Goal: Task Accomplishment & Management: Complete application form

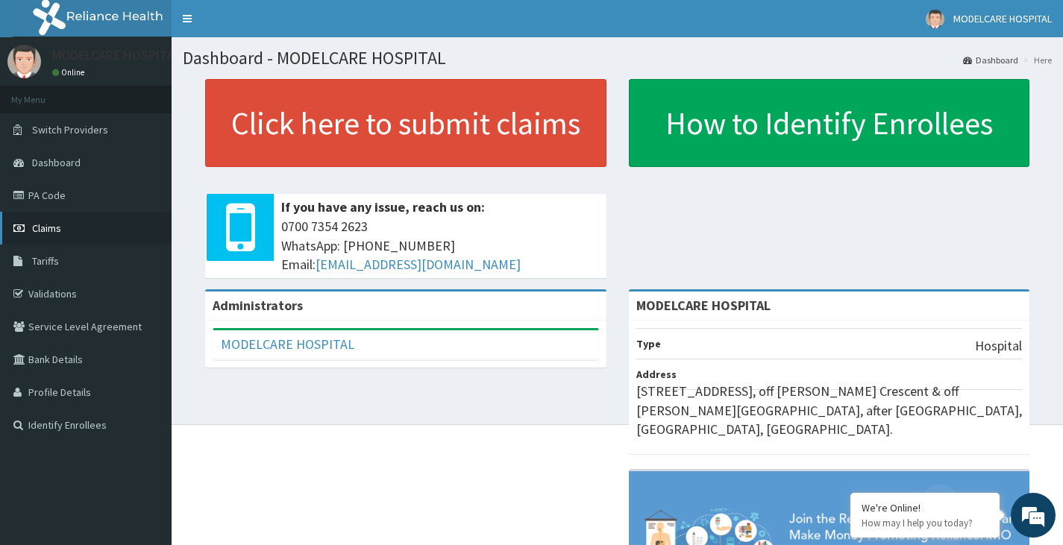
click at [52, 229] on span "Claims" at bounding box center [46, 228] width 29 height 13
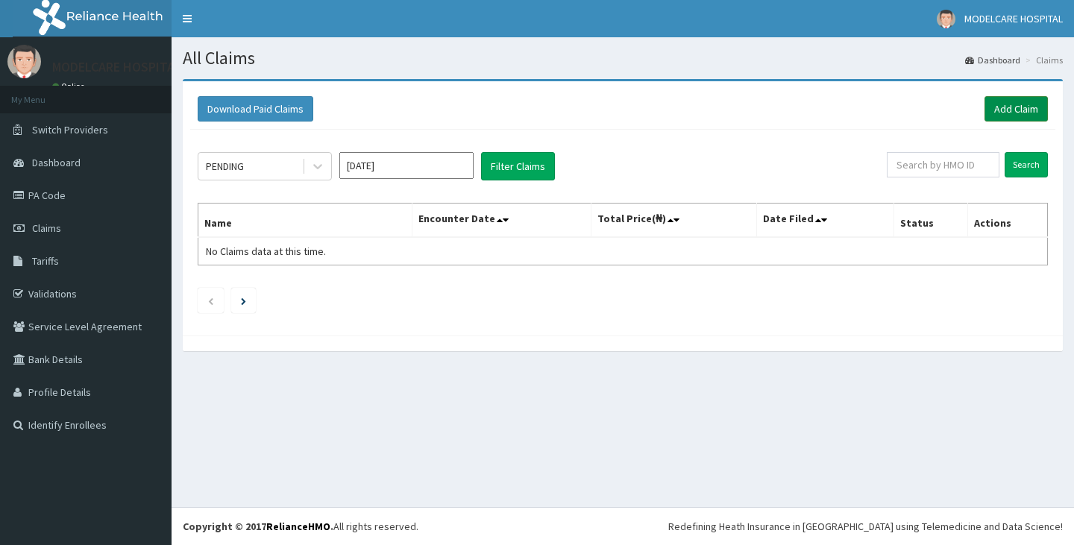
click at [1023, 107] on link "Add Claim" at bounding box center [1016, 108] width 63 height 25
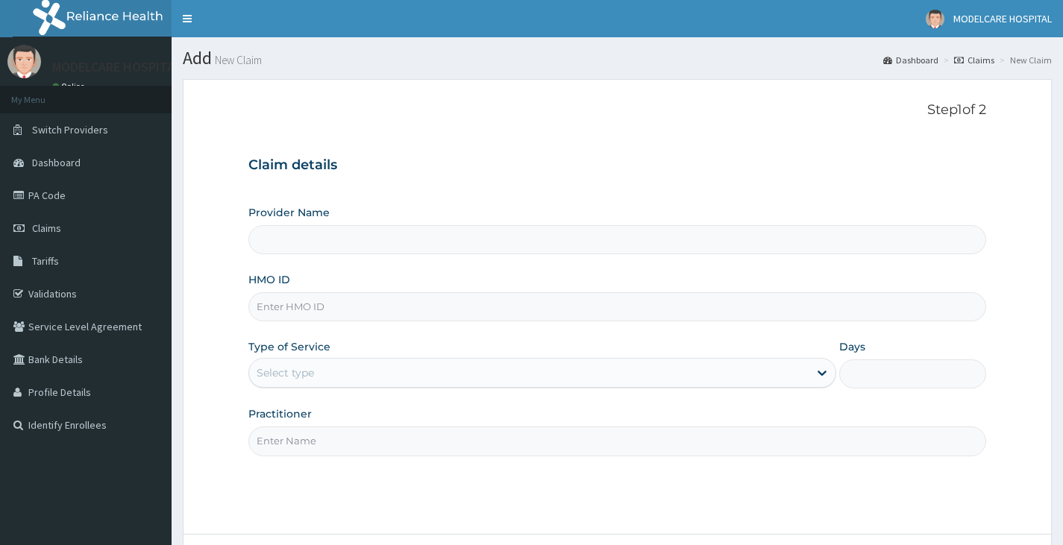
type input "MODELCARE HOSPITAL"
click at [359, 316] on input "HMO ID" at bounding box center [617, 306] width 738 height 29
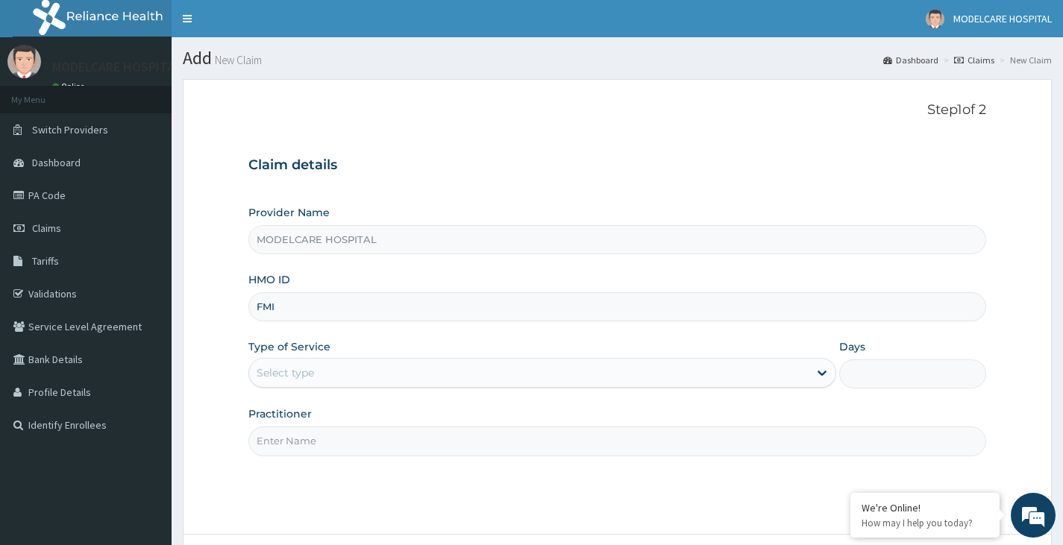
type input "FMI/10139/A"
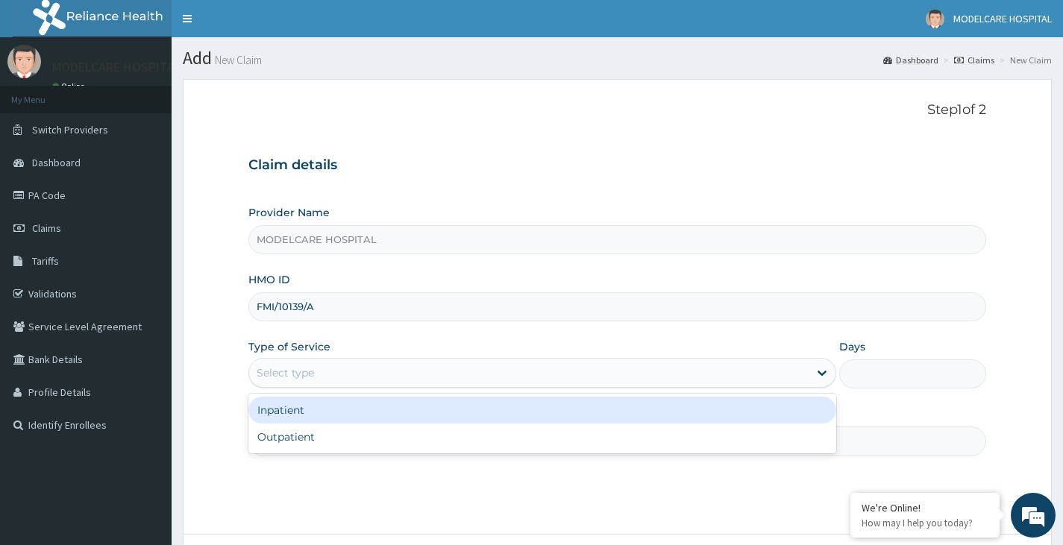
click at [349, 377] on div "Select type" at bounding box center [528, 373] width 559 height 24
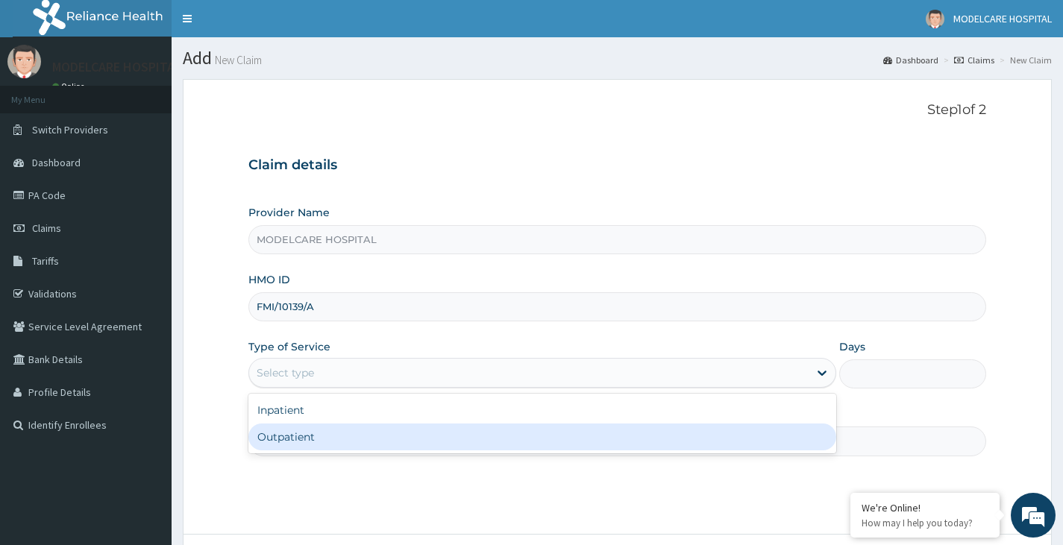
click at [335, 442] on div "Outpatient" at bounding box center [542, 437] width 588 height 27
type input "1"
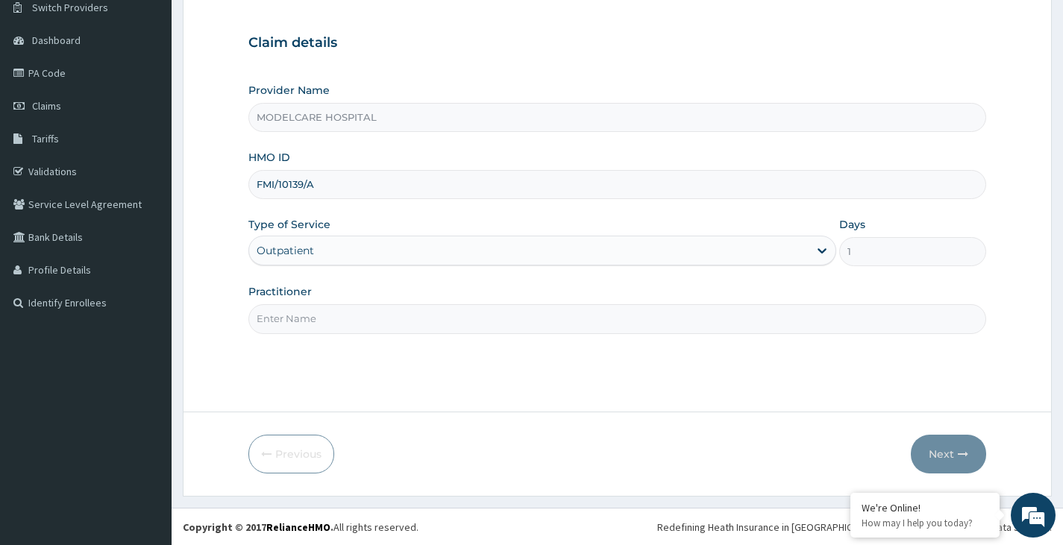
scroll to position [123, 0]
click at [351, 319] on input "Practitioner" at bounding box center [617, 318] width 738 height 29
type input "DR. OGENYI"
click at [948, 448] on button "Next" at bounding box center [948, 453] width 75 height 39
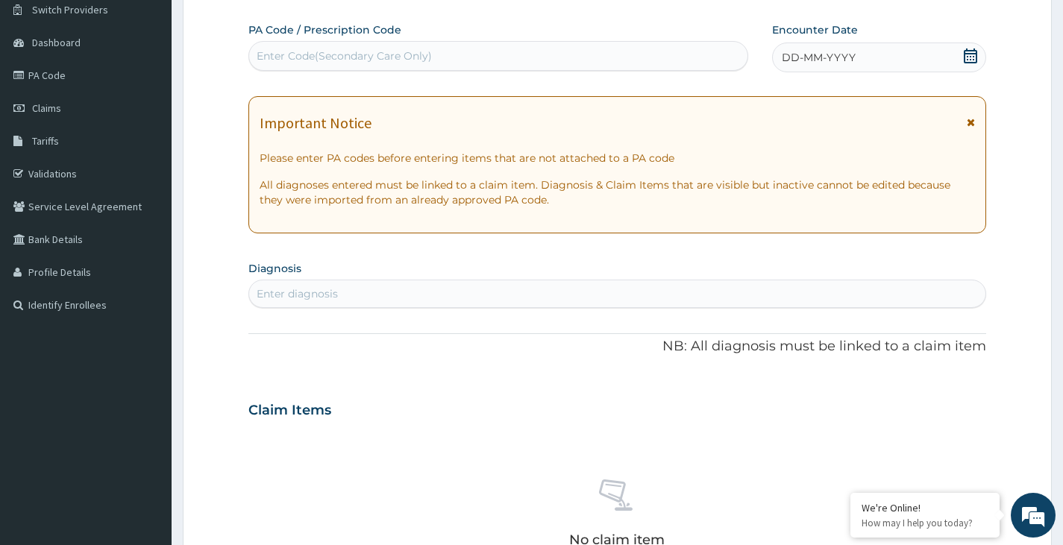
scroll to position [149, 0]
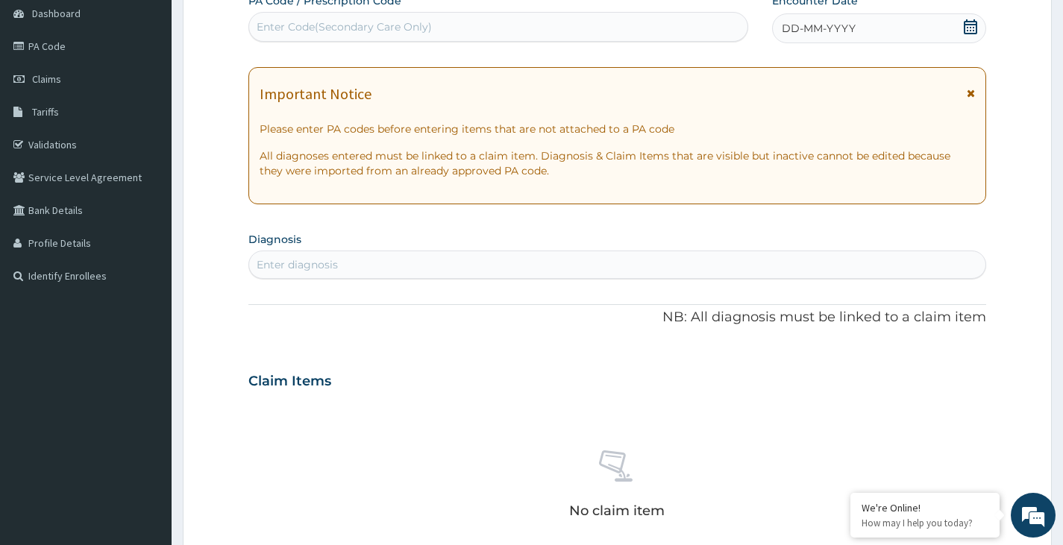
click at [512, 265] on div "Enter diagnosis" at bounding box center [617, 265] width 736 height 24
type input "MALARIA"
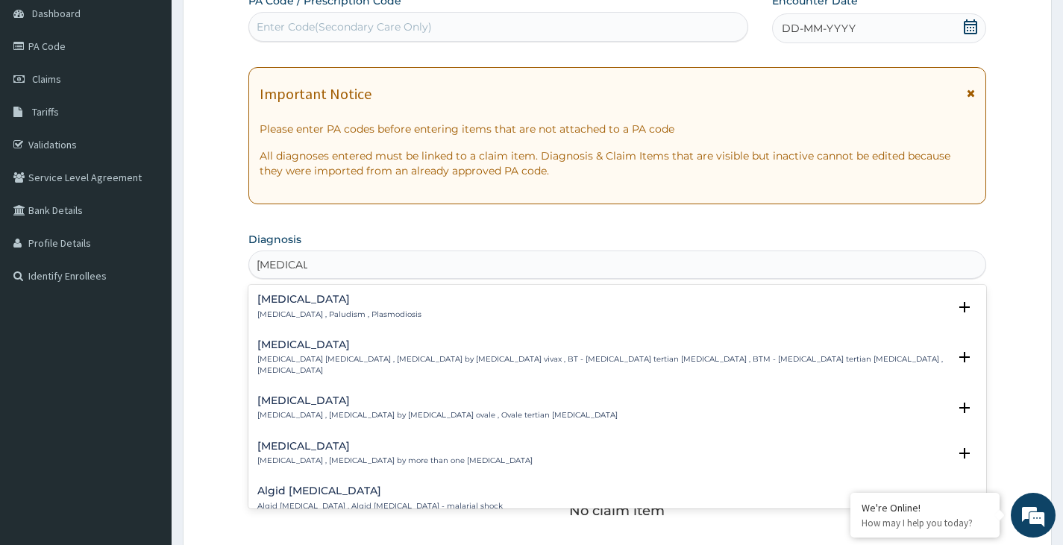
click at [327, 310] on p "Malaria , Paludism , Plasmodiosis" at bounding box center [339, 315] width 164 height 10
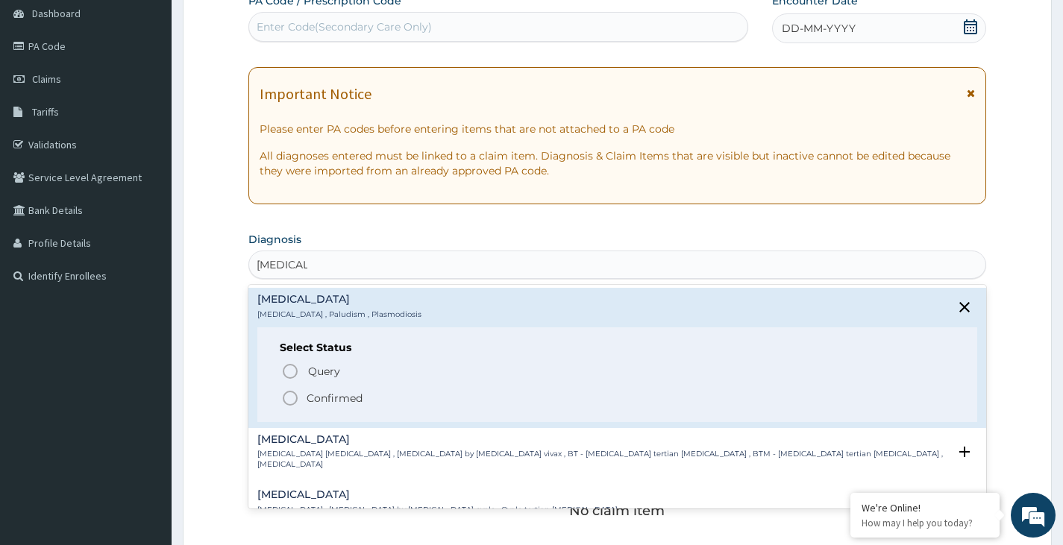
click at [288, 402] on icon "status option filled" at bounding box center [290, 398] width 18 height 18
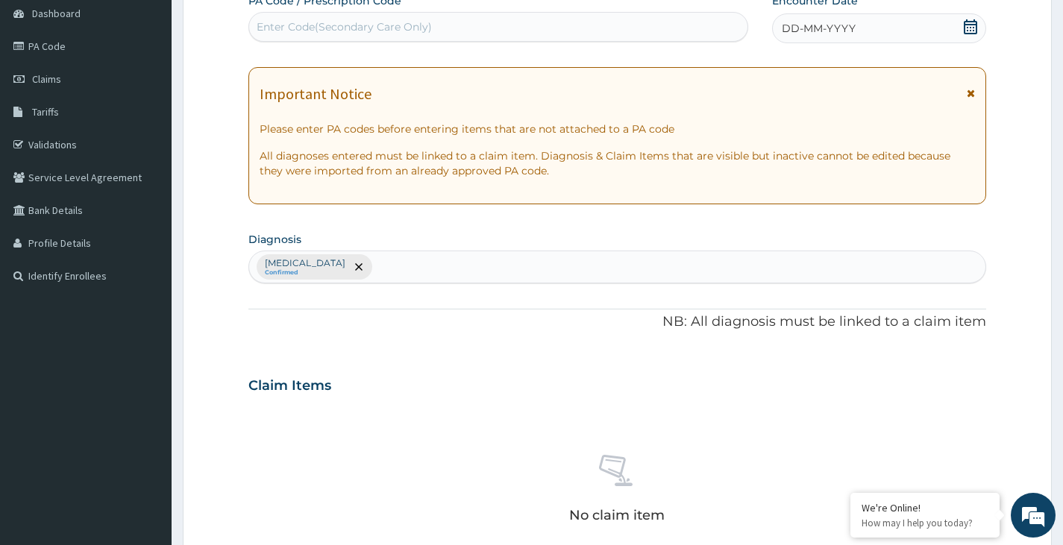
scroll to position [224, 0]
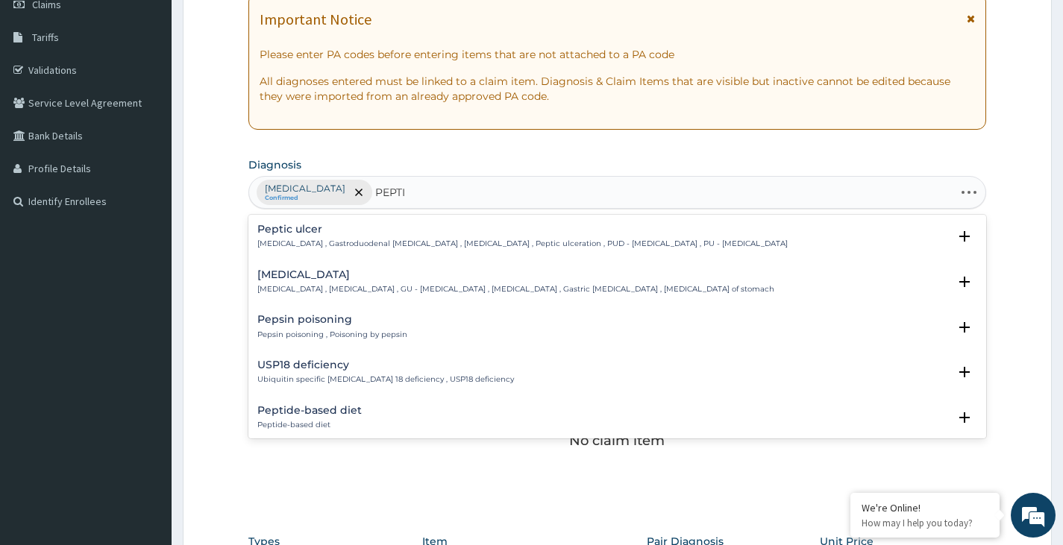
type input "PEPTIC"
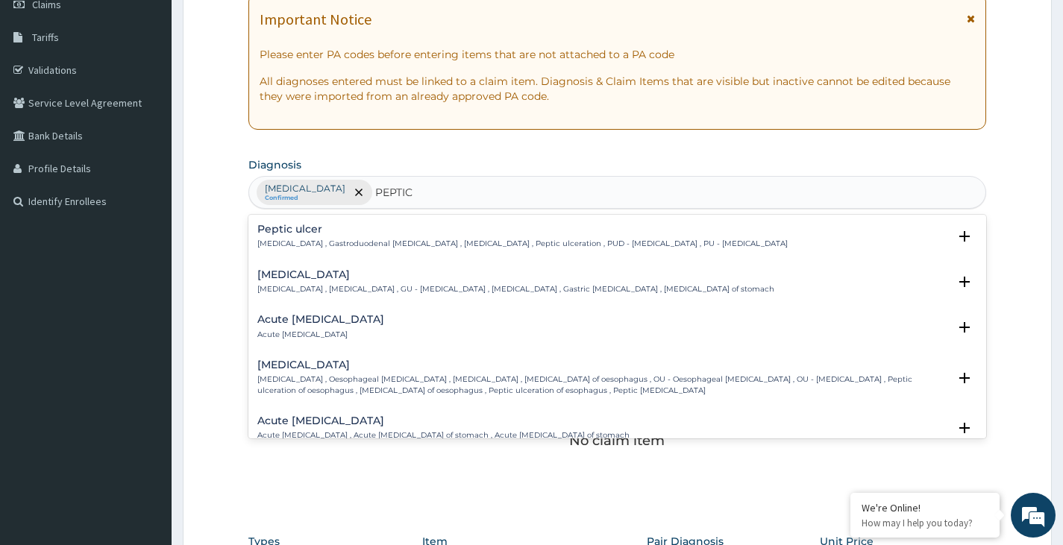
click at [316, 320] on h4 "Acute peptic ulcer" at bounding box center [320, 319] width 127 height 11
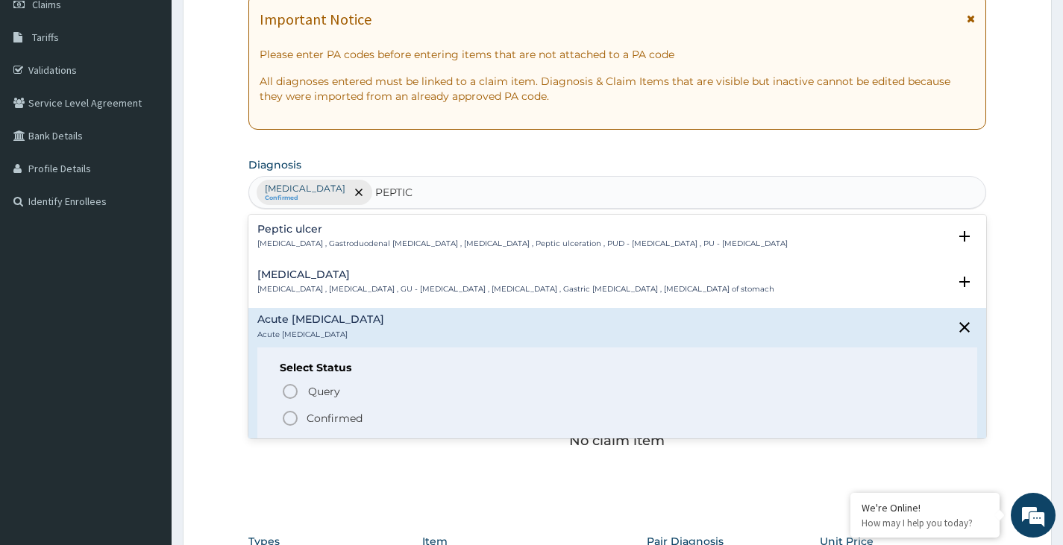
click at [286, 416] on icon "status option filled" at bounding box center [290, 419] width 18 height 18
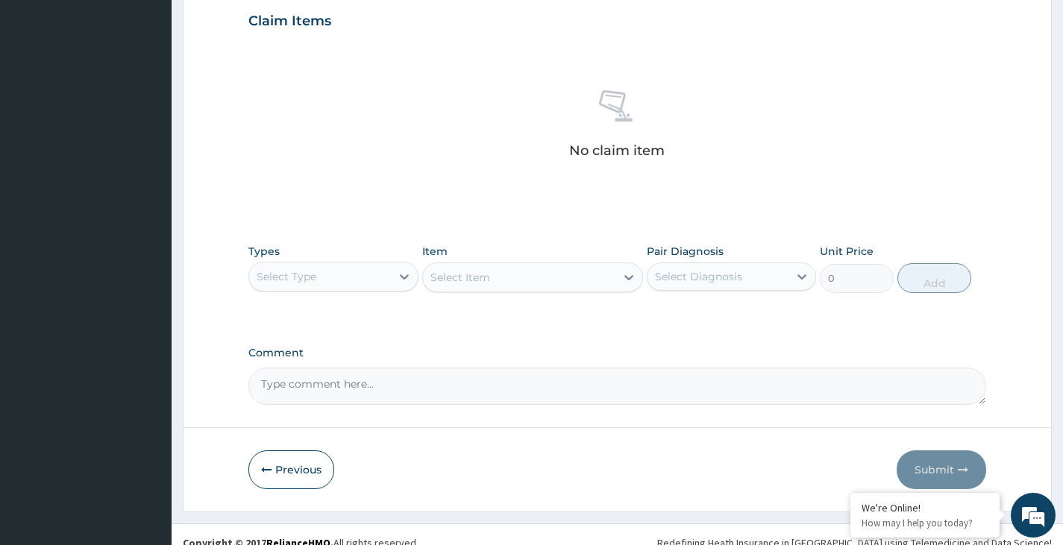
scroll to position [522, 0]
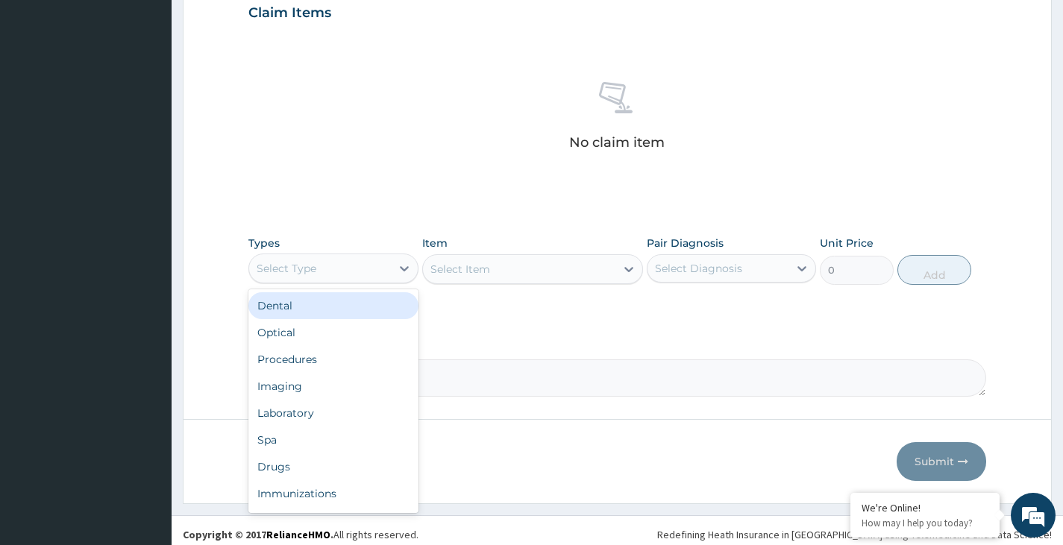
click at [386, 272] on div "Select Type" at bounding box center [319, 269] width 141 height 24
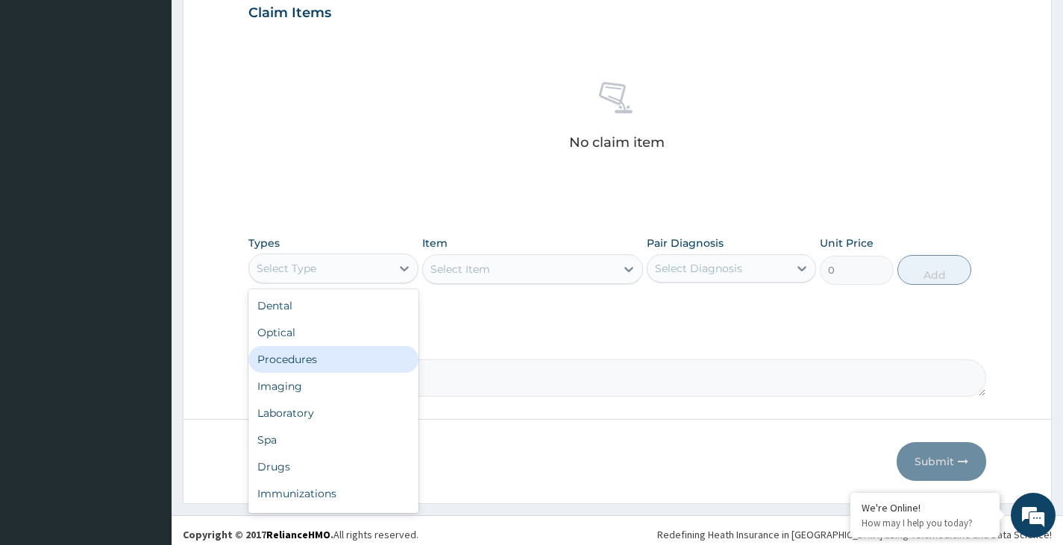
click at [319, 356] on div "Procedures" at bounding box center [332, 359] width 169 height 27
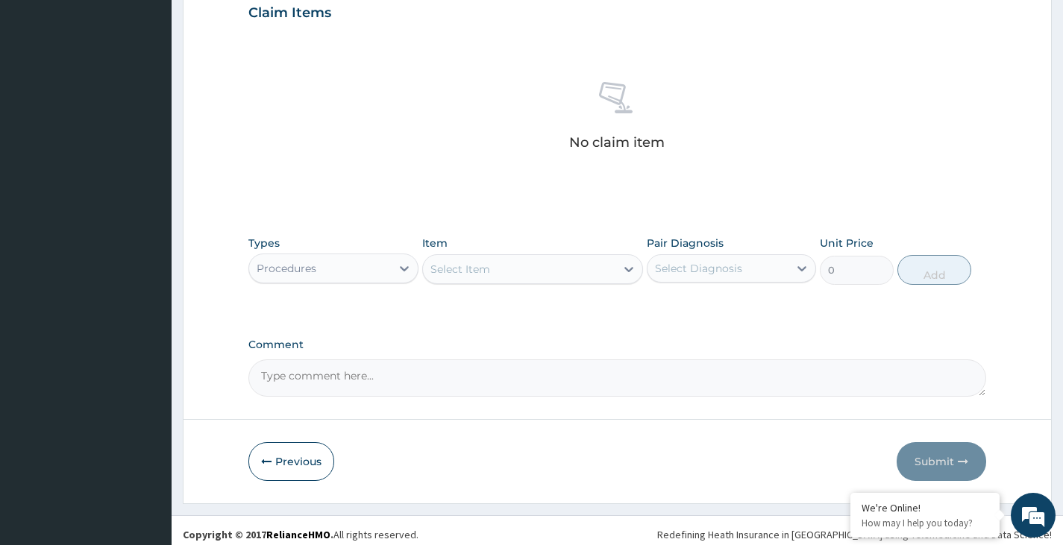
click at [553, 269] on div "Select Item" at bounding box center [519, 269] width 193 height 24
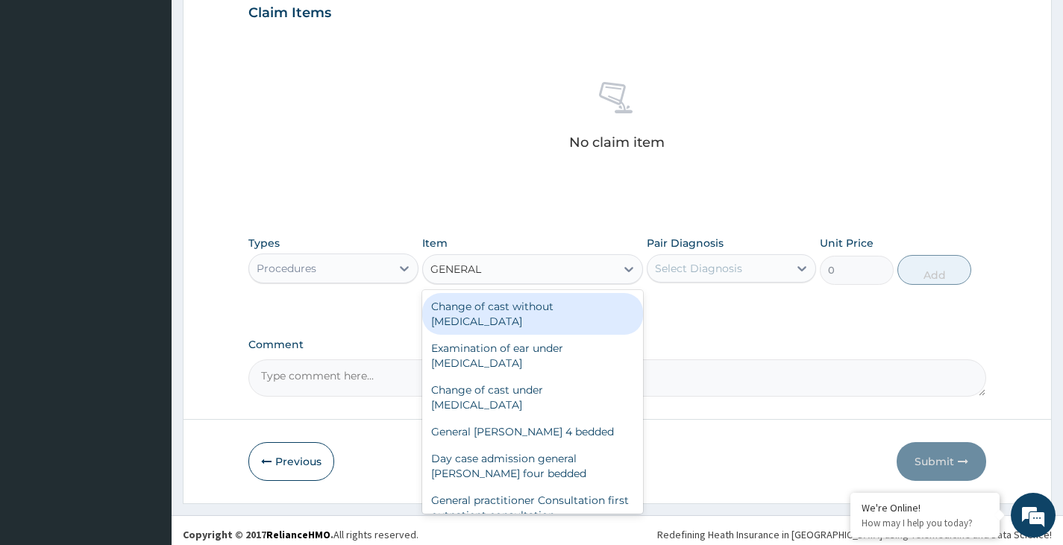
type input "GENERAL P"
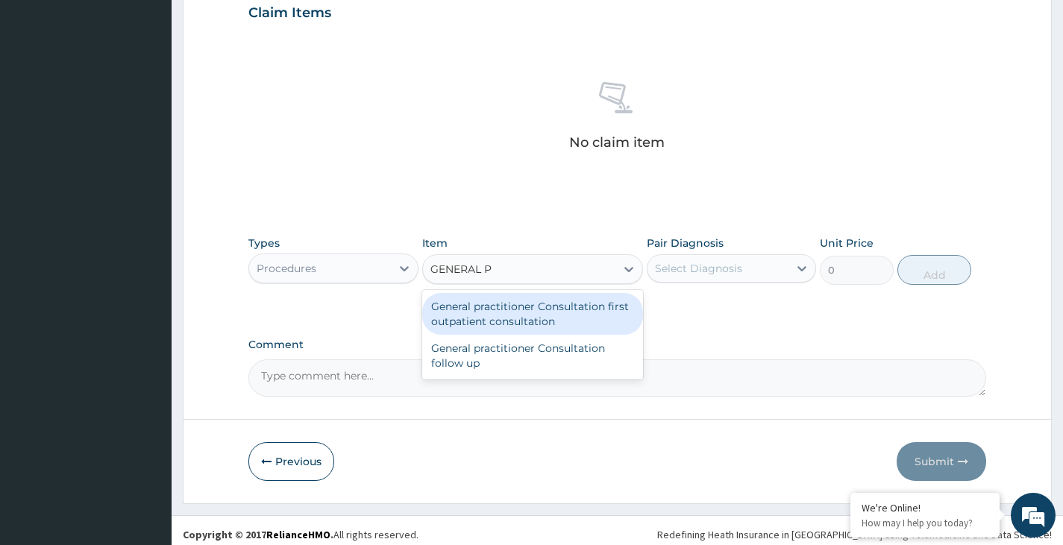
click at [538, 306] on div "General practitioner Consultation first outpatient consultation" at bounding box center [533, 314] width 222 height 42
type input "3000"
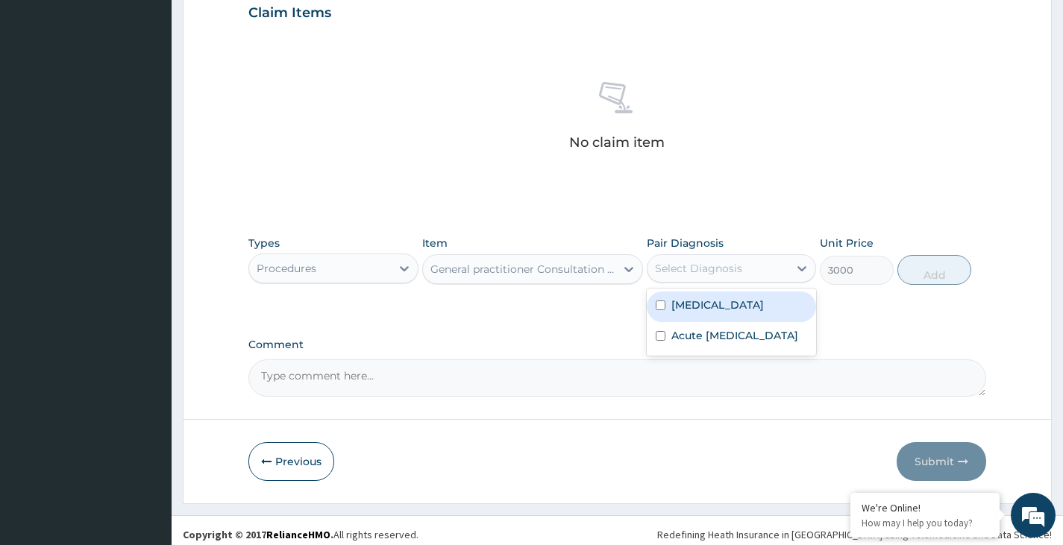
click at [757, 267] on div "Select Diagnosis" at bounding box center [717, 269] width 141 height 24
click at [665, 304] on input "checkbox" at bounding box center [661, 306] width 10 height 10
checkbox input "true"
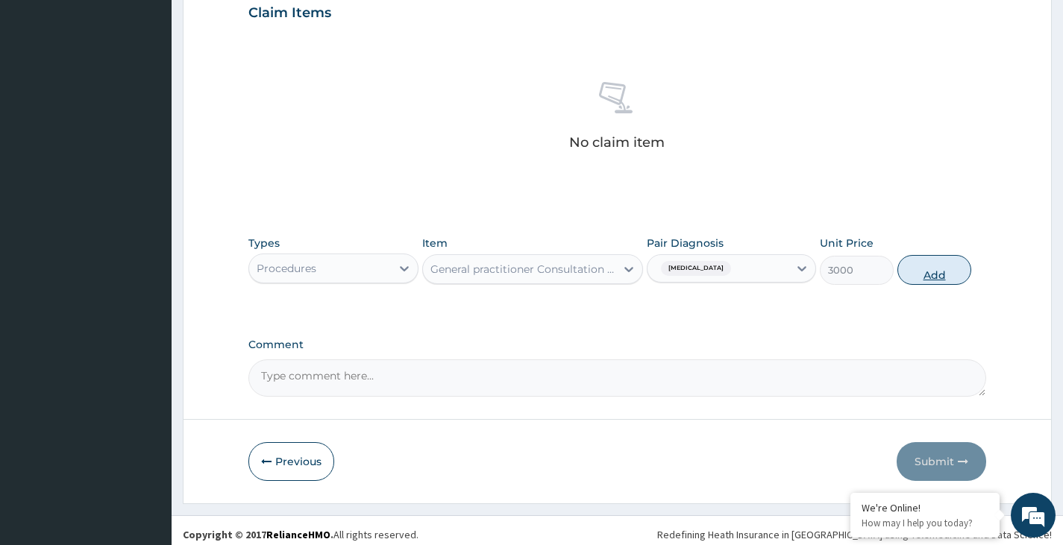
click at [943, 275] on button "Add" at bounding box center [934, 270] width 74 height 30
type input "0"
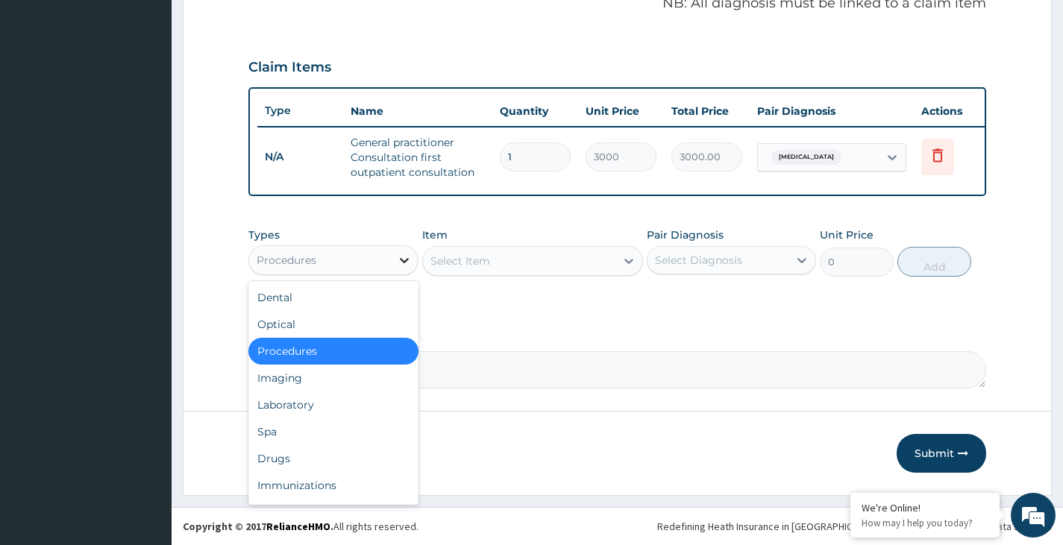
click at [410, 258] on icon at bounding box center [404, 260] width 15 height 15
click at [299, 408] on div "Laboratory" at bounding box center [332, 405] width 169 height 27
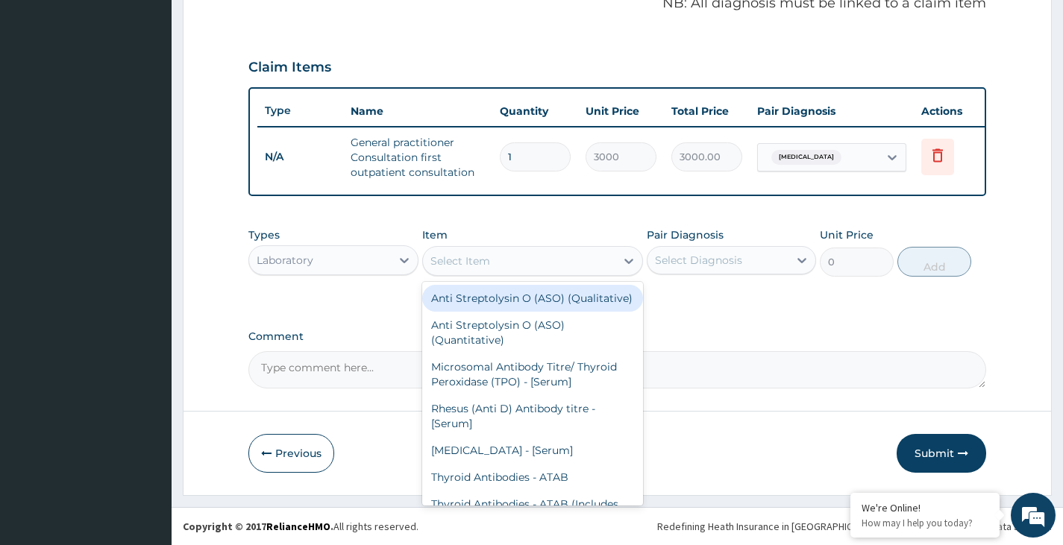
click at [529, 265] on div "Select Item" at bounding box center [519, 261] width 193 height 24
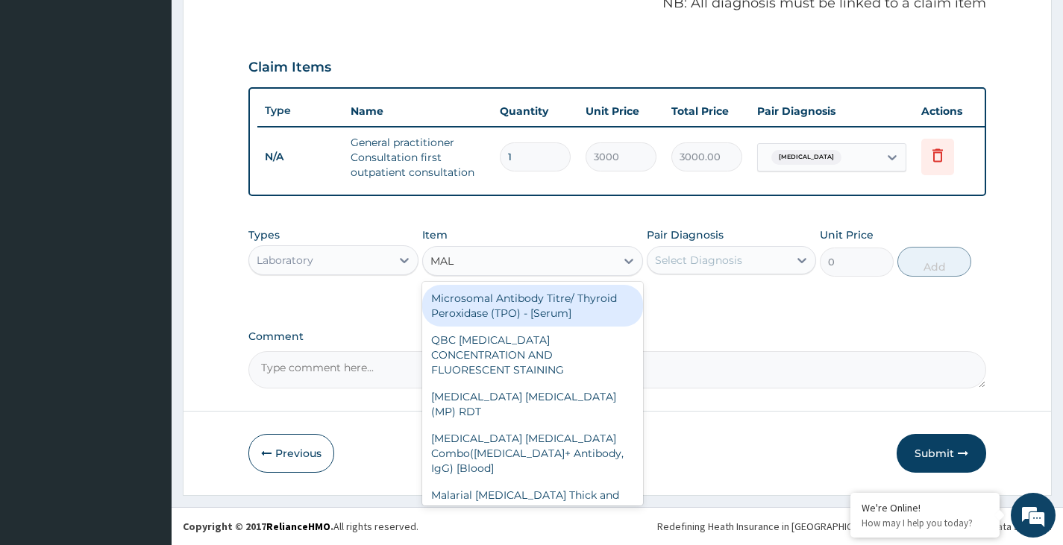
type input "MALA"
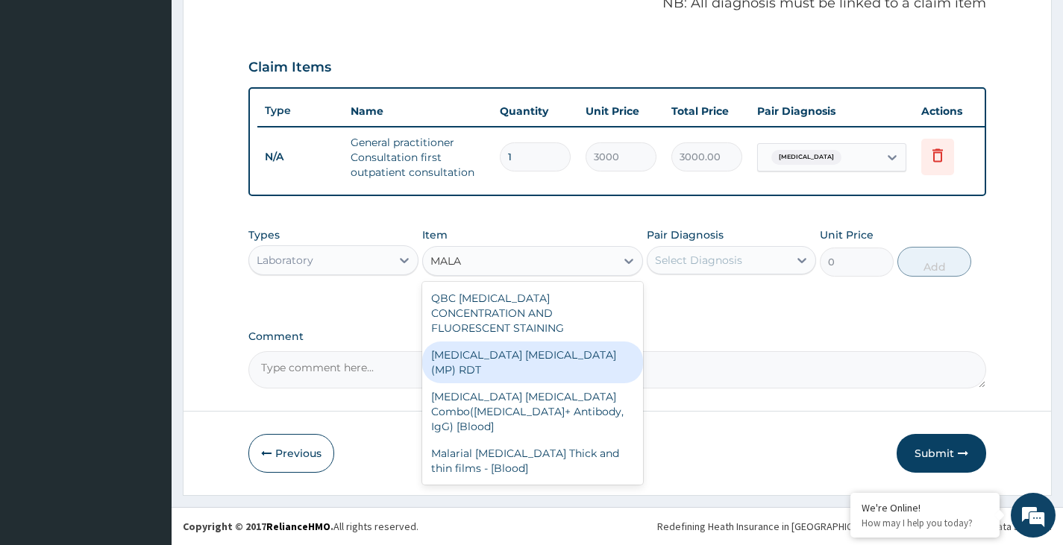
click at [512, 342] on div "MALARIA PARASITE (MP) RDT" at bounding box center [533, 363] width 222 height 42
type input "1500"
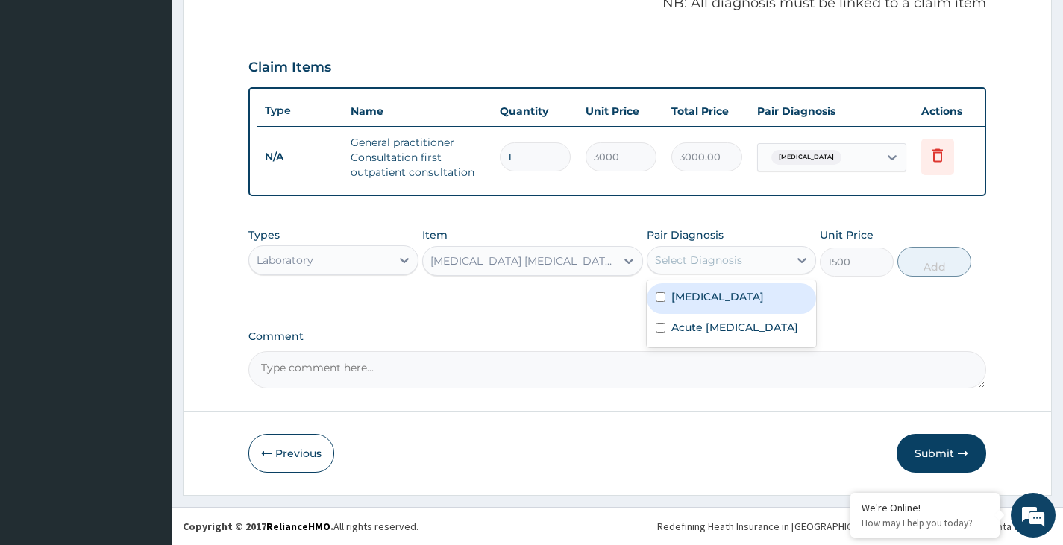
click at [702, 263] on div "Select Diagnosis" at bounding box center [698, 260] width 87 height 15
click at [655, 298] on div "Malaria" at bounding box center [731, 298] width 169 height 31
checkbox input "true"
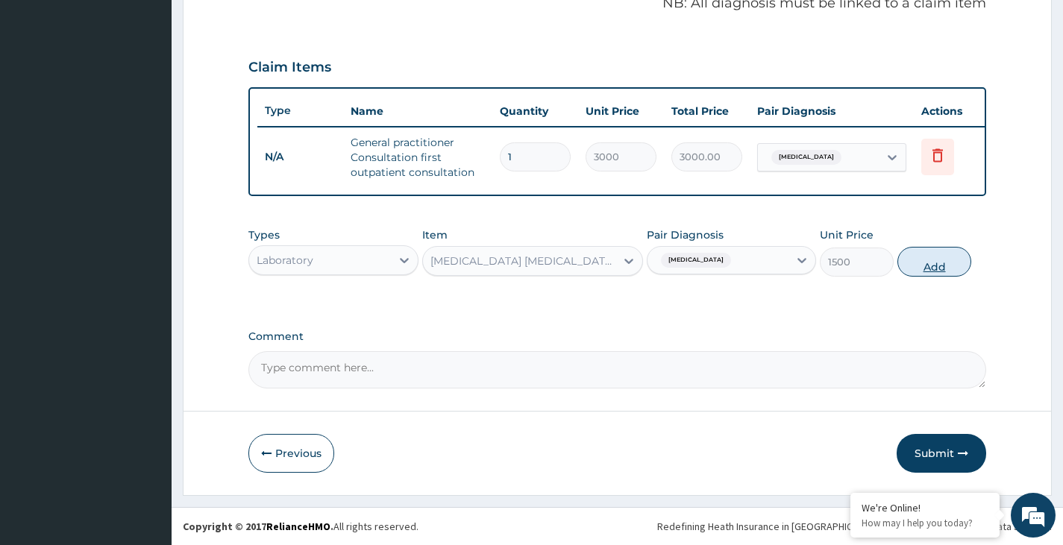
click at [945, 266] on button "Add" at bounding box center [934, 262] width 74 height 30
type input "0"
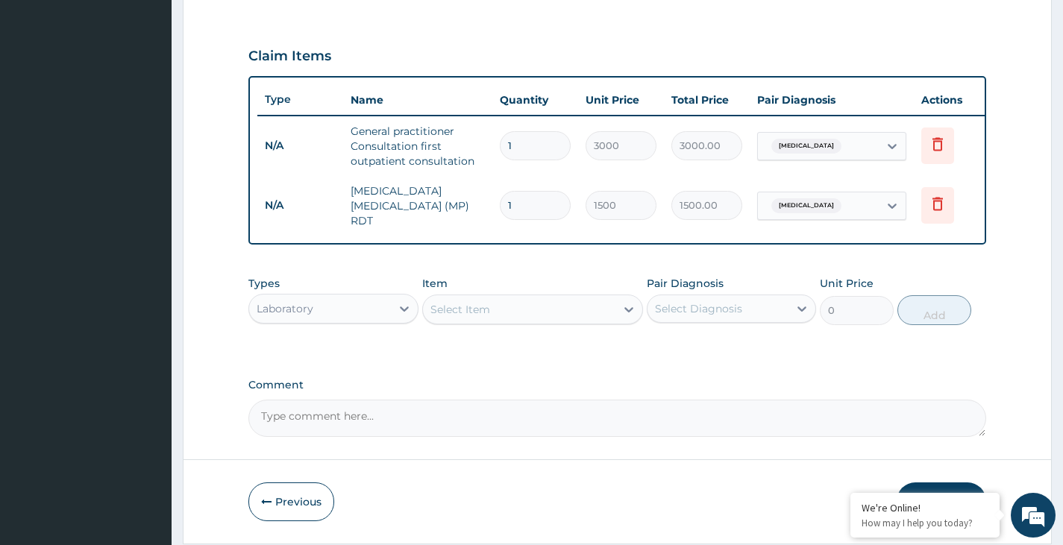
click at [373, 309] on div "Laboratory" at bounding box center [319, 309] width 141 height 24
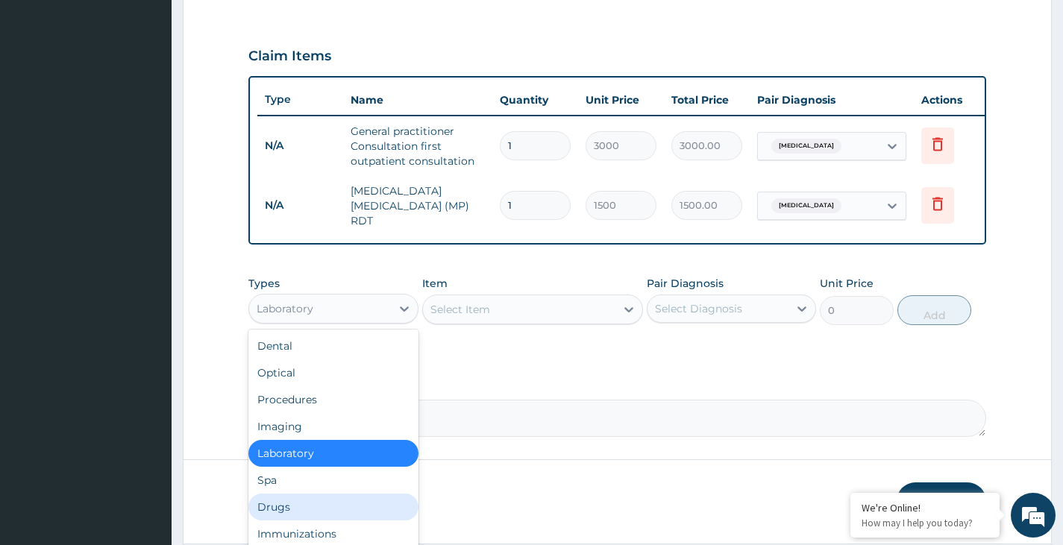
click at [267, 518] on div "Drugs" at bounding box center [332, 507] width 169 height 27
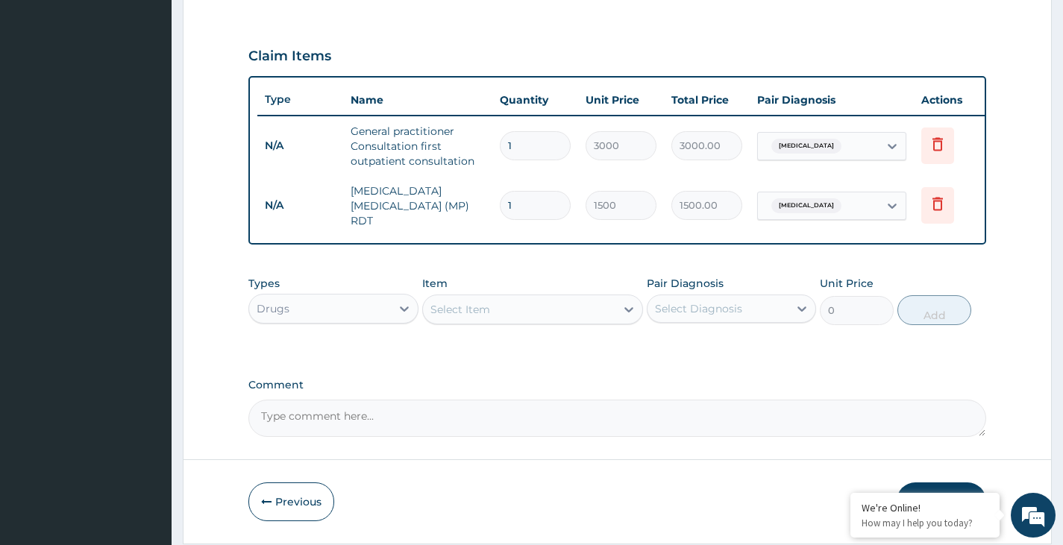
click at [571, 319] on div "Select Item" at bounding box center [519, 310] width 193 height 24
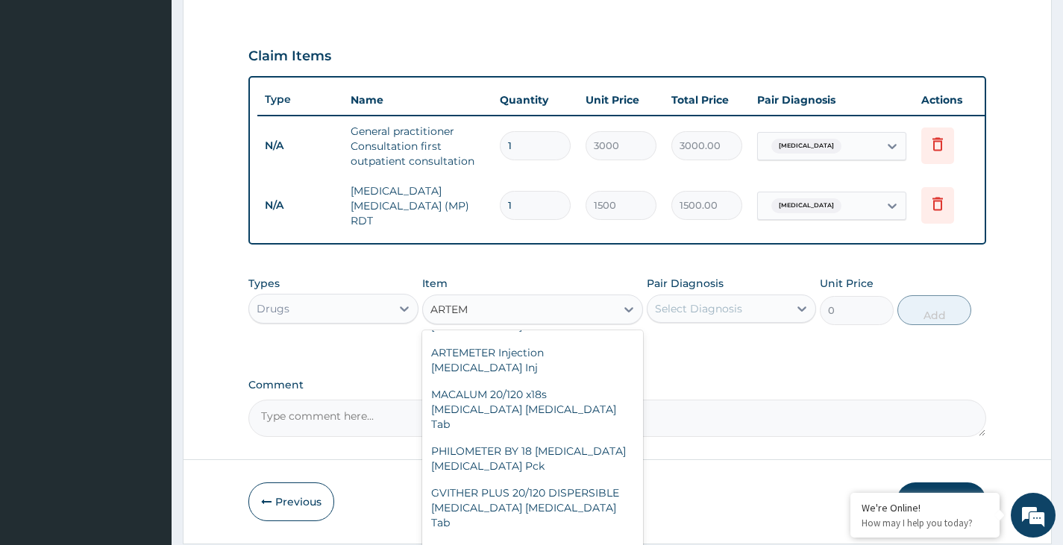
scroll to position [0, 0]
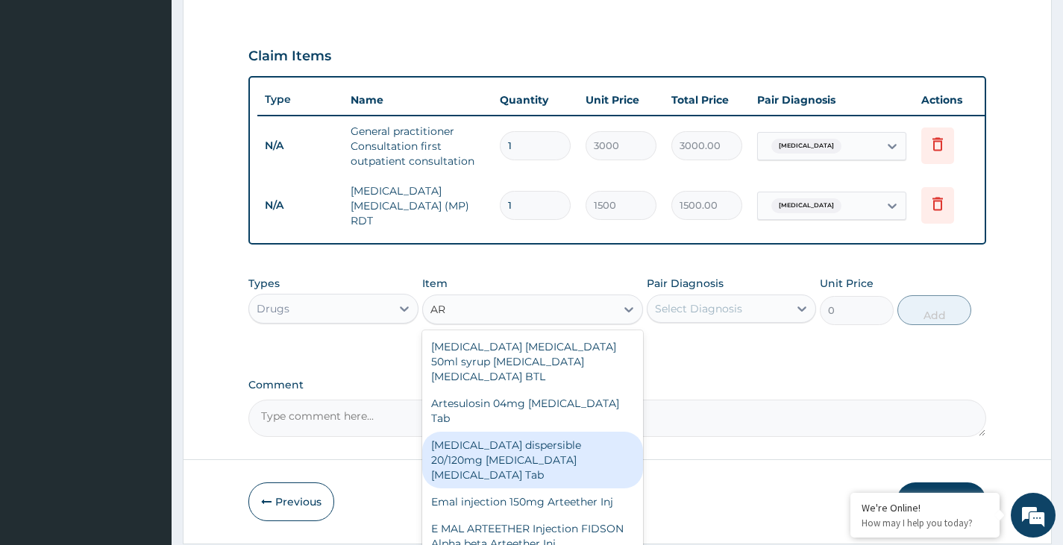
type input "A"
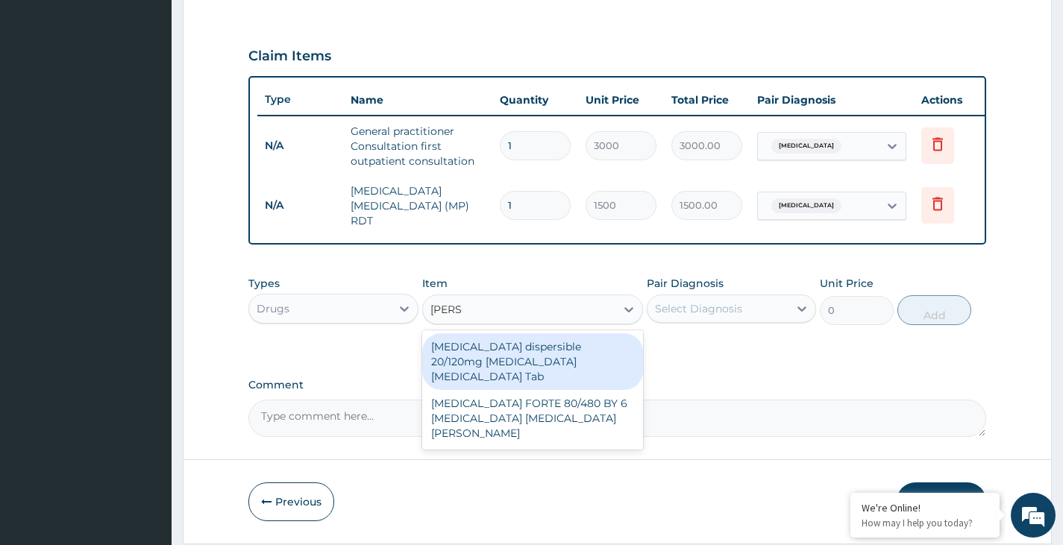
type input "COART"
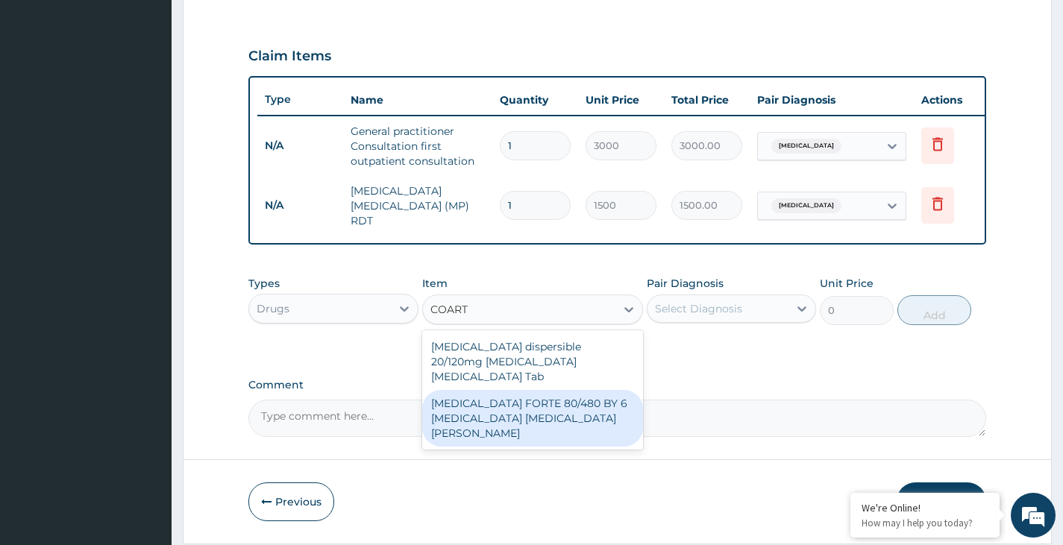
click at [522, 401] on div "[MEDICAL_DATA] FORTE 80/480 BY 6 [MEDICAL_DATA] [MEDICAL_DATA][PERSON_NAME]" at bounding box center [533, 418] width 222 height 57
type input "3220"
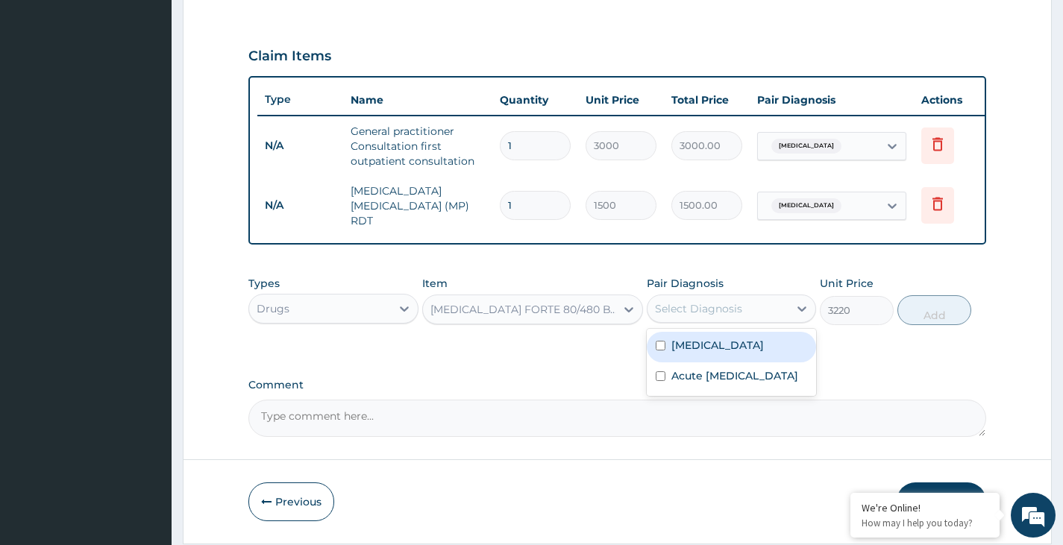
click at [736, 313] on div "Select Diagnosis" at bounding box center [698, 308] width 87 height 15
click at [659, 346] on input "checkbox" at bounding box center [661, 346] width 10 height 10
checkbox input "true"
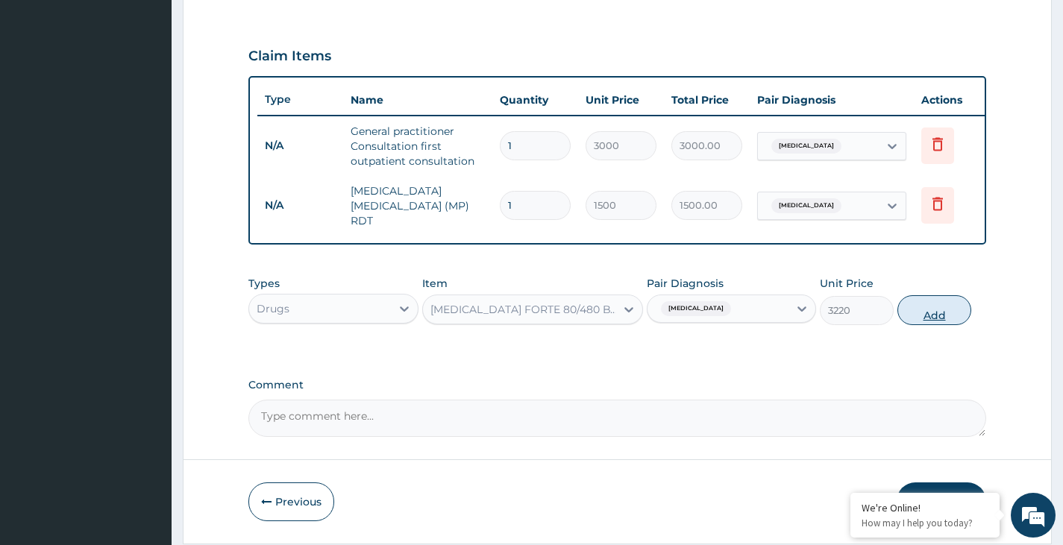
click at [927, 310] on button "Add" at bounding box center [934, 310] width 74 height 30
type input "0"
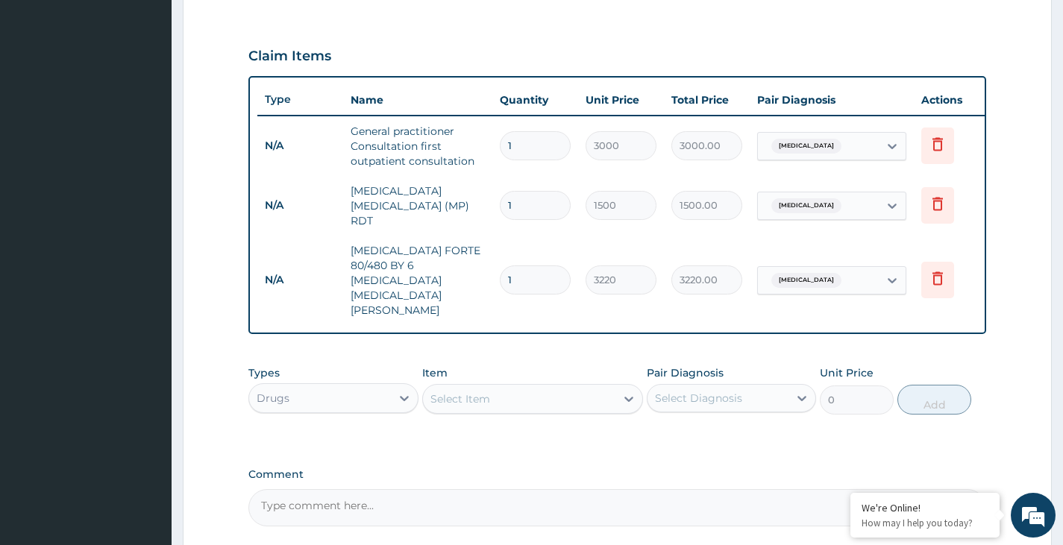
click at [509, 387] on div "Select Item" at bounding box center [519, 399] width 193 height 24
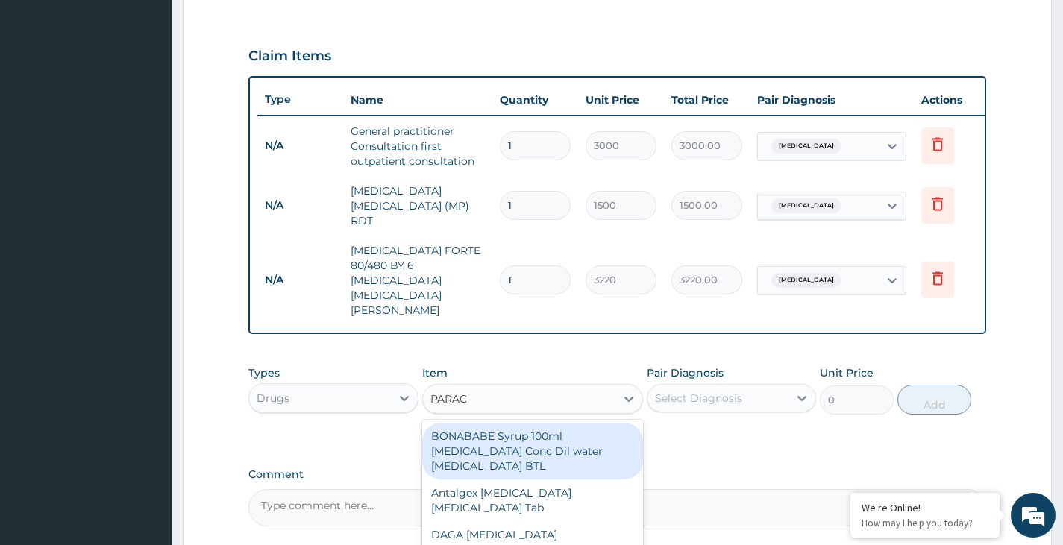
type input "PARACE"
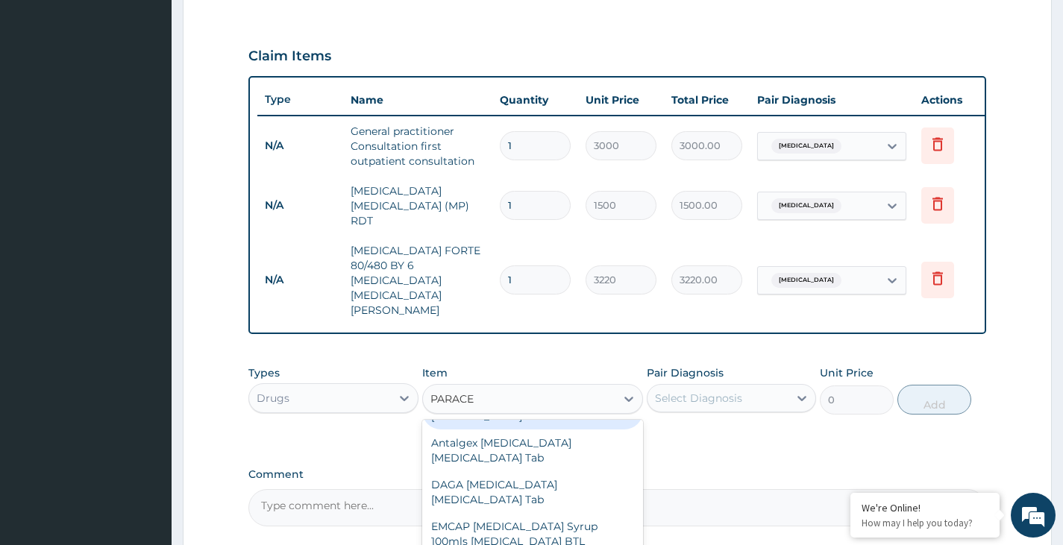
scroll to position [75, 0]
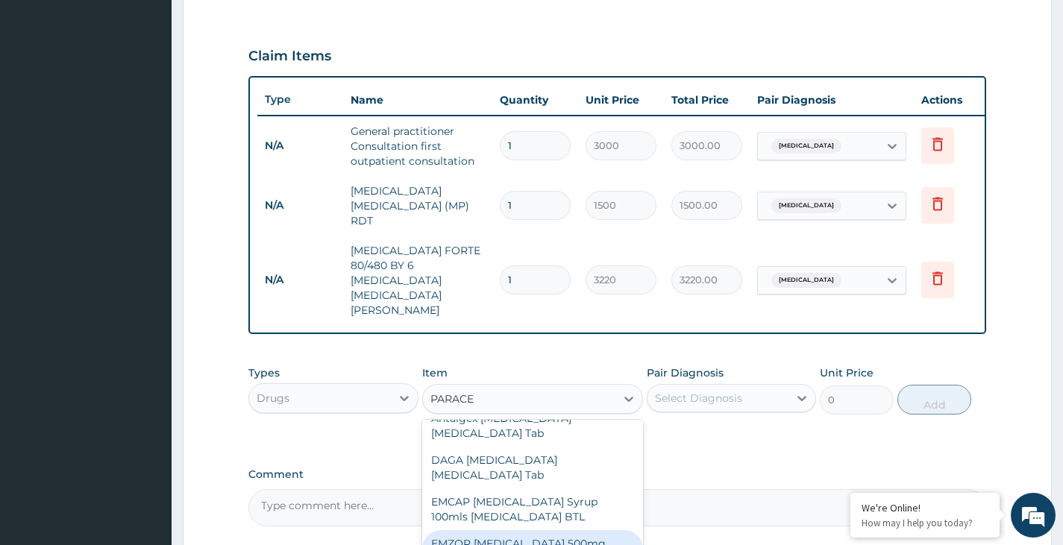
click at [498, 530] on div "EMZOR [MEDICAL_DATA] 500mg [MEDICAL_DATA] Tab" at bounding box center [533, 551] width 222 height 42
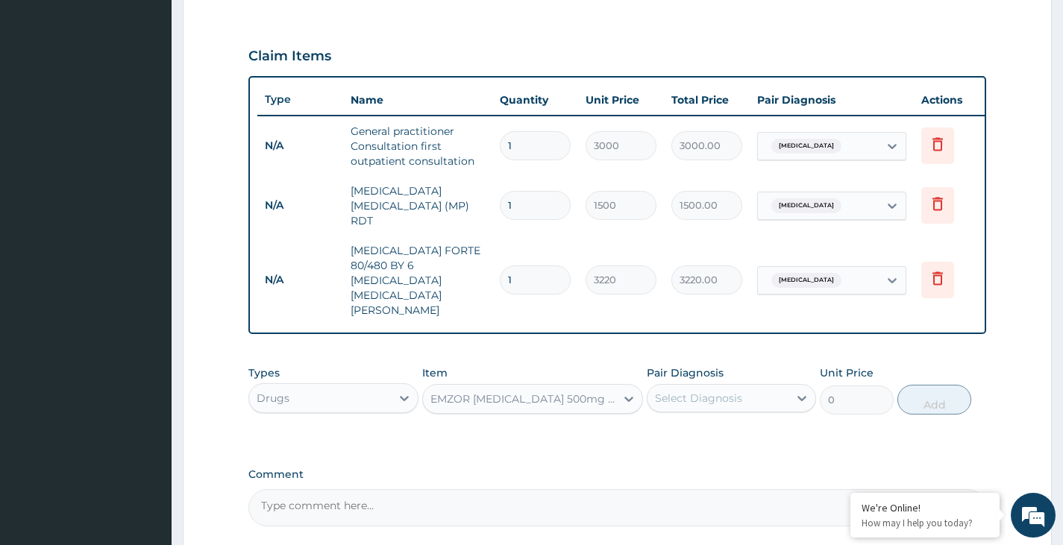
type input "11.5"
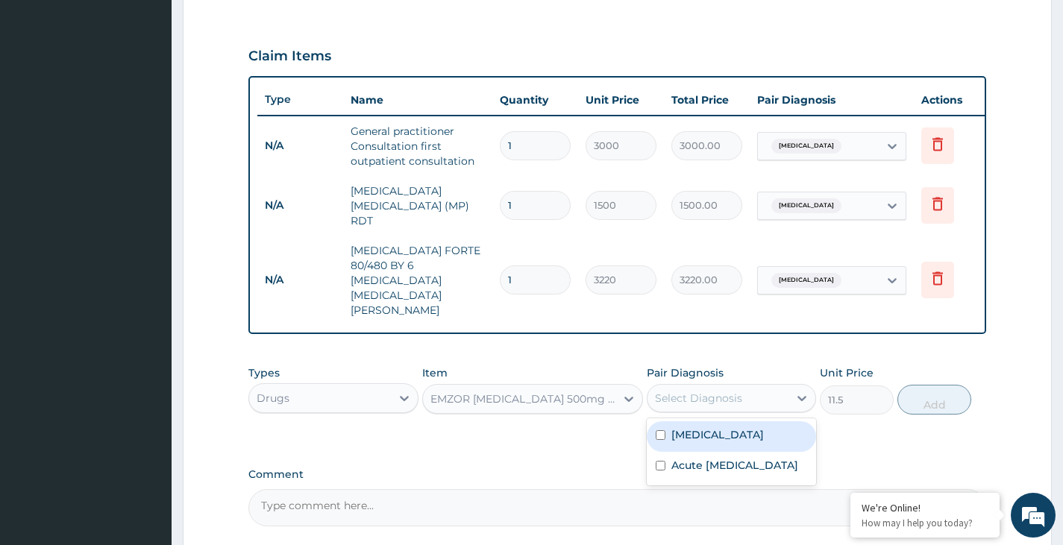
click at [762, 386] on div "Select Diagnosis" at bounding box center [717, 398] width 141 height 24
click at [661, 430] on input "checkbox" at bounding box center [661, 435] width 10 height 10
checkbox input "true"
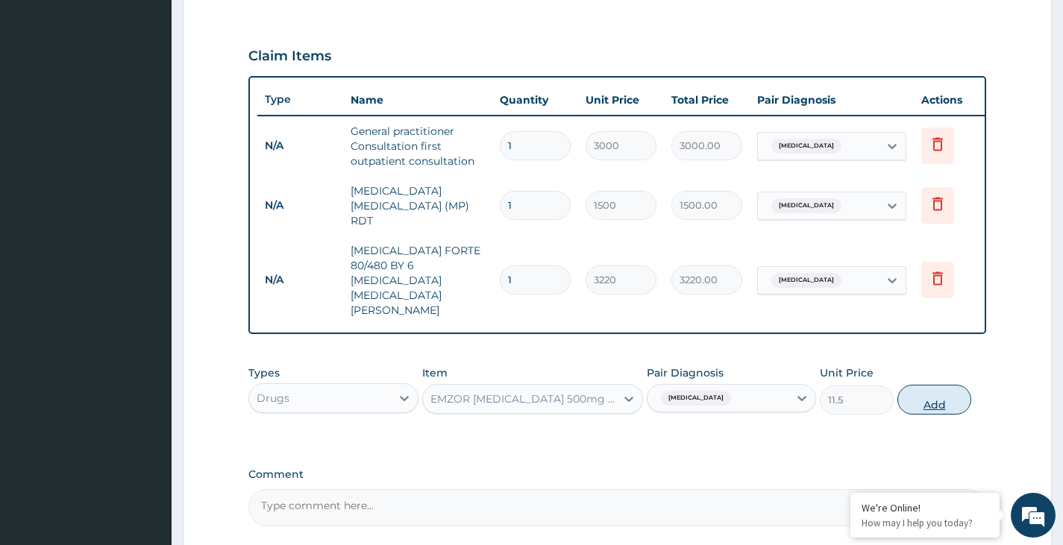
click at [938, 385] on button "Add" at bounding box center [934, 400] width 74 height 30
type input "0"
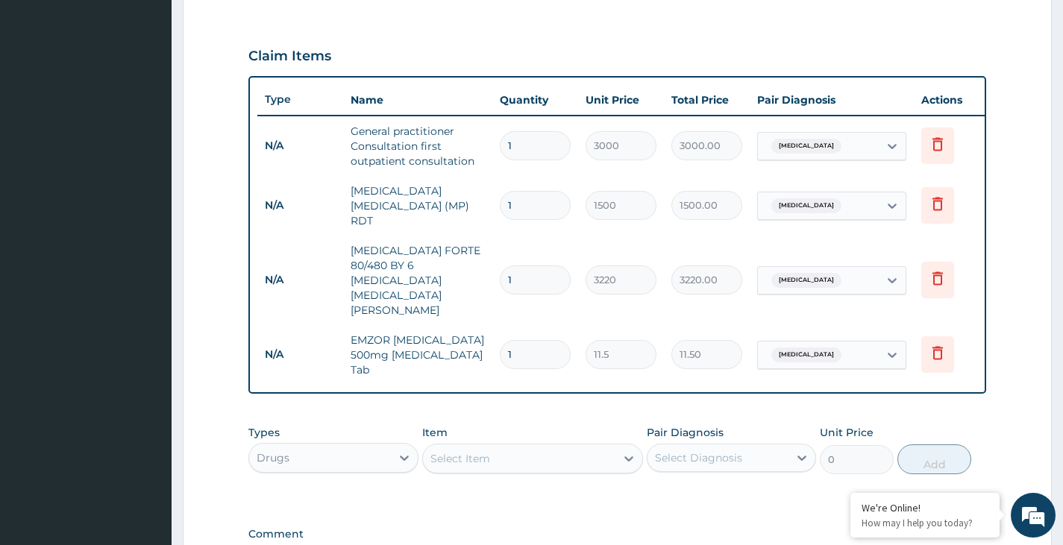
type input "18"
type input "207.00"
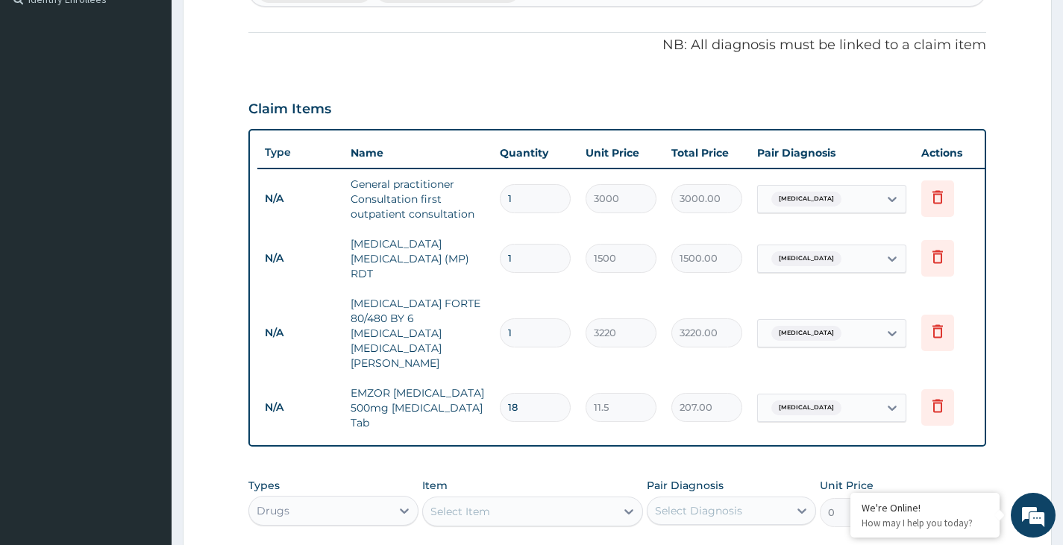
scroll to position [479, 0]
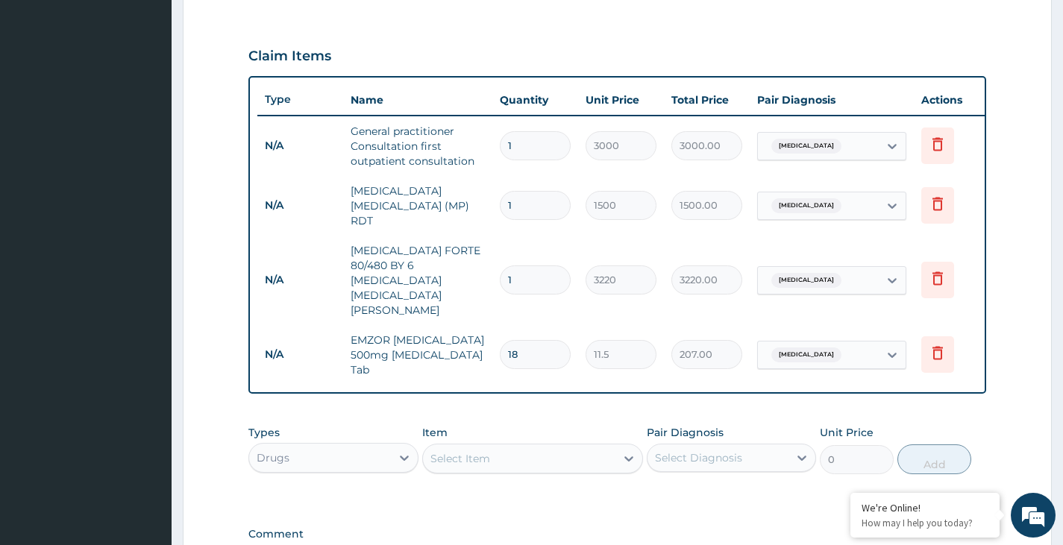
type input "18"
click at [507, 447] on div "Select Item" at bounding box center [519, 459] width 193 height 24
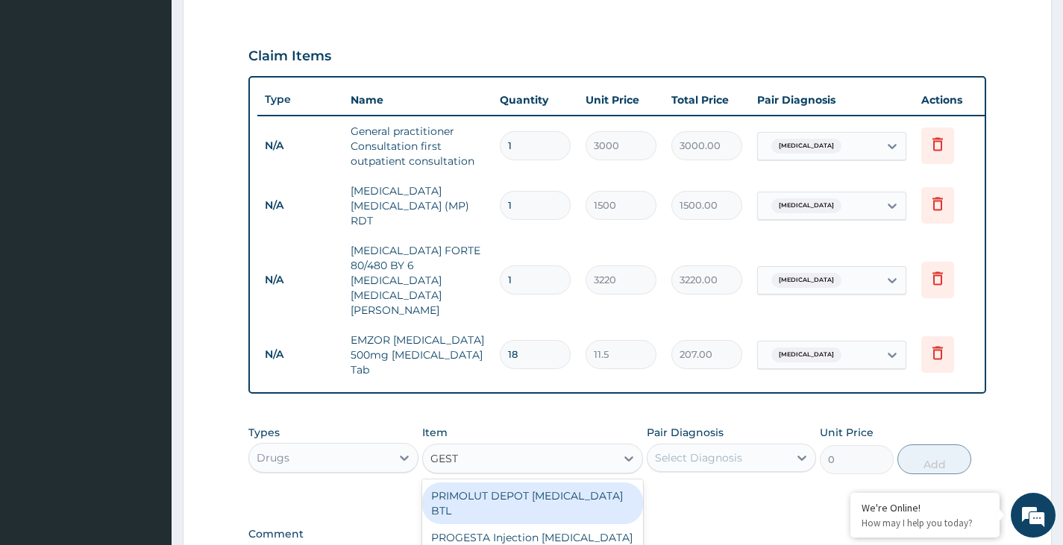
type input "GESTI"
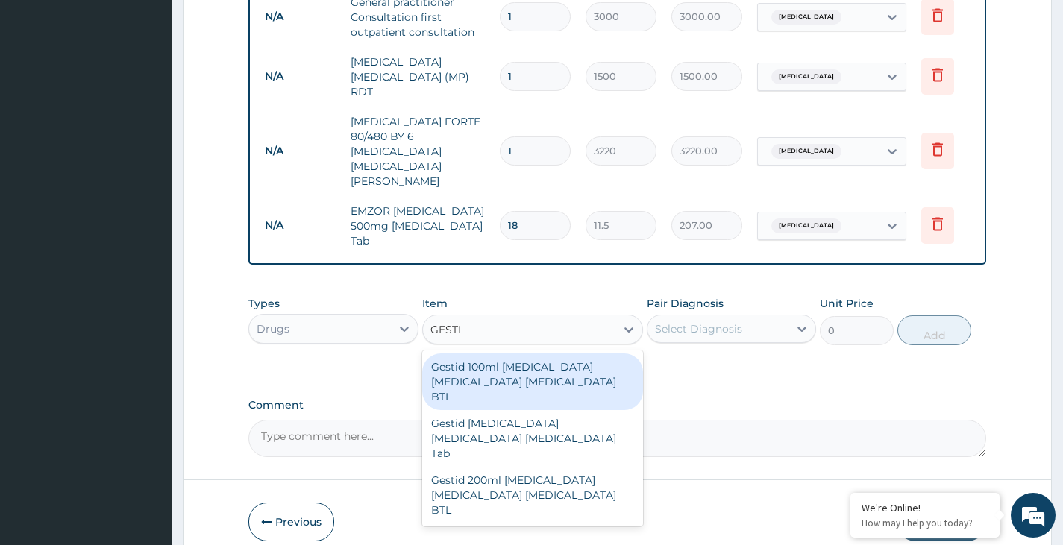
scroll to position [628, 0]
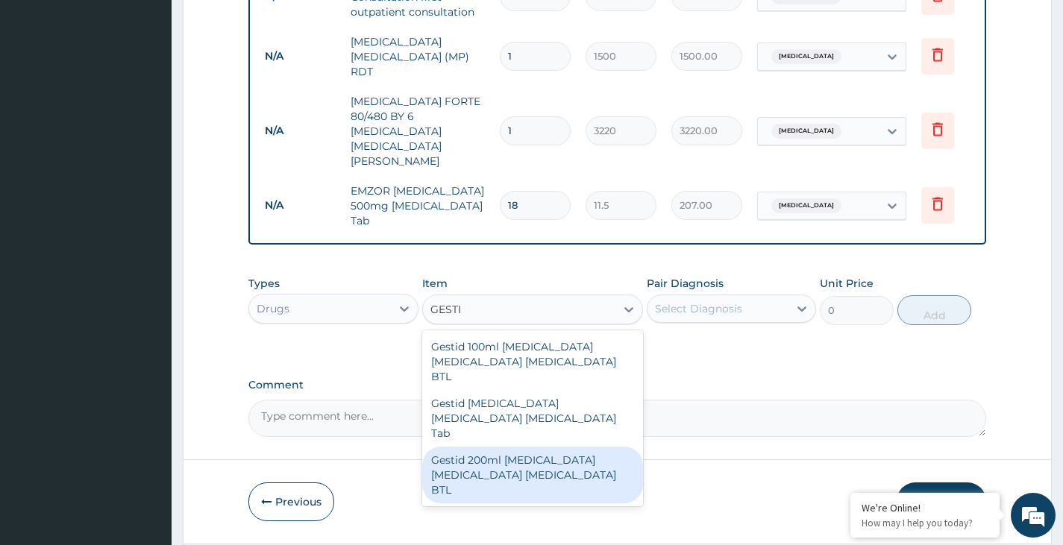
click at [514, 448] on div "Gestid 200ml [MEDICAL_DATA] [MEDICAL_DATA] [MEDICAL_DATA] BTL" at bounding box center [533, 475] width 222 height 57
type input "920"
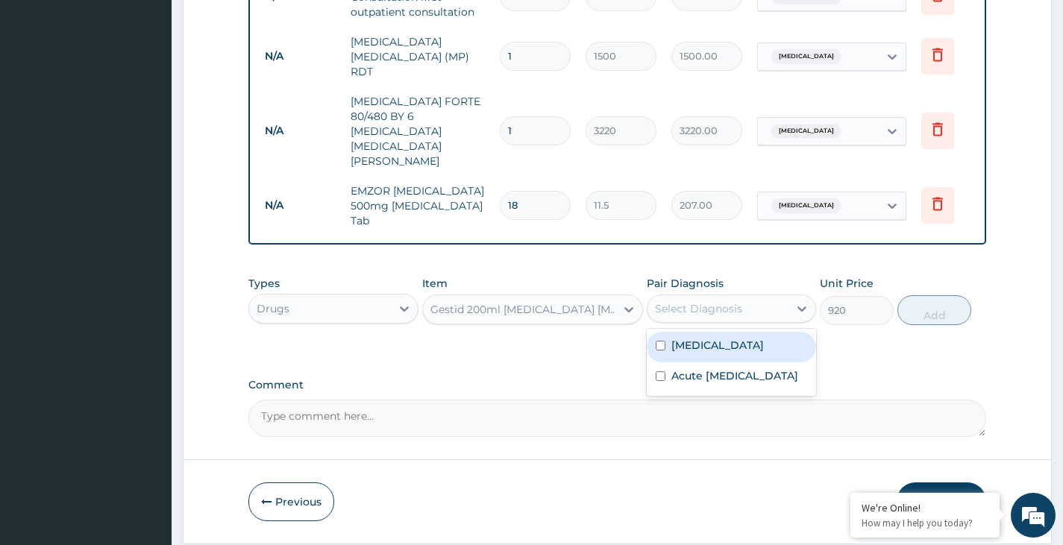
click at [735, 297] on div "Select Diagnosis" at bounding box center [717, 309] width 141 height 24
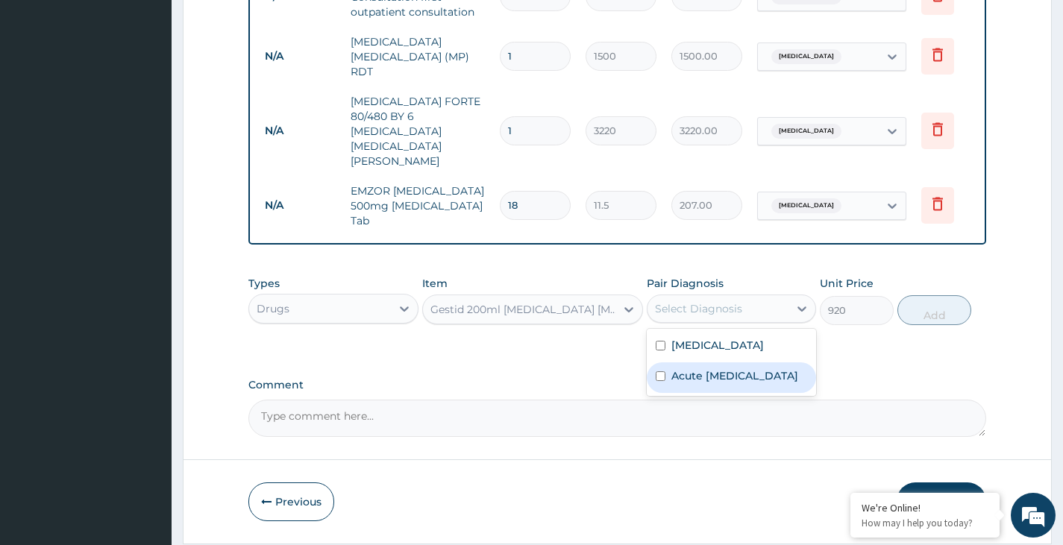
click at [661, 371] on input "checkbox" at bounding box center [661, 376] width 10 height 10
checkbox input "true"
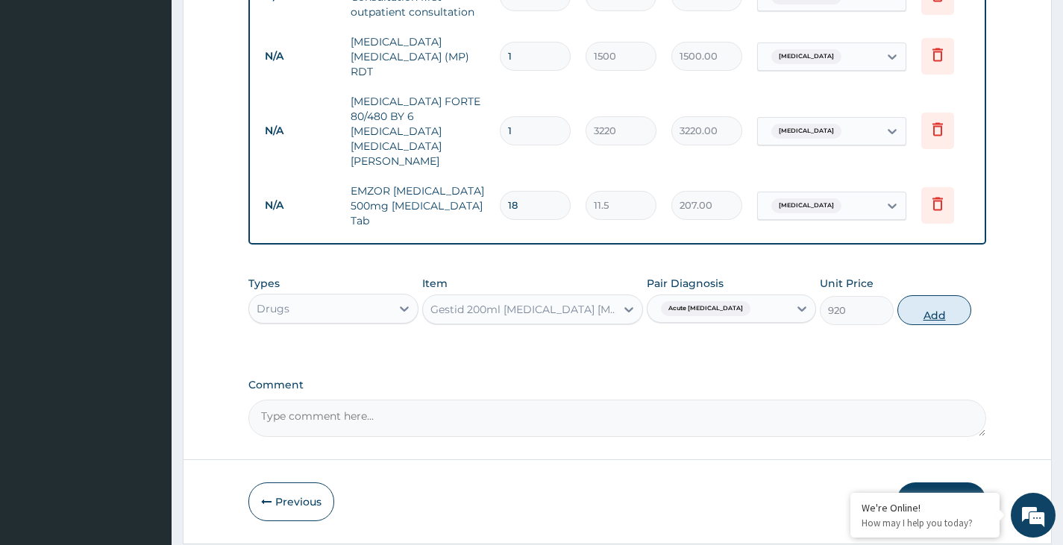
click at [937, 295] on button "Add" at bounding box center [934, 310] width 74 height 30
type input "0"
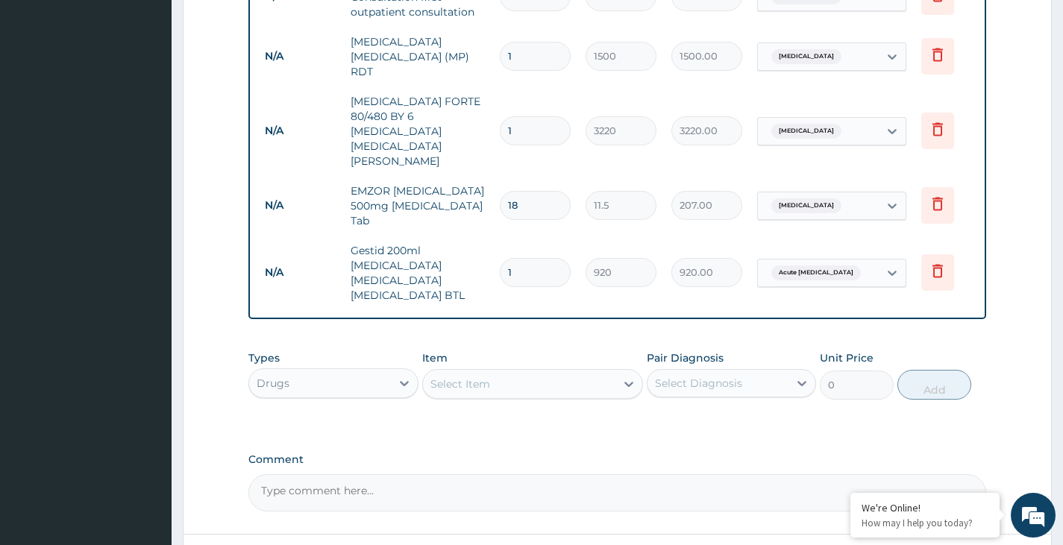
click at [533, 372] on div "Select Item" at bounding box center [519, 384] width 193 height 24
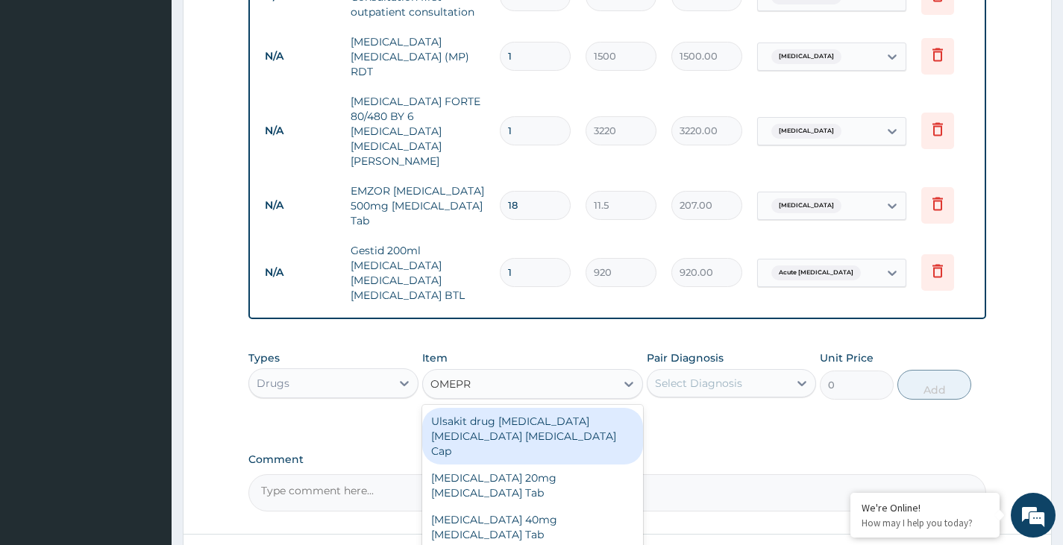
type input "OMEPRA"
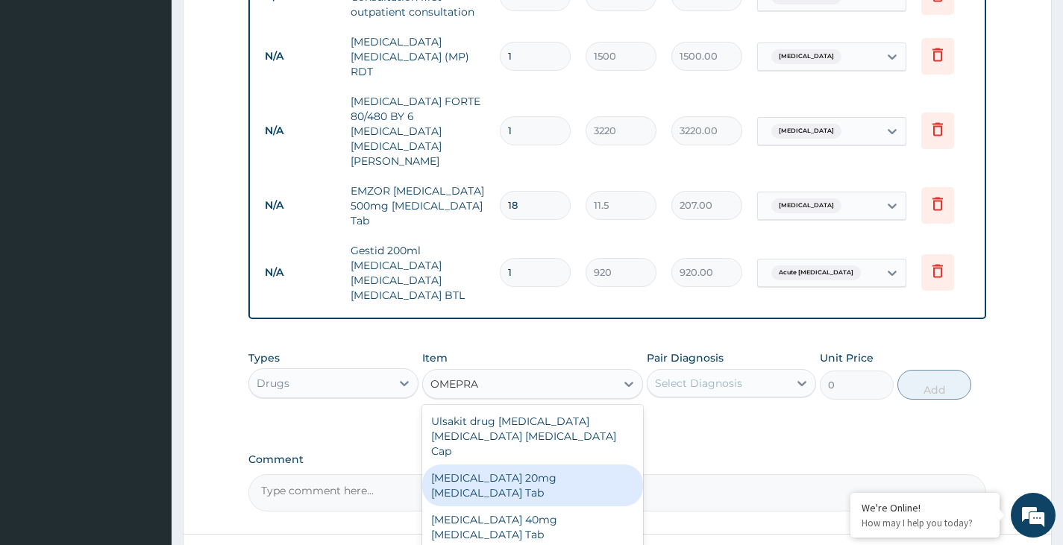
scroll to position [3, 0]
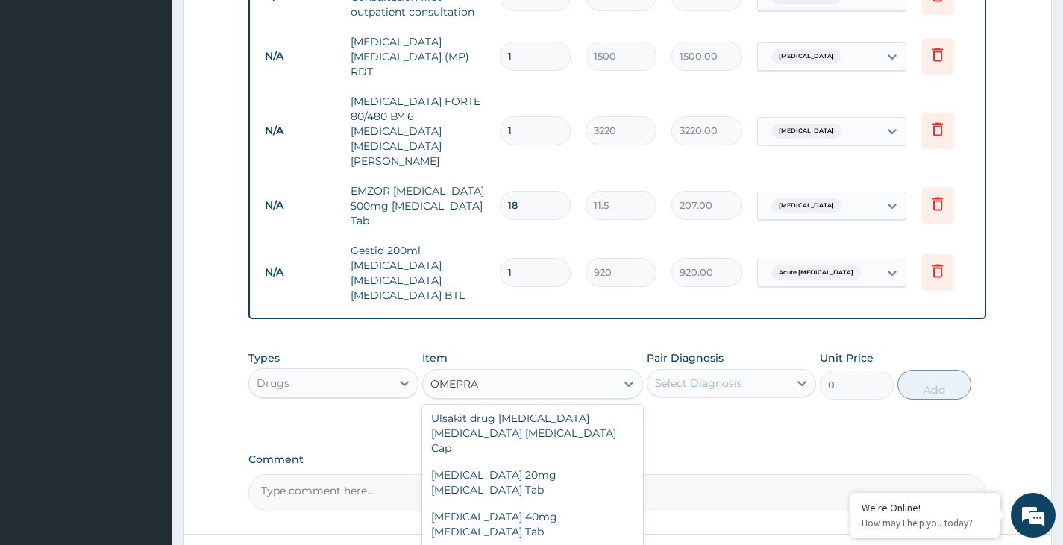
type input "621"
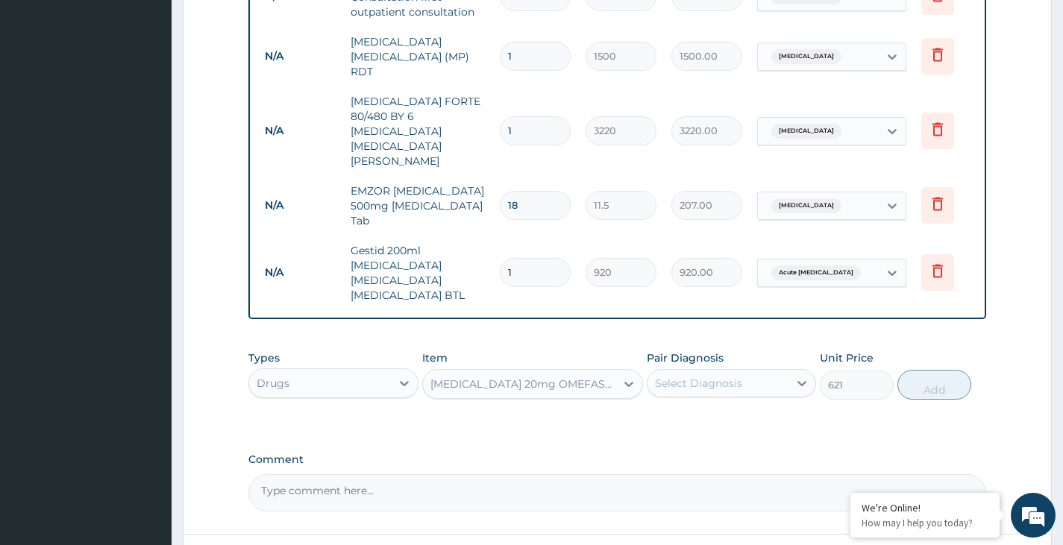
click at [699, 376] on div "Select Diagnosis" at bounding box center [698, 383] width 87 height 15
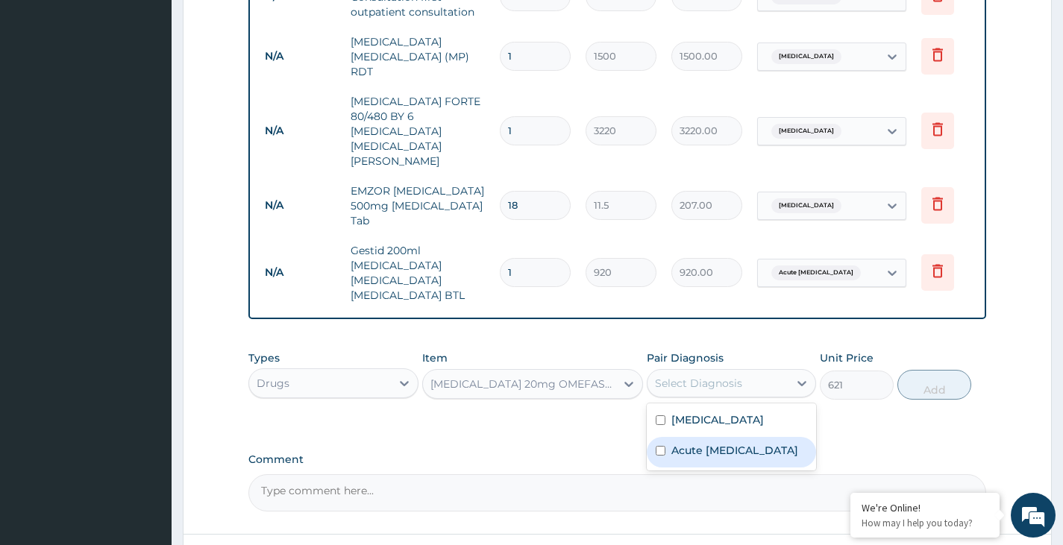
click at [659, 446] on input "checkbox" at bounding box center [661, 451] width 10 height 10
checkbox input "true"
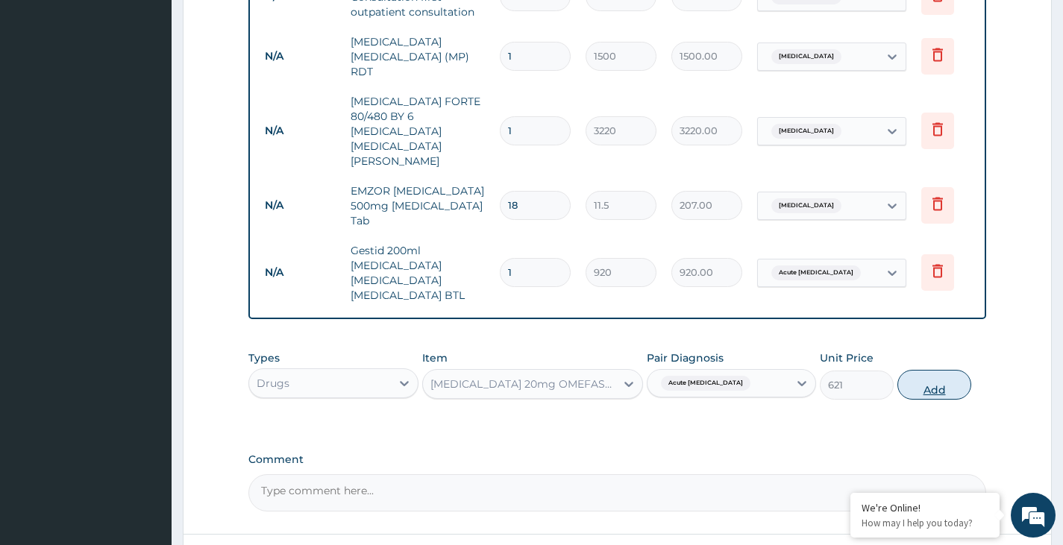
click at [923, 370] on button "Add" at bounding box center [934, 385] width 74 height 30
type input "0"
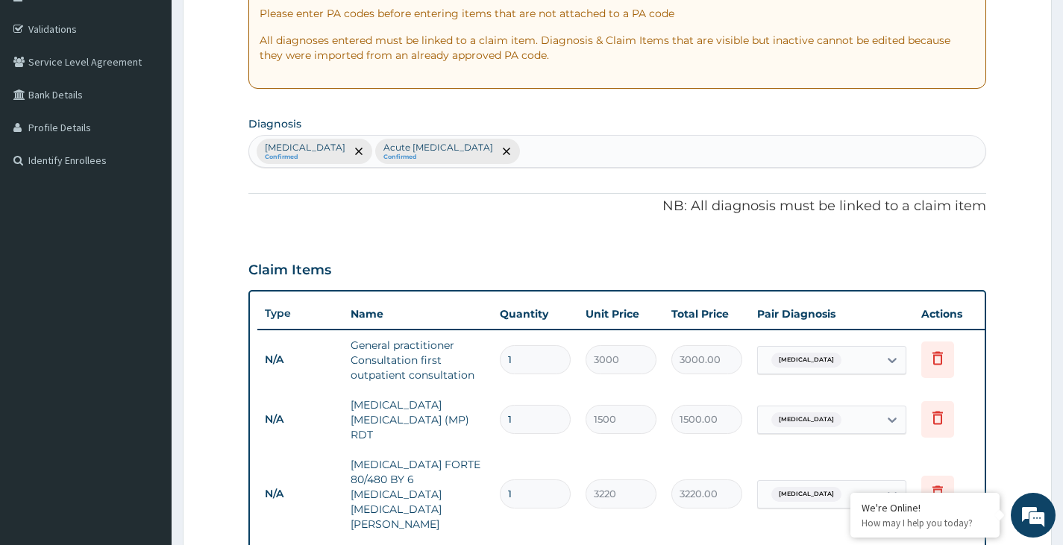
scroll to position [255, 0]
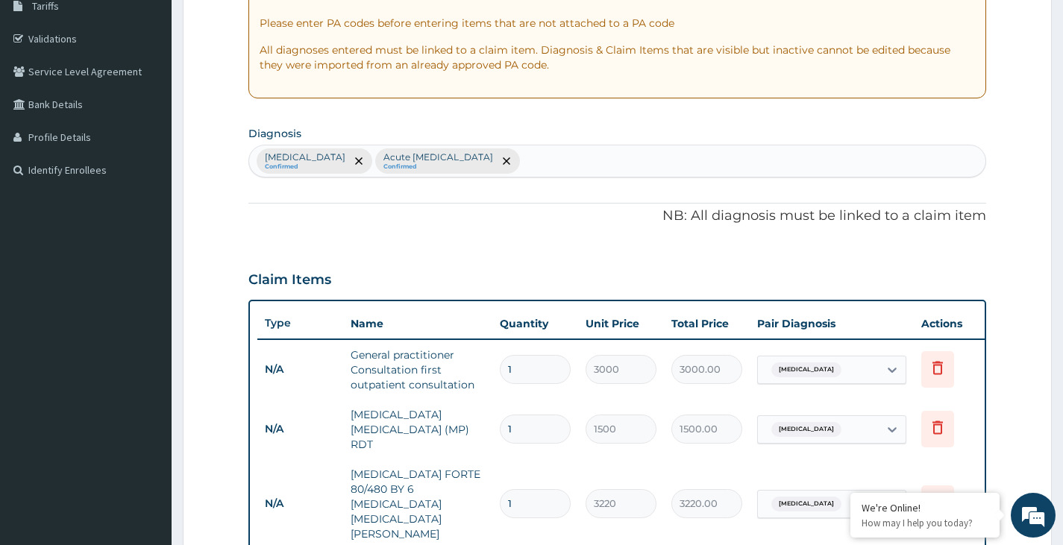
click at [490, 160] on div "Malaria Confirmed Acute peptic ulcer Confirmed" at bounding box center [617, 160] width 736 height 31
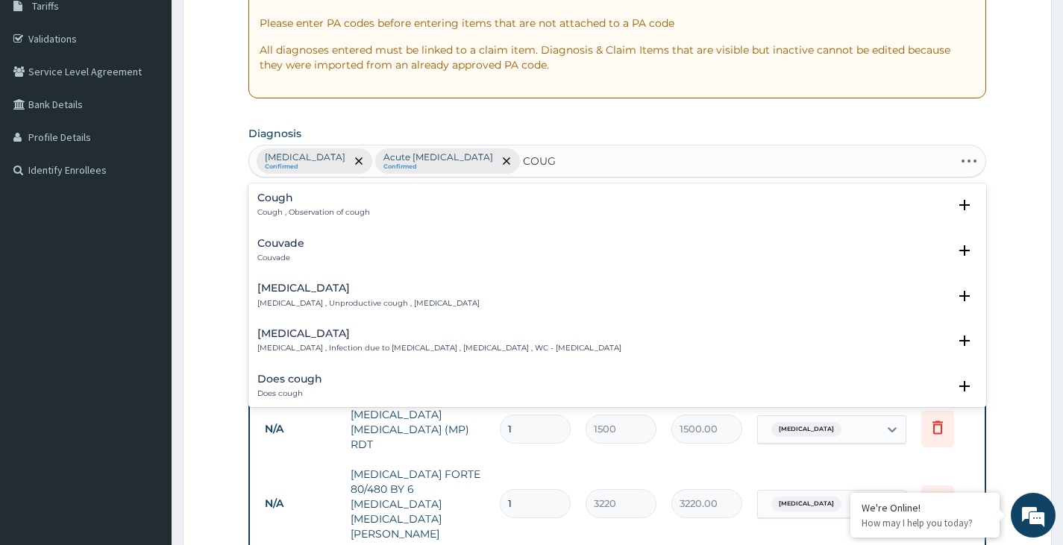
type input "COUGH"
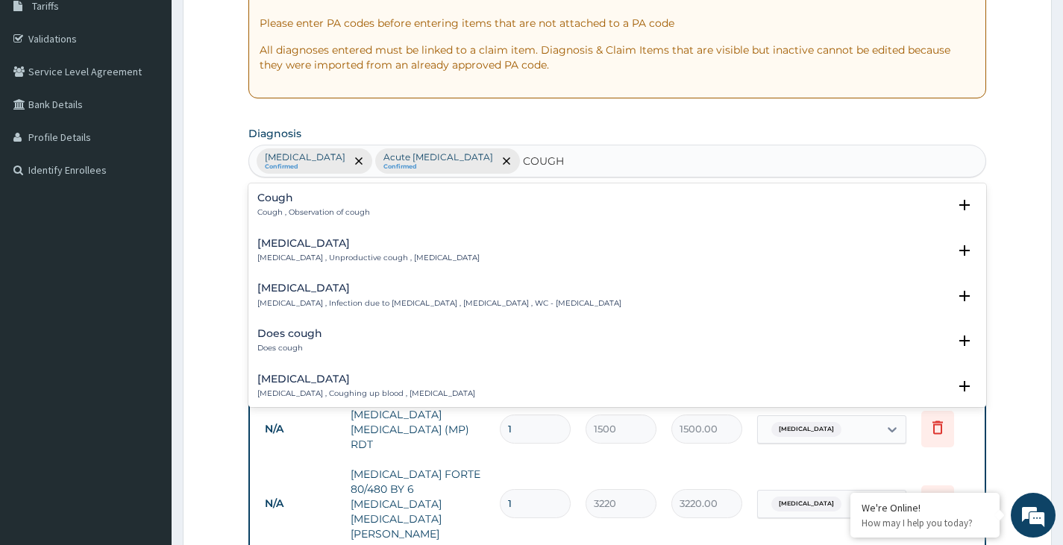
click at [273, 207] on div "Cough Cough , Observation of cough" at bounding box center [313, 205] width 113 height 26
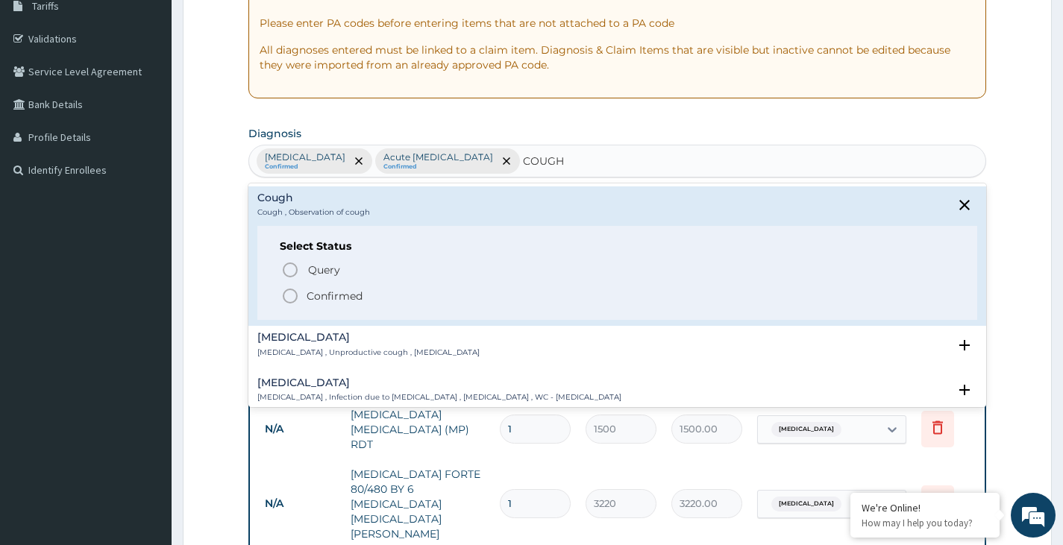
click at [286, 296] on icon "status option filled" at bounding box center [290, 296] width 18 height 18
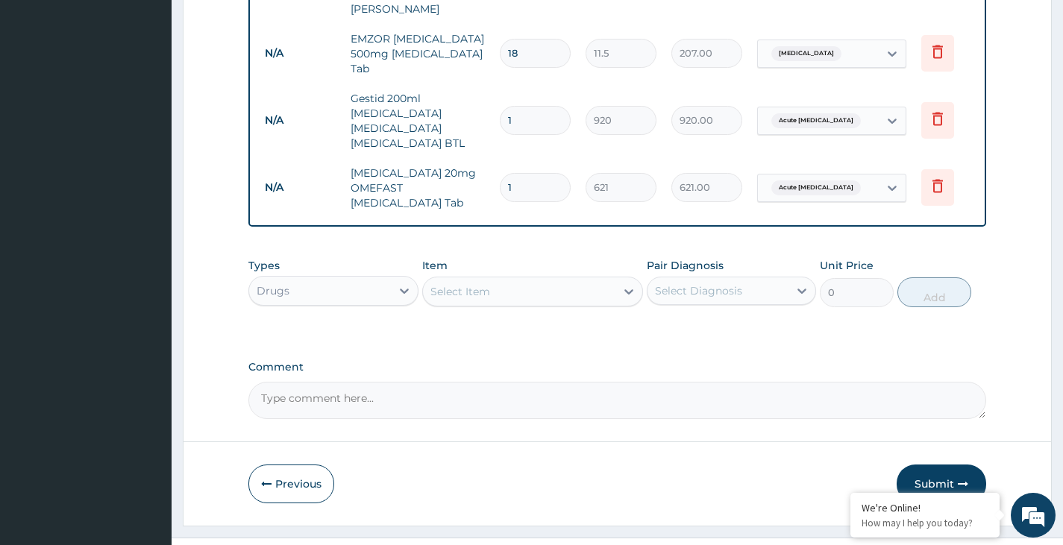
scroll to position [784, 0]
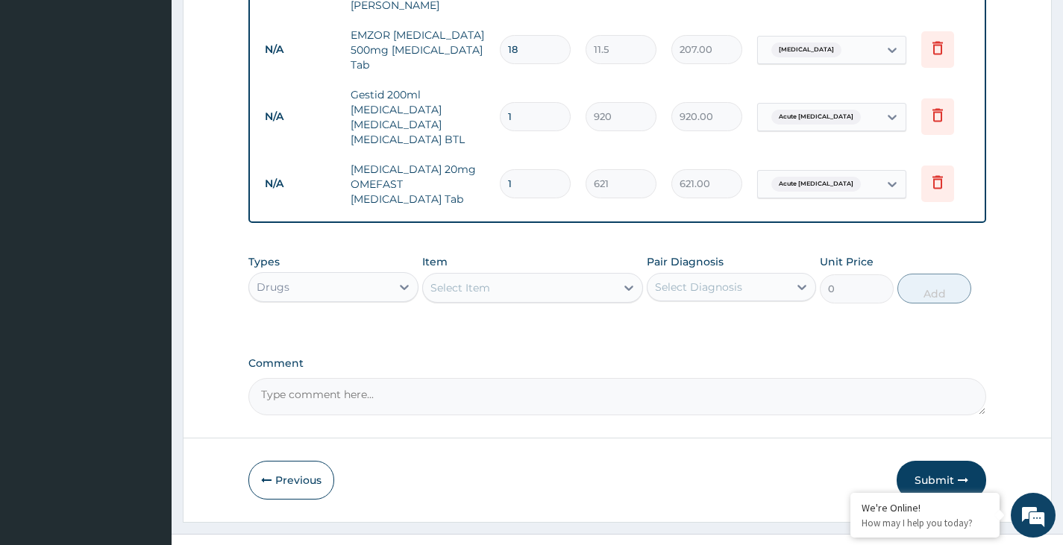
click at [523, 276] on div "Select Item" at bounding box center [519, 288] width 193 height 24
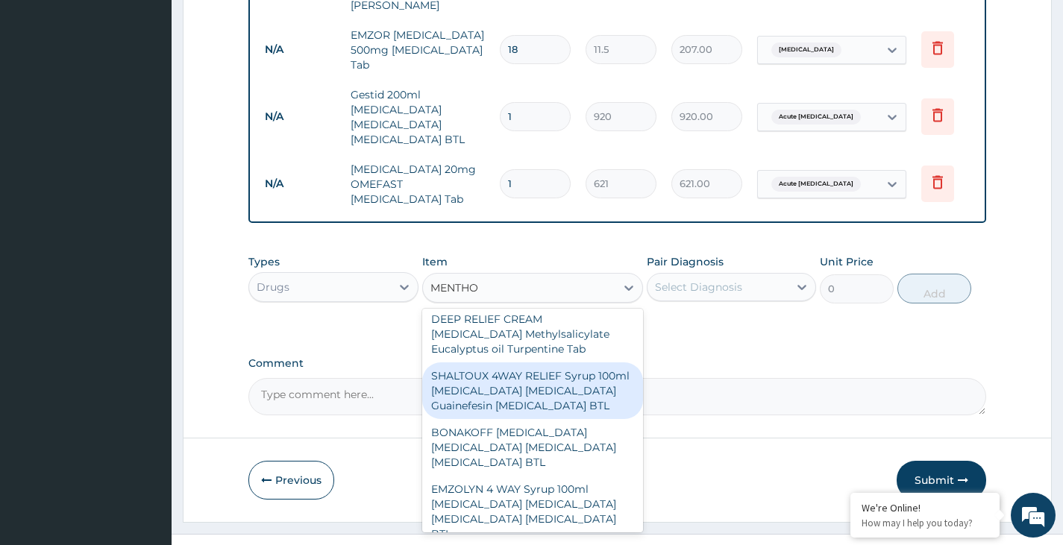
scroll to position [298, 0]
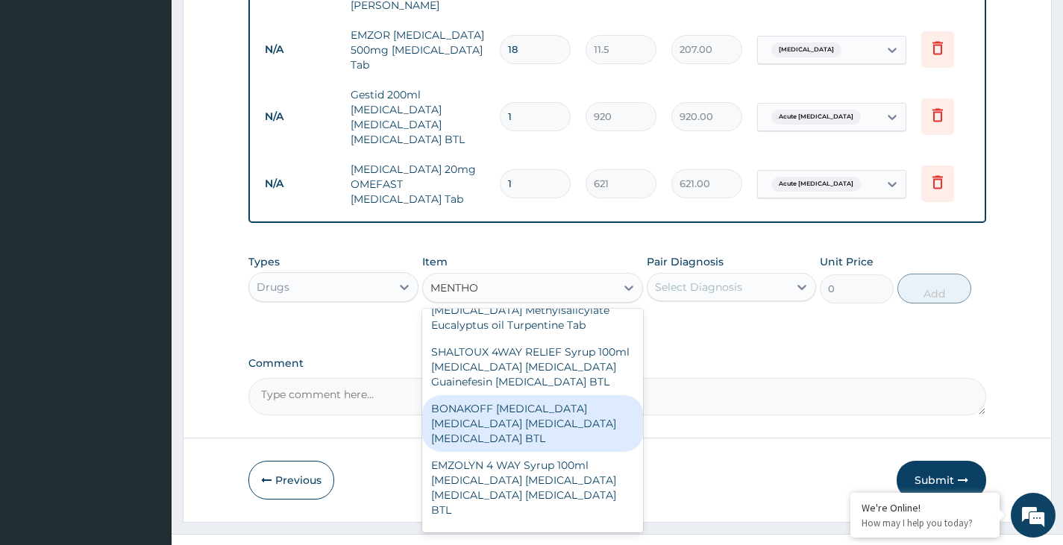
type input "MENTHOD"
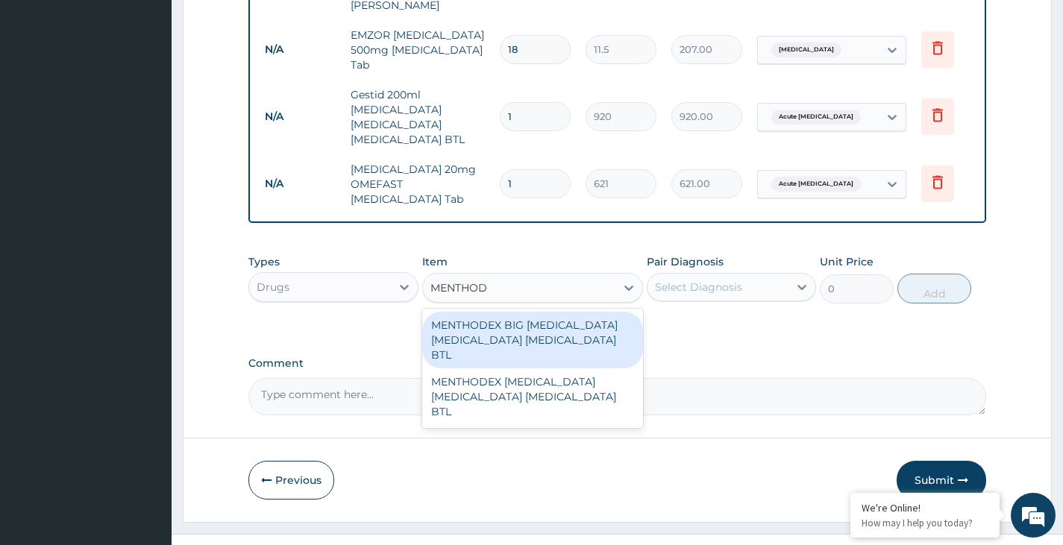
scroll to position [0, 0]
click at [533, 312] on div "MENTHODEX BIG [MEDICAL_DATA] [MEDICAL_DATA] [MEDICAL_DATA] BTL" at bounding box center [533, 340] width 222 height 57
type input "1897.5"
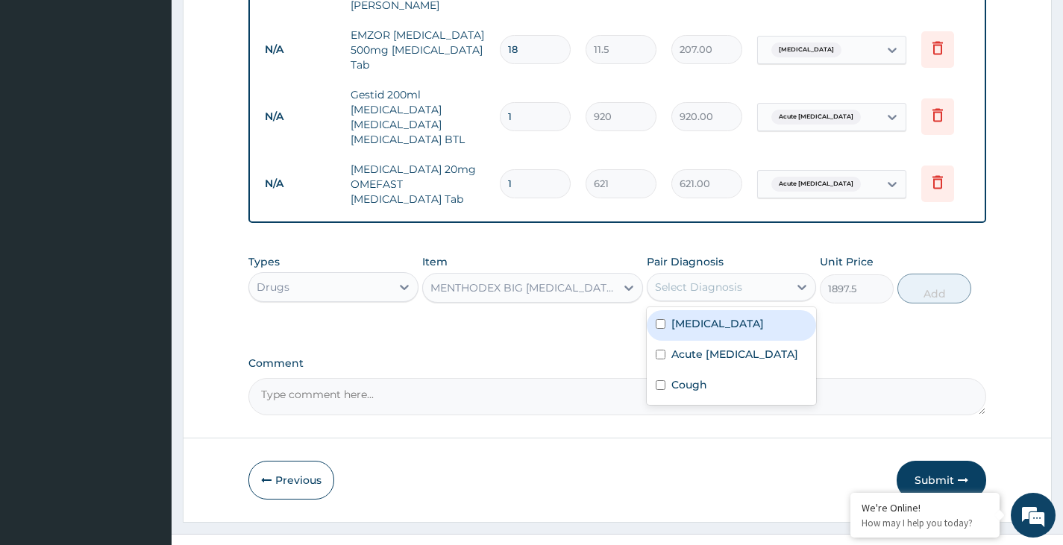
click at [761, 275] on div "Select Diagnosis" at bounding box center [717, 287] width 141 height 24
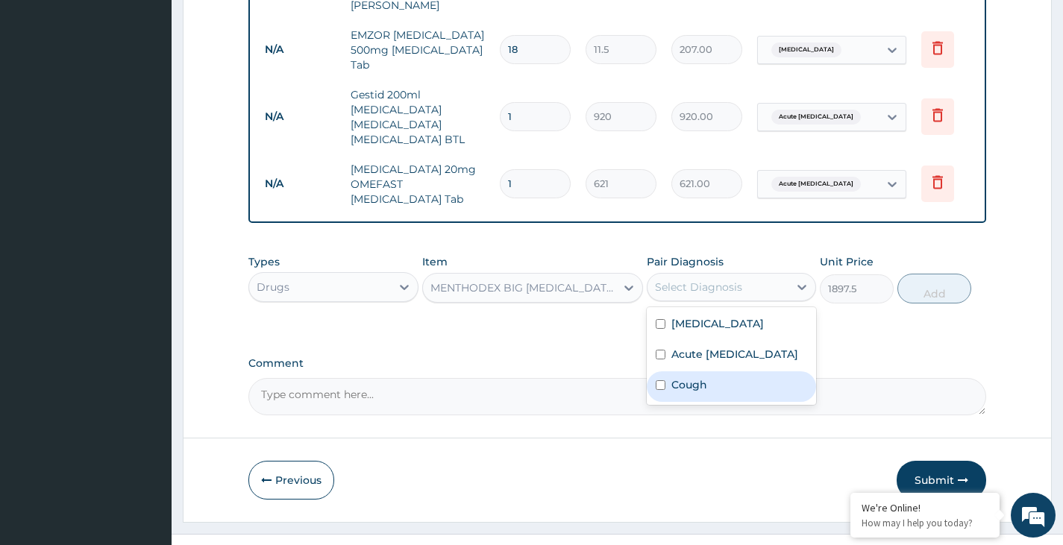
click at [660, 380] on input "checkbox" at bounding box center [661, 385] width 10 height 10
checkbox input "true"
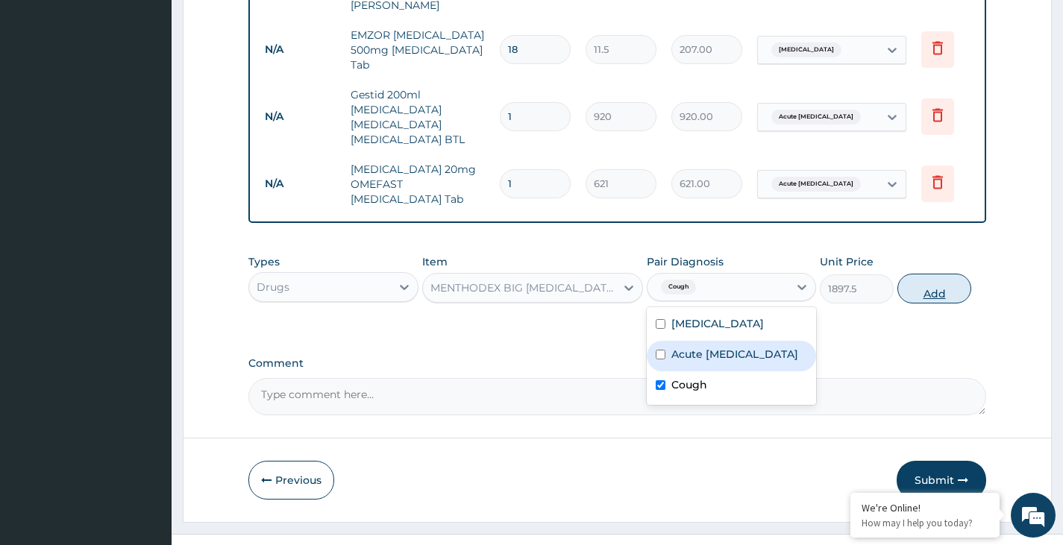
click at [944, 274] on button "Add" at bounding box center [934, 289] width 74 height 30
type input "0"
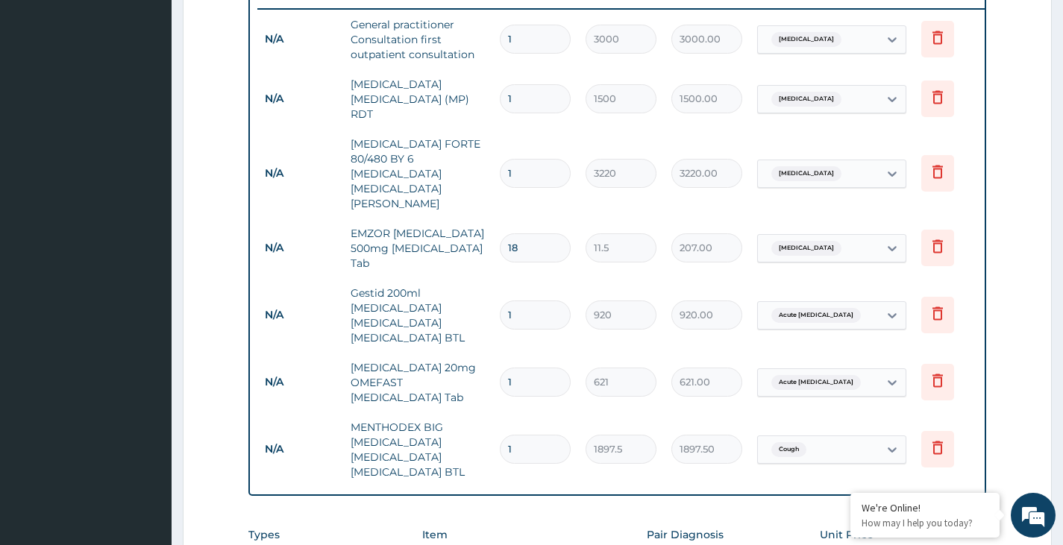
scroll to position [859, 0]
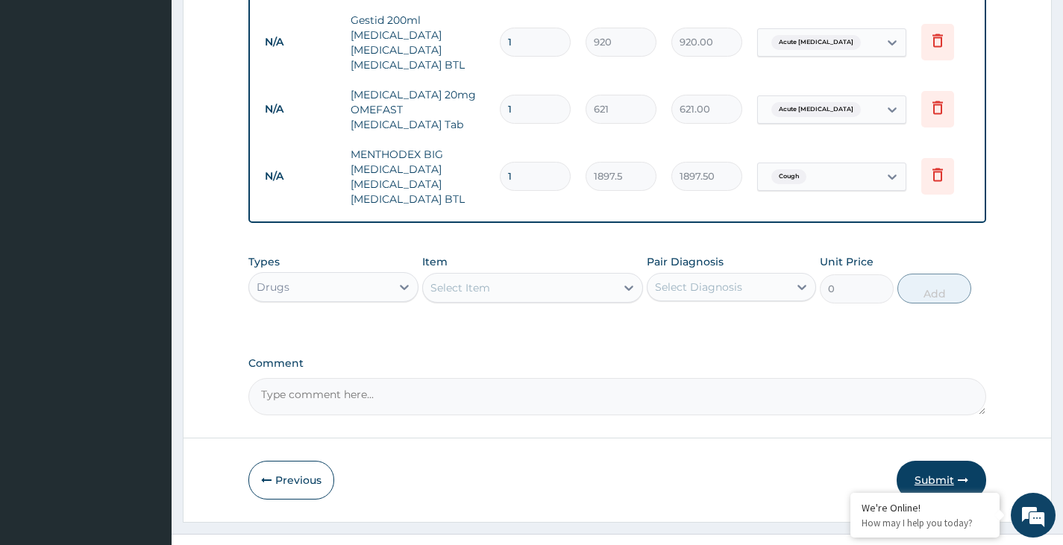
click at [930, 461] on button "Submit" at bounding box center [942, 480] width 90 height 39
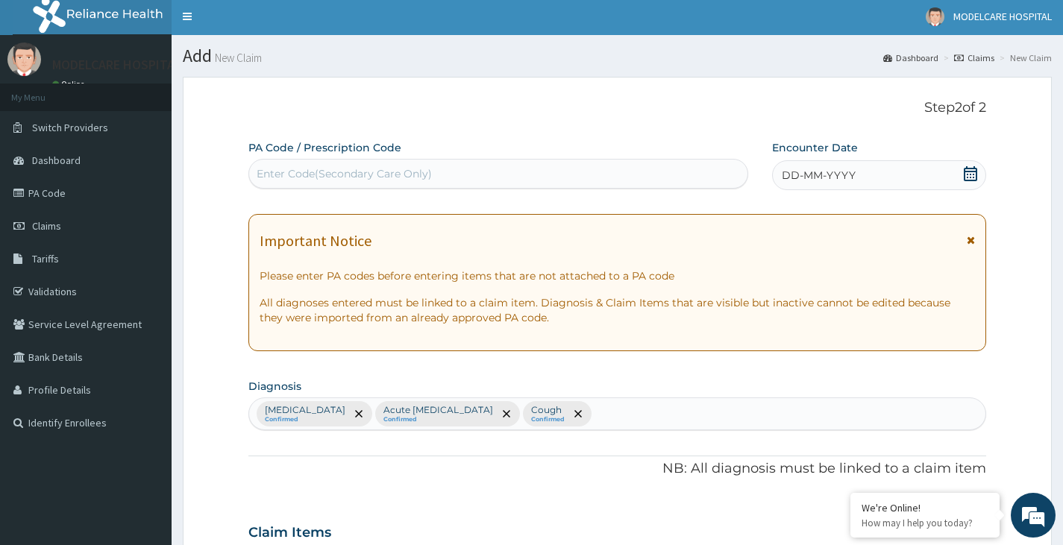
scroll to position [0, 0]
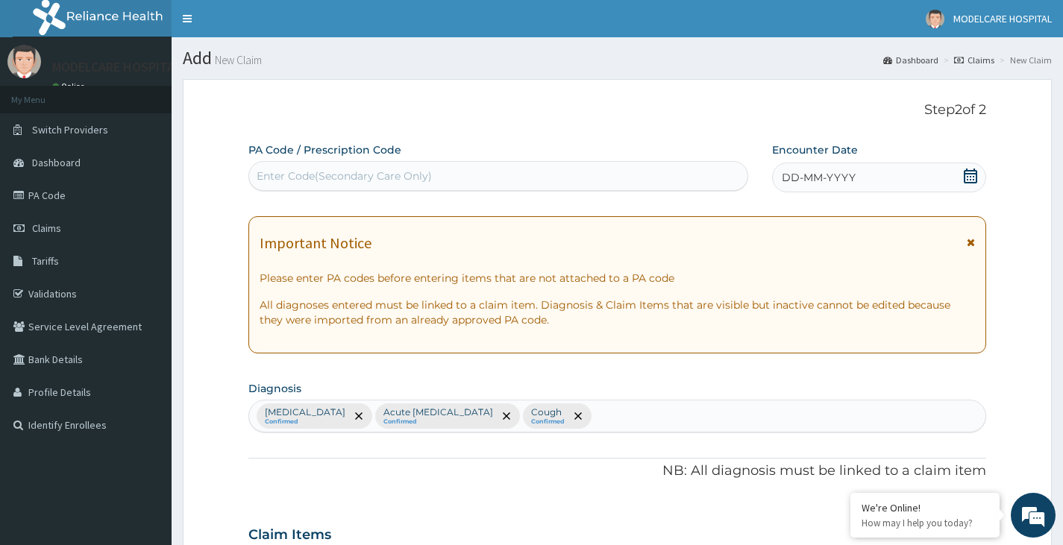
click at [965, 175] on icon at bounding box center [970, 176] width 15 height 15
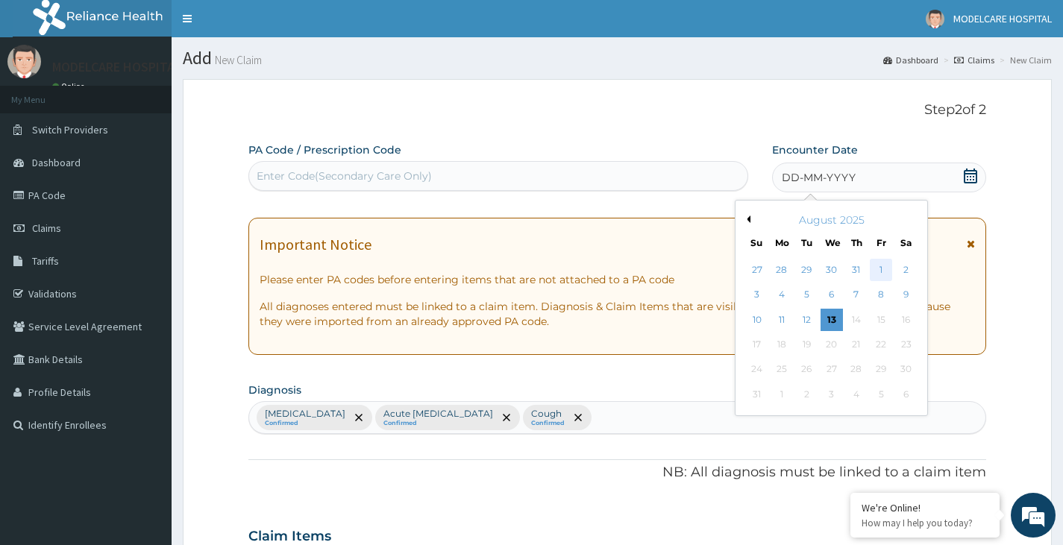
click at [881, 270] on div "1" at bounding box center [881, 270] width 22 height 22
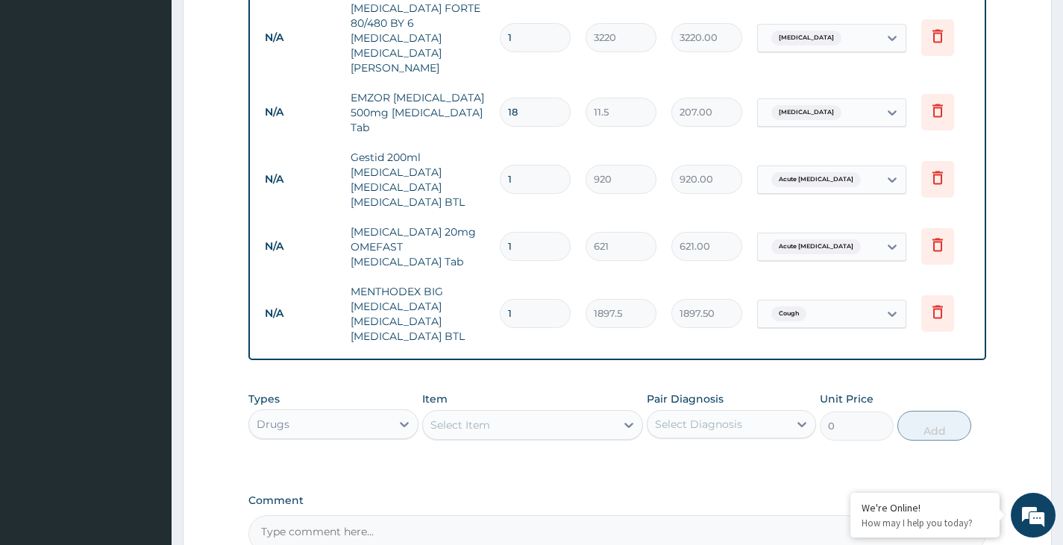
scroll to position [859, 0]
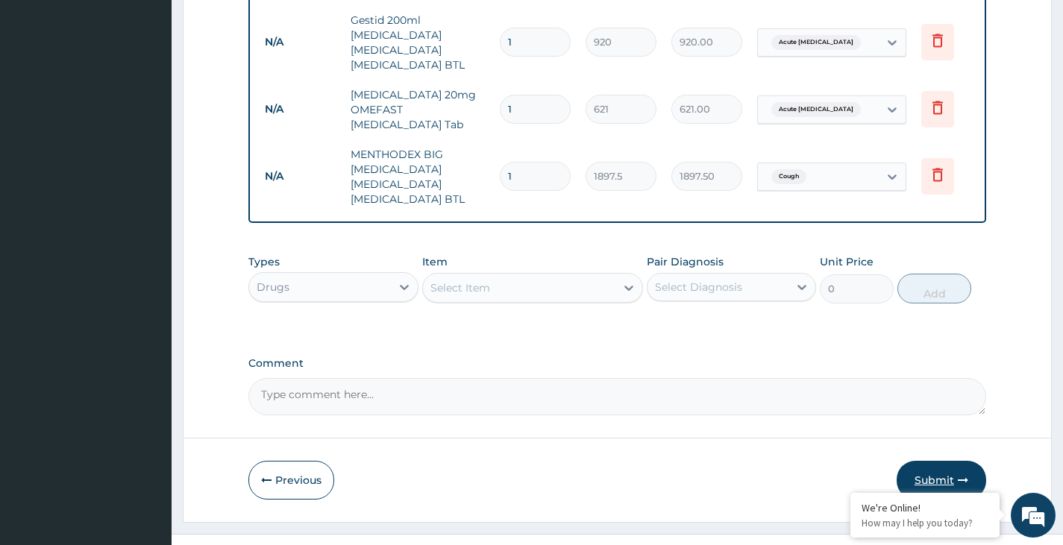
click at [924, 461] on button "Submit" at bounding box center [942, 480] width 90 height 39
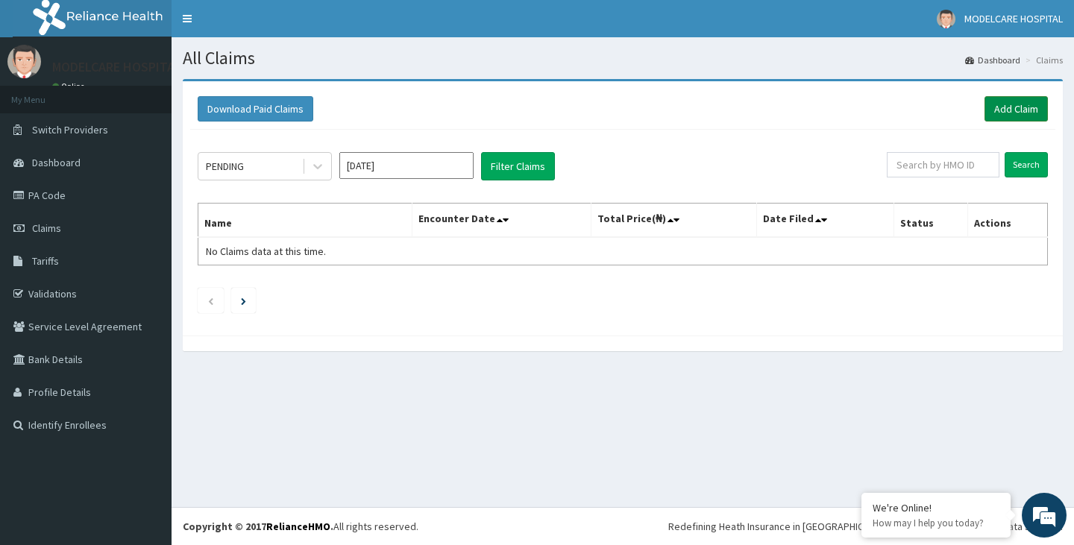
click at [1009, 107] on link "Add Claim" at bounding box center [1016, 108] width 63 height 25
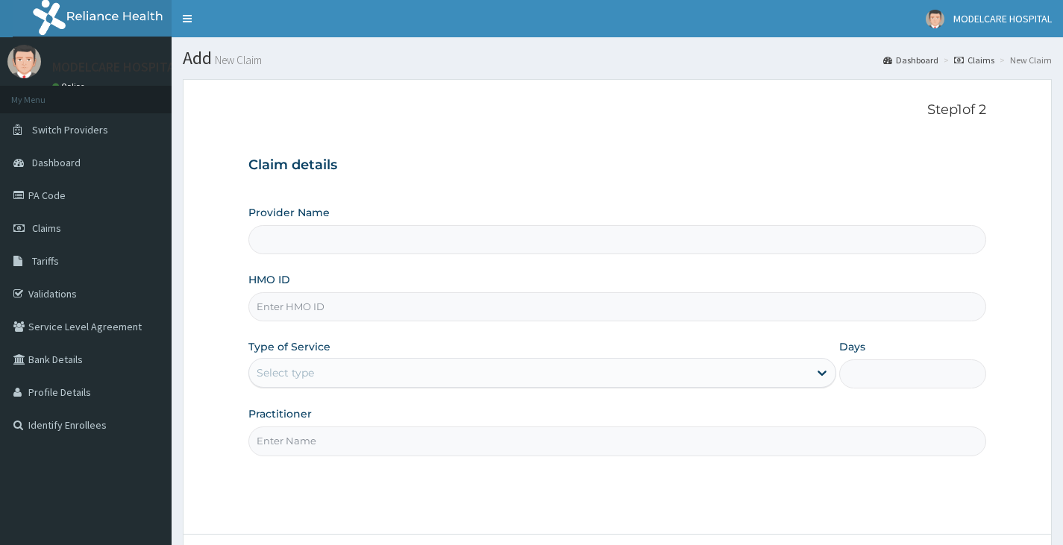
click at [312, 310] on input "HMO ID" at bounding box center [617, 306] width 738 height 29
type input "MODELCARE HOSPITAL"
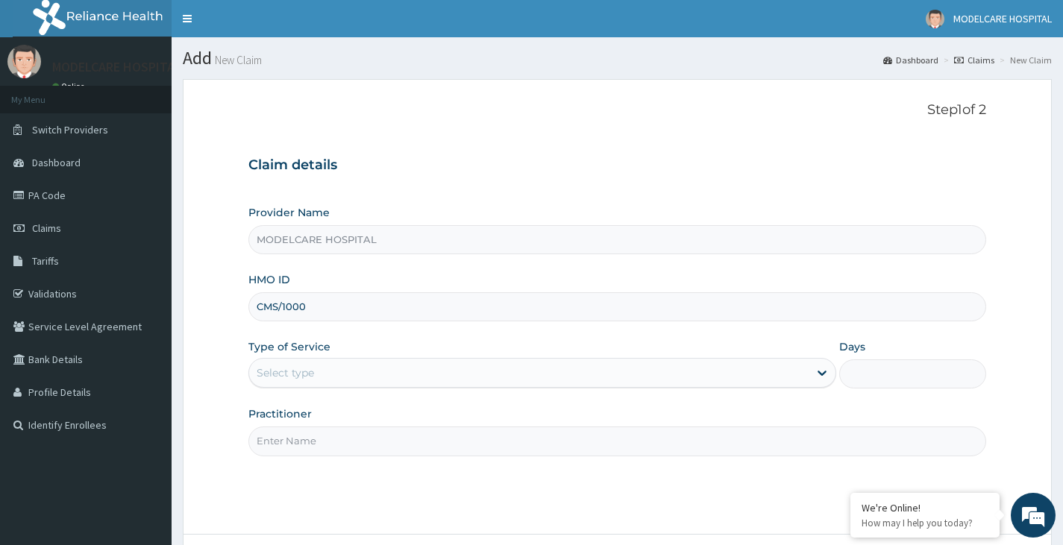
type input "CMS/10003/A"
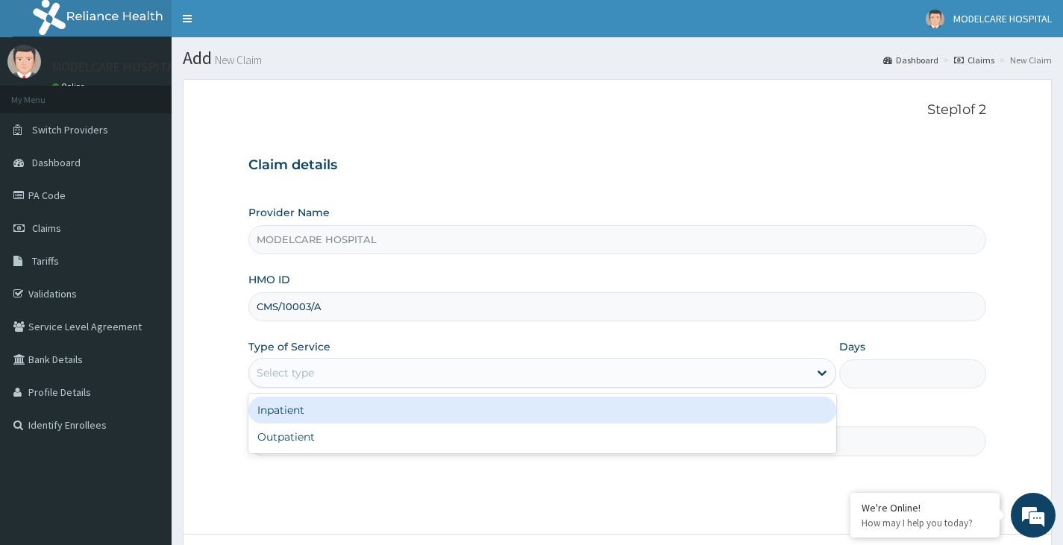
click at [364, 363] on div "Select type" at bounding box center [528, 373] width 559 height 24
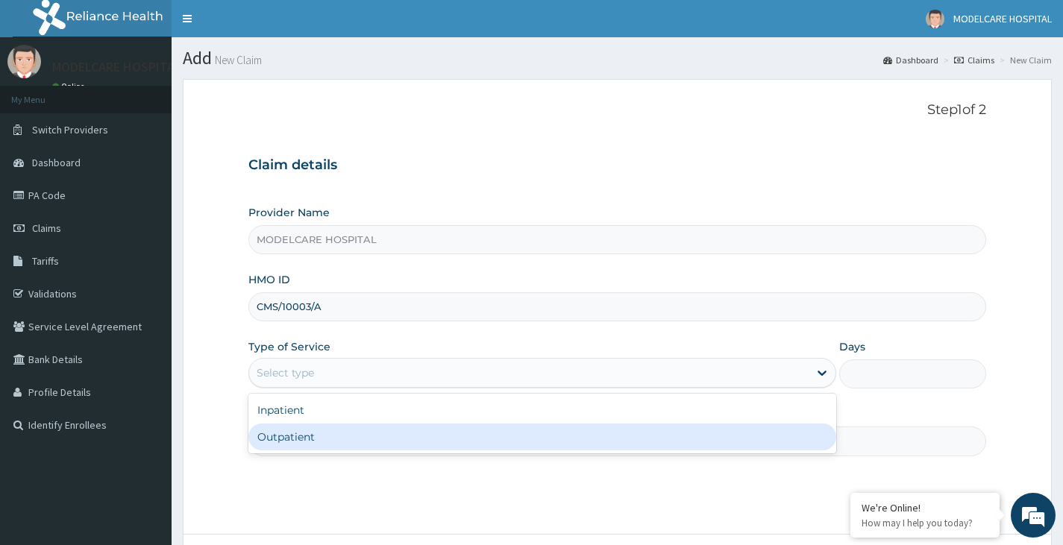
click at [336, 434] on div "Outpatient" at bounding box center [542, 437] width 588 height 27
type input "1"
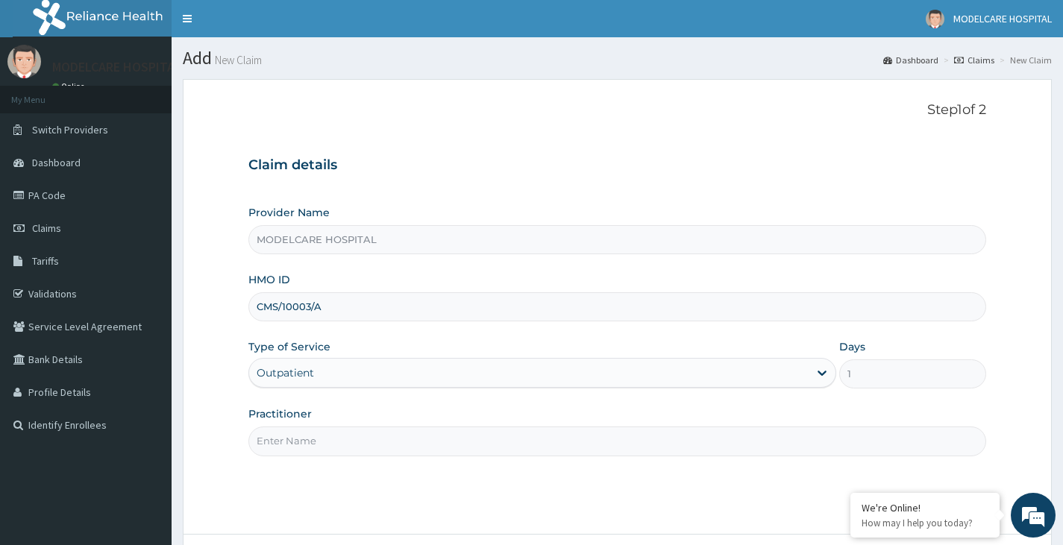
click at [401, 442] on input "Practitioner" at bounding box center [617, 441] width 738 height 29
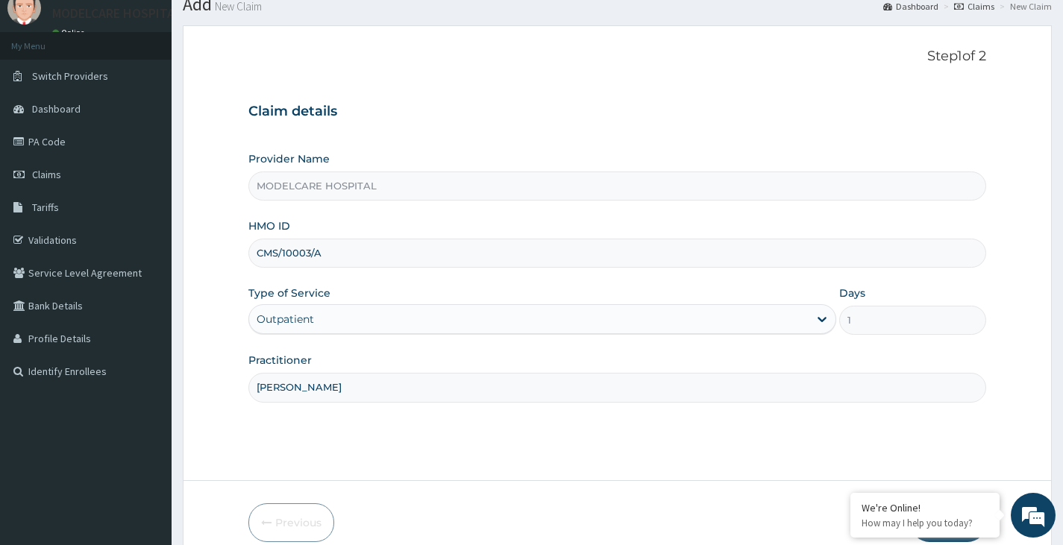
scroll to position [123, 0]
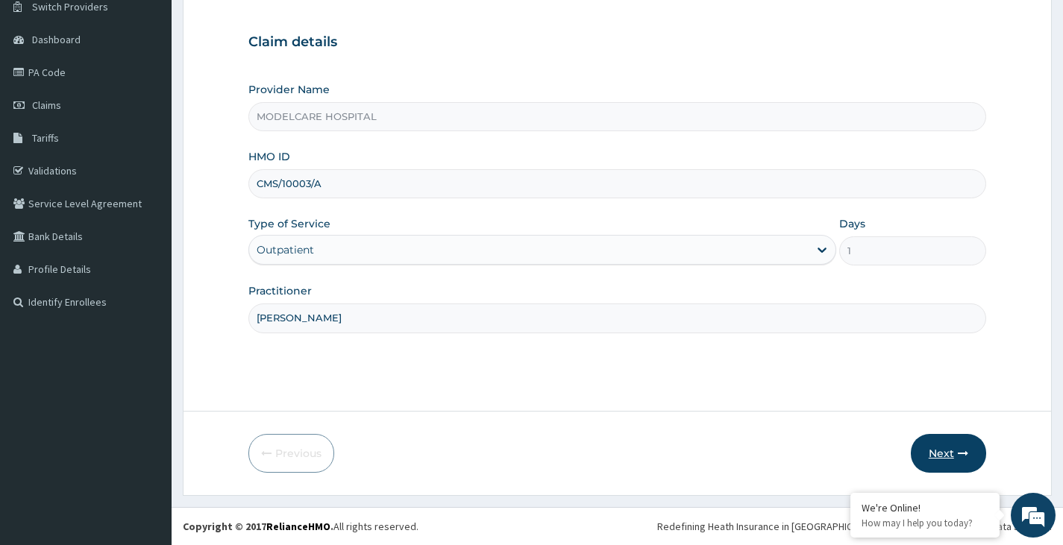
type input "DR AMEH"
click at [956, 460] on button "Next" at bounding box center [948, 453] width 75 height 39
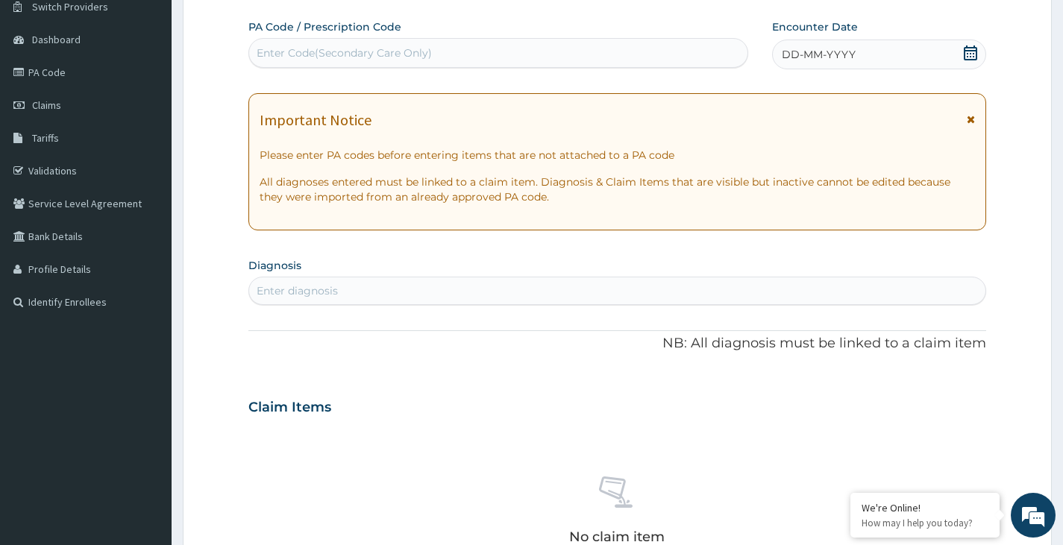
click at [358, 289] on div "Enter diagnosis" at bounding box center [617, 291] width 736 height 24
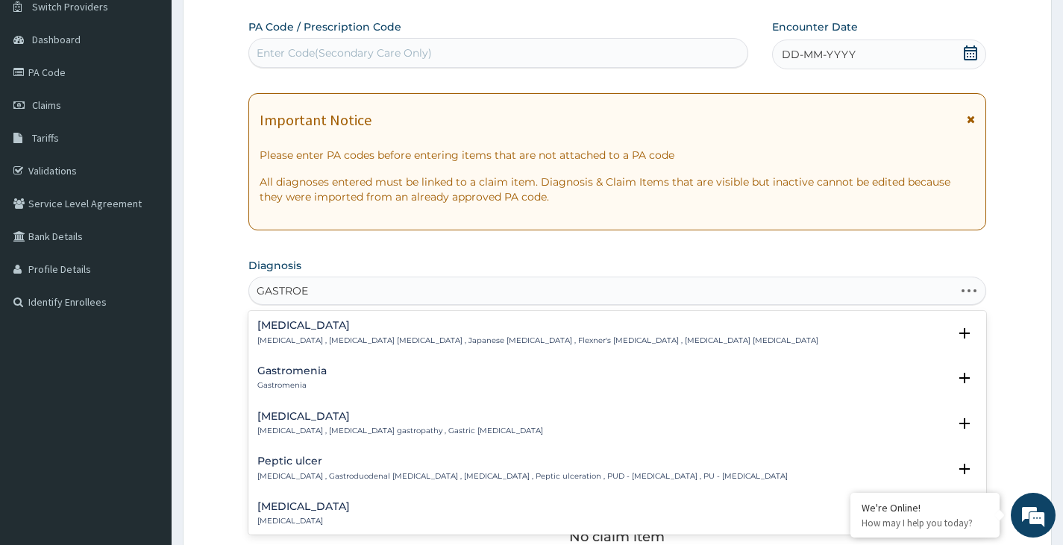
type input "GASTROEN"
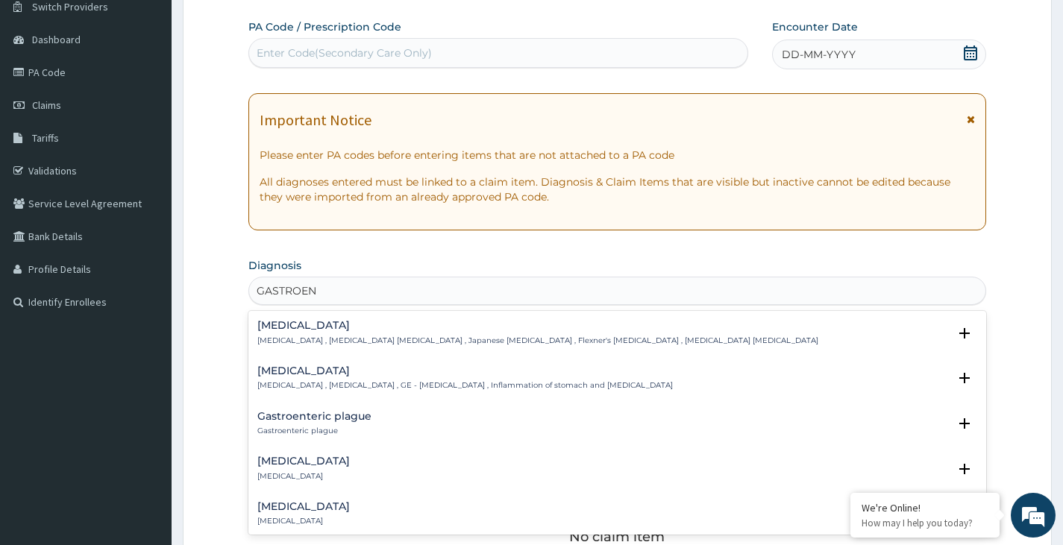
click at [301, 366] on h4 "Gastroenteritis" at bounding box center [464, 371] width 415 height 11
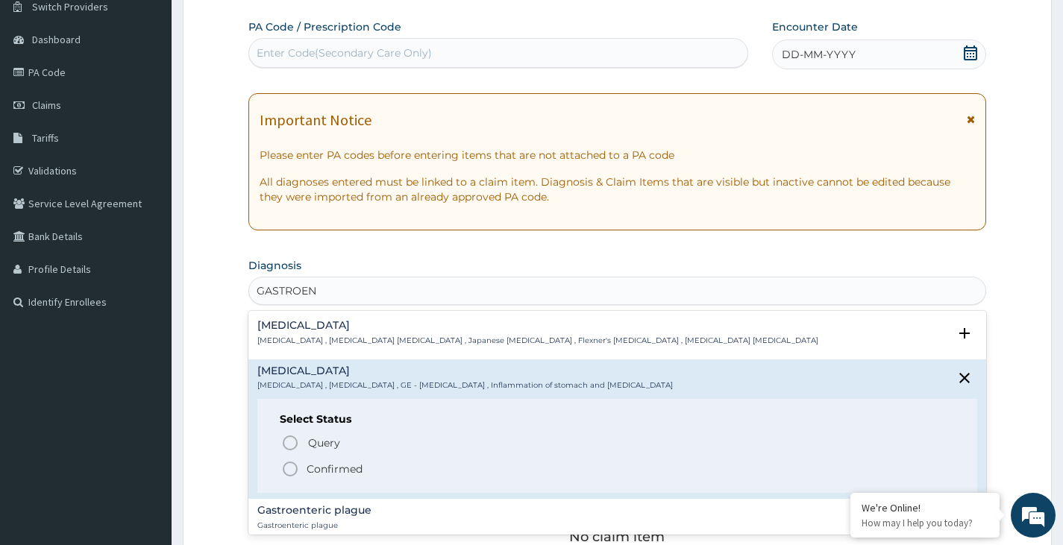
click at [295, 469] on icon "status option filled" at bounding box center [290, 469] width 18 height 18
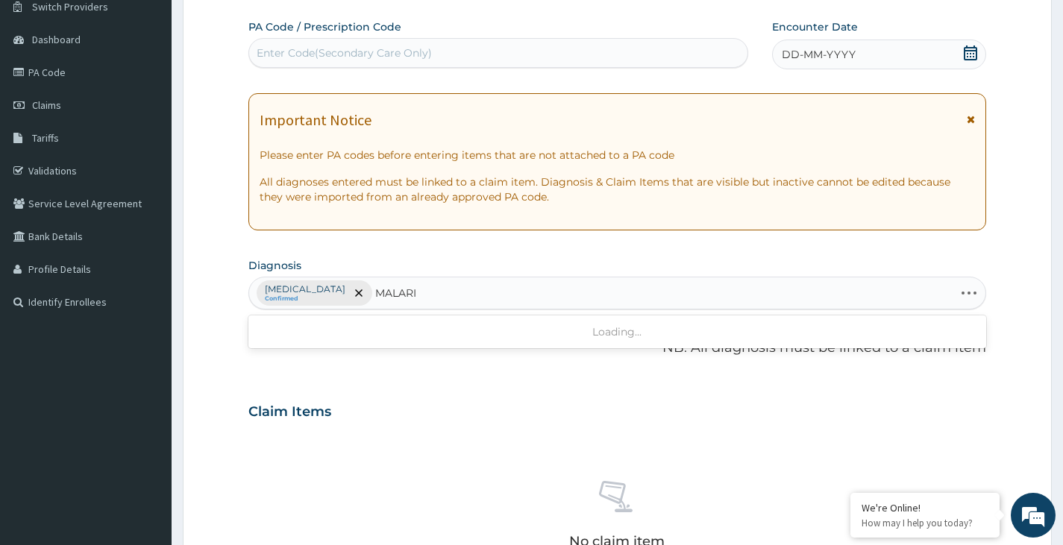
type input "MALARIA"
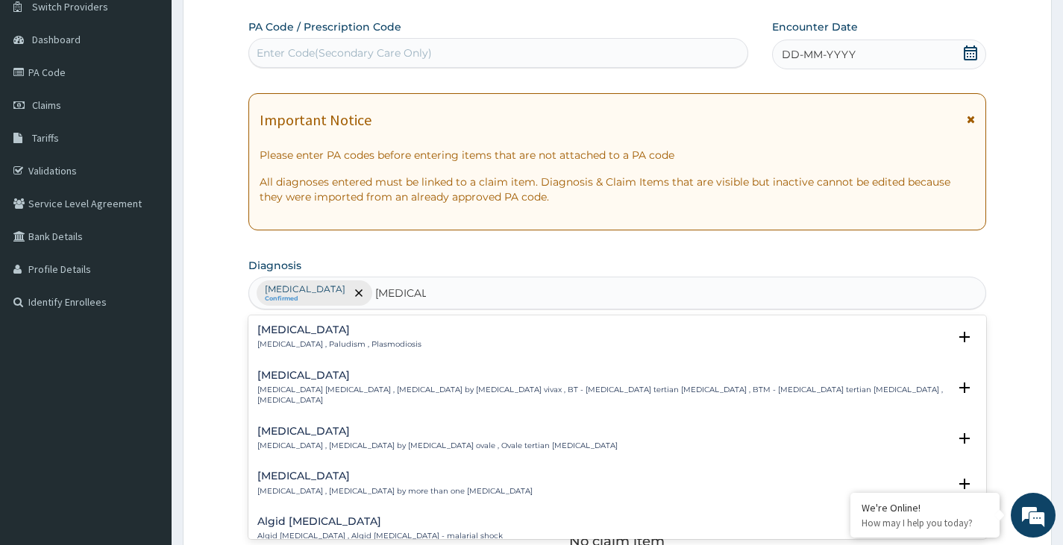
click at [302, 345] on p "Malaria , Paludism , Plasmodiosis" at bounding box center [339, 344] width 164 height 10
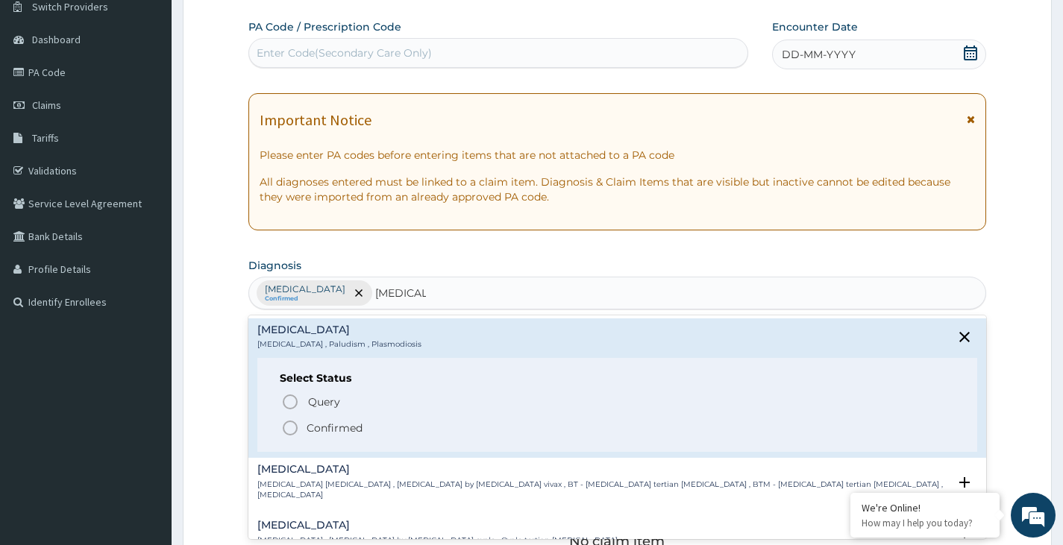
click at [283, 432] on icon "status option filled" at bounding box center [290, 428] width 18 height 18
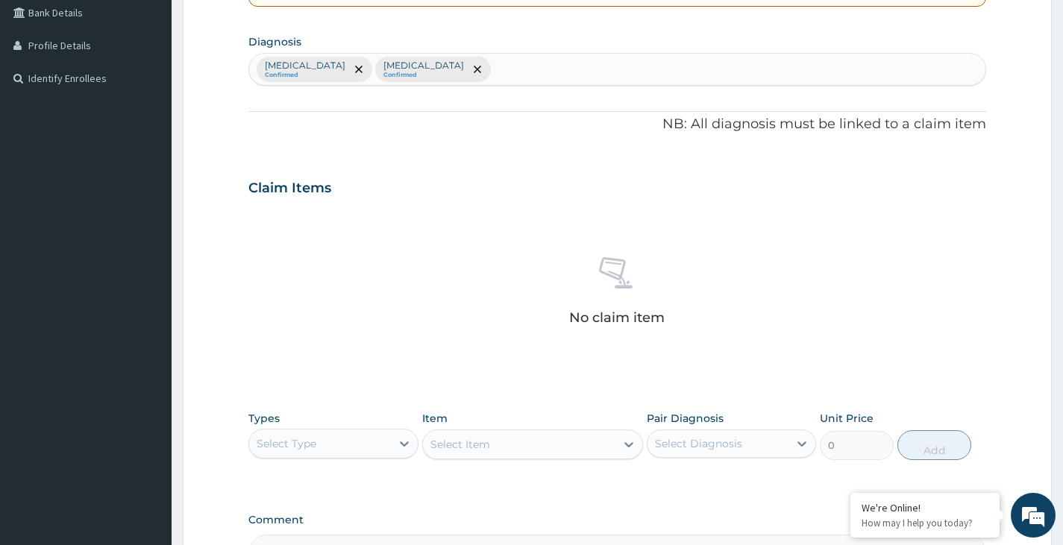
scroll to position [272, 0]
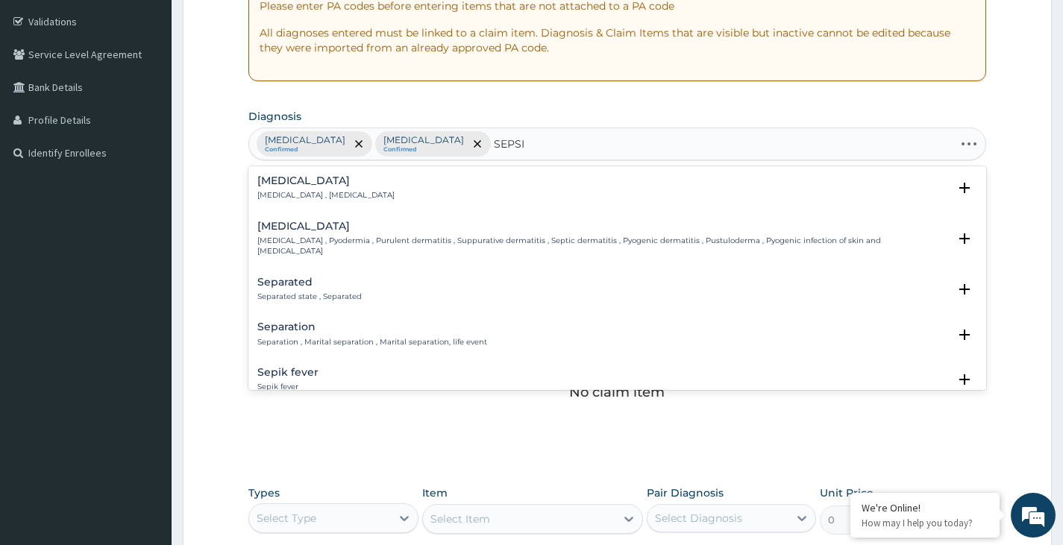
type input "SEPSIS"
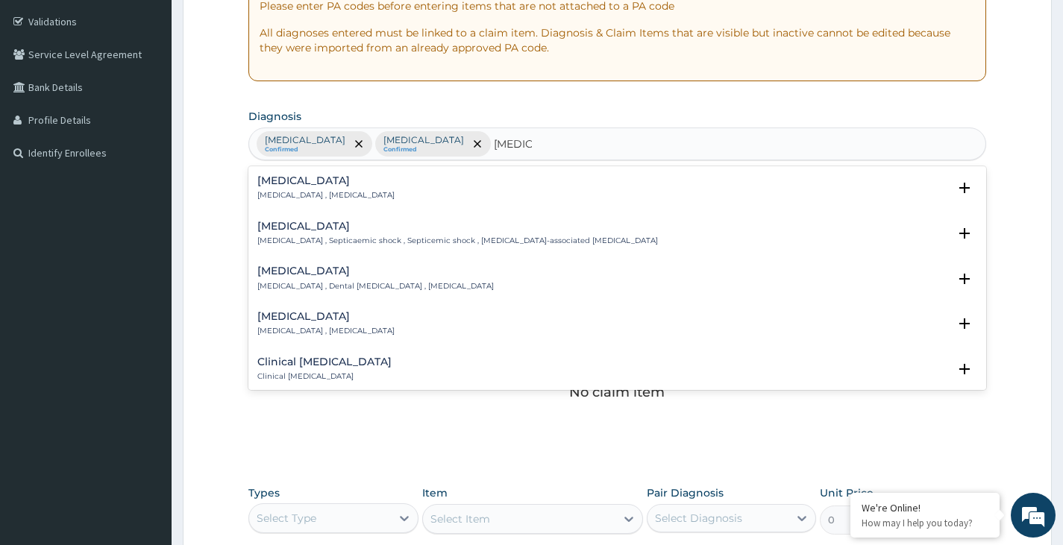
click at [286, 189] on div "Sepsis Systemic infection , Sepsis" at bounding box center [325, 188] width 137 height 26
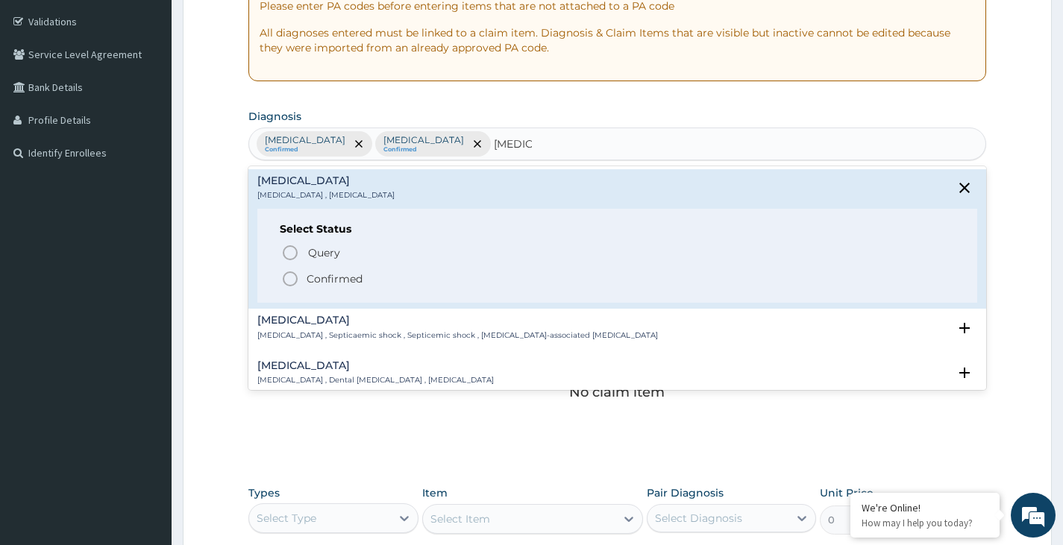
click at [289, 282] on icon "status option filled" at bounding box center [290, 279] width 18 height 18
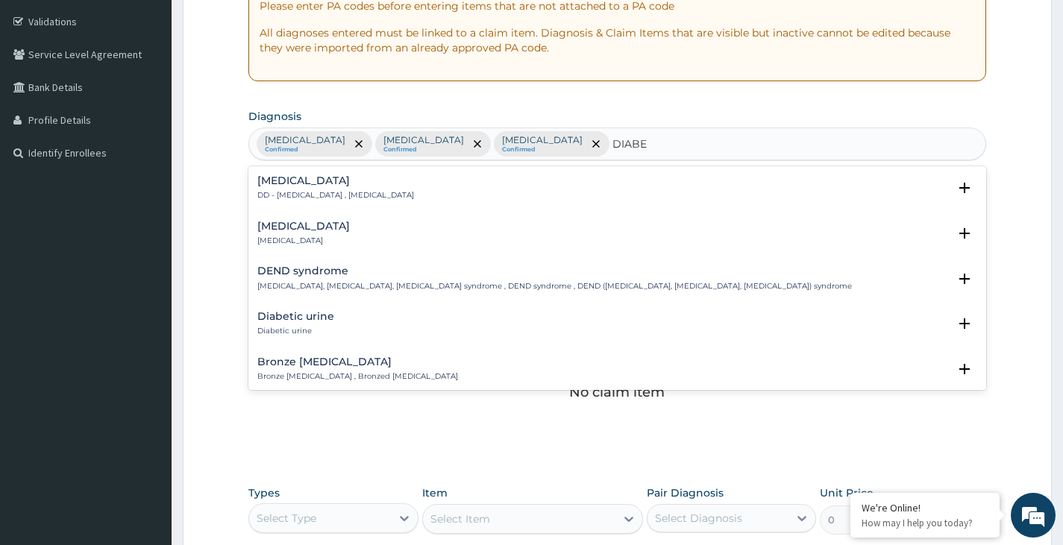
type input "DIABET"
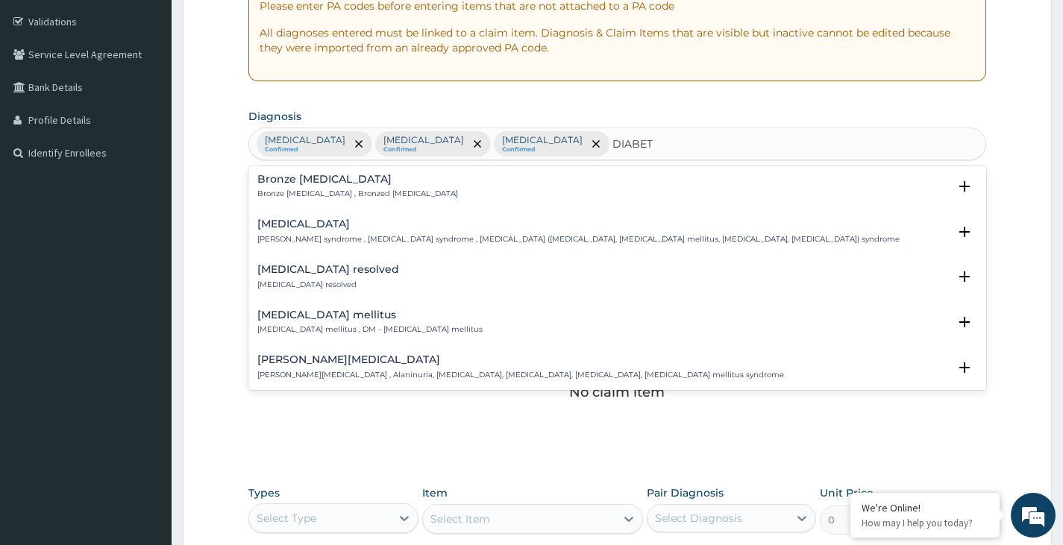
scroll to position [149, 0]
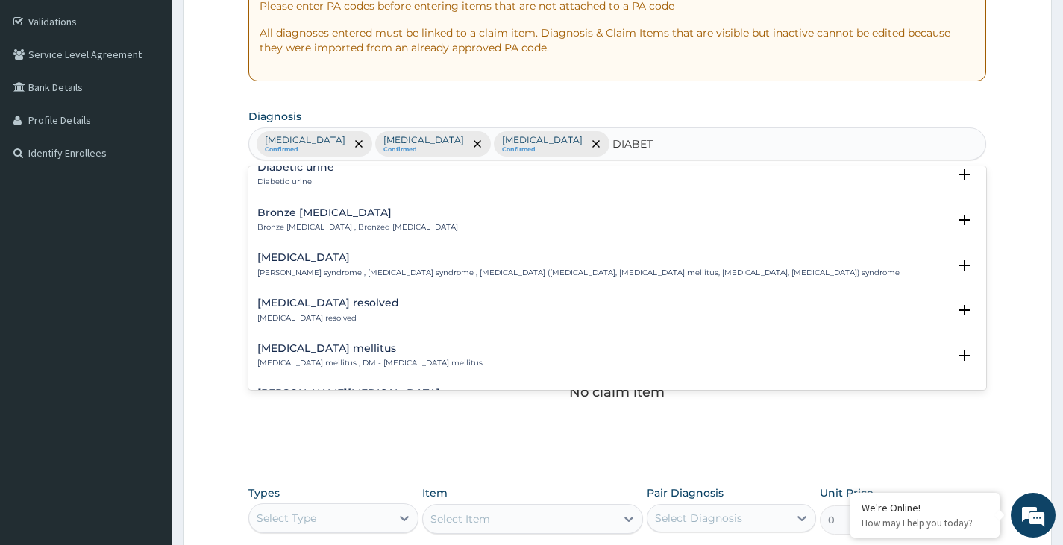
click at [307, 350] on h4 "Diabetes mellitus" at bounding box center [369, 348] width 225 height 11
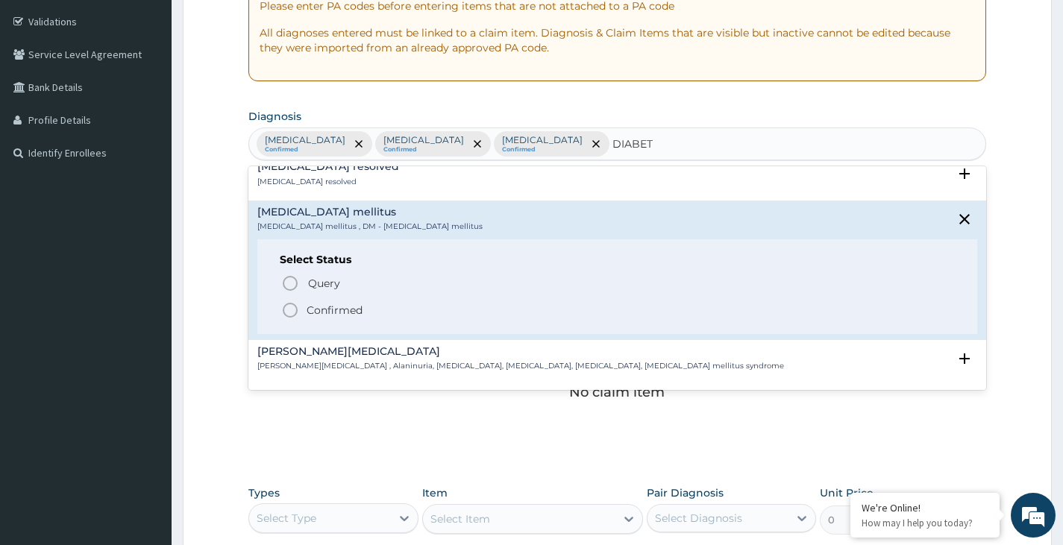
scroll to position [298, 0]
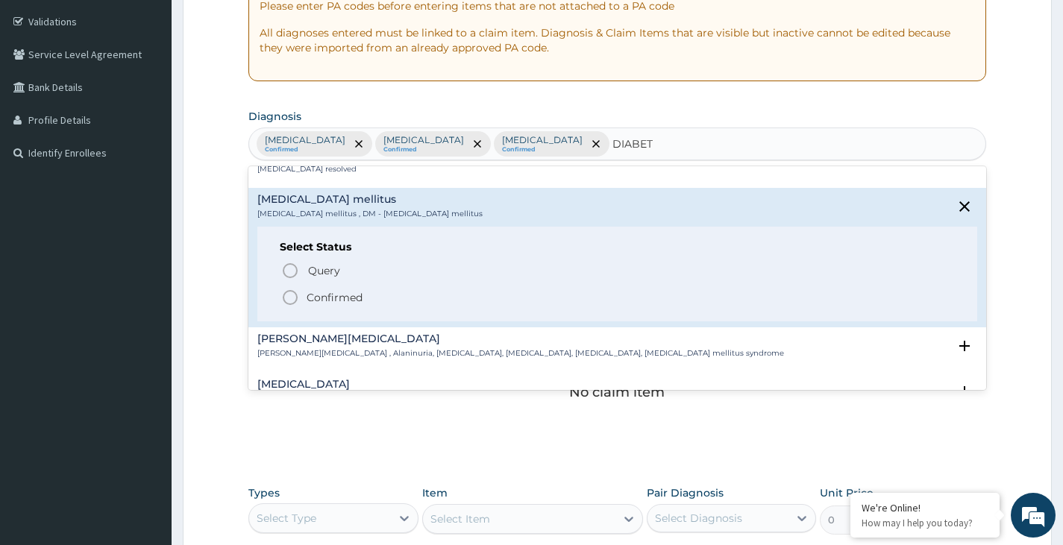
click at [286, 294] on icon "status option filled" at bounding box center [290, 298] width 18 height 18
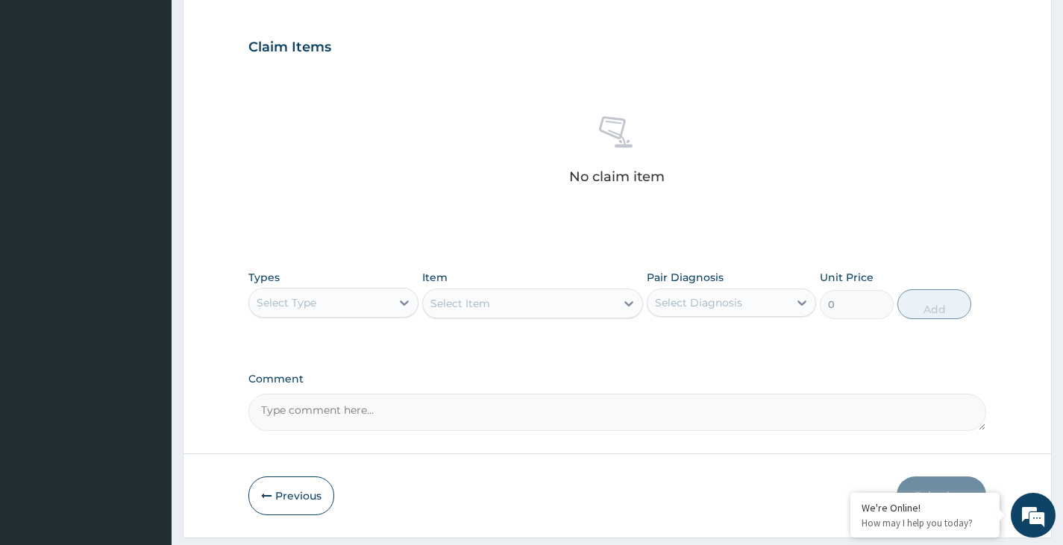
scroll to position [496, 0]
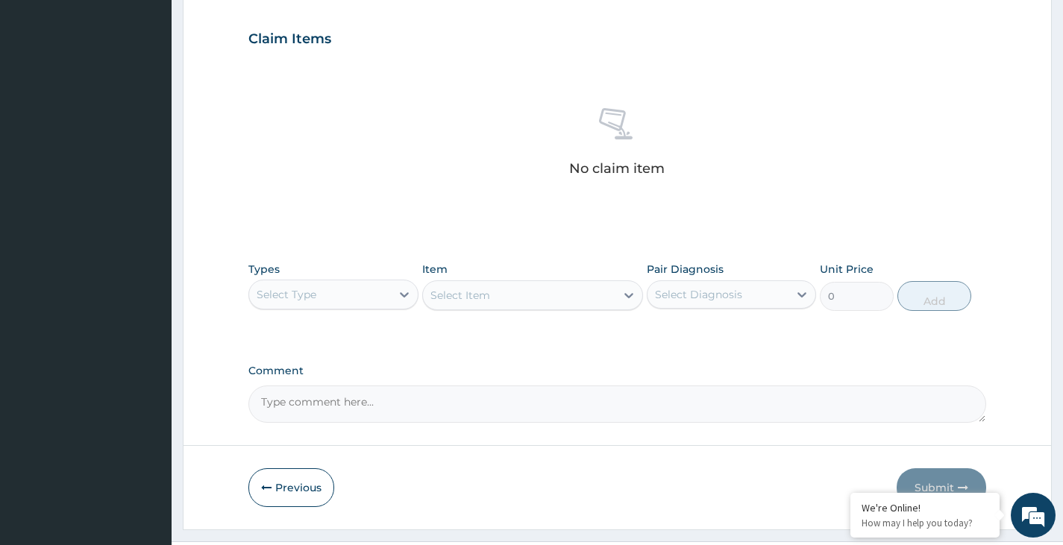
click at [358, 292] on div "Select Type" at bounding box center [319, 295] width 141 height 24
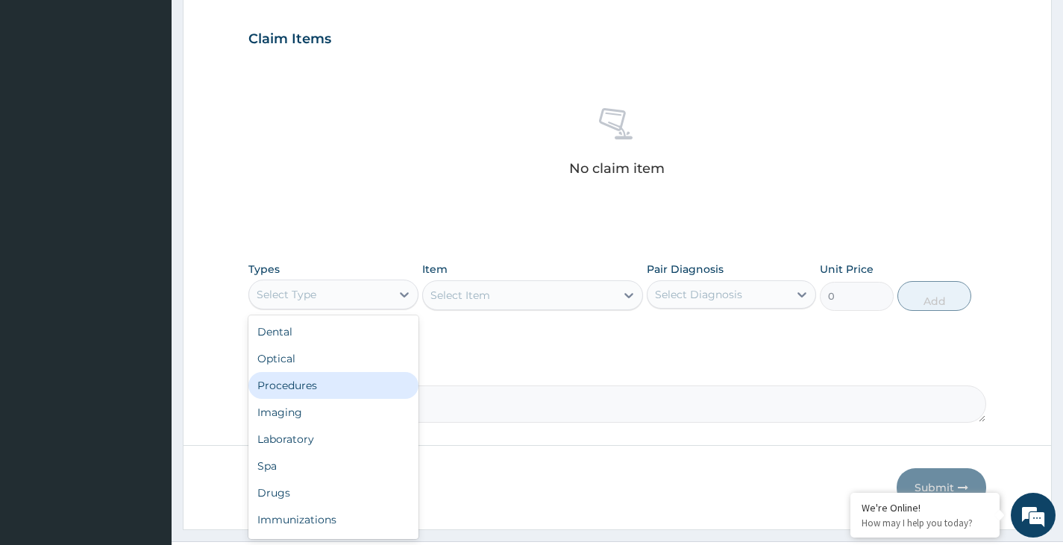
click at [304, 383] on div "Procedures" at bounding box center [332, 385] width 169 height 27
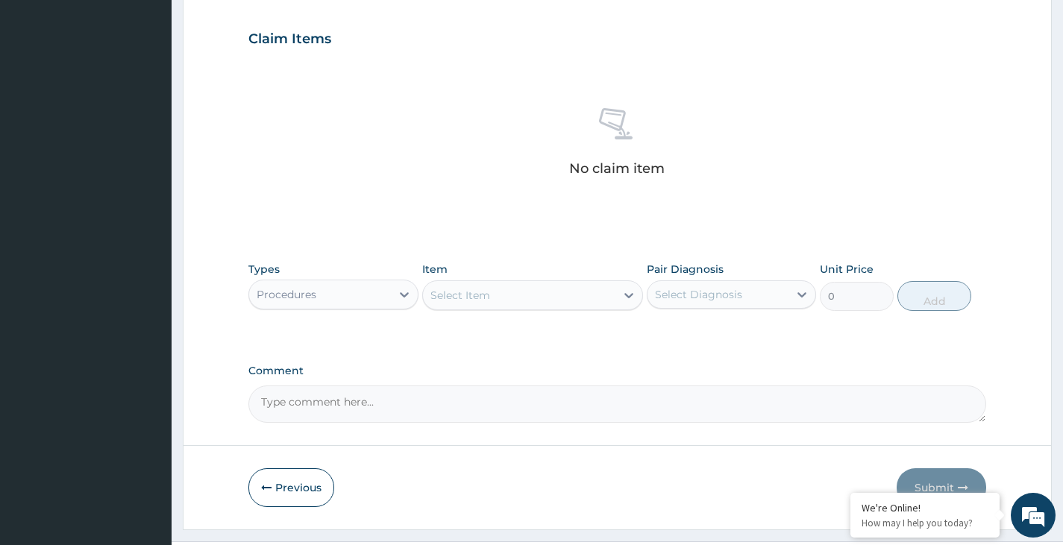
click at [520, 301] on div "Select Item" at bounding box center [519, 295] width 193 height 24
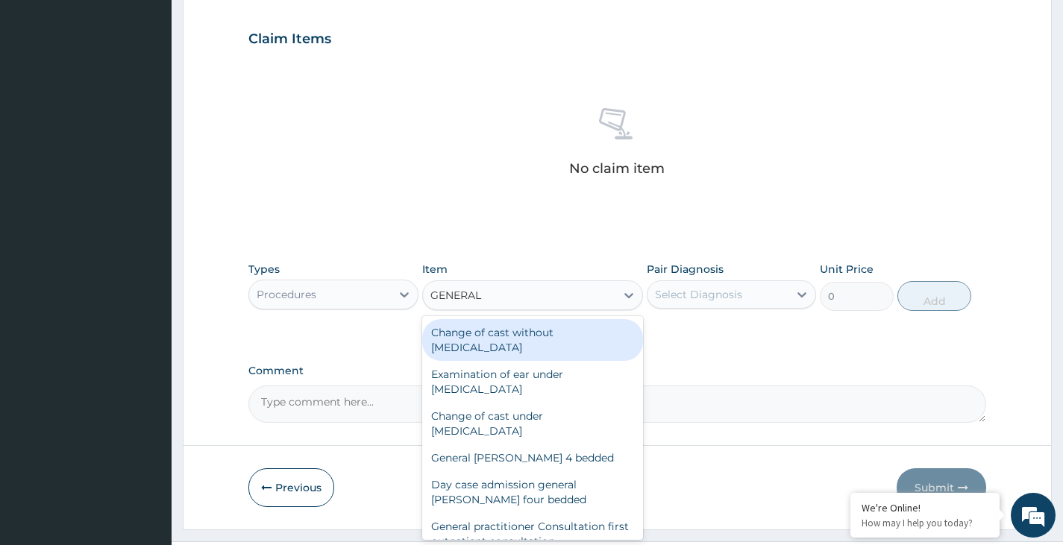
type input "GENERAL P"
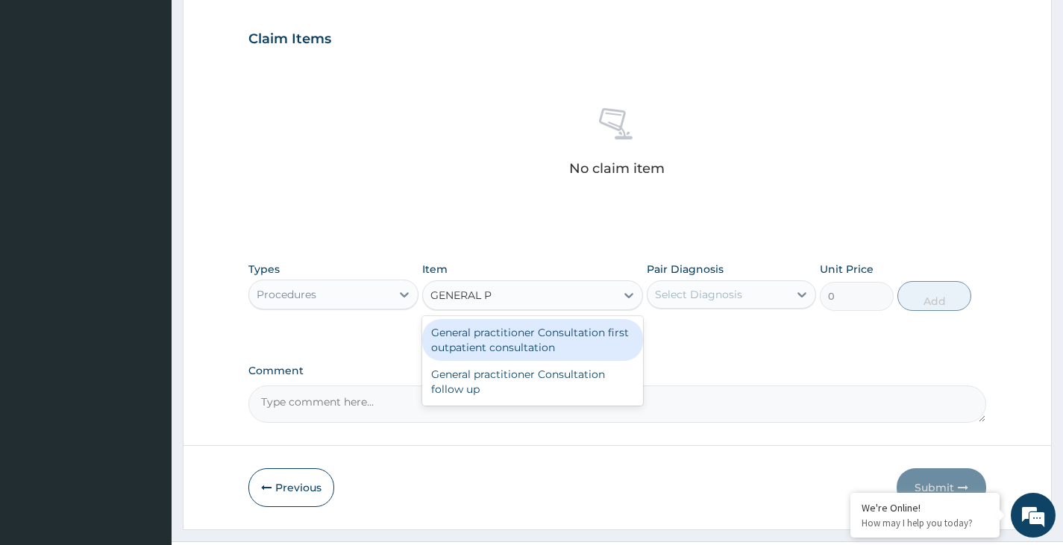
click at [518, 328] on div "General practitioner Consultation first outpatient consultation" at bounding box center [533, 340] width 222 height 42
type input "3000"
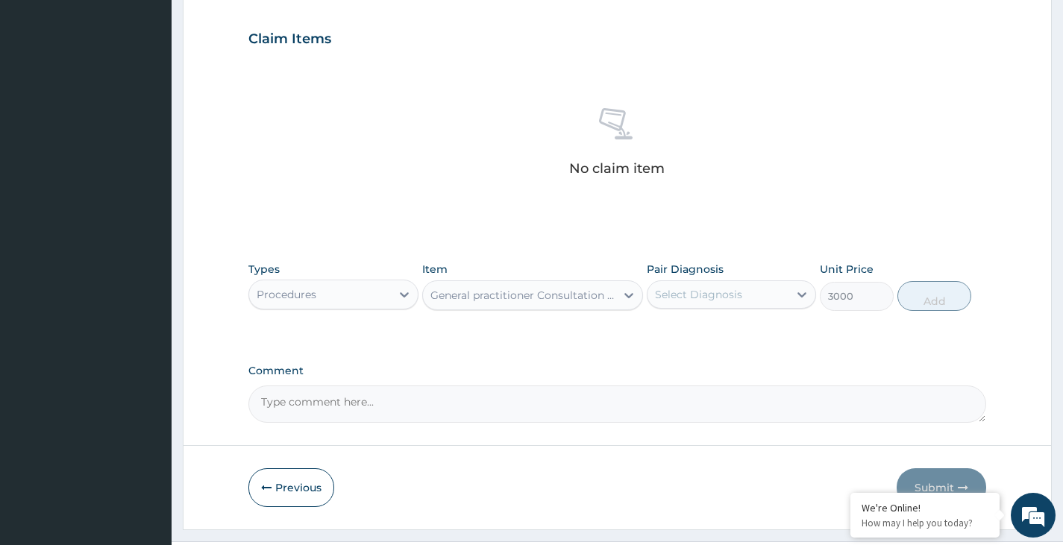
click at [680, 292] on div "Select Diagnosis" at bounding box center [698, 294] width 87 height 15
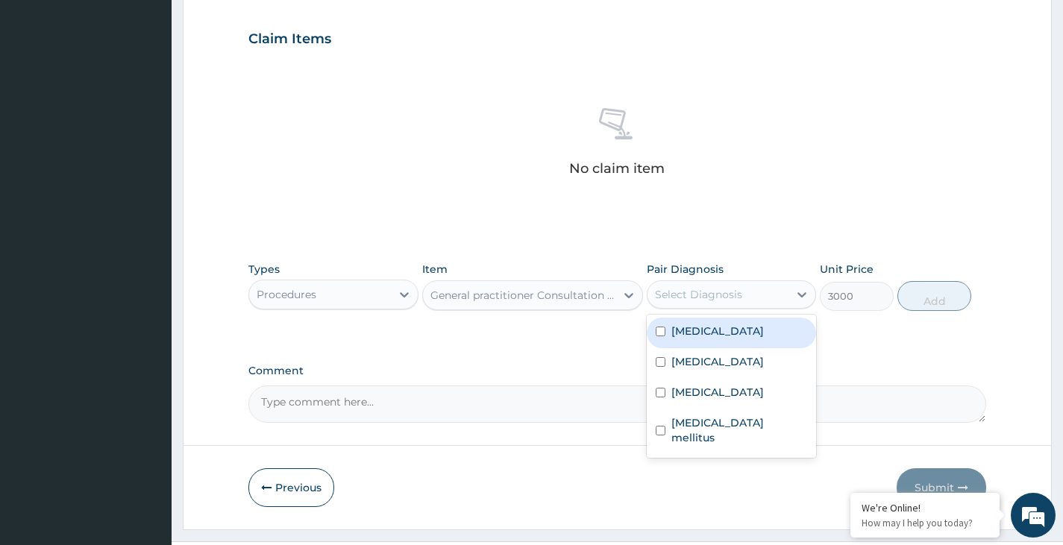
click at [659, 334] on input "checkbox" at bounding box center [661, 332] width 10 height 10
checkbox input "true"
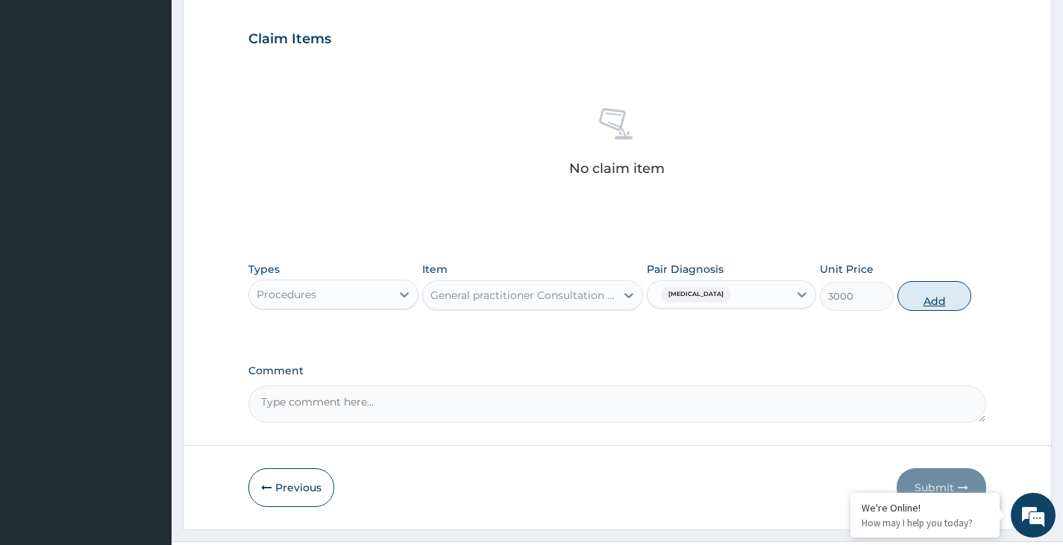
click at [929, 291] on button "Add" at bounding box center [934, 296] width 74 height 30
type input "0"
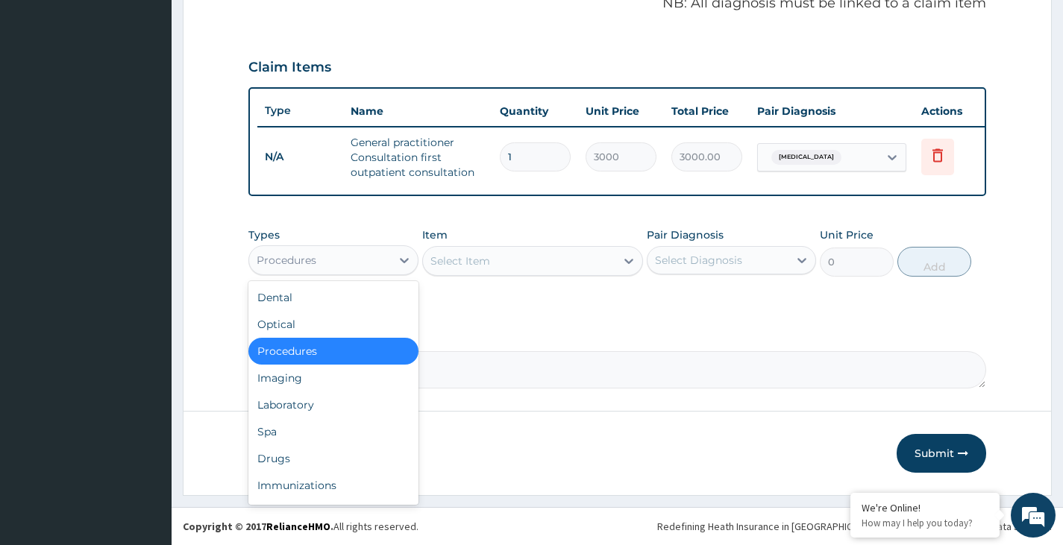
click at [385, 257] on div "Procedures" at bounding box center [319, 260] width 141 height 24
click at [308, 409] on div "Laboratory" at bounding box center [332, 405] width 169 height 27
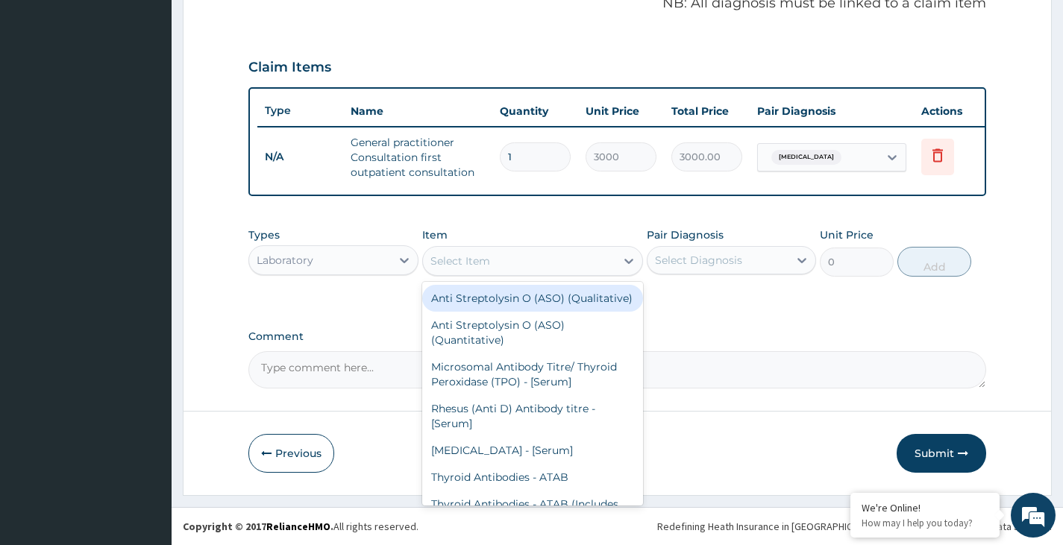
click at [551, 270] on div "Select Item" at bounding box center [519, 261] width 193 height 24
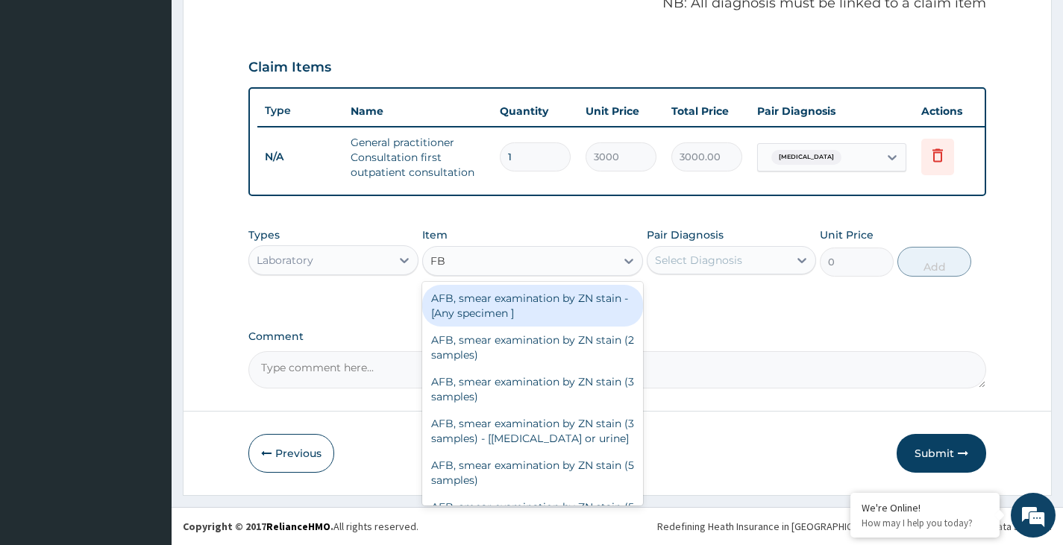
type input "FBC"
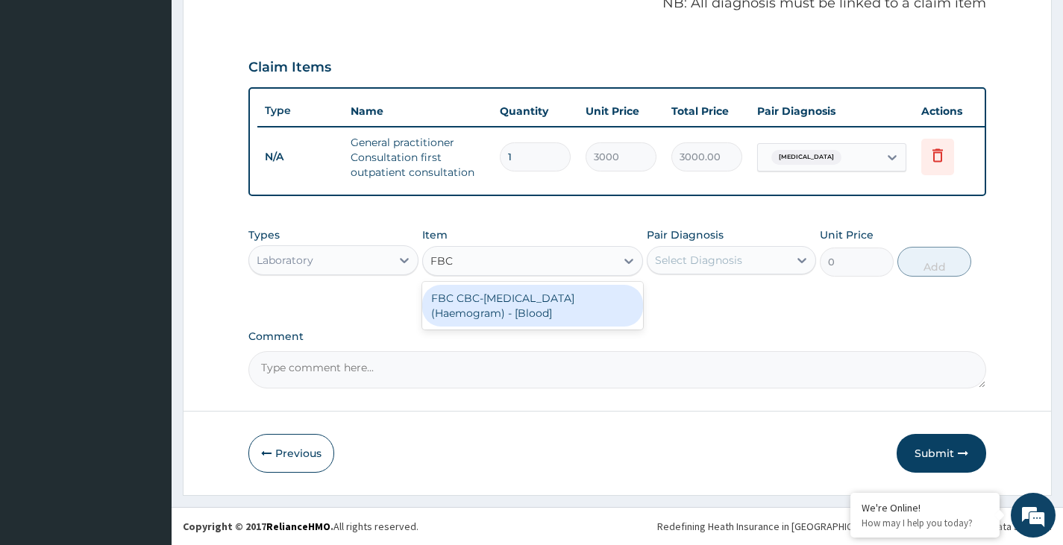
click at [548, 295] on div "FBC CBC-Complete Blood Count (Haemogram) - [Blood]" at bounding box center [533, 306] width 222 height 42
type input "3000"
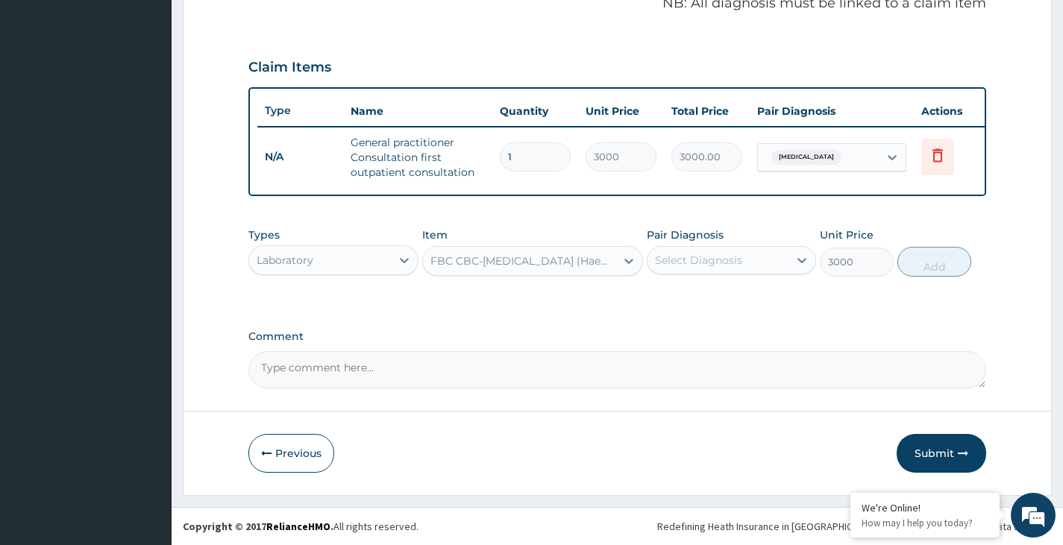
click at [707, 261] on div "Select Diagnosis" at bounding box center [698, 260] width 87 height 15
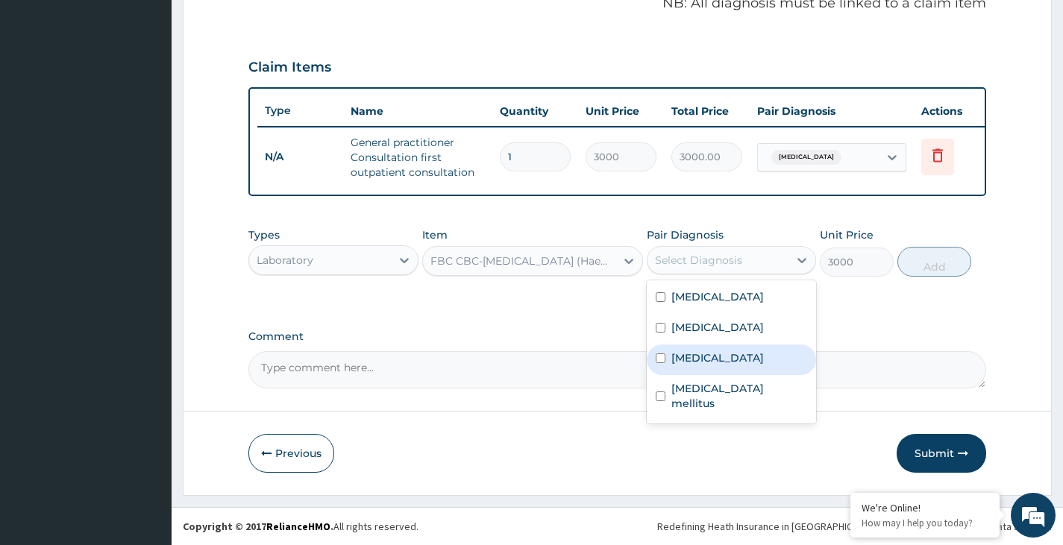
click at [659, 359] on input "checkbox" at bounding box center [661, 359] width 10 height 10
checkbox input "true"
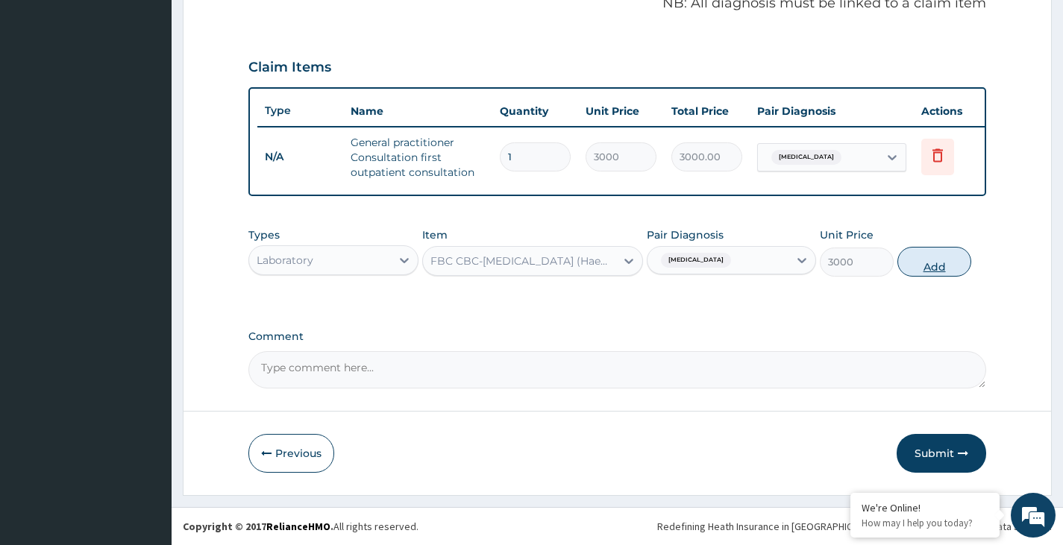
click at [929, 269] on button "Add" at bounding box center [934, 262] width 74 height 30
type input "0"
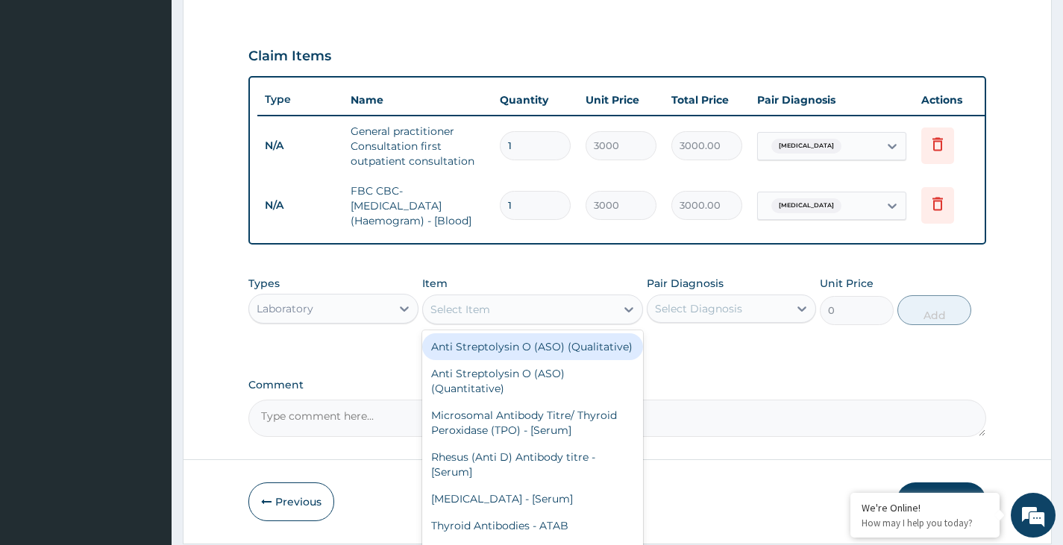
click at [523, 322] on div "Select Item" at bounding box center [519, 310] width 193 height 24
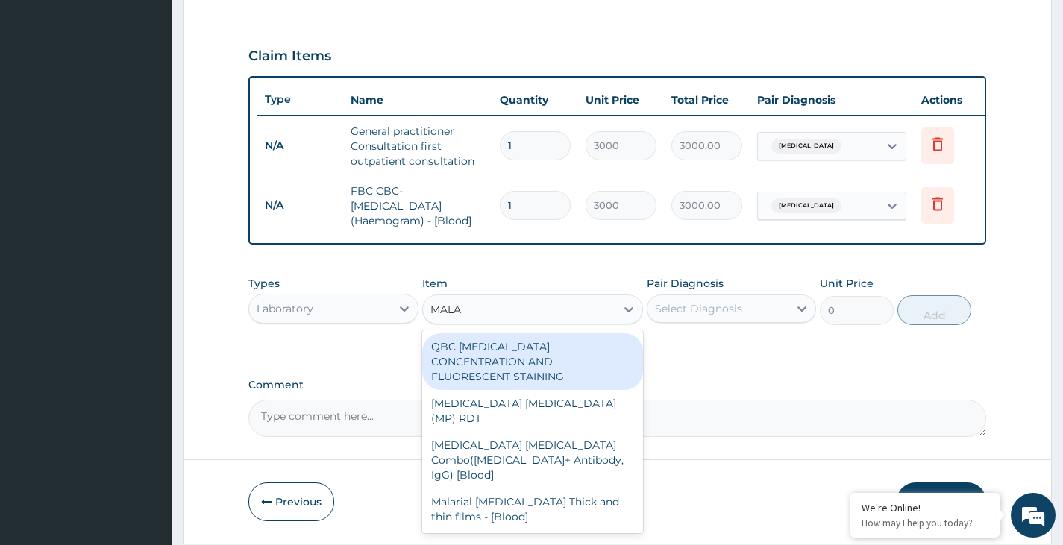
type input "MALAR"
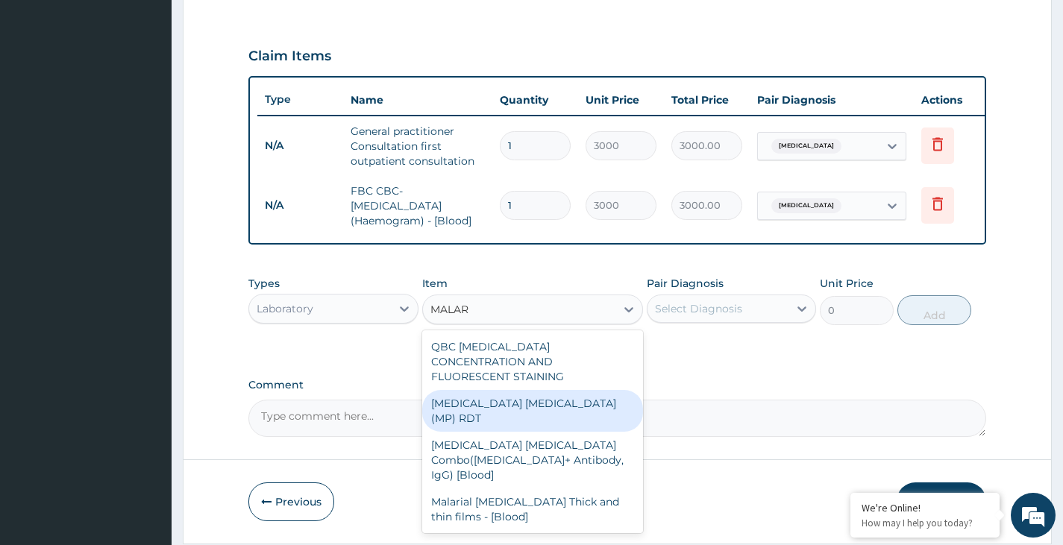
click at [526, 404] on div "MALARIA PARASITE (MP) RDT" at bounding box center [533, 411] width 222 height 42
type input "1500"
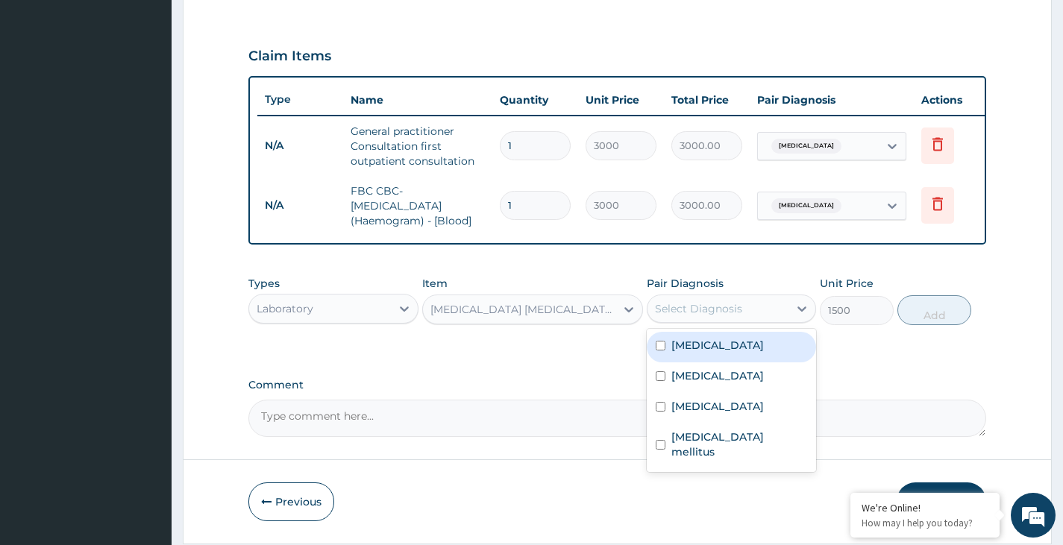
click at [720, 316] on div "Select Diagnosis" at bounding box center [698, 308] width 87 height 15
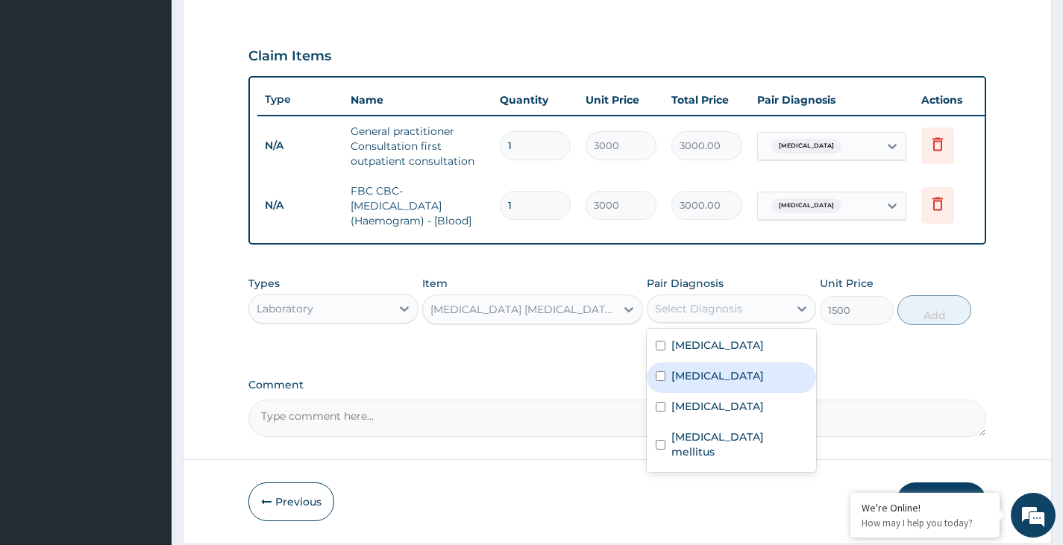
click at [662, 381] on input "checkbox" at bounding box center [661, 376] width 10 height 10
checkbox input "true"
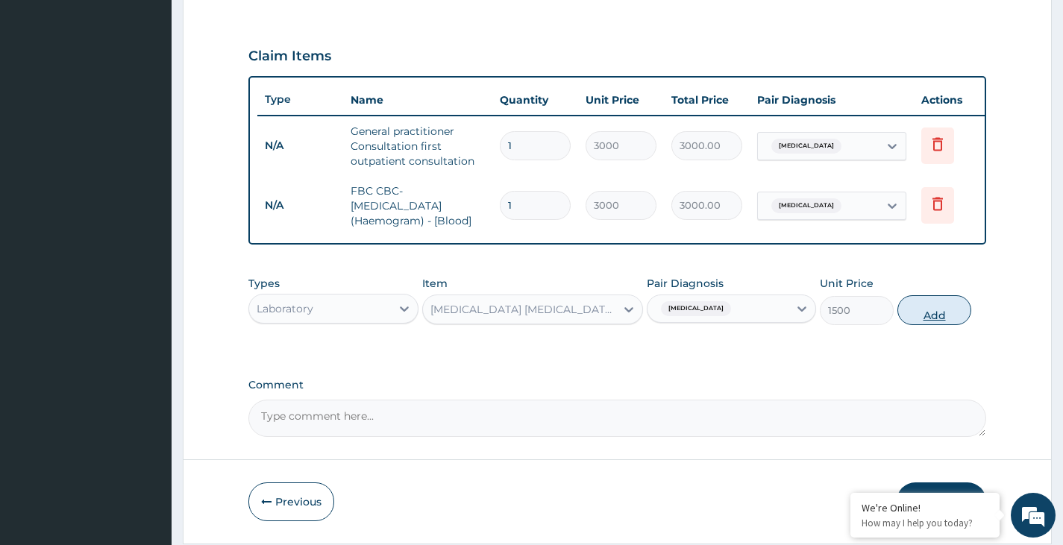
click at [916, 316] on button "Add" at bounding box center [934, 310] width 74 height 30
type input "0"
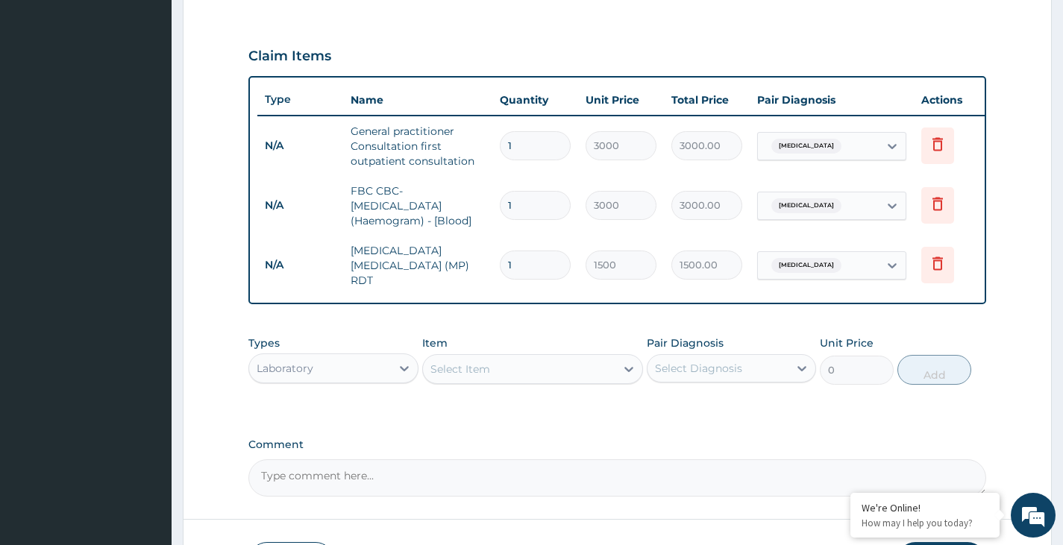
click at [546, 380] on div "Select Item" at bounding box center [519, 369] width 193 height 24
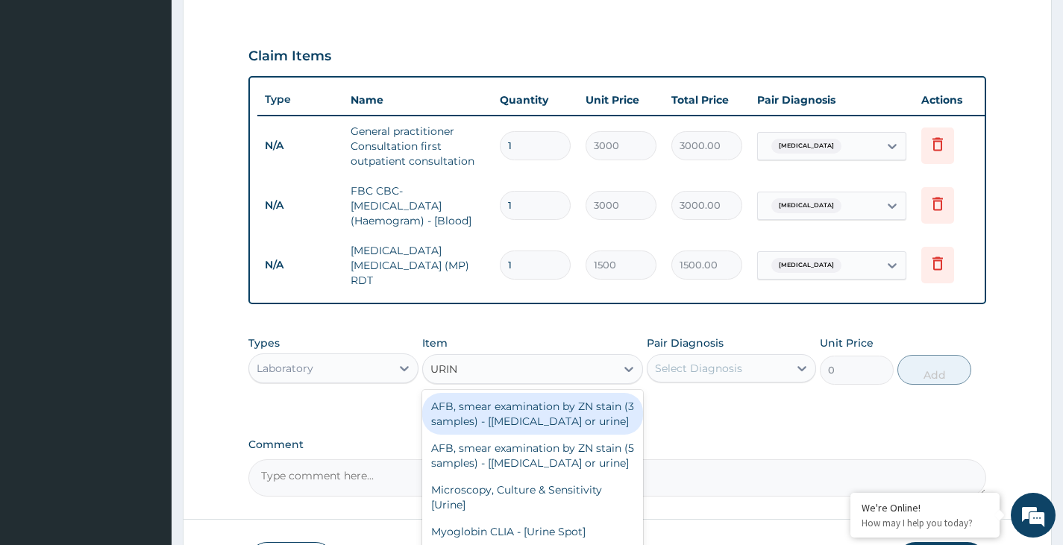
type input "URINA"
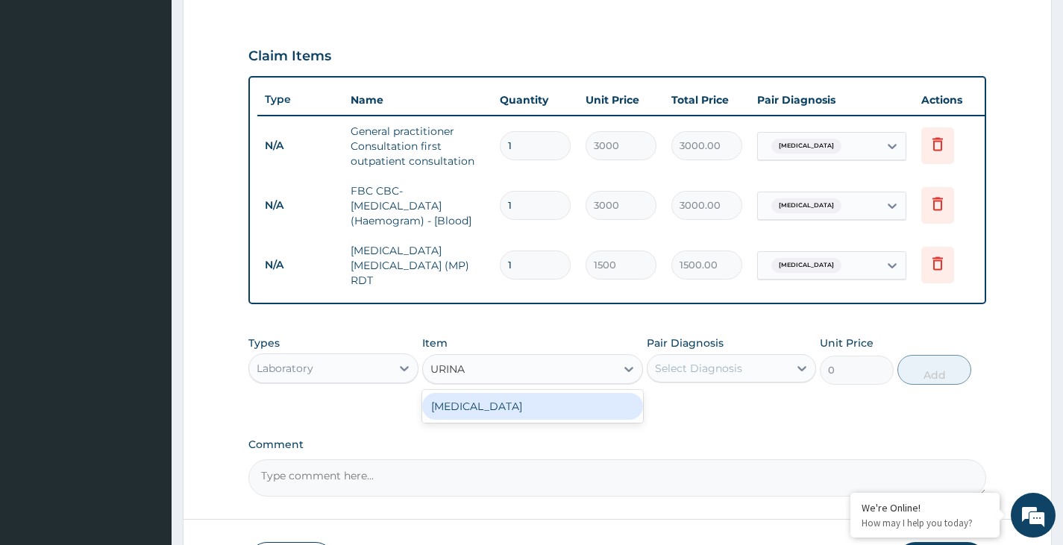
click at [533, 404] on div "URINALYSIS" at bounding box center [533, 406] width 222 height 27
type input "2000"
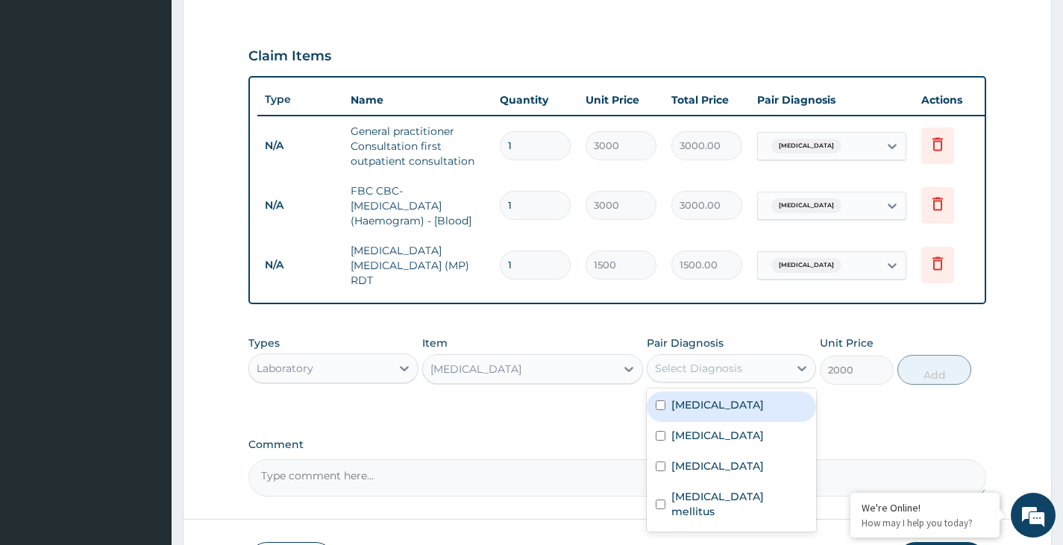
click at [706, 368] on div "Select Diagnosis" at bounding box center [698, 368] width 87 height 15
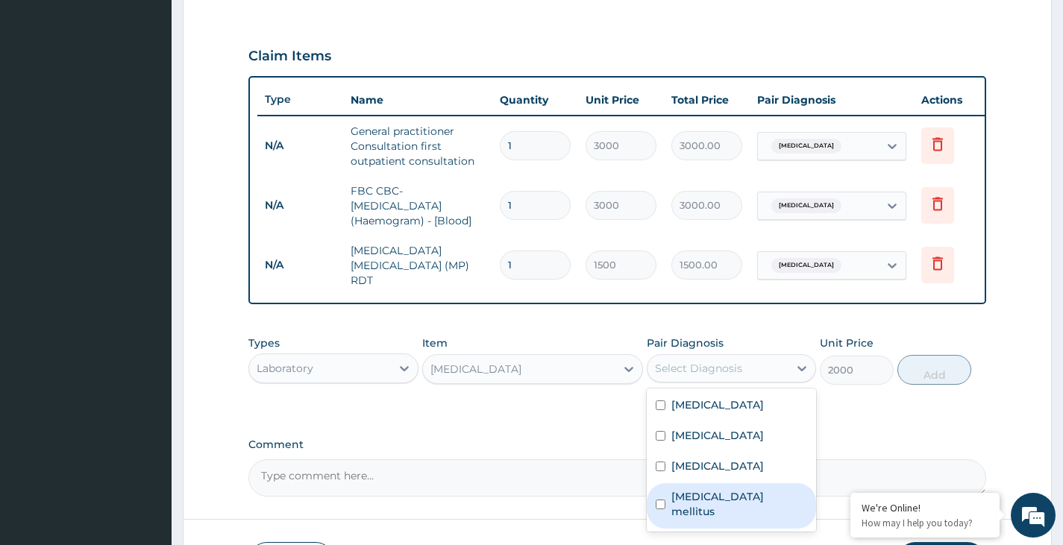
click at [661, 500] on input "checkbox" at bounding box center [661, 505] width 10 height 10
checkbox input "true"
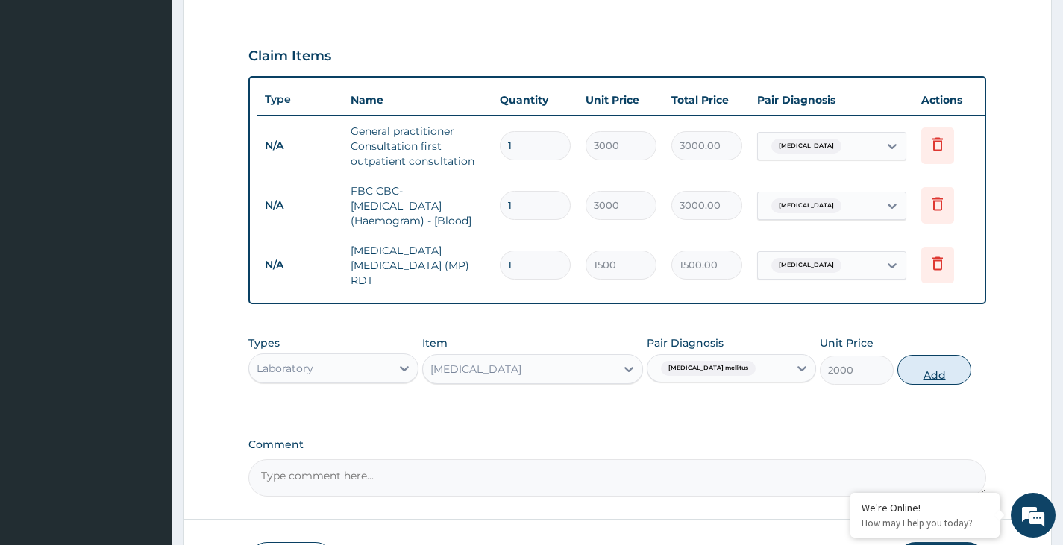
click at [938, 370] on button "Add" at bounding box center [934, 370] width 74 height 30
type input "0"
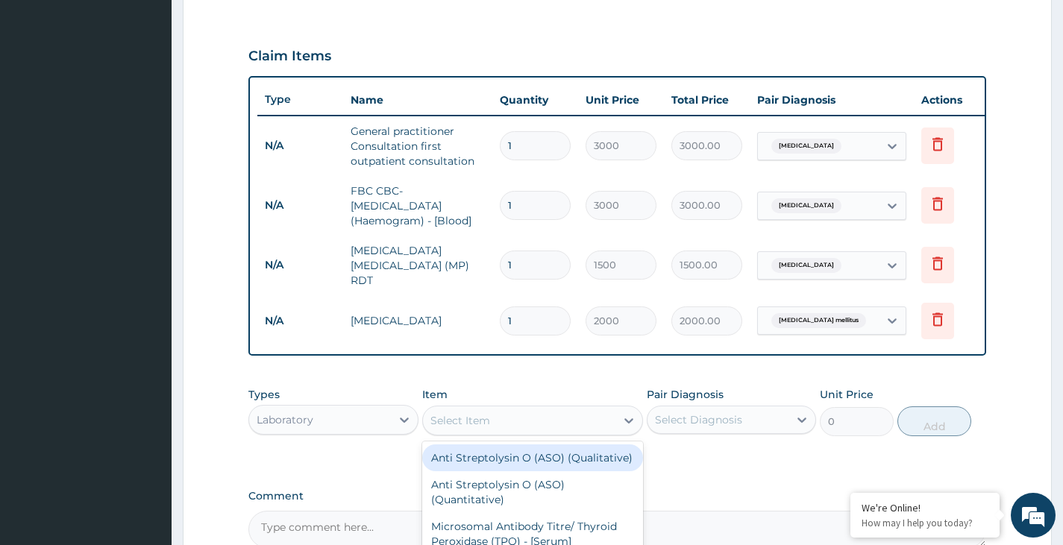
click at [538, 430] on div "Select Item" at bounding box center [519, 421] width 193 height 24
type input "RANDO"
click at [522, 469] on div "Blood Sugar Random - [Plasma]" at bounding box center [533, 458] width 222 height 27
type input "1500"
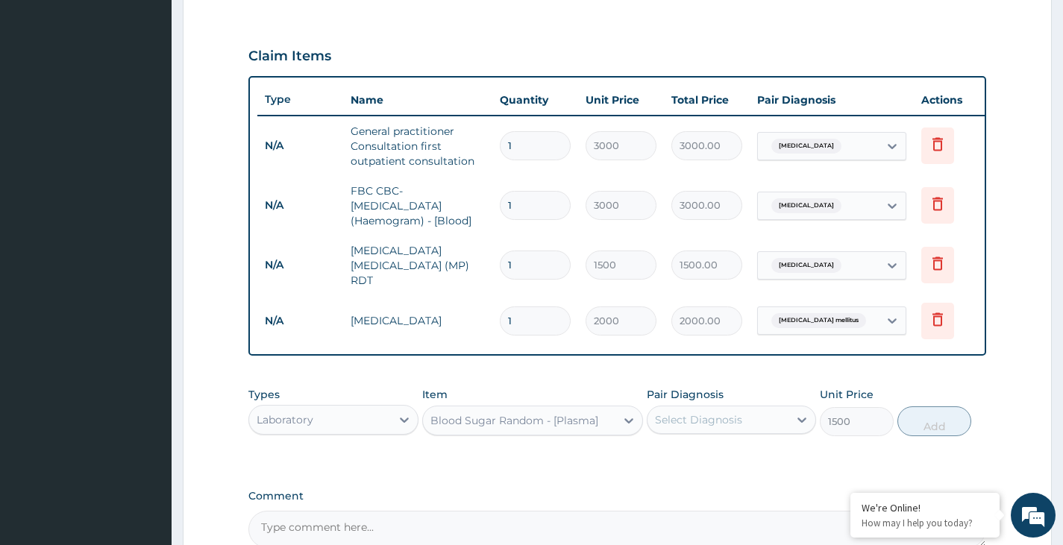
click at [717, 427] on div "Select Diagnosis" at bounding box center [698, 420] width 87 height 15
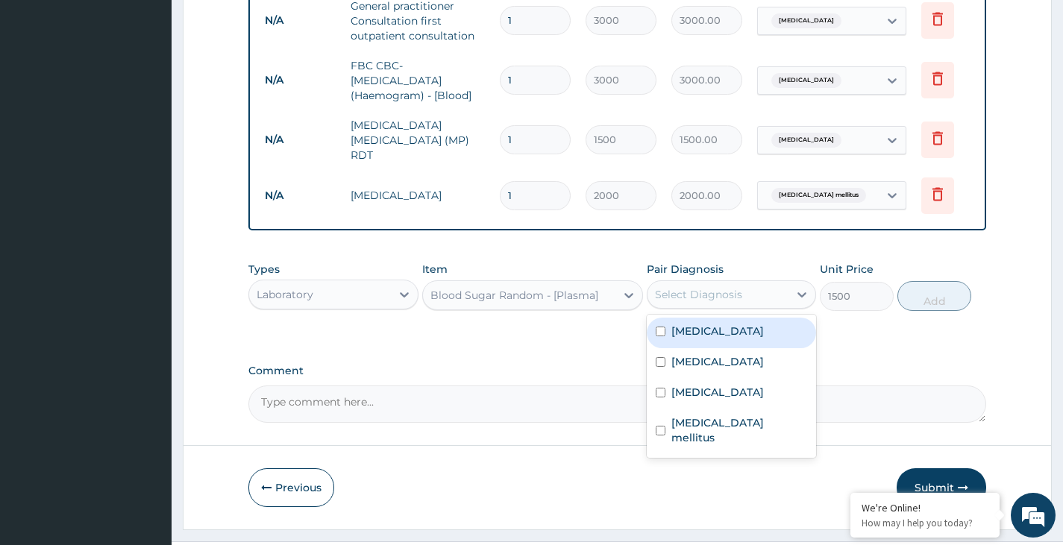
scroll to position [642, 0]
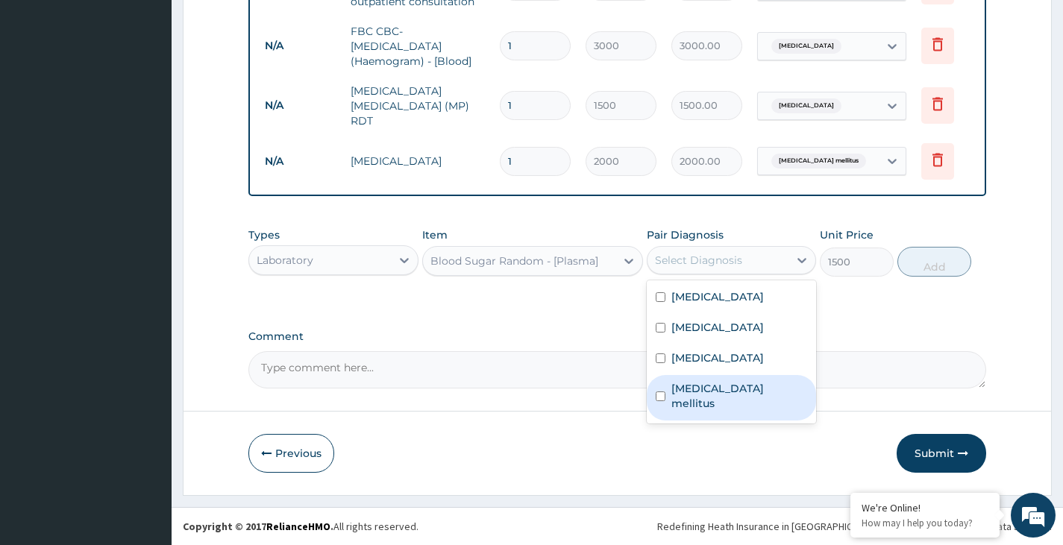
click at [663, 392] on input "checkbox" at bounding box center [661, 397] width 10 height 10
checkbox input "true"
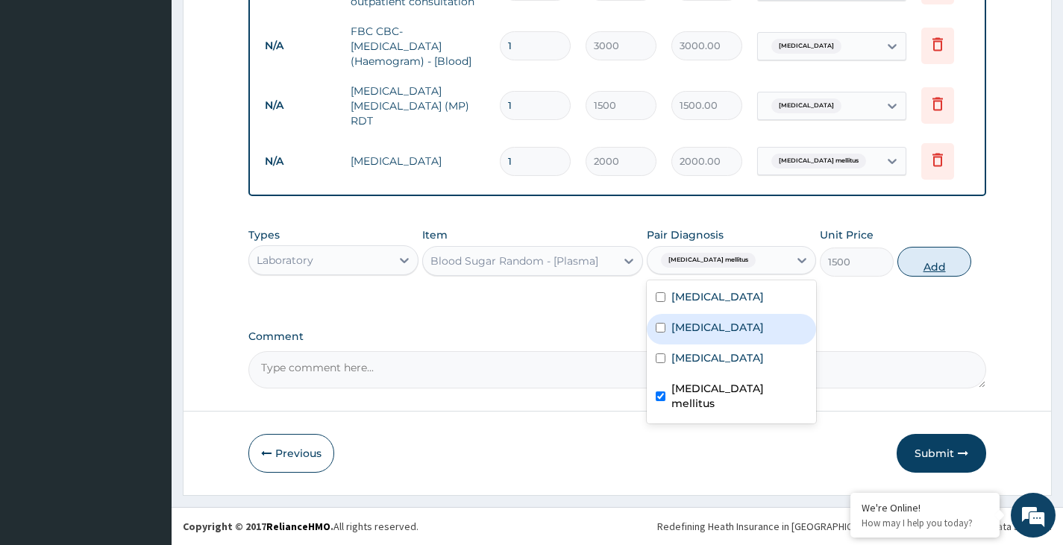
click at [923, 264] on button "Add" at bounding box center [934, 262] width 74 height 30
type input "0"
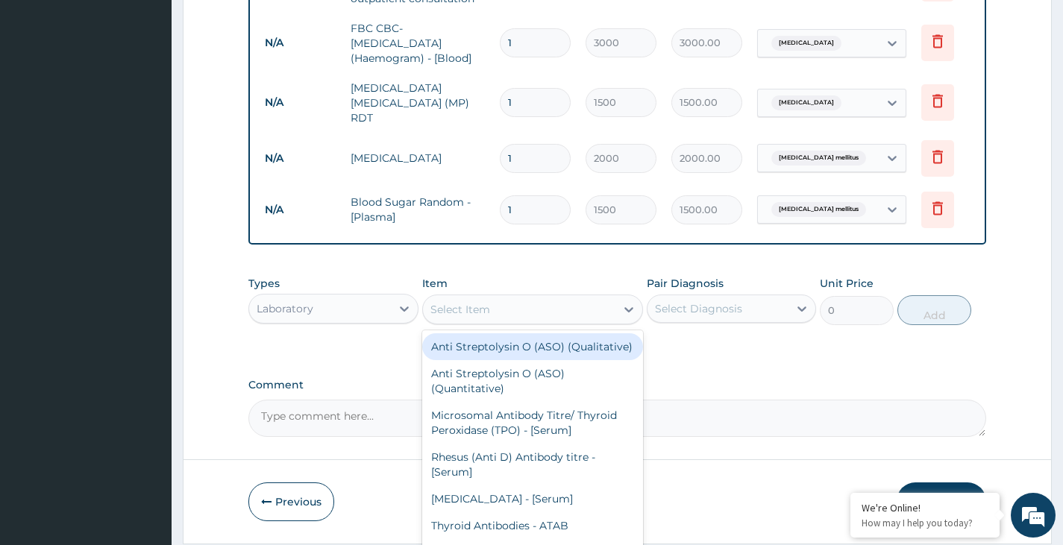
click at [551, 312] on div "Select Item" at bounding box center [519, 310] width 193 height 24
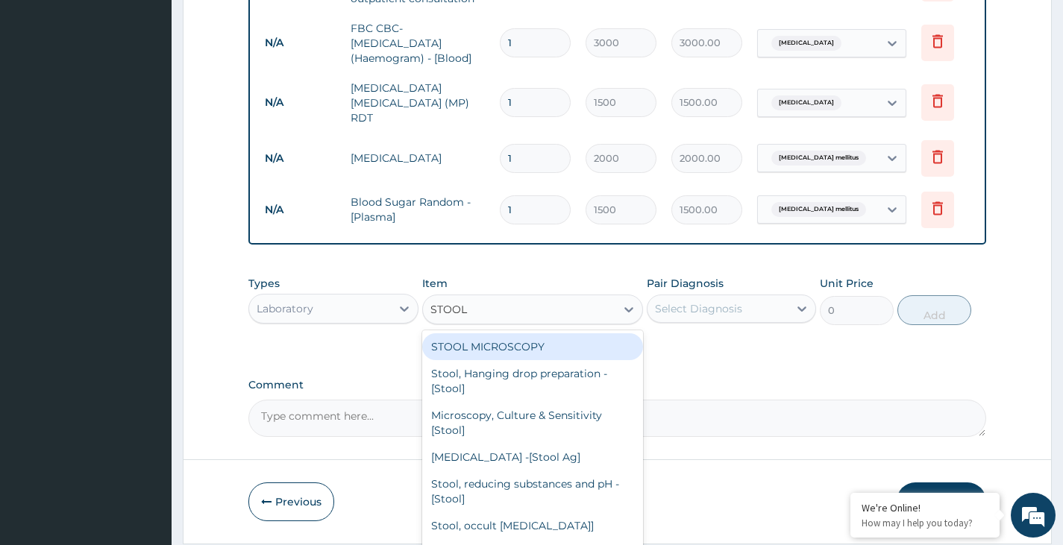
type input "STOOL M"
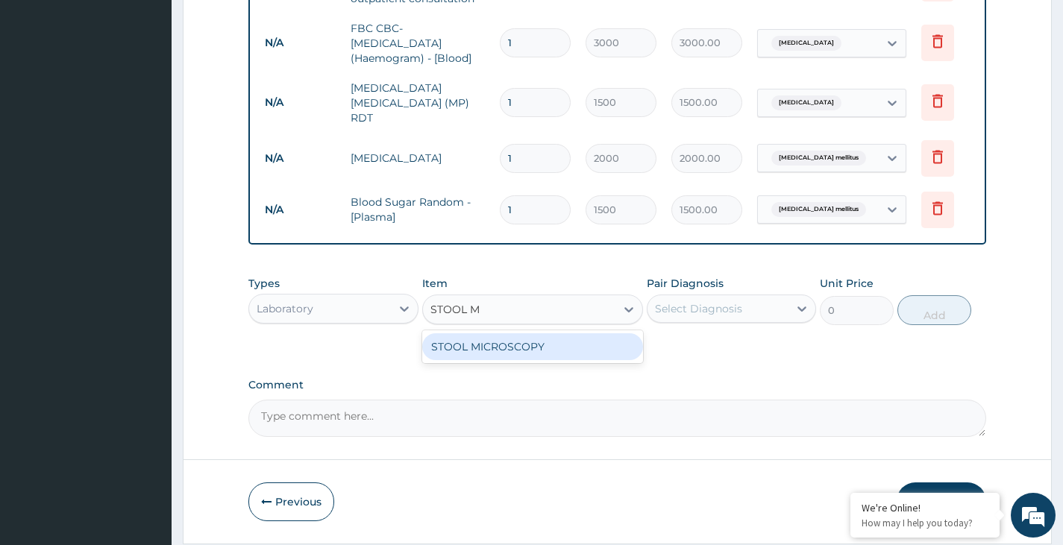
click at [529, 347] on div "STOOL MICROSCOPY" at bounding box center [533, 346] width 222 height 27
type input "2000"
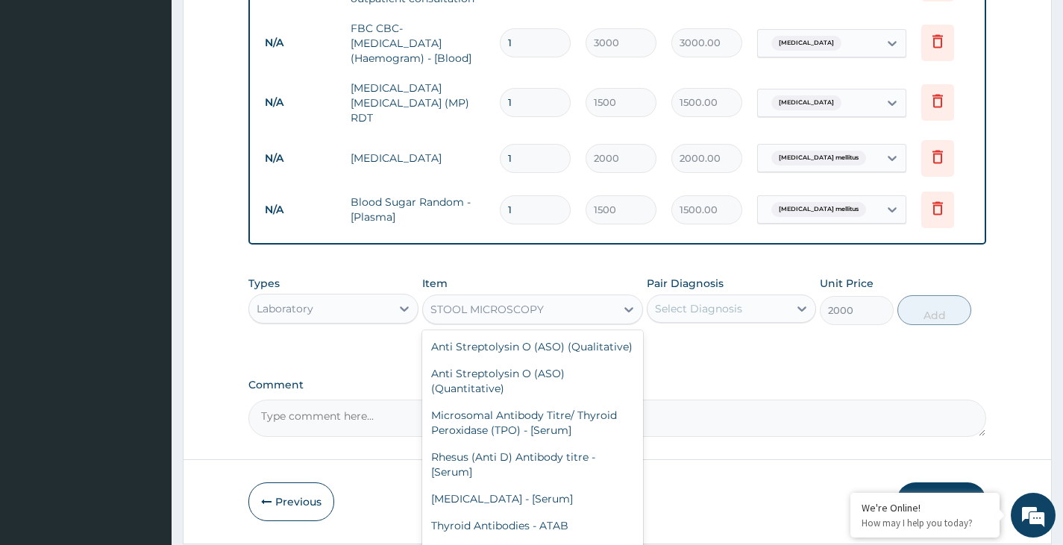
click at [578, 310] on div "STOOL MICROSCOPY" at bounding box center [519, 310] width 193 height 24
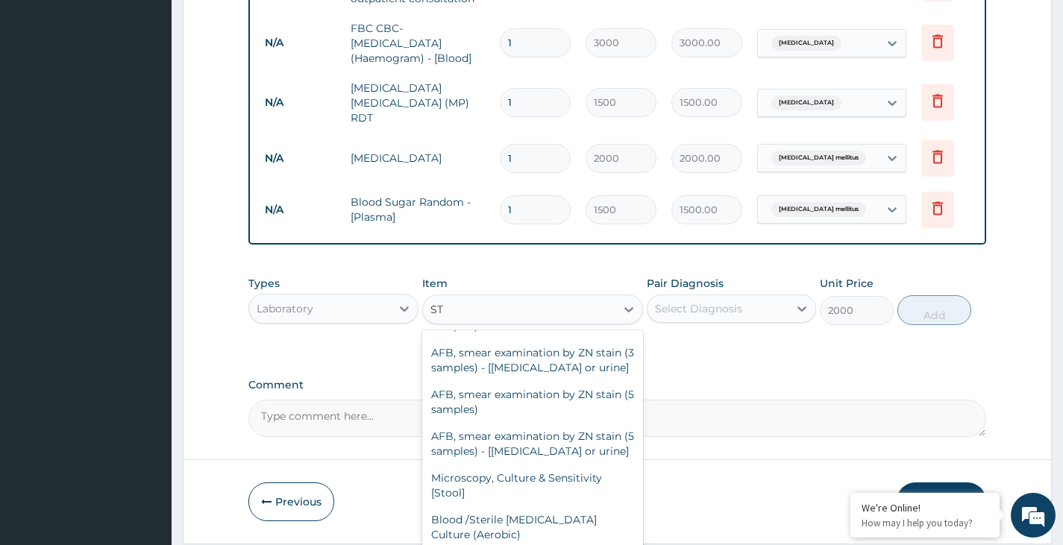
scroll to position [0, 0]
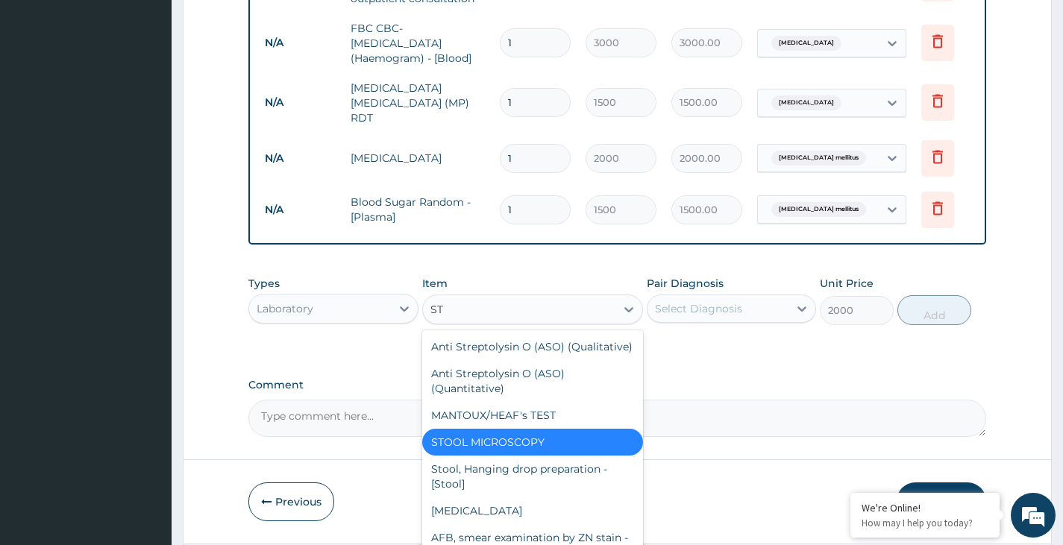
type input "STO"
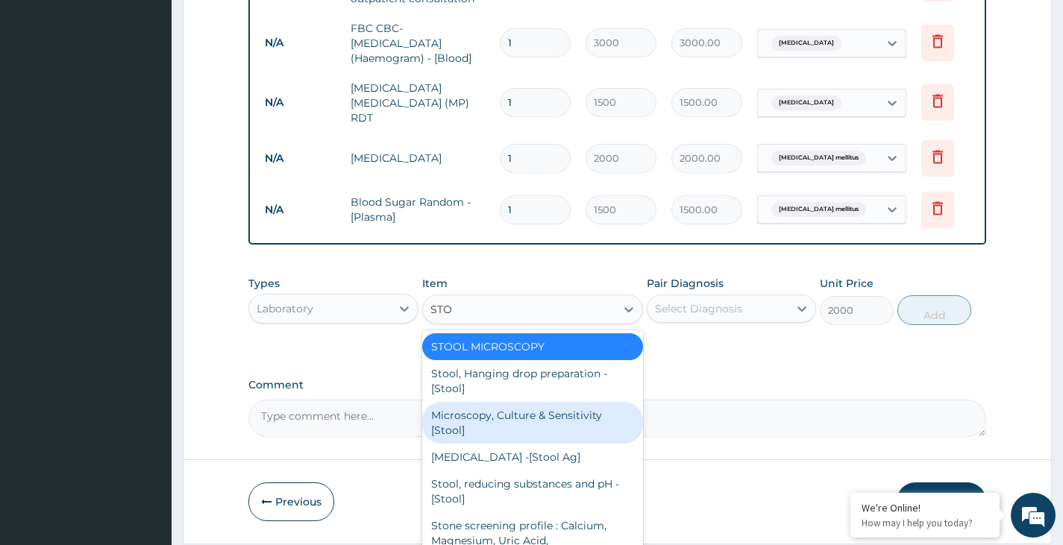
click at [551, 417] on div "Microscopy, Culture & Sensitivity [Stool]" at bounding box center [533, 423] width 222 height 42
type input "3500"
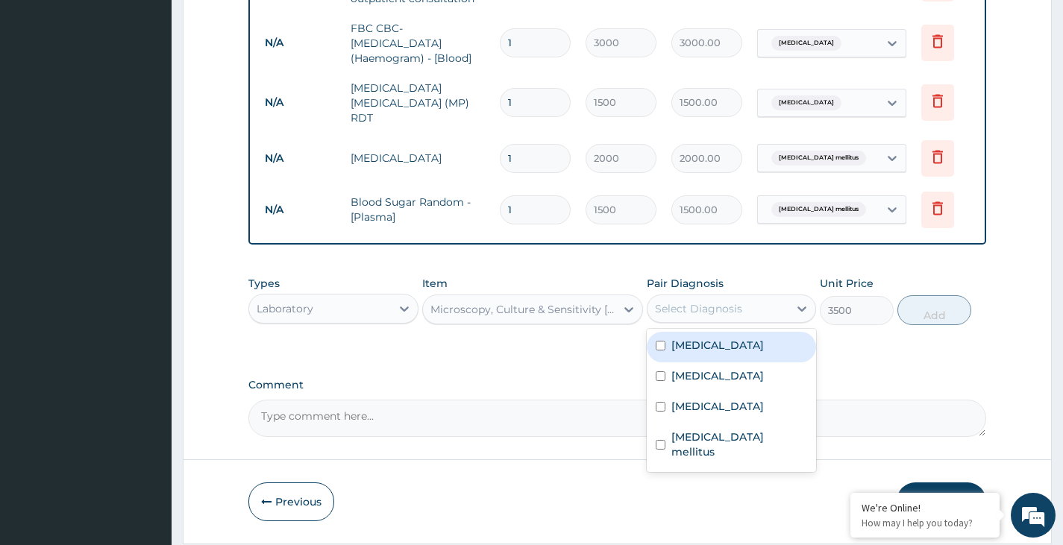
click at [699, 319] on div "Select Diagnosis" at bounding box center [717, 309] width 141 height 24
click at [659, 348] on input "checkbox" at bounding box center [661, 346] width 10 height 10
checkbox input "true"
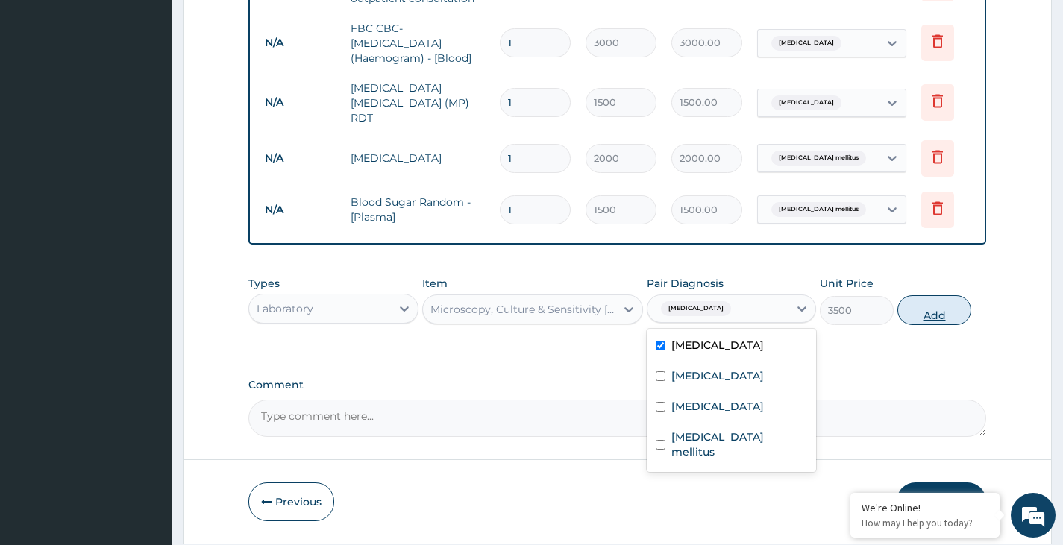
click at [927, 313] on button "Add" at bounding box center [934, 310] width 74 height 30
type input "0"
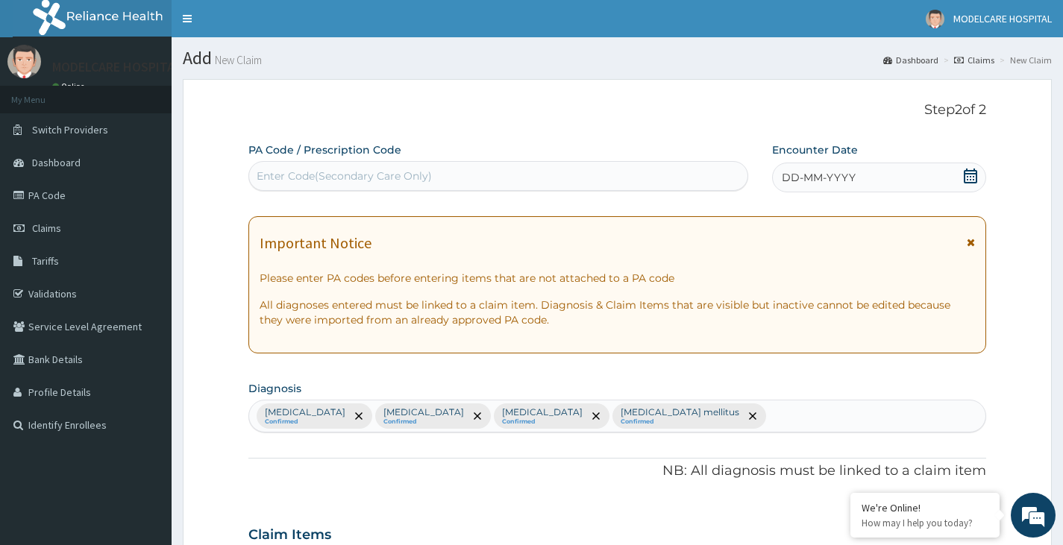
click at [970, 172] on icon at bounding box center [970, 176] width 15 height 15
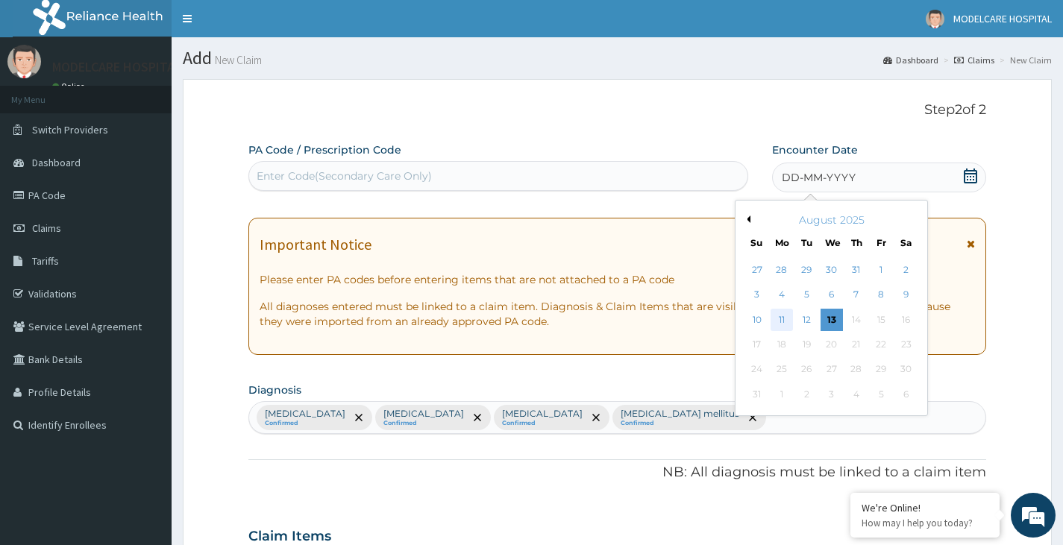
click at [777, 322] on div "11" at bounding box center [782, 320] width 22 height 22
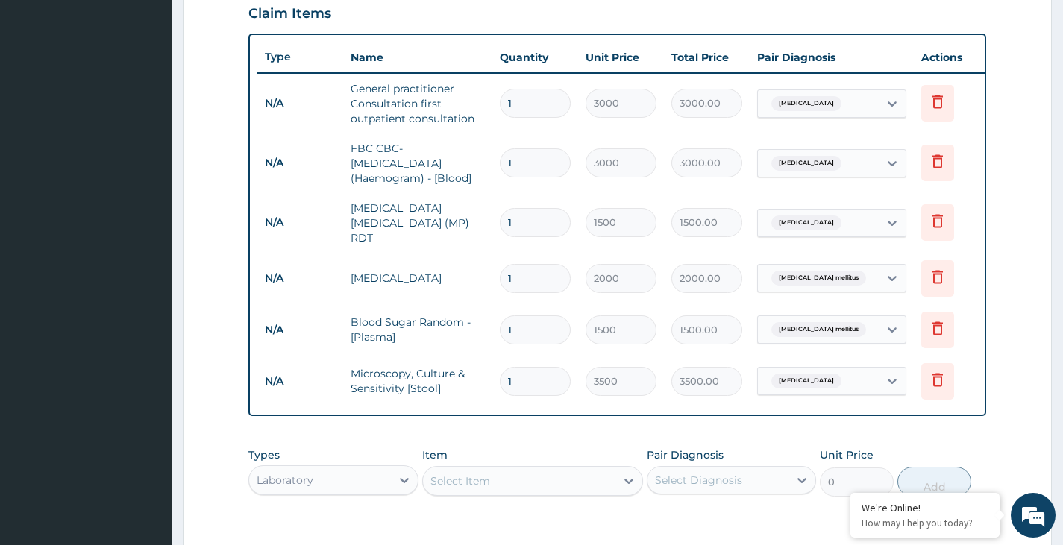
scroll to position [744, 0]
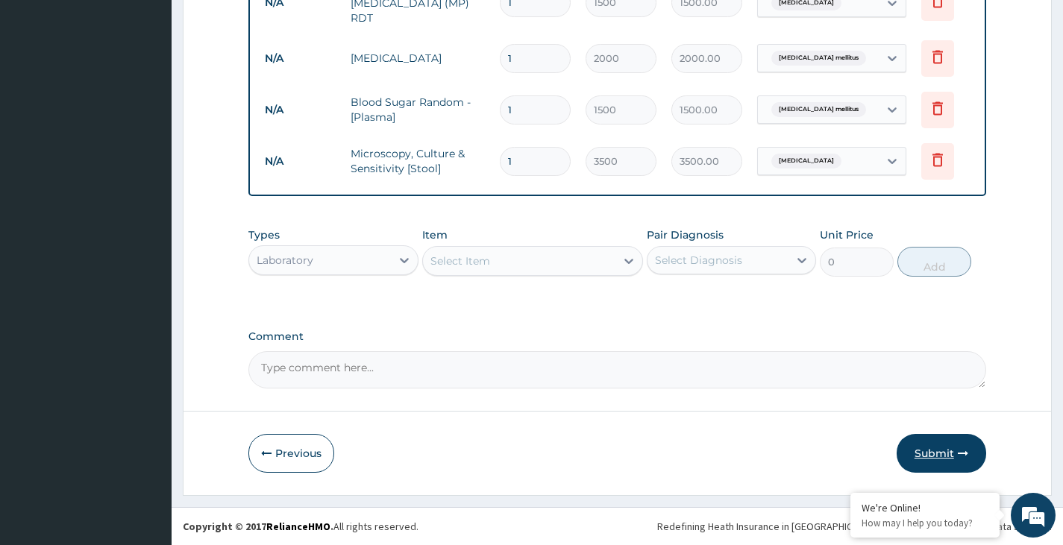
click at [936, 454] on button "Submit" at bounding box center [942, 453] width 90 height 39
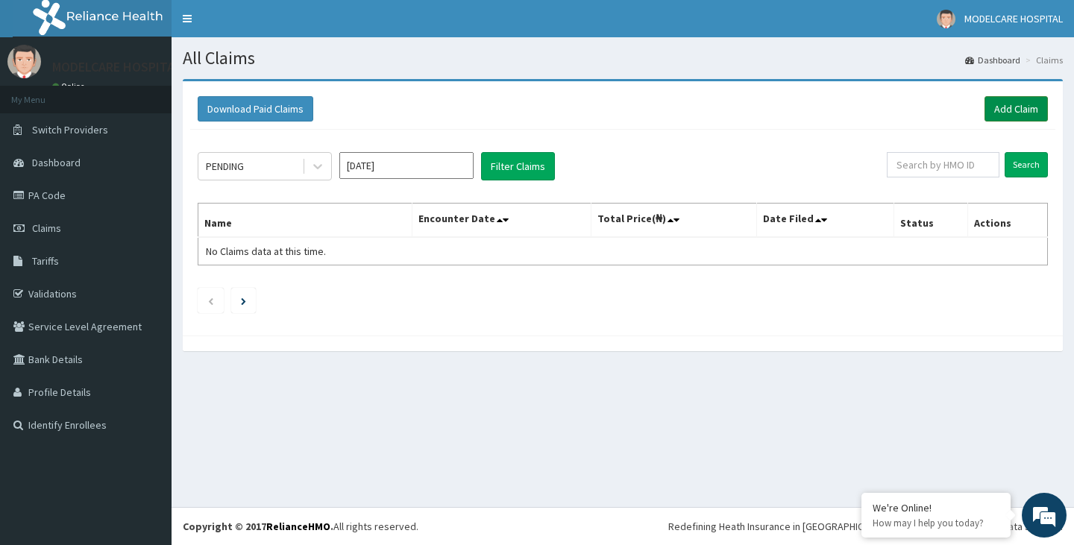
click at [997, 106] on link "Add Claim" at bounding box center [1016, 108] width 63 height 25
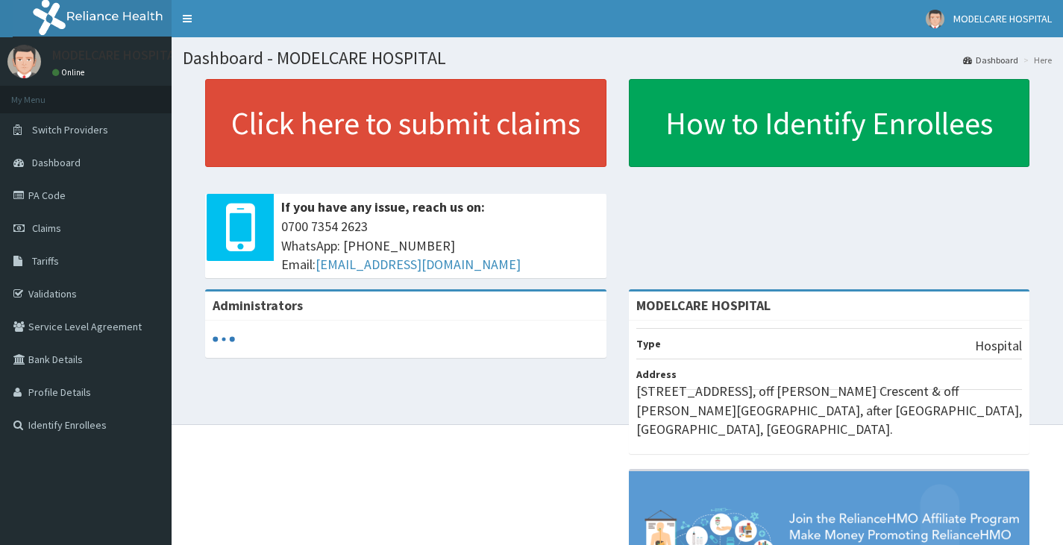
click at [41, 192] on link "PA Code" at bounding box center [86, 195] width 172 height 33
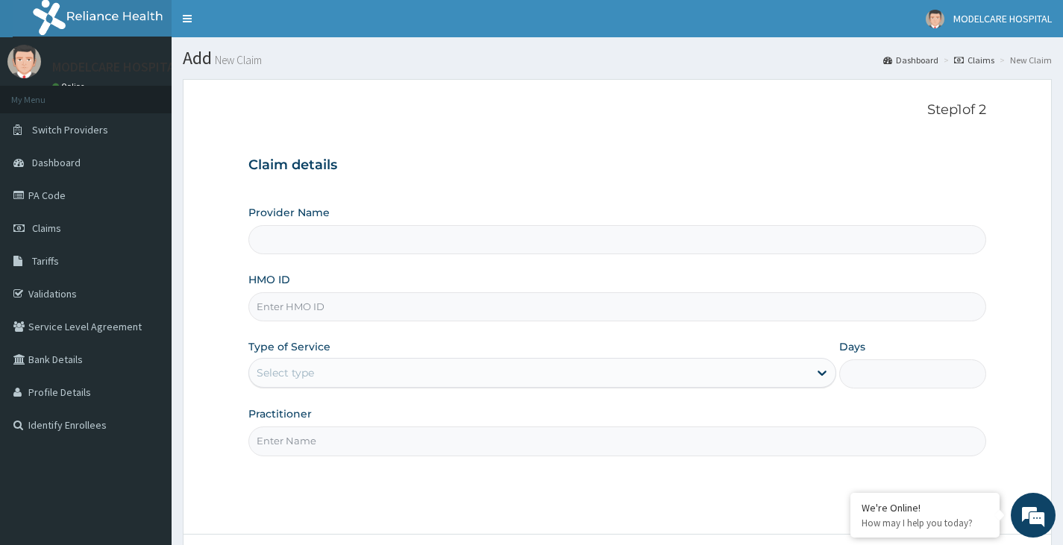
click at [340, 310] on input "HMO ID" at bounding box center [617, 306] width 738 height 29
type input "MODELCARE HOSPITAL"
type input "ANS/10032/B"
click at [421, 373] on div "Select type" at bounding box center [528, 373] width 559 height 24
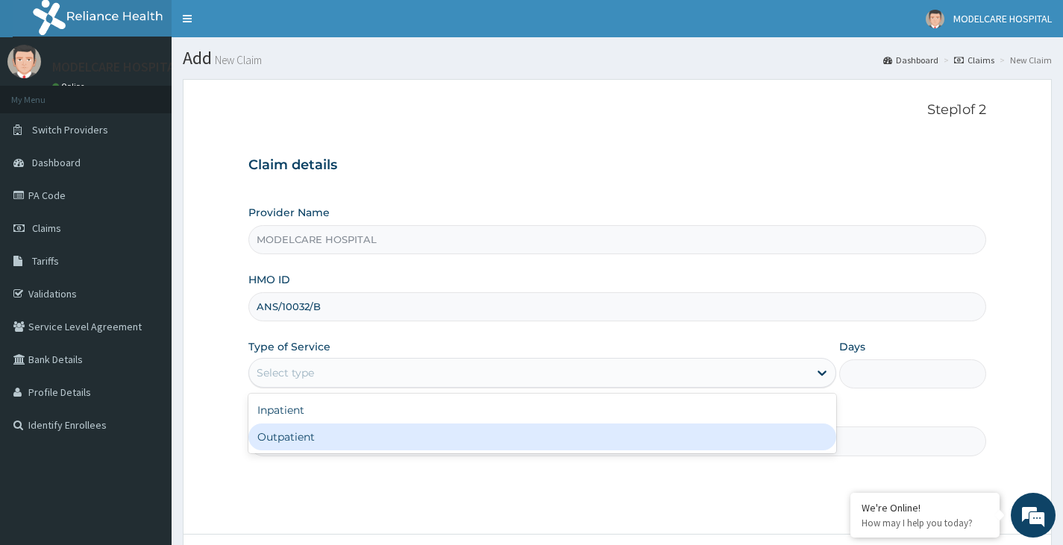
click at [384, 443] on div "Outpatient" at bounding box center [542, 437] width 588 height 27
type input "1"
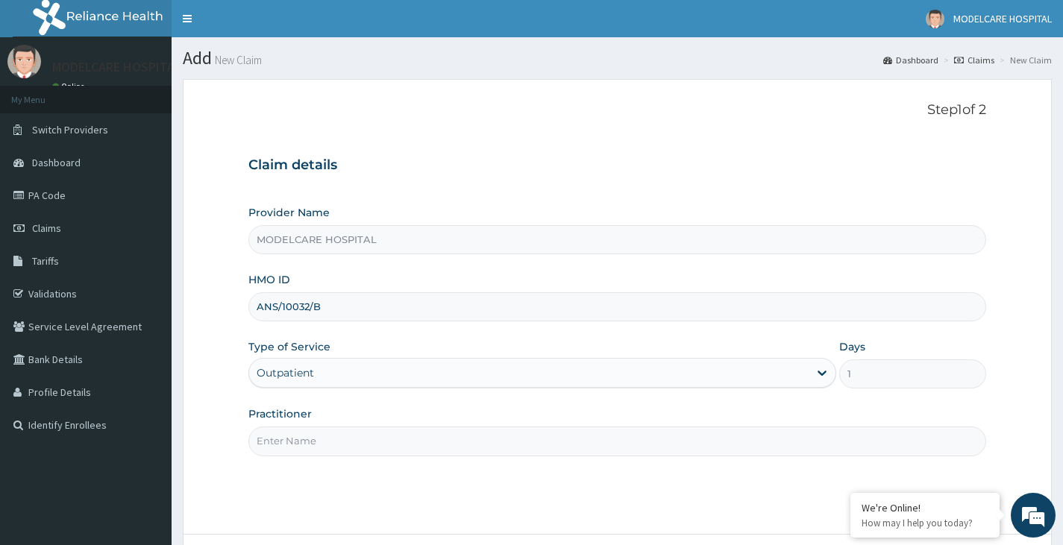
click at [366, 451] on input "Practitioner" at bounding box center [617, 441] width 738 height 29
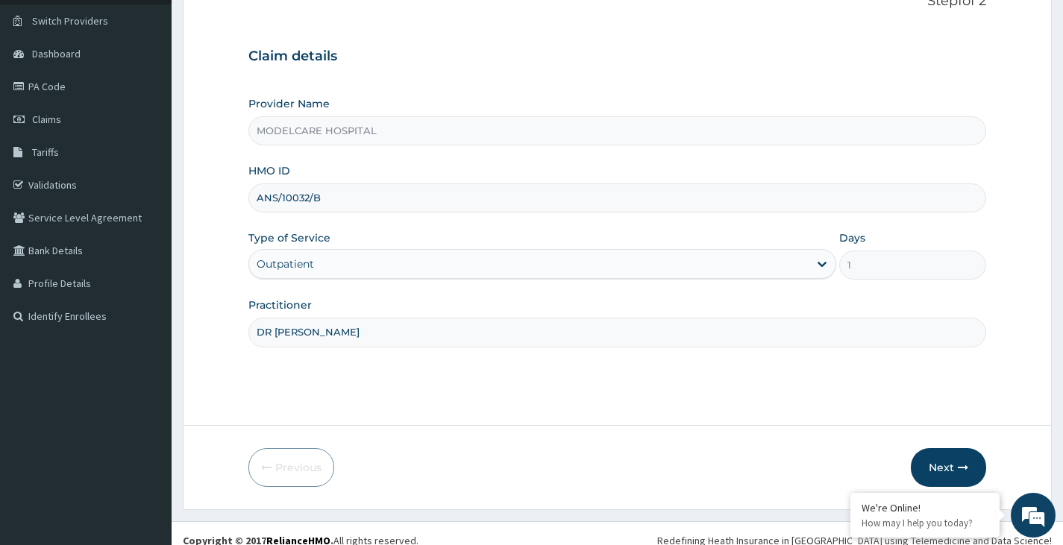
scroll to position [123, 0]
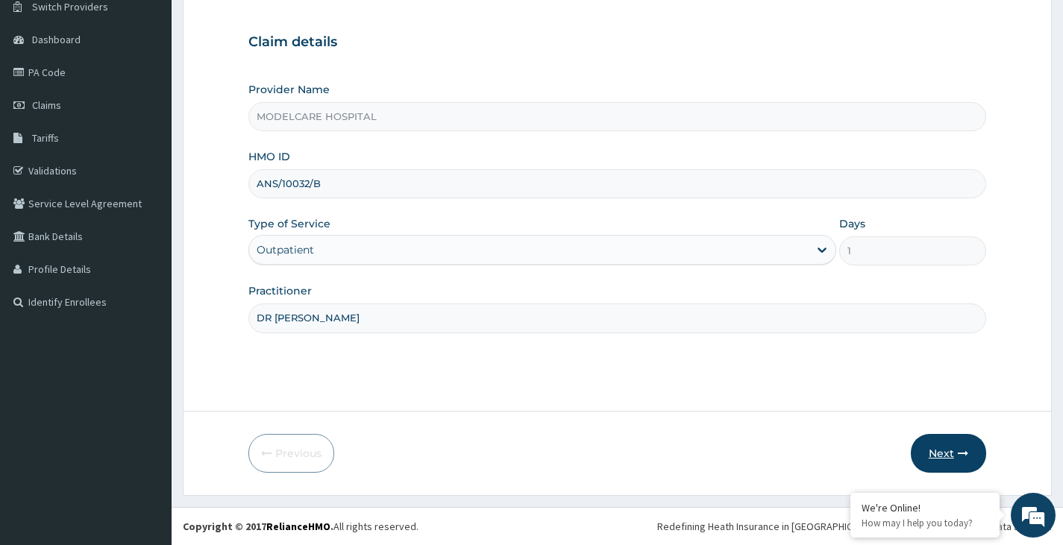
type input "DR [PERSON_NAME]"
click at [929, 443] on button "Next" at bounding box center [948, 453] width 75 height 39
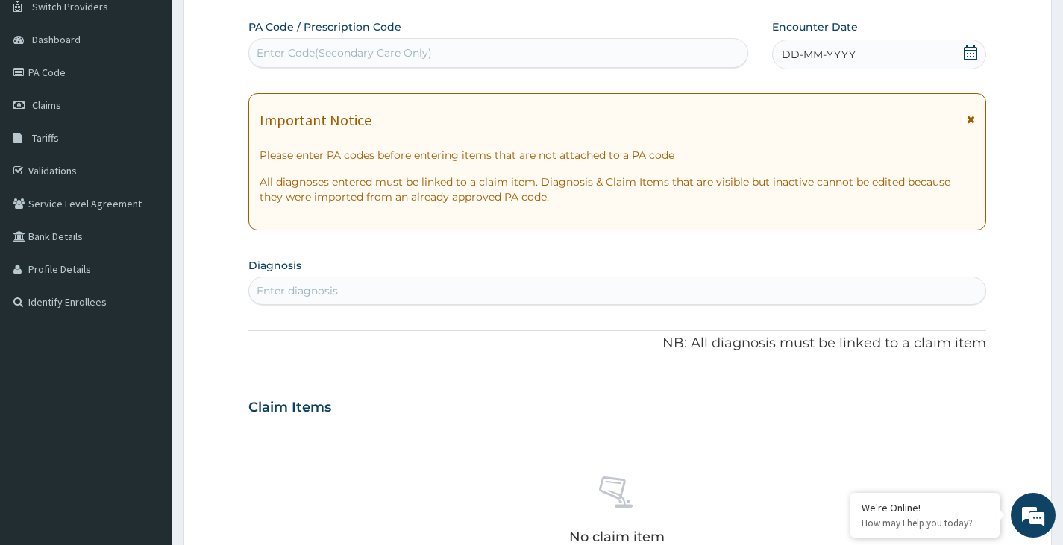
scroll to position [48, 0]
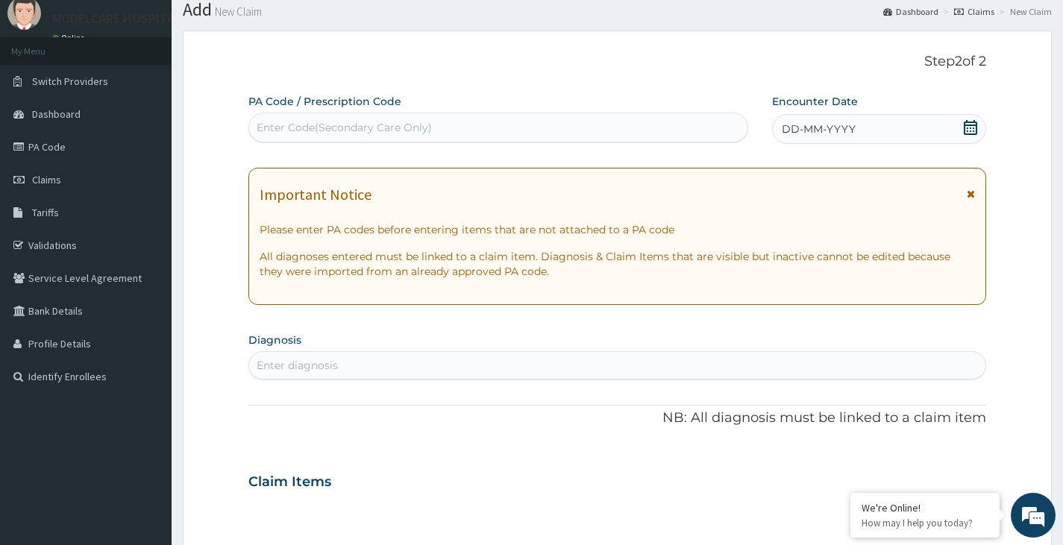
click at [441, 121] on div "Enter Code(Secondary Care Only)" at bounding box center [498, 128] width 498 height 24
type input "PA/14A2AC"
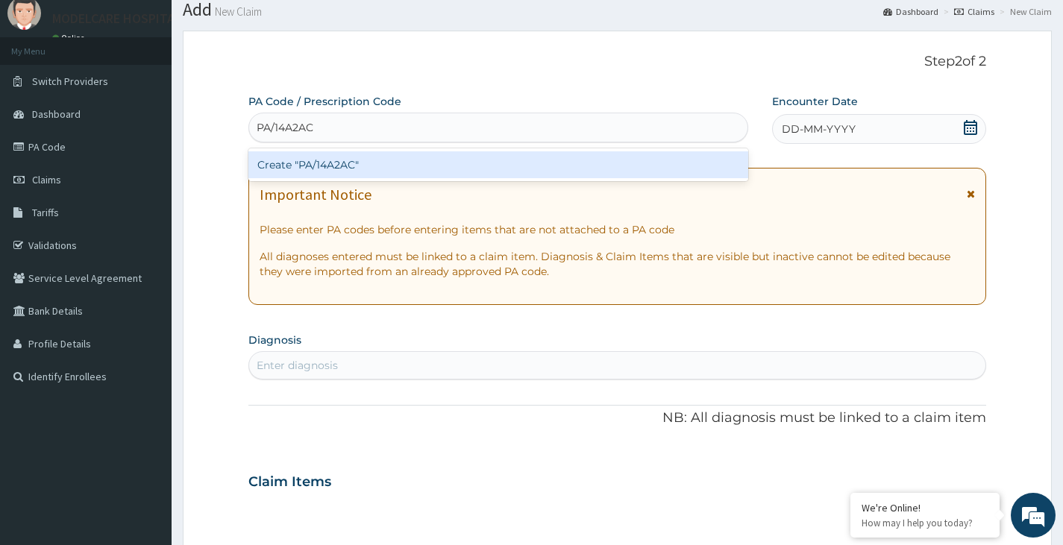
click at [430, 179] on div "Create "PA/14A2AC"" at bounding box center [498, 164] width 500 height 33
click at [412, 161] on div "Create "PA/14A2AC"" at bounding box center [498, 164] width 500 height 27
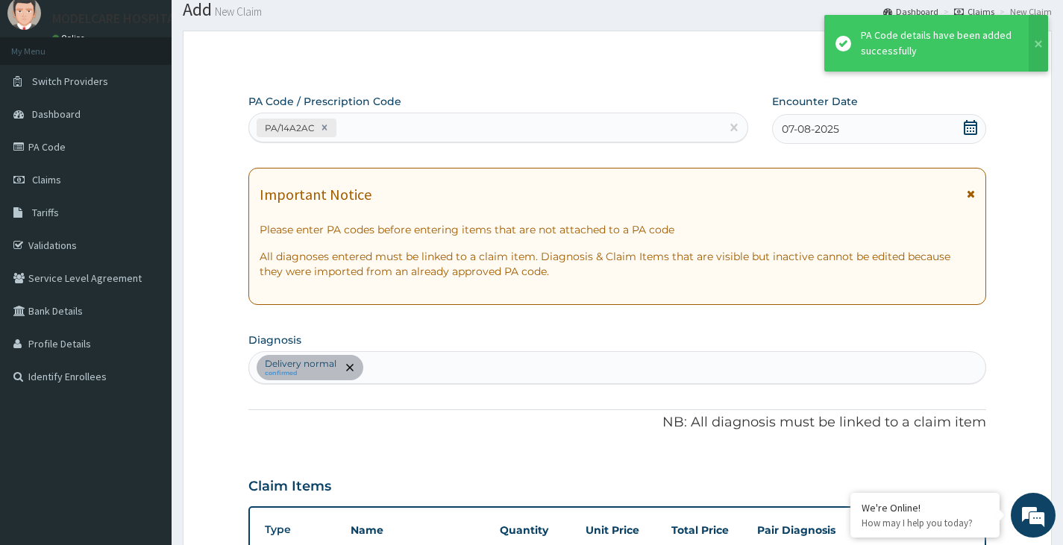
scroll to position [348, 0]
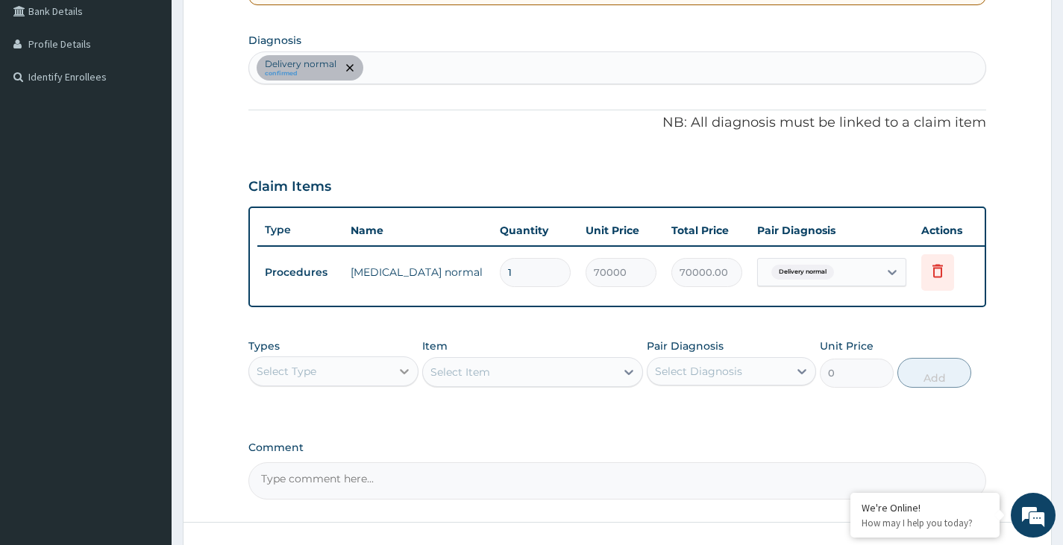
click at [407, 374] on icon at bounding box center [404, 371] width 9 height 5
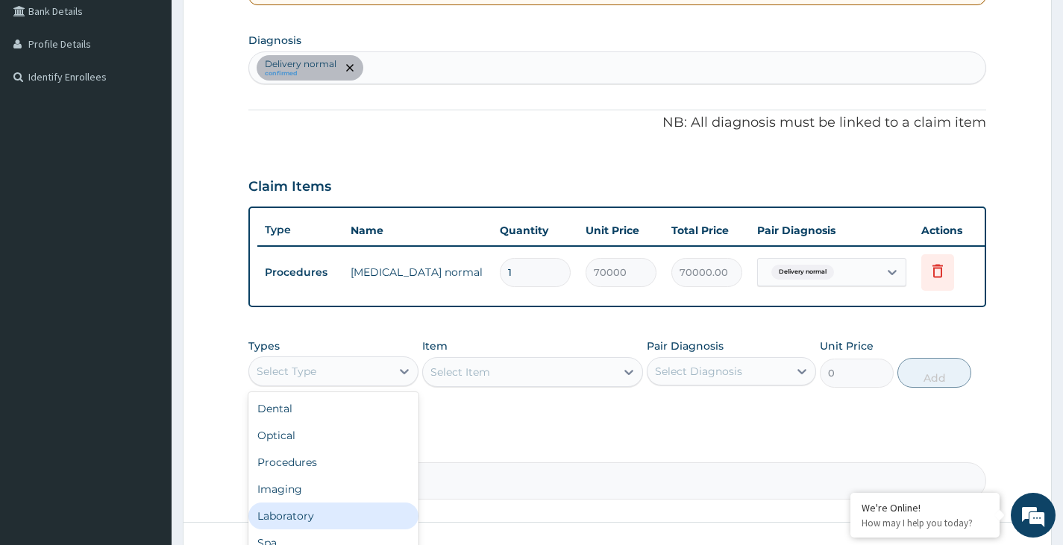
scroll to position [51, 0]
click at [320, 521] on div "Drugs" at bounding box center [332, 519] width 169 height 27
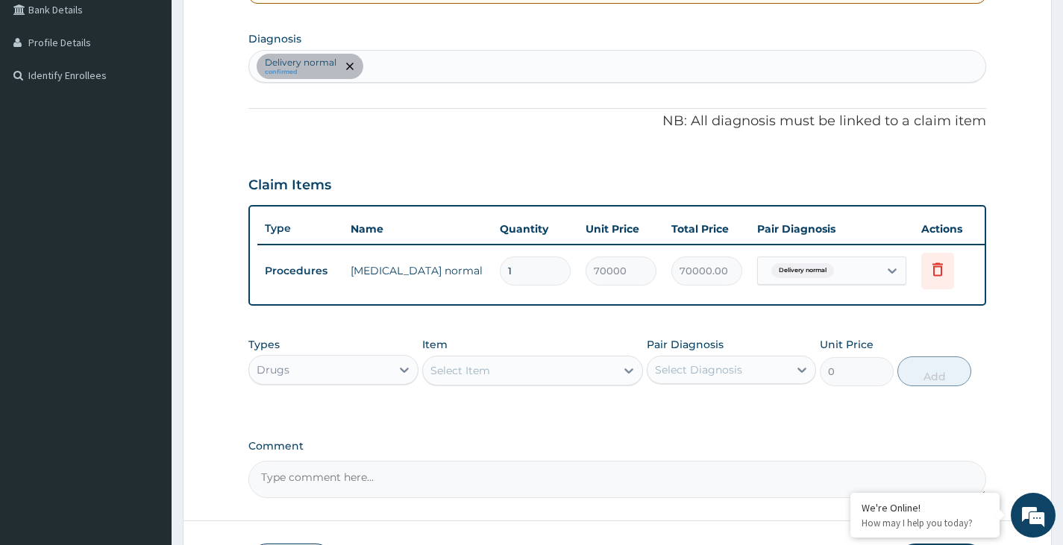
scroll to position [373, 0]
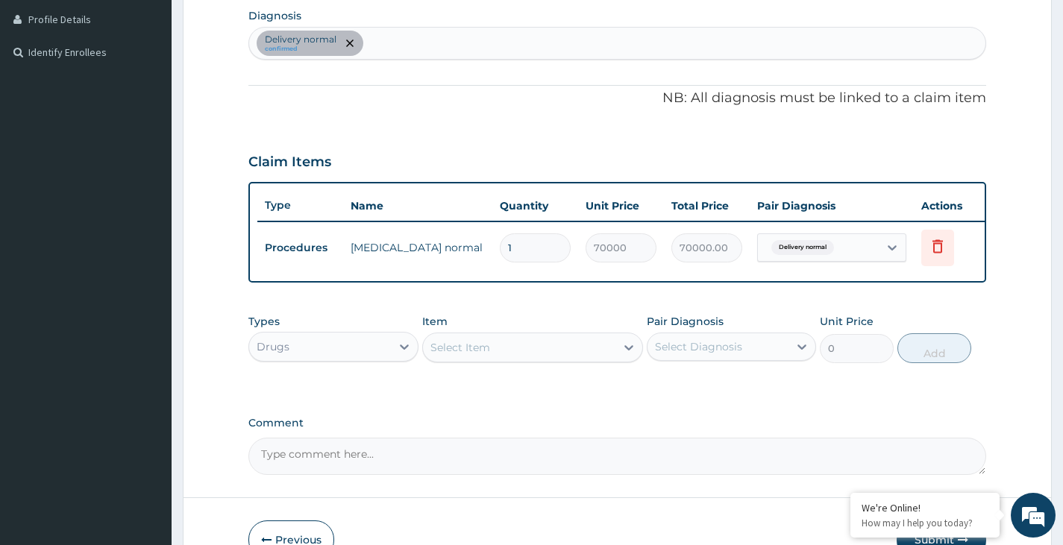
click at [562, 360] on div "Select Item" at bounding box center [519, 348] width 193 height 24
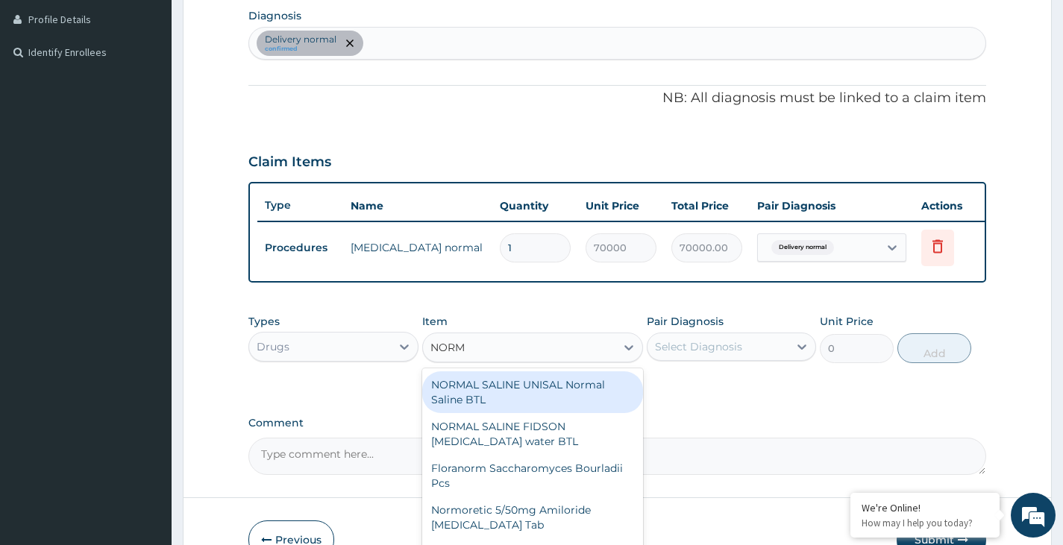
type input "[PERSON_NAME]"
click at [564, 401] on div "NORMAL SALINE UNISAL Normal Saline BTL" at bounding box center [533, 392] width 222 height 42
type input "667"
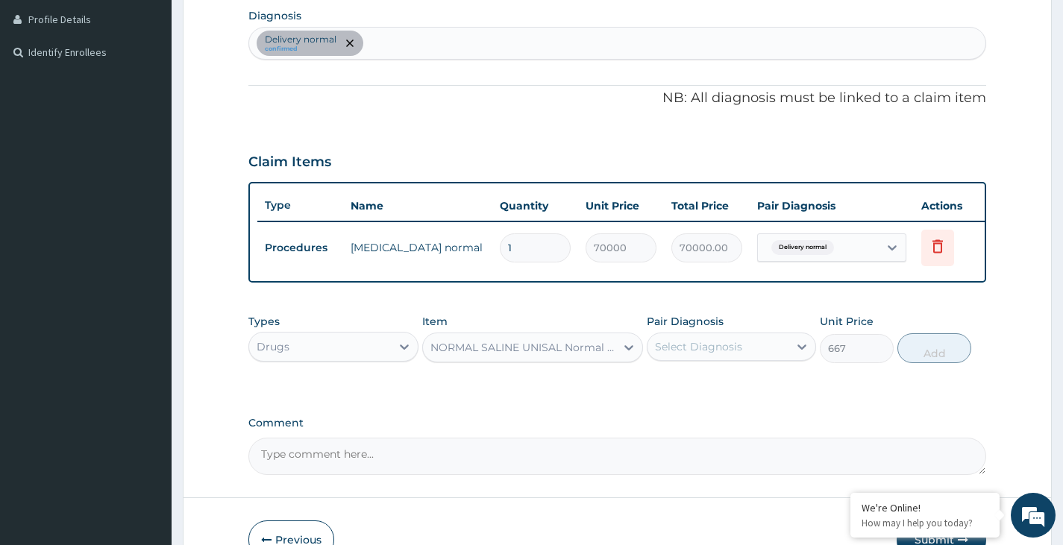
click at [615, 355] on div "NORMAL SALINE UNISAL Normal Saline BTL" at bounding box center [523, 347] width 187 height 15
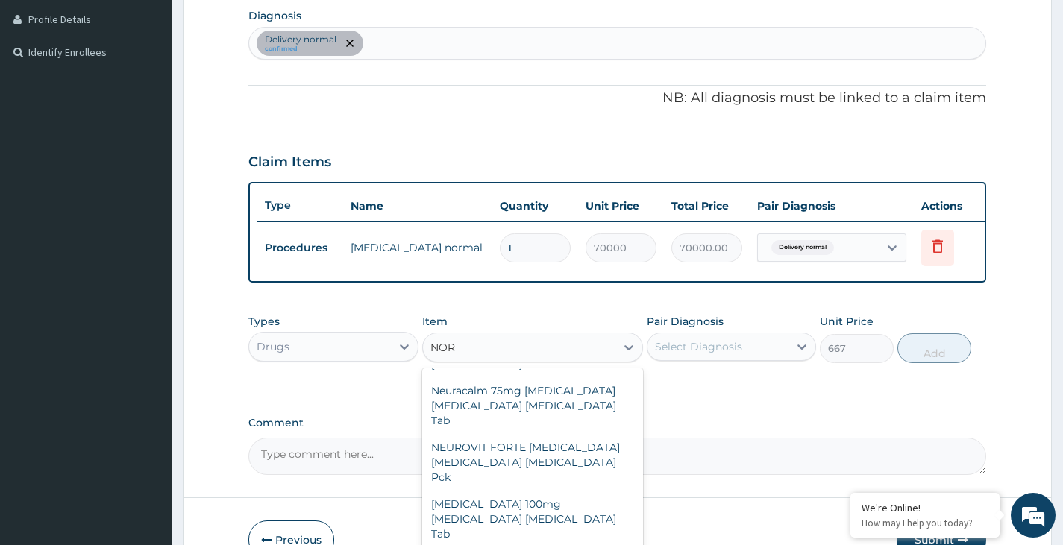
scroll to position [0, 0]
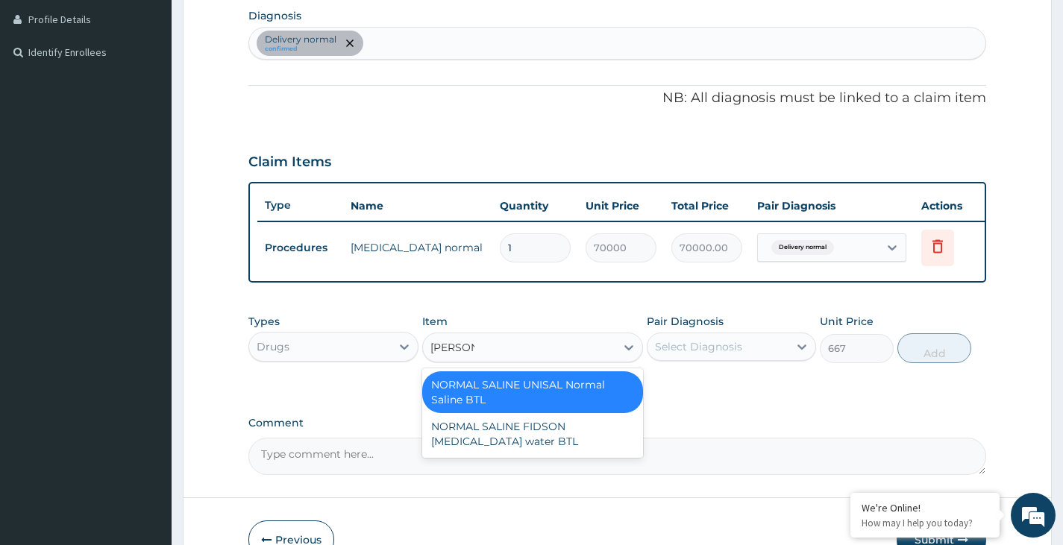
type input "NORMAL"
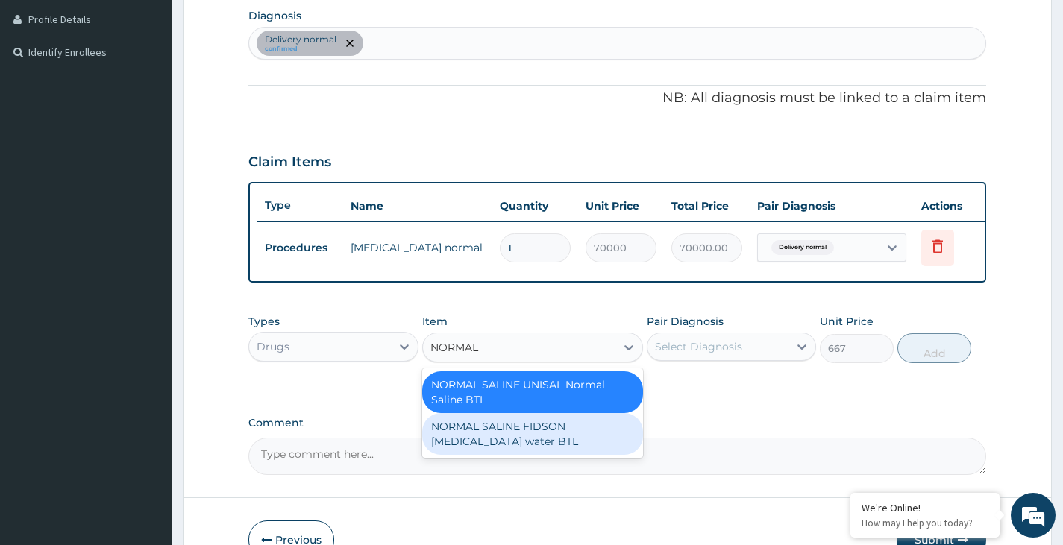
click at [529, 441] on div "NORMAL SALINE FIDSON Sodium chloride water BTL" at bounding box center [533, 434] width 222 height 42
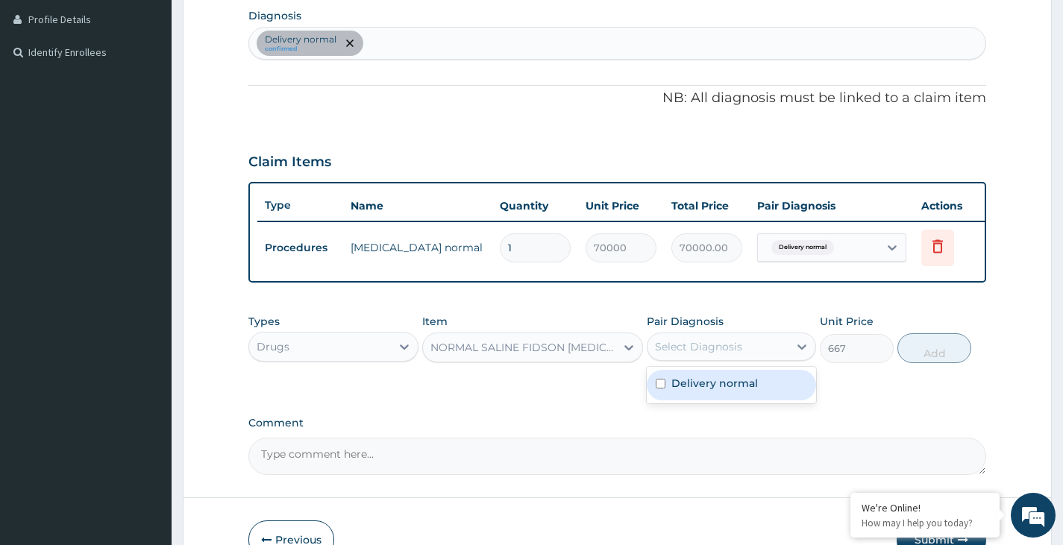
click at [711, 354] on div "Select Diagnosis" at bounding box center [698, 346] width 87 height 15
click at [659, 389] on input "checkbox" at bounding box center [661, 384] width 10 height 10
checkbox input "true"
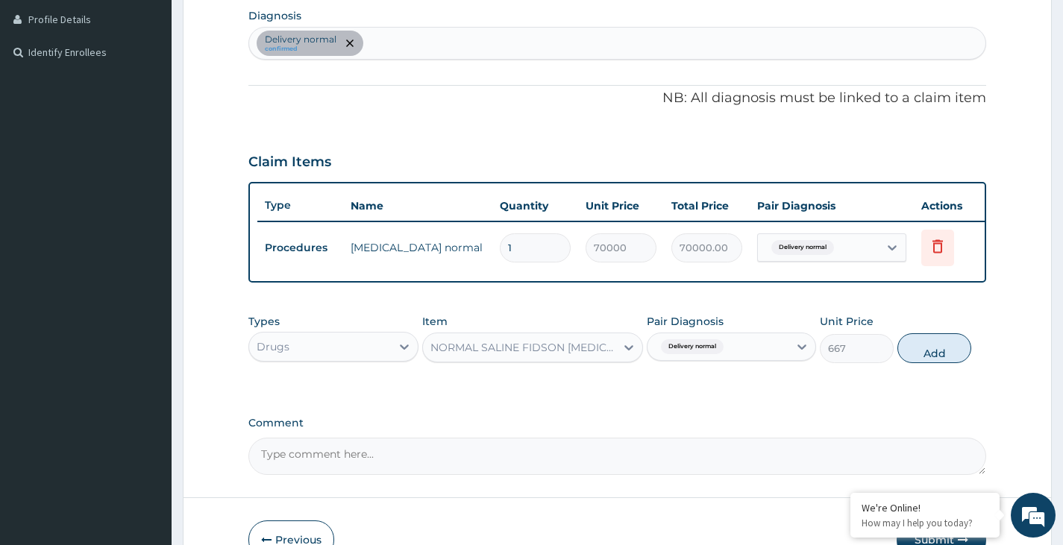
click at [948, 363] on button "Add" at bounding box center [934, 348] width 74 height 30
type input "0"
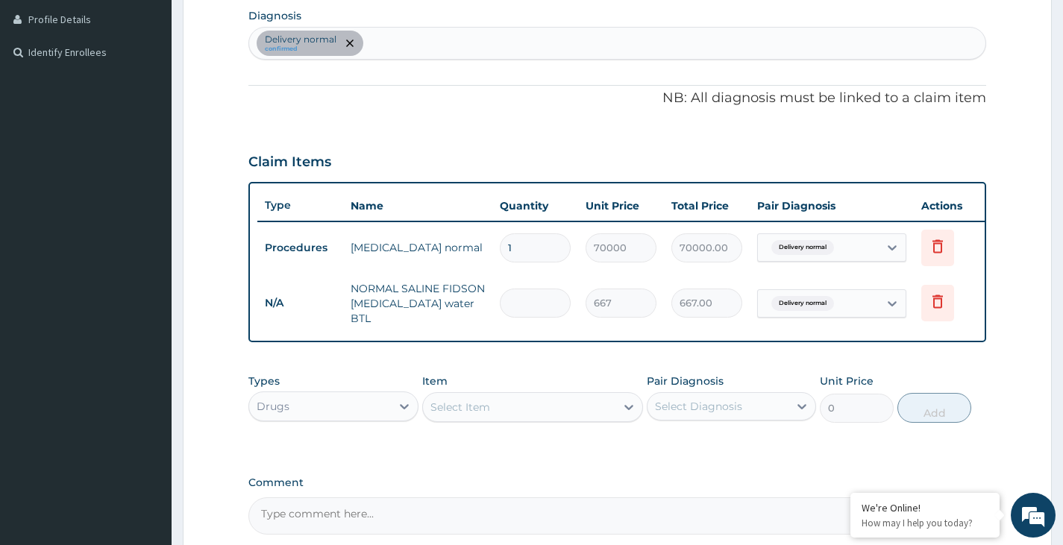
type input "0.00"
type input "4"
type input "2668.00"
type input "4"
click at [568, 414] on div "Select Item" at bounding box center [519, 407] width 193 height 24
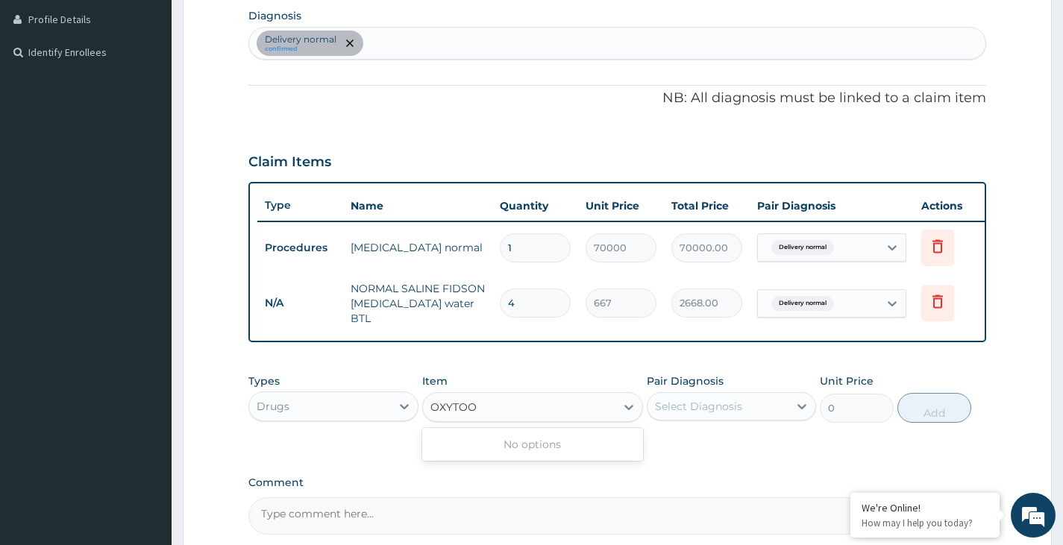
type input "OXYTO"
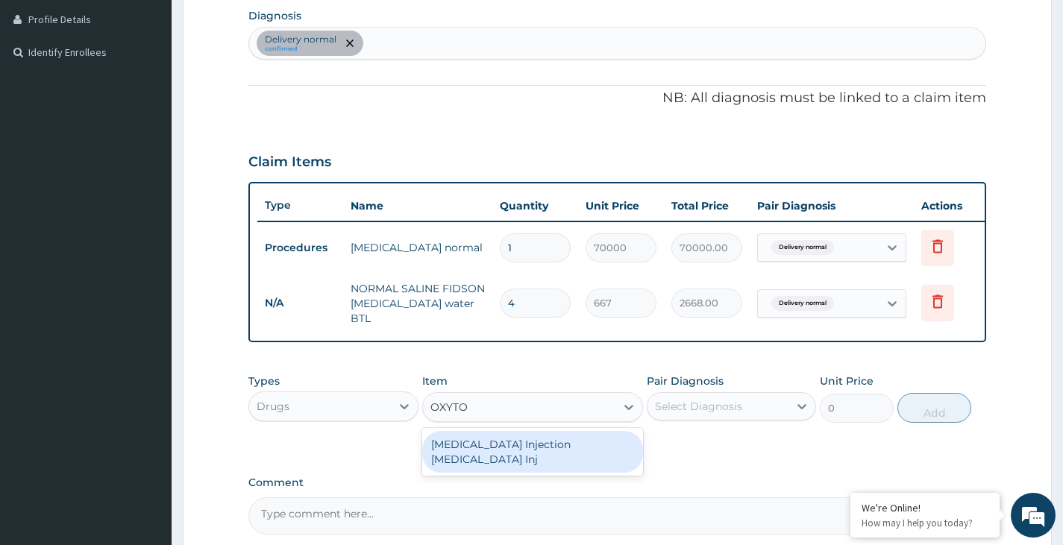
click at [554, 457] on div "[MEDICAL_DATA] Injection [MEDICAL_DATA] Inj" at bounding box center [533, 452] width 222 height 42
type input "770.5"
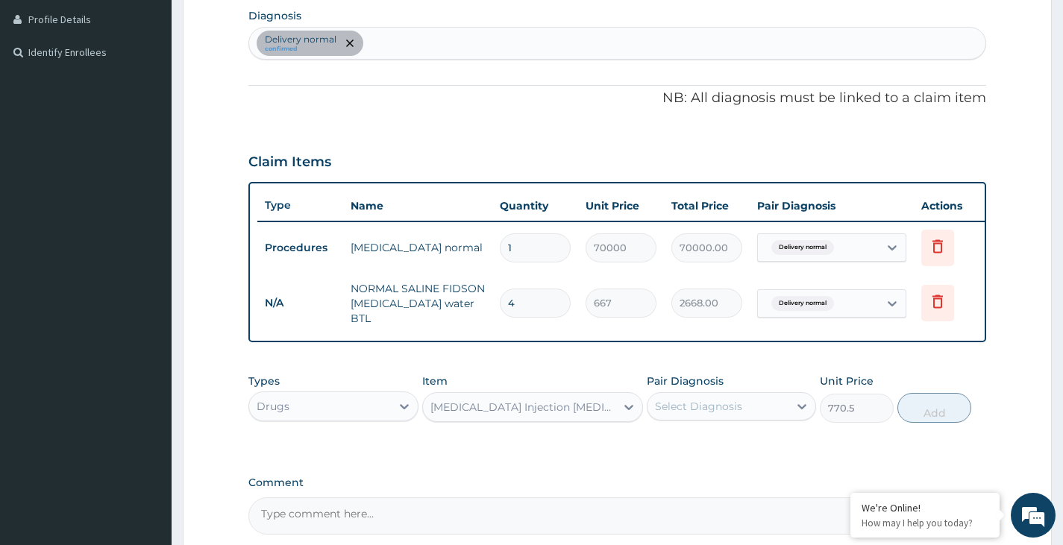
click at [709, 414] on div "Select Diagnosis" at bounding box center [698, 406] width 87 height 15
click at [662, 448] on input "checkbox" at bounding box center [661, 444] width 10 height 10
checkbox input "true"
click at [938, 415] on button "Add" at bounding box center [934, 408] width 74 height 30
type input "0"
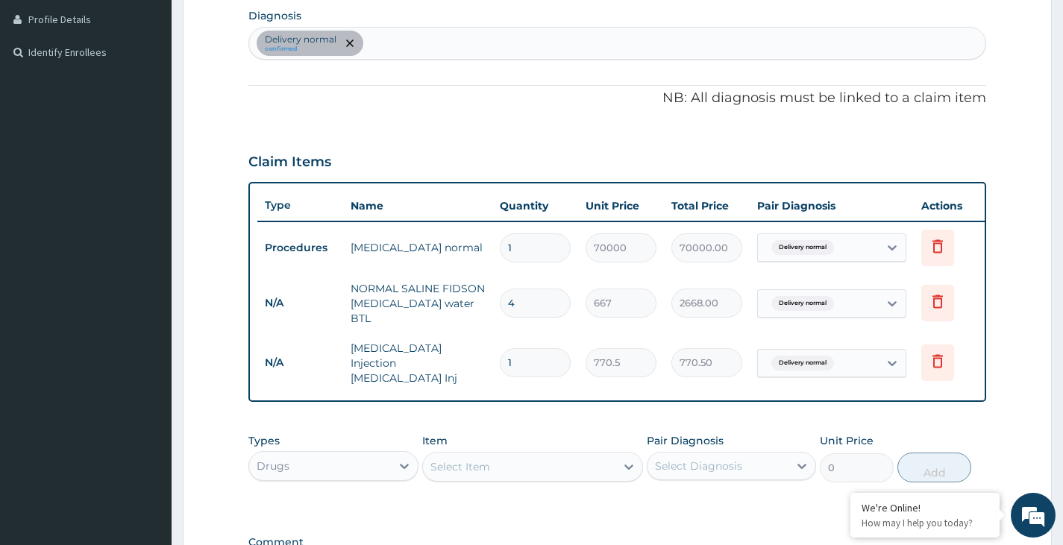
type input "0.00"
type input "4"
type input "3082.00"
type input "4"
click at [509, 473] on div "Select Item" at bounding box center [519, 467] width 193 height 24
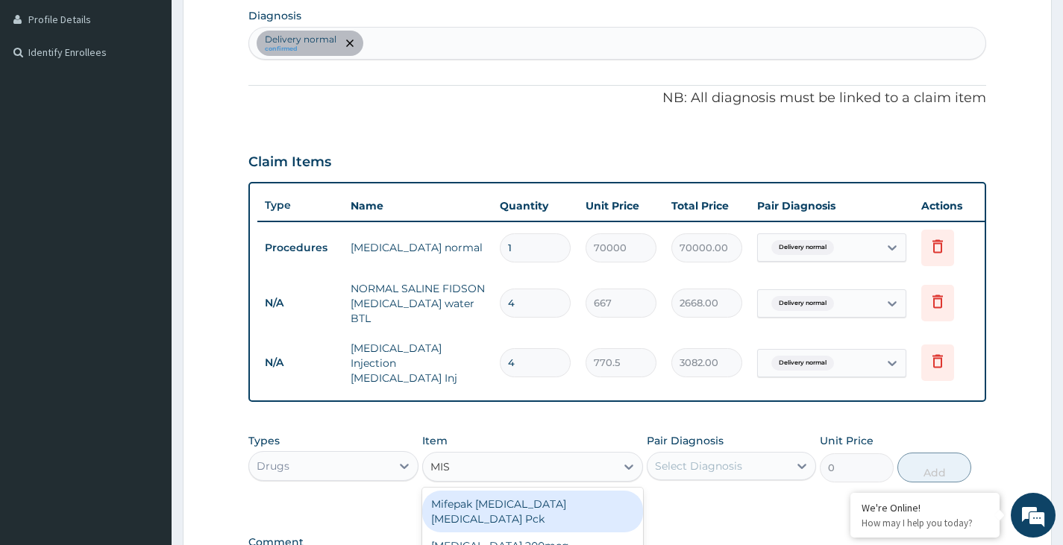
type input "MISO"
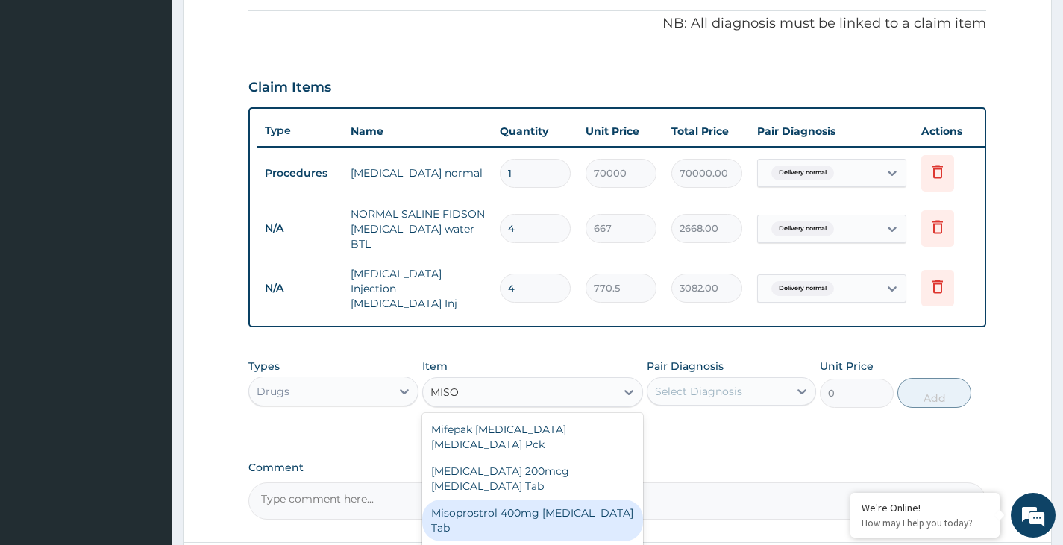
click at [554, 500] on div "Misoprostrol 400mg Misoprostol Tab" at bounding box center [533, 521] width 222 height 42
type input "1092.5"
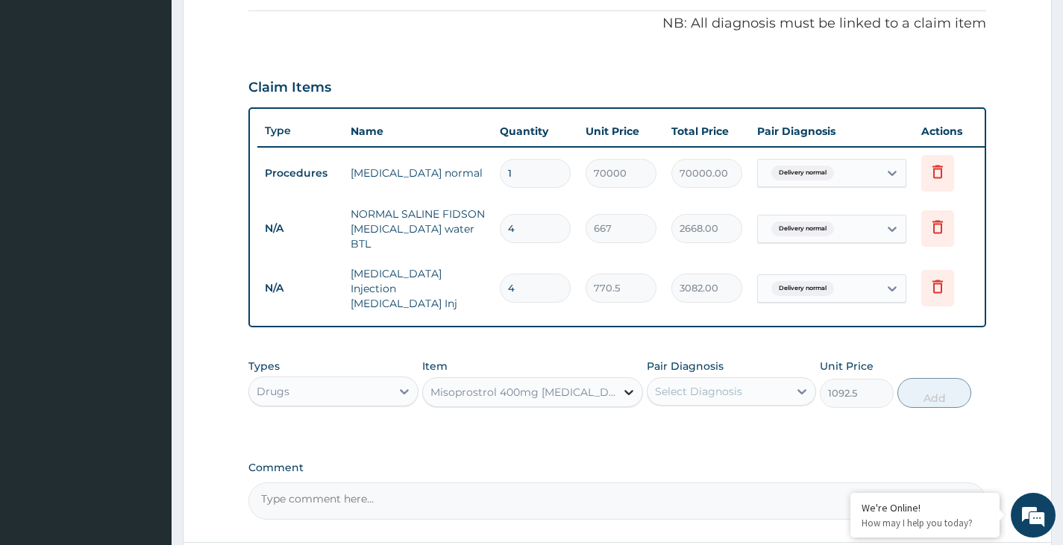
click at [617, 395] on div at bounding box center [628, 392] width 27 height 27
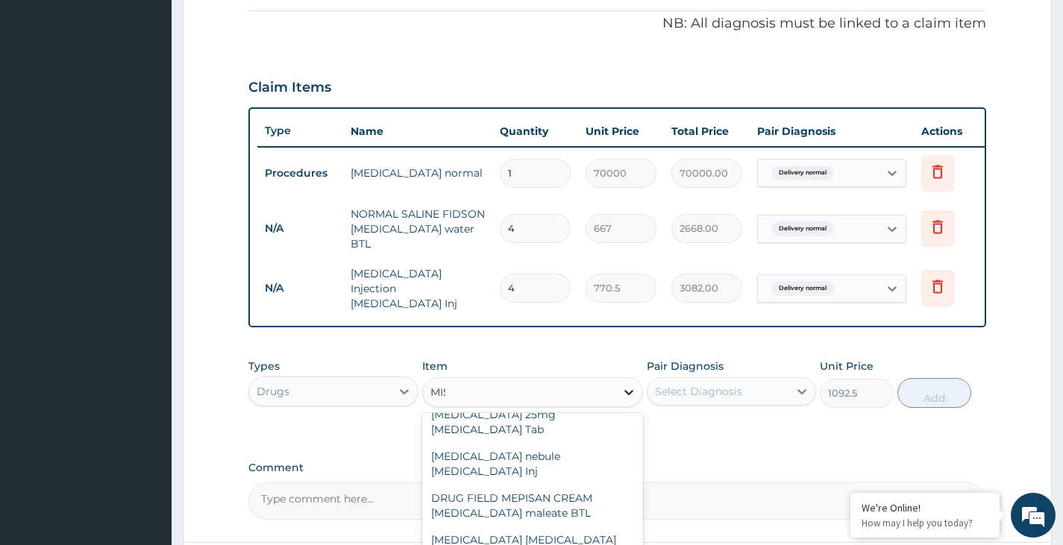
scroll to position [480, 0]
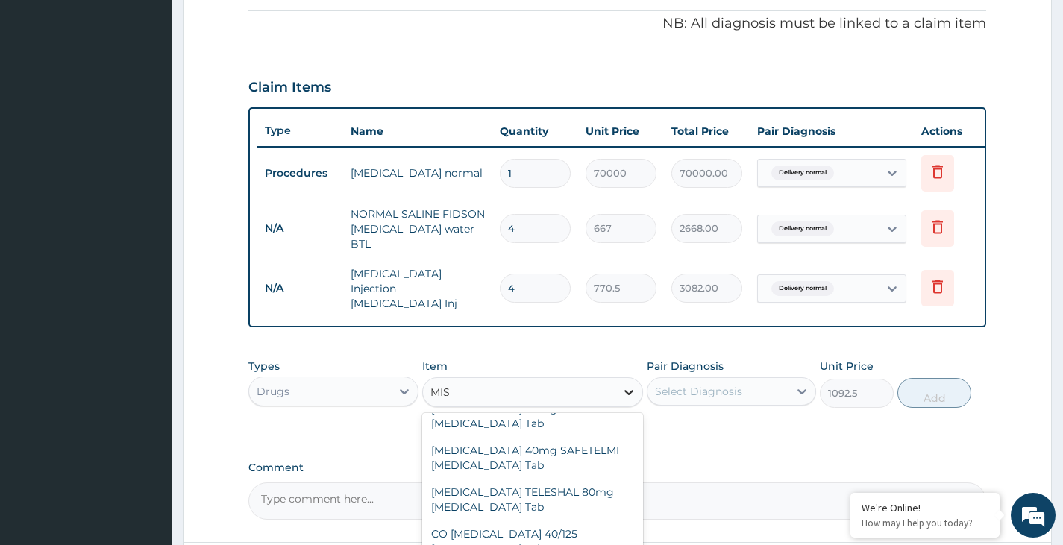
type input "MISO"
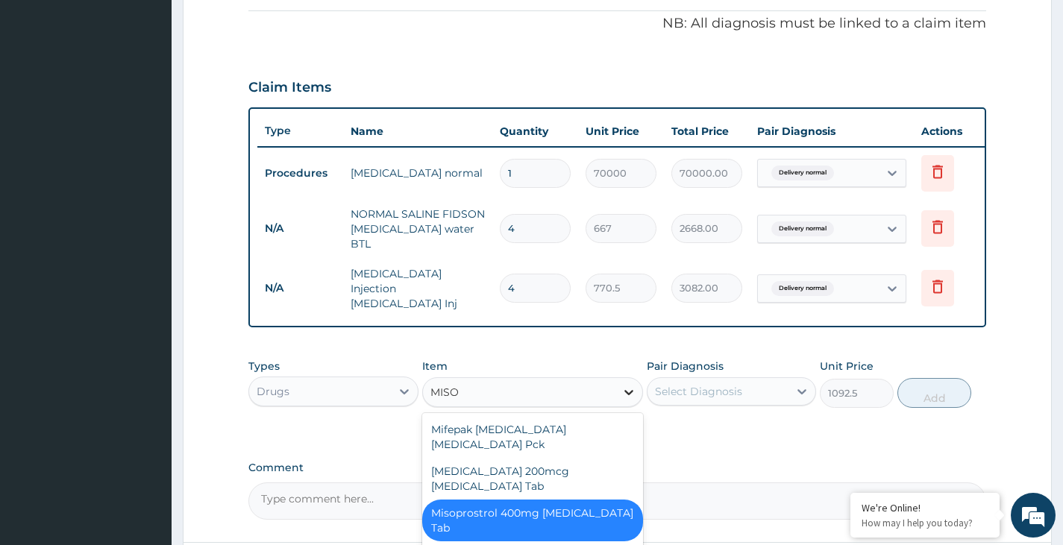
scroll to position [0, 0]
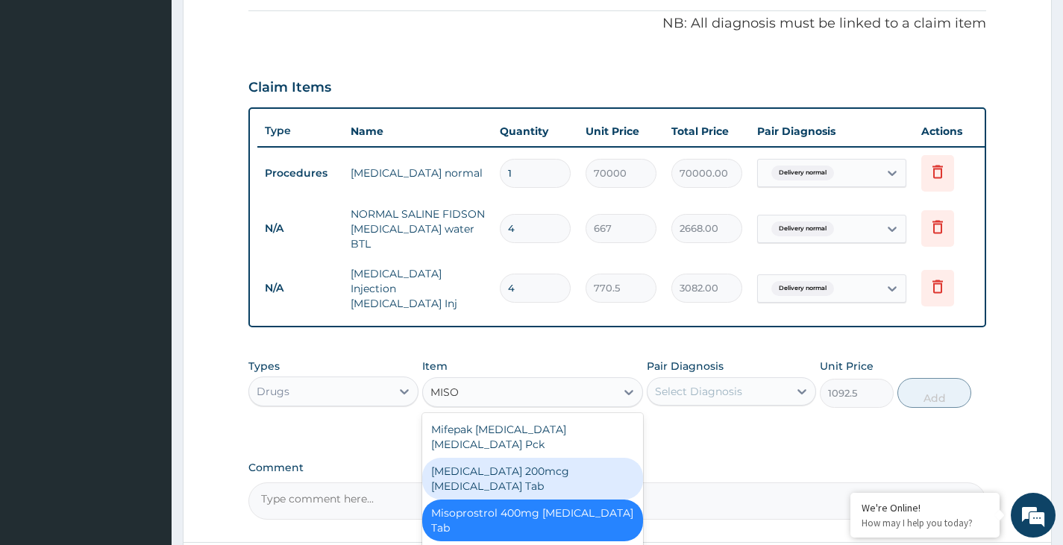
click at [553, 460] on div "Cytotec 200mcg Misoprostol Tab" at bounding box center [533, 479] width 222 height 42
type input "0"
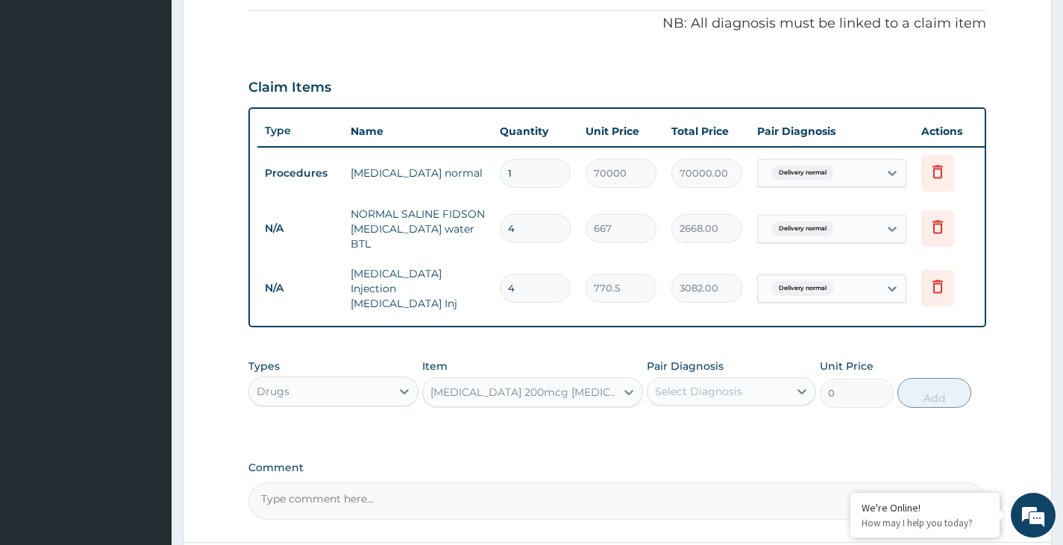
click at [612, 398] on div "Cytotec 200mcg Misoprostol Tab" at bounding box center [519, 392] width 193 height 24
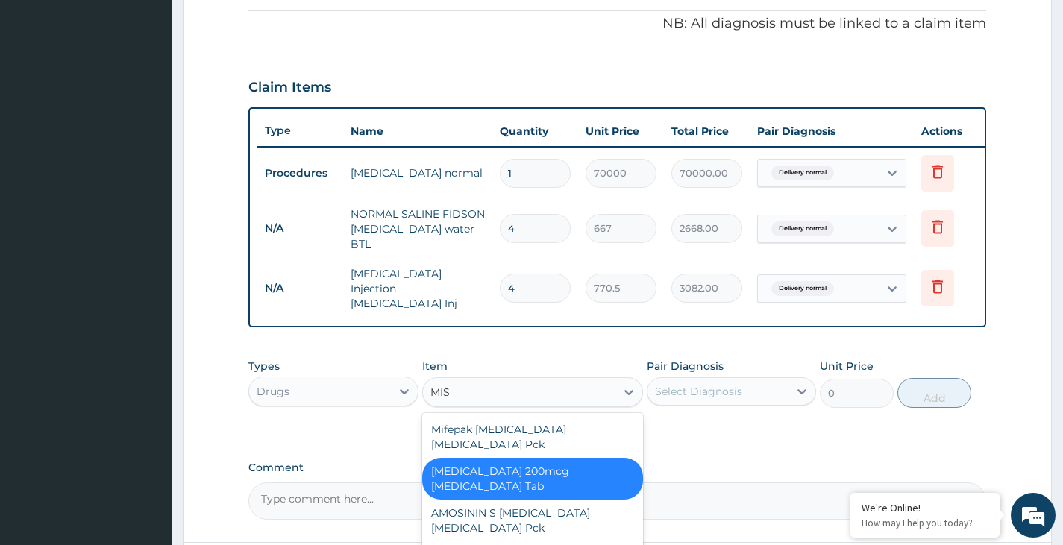
type input "MISO"
type input "1092.5"
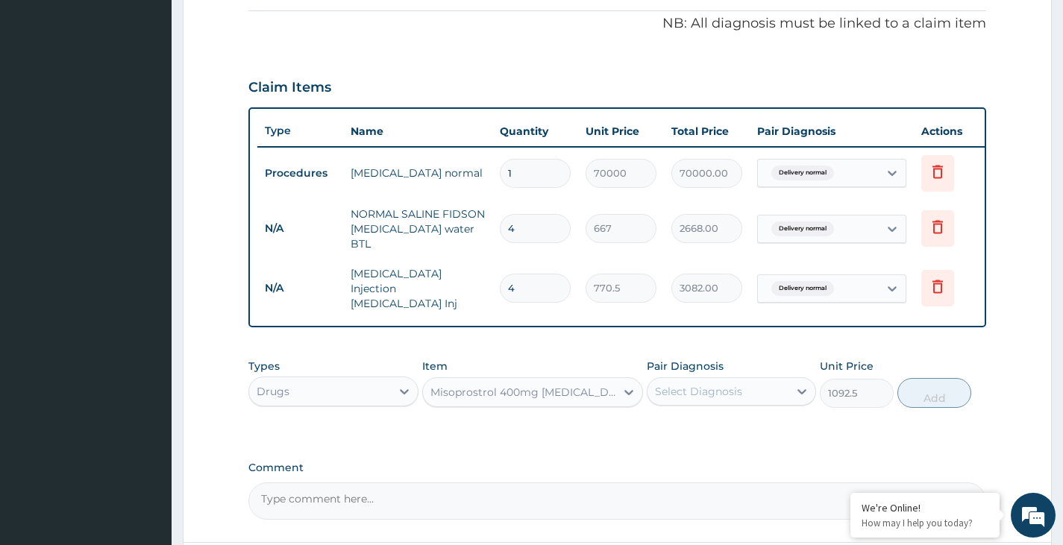
click at [579, 395] on div "Misoprostrol 400mg Misoprostol Tab" at bounding box center [523, 392] width 187 height 15
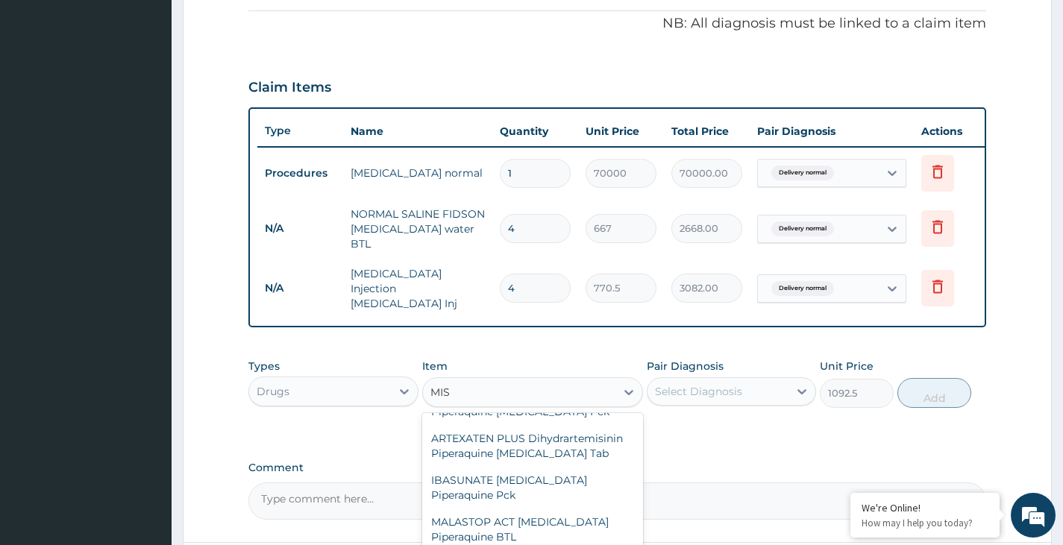
scroll to position [227, 0]
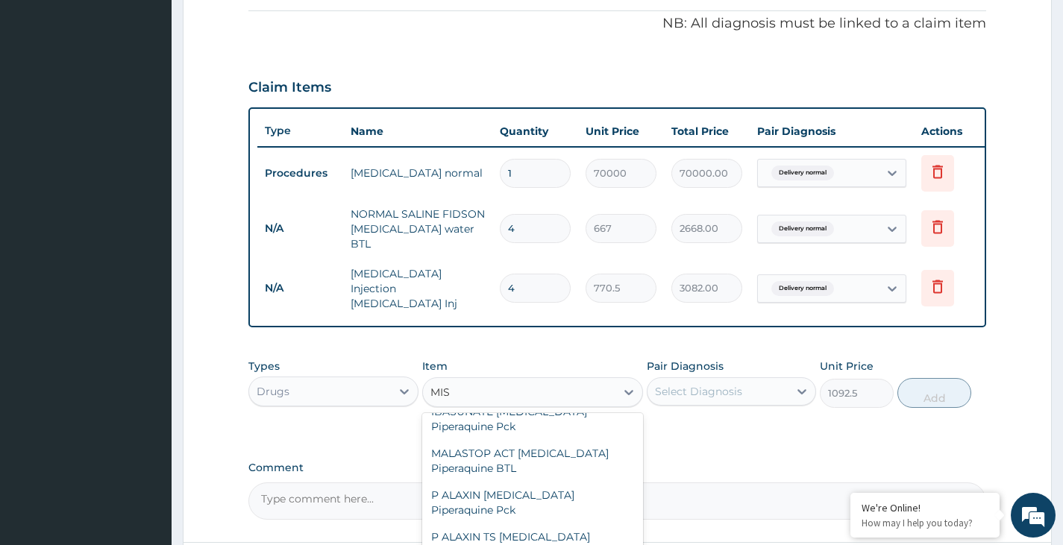
type input "MISO"
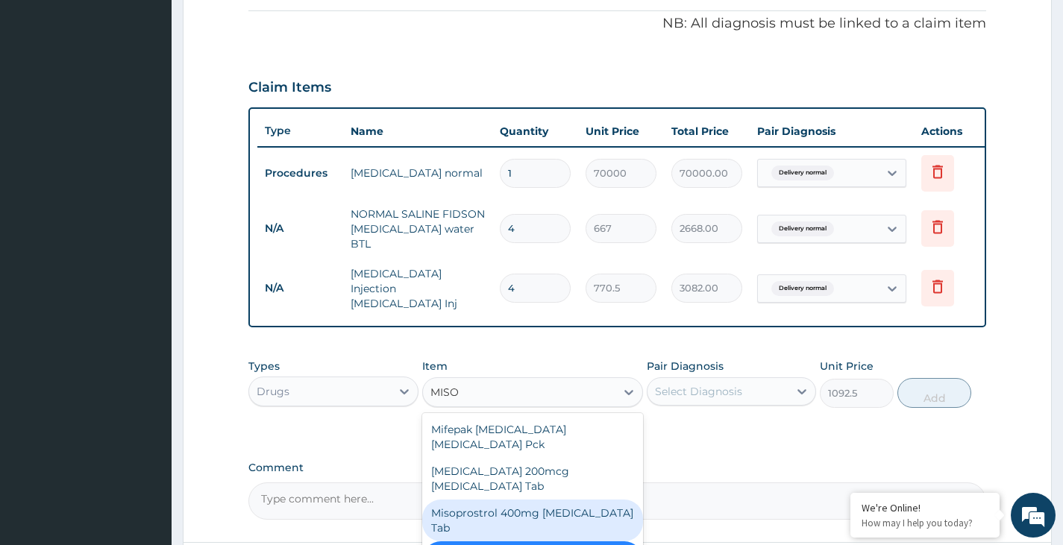
click at [564, 500] on div "Misoprostrol 400mg [MEDICAL_DATA] Tab" at bounding box center [533, 521] width 222 height 42
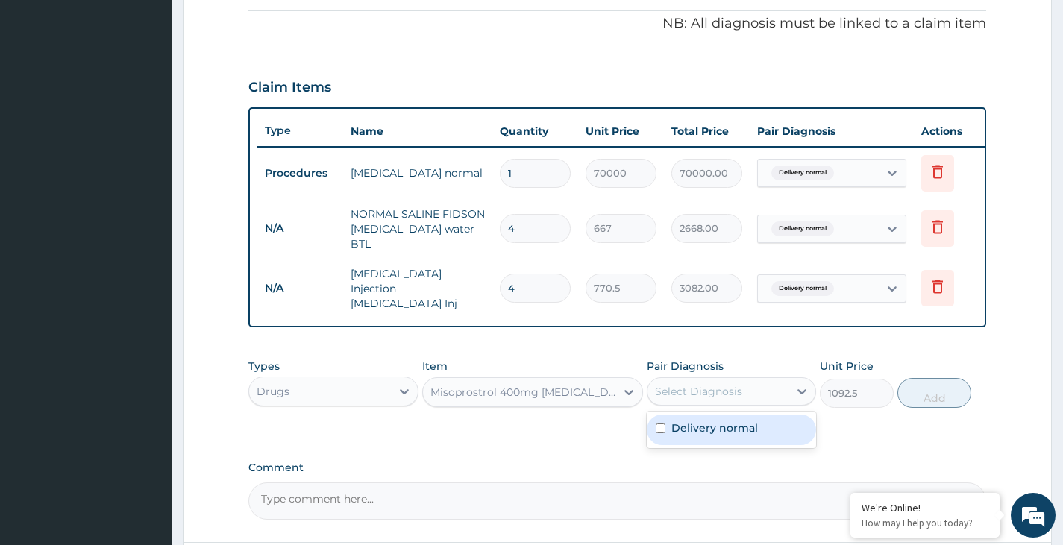
click at [733, 392] on div "Select Diagnosis" at bounding box center [698, 391] width 87 height 15
click at [659, 433] on input "checkbox" at bounding box center [661, 429] width 10 height 10
checkbox input "true"
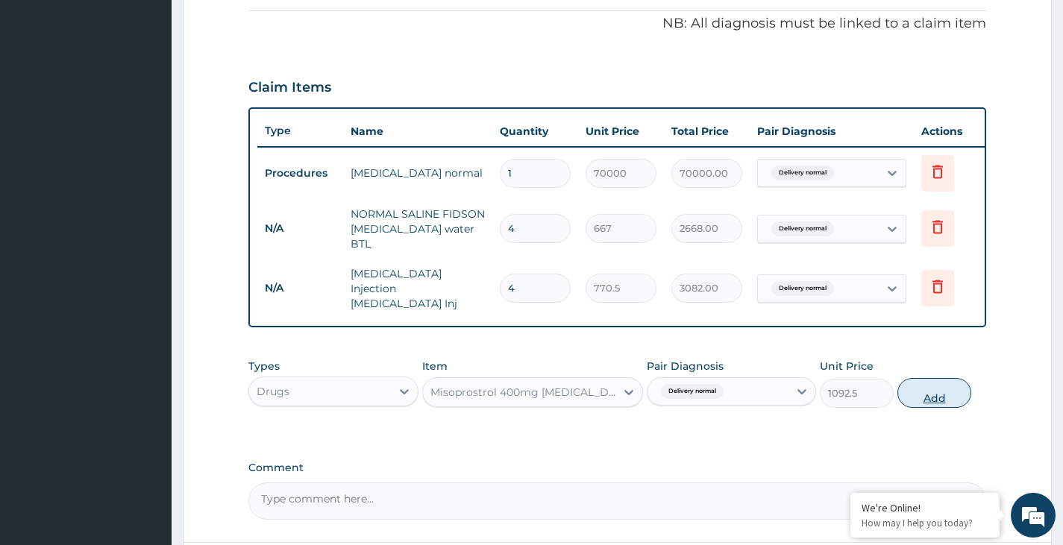
click at [932, 392] on button "Add" at bounding box center [934, 393] width 74 height 30
type input "0"
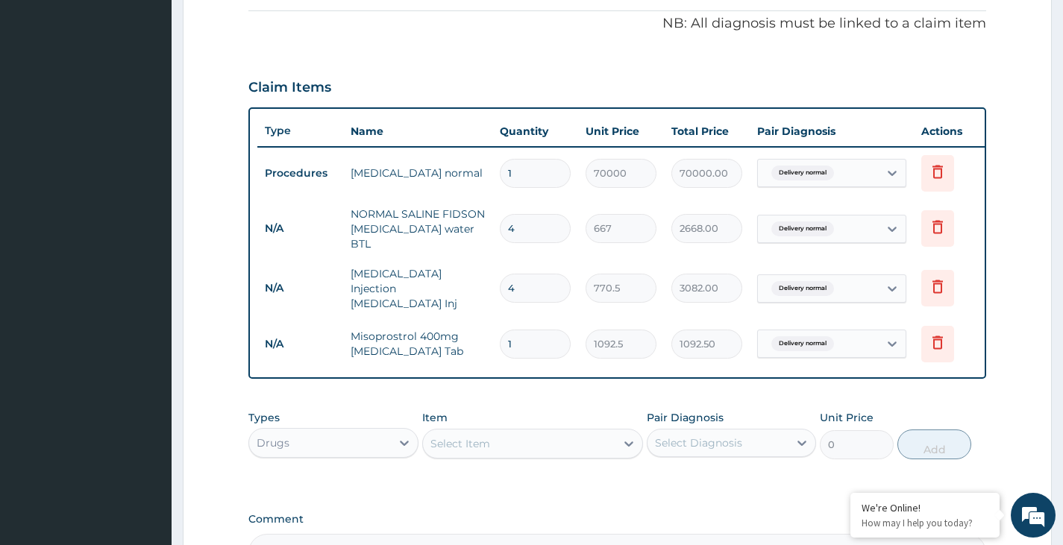
click at [549, 441] on div "Select Item" at bounding box center [519, 444] width 193 height 24
type input "U"
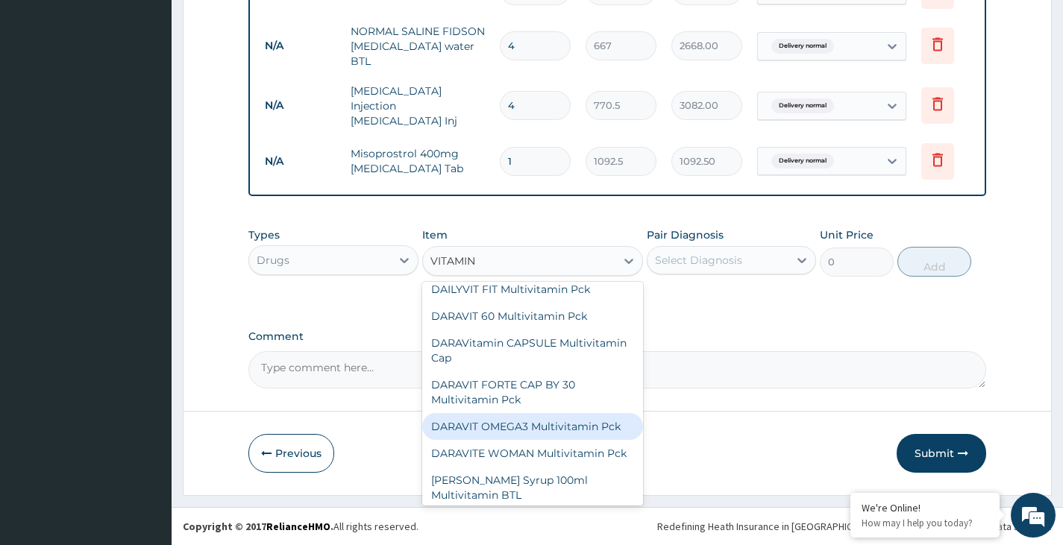
scroll to position [5371, 0]
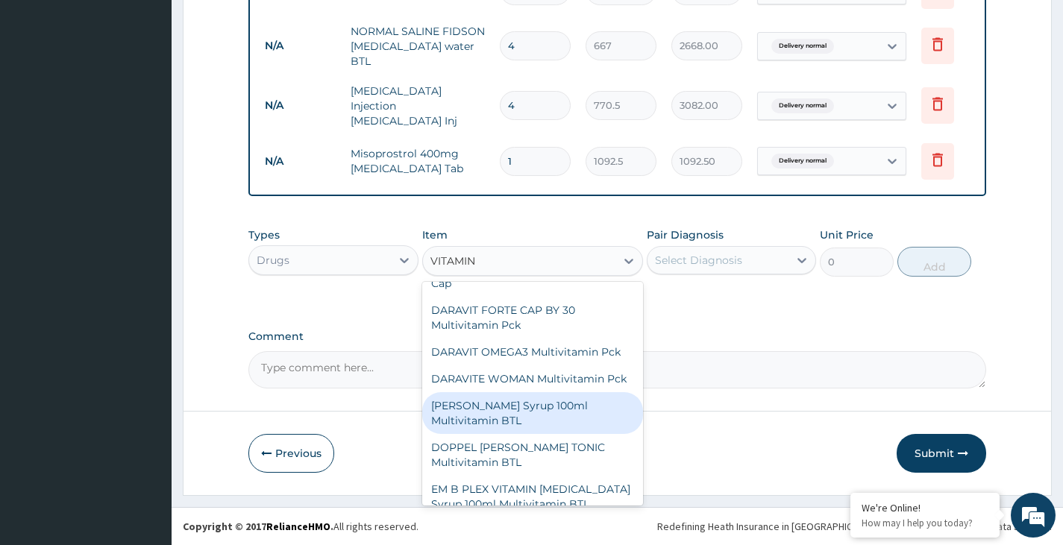
type input "VITAMIN K"
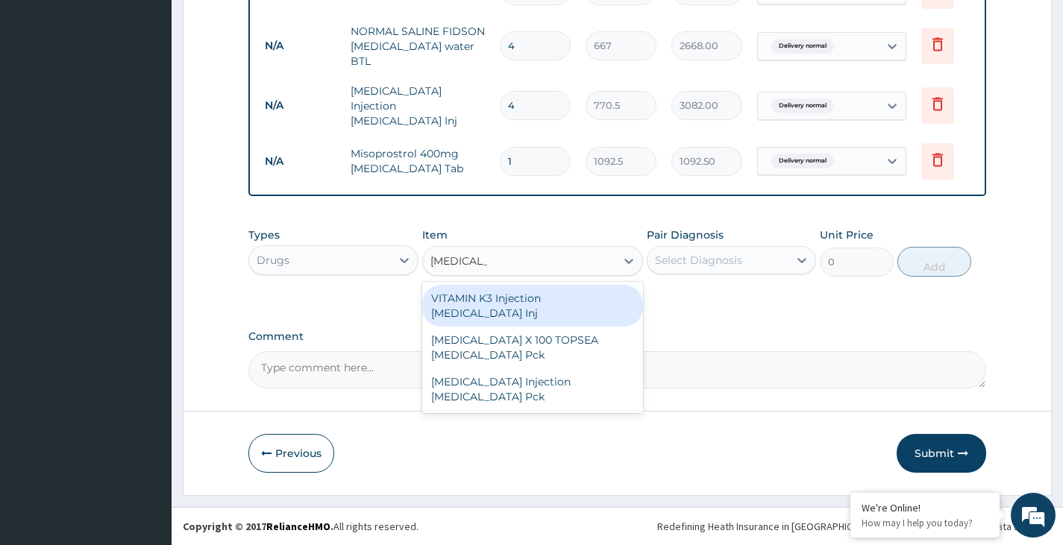
scroll to position [0, 0]
click at [551, 296] on div "VITAMIN K3 Injection [MEDICAL_DATA] Inj" at bounding box center [533, 306] width 222 height 42
type input "575"
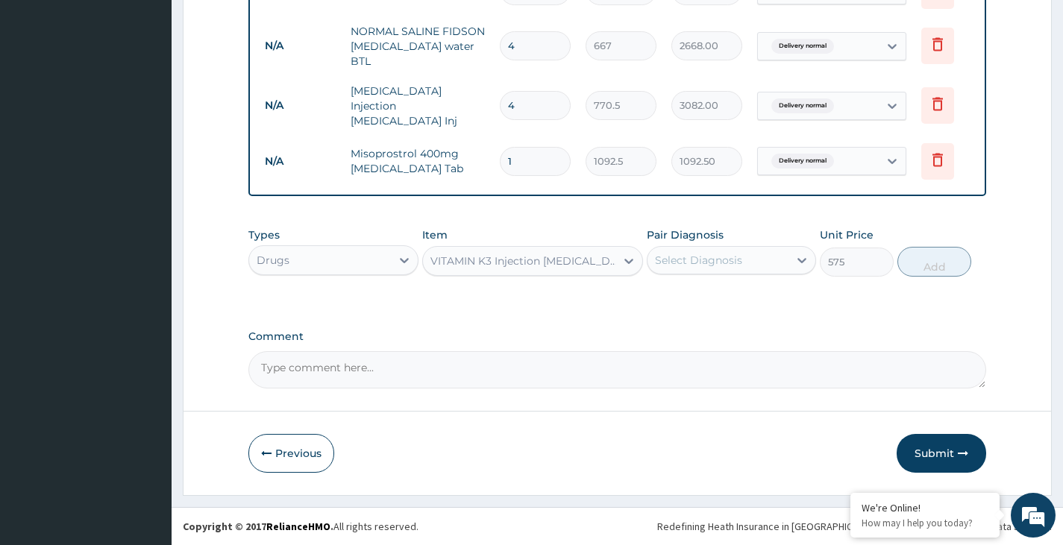
click at [680, 260] on div "Select Diagnosis" at bounding box center [698, 260] width 87 height 15
click at [661, 298] on input "checkbox" at bounding box center [661, 297] width 10 height 10
checkbox input "true"
click at [924, 257] on button "Add" at bounding box center [934, 262] width 74 height 30
type input "0"
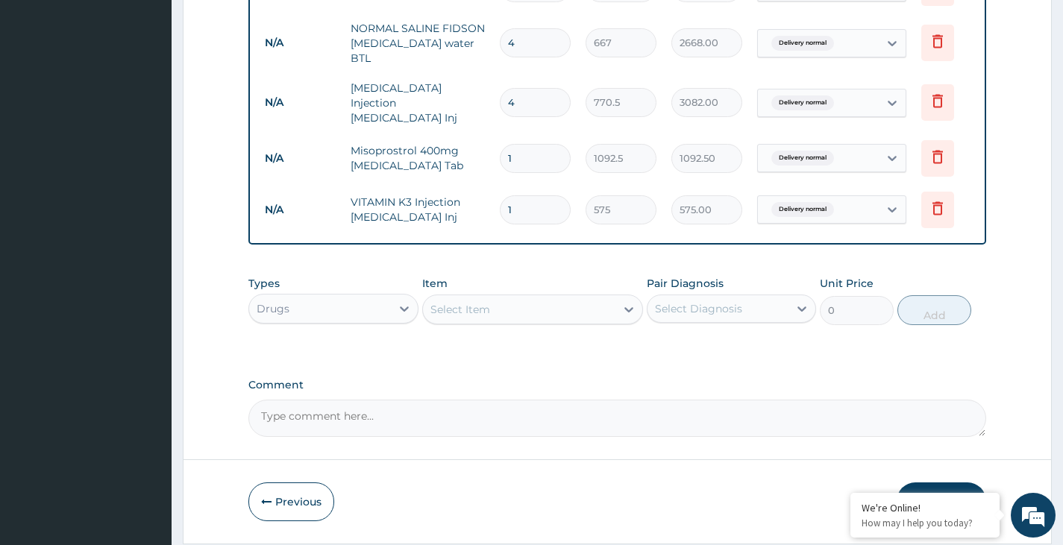
click at [514, 312] on div "Select Item" at bounding box center [519, 310] width 193 height 24
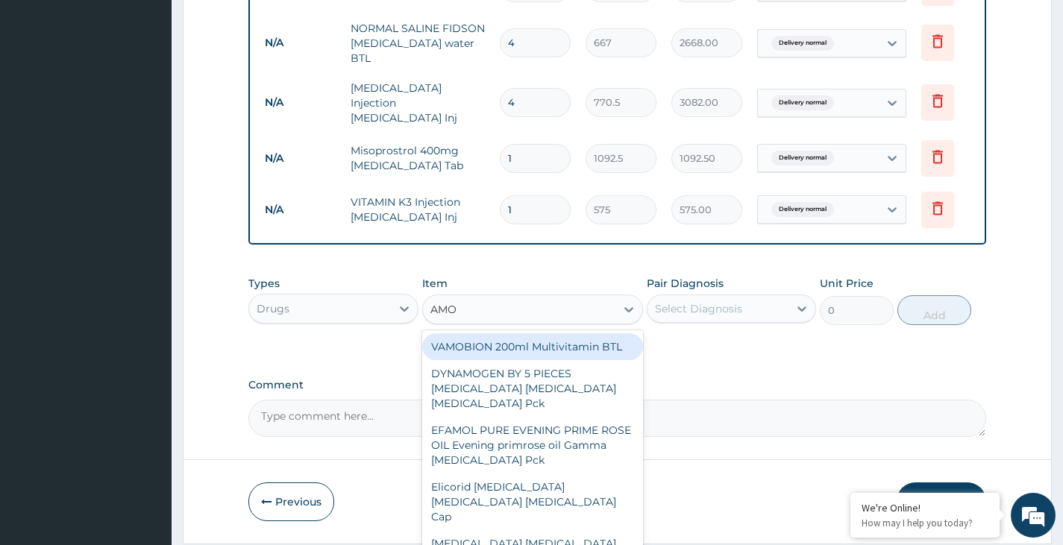
type input "AMOX"
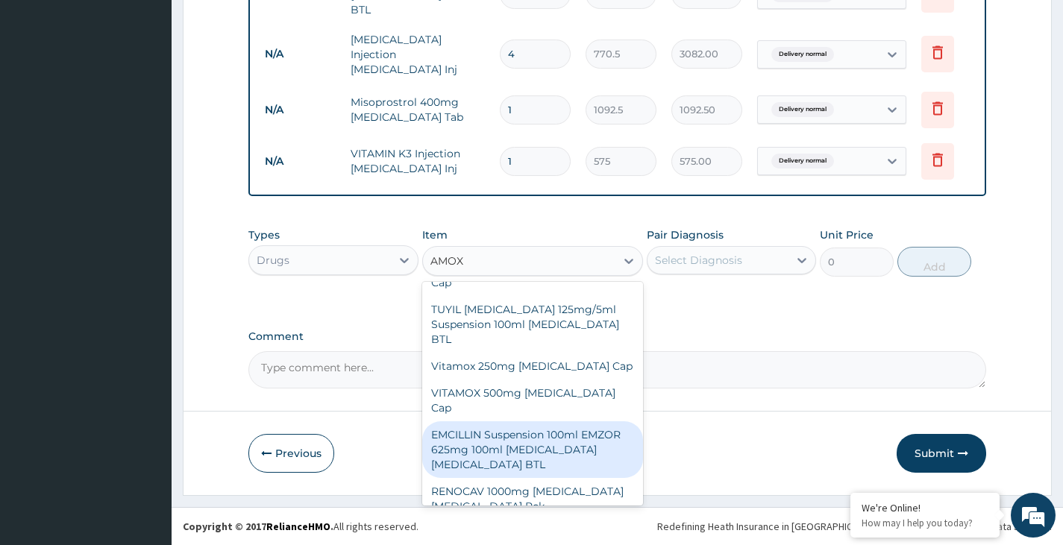
scroll to position [821, 0]
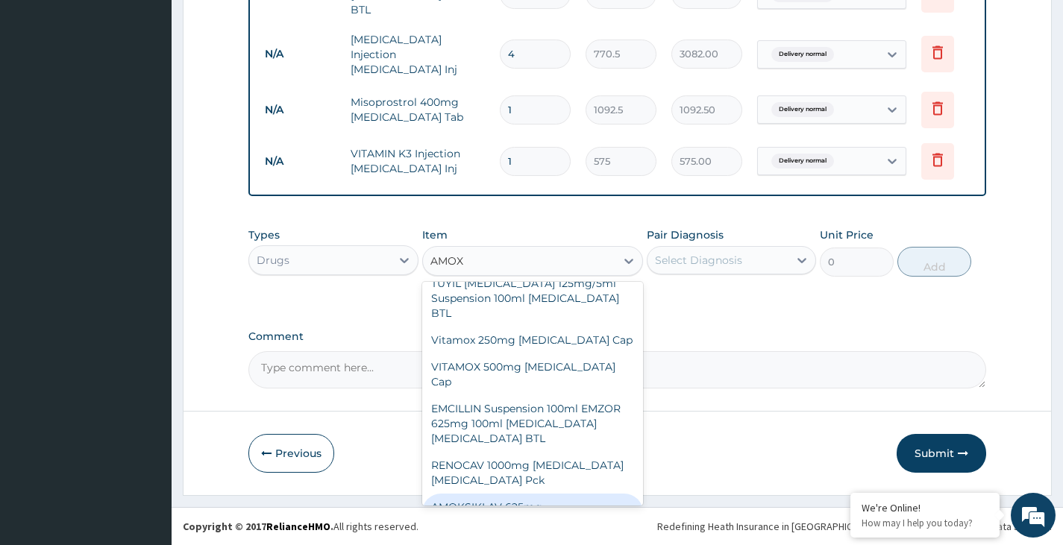
click at [525, 494] on div "AMOKSIKLAV 625mg Amoxicillin Clavulanic Acid Tab" at bounding box center [533, 522] width 222 height 57
type input "138"
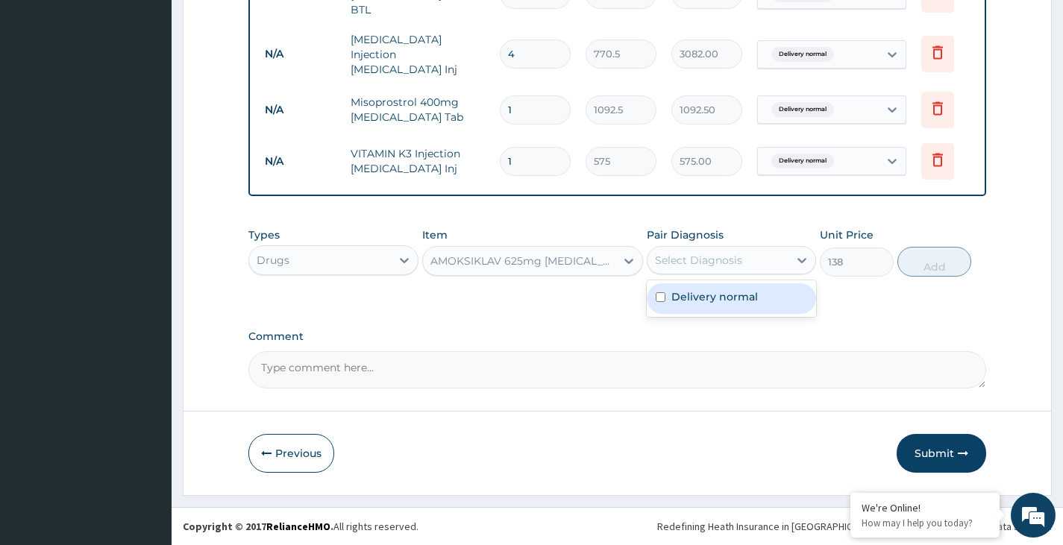
click at [747, 253] on div "Select Diagnosis" at bounding box center [717, 260] width 141 height 24
click at [663, 298] on input "checkbox" at bounding box center [661, 297] width 10 height 10
checkbox input "true"
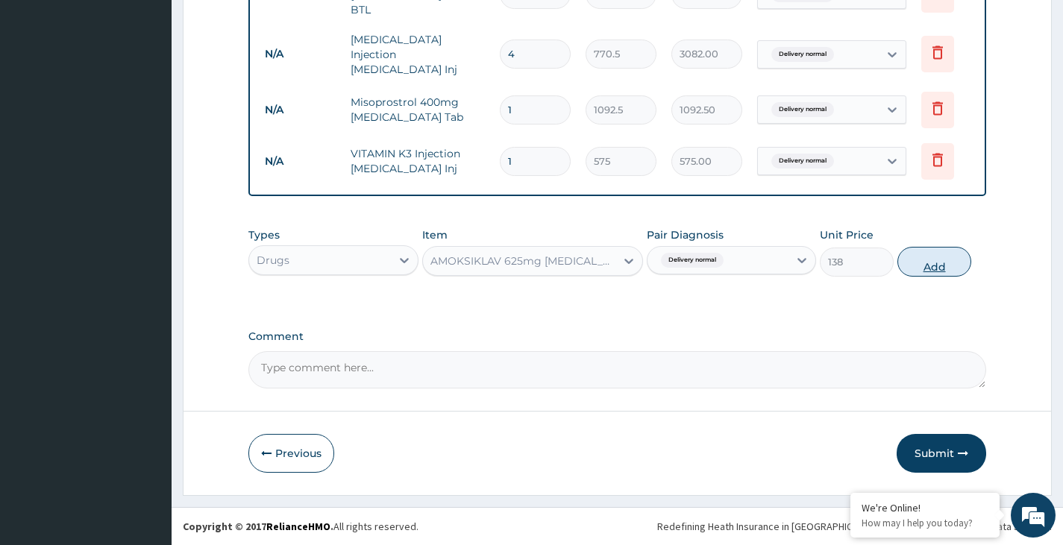
click at [935, 262] on button "Add" at bounding box center [934, 262] width 74 height 30
type input "0"
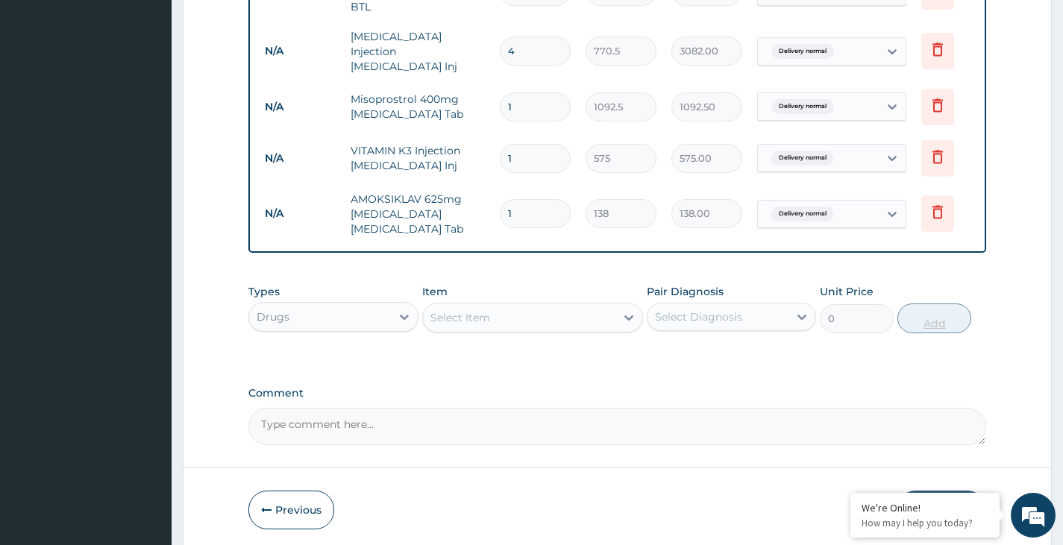
type input "14"
type input "1932.00"
type input "14"
click at [522, 316] on div "Select Item" at bounding box center [519, 318] width 193 height 24
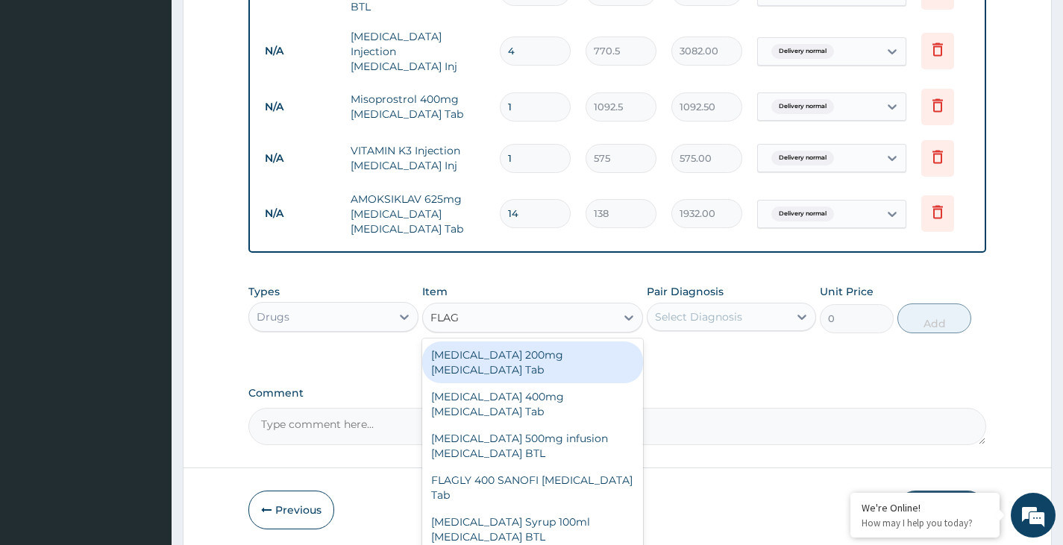
type input "FLAGY"
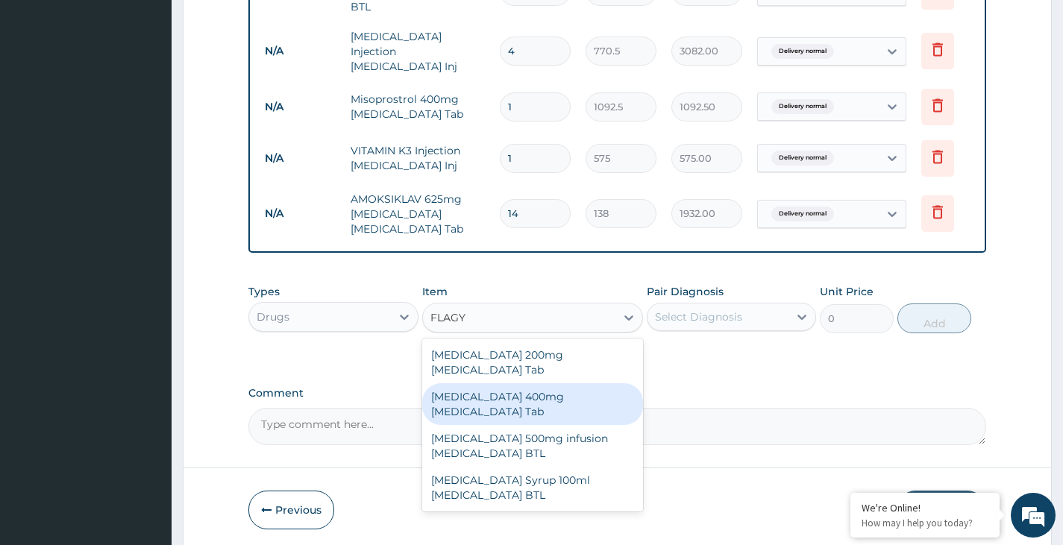
click at [533, 383] on div "[MEDICAL_DATA] 400mg [MEDICAL_DATA] Tab" at bounding box center [533, 404] width 222 height 42
type input "23"
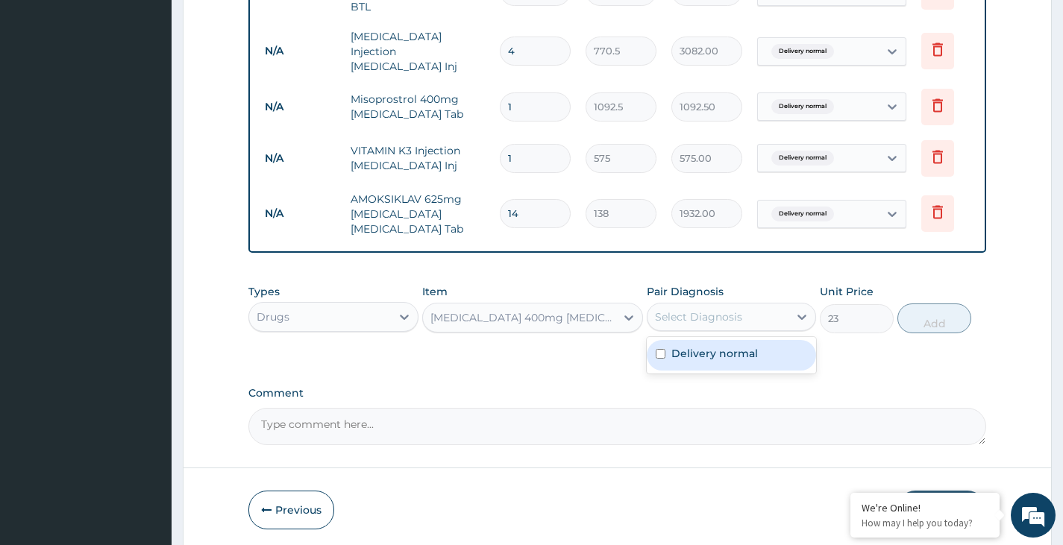
click at [724, 321] on div "Select Diagnosis" at bounding box center [698, 317] width 87 height 15
click at [656, 359] on input "checkbox" at bounding box center [661, 354] width 10 height 10
checkbox input "true"
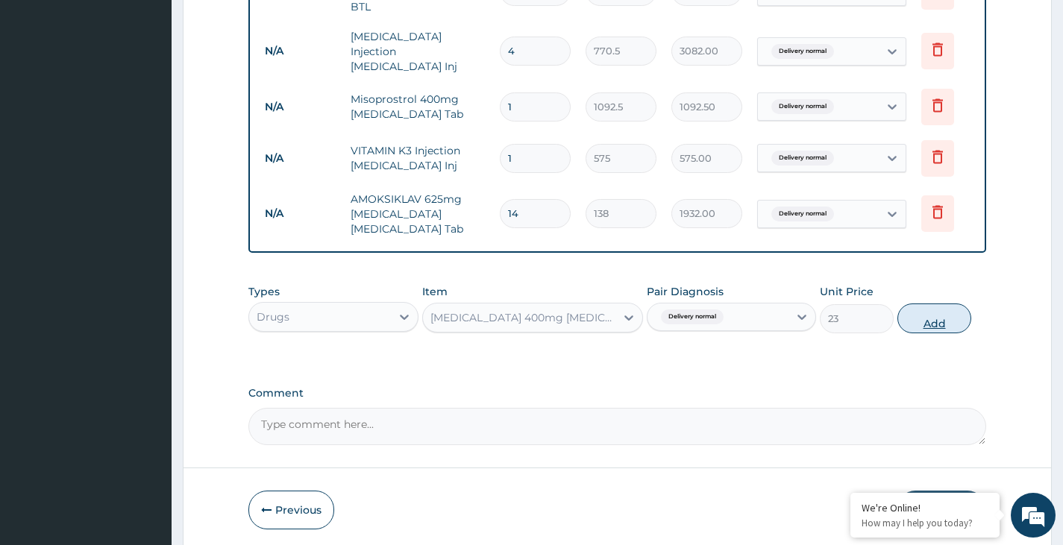
click at [928, 324] on button "Add" at bounding box center [934, 319] width 74 height 30
type input "0"
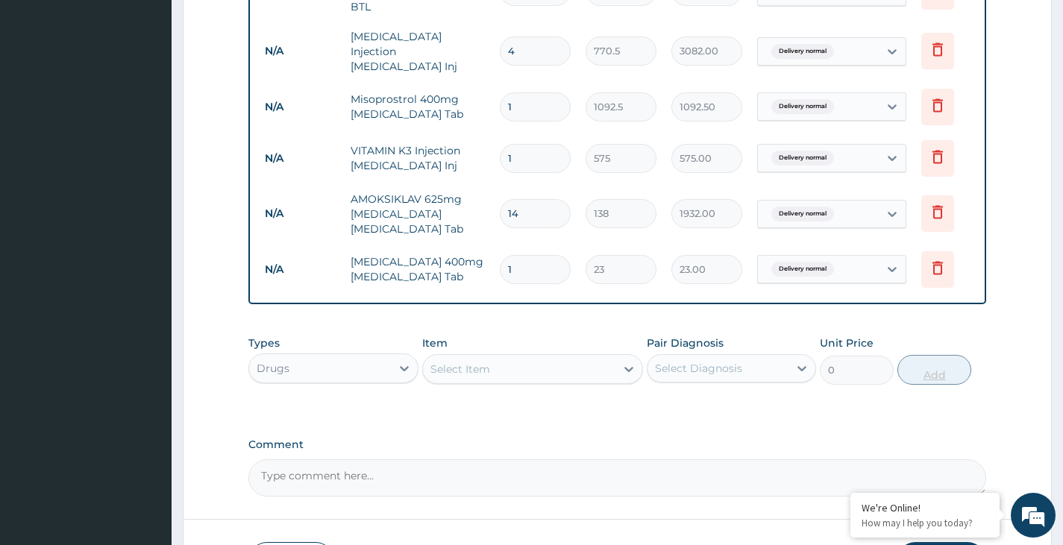
type input "15"
type input "345.00"
type input "15"
click at [546, 370] on div "Select Item" at bounding box center [519, 369] width 193 height 24
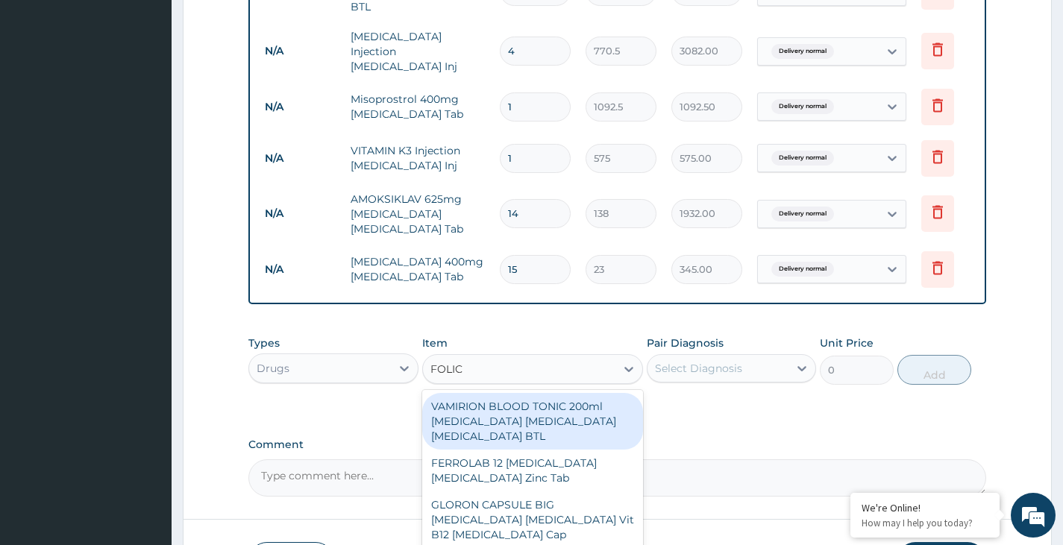
type input "FOLIC A"
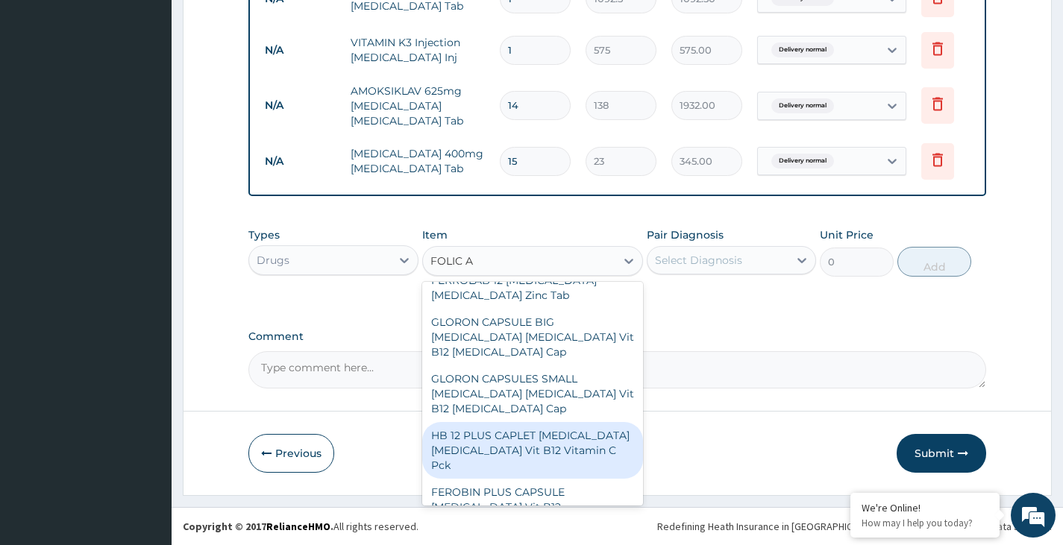
scroll to position [149, 0]
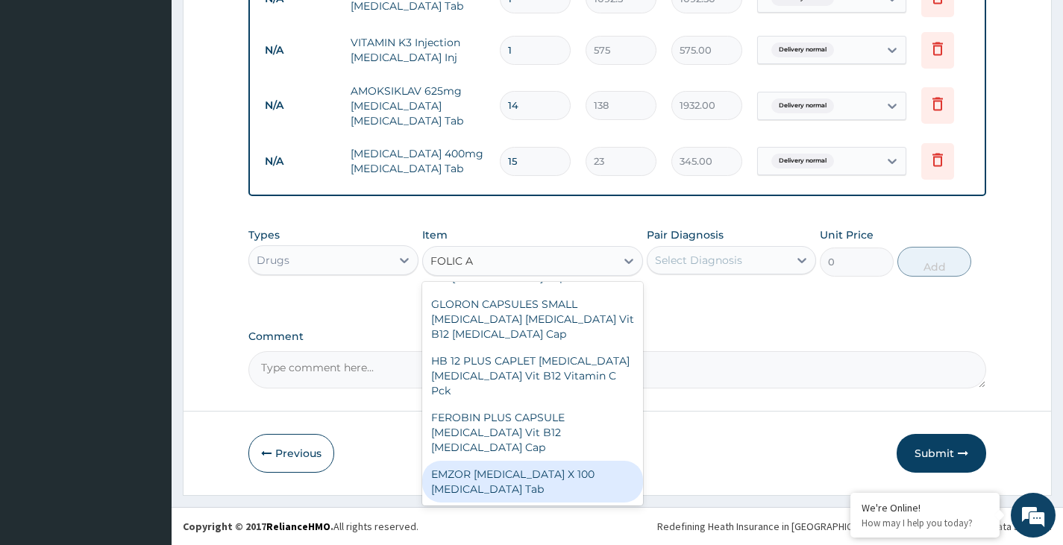
click at [524, 467] on div "EMZOR [MEDICAL_DATA] X 100 [MEDICAL_DATA] Tab" at bounding box center [533, 482] width 222 height 42
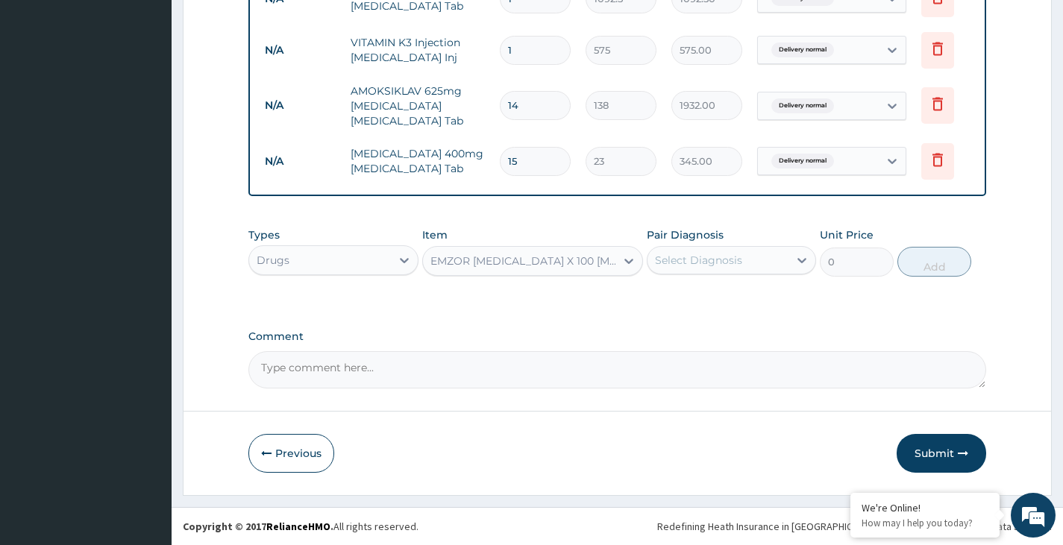
type input "193.2"
click at [583, 260] on div "EMZOR [MEDICAL_DATA] X 100 [MEDICAL_DATA] Tab" at bounding box center [523, 261] width 187 height 15
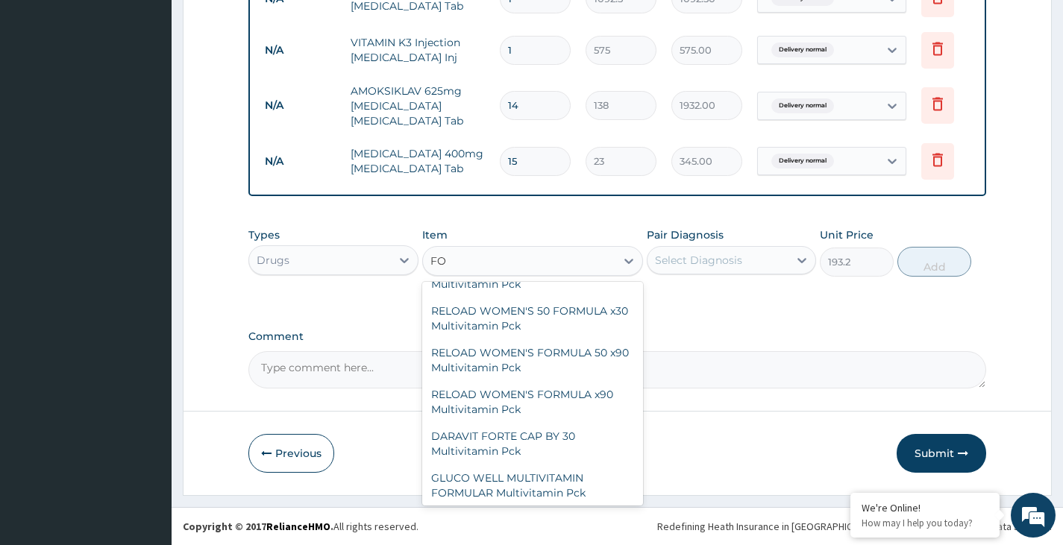
scroll to position [145, 0]
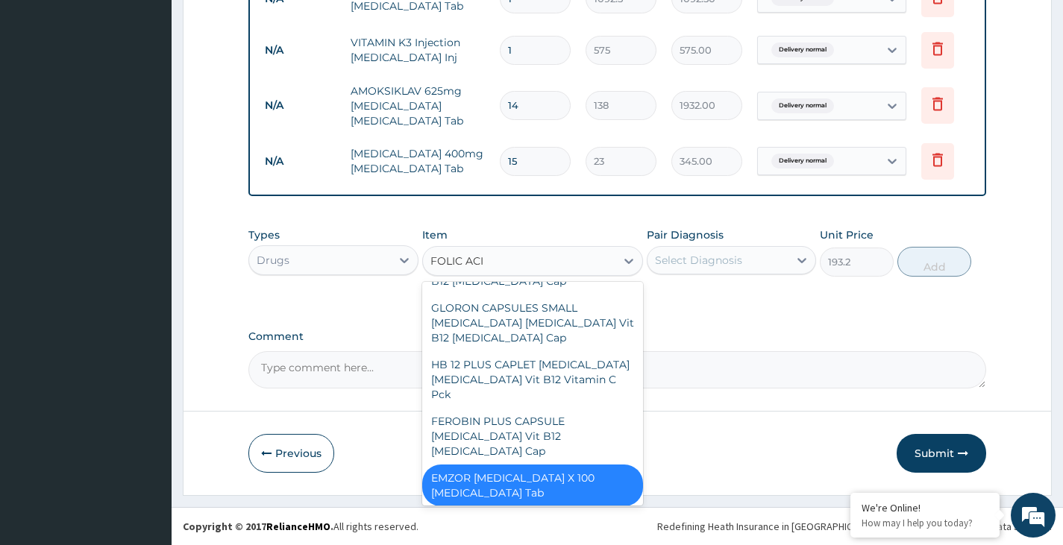
type input "FOLIC ACID"
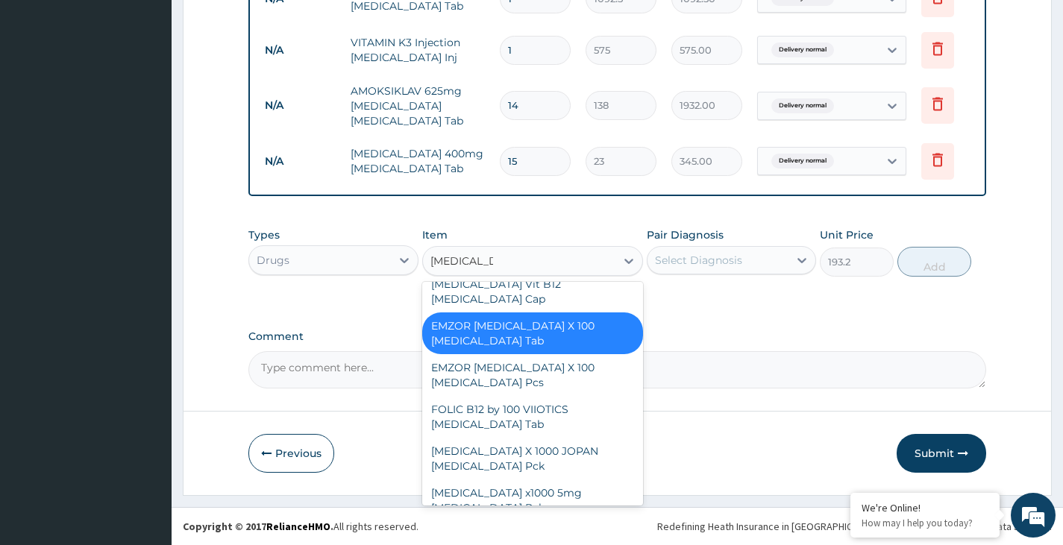
scroll to position [295, 0]
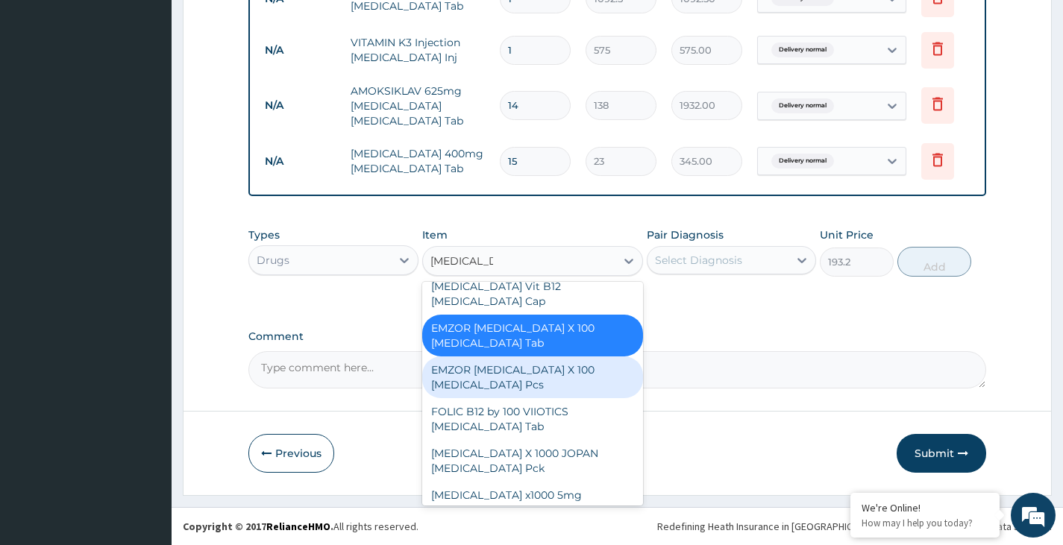
click at [513, 366] on div "EMZOR [MEDICAL_DATA] X 100 [MEDICAL_DATA] Pcs" at bounding box center [533, 378] width 222 height 42
type input "195.5"
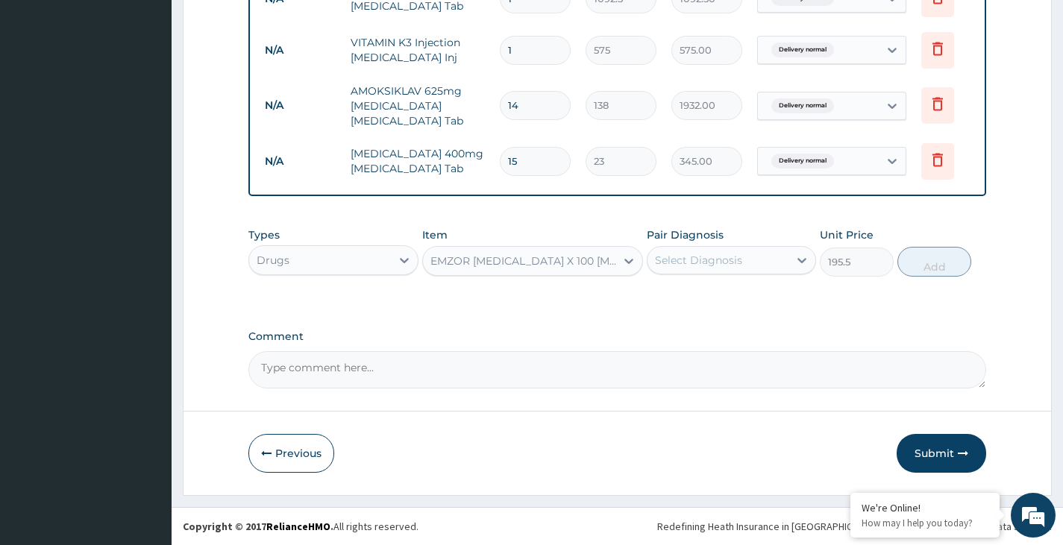
click at [584, 260] on div "EMZOR [MEDICAL_DATA] X 100 [MEDICAL_DATA] Pcs" at bounding box center [523, 261] width 187 height 15
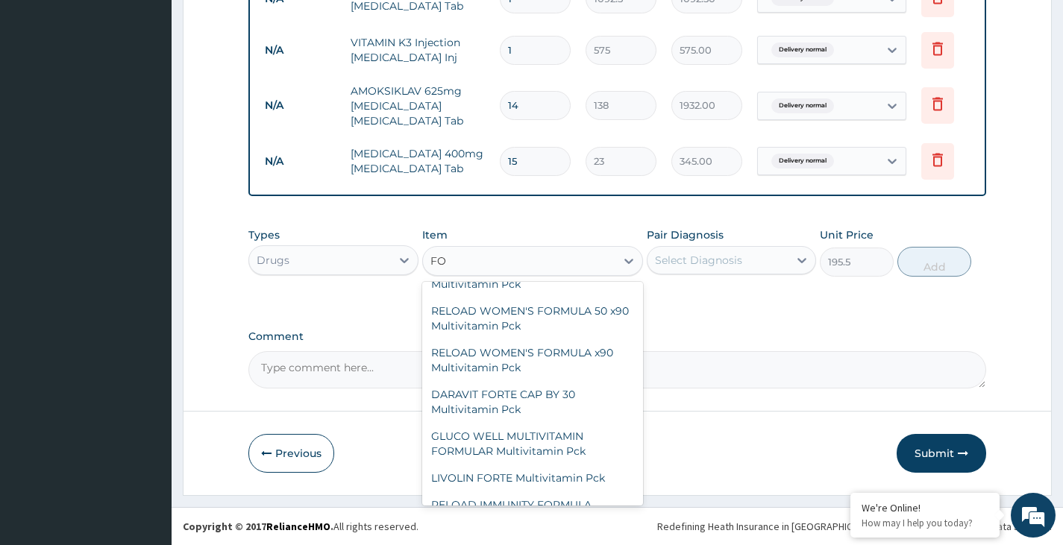
scroll to position [187, 0]
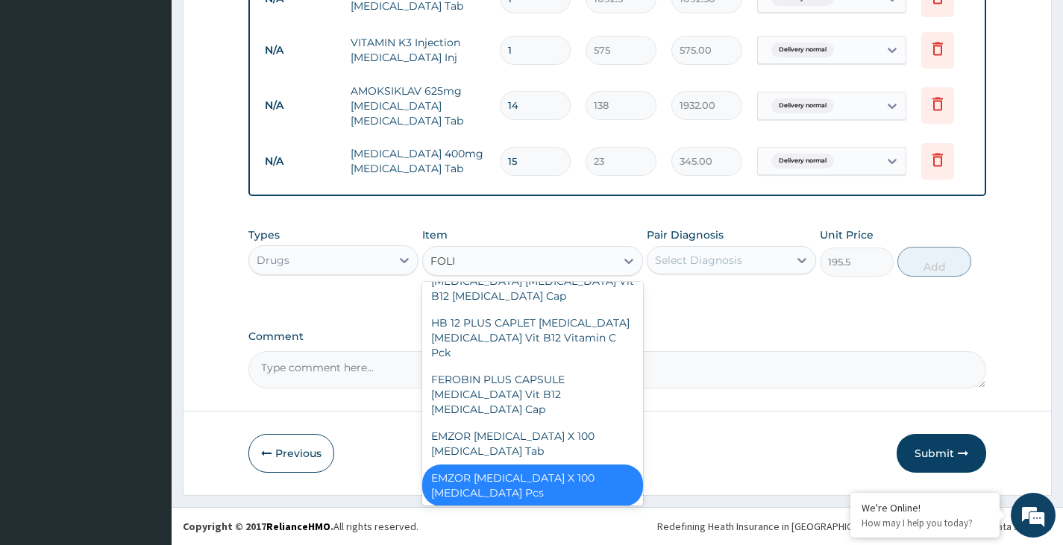
type input "FOLIC"
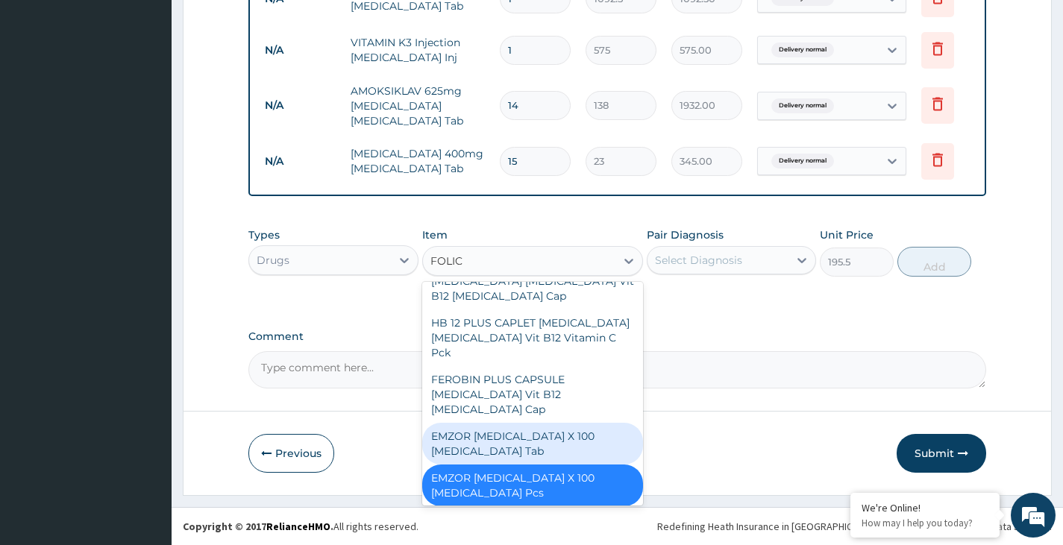
scroll to position [262, 0]
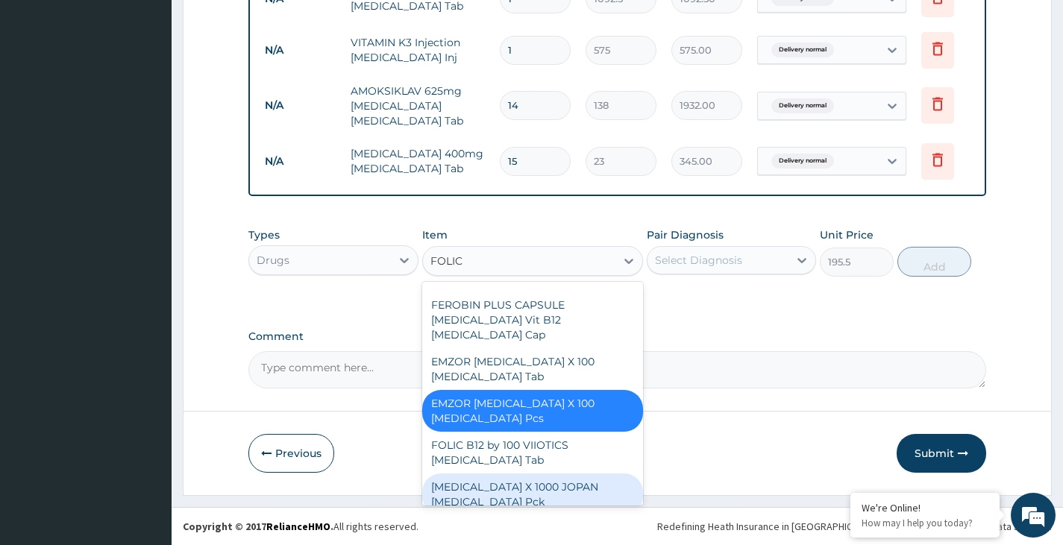
click at [507, 477] on div "[MEDICAL_DATA] X 1000 JOPAN [MEDICAL_DATA] Pck" at bounding box center [533, 495] width 222 height 42
type input "747.5"
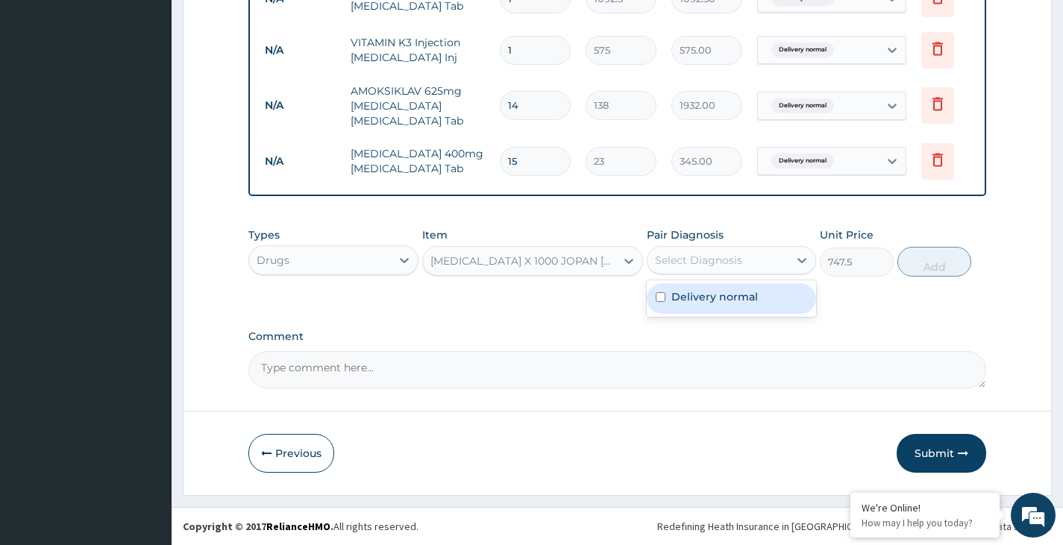
click at [705, 258] on div "Select Diagnosis" at bounding box center [698, 260] width 87 height 15
click at [660, 298] on input "checkbox" at bounding box center [661, 297] width 10 height 10
checkbox input "true"
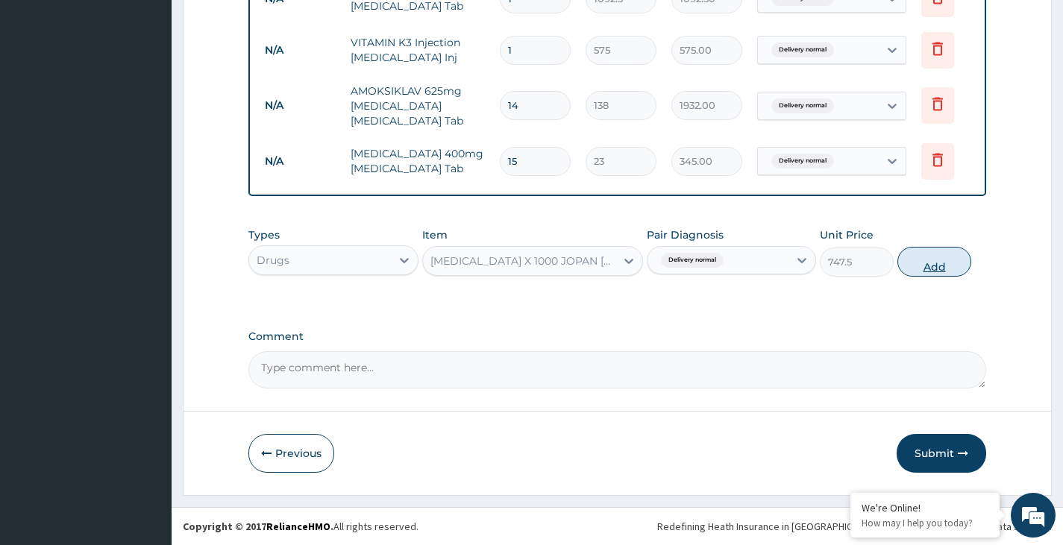
click at [938, 254] on button "Add" at bounding box center [934, 262] width 74 height 30
type input "0"
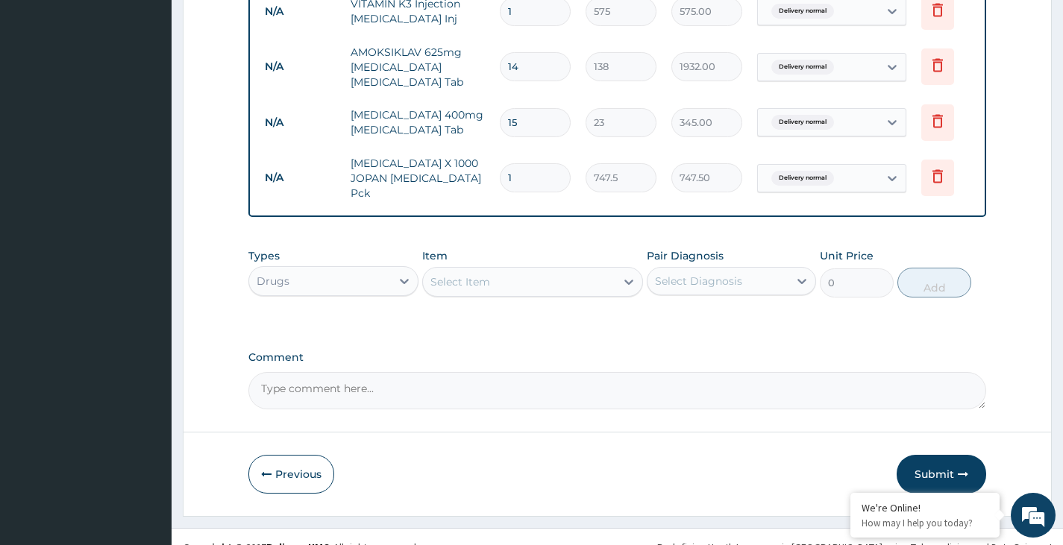
scroll to position [847, 0]
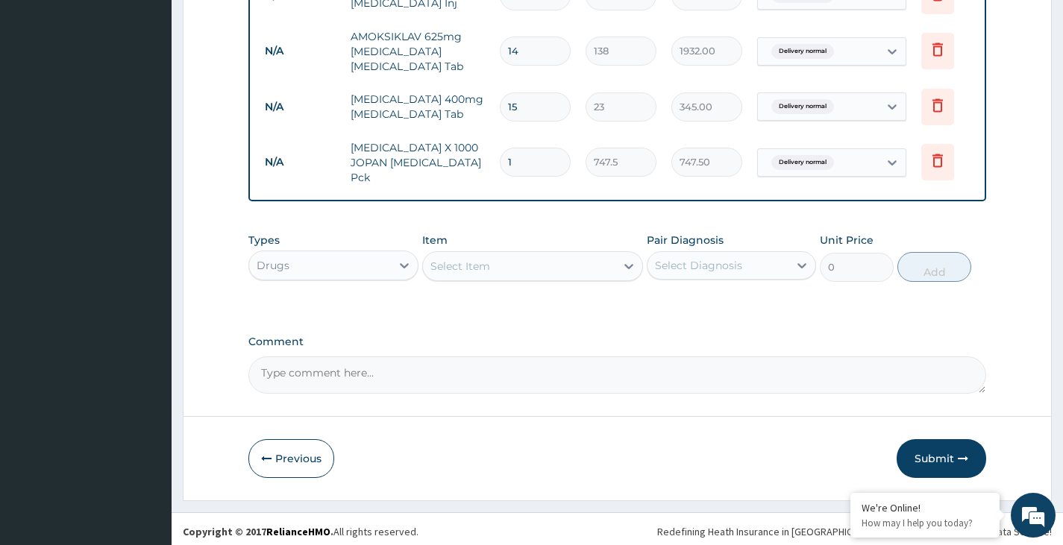
click at [515, 262] on div "Select Item" at bounding box center [519, 266] width 193 height 24
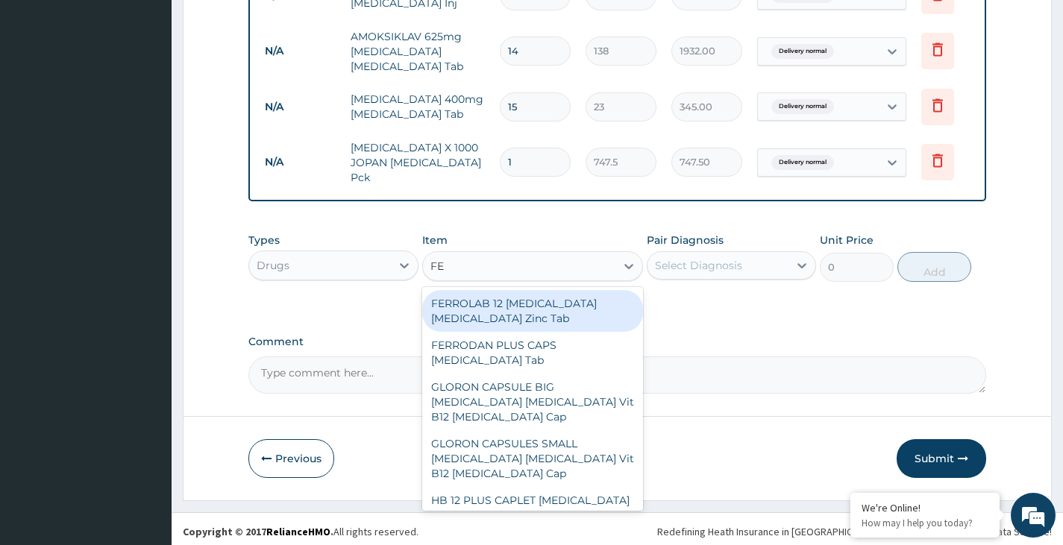
type input "F"
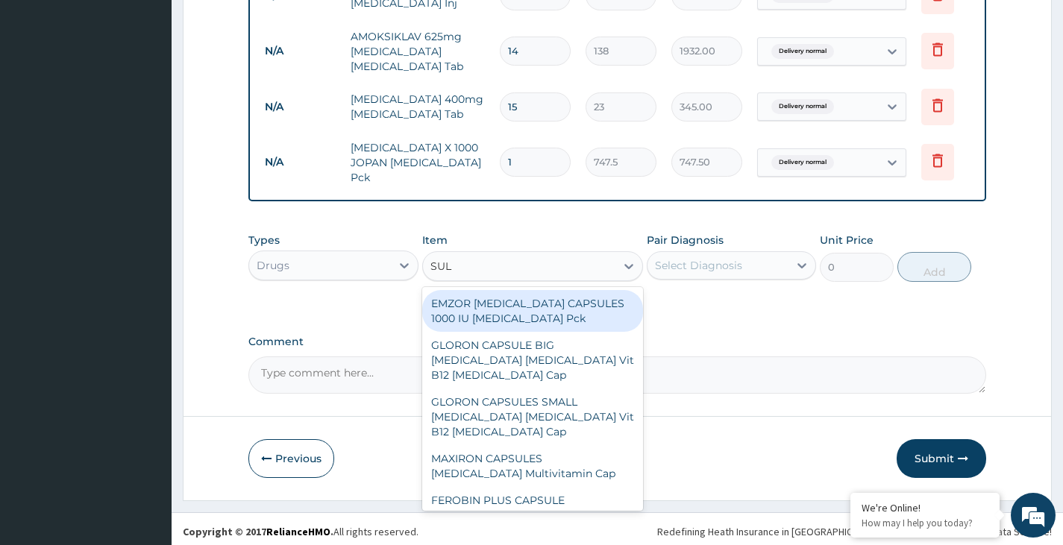
type input "SULP"
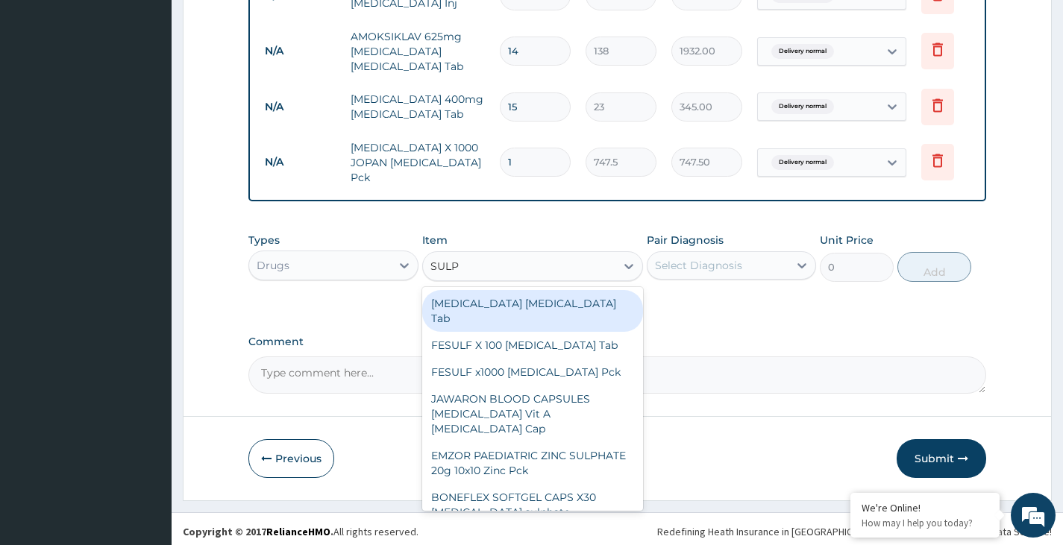
click at [497, 309] on div "[MEDICAL_DATA] [MEDICAL_DATA] Tab" at bounding box center [533, 311] width 222 height 42
type input "23"
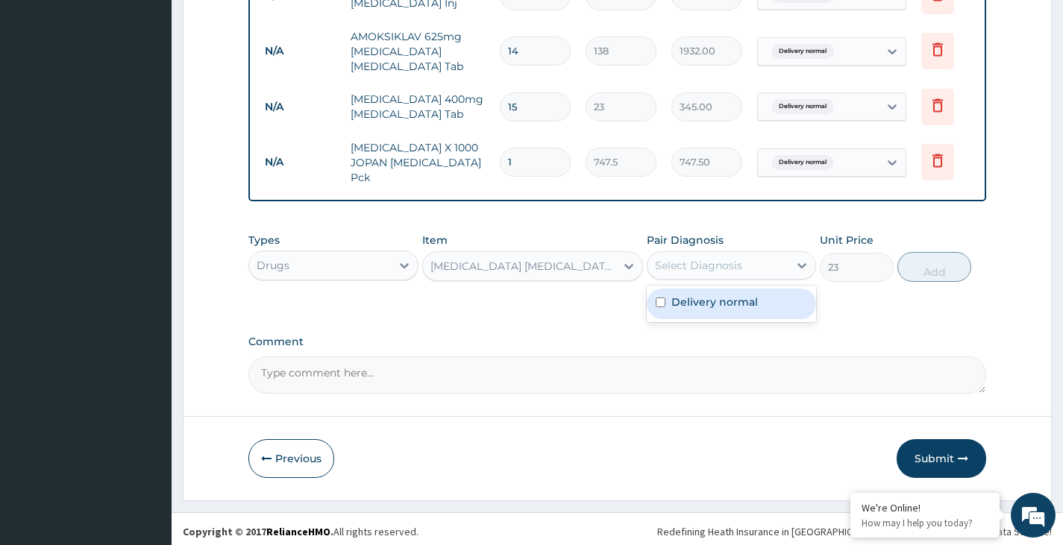
click at [718, 262] on div "Select Diagnosis" at bounding box center [698, 265] width 87 height 15
click at [659, 298] on input "checkbox" at bounding box center [661, 303] width 10 height 10
checkbox input "true"
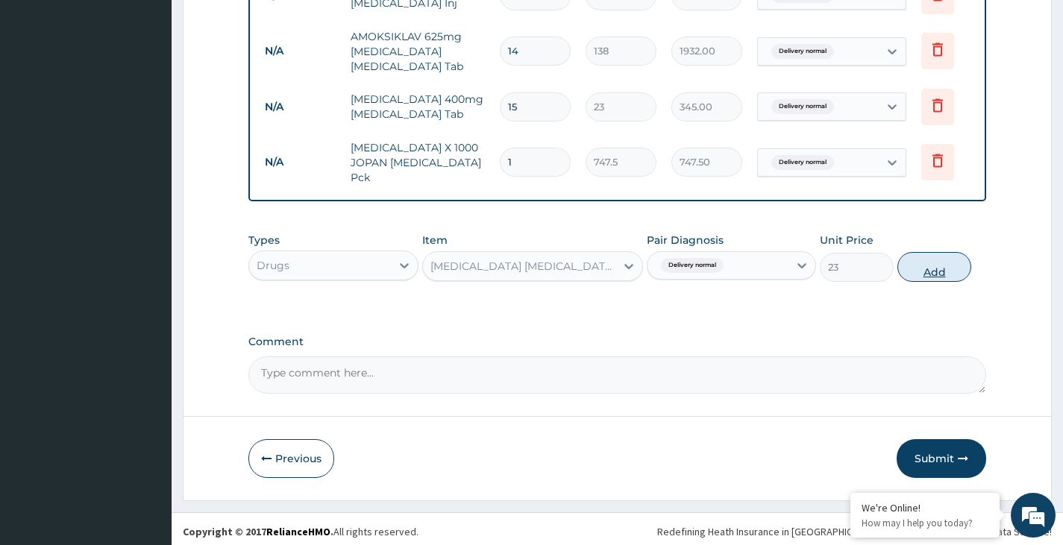
click at [935, 255] on button "Add" at bounding box center [934, 267] width 74 height 30
type input "0"
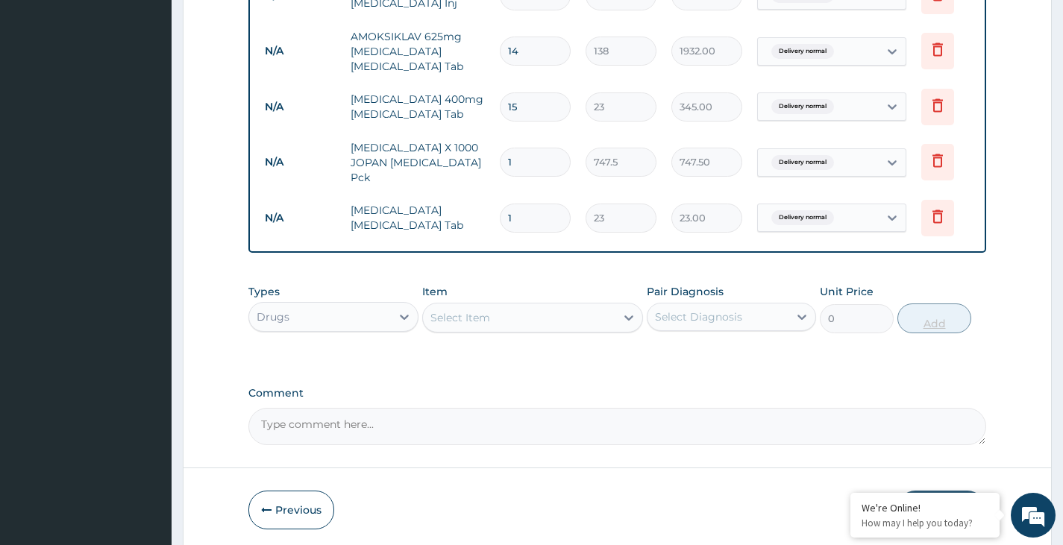
type input "0.00"
type input "6"
type input "138.00"
type input "60"
type input "1380.00"
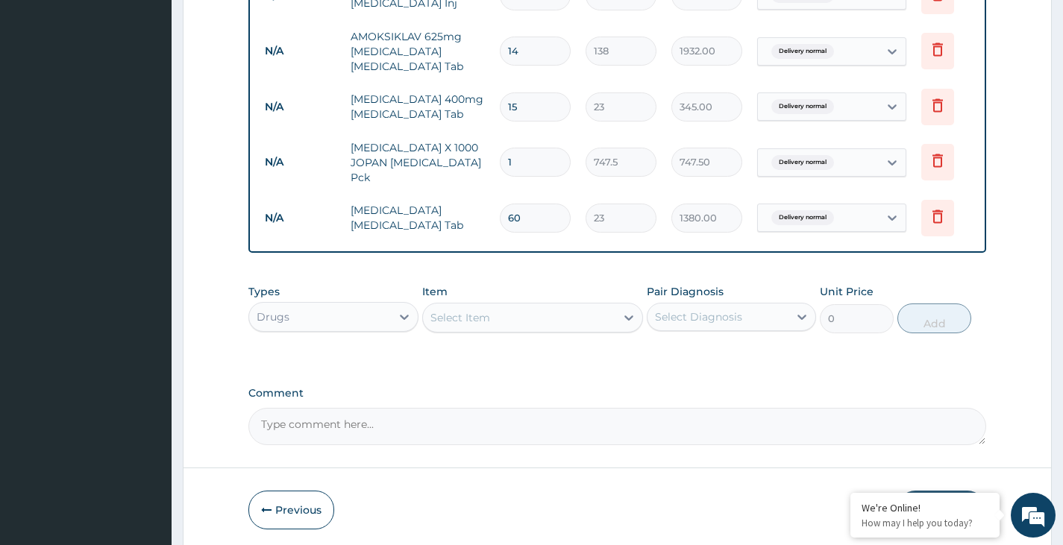
type input "60"
click at [504, 312] on div "Select Item" at bounding box center [519, 318] width 193 height 24
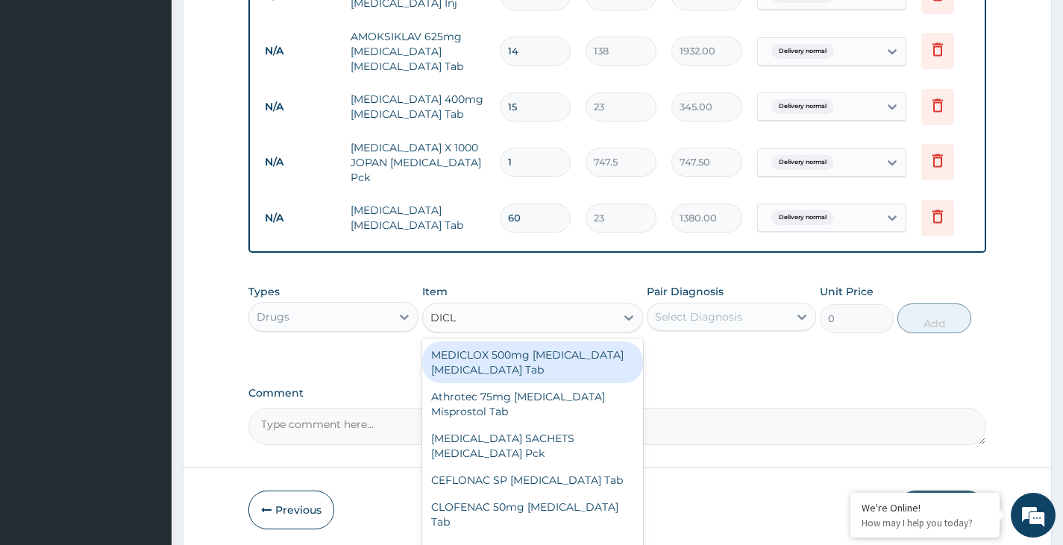
type input "DICLO"
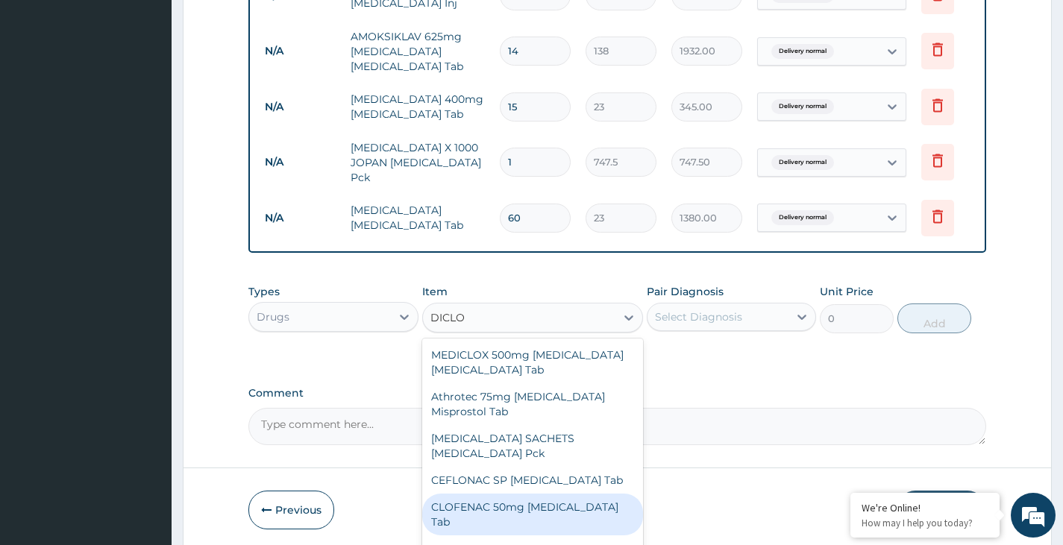
click at [524, 494] on div "CLOFENAC 50mg [MEDICAL_DATA] Tab" at bounding box center [533, 515] width 222 height 42
type input "36.8"
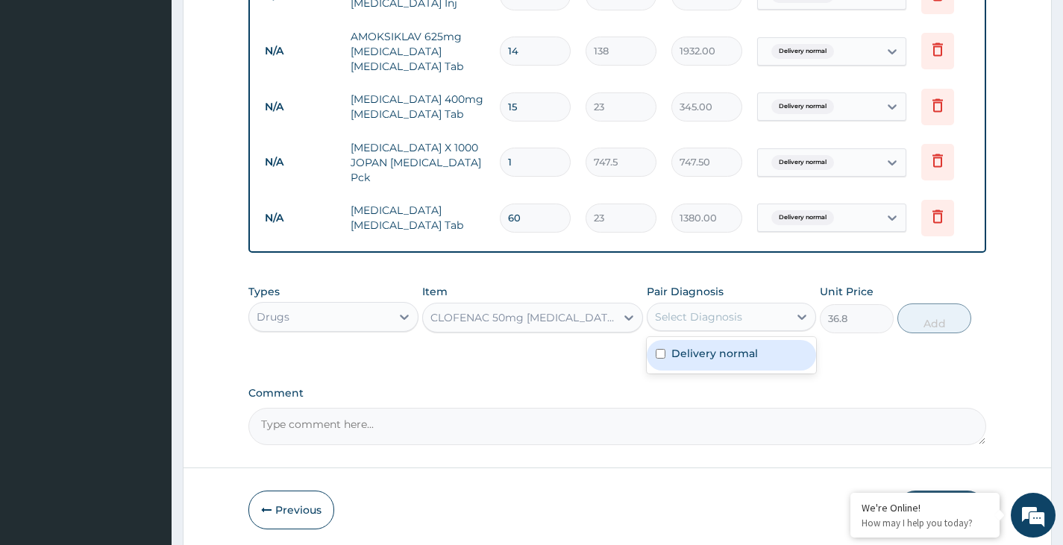
click at [746, 315] on div "Select Diagnosis" at bounding box center [717, 317] width 141 height 24
click at [657, 351] on input "checkbox" at bounding box center [661, 354] width 10 height 10
checkbox input "true"
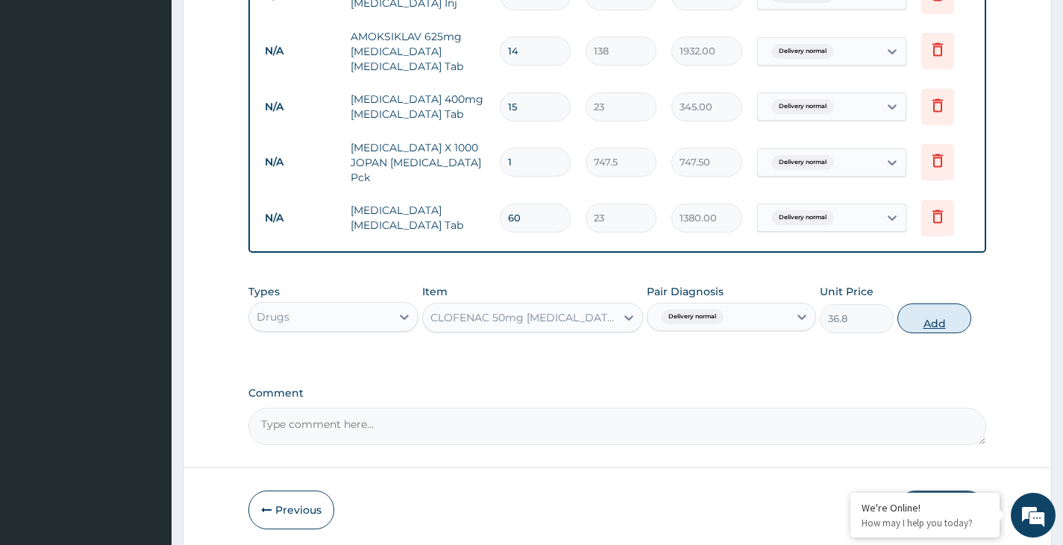
click at [933, 320] on button "Add" at bounding box center [934, 319] width 74 height 30
type input "0"
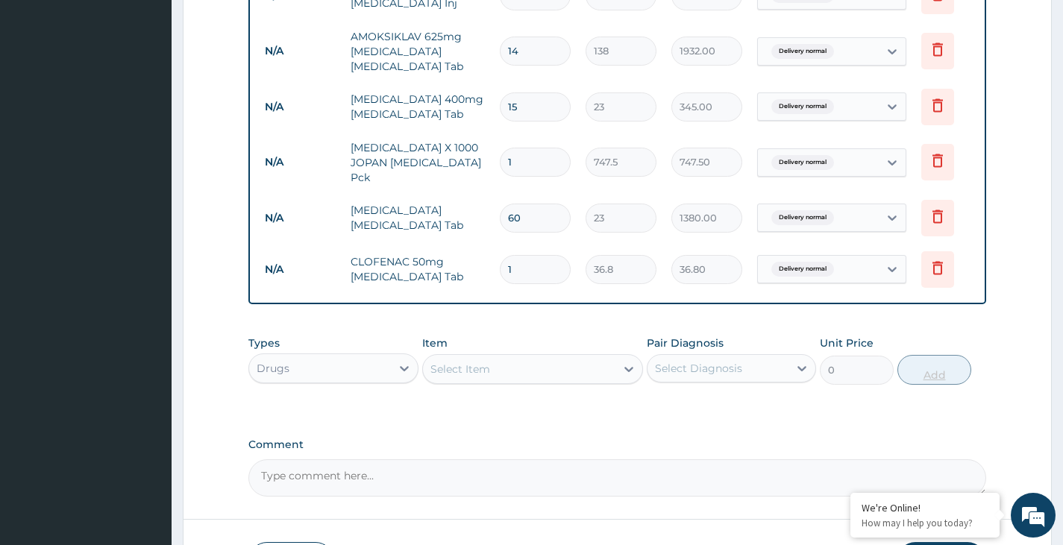
type input "0.00"
type input "1"
type input "36.80"
type input "10"
type input "368.00"
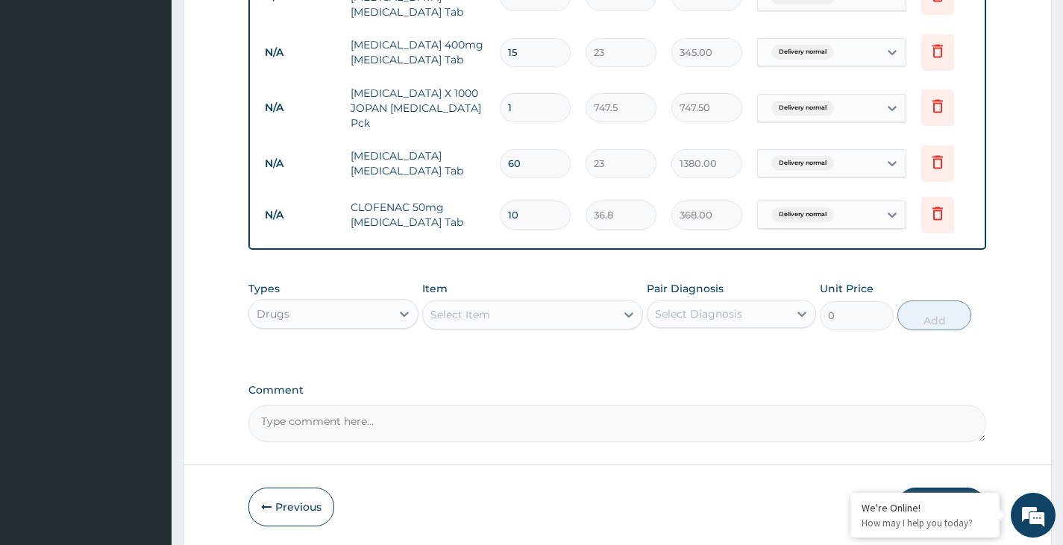
scroll to position [950, 0]
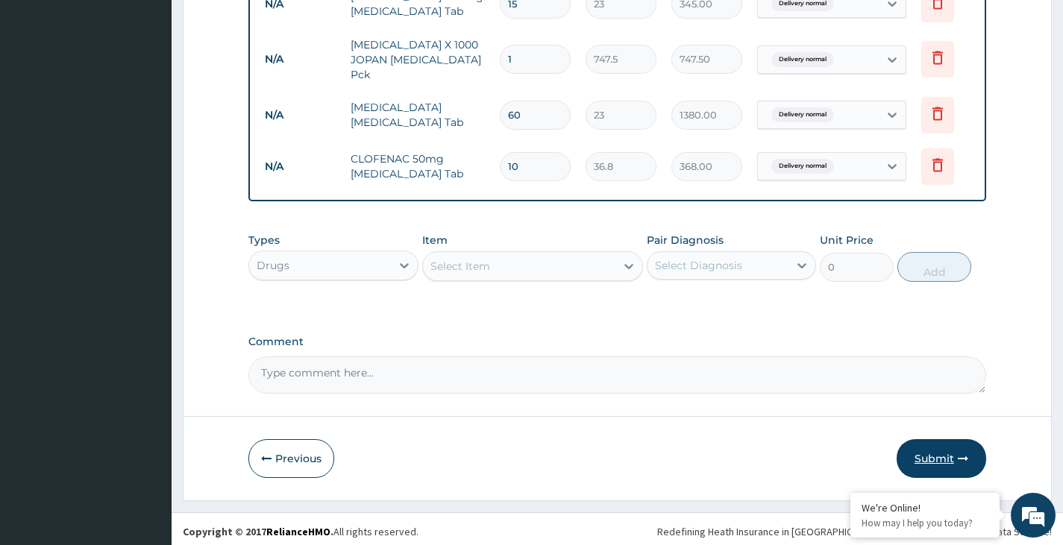
type input "10"
click at [928, 451] on button "Submit" at bounding box center [942, 458] width 90 height 39
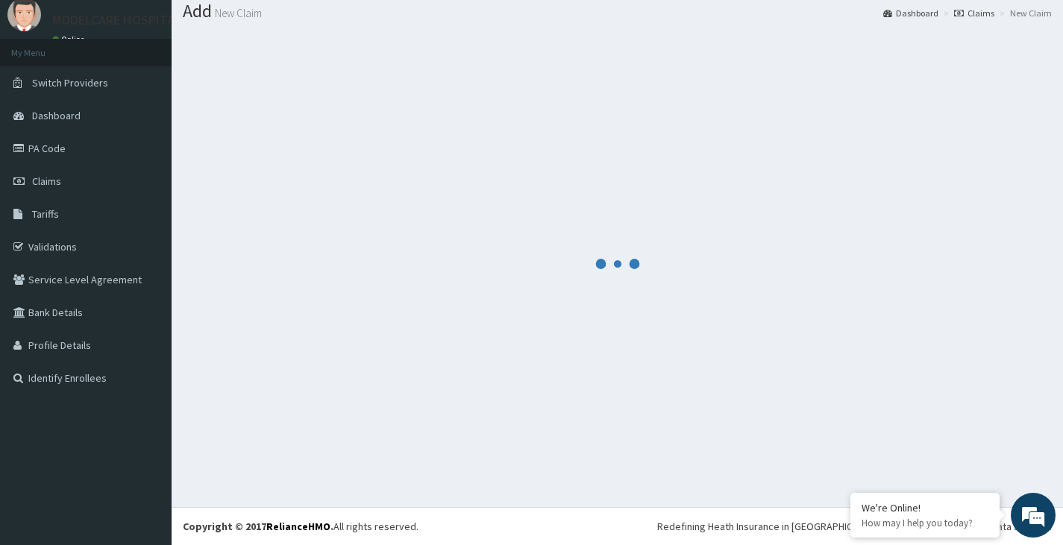
scroll to position [0, 0]
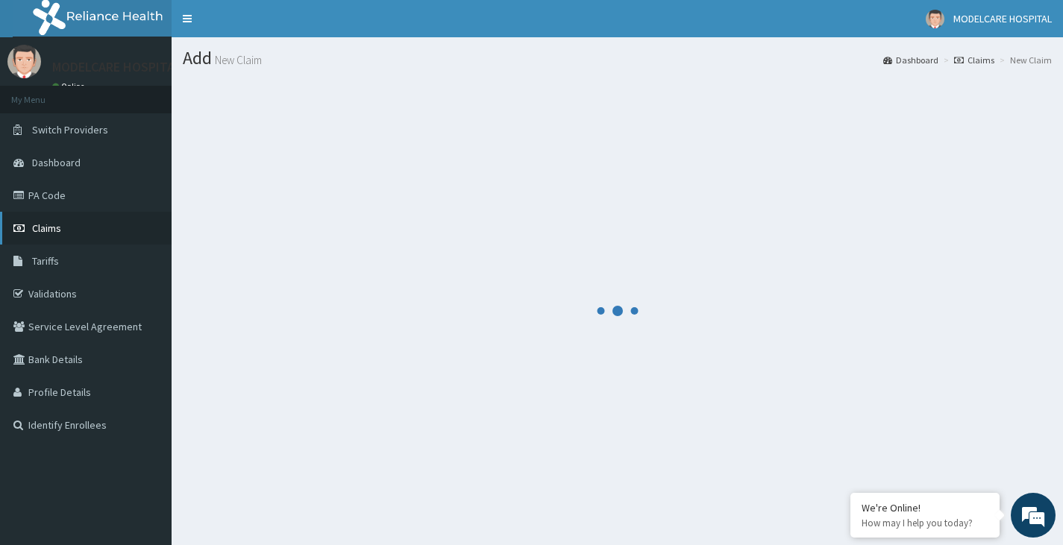
click at [63, 222] on link "Claims" at bounding box center [86, 228] width 172 height 33
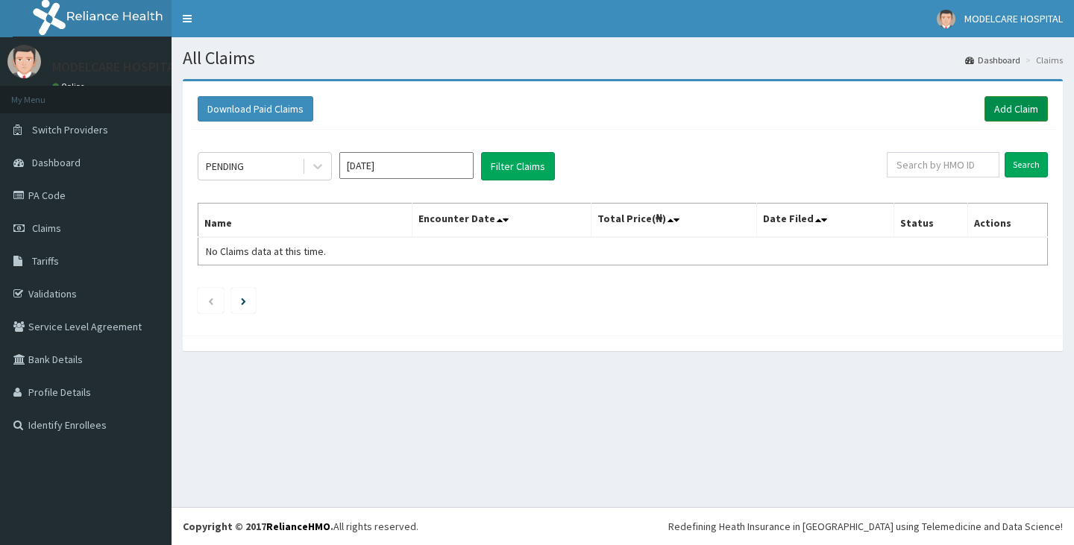
click at [1009, 118] on link "Add Claim" at bounding box center [1016, 108] width 63 height 25
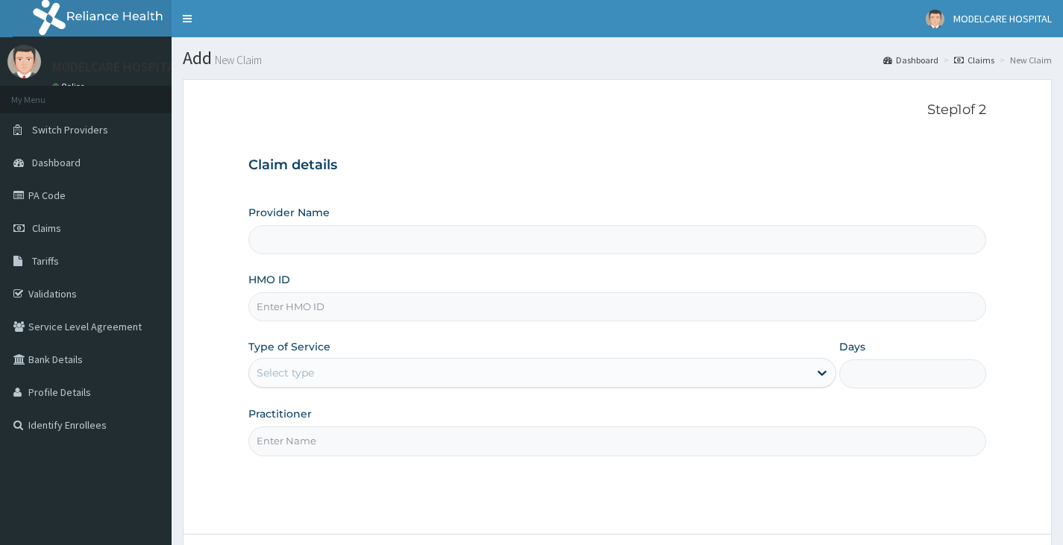
type input "MODELCARE HOSPITAL"
click at [385, 309] on input "HMO ID" at bounding box center [617, 306] width 738 height 29
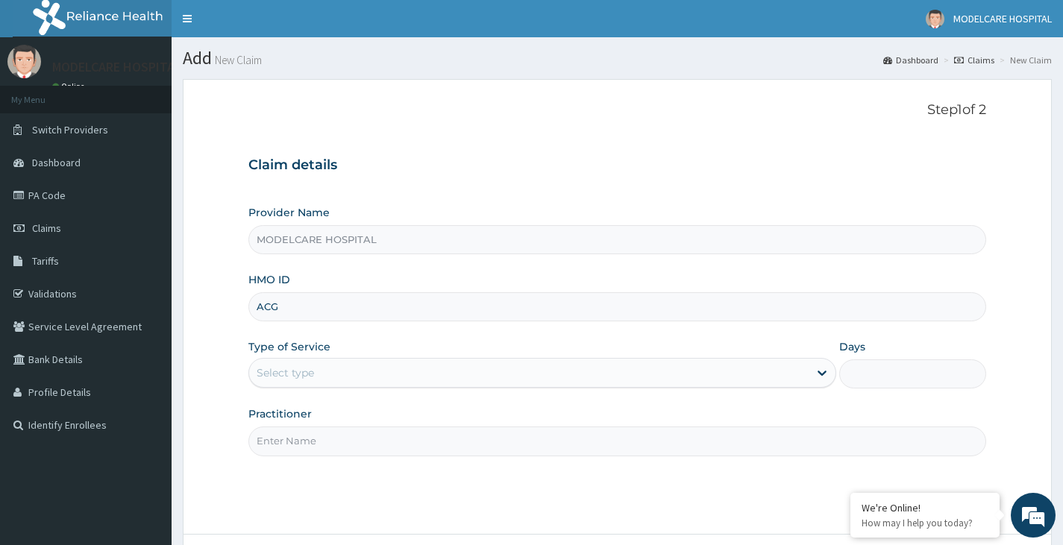
type input "ACG/10170/A"
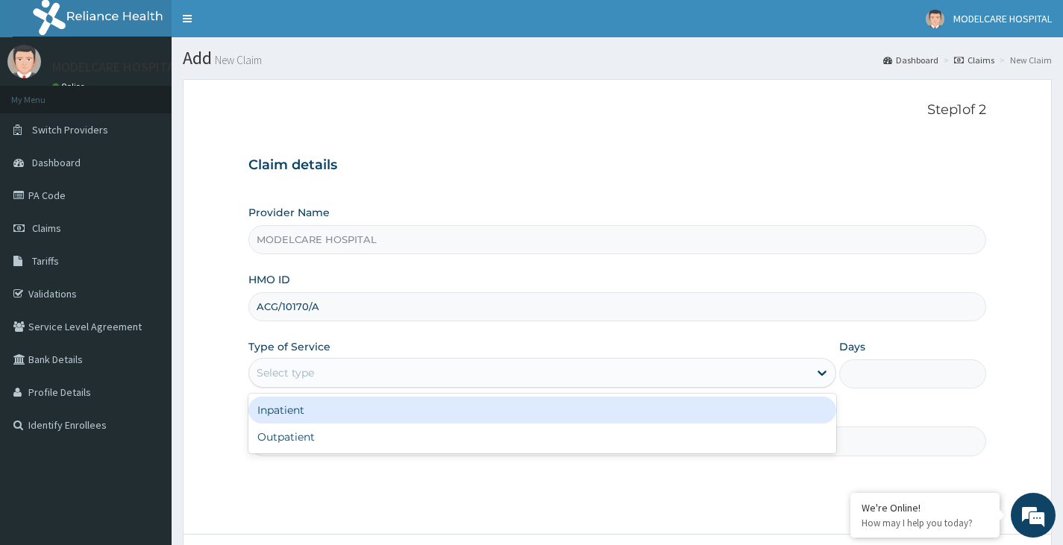
click at [372, 369] on div "Select type" at bounding box center [528, 373] width 559 height 24
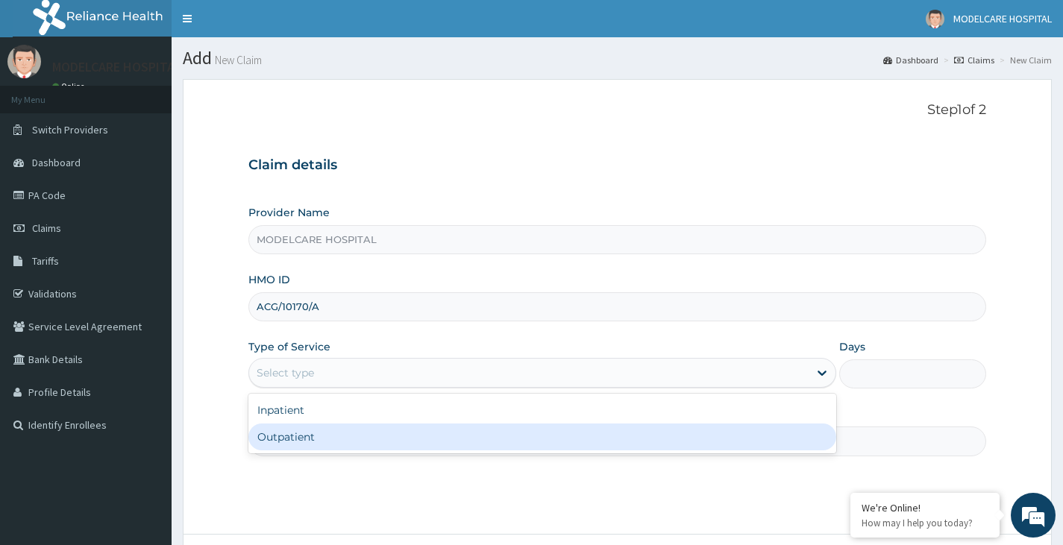
click at [366, 442] on div "Outpatient" at bounding box center [542, 437] width 588 height 27
type input "1"
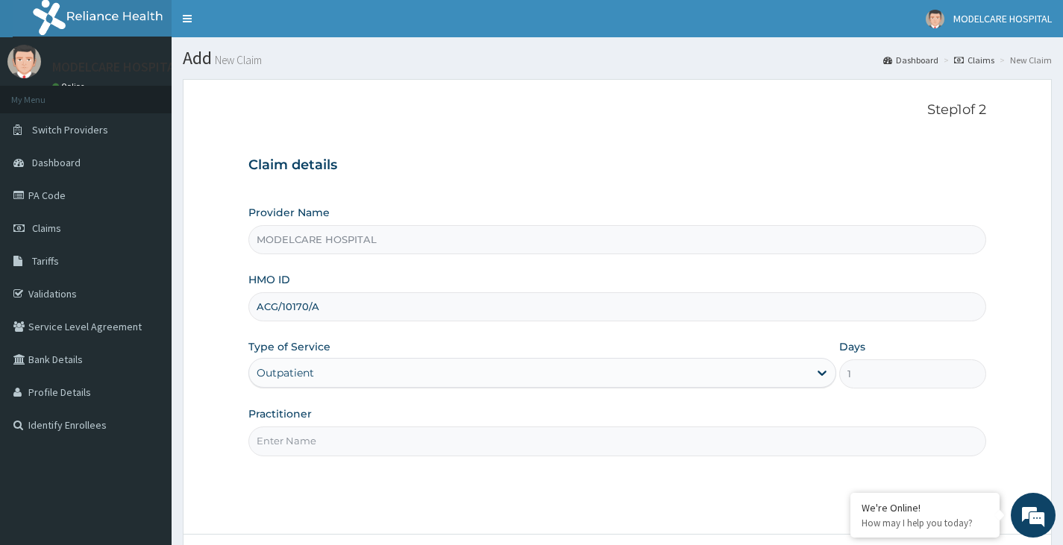
click at [377, 450] on input "Practitioner" at bounding box center [617, 441] width 738 height 29
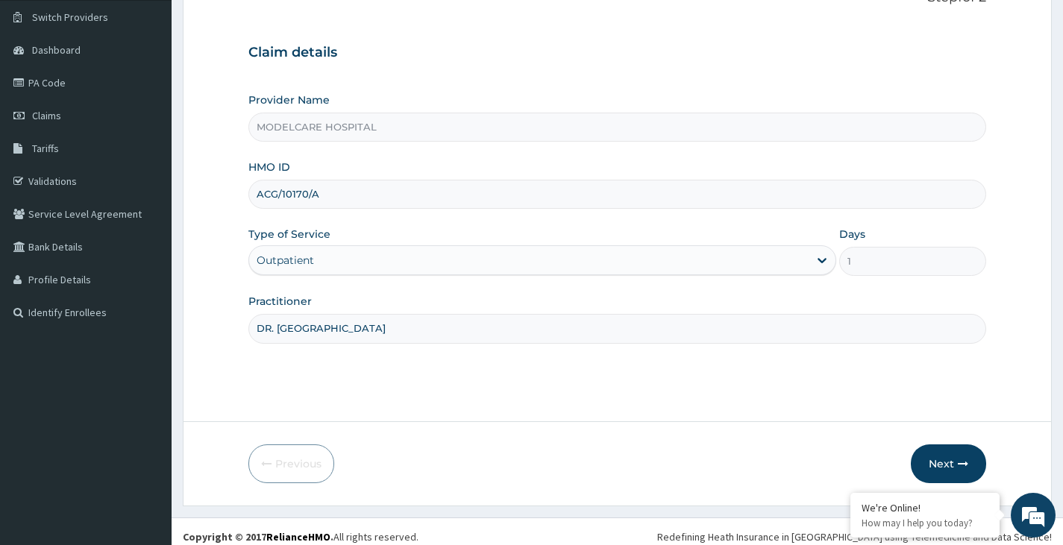
scroll to position [123, 0]
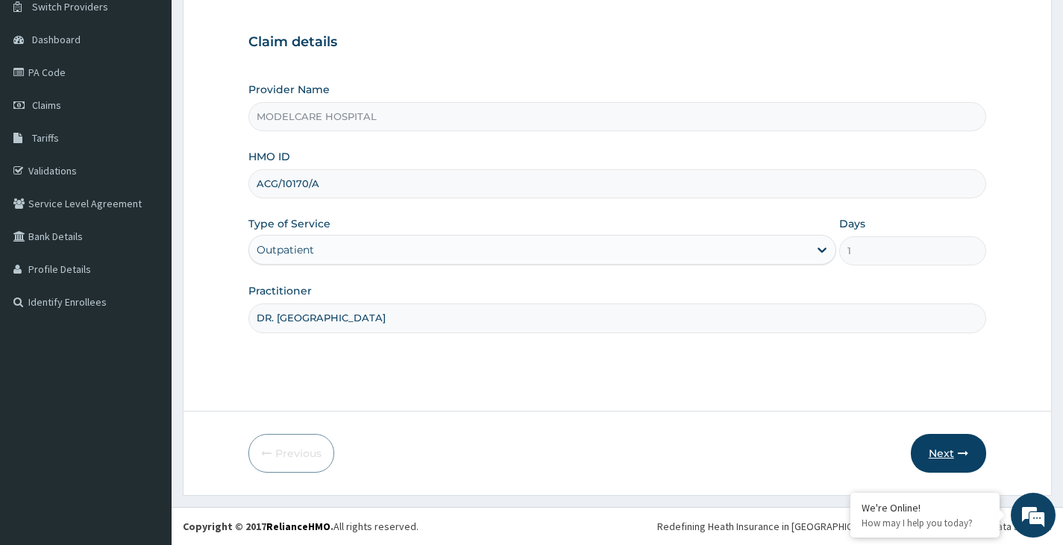
type input "DR. NURU"
click at [935, 449] on button "Next" at bounding box center [948, 453] width 75 height 39
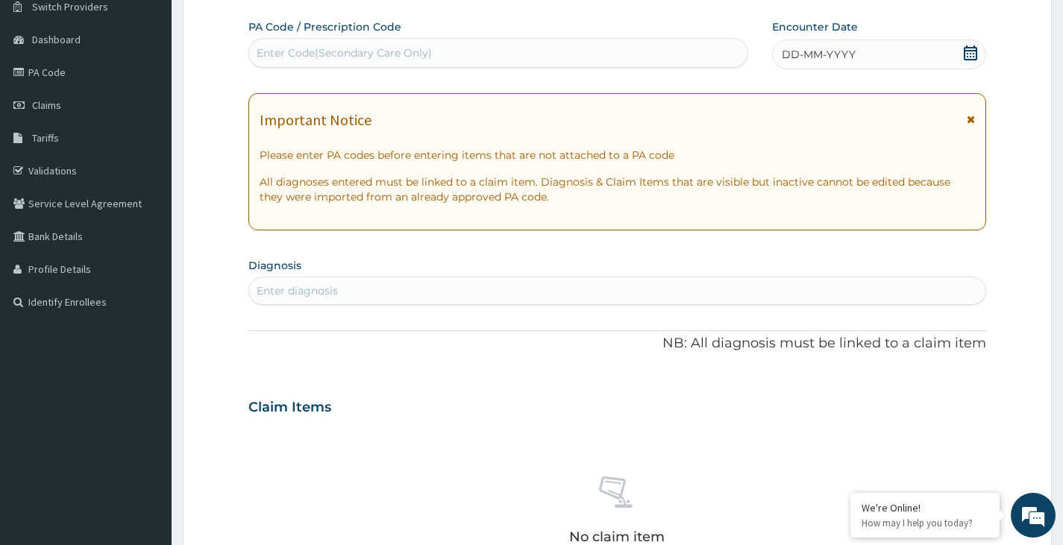
click at [894, 54] on div "DD-MM-YYYY" at bounding box center [879, 55] width 214 height 30
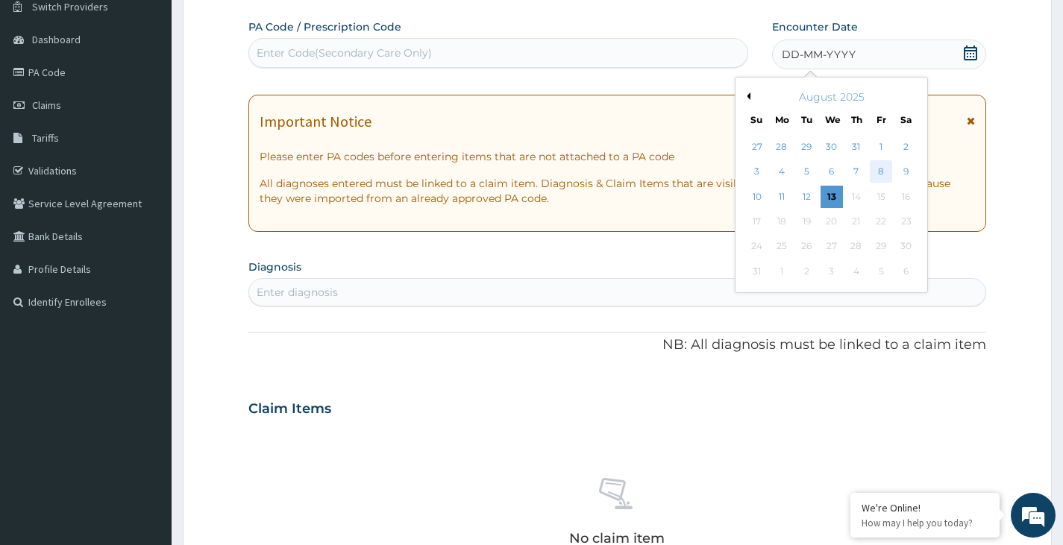
click at [879, 171] on div "8" at bounding box center [881, 172] width 22 height 22
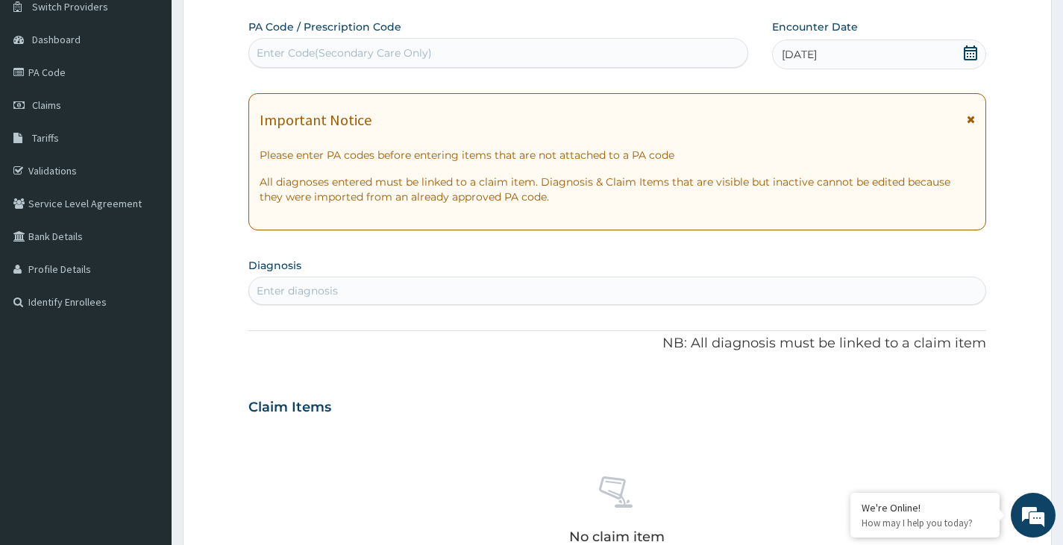
click at [434, 285] on div "Enter diagnosis" at bounding box center [617, 291] width 736 height 24
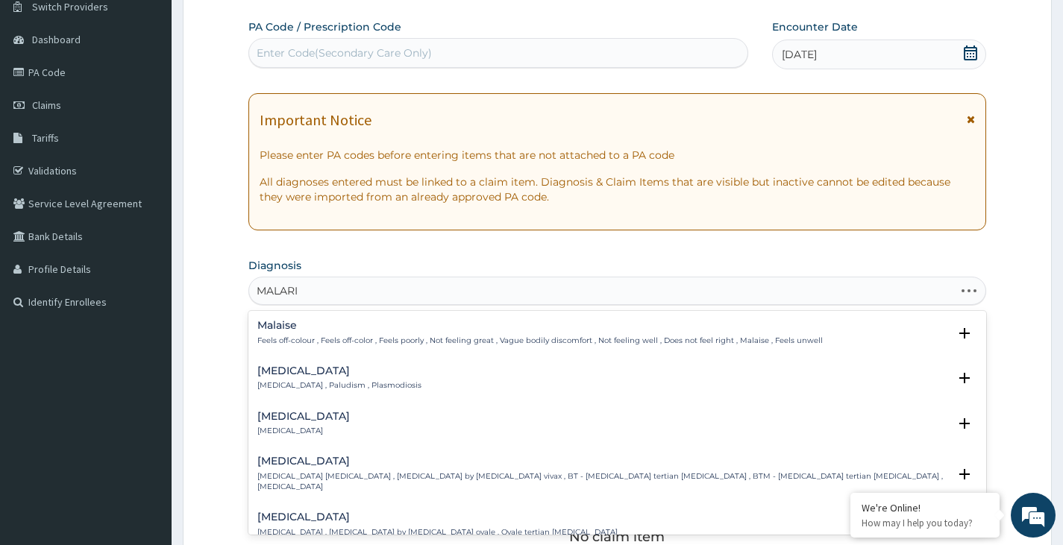
type input "MALARIA"
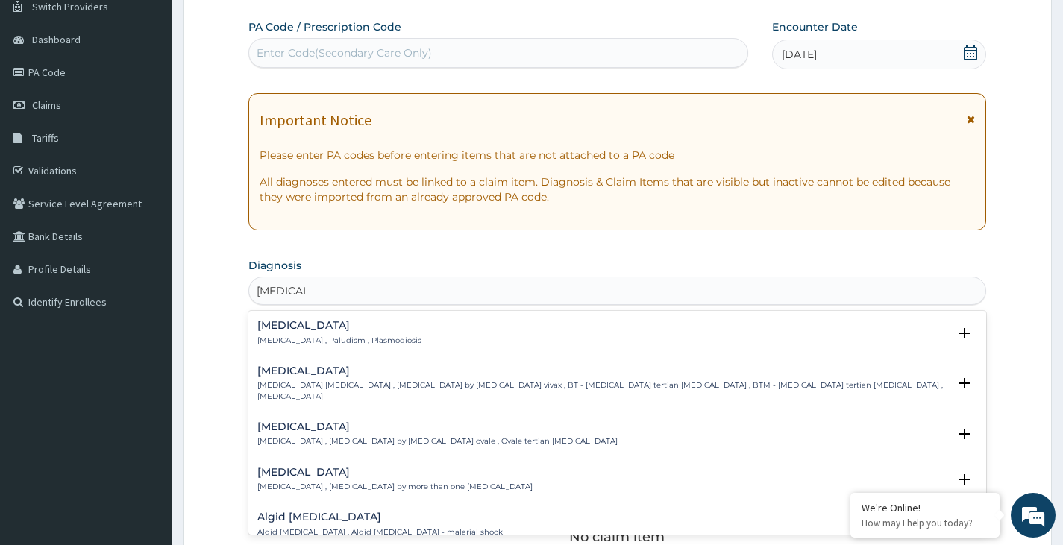
click at [302, 339] on p "[MEDICAL_DATA] , Paludism , Plasmodiosis" at bounding box center [339, 341] width 164 height 10
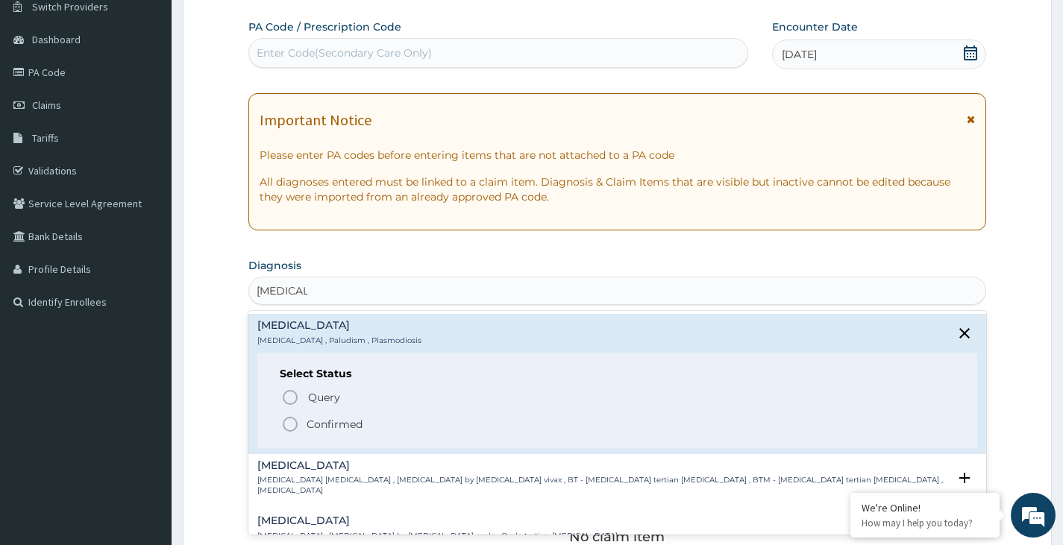
click at [288, 420] on icon "status option filled" at bounding box center [290, 424] width 18 height 18
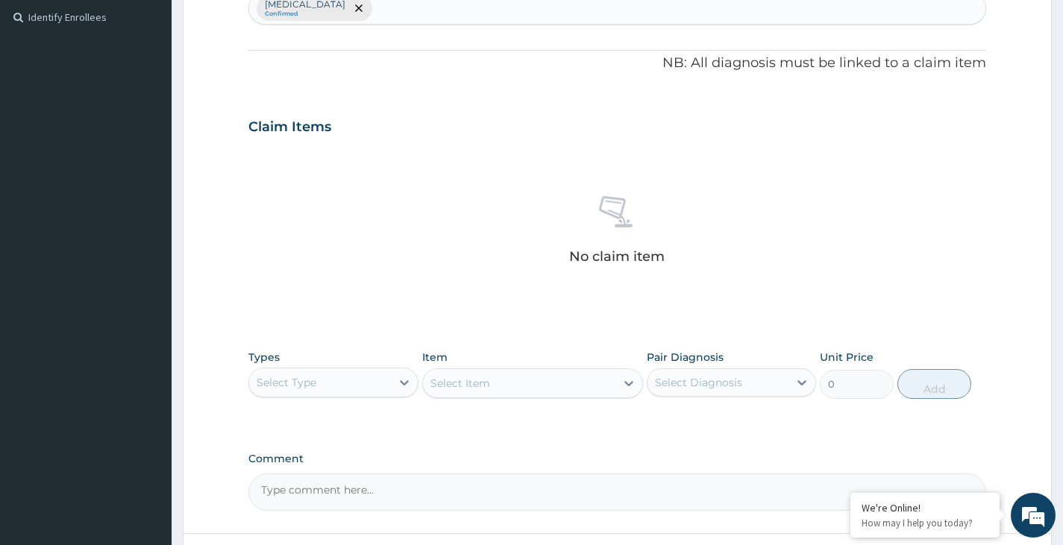
scroll to position [421, 0]
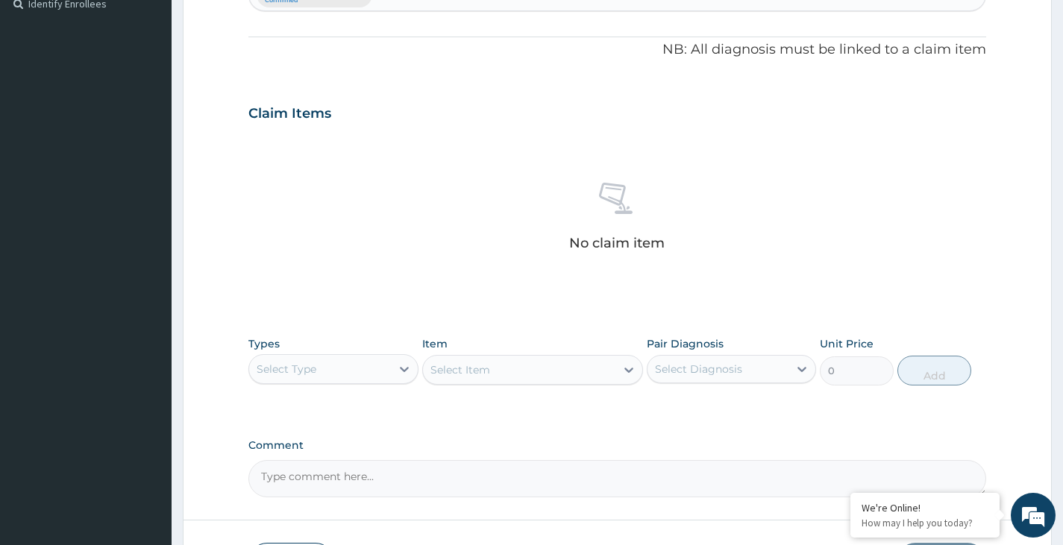
click at [378, 371] on div "Select Type" at bounding box center [319, 369] width 141 height 24
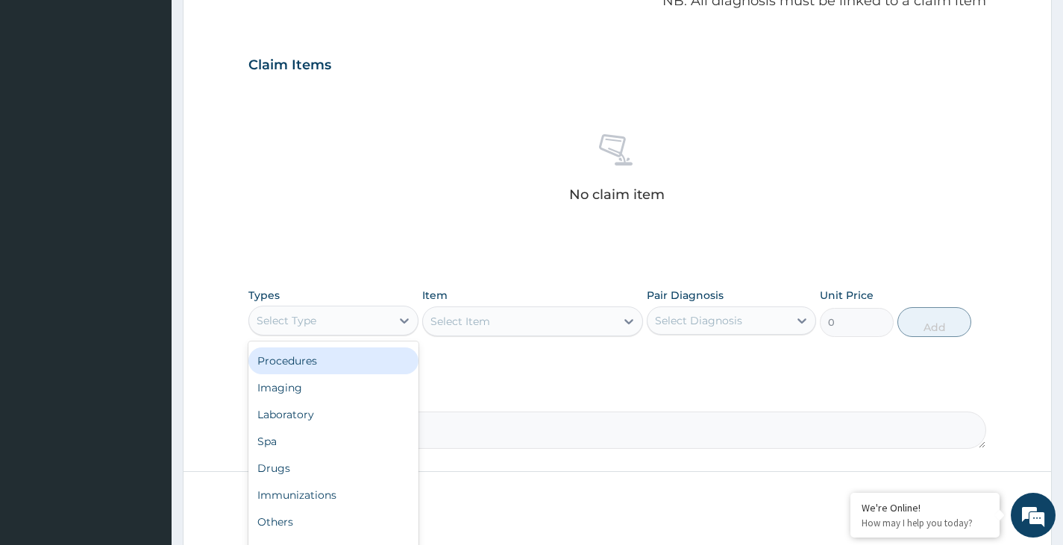
scroll to position [496, 0]
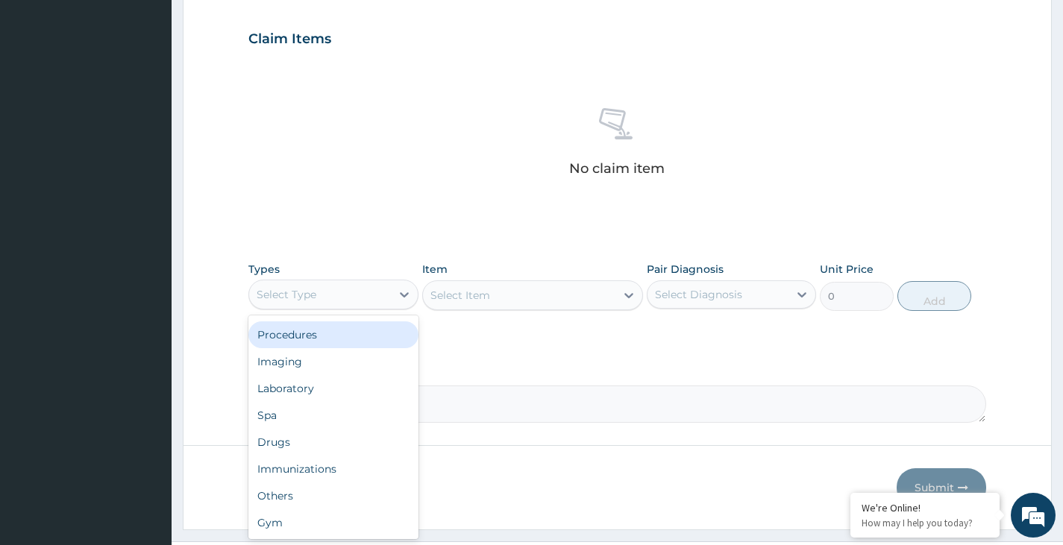
click at [315, 339] on div "Procedures" at bounding box center [332, 335] width 169 height 27
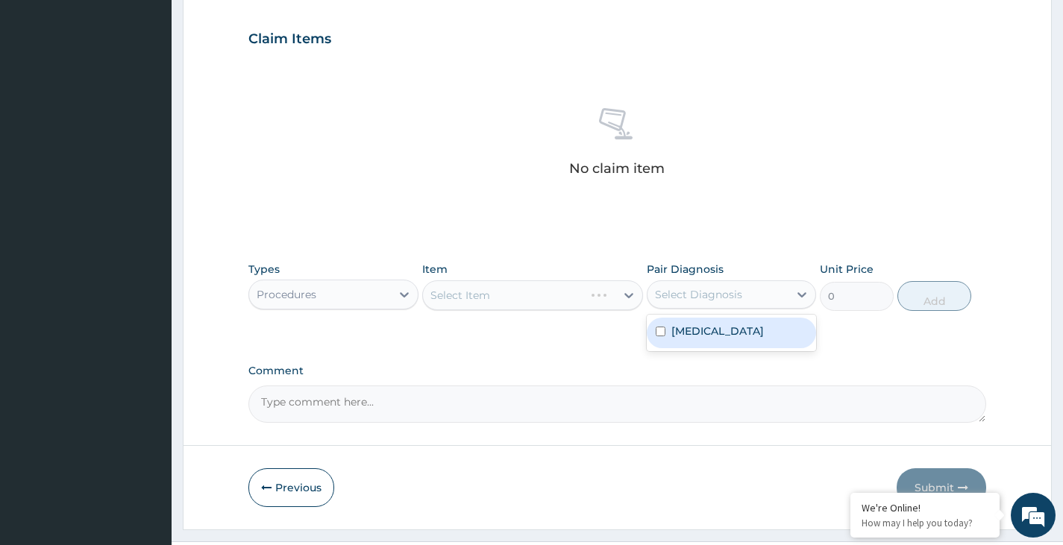
click at [779, 296] on div "Select Diagnosis" at bounding box center [717, 295] width 141 height 24
click at [766, 340] on div "Malaria" at bounding box center [731, 333] width 169 height 31
checkbox input "true"
click at [565, 298] on div "Select Item" at bounding box center [519, 295] width 193 height 24
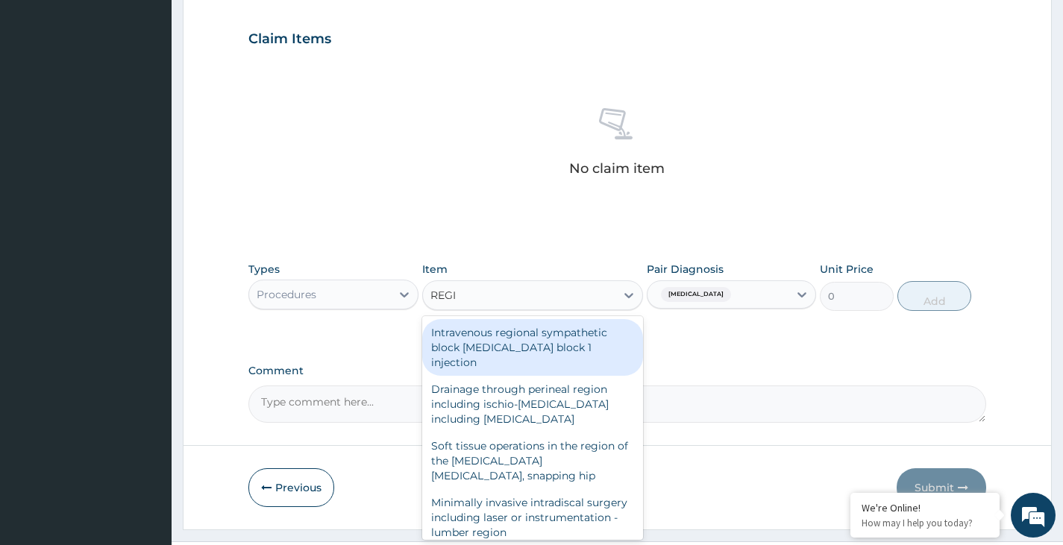
type input "REGIS"
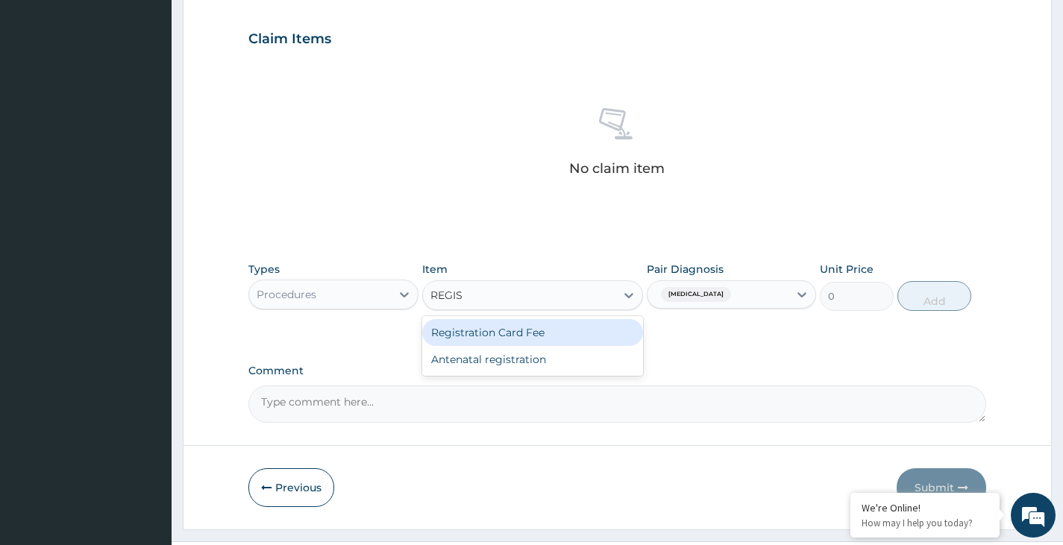
click at [542, 336] on div "Registration Card Fee" at bounding box center [533, 332] width 222 height 27
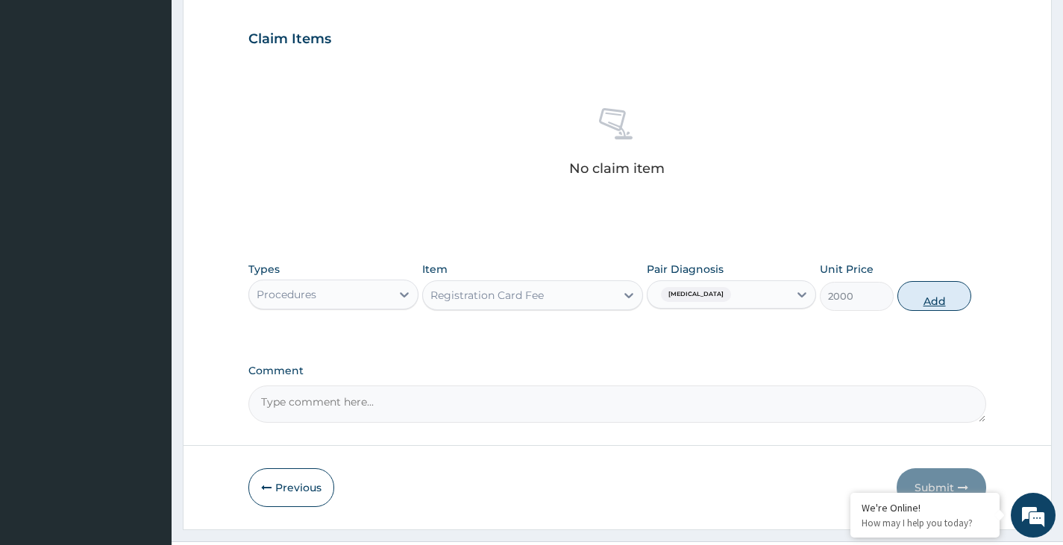
click at [920, 301] on button "Add" at bounding box center [934, 296] width 74 height 30
type input "0"
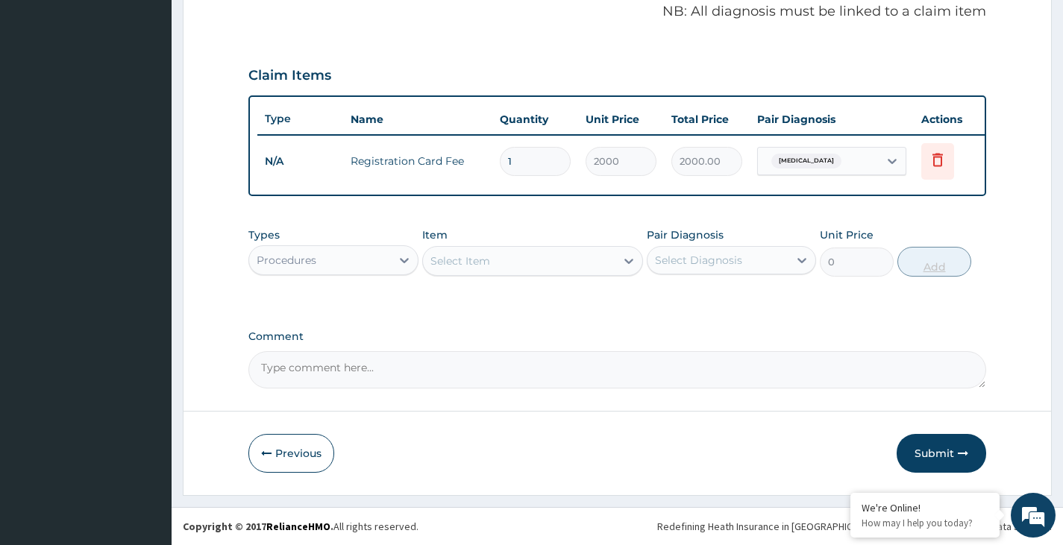
scroll to position [471, 0]
click at [537, 261] on div "Select Item" at bounding box center [519, 261] width 193 height 24
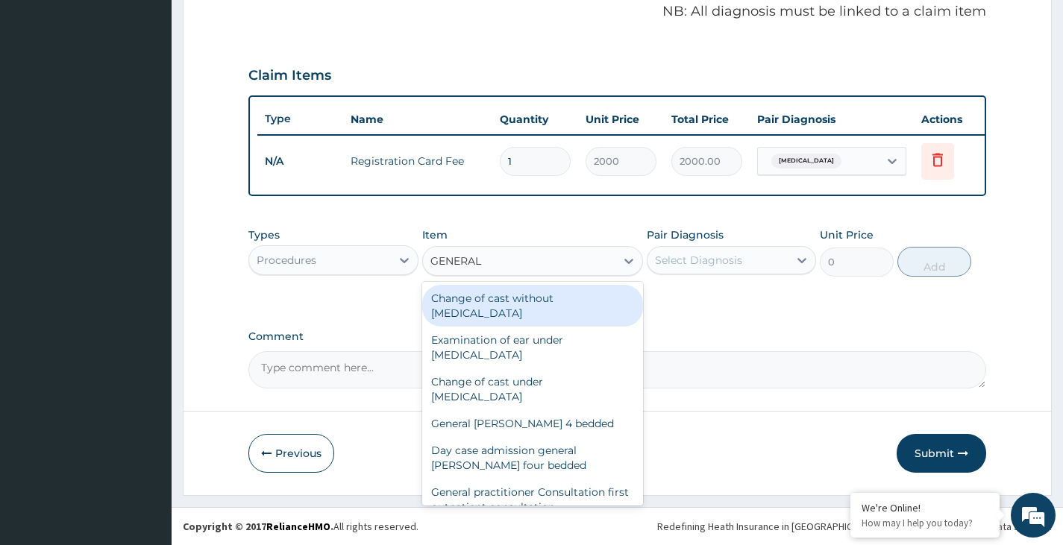
type input "GENERAL P"
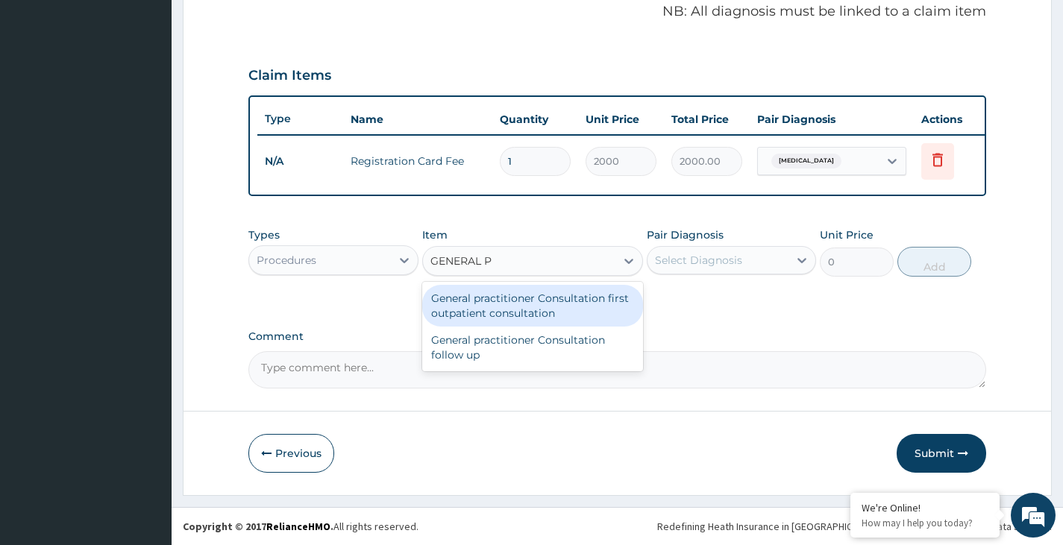
click at [538, 307] on div "General practitioner Consultation first outpatient consultation" at bounding box center [533, 306] width 222 height 42
type input "3000"
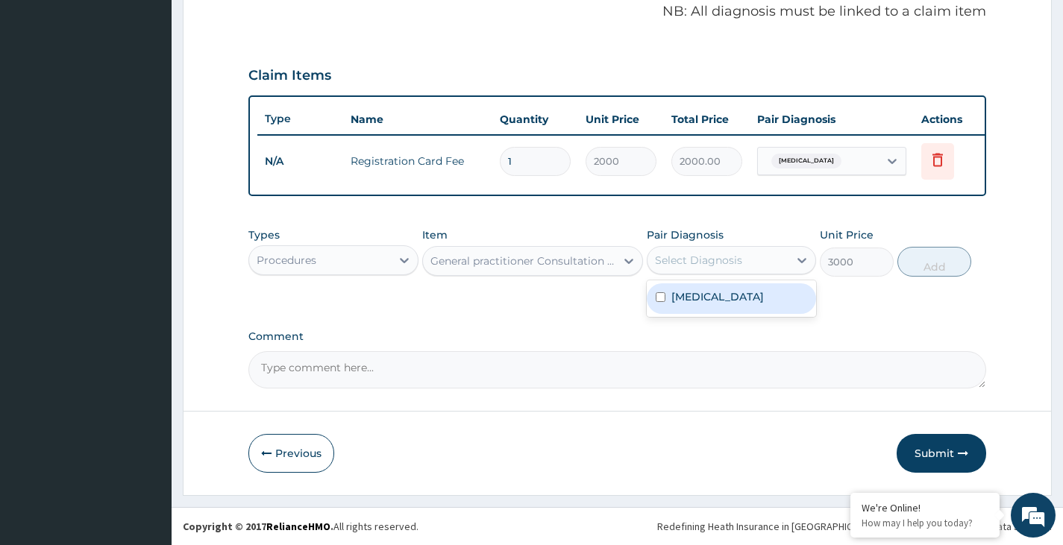
click at [762, 264] on div "Select Diagnosis" at bounding box center [717, 260] width 141 height 24
click at [760, 308] on div "Malaria" at bounding box center [731, 298] width 169 height 31
checkbox input "true"
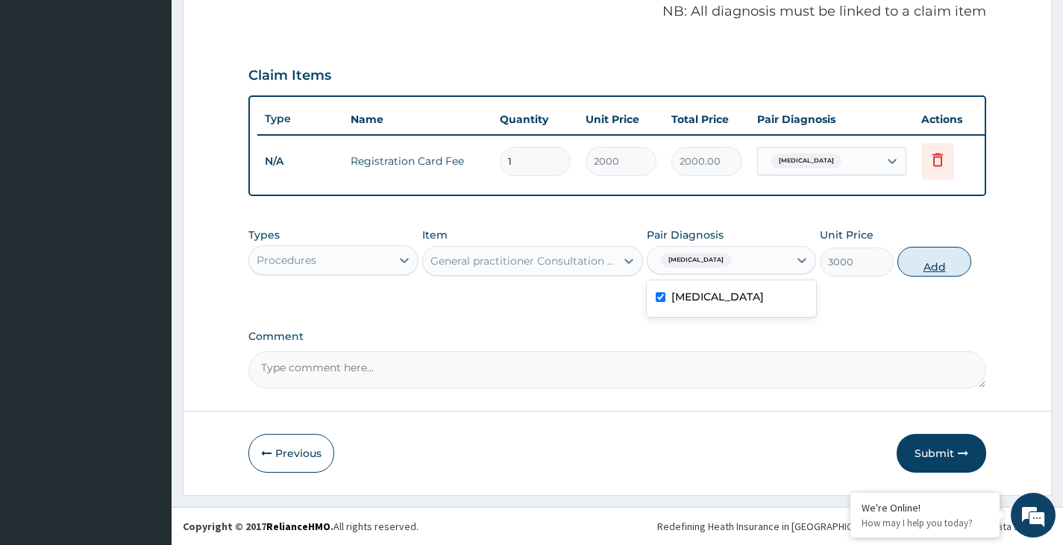
click at [931, 266] on button "Add" at bounding box center [934, 262] width 74 height 30
type input "0"
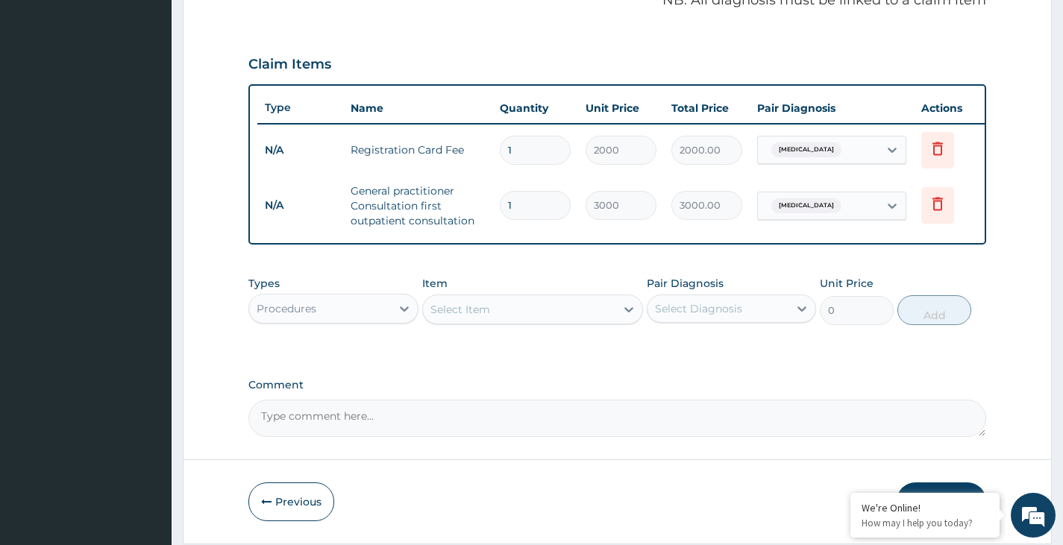
click at [364, 311] on div "Procedures" at bounding box center [319, 309] width 141 height 24
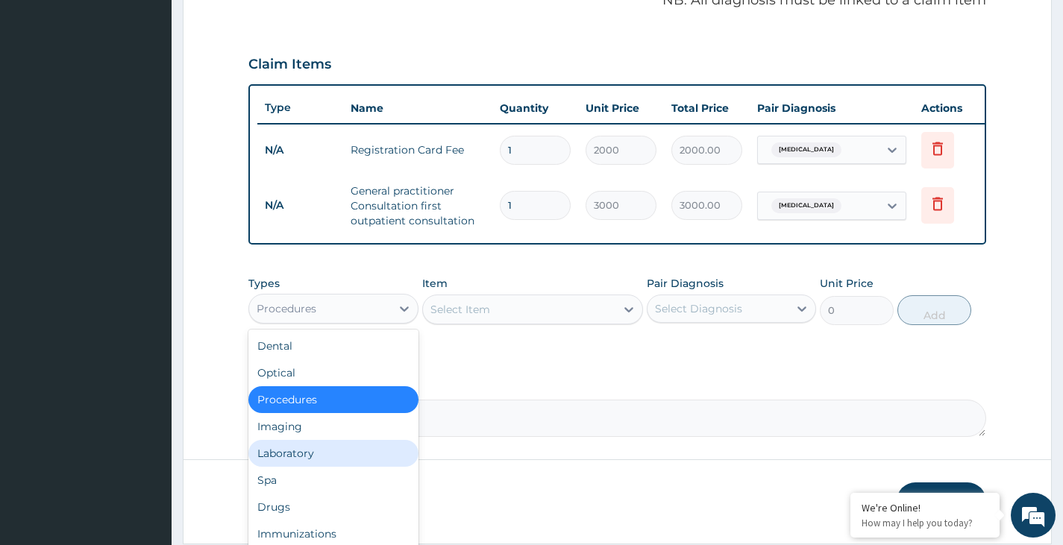
click at [345, 464] on div "Laboratory" at bounding box center [332, 453] width 169 height 27
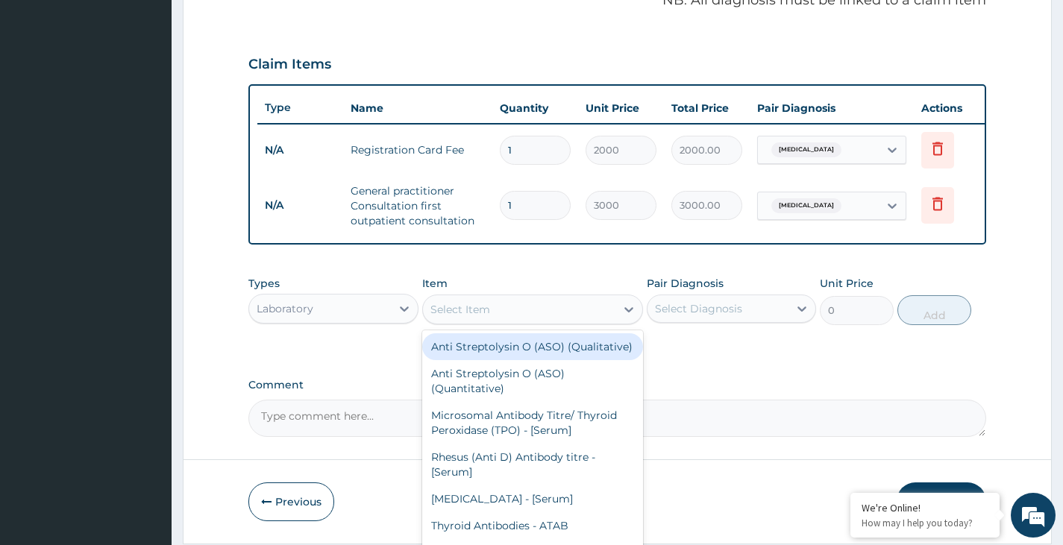
click at [586, 322] on div "Select Item" at bounding box center [519, 310] width 193 height 24
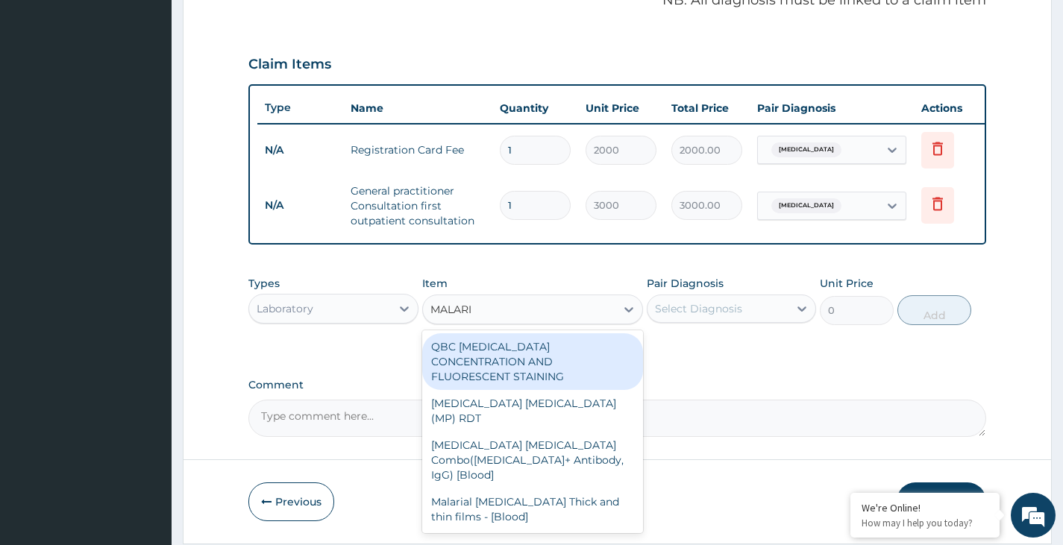
type input "MALARIA"
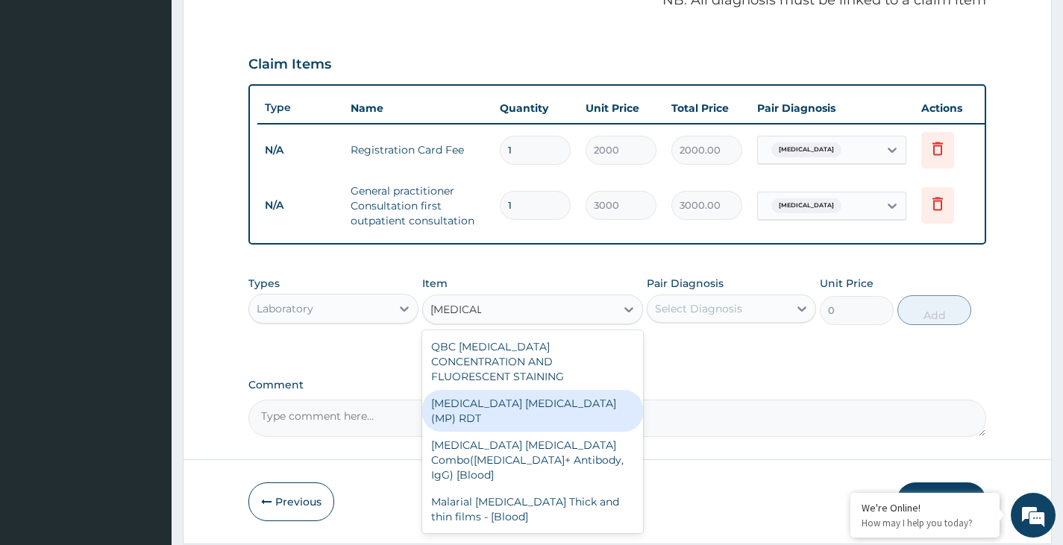
click at [501, 405] on div "MALARIA PARASITE (MP) RDT" at bounding box center [533, 411] width 222 height 42
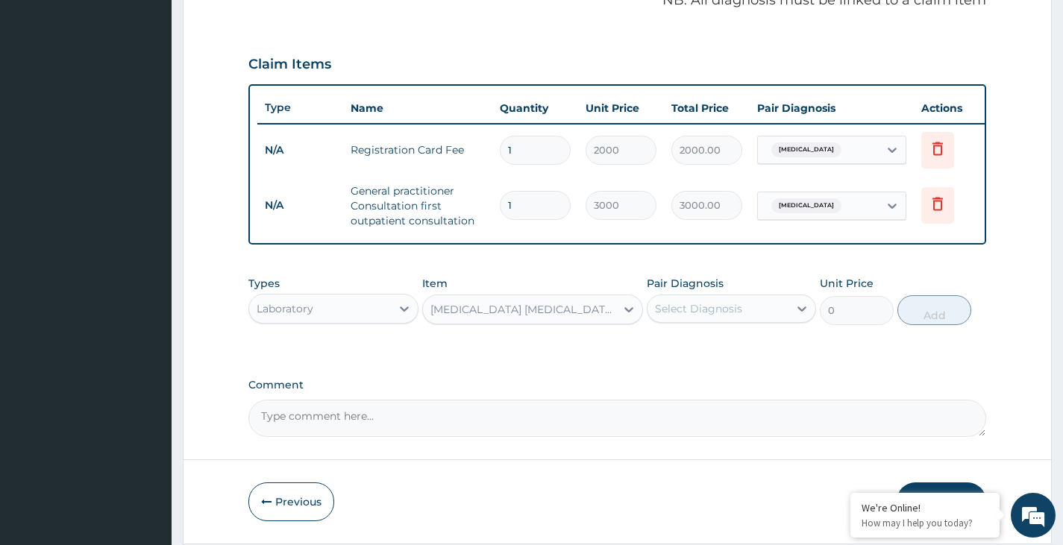
type input "1500"
click at [784, 321] on div "Select Diagnosis" at bounding box center [717, 309] width 141 height 24
click at [777, 360] on div "Malaria" at bounding box center [731, 347] width 169 height 31
checkbox input "true"
click at [945, 325] on button "Add" at bounding box center [934, 310] width 74 height 30
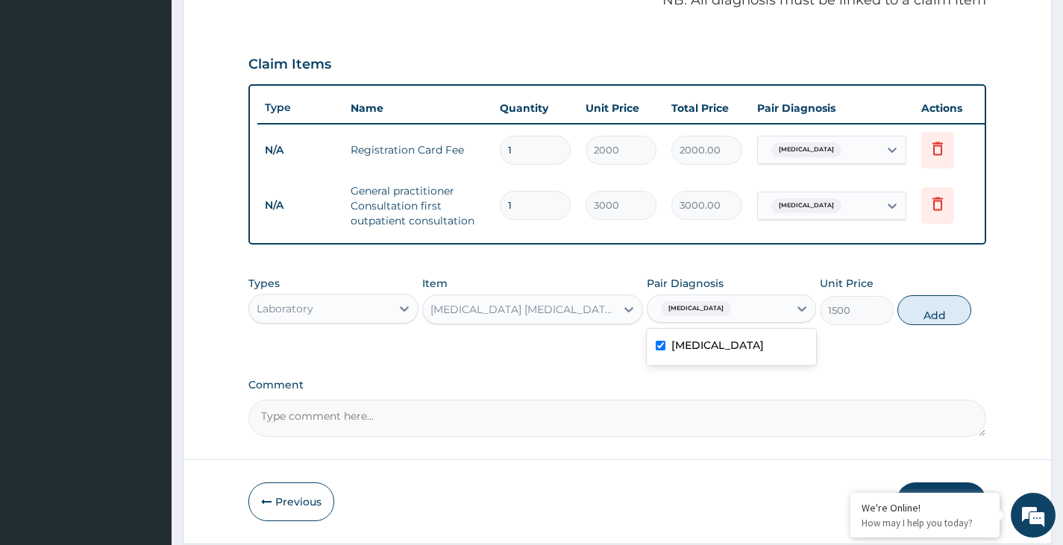
type input "0"
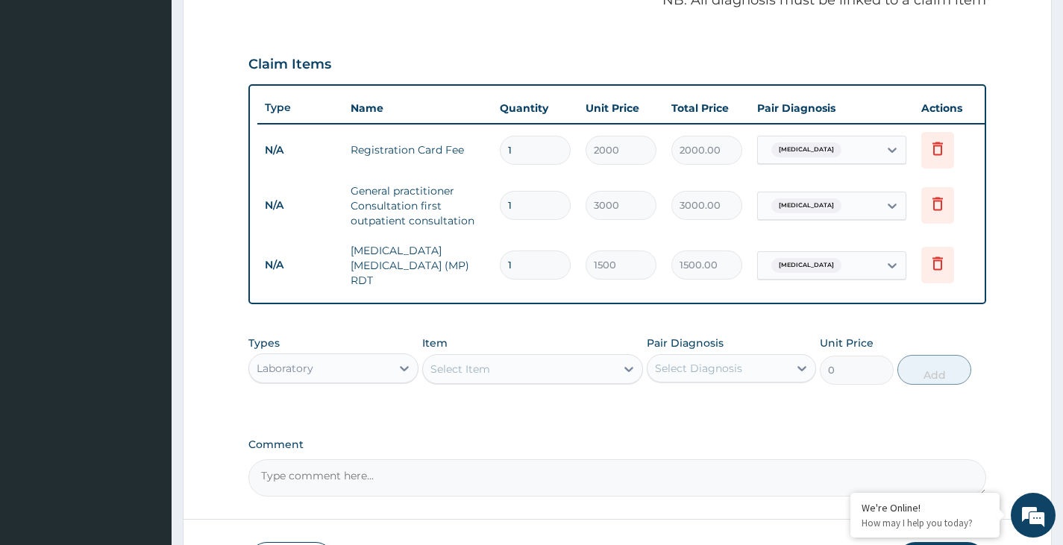
click at [356, 365] on div "Laboratory" at bounding box center [319, 369] width 141 height 24
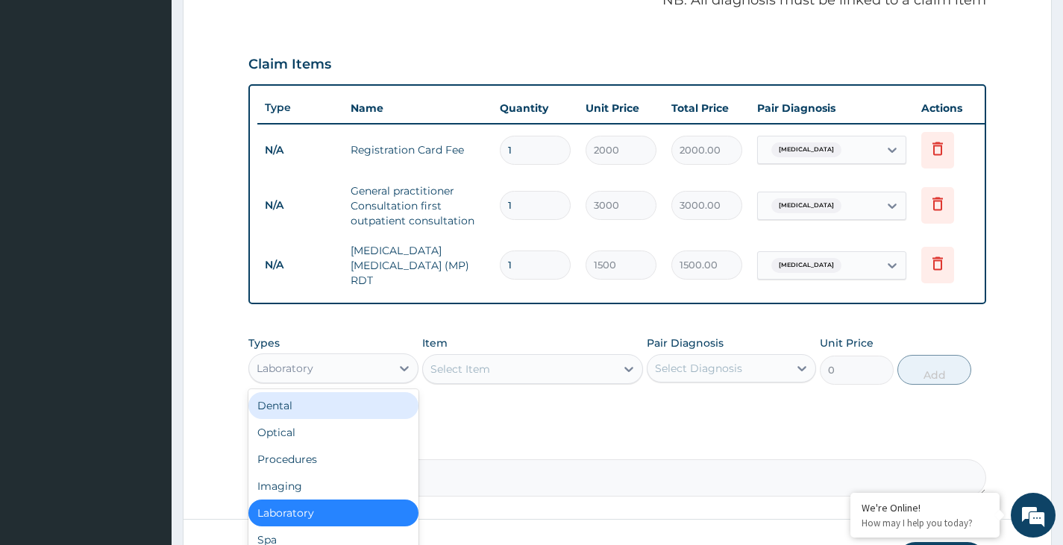
scroll to position [51, 0]
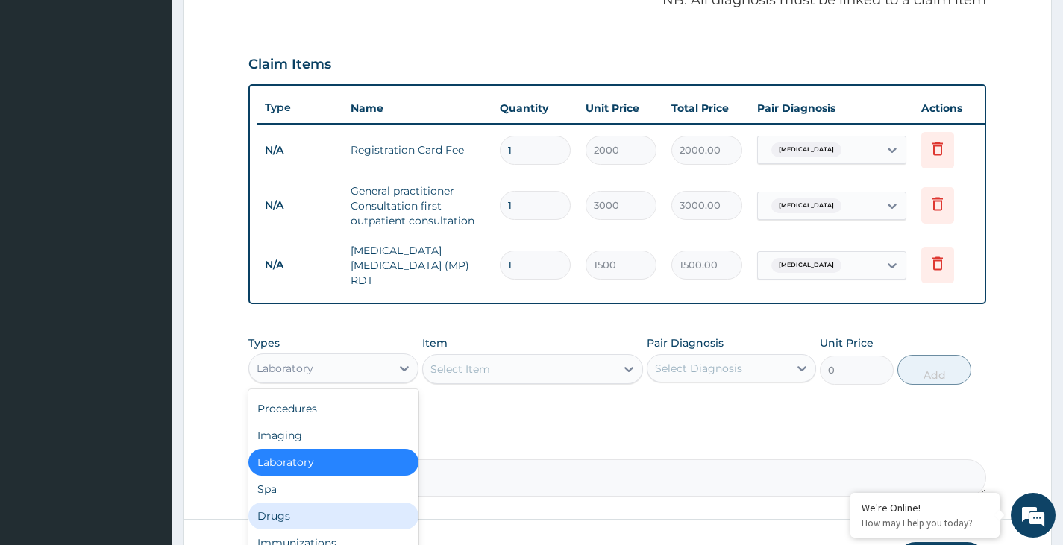
click at [338, 518] on div "Drugs" at bounding box center [332, 516] width 169 height 27
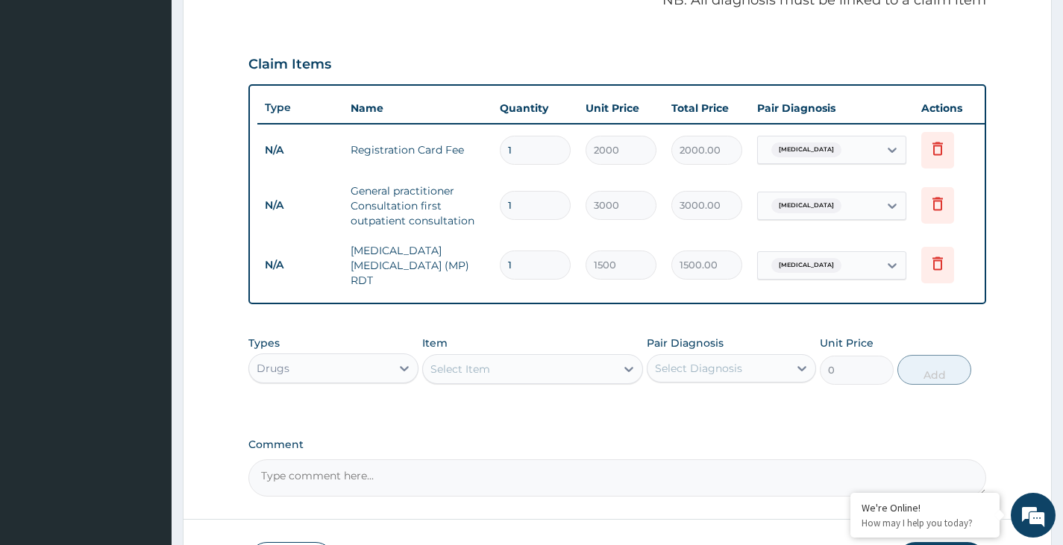
click at [568, 374] on div "Select Item" at bounding box center [519, 369] width 193 height 24
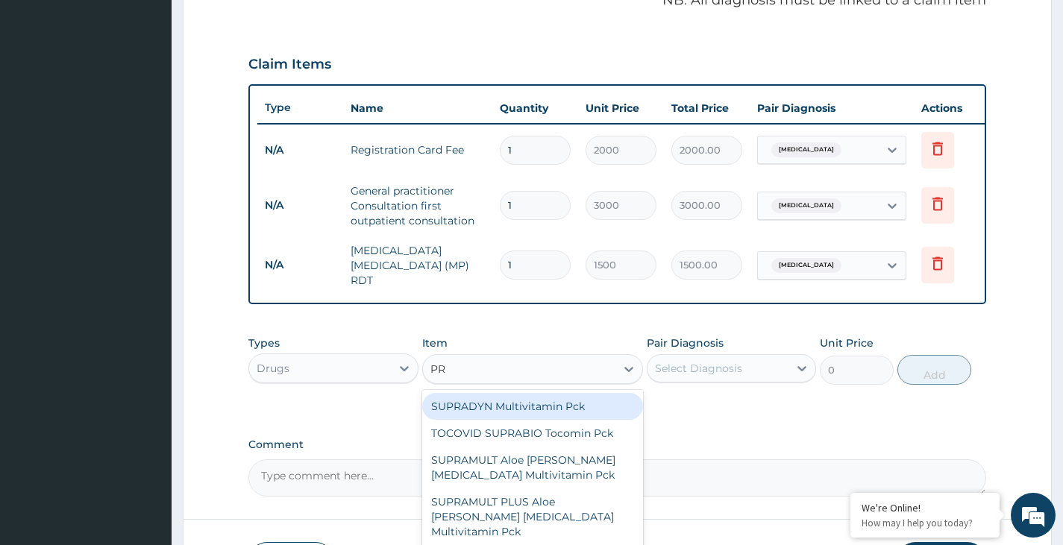
type input "P"
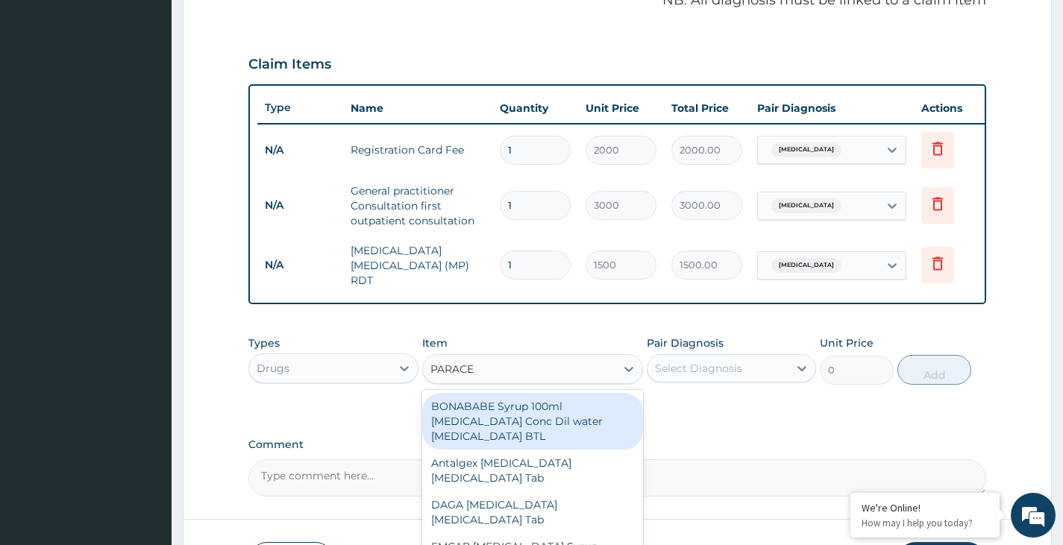
type input "PARACET"
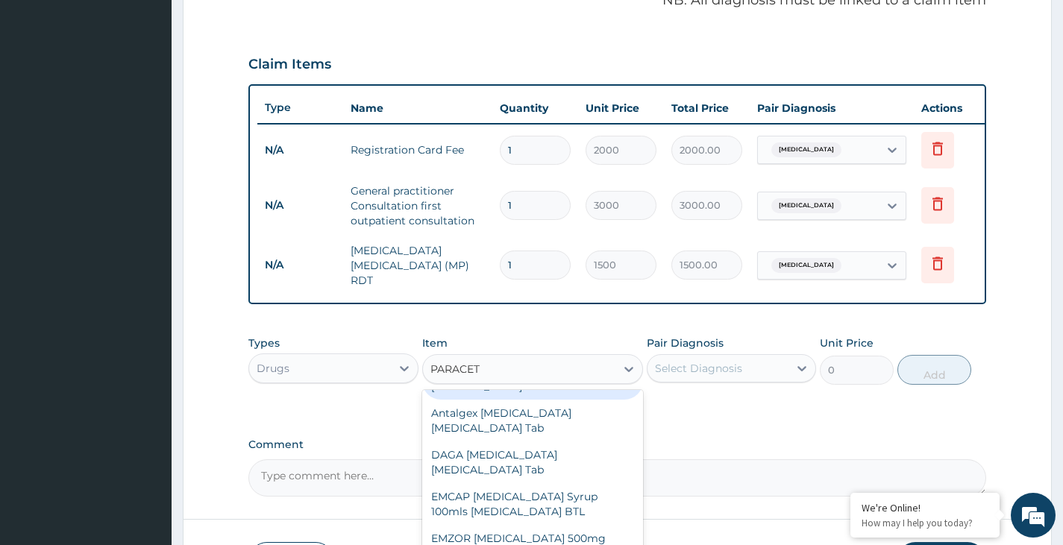
scroll to position [75, 0]
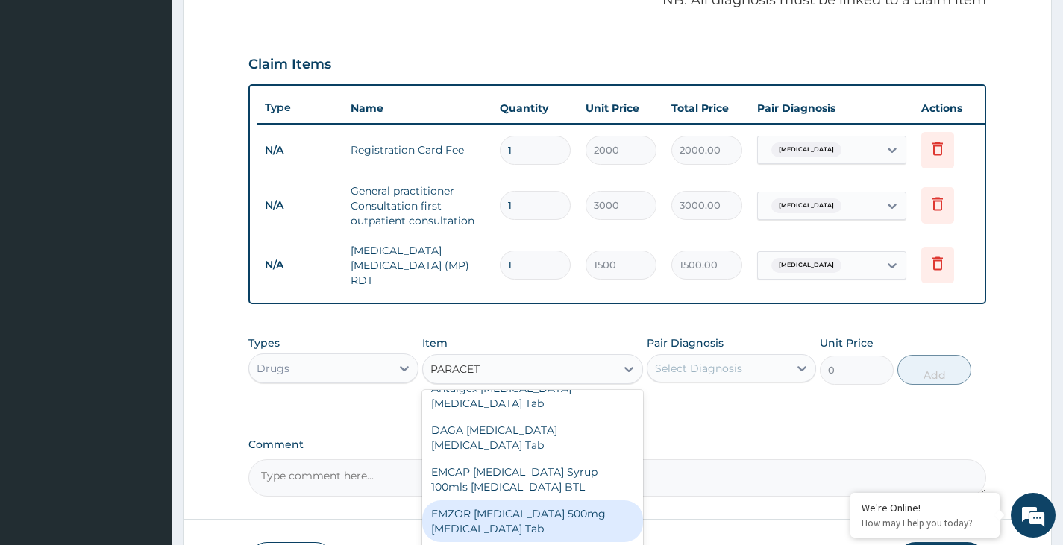
click at [541, 527] on div "EMZOR PARACETAMOL 500mg Acetaminophen Tab" at bounding box center [533, 522] width 222 height 42
type input "11.5"
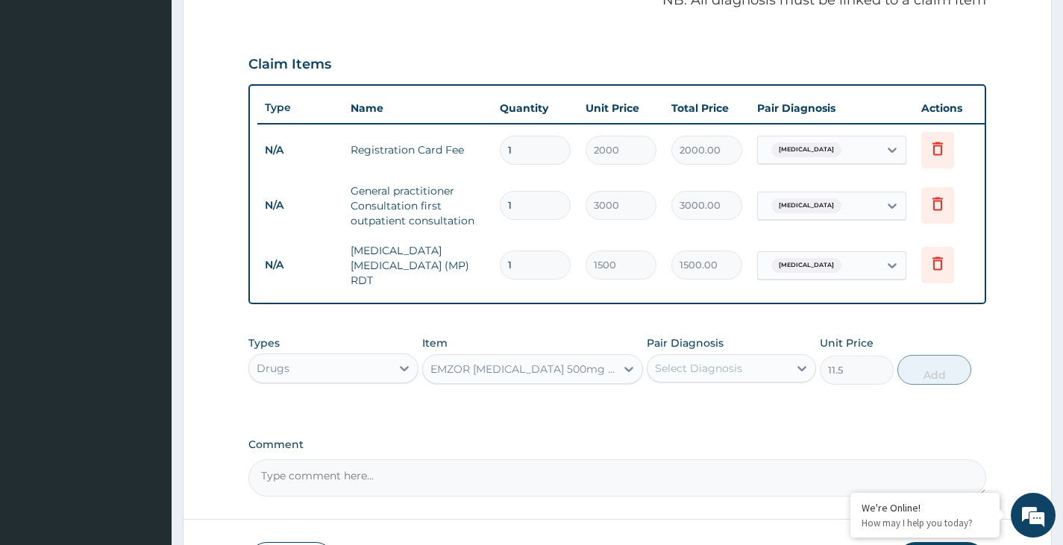
click at [758, 372] on div "Select Diagnosis" at bounding box center [717, 369] width 141 height 24
click at [757, 406] on div "Malaria" at bounding box center [731, 407] width 169 height 31
checkbox input "true"
click at [926, 377] on button "Add" at bounding box center [934, 370] width 74 height 30
type input "0"
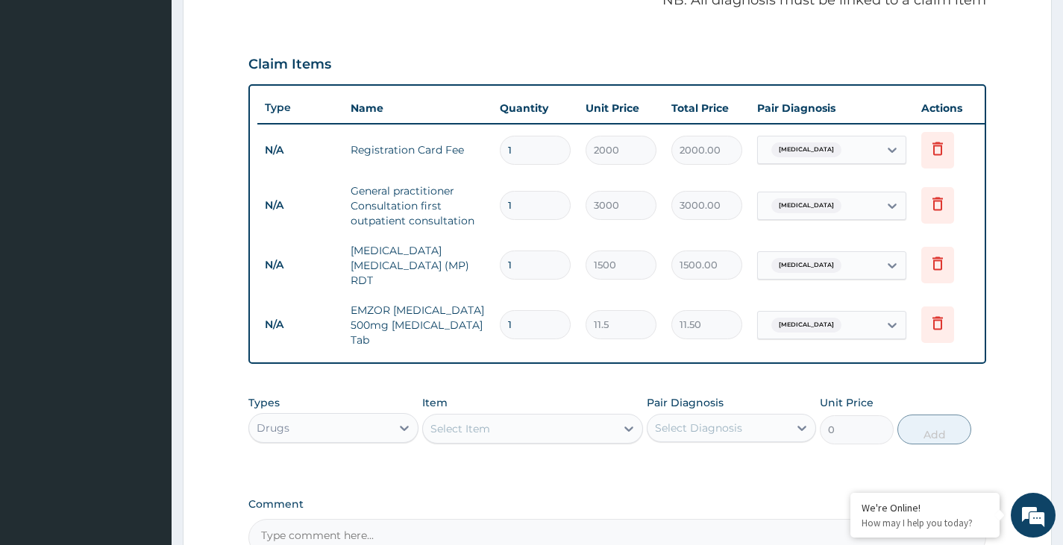
type input "18"
type input "207.00"
type input "18"
click at [588, 438] on div "Select Item" at bounding box center [519, 429] width 193 height 24
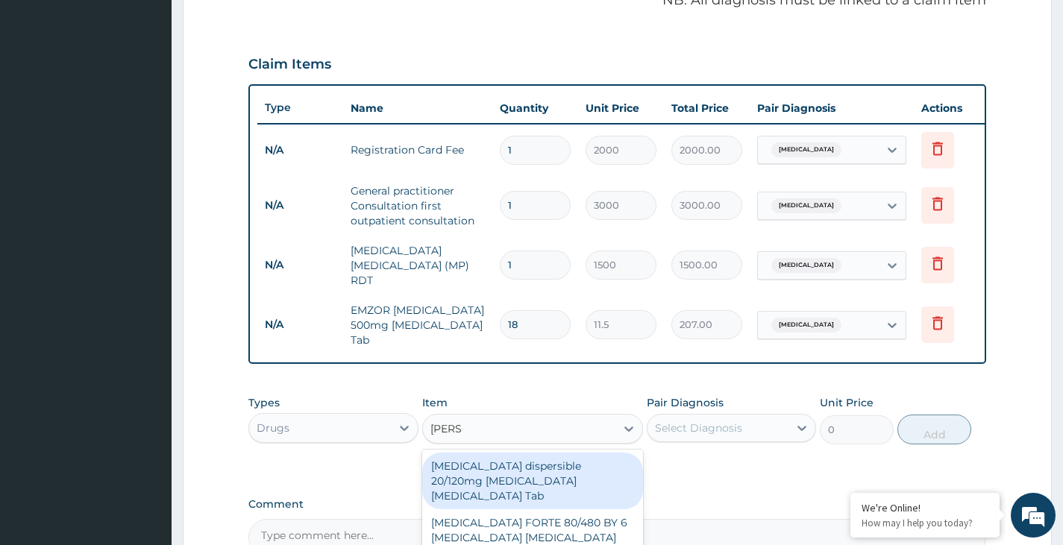
type input "COART"
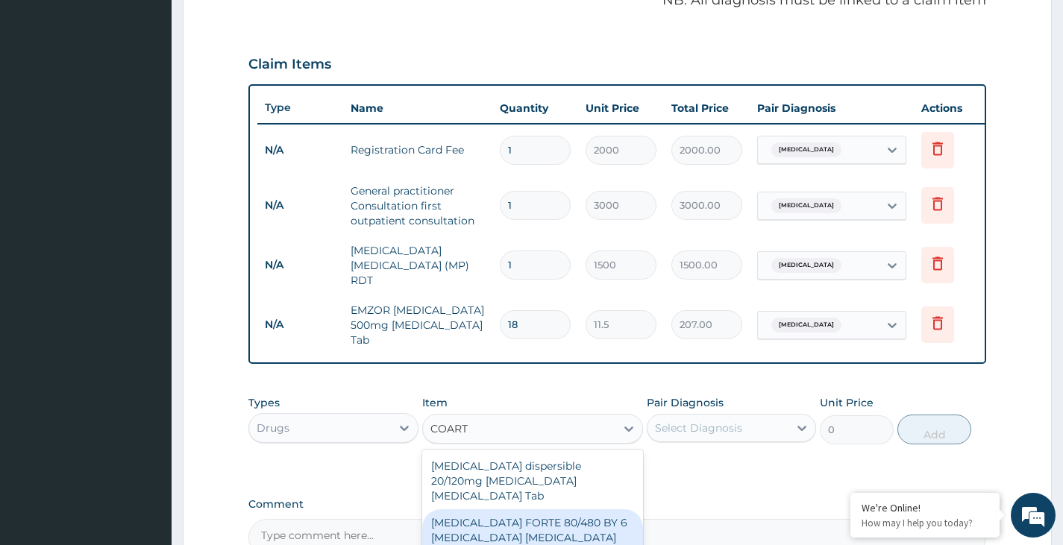
click at [529, 525] on div "COARTEM FORTE 80/480 BY 6 Artemether Lumefantrine Pck" at bounding box center [533, 537] width 222 height 57
type input "3220"
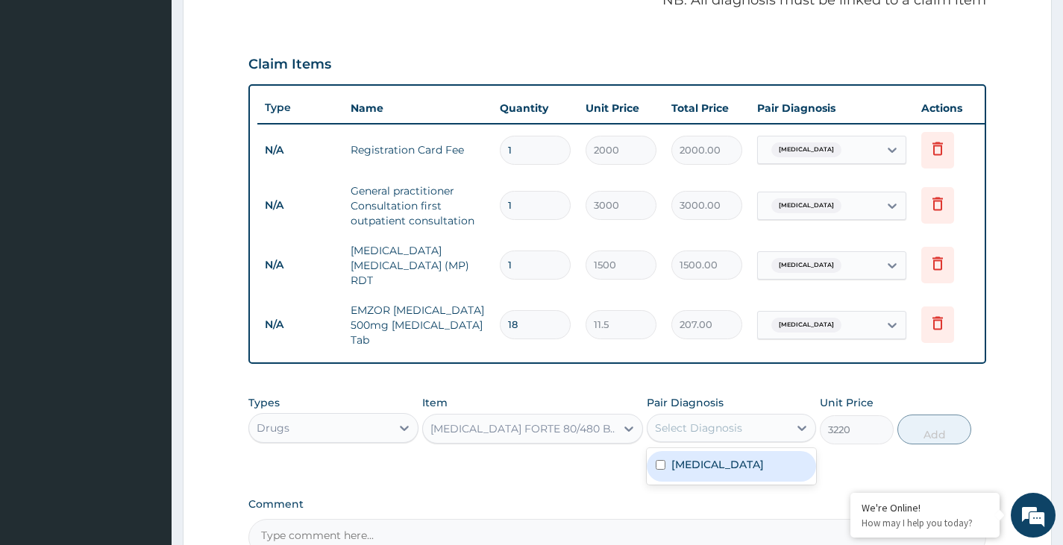
click at [753, 436] on div "Select Diagnosis" at bounding box center [717, 428] width 141 height 24
click at [744, 463] on div "Malaria" at bounding box center [731, 466] width 169 height 31
checkbox input "true"
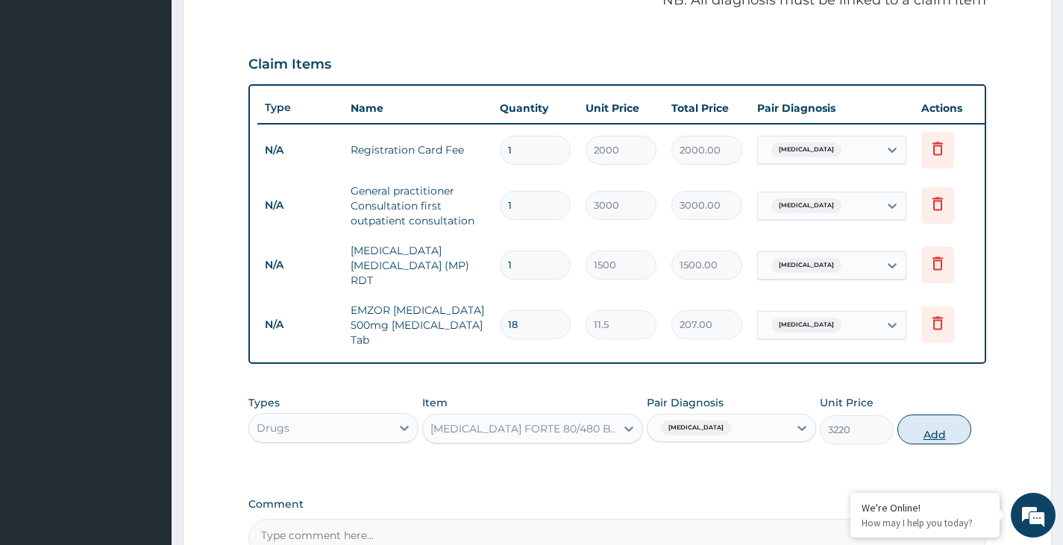
click at [936, 434] on button "Add" at bounding box center [934, 430] width 74 height 30
type input "0"
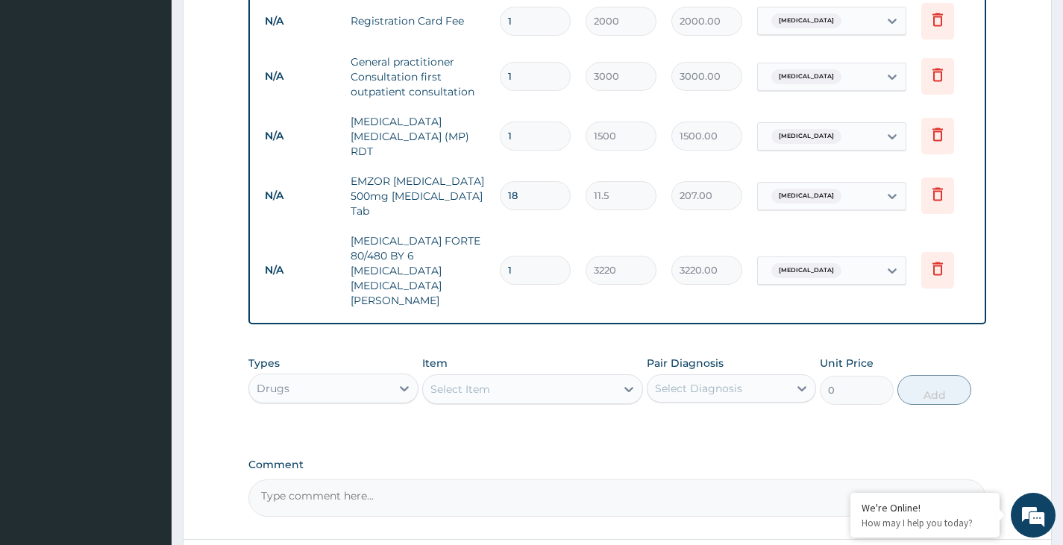
scroll to position [620, 0]
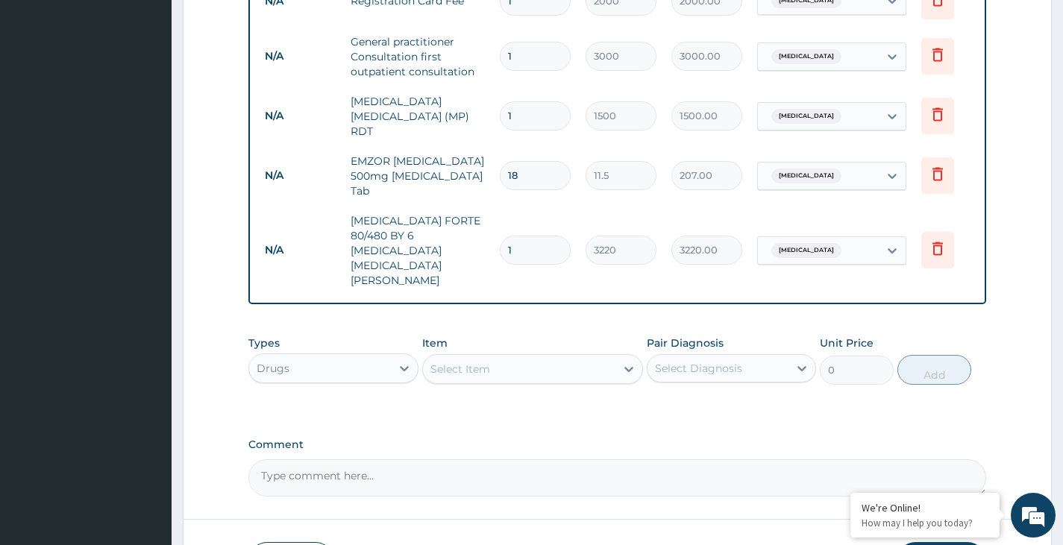
click at [541, 357] on div "Select Item" at bounding box center [519, 369] width 193 height 24
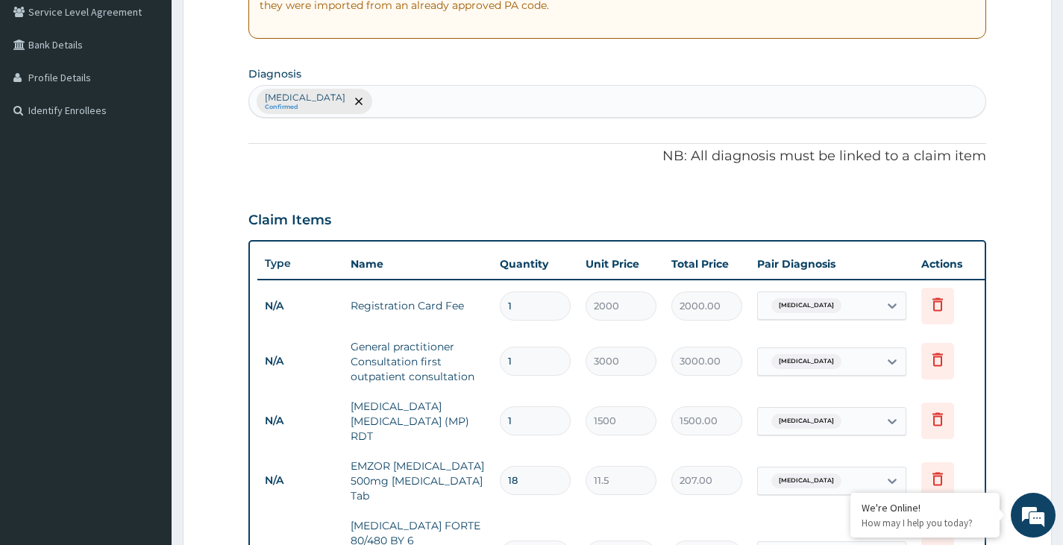
scroll to position [247, 0]
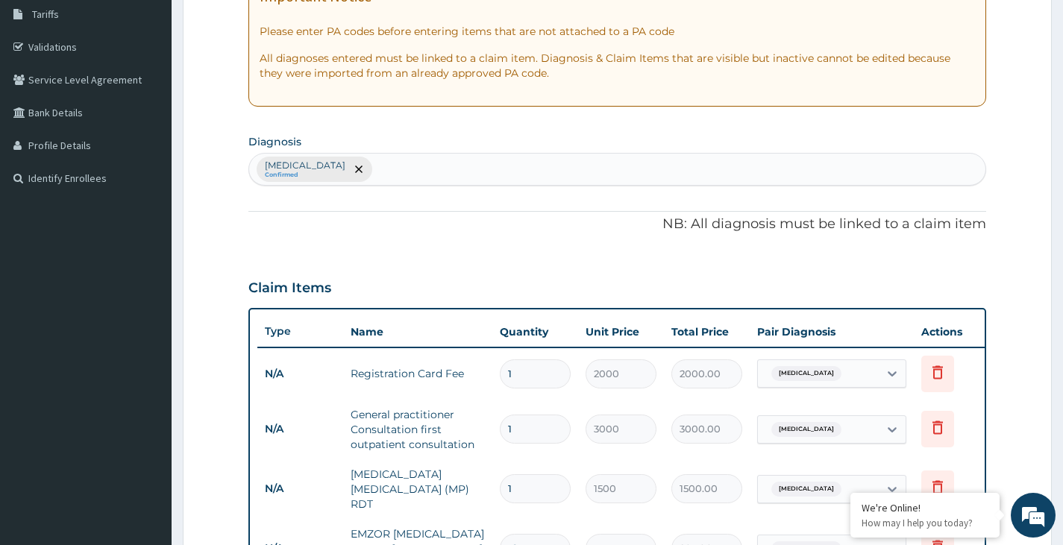
click at [371, 169] on div "Malaria Confirmed" at bounding box center [617, 169] width 736 height 31
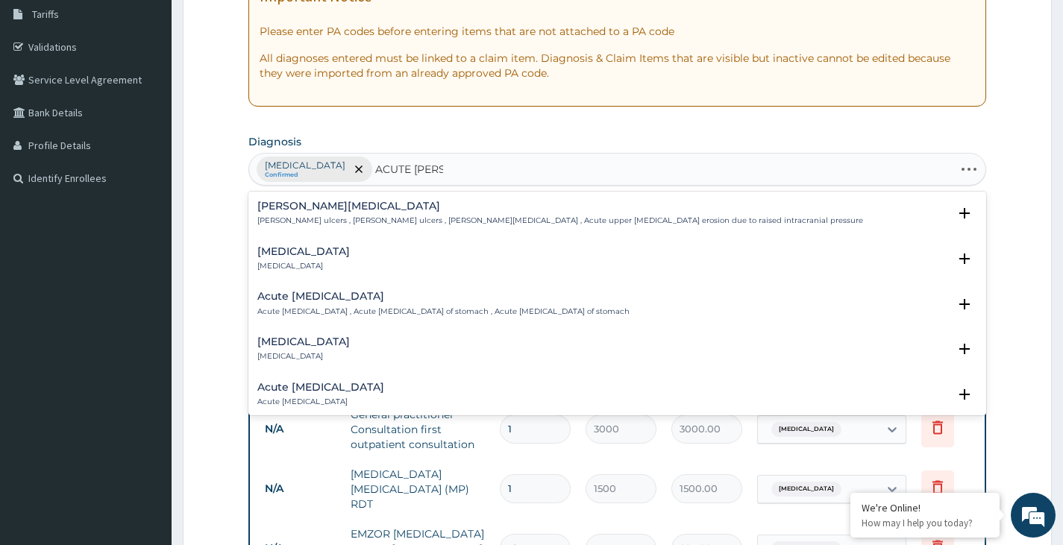
type input "ACUTE GASTR"
click at [313, 354] on p "Acute gastroenteritis" at bounding box center [303, 356] width 92 height 10
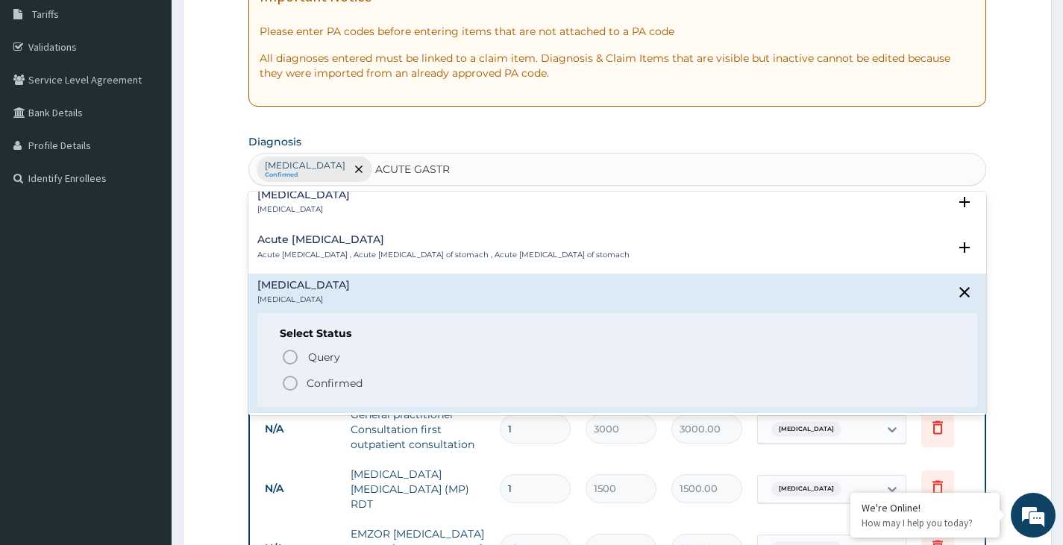
scroll to position [75, 0]
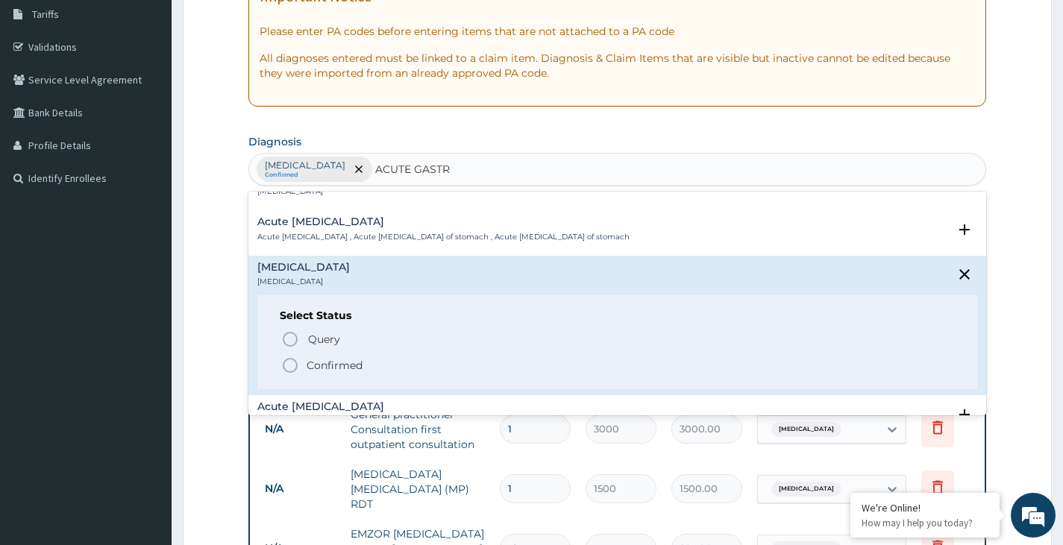
click at [288, 364] on icon "status option filled" at bounding box center [290, 366] width 18 height 18
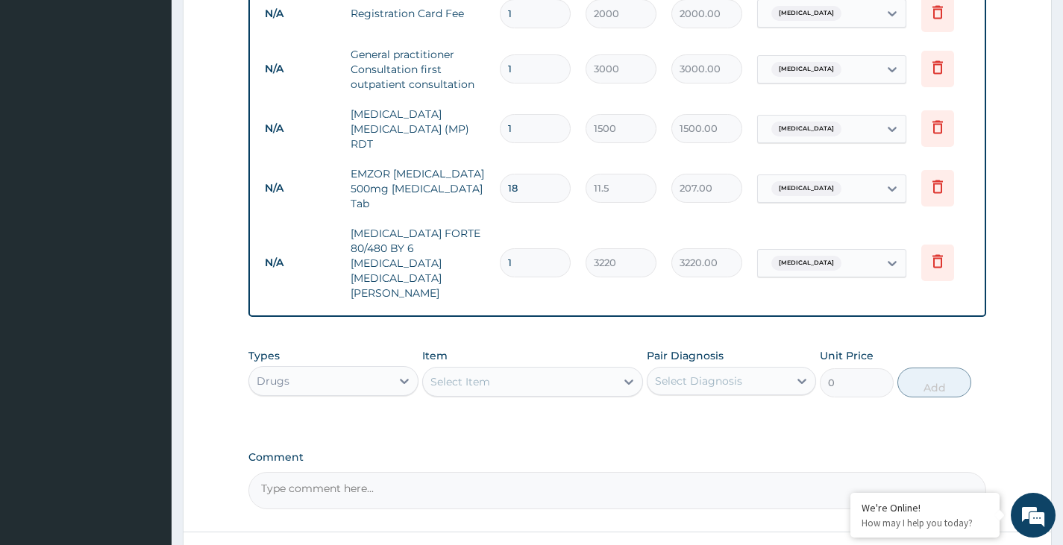
scroll to position [620, 0]
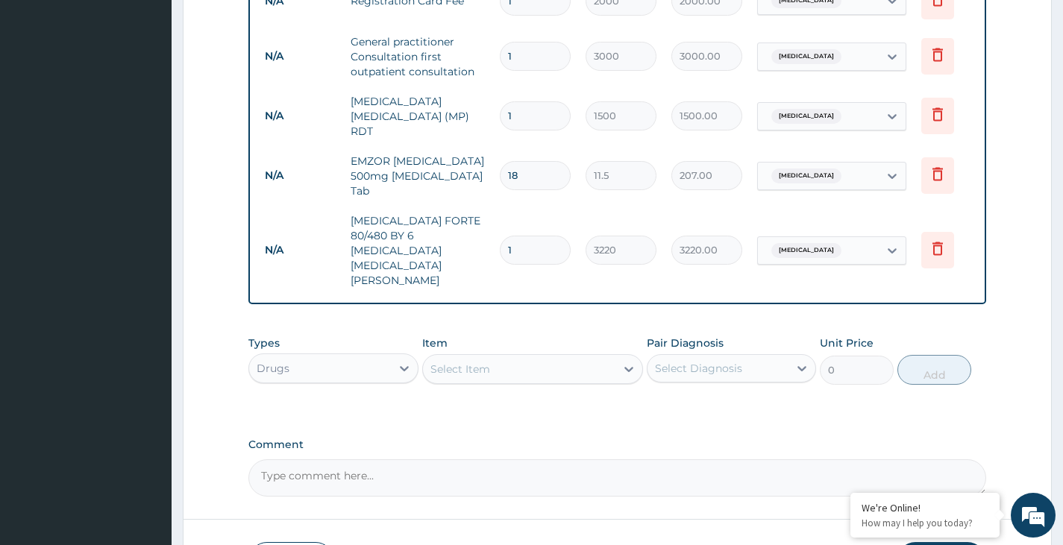
click at [476, 362] on div "Select Item" at bounding box center [460, 369] width 60 height 15
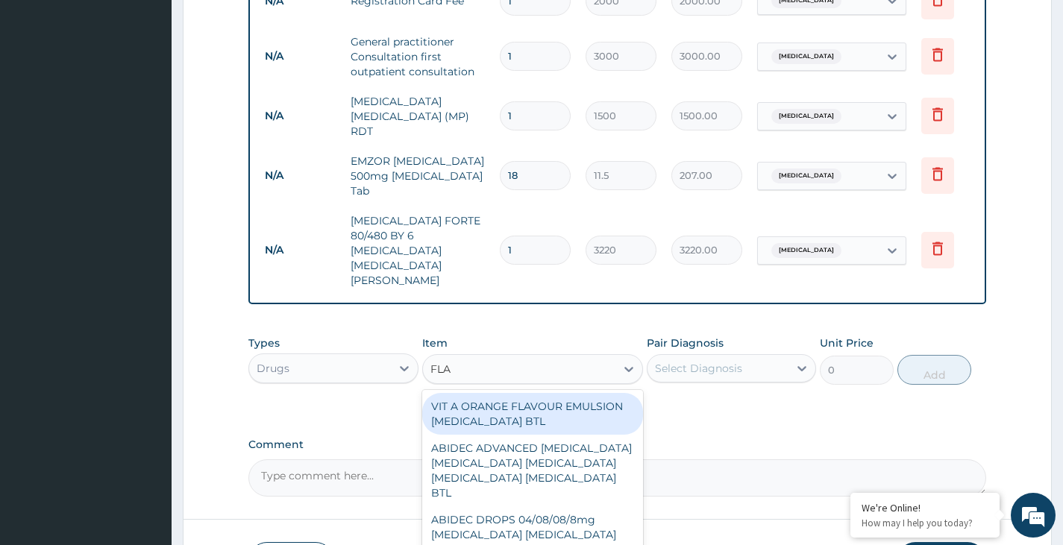
type input "FLAG"
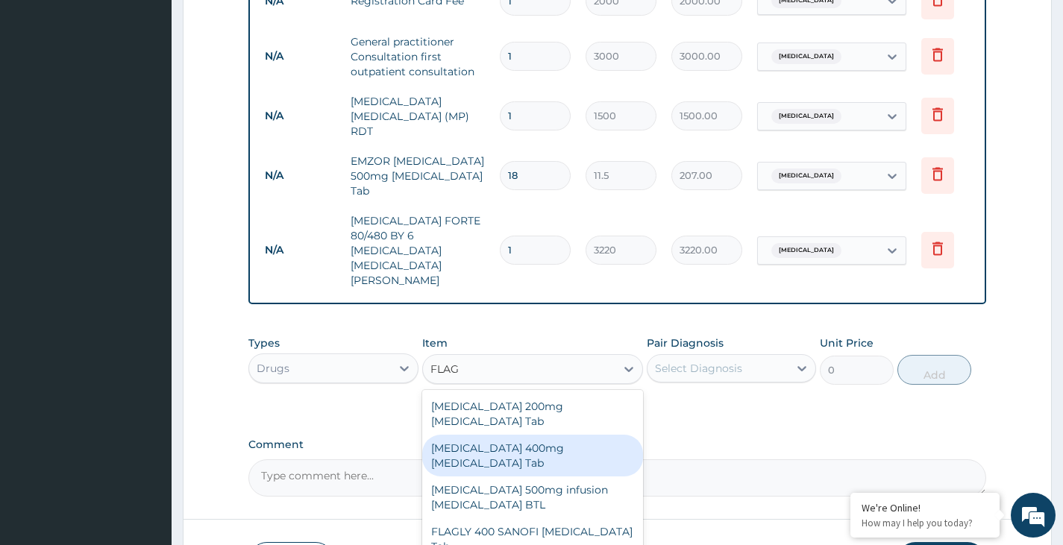
click at [482, 435] on div "[MEDICAL_DATA] 400mg [MEDICAL_DATA] Tab" at bounding box center [533, 456] width 222 height 42
type input "23"
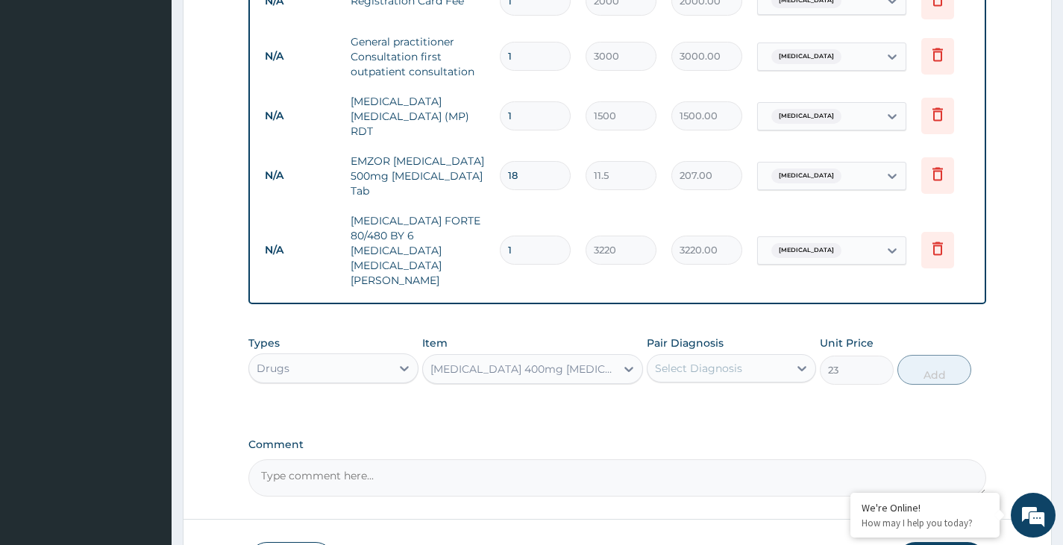
click at [729, 361] on div "Select Diagnosis" at bounding box center [698, 368] width 87 height 15
click at [721, 428] on label "Acute gastroenteritis" at bounding box center [717, 435] width 92 height 15
checkbox input "true"
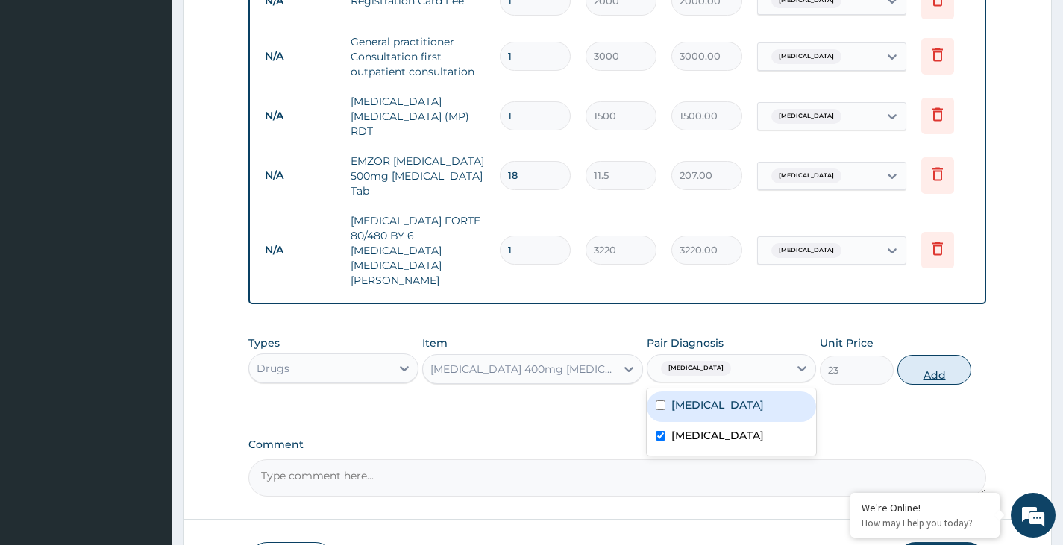
click at [924, 355] on button "Add" at bounding box center [934, 370] width 74 height 30
type input "0"
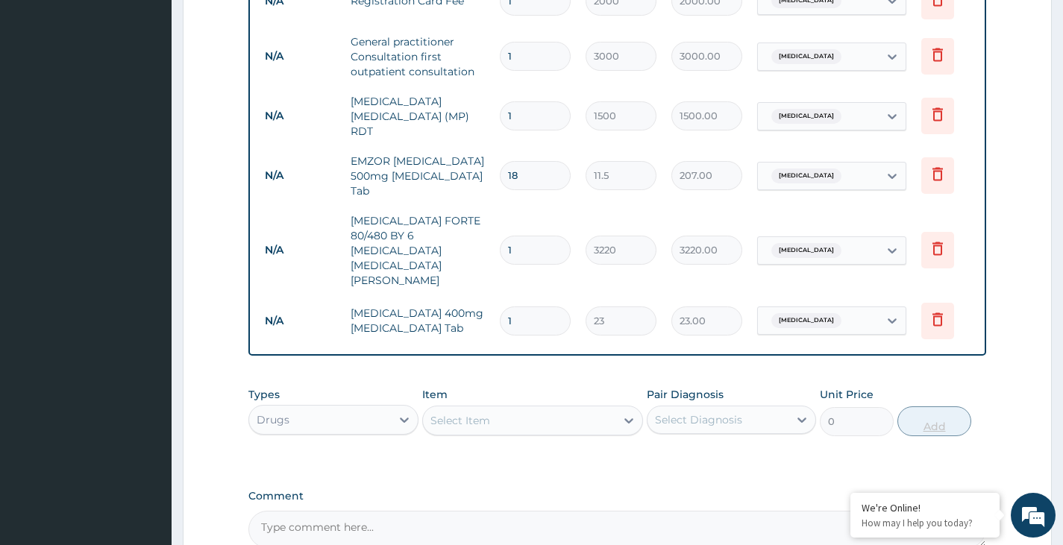
type input "15"
type input "345.00"
type input "15"
click at [542, 409] on div "Select Item" at bounding box center [519, 421] width 193 height 24
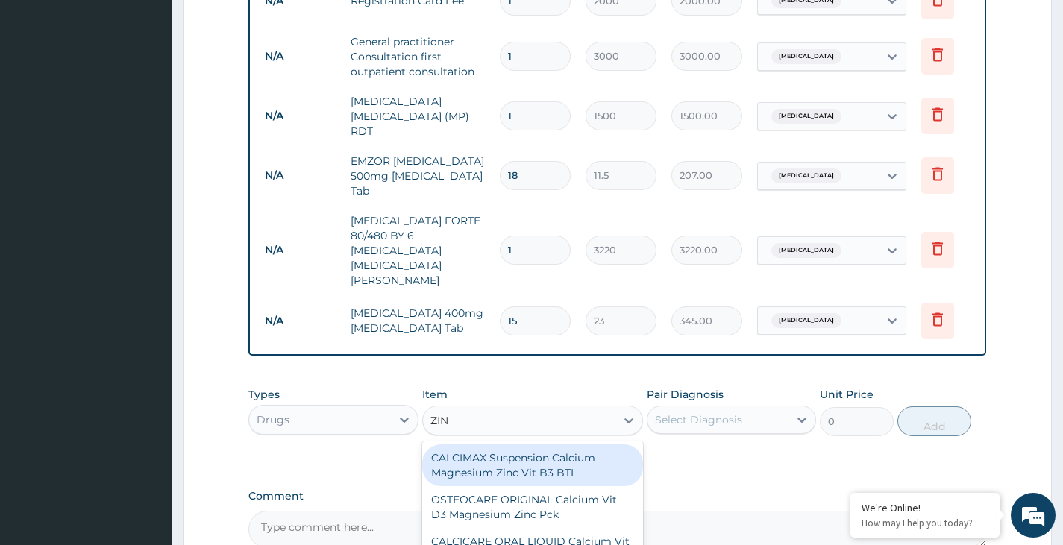
type input "ZINC"
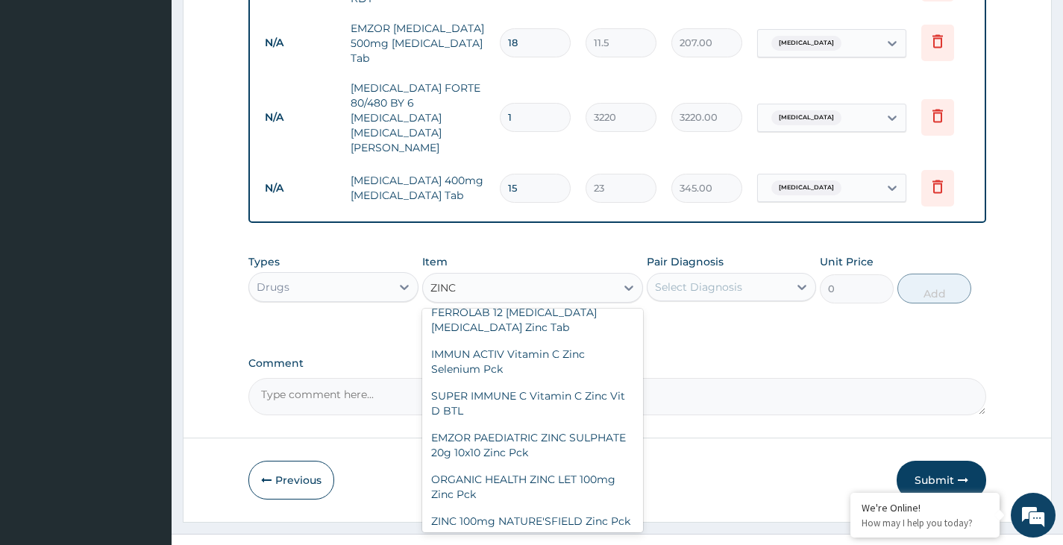
scroll to position [149, 0]
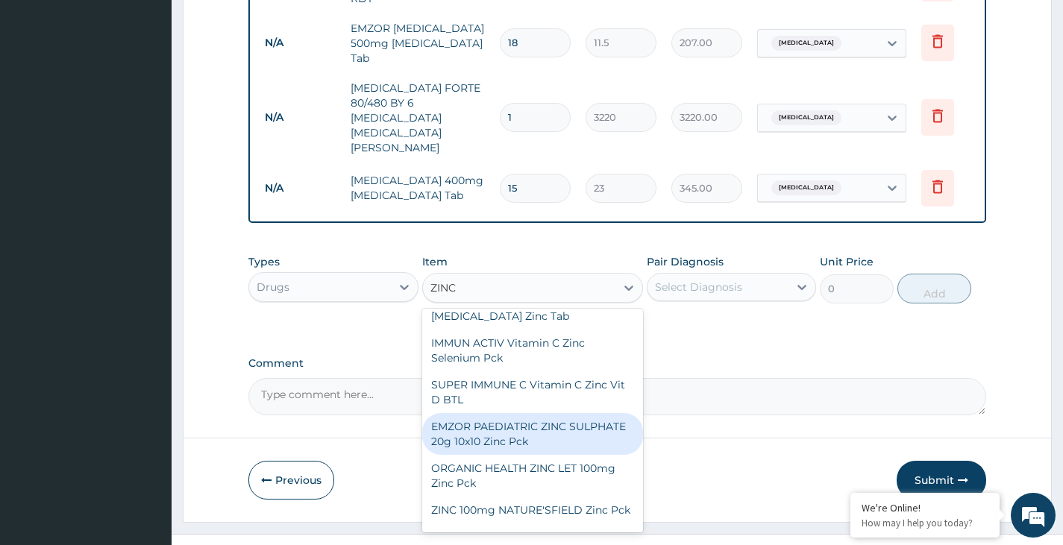
click at [504, 425] on div "EMZOR PAEDIATRIC ZINC SULPHATE 20g 10x10 Zinc Pck" at bounding box center [533, 434] width 222 height 42
type input "517.5"
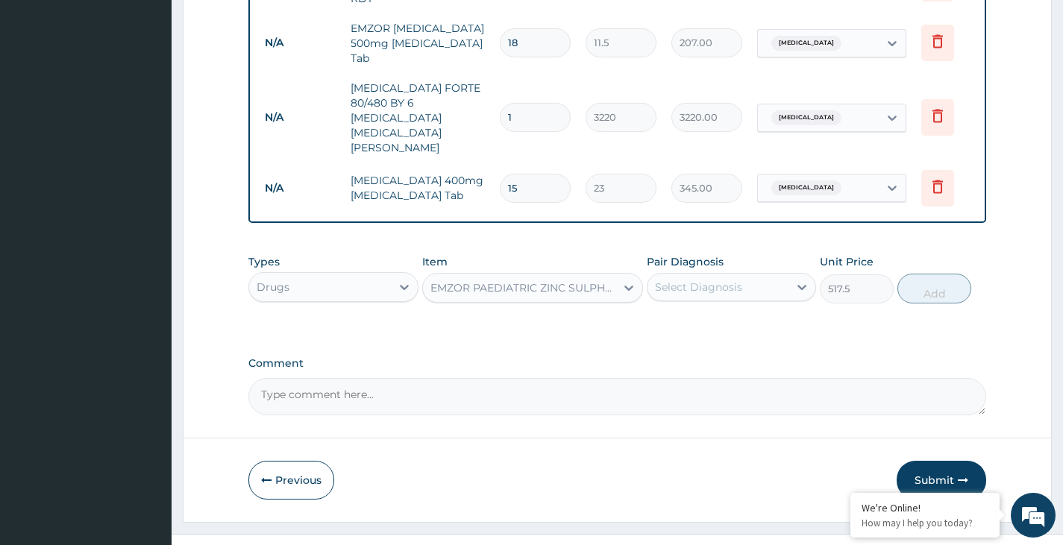
click at [694, 280] on div "Select Diagnosis" at bounding box center [698, 287] width 87 height 15
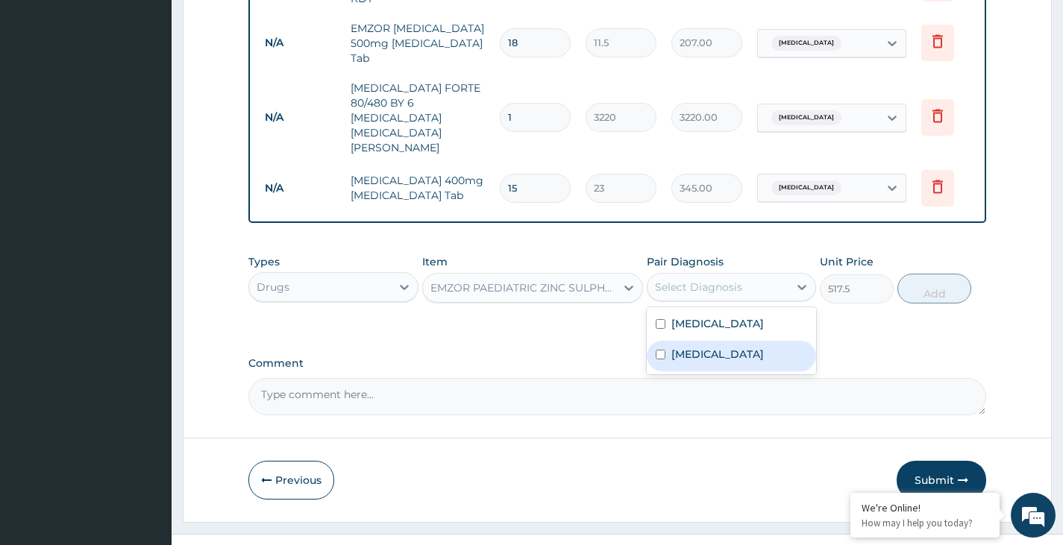
click at [704, 347] on label "Acute gastroenteritis" at bounding box center [717, 354] width 92 height 15
checkbox input "true"
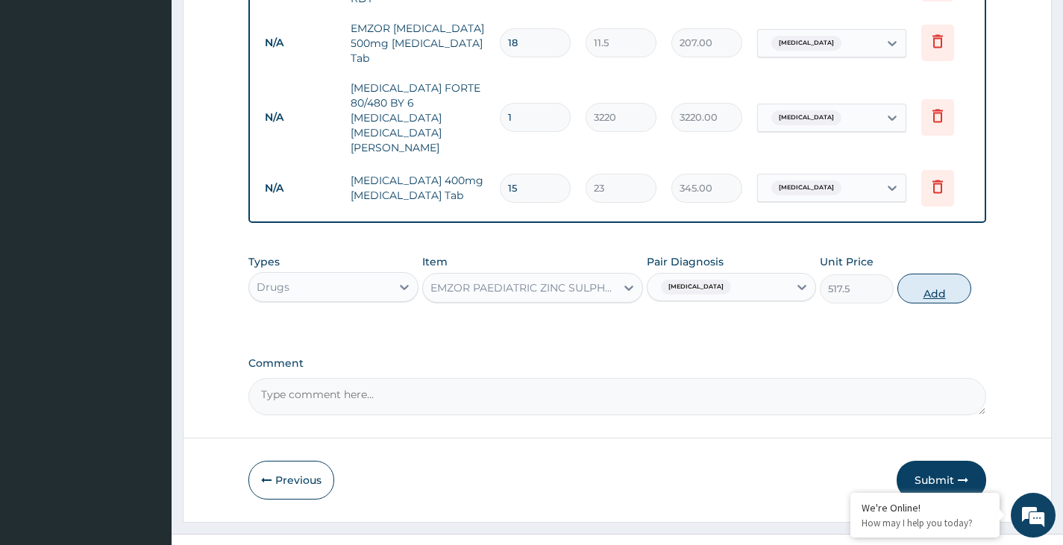
click at [950, 274] on button "Add" at bounding box center [934, 289] width 74 height 30
type input "0"
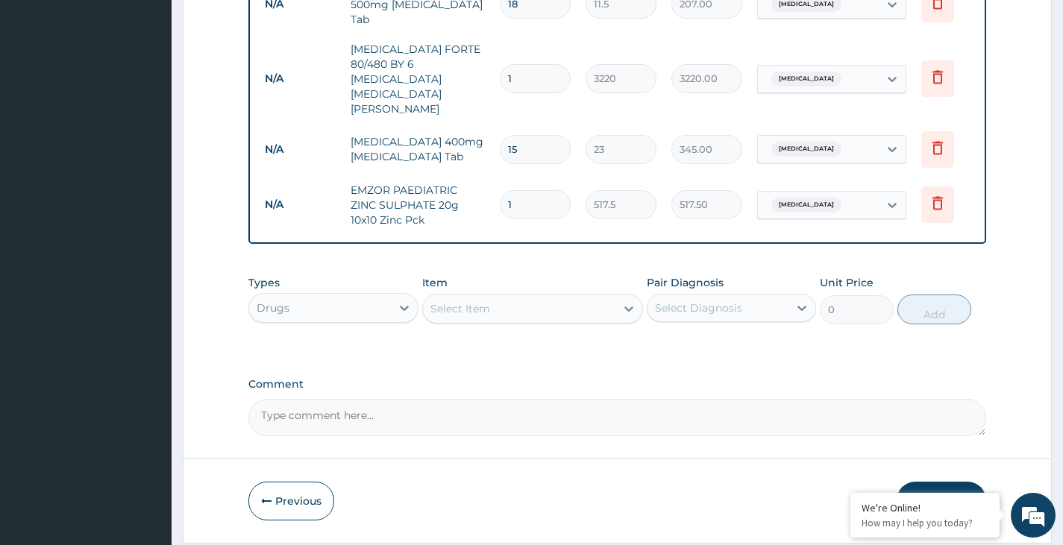
scroll to position [812, 0]
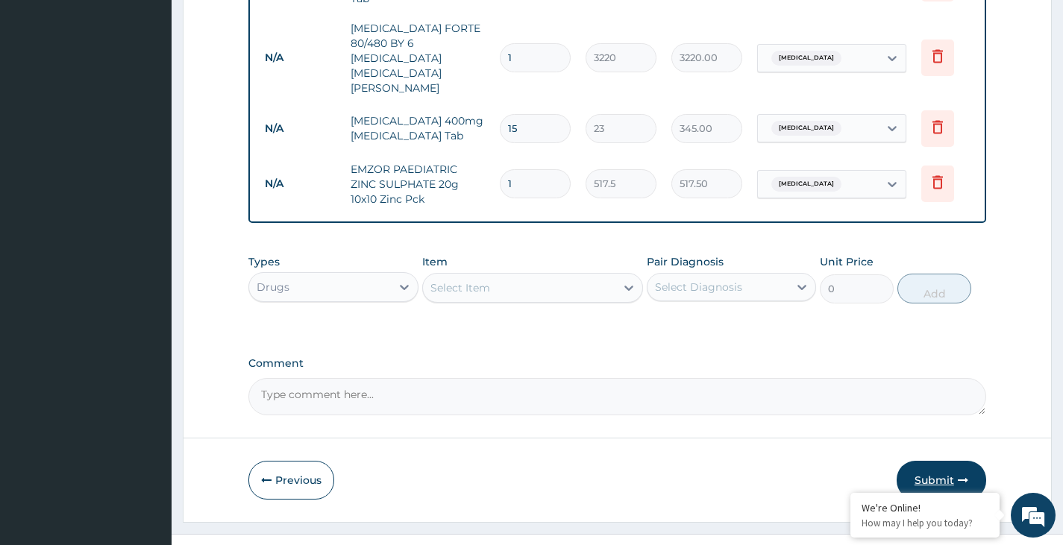
click at [917, 461] on button "Submit" at bounding box center [942, 480] width 90 height 39
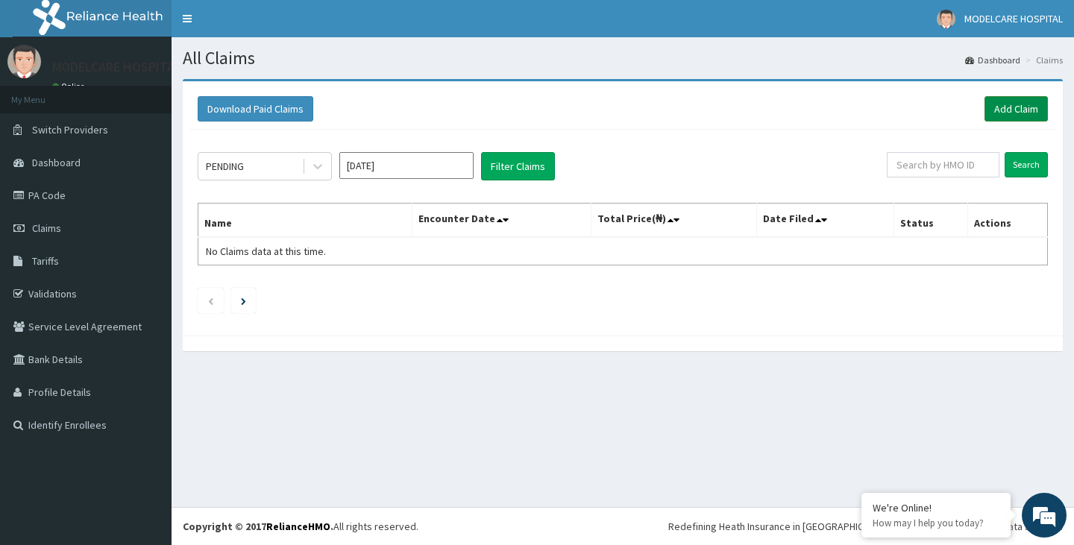
click at [1030, 104] on link "Add Claim" at bounding box center [1016, 108] width 63 height 25
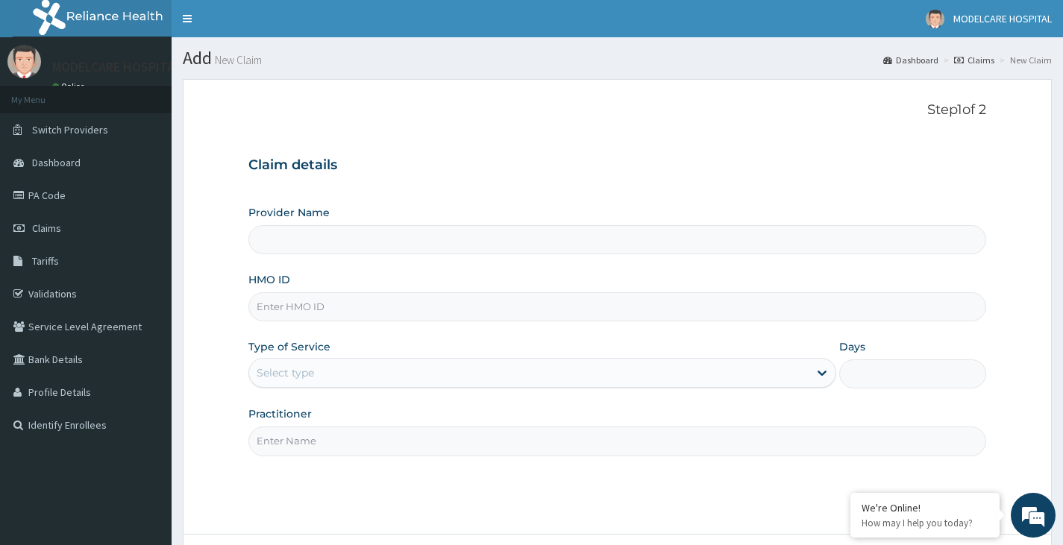
click at [401, 310] on input "HMO ID" at bounding box center [617, 306] width 738 height 29
type input "MODELCARE HOSPITAL"
type input "PSR/10083/A"
click at [398, 368] on div "Select type" at bounding box center [528, 373] width 559 height 24
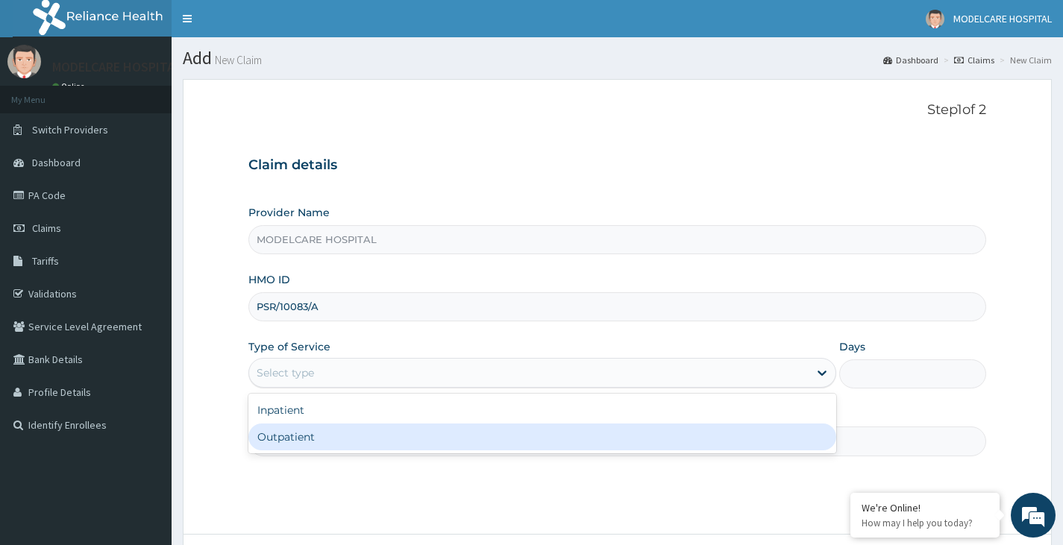
click at [356, 440] on div "Outpatient" at bounding box center [542, 437] width 588 height 27
type input "1"
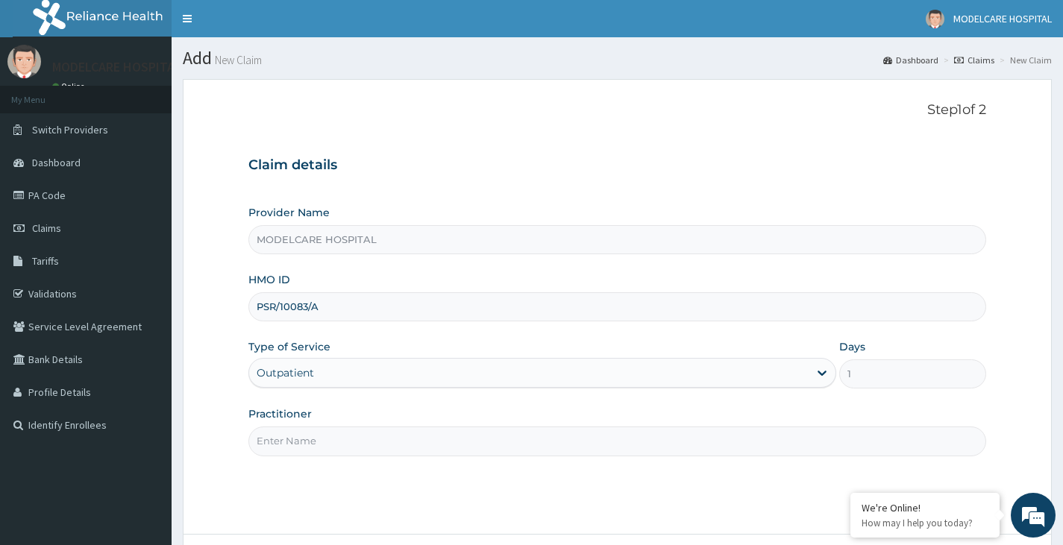
click at [357, 440] on input "Practitioner" at bounding box center [617, 441] width 738 height 29
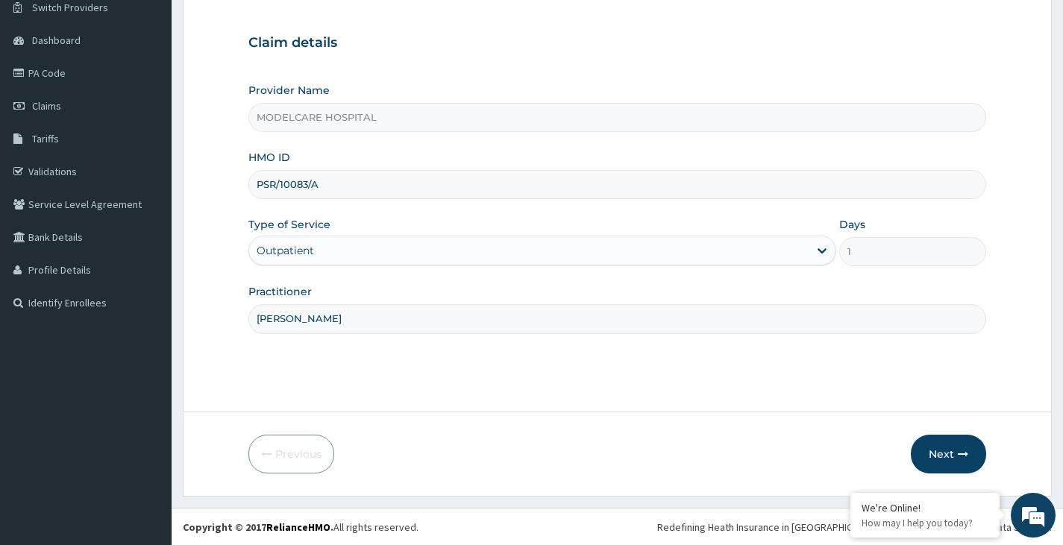
scroll to position [123, 0]
type input "[PERSON_NAME]"
click at [939, 456] on button "Next" at bounding box center [948, 453] width 75 height 39
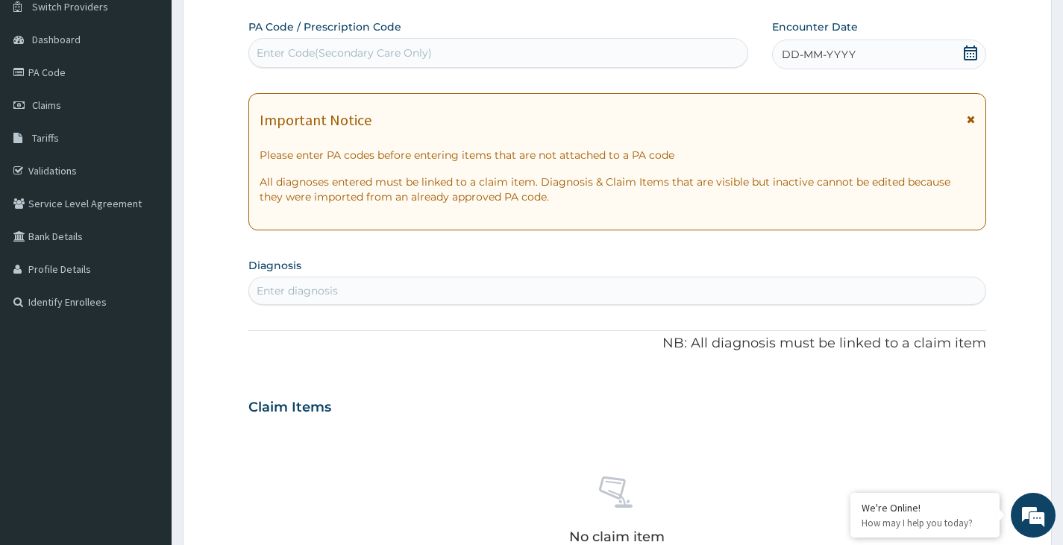
click at [970, 52] on icon at bounding box center [970, 53] width 15 height 15
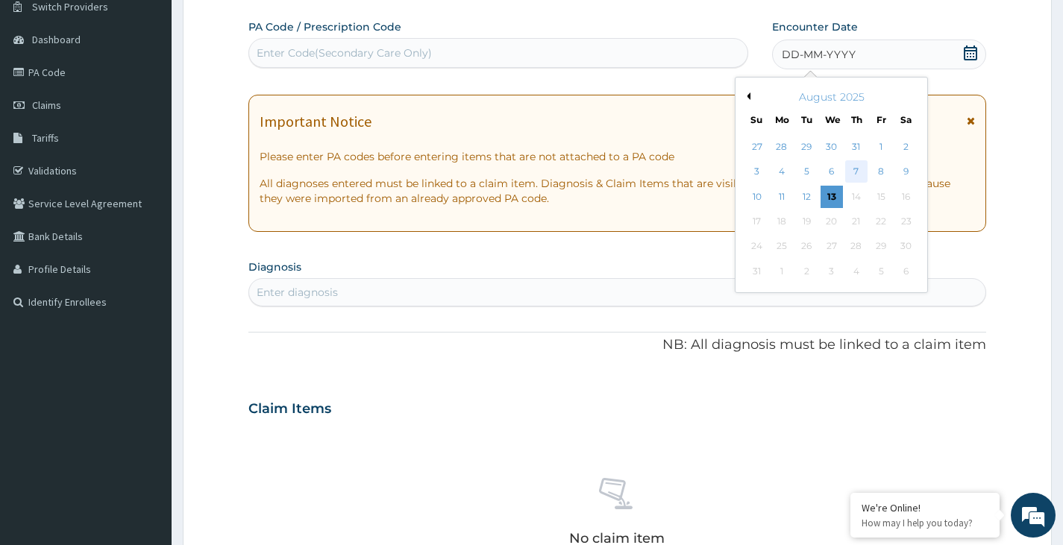
click at [856, 174] on div "7" at bounding box center [856, 172] width 22 height 22
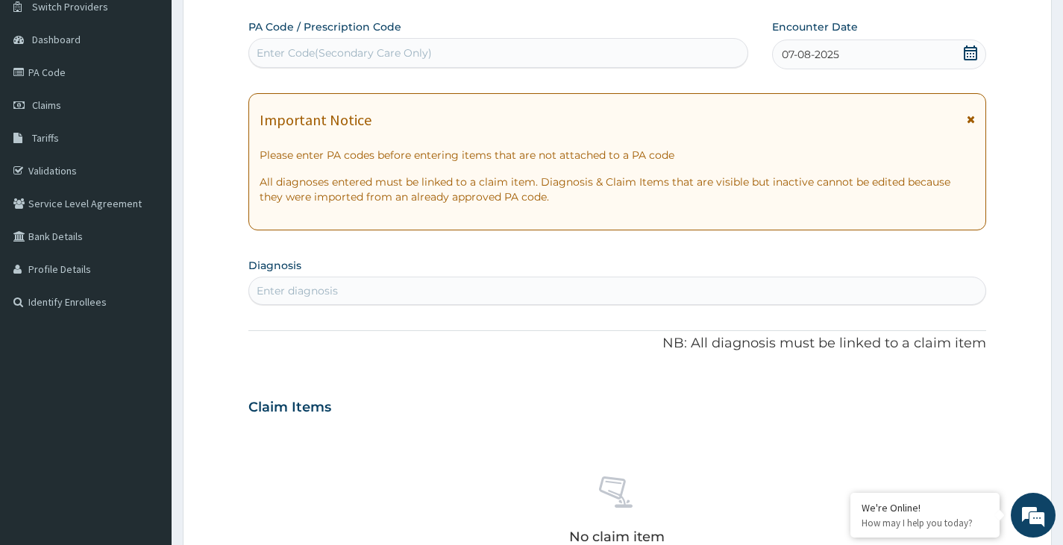
click at [366, 52] on div "Enter Code(Secondary Care Only)" at bounding box center [344, 53] width 175 height 15
drag, startPoint x: 366, startPoint y: 52, endPoint x: 296, endPoint y: 60, distance: 70.6
click at [296, 60] on div "Enter Code(Secondary Care Only)" at bounding box center [344, 53] width 175 height 15
click at [455, 51] on div "Enter Code(Secondary Care Only)" at bounding box center [498, 53] width 498 height 24
click at [442, 63] on div "Enter Code(Secondary Care Only)" at bounding box center [498, 53] width 498 height 24
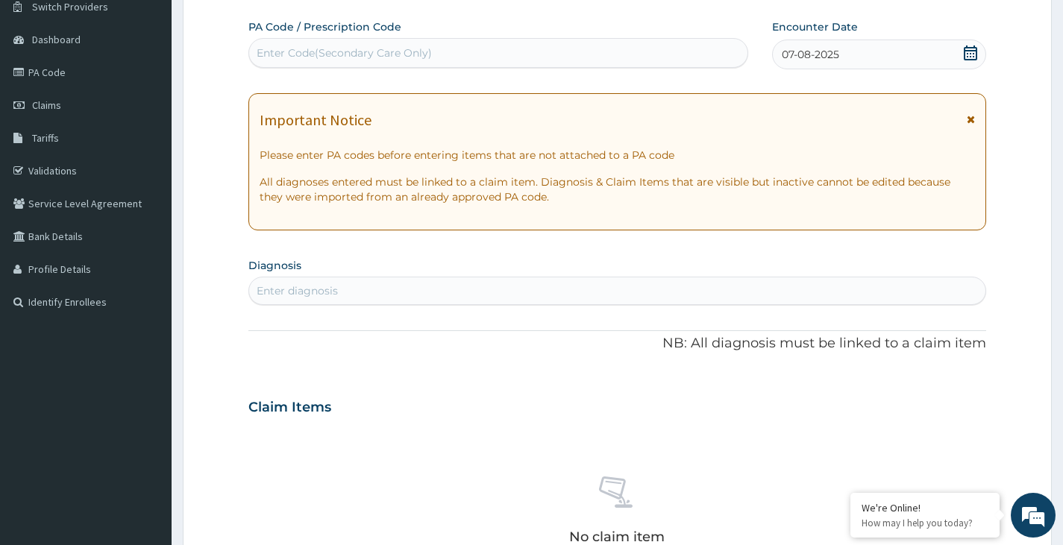
click at [457, 51] on div "Enter Code(Secondary Care Only)" at bounding box center [498, 53] width 498 height 24
click at [383, 51] on div "Enter Code(Secondary Care Only)" at bounding box center [344, 53] width 175 height 15
type input "PA/059D6C"
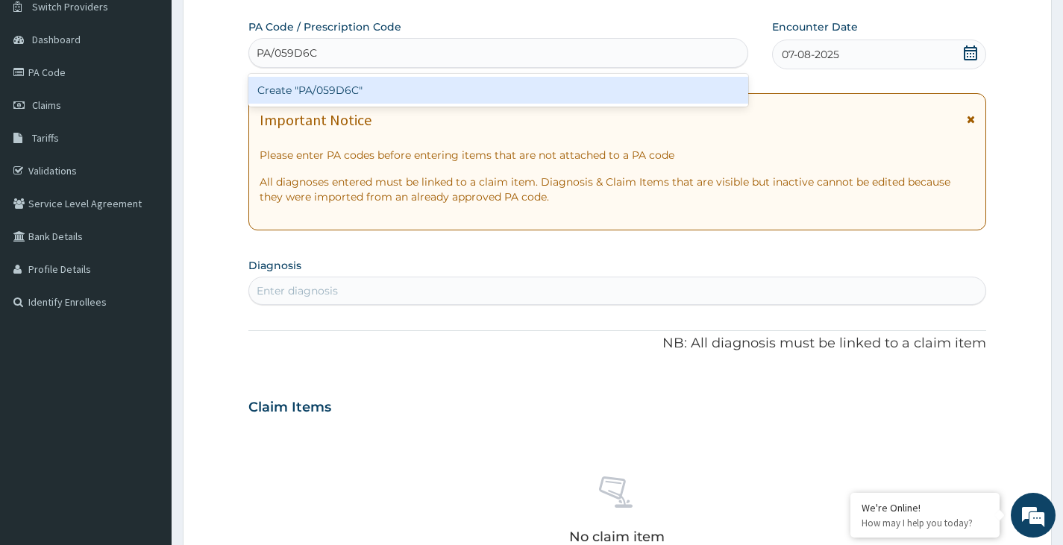
click at [314, 92] on div "Create "PA/059D6C"" at bounding box center [498, 90] width 500 height 27
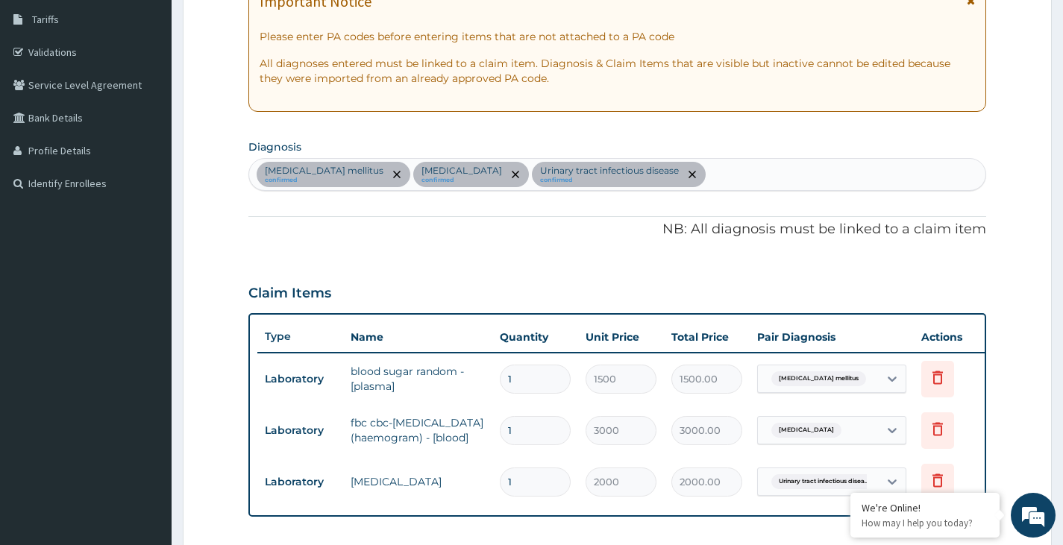
scroll to position [236, 0]
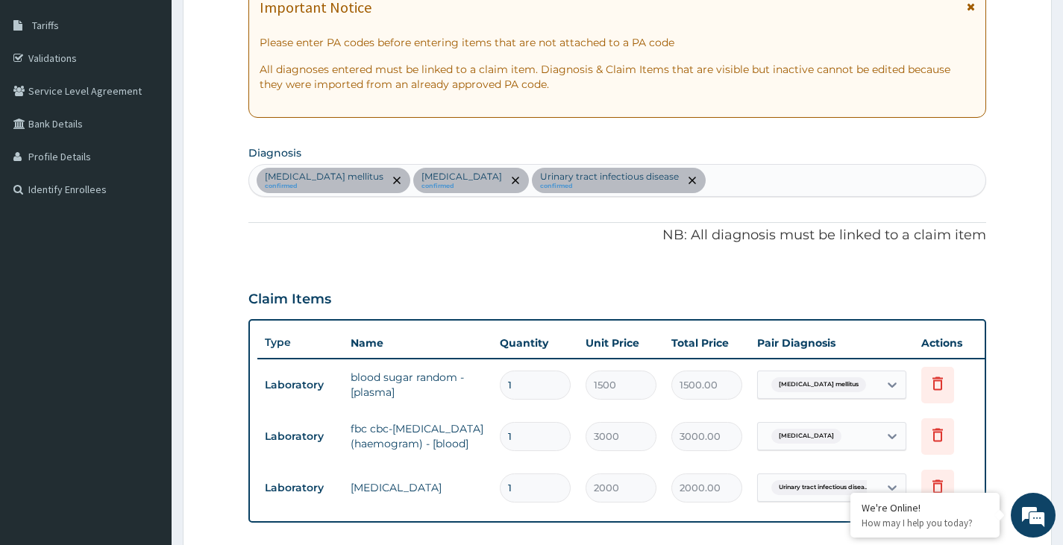
click at [633, 179] on div "Diabetes mellitus confirmed Sepsis confirmed Urinary tract infectious disease c…" at bounding box center [617, 180] width 736 height 31
type input "MALARIA"
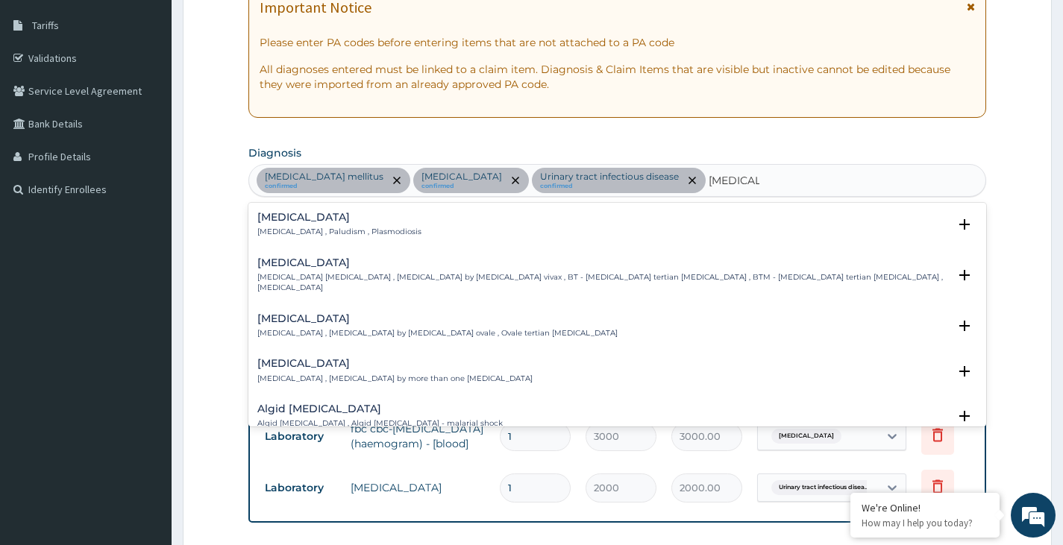
click at [315, 229] on p "Malaria , Paludism , Plasmodiosis" at bounding box center [339, 232] width 164 height 10
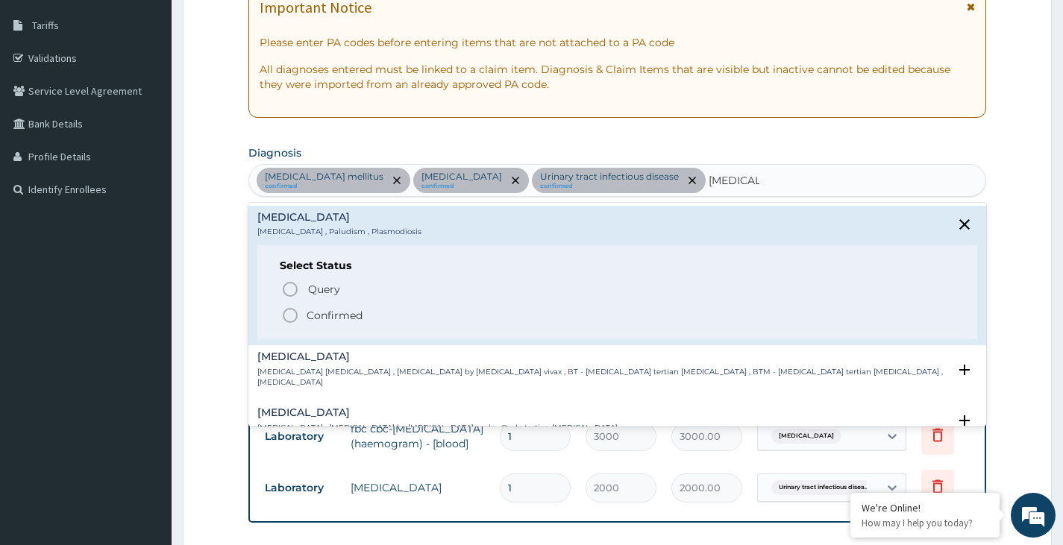
click at [290, 312] on icon "status option filled" at bounding box center [290, 316] width 18 height 18
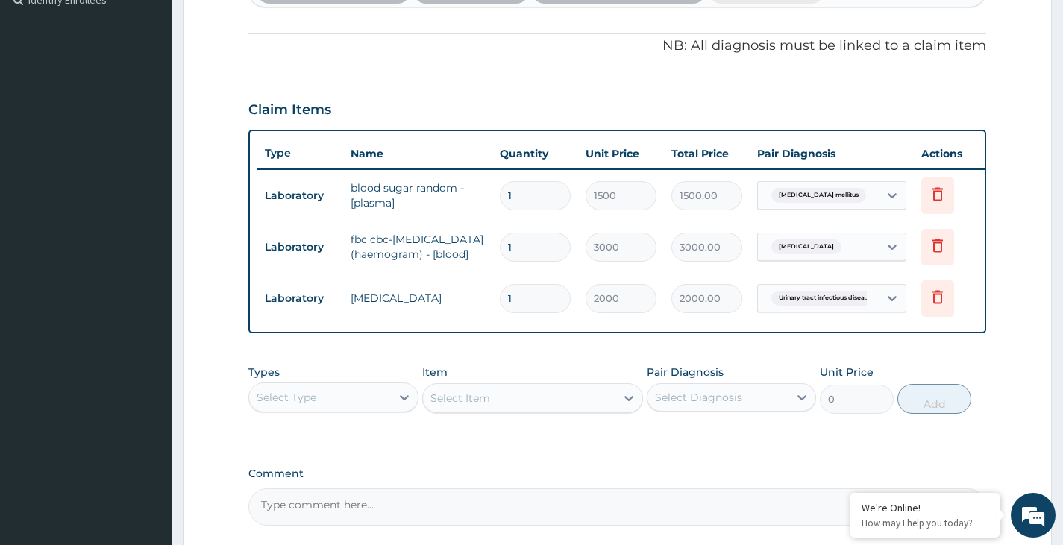
scroll to position [460, 0]
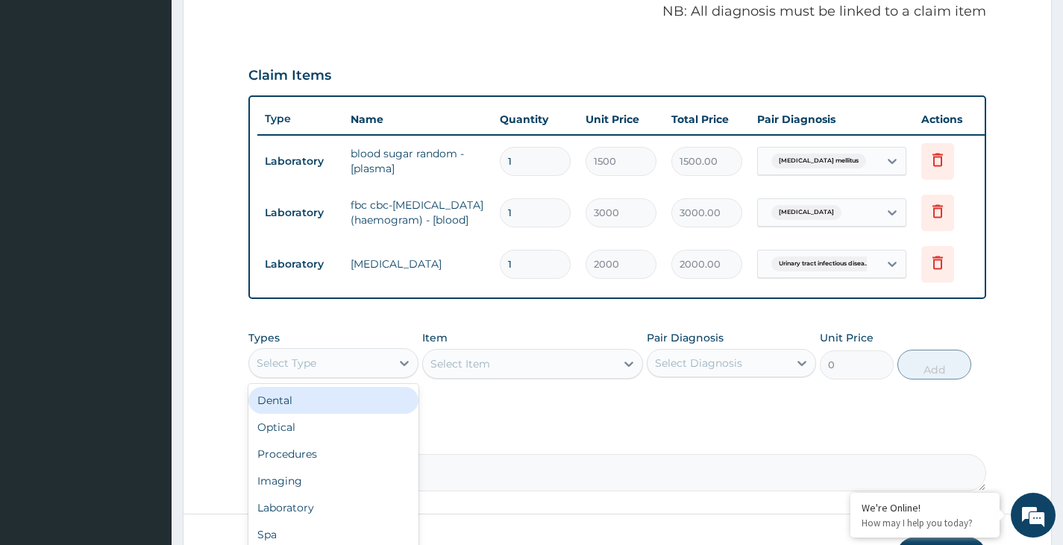
click at [387, 375] on div "Select Type" at bounding box center [319, 363] width 141 height 24
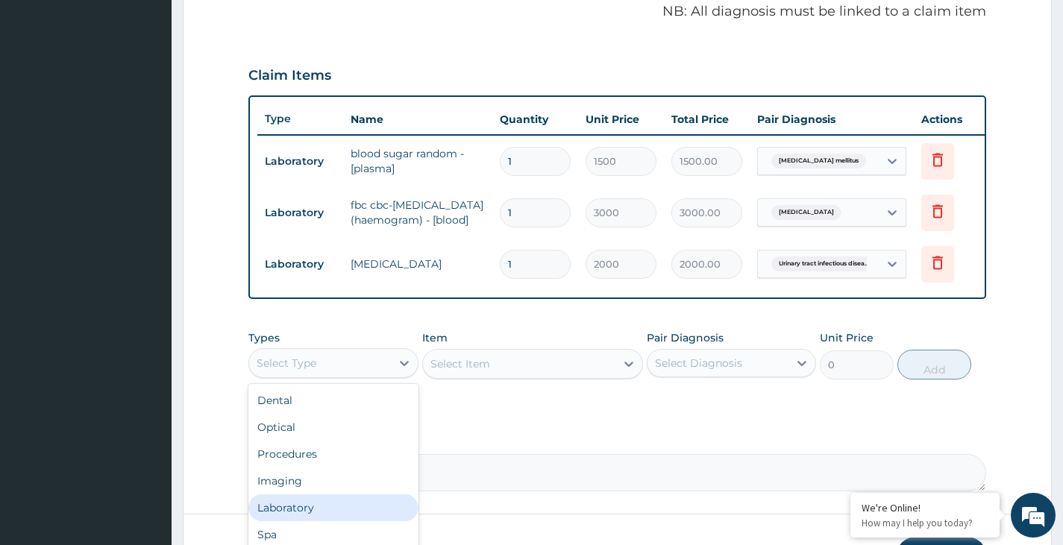
click at [357, 521] on div "Laboratory" at bounding box center [332, 508] width 169 height 27
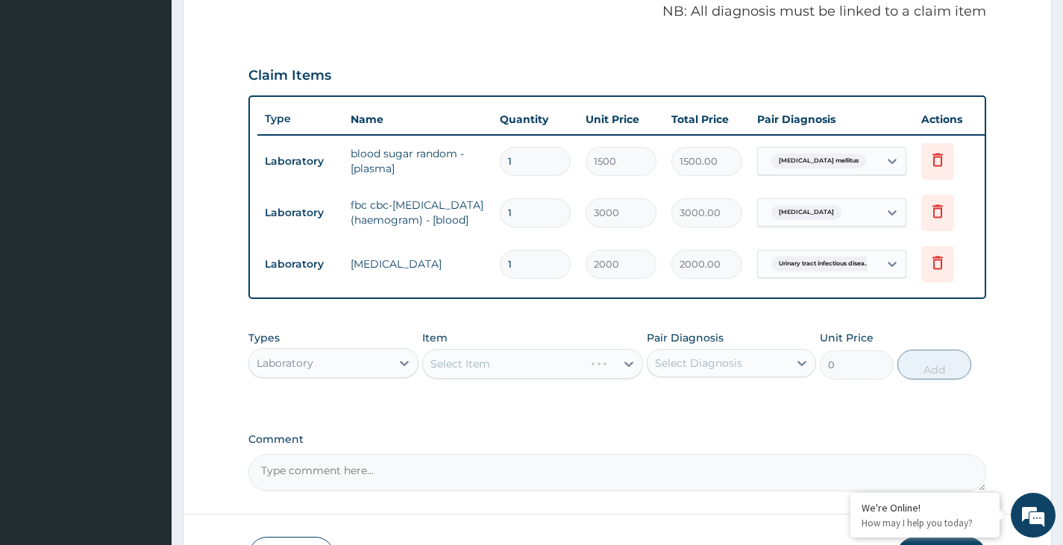
click at [718, 371] on div "Select Diagnosis" at bounding box center [698, 363] width 87 height 15
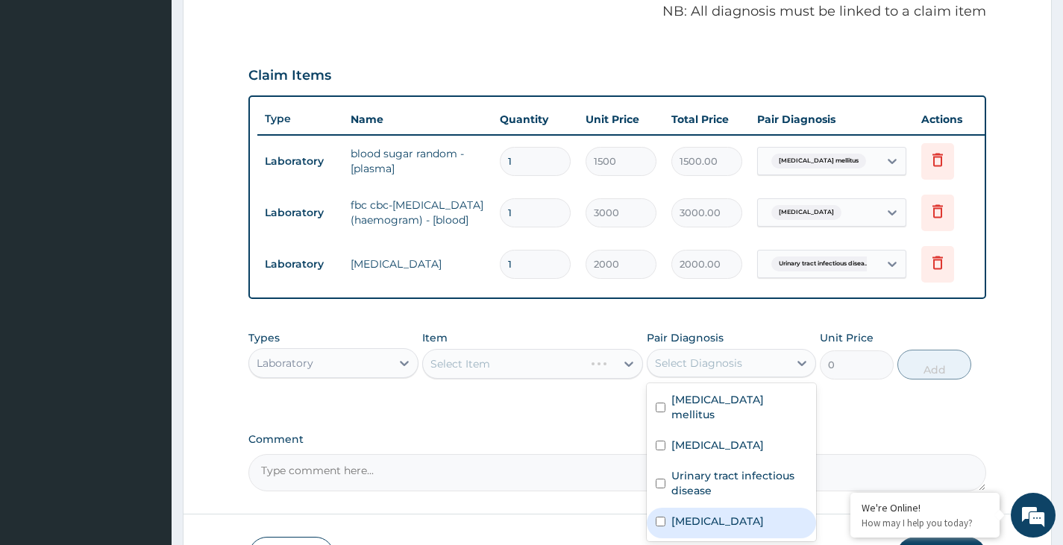
click at [700, 527] on label "Malaria" at bounding box center [717, 521] width 92 height 15
checkbox input "true"
click at [551, 376] on div "Select Item" at bounding box center [519, 364] width 193 height 24
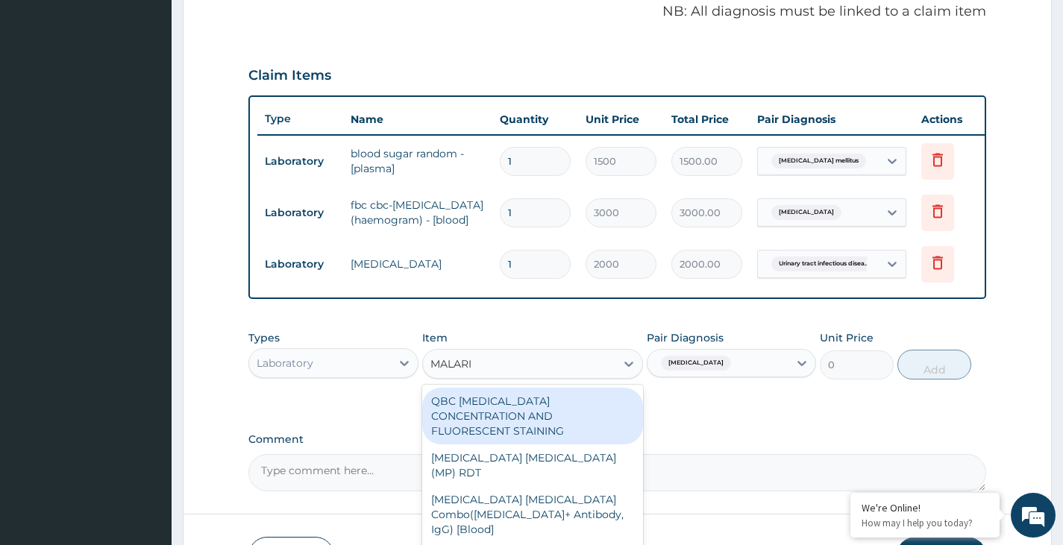
type input "MALARIA"
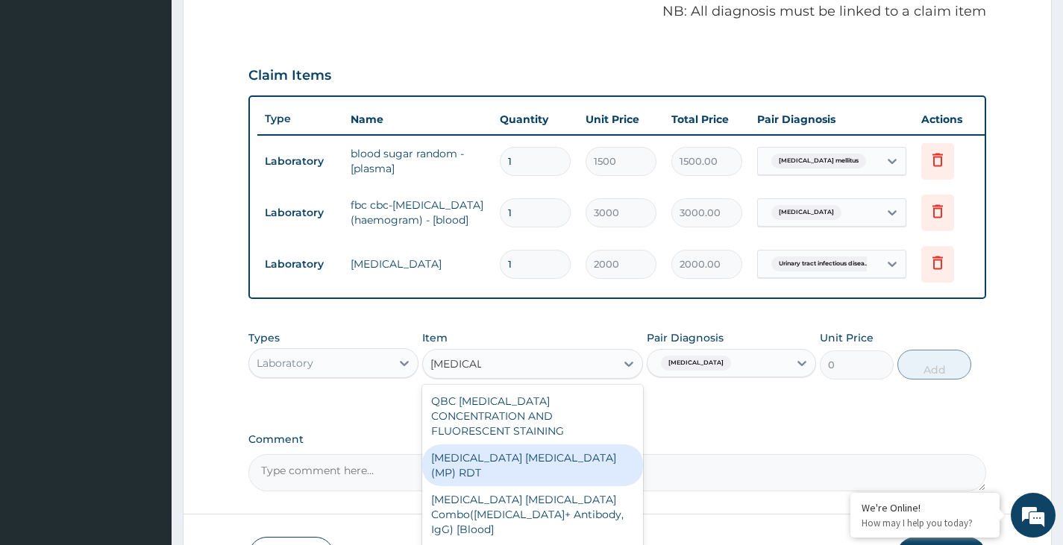
click at [460, 465] on div "MALARIA PARASITE (MP) RDT" at bounding box center [533, 466] width 222 height 42
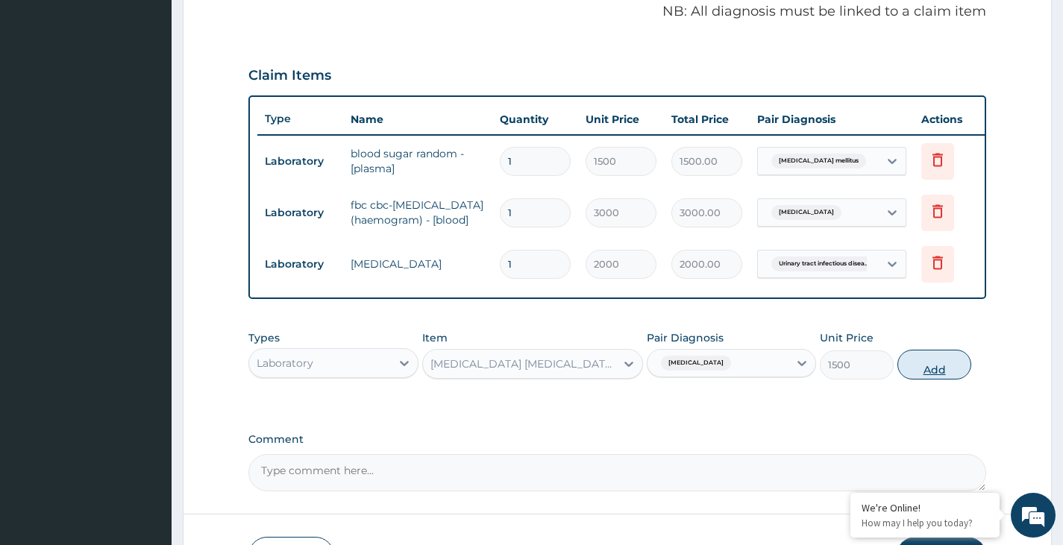
click at [914, 380] on button "Add" at bounding box center [934, 365] width 74 height 30
type input "0"
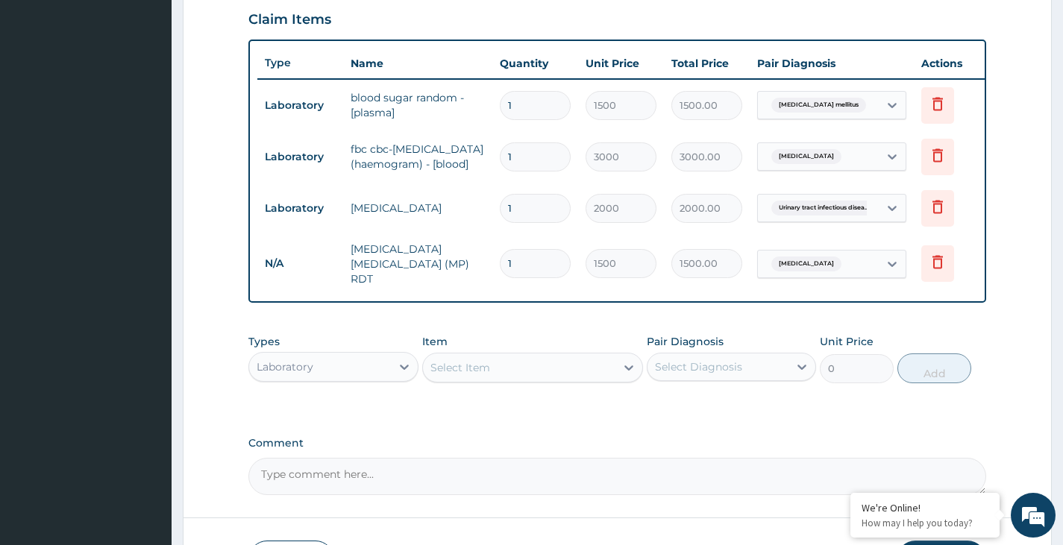
scroll to position [609, 0]
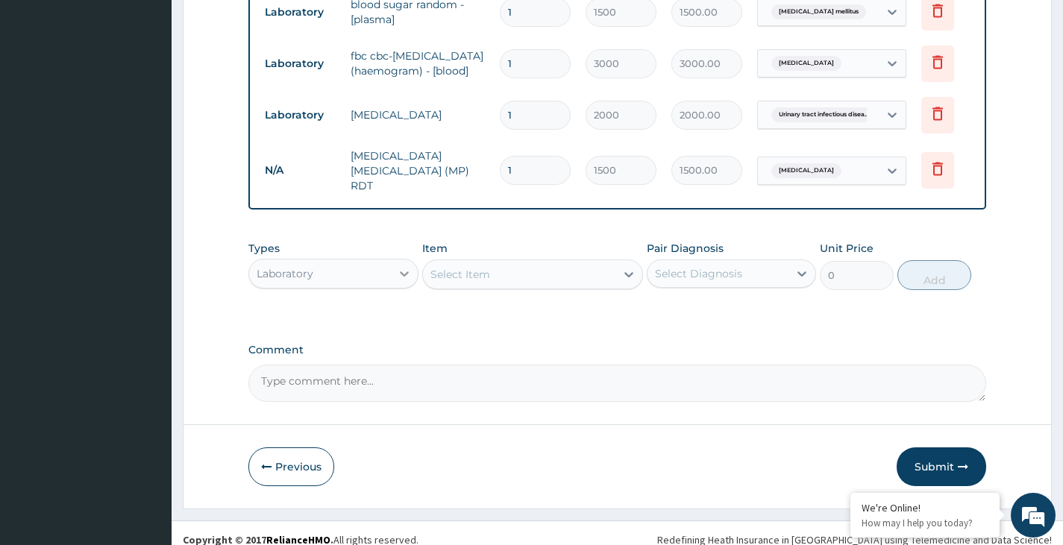
click at [400, 277] on icon at bounding box center [404, 273] width 15 height 15
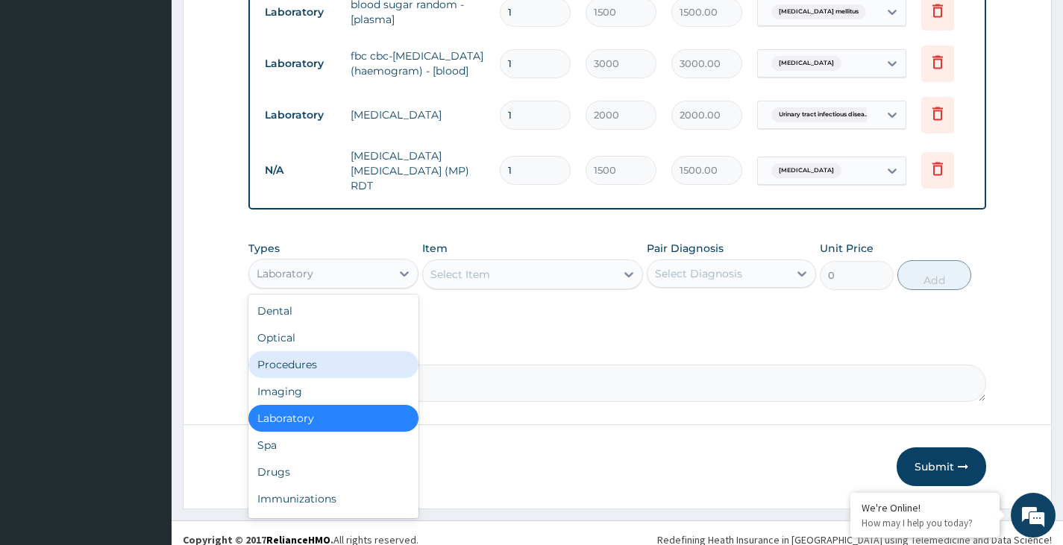
click at [301, 378] on div "Procedures" at bounding box center [332, 364] width 169 height 27
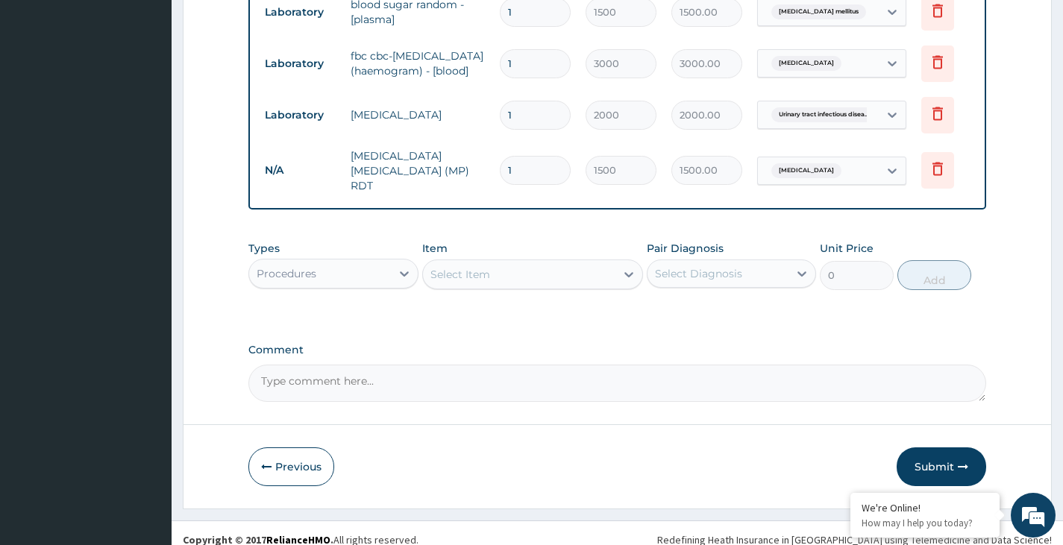
click at [546, 283] on div "Select Item" at bounding box center [519, 275] width 193 height 24
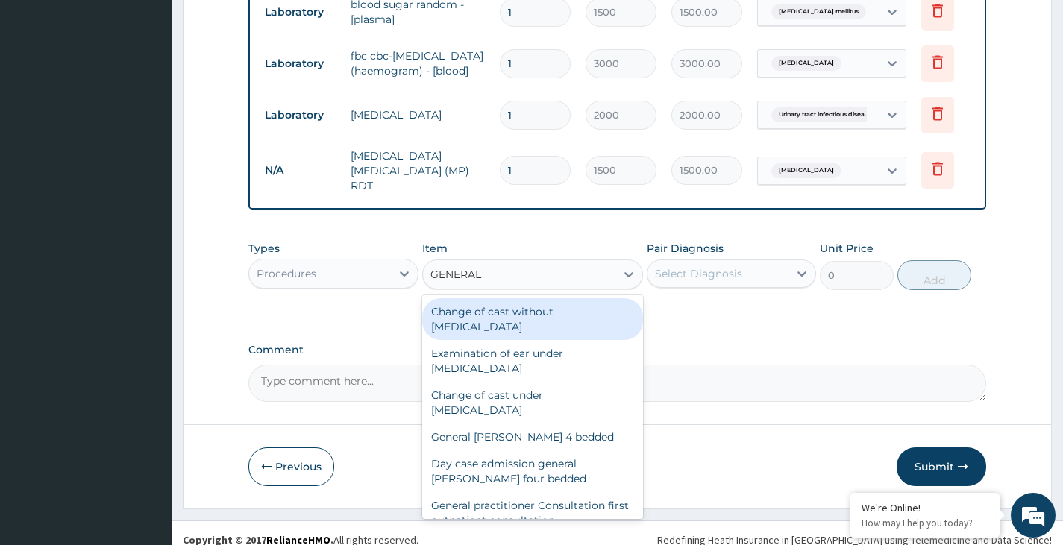
type input "GENERAL P"
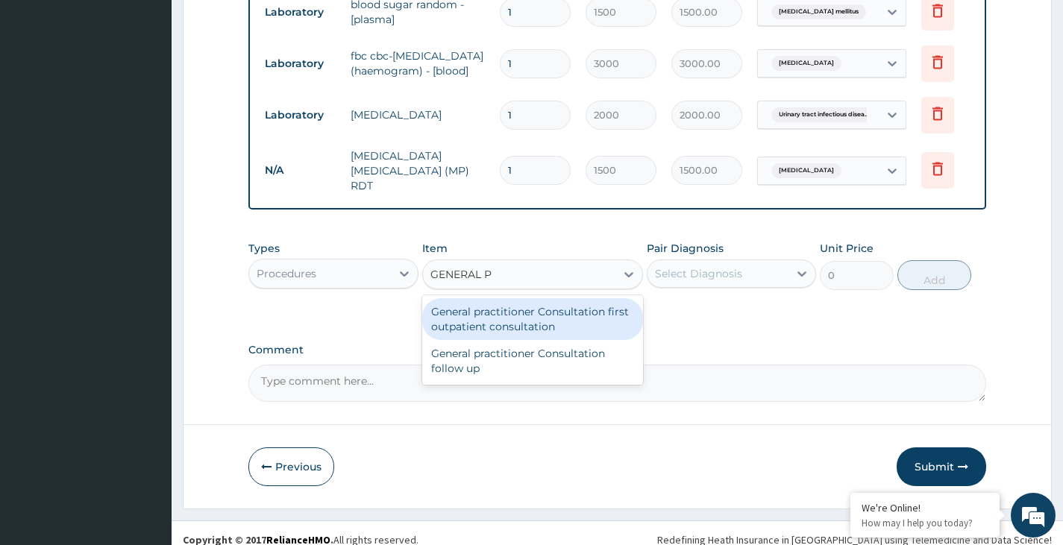
click at [526, 330] on div "General practitioner Consultation first outpatient consultation" at bounding box center [533, 319] width 222 height 42
type input "3000"
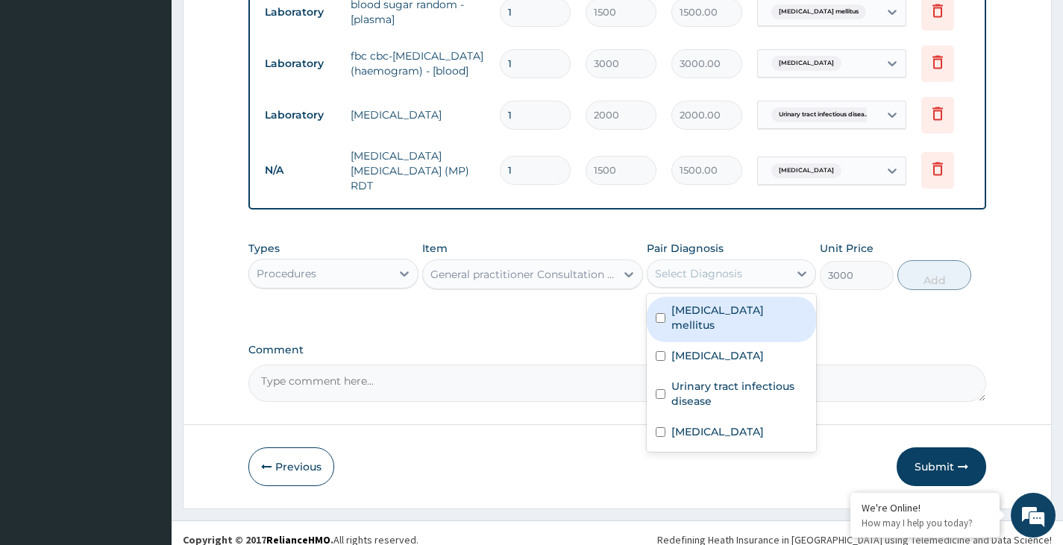
click at [709, 281] on div "Select Diagnosis" at bounding box center [698, 273] width 87 height 15
click at [700, 327] on label "Diabetes mellitus" at bounding box center [739, 318] width 136 height 30
checkbox input "true"
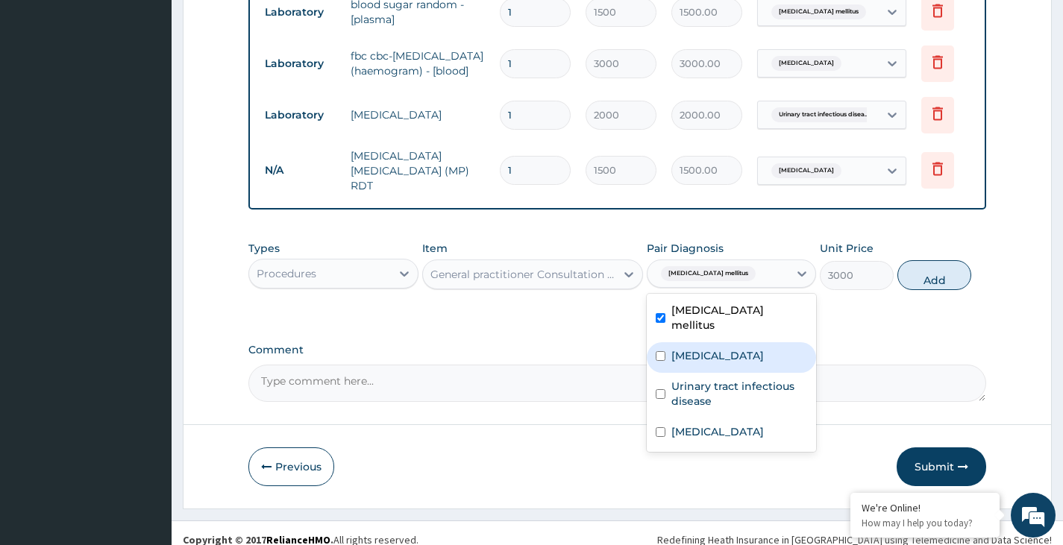
drag, startPoint x: 694, startPoint y: 351, endPoint x: 694, endPoint y: 366, distance: 14.9
click at [694, 353] on label "Sepsis" at bounding box center [717, 355] width 92 height 15
checkbox input "true"
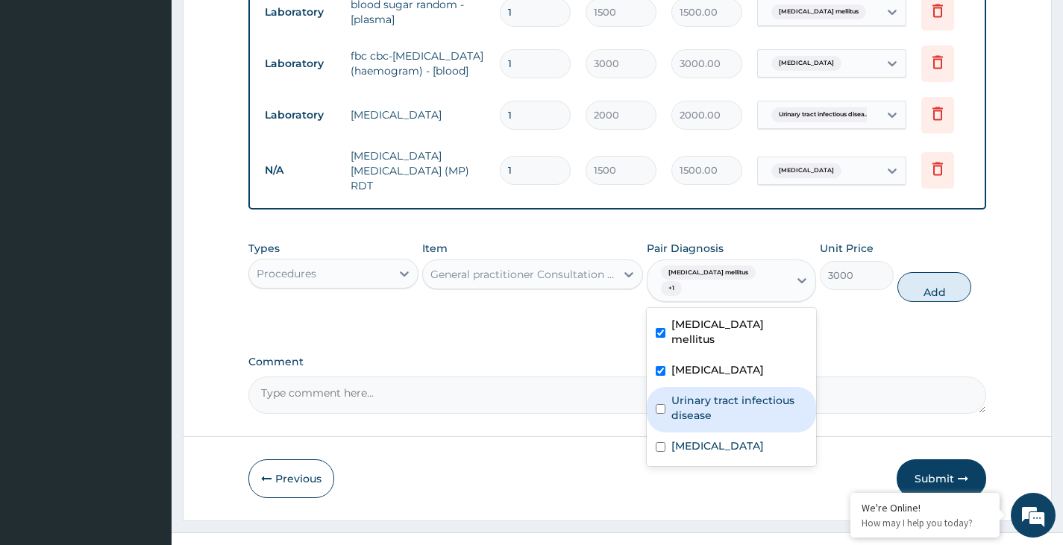
drag, startPoint x: 694, startPoint y: 376, endPoint x: 699, endPoint y: 410, distance: 33.9
click at [694, 393] on label "Urinary tract infectious disease" at bounding box center [739, 408] width 136 height 30
checkbox input "true"
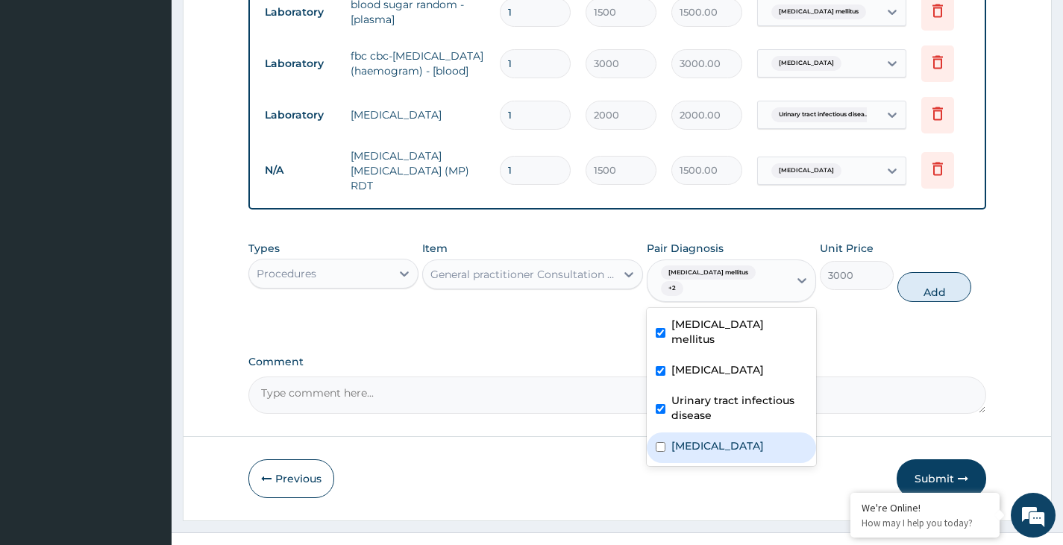
click at [697, 439] on label "Malaria" at bounding box center [717, 446] width 92 height 15
checkbox input "true"
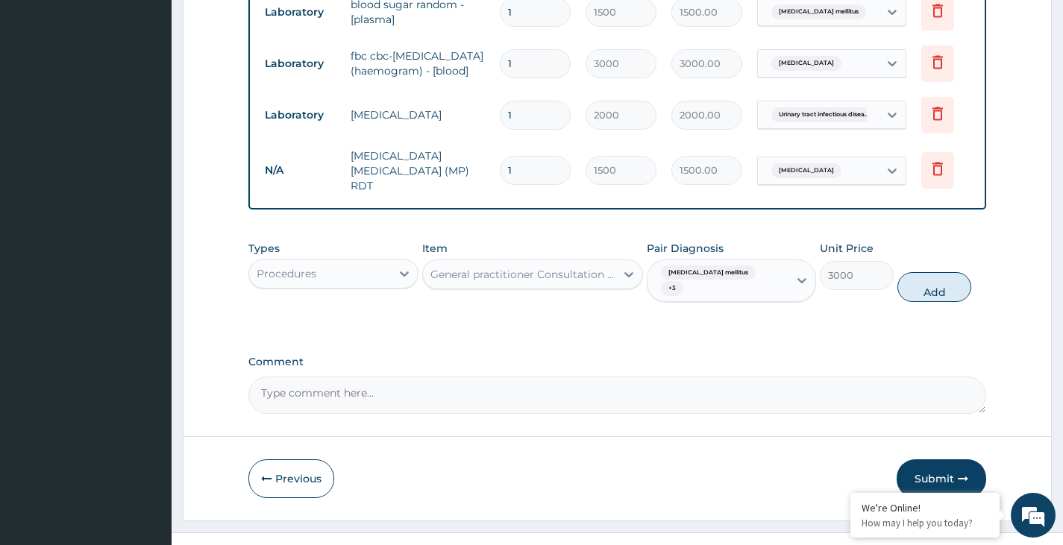
click at [919, 291] on button "Add" at bounding box center [934, 287] width 74 height 30
type input "0"
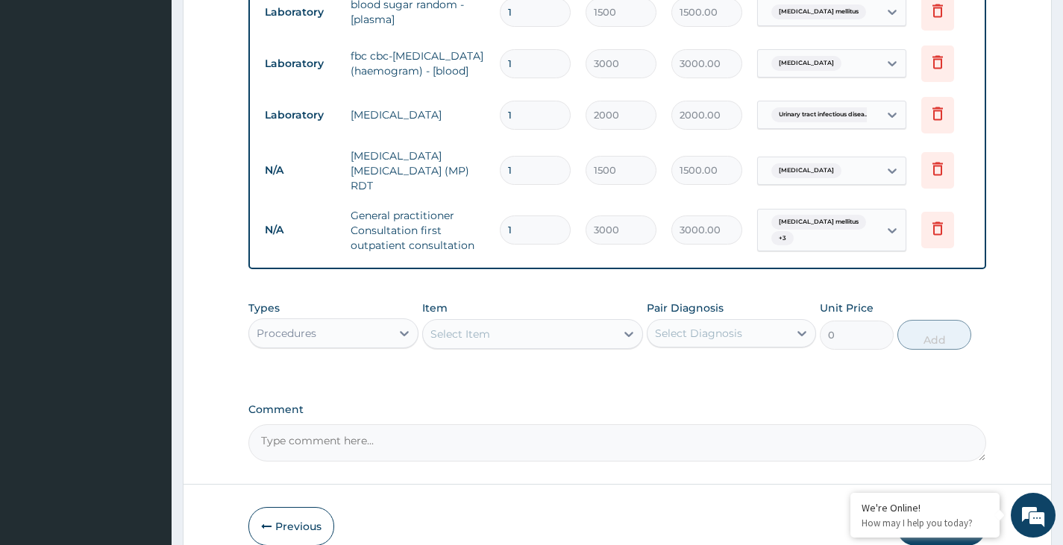
click at [584, 345] on div "Select Item" at bounding box center [519, 334] width 193 height 24
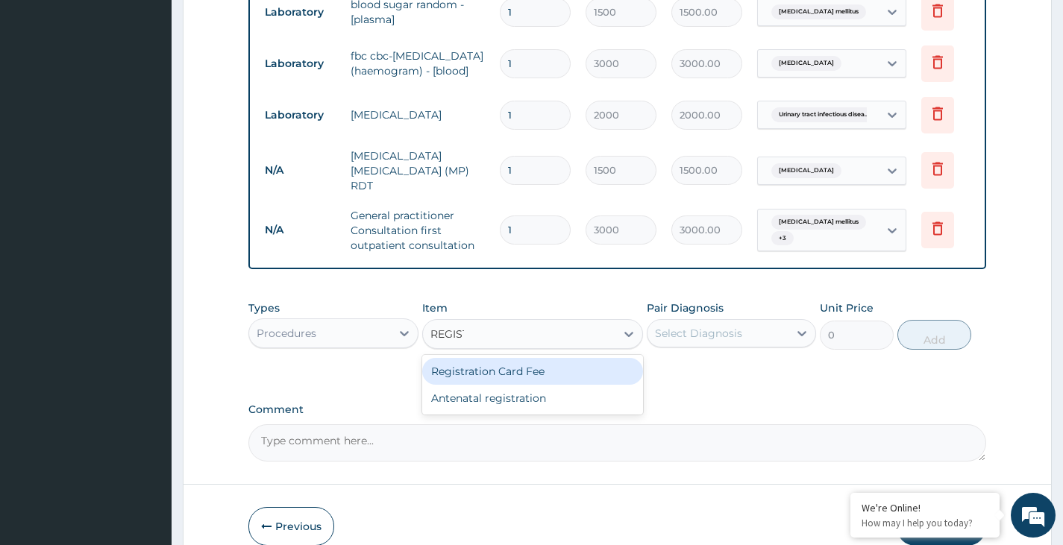
type input "REGISTR"
click at [531, 383] on div "Registration Card Fee" at bounding box center [533, 371] width 222 height 27
type input "2000"
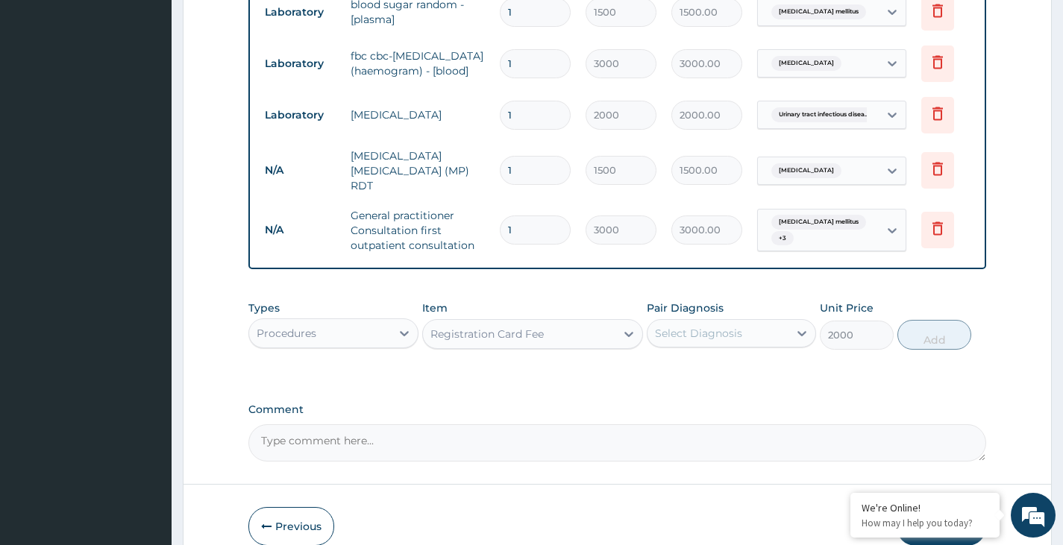
click at [715, 341] on div "Select Diagnosis" at bounding box center [698, 333] width 87 height 15
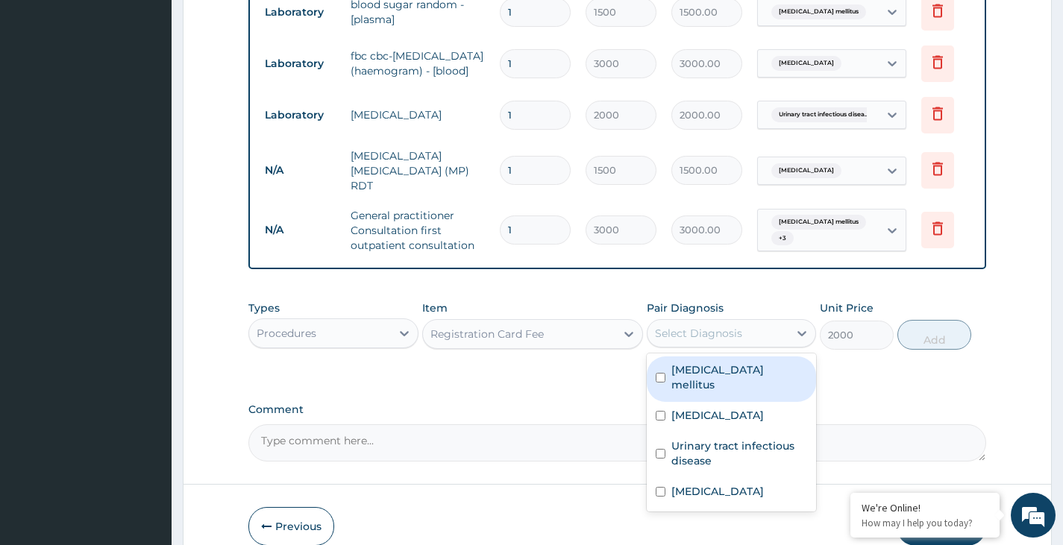
click at [724, 380] on label "Diabetes mellitus" at bounding box center [739, 378] width 136 height 30
checkbox input "true"
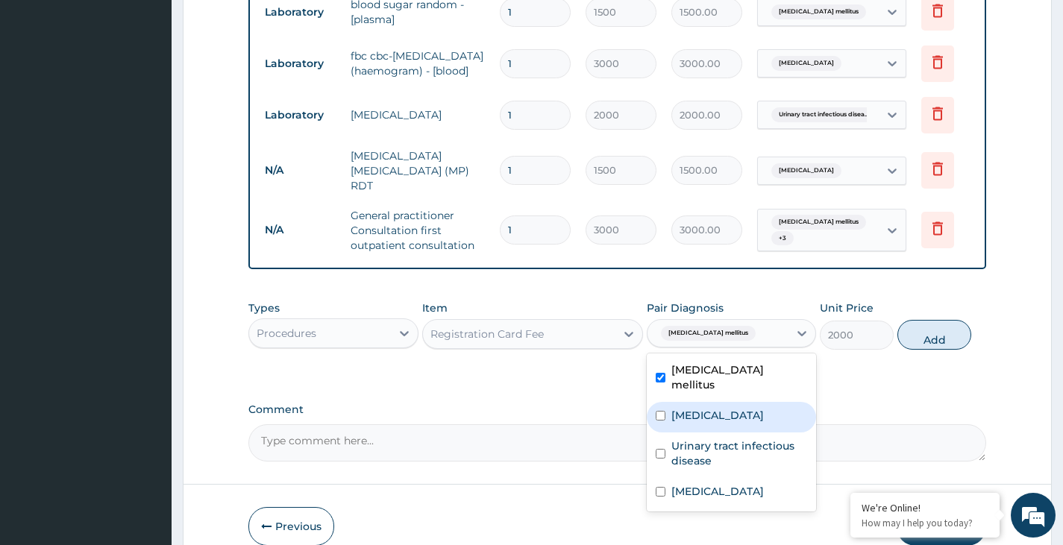
click at [724, 407] on div "Sepsis" at bounding box center [731, 417] width 169 height 31
checkbox input "true"
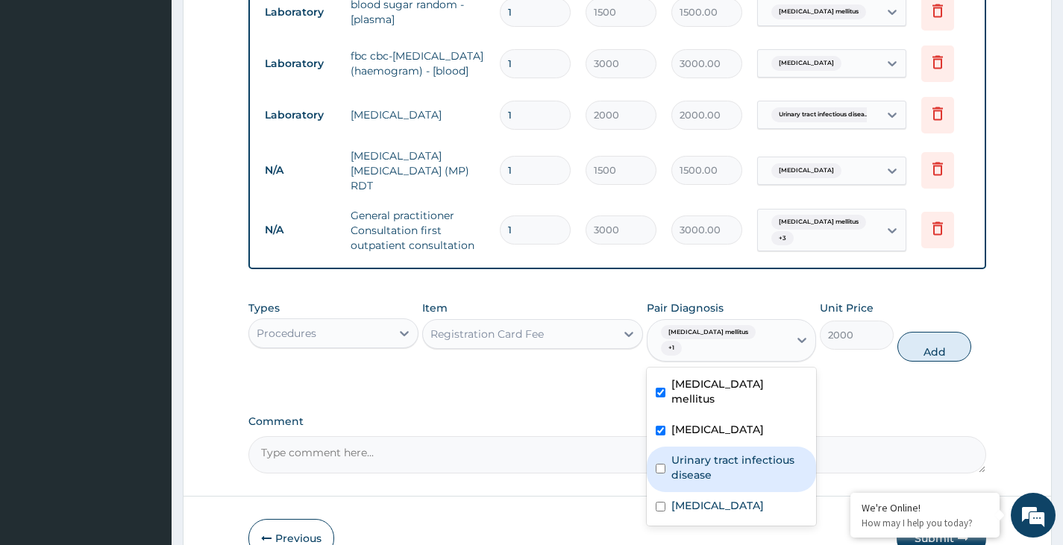
click at [724, 453] on label "Urinary tract infectious disease" at bounding box center [739, 468] width 136 height 30
checkbox input "true"
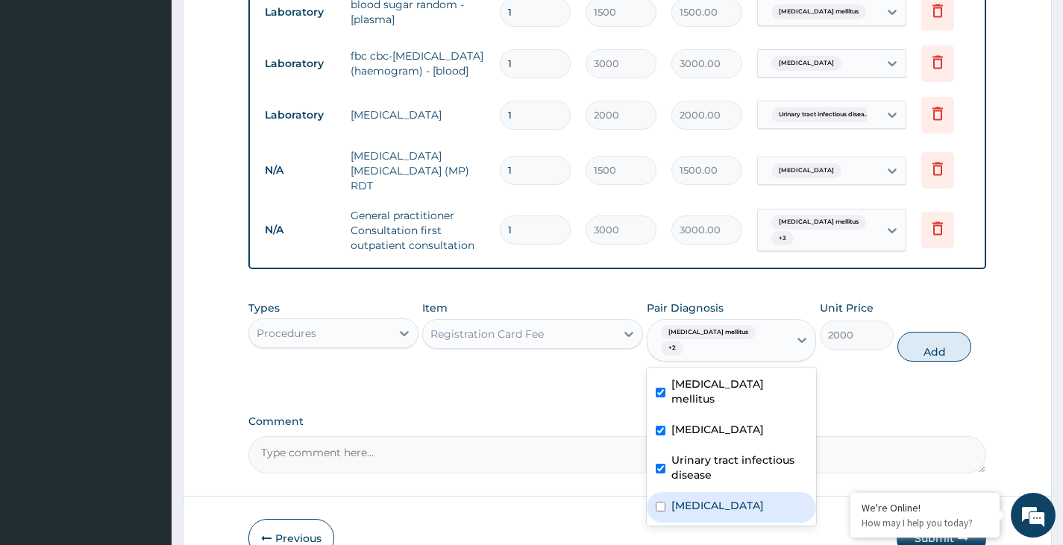
drag, startPoint x: 721, startPoint y: 485, endPoint x: 756, endPoint y: 483, distance: 35.8
click at [721, 492] on div "Malaria" at bounding box center [731, 507] width 169 height 31
checkbox input "true"
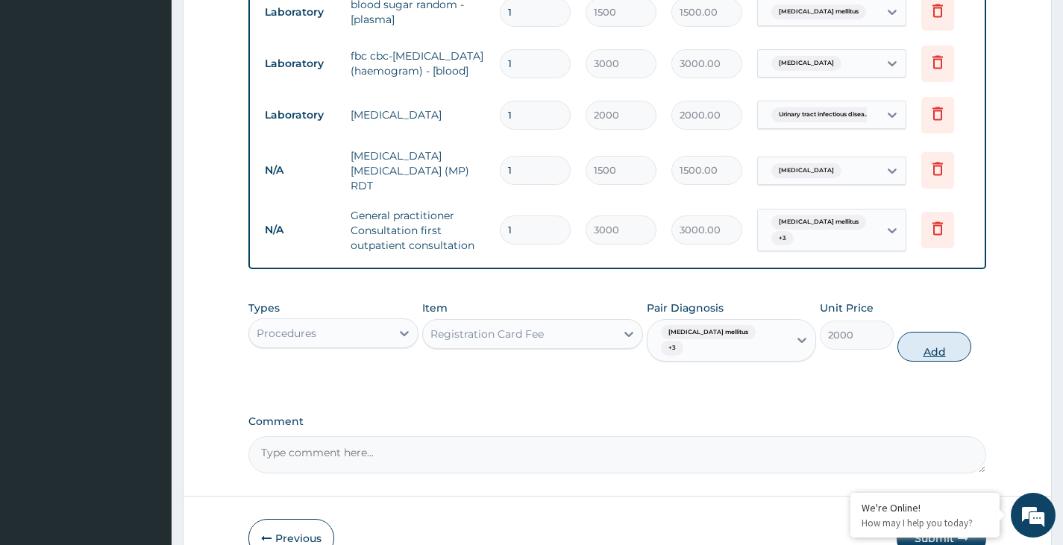
click at [918, 344] on button "Add" at bounding box center [934, 347] width 74 height 30
type input "0"
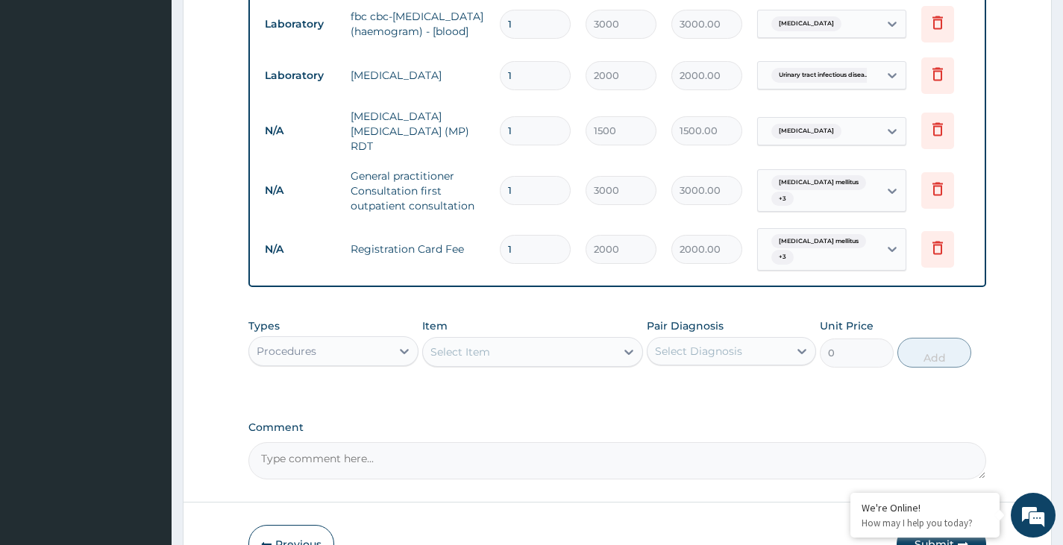
scroll to position [750, 0]
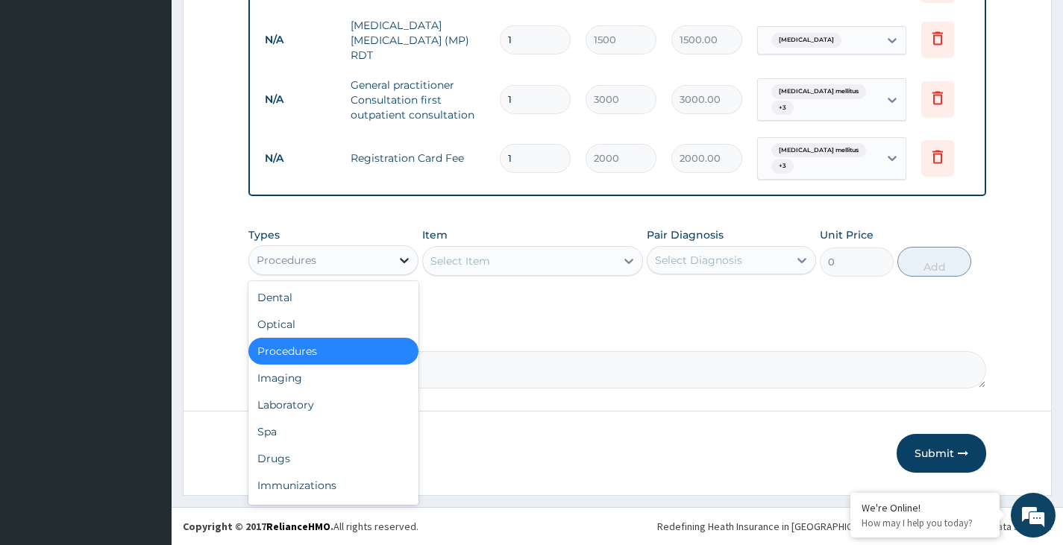
click at [400, 256] on icon at bounding box center [404, 260] width 15 height 15
click at [304, 460] on div "Drugs" at bounding box center [332, 458] width 169 height 27
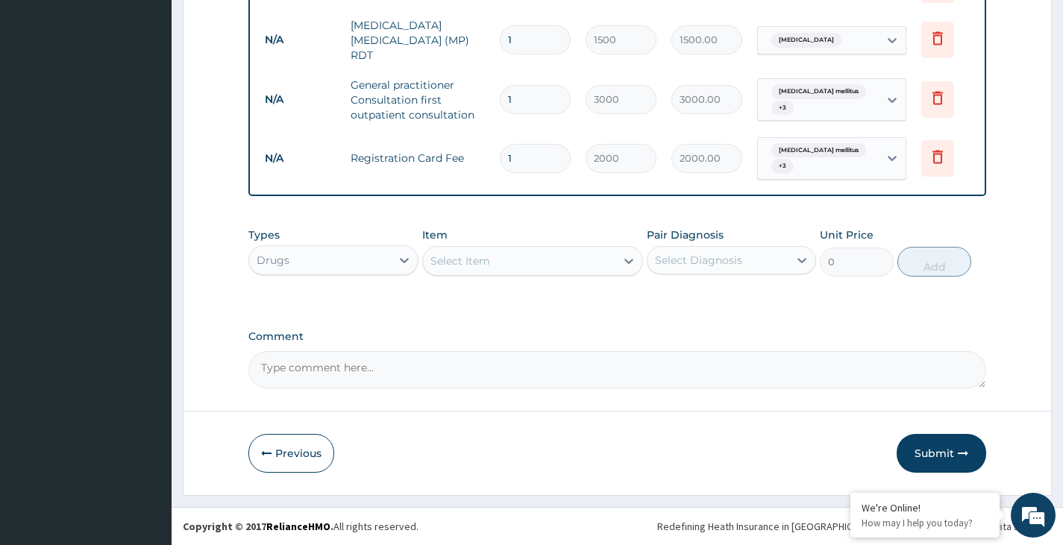
click at [527, 263] on div "Select Item" at bounding box center [519, 261] width 193 height 24
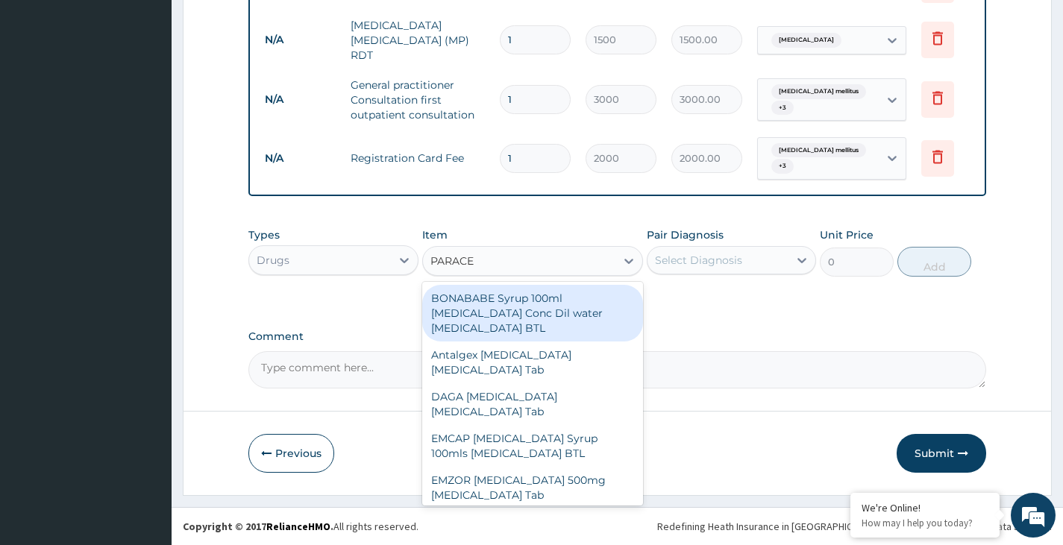
type input "PARACET"
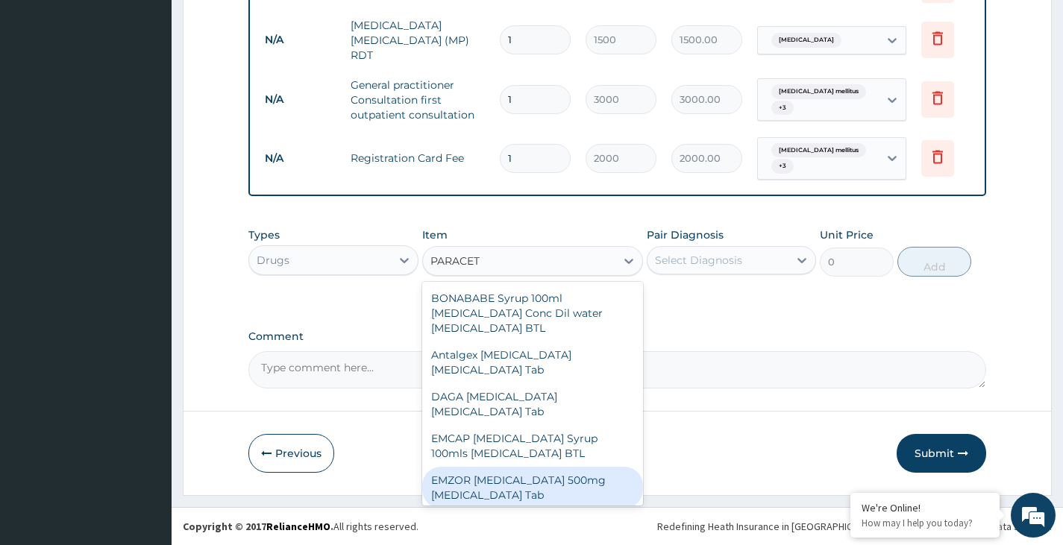
click at [480, 489] on div "EMZOR [MEDICAL_DATA] 500mg [MEDICAL_DATA] Tab" at bounding box center [533, 488] width 222 height 42
type input "11.5"
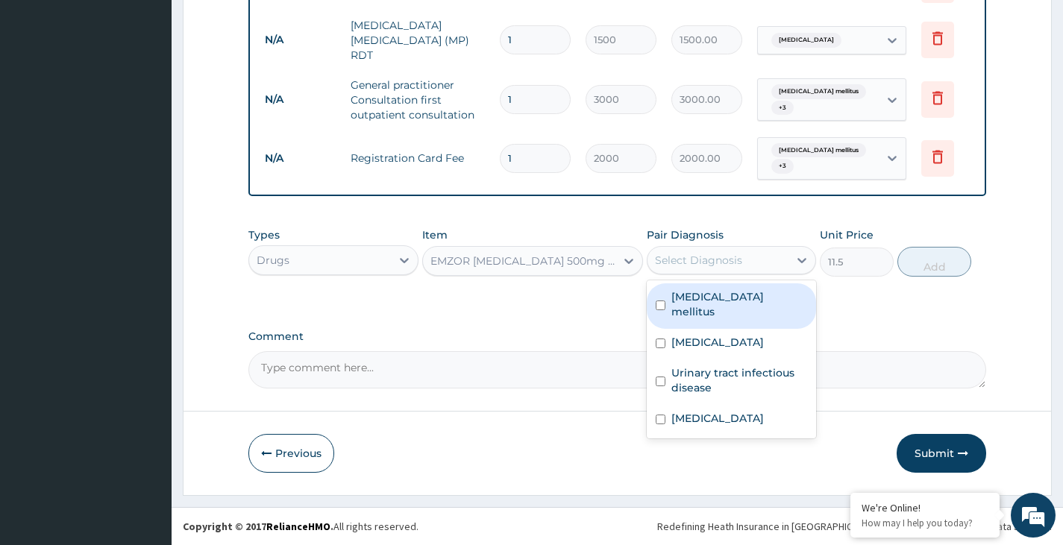
click at [754, 263] on div "Select Diagnosis" at bounding box center [717, 260] width 141 height 24
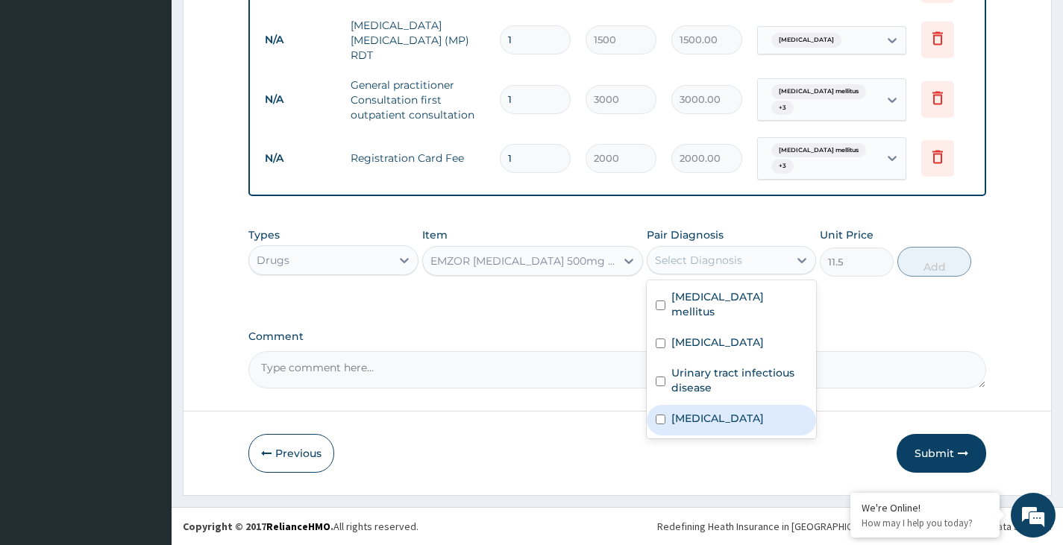
click at [729, 405] on div "[MEDICAL_DATA]" at bounding box center [731, 420] width 169 height 31
checkbox input "true"
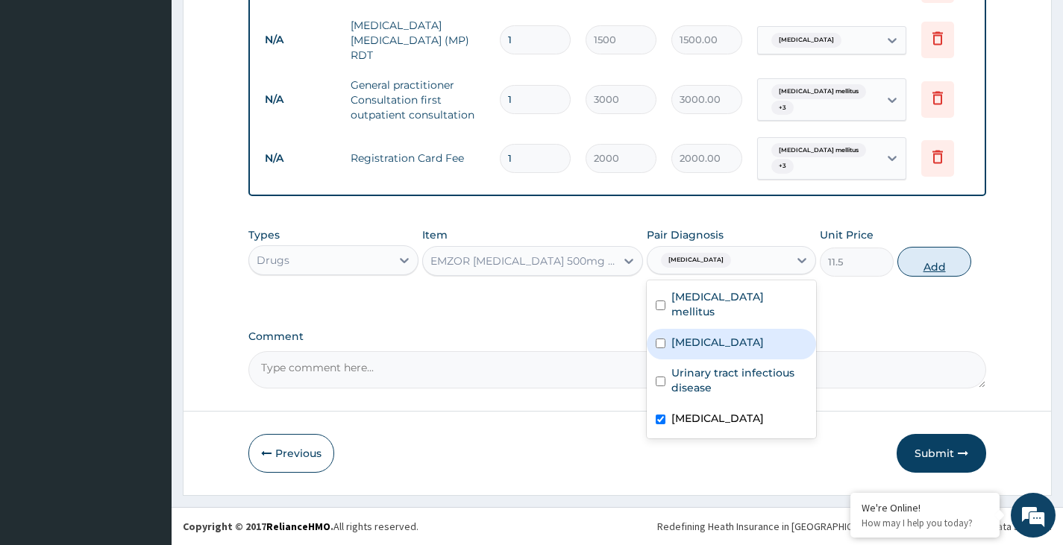
click at [938, 263] on button "Add" at bounding box center [934, 262] width 74 height 30
type input "0"
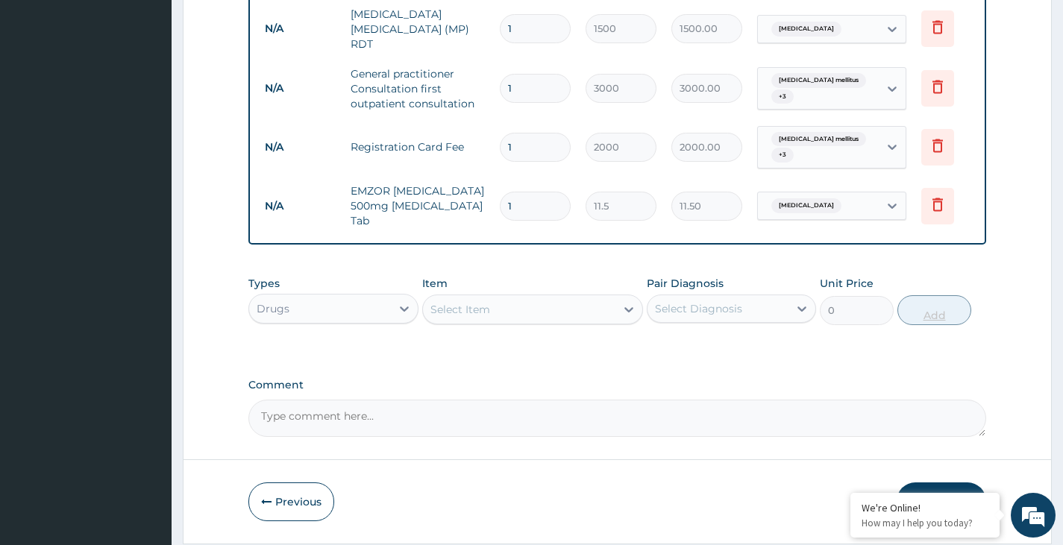
type input "18"
type input "207.00"
type input "18"
click at [513, 322] on div "Select Item" at bounding box center [519, 310] width 193 height 24
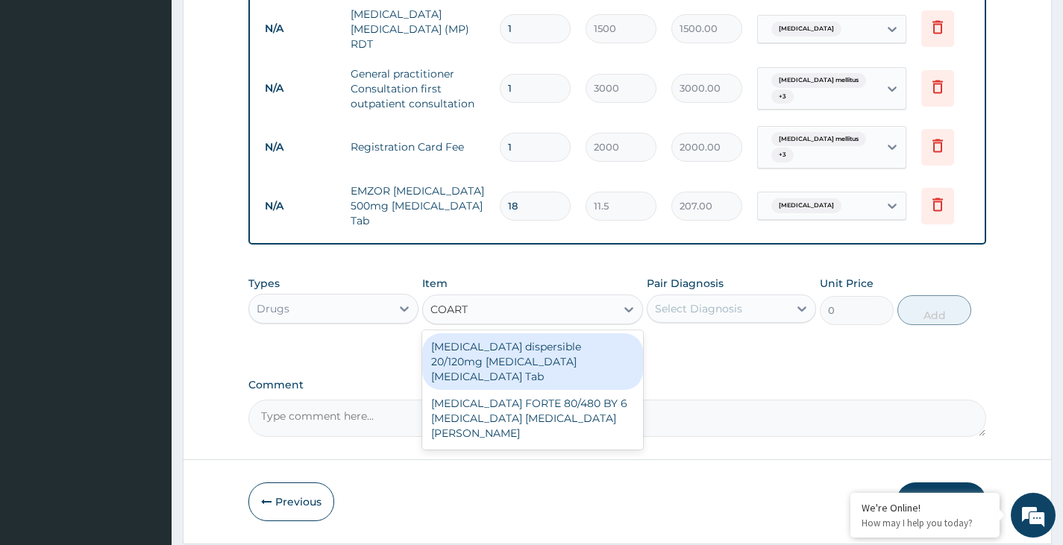
type input "COARTE"
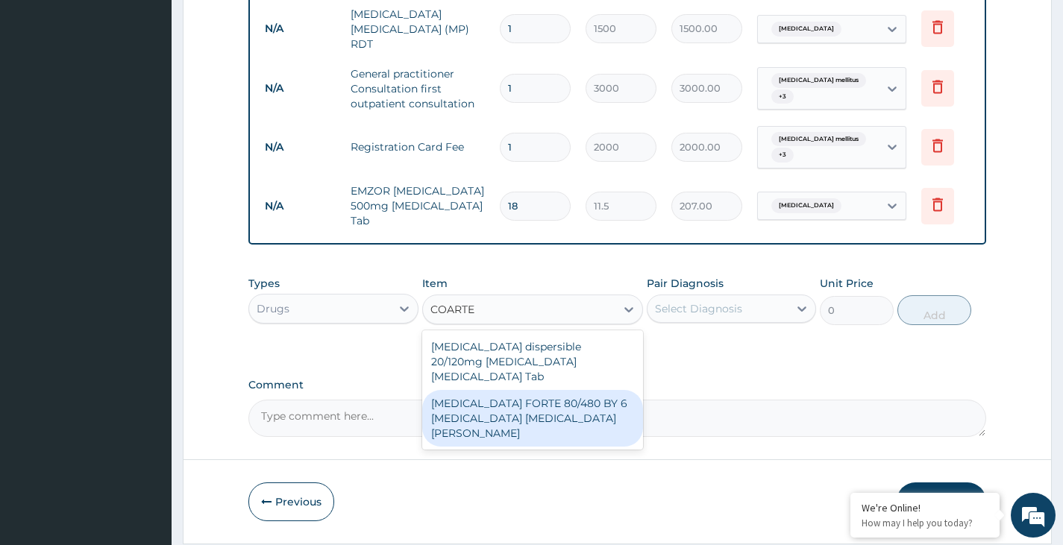
click at [548, 412] on div "[MEDICAL_DATA] FORTE 80/480 BY 6 [MEDICAL_DATA] [MEDICAL_DATA][PERSON_NAME]" at bounding box center [533, 418] width 222 height 57
type input "3220"
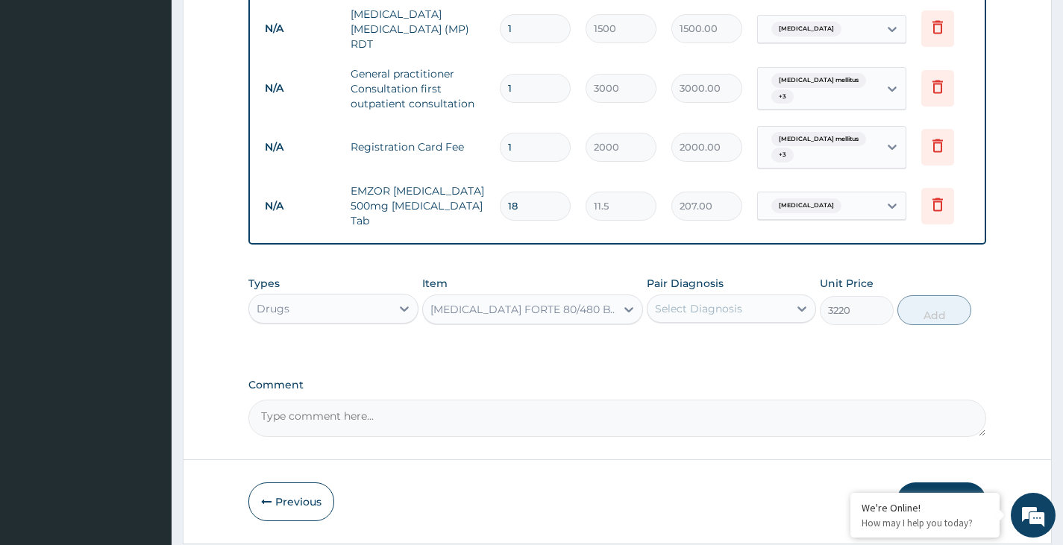
click at [740, 316] on div "Select Diagnosis" at bounding box center [698, 308] width 87 height 15
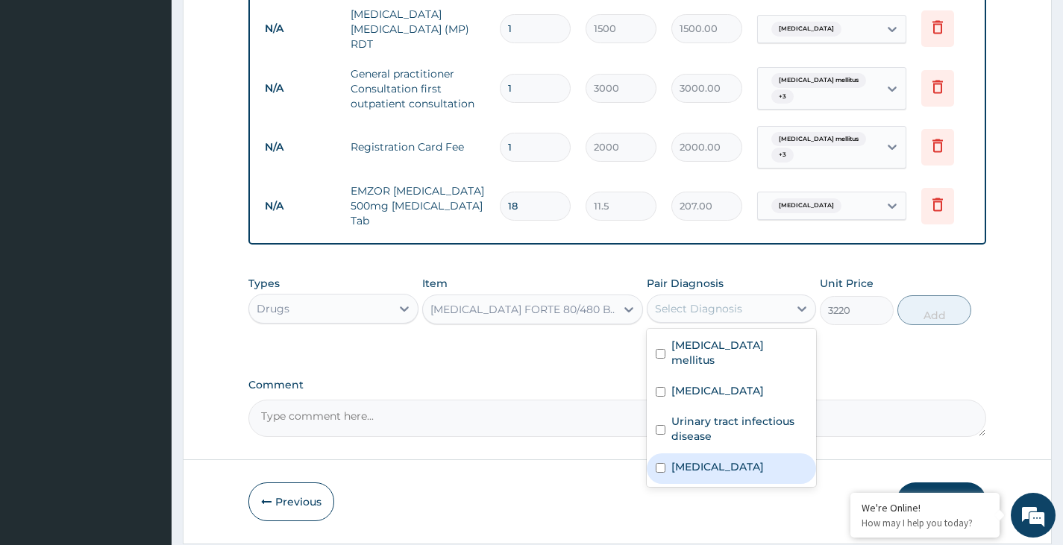
click at [687, 462] on label "[MEDICAL_DATA]" at bounding box center [717, 467] width 92 height 15
checkbox input "true"
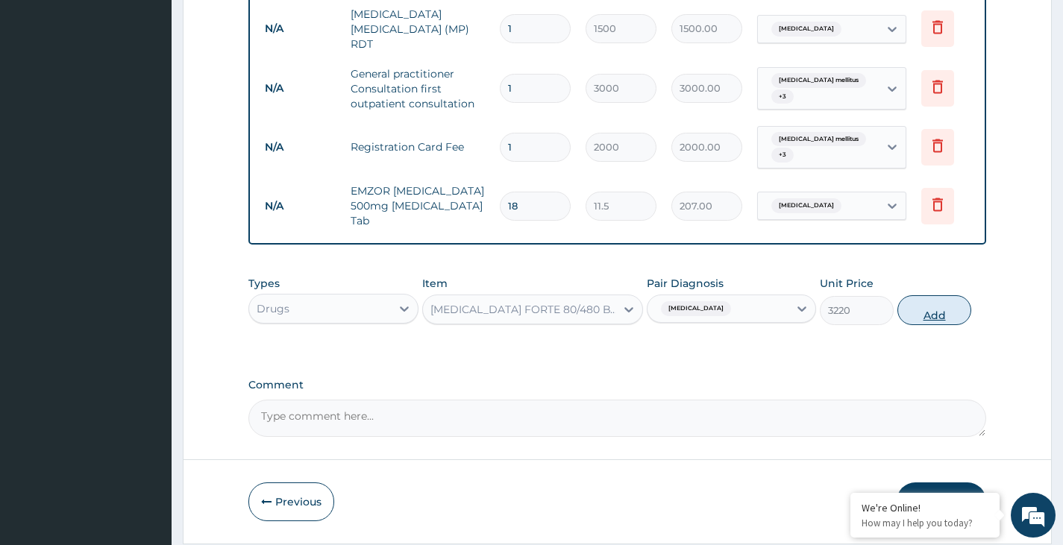
click at [929, 318] on button "Add" at bounding box center [934, 310] width 74 height 30
type input "0"
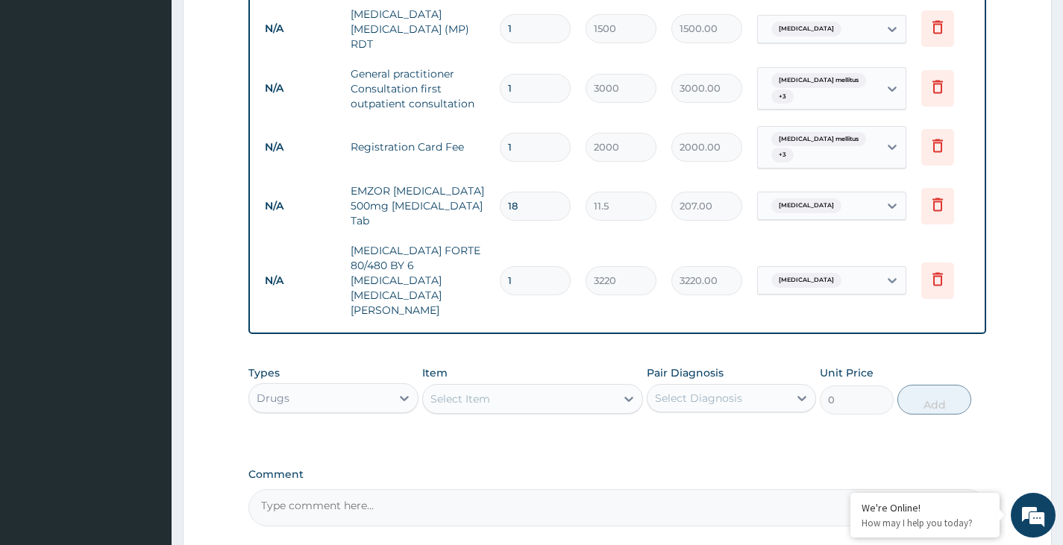
click at [495, 387] on div "Select Item" at bounding box center [519, 399] width 193 height 24
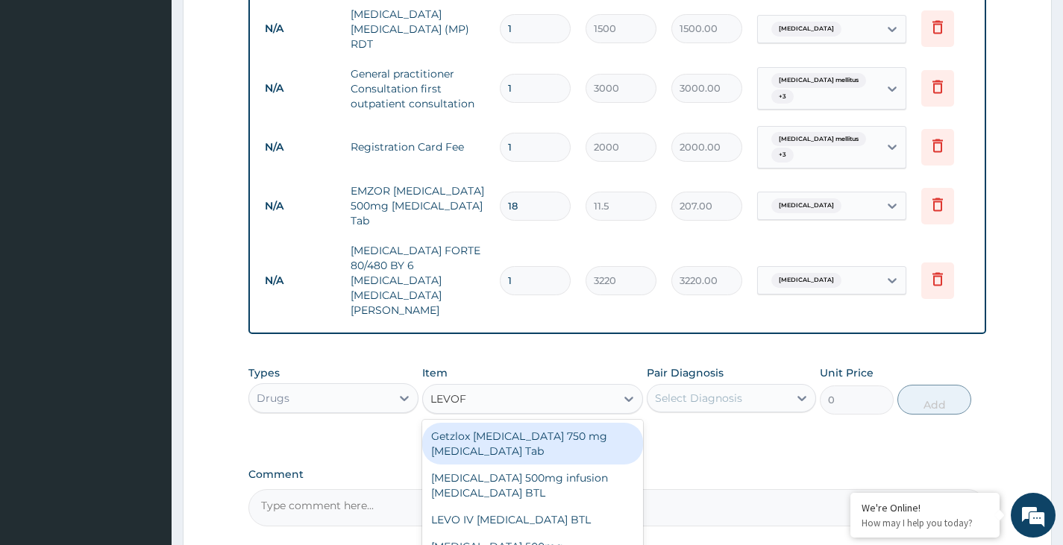
type input "LEVOFL"
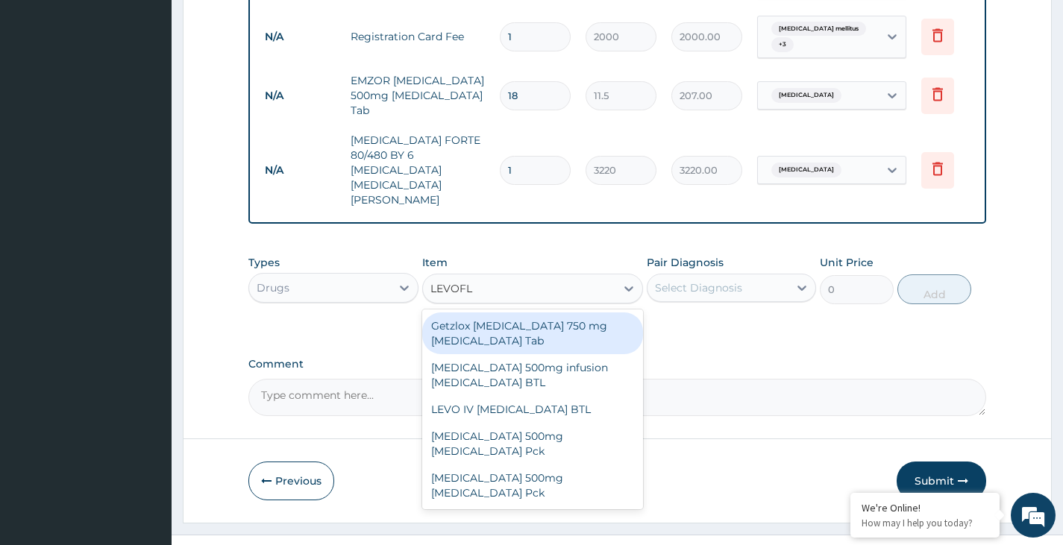
scroll to position [870, 0]
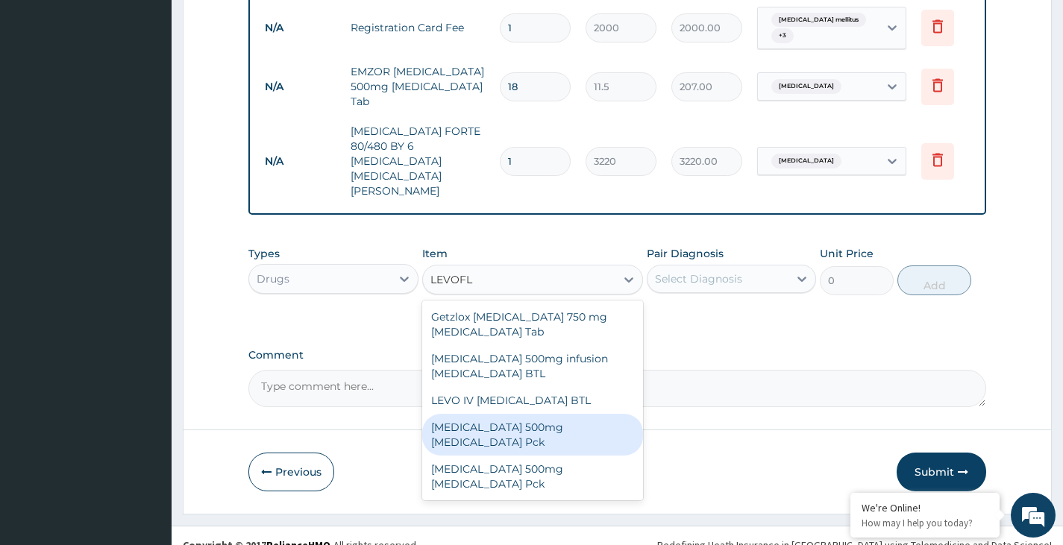
click at [512, 414] on div "[MEDICAL_DATA] 500mg [MEDICAL_DATA] Pck" at bounding box center [533, 435] width 222 height 42
type input "483"
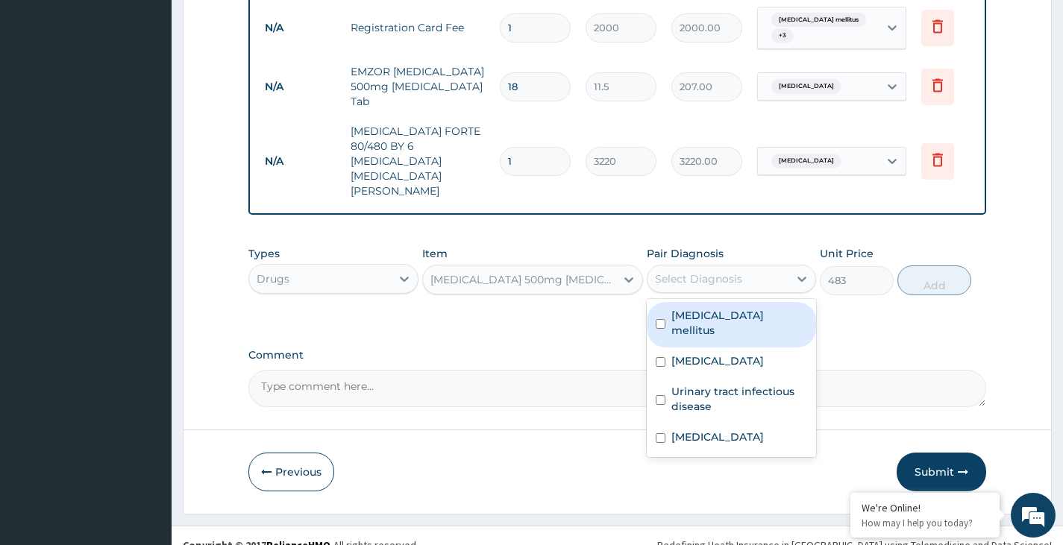
click at [717, 272] on div "Select Diagnosis" at bounding box center [698, 279] width 87 height 15
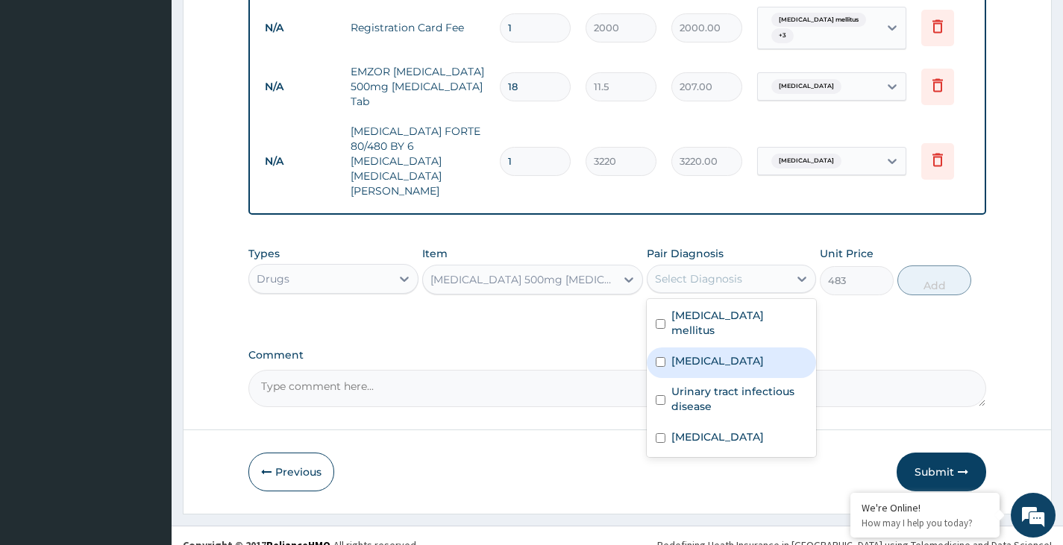
click at [686, 348] on div "Sepsis" at bounding box center [731, 363] width 169 height 31
checkbox input "true"
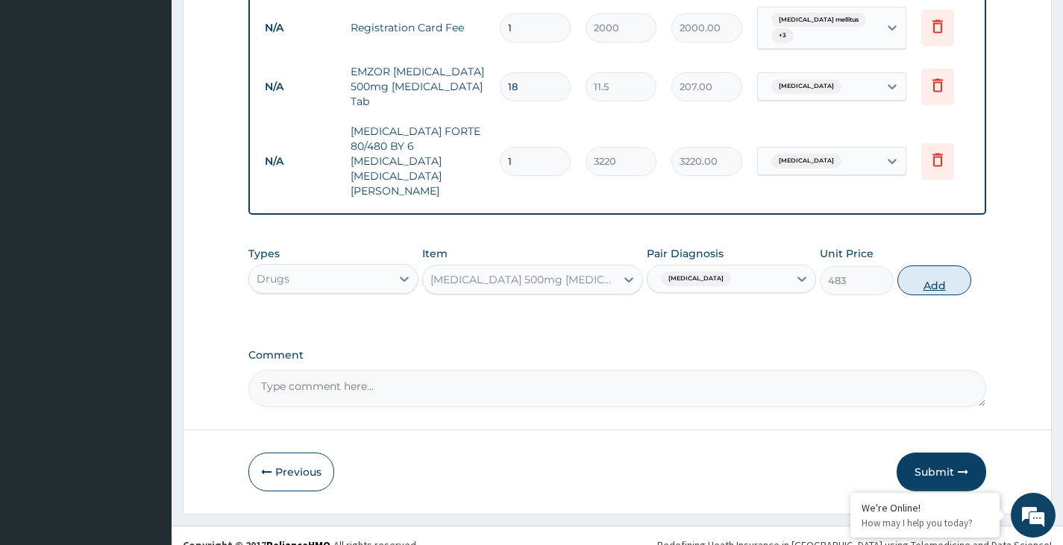
click at [944, 266] on button "Add" at bounding box center [934, 281] width 74 height 30
type input "0"
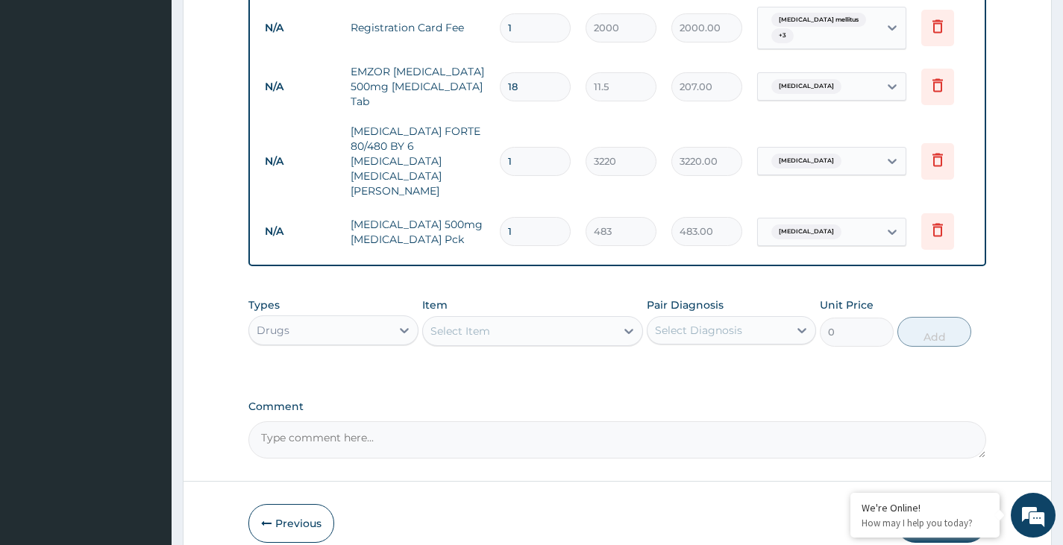
click at [539, 319] on div "Select Item" at bounding box center [519, 331] width 193 height 24
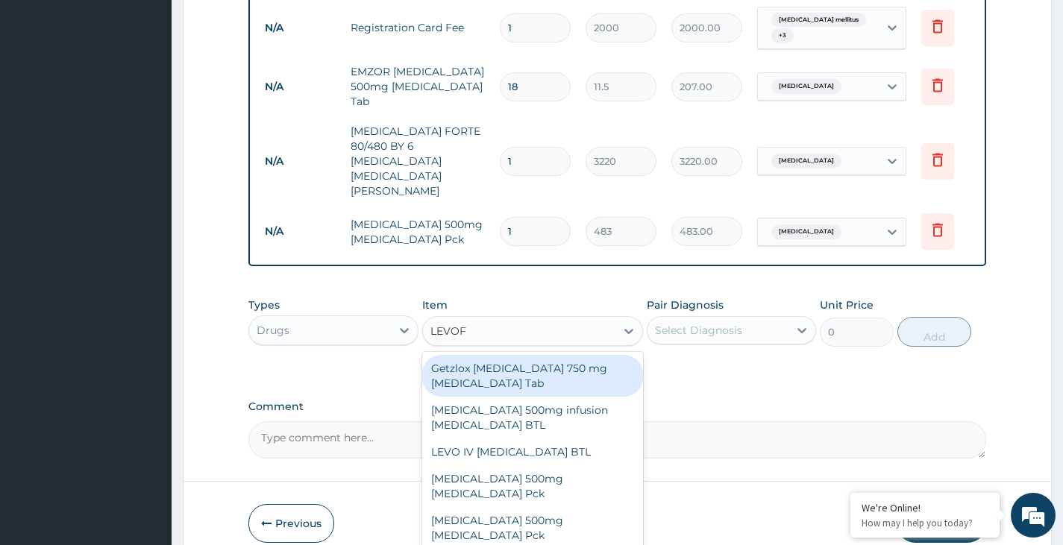
type input "LEVOFL"
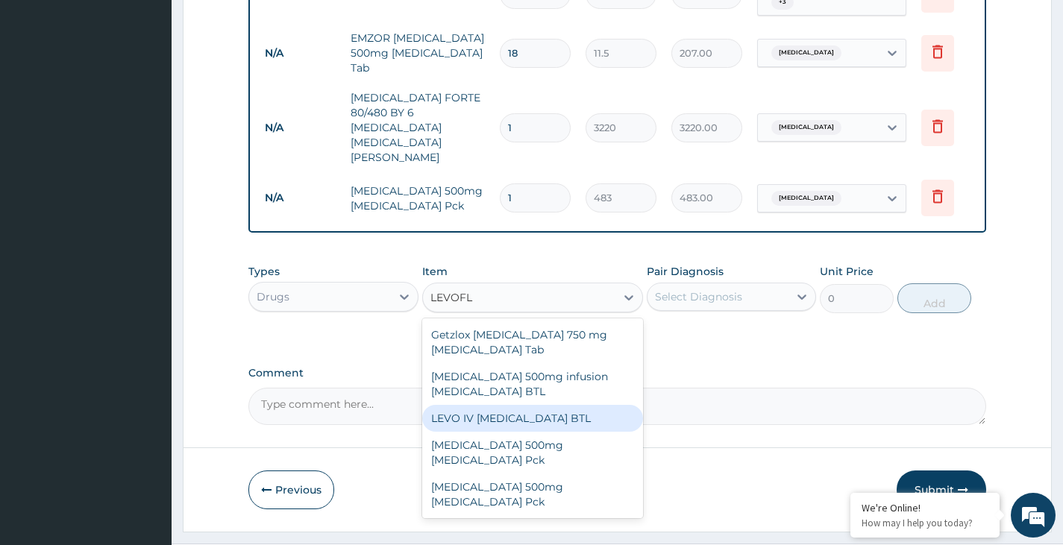
scroll to position [921, 0]
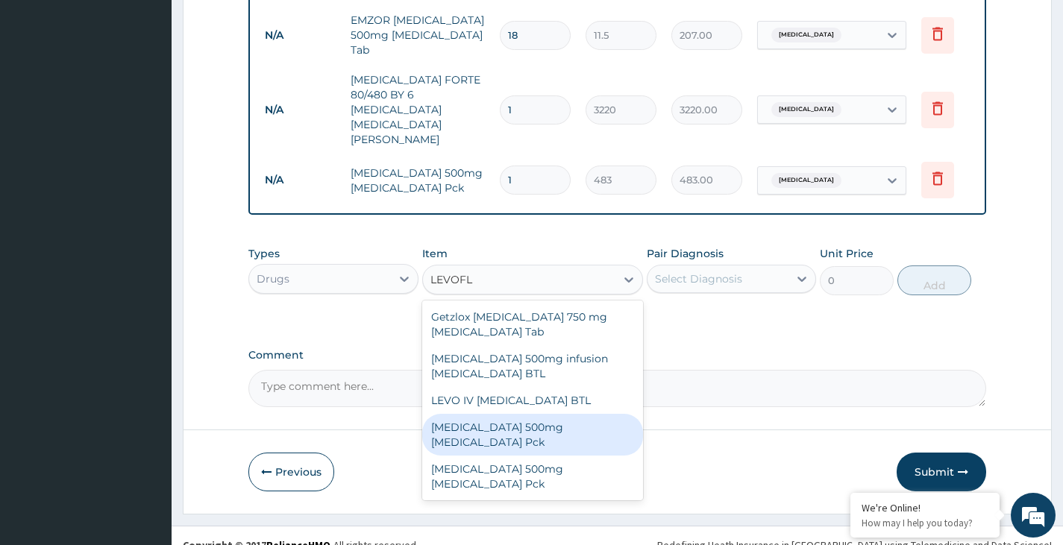
click at [488, 414] on div "[MEDICAL_DATA] 500mg [MEDICAL_DATA] Pck" at bounding box center [533, 435] width 222 height 42
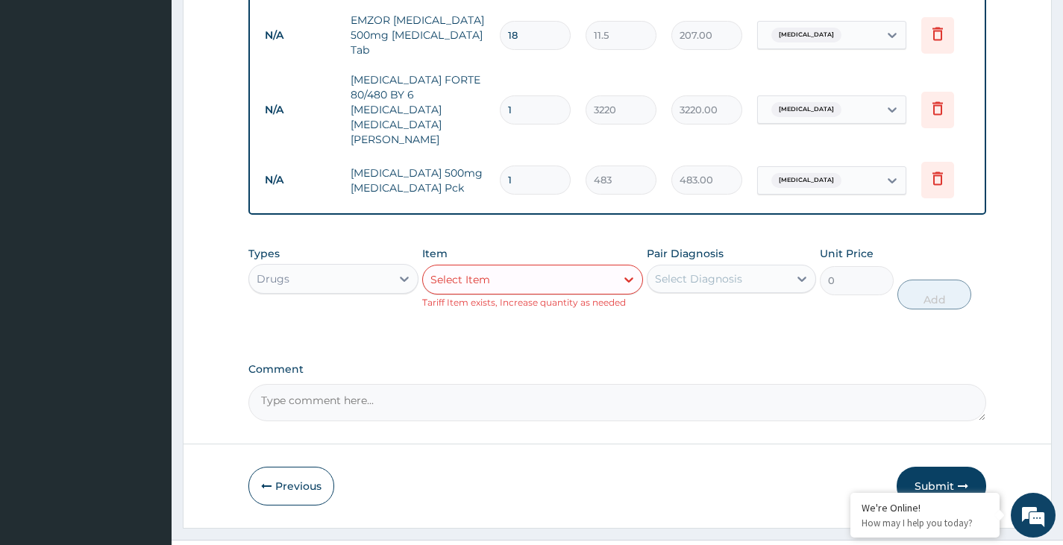
click at [531, 166] on input "1" at bounding box center [535, 180] width 71 height 29
type input "0.00"
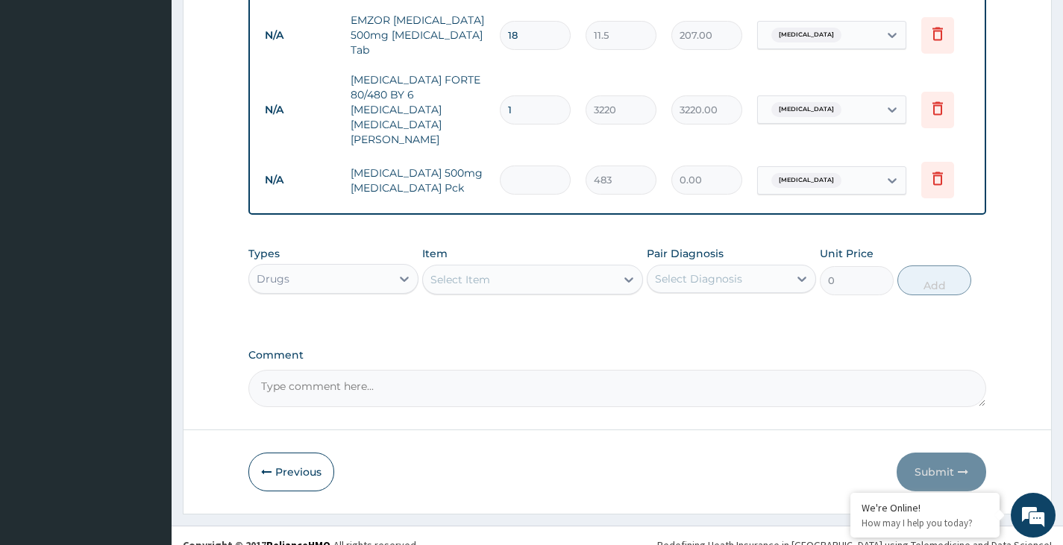
type input "5"
type input "2415.00"
type input "5"
click at [938, 453] on button "Submit" at bounding box center [942, 472] width 90 height 39
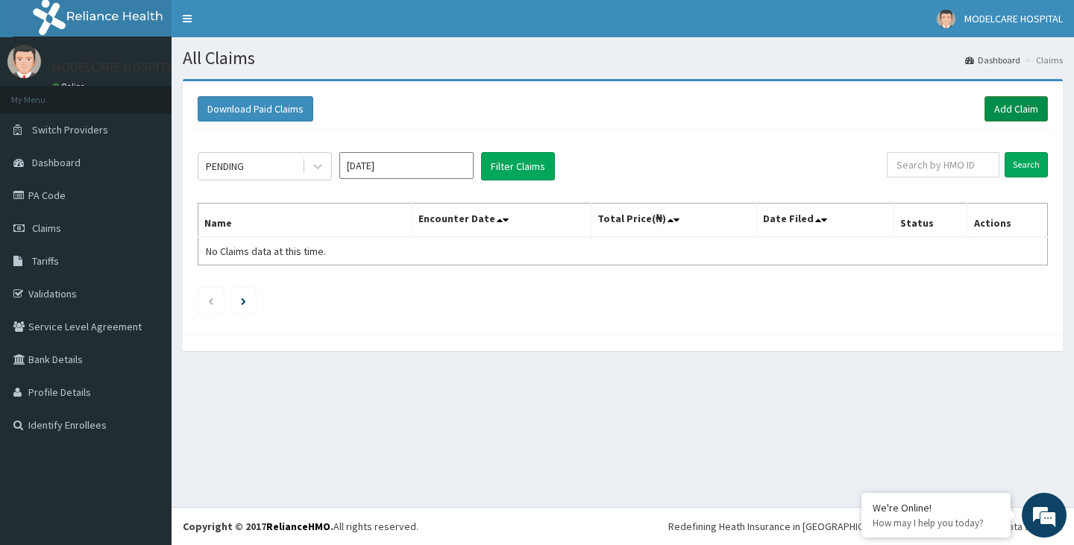
click at [1012, 100] on link "Add Claim" at bounding box center [1016, 108] width 63 height 25
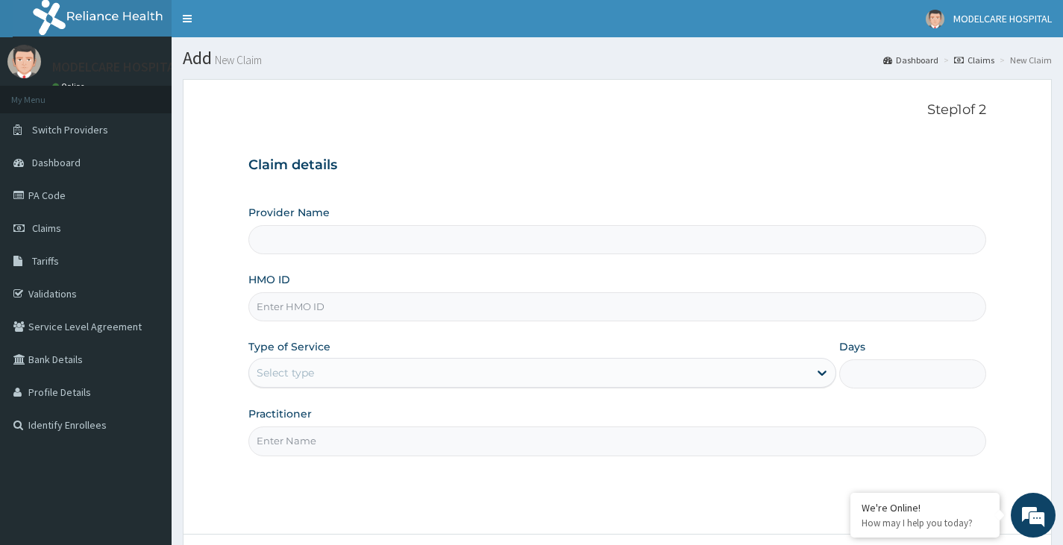
type input "MODELCARE HOSPITAL"
click at [421, 303] on input "HMO ID" at bounding box center [617, 306] width 738 height 29
type input "FCS/10125/A"
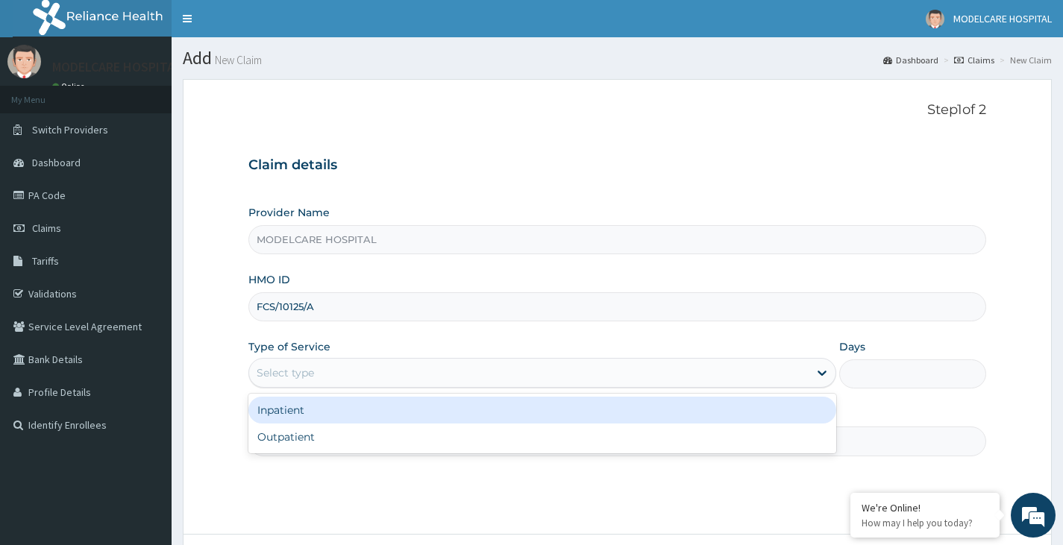
click at [372, 380] on div "Select type" at bounding box center [528, 373] width 559 height 24
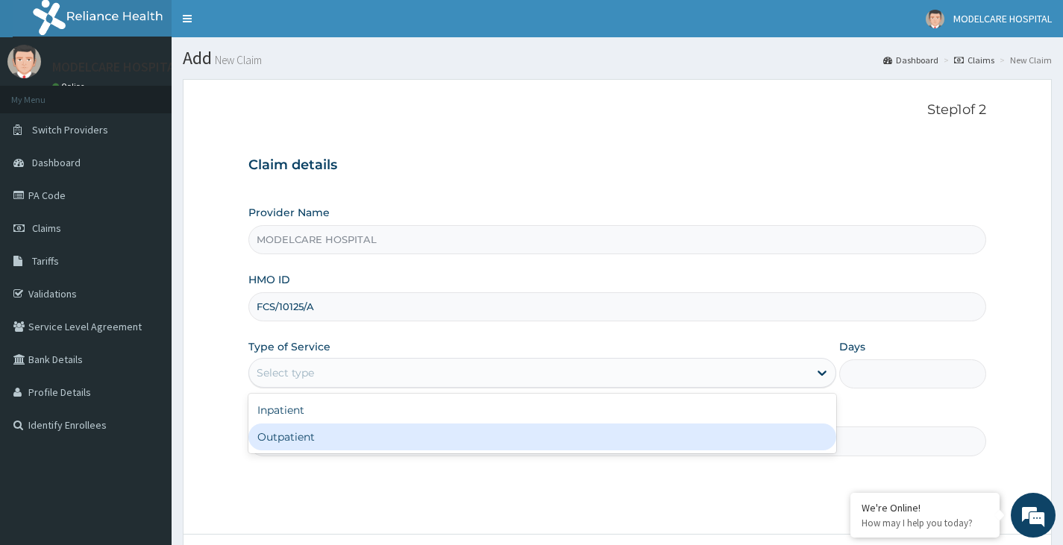
click at [379, 442] on div "Outpatient" at bounding box center [542, 437] width 588 height 27
type input "1"
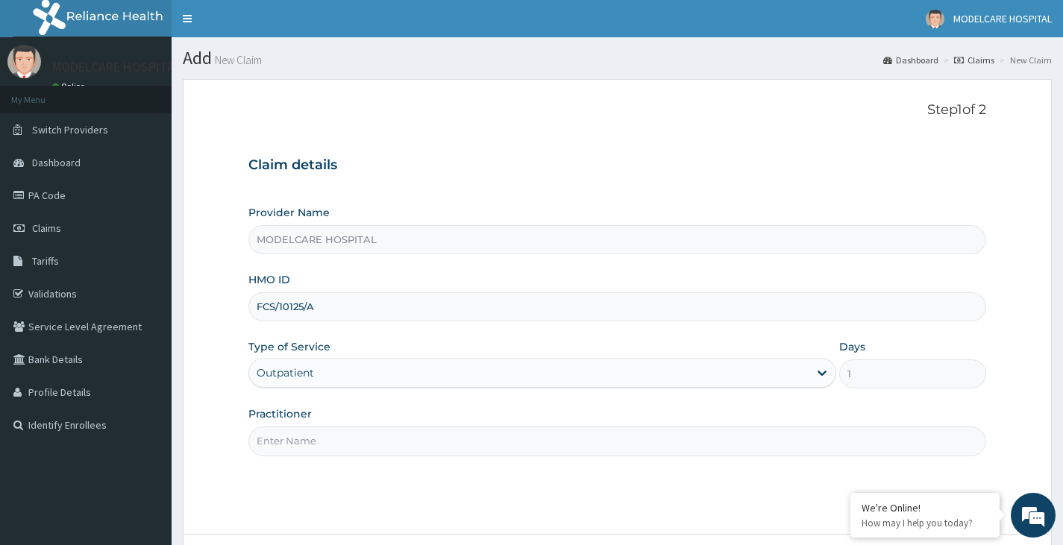
click at [379, 442] on input "Practitioner" at bounding box center [617, 441] width 738 height 29
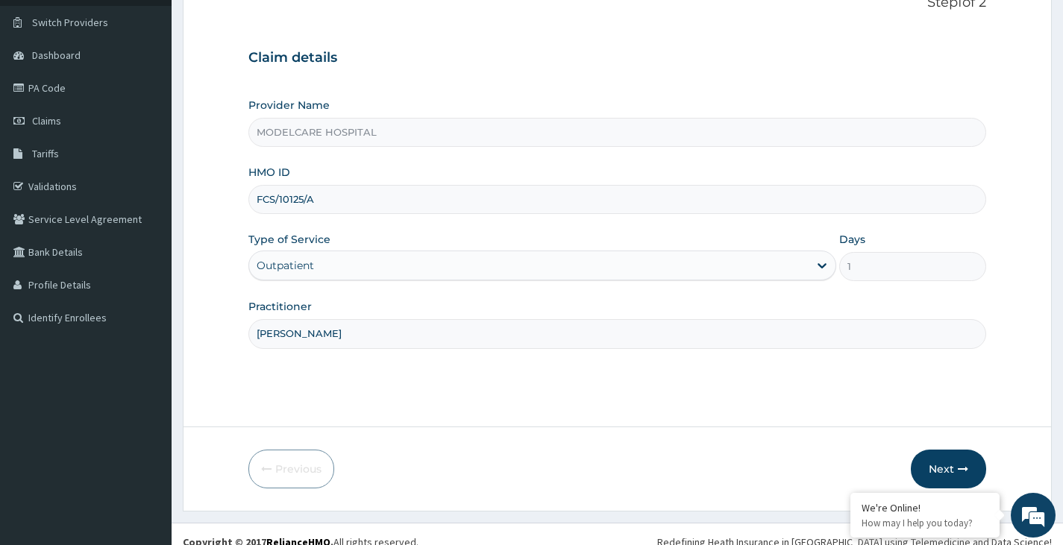
scroll to position [123, 0]
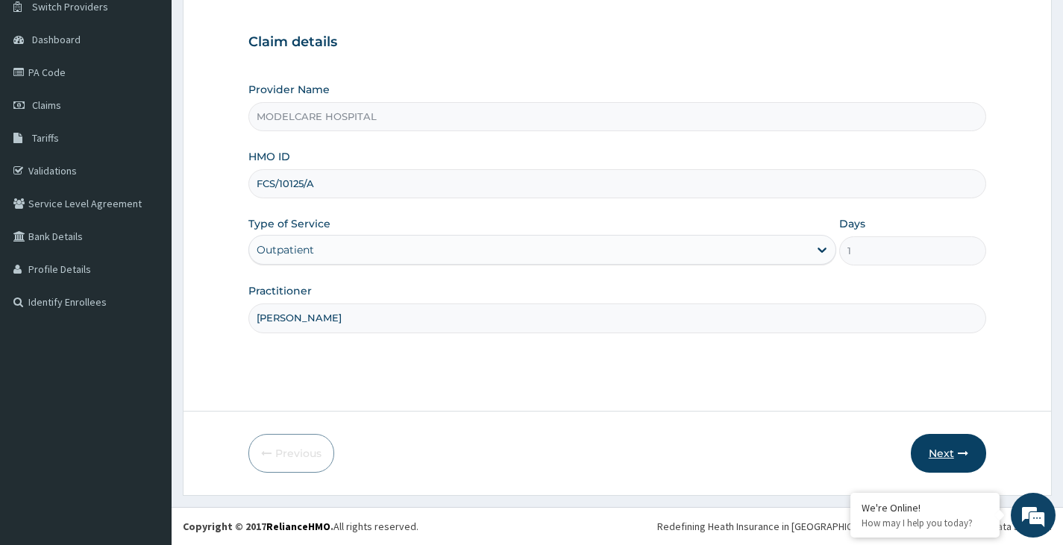
type input "[PERSON_NAME]"
click at [928, 448] on button "Next" at bounding box center [948, 453] width 75 height 39
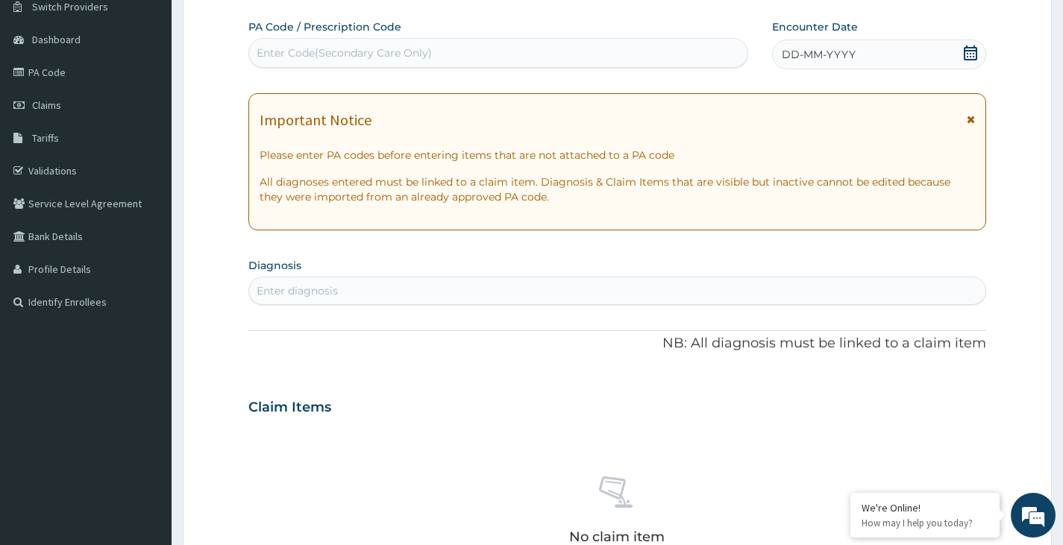
click at [926, 60] on div "DD-MM-YYYY" at bounding box center [879, 55] width 214 height 30
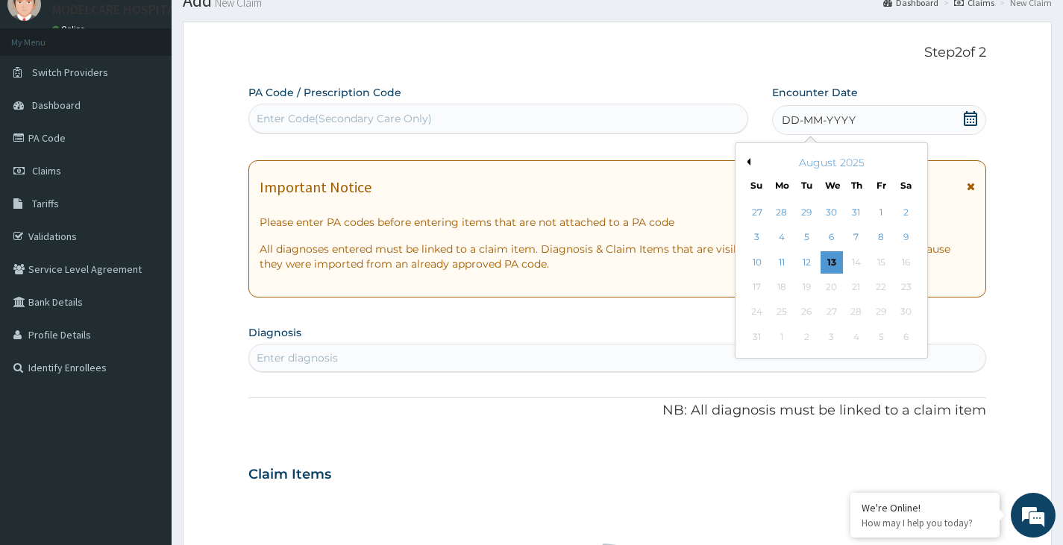
scroll to position [48, 0]
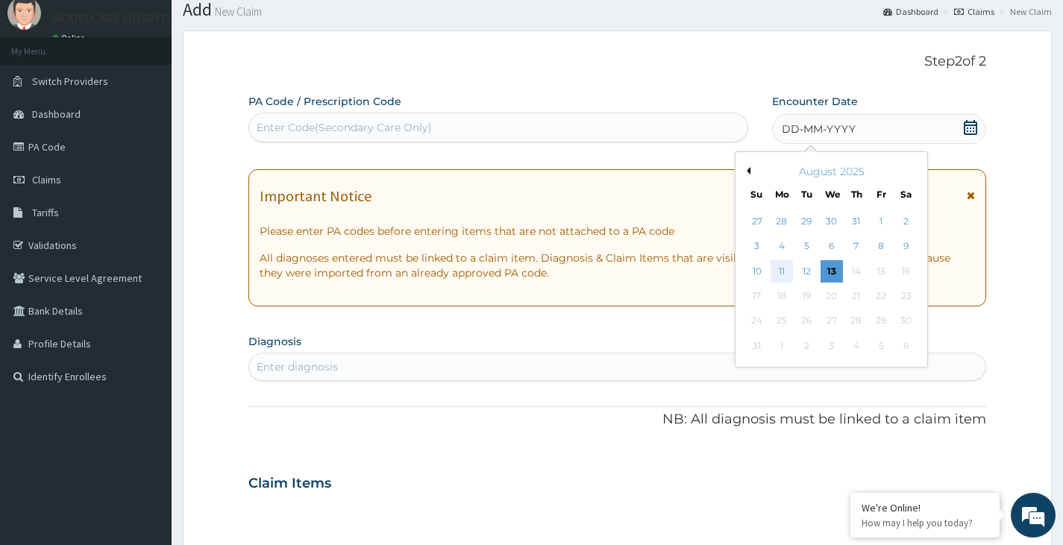
click at [776, 274] on div "11" at bounding box center [782, 271] width 22 height 22
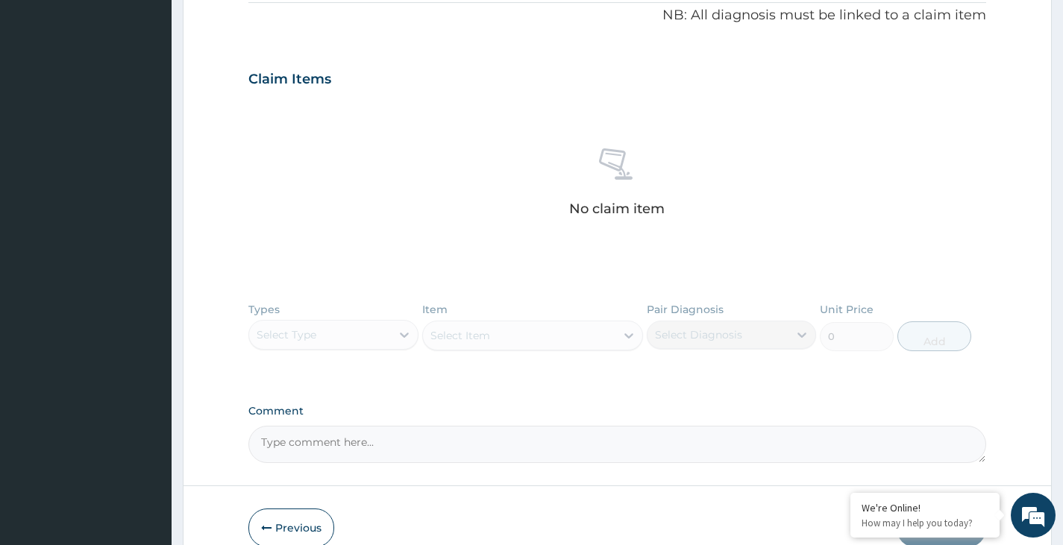
scroll to position [496, 0]
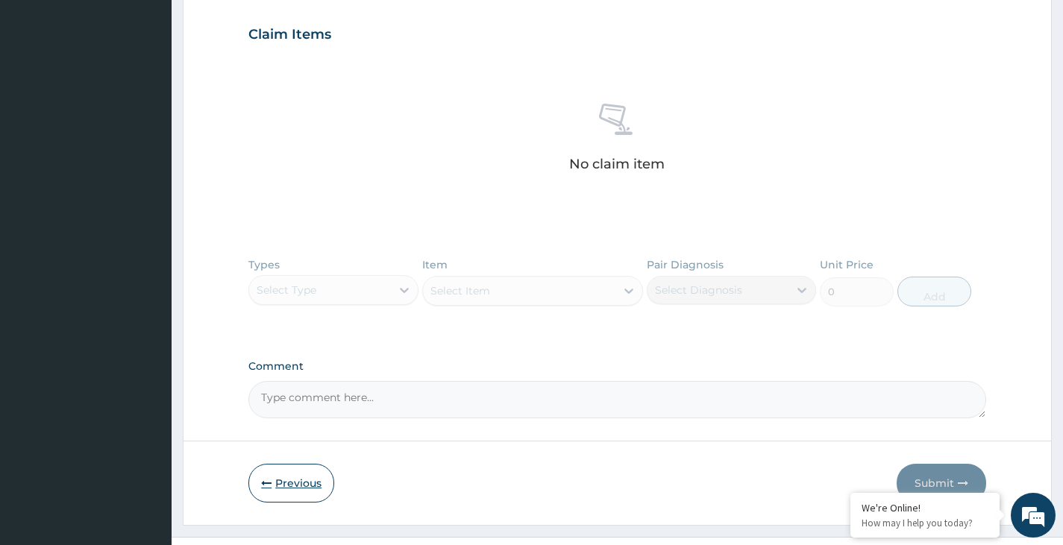
click at [289, 485] on button "Previous" at bounding box center [291, 483] width 86 height 39
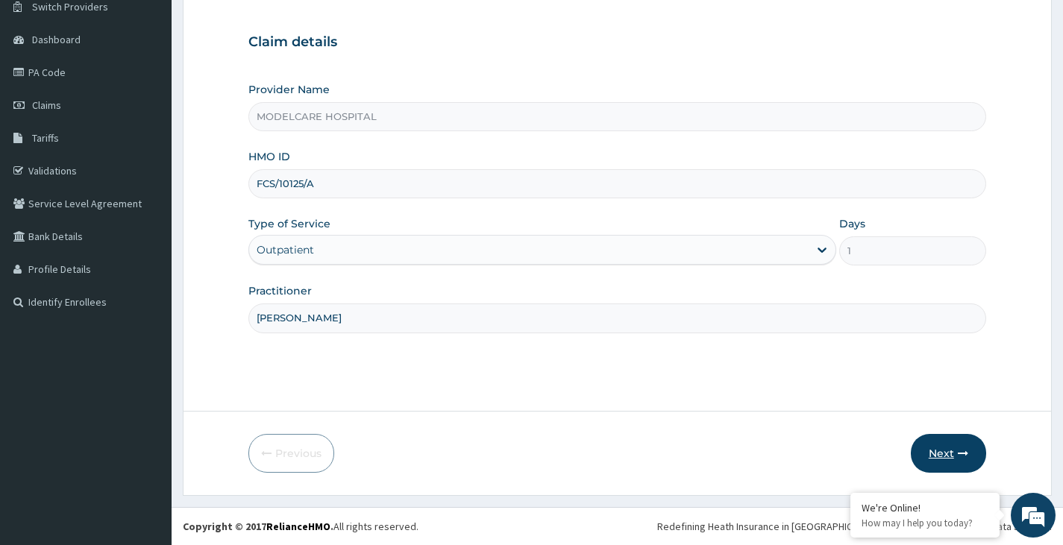
click at [935, 447] on button "Next" at bounding box center [948, 453] width 75 height 39
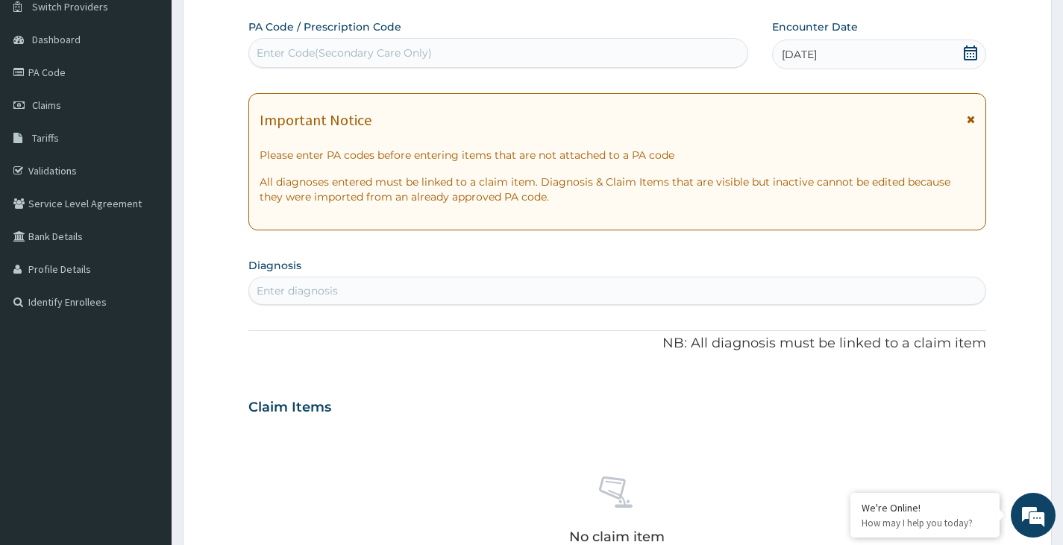
click at [421, 291] on div "Enter diagnosis" at bounding box center [617, 291] width 736 height 24
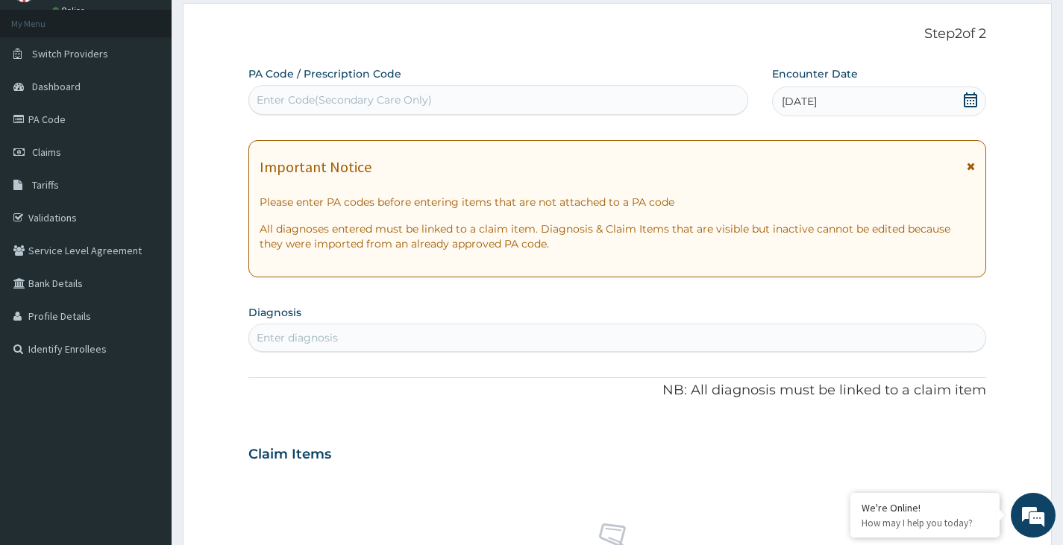
scroll to position [0, 0]
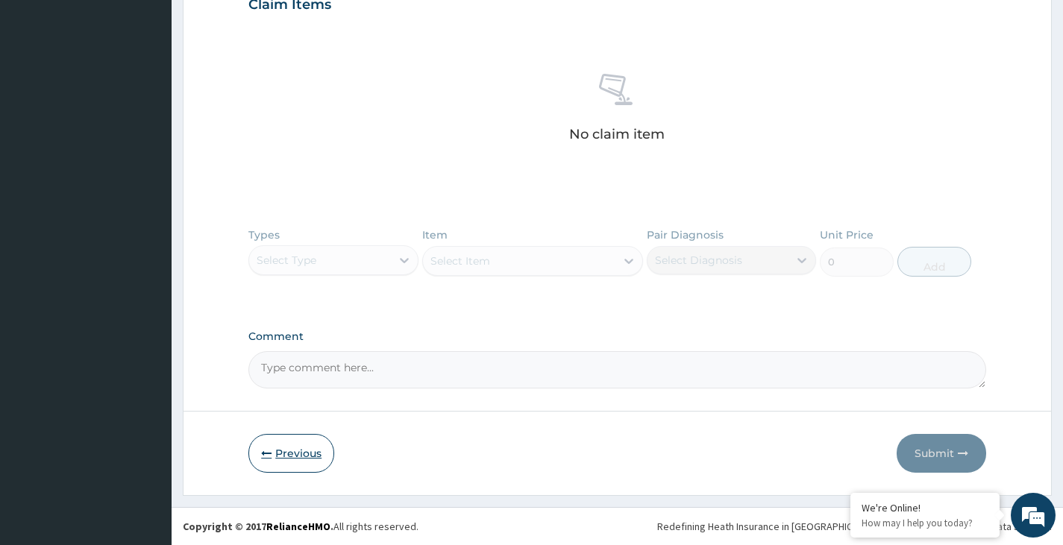
click at [279, 454] on button "Previous" at bounding box center [291, 453] width 86 height 39
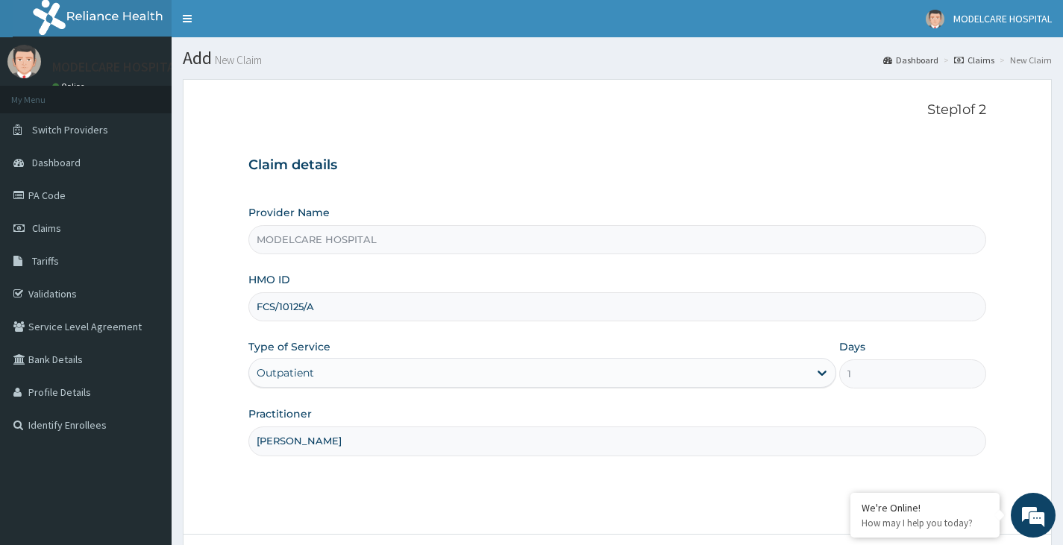
click at [341, 312] on input "FCS/10125/A" at bounding box center [617, 306] width 738 height 29
type input "F"
type input "PSR/10039/A"
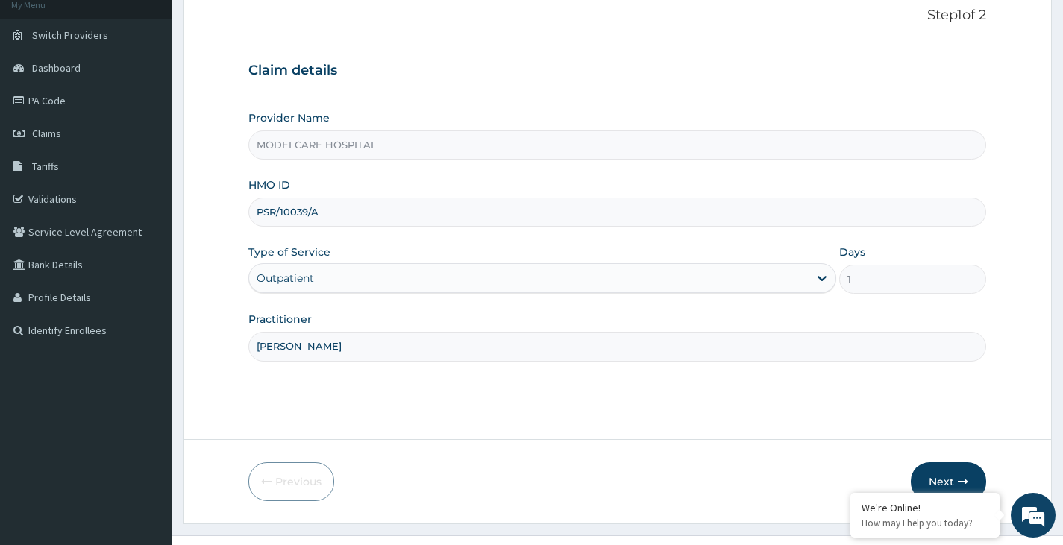
scroll to position [123, 0]
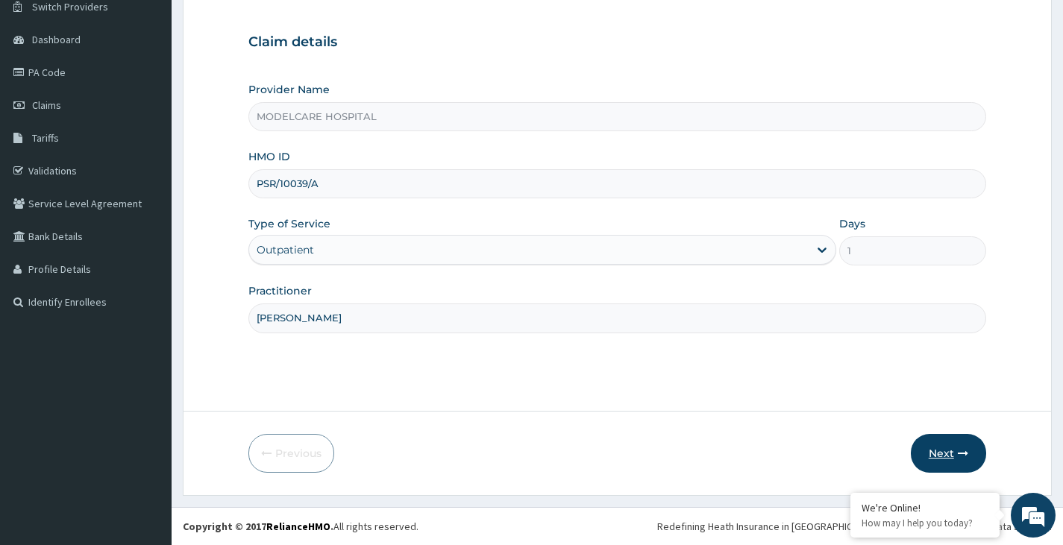
click at [958, 455] on icon "button" at bounding box center [963, 453] width 10 height 10
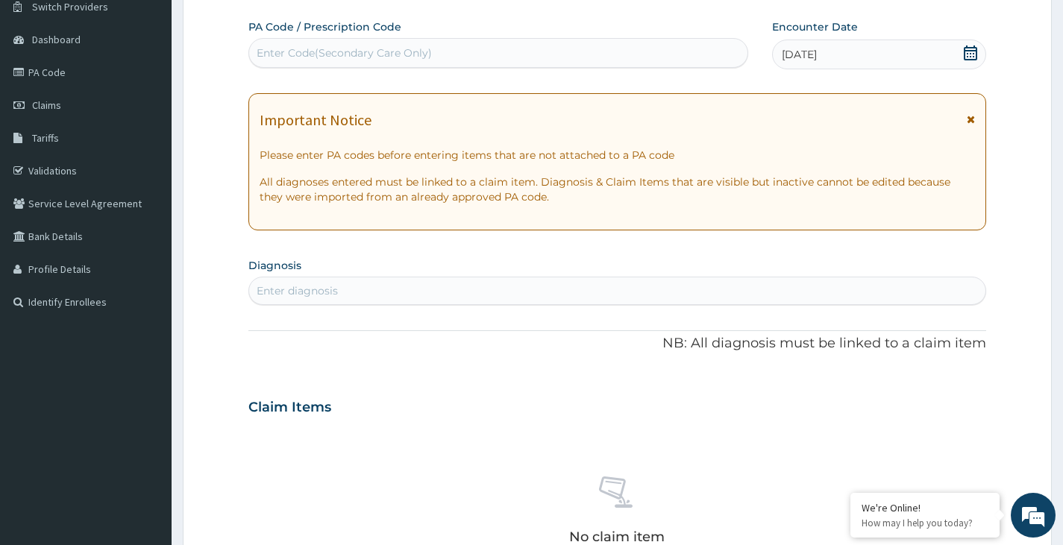
click at [513, 286] on div "Enter diagnosis" at bounding box center [617, 291] width 736 height 24
type input "[MEDICAL_DATA]"
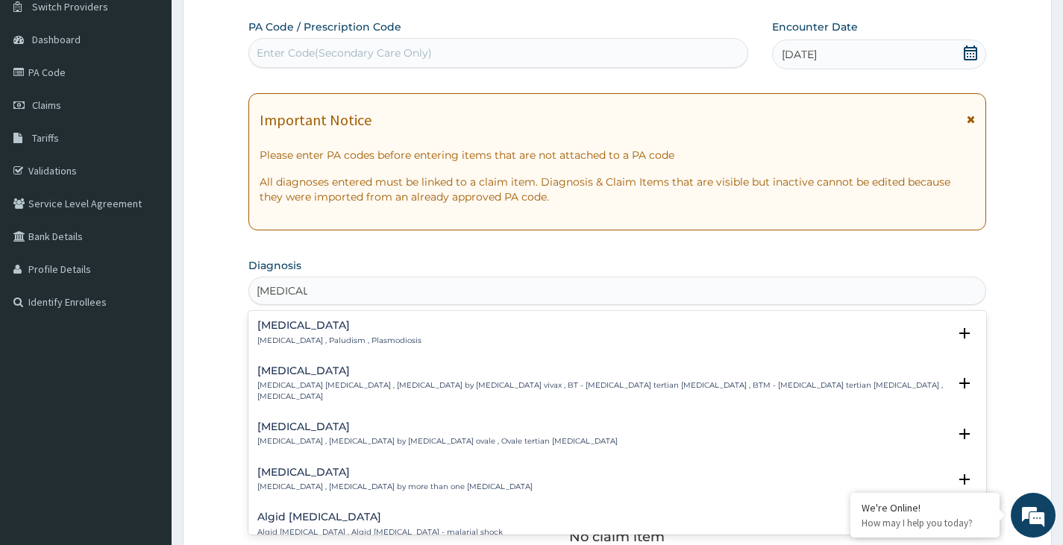
click at [295, 334] on div "[MEDICAL_DATA] [MEDICAL_DATA] , Paludism , Plasmodiosis" at bounding box center [339, 333] width 164 height 26
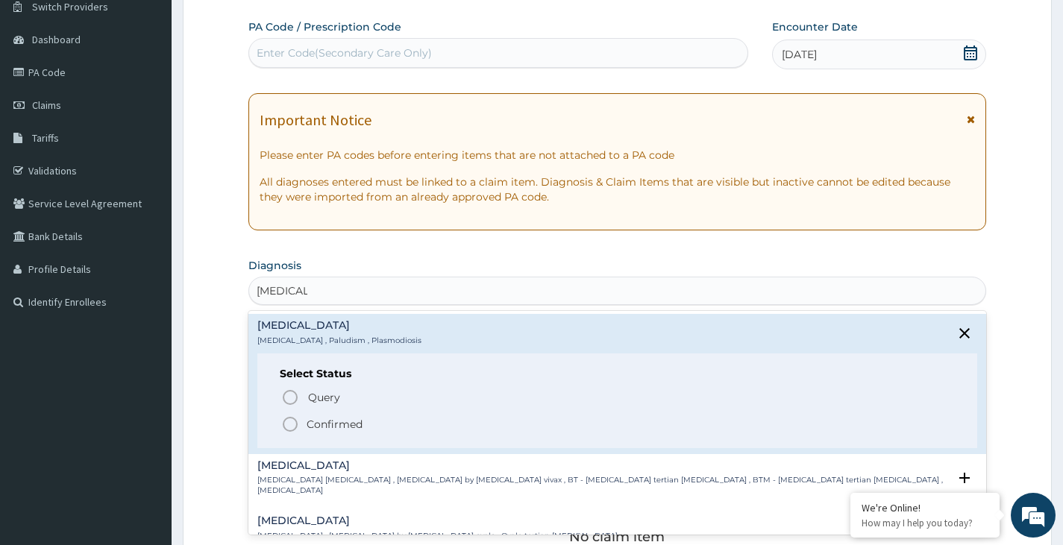
click at [290, 426] on icon "status option filled" at bounding box center [290, 424] width 18 height 18
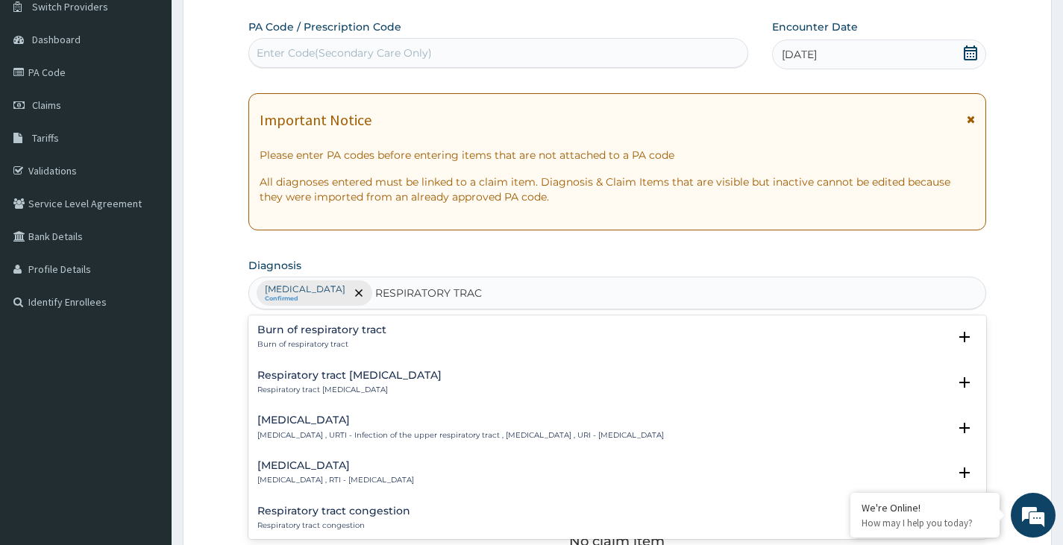
type input "RESPIRATORY TRACT"
click at [339, 421] on h4 "[MEDICAL_DATA]" at bounding box center [460, 420] width 407 height 11
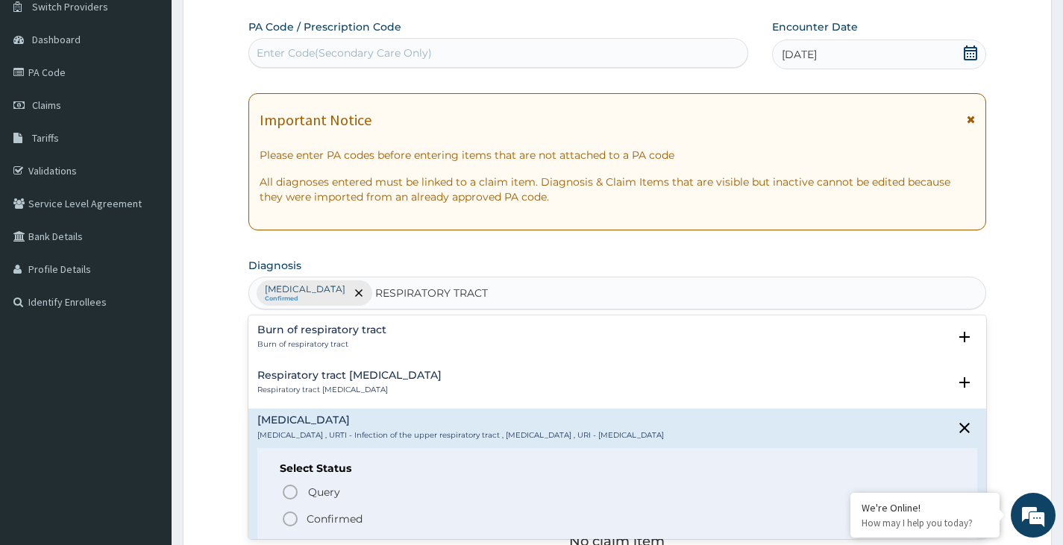
click at [294, 520] on icon "status option filled" at bounding box center [290, 519] width 18 height 18
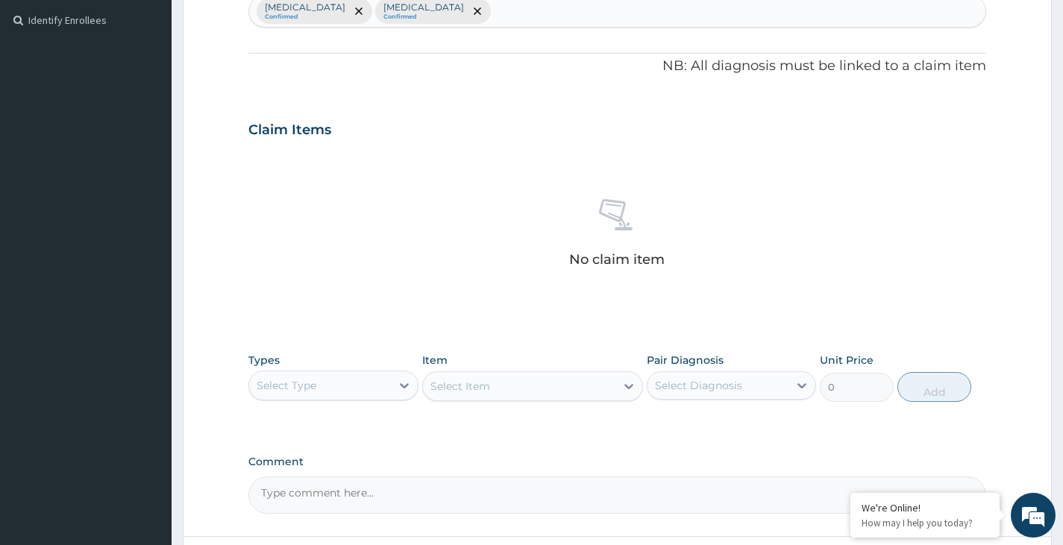
scroll to position [530, 0]
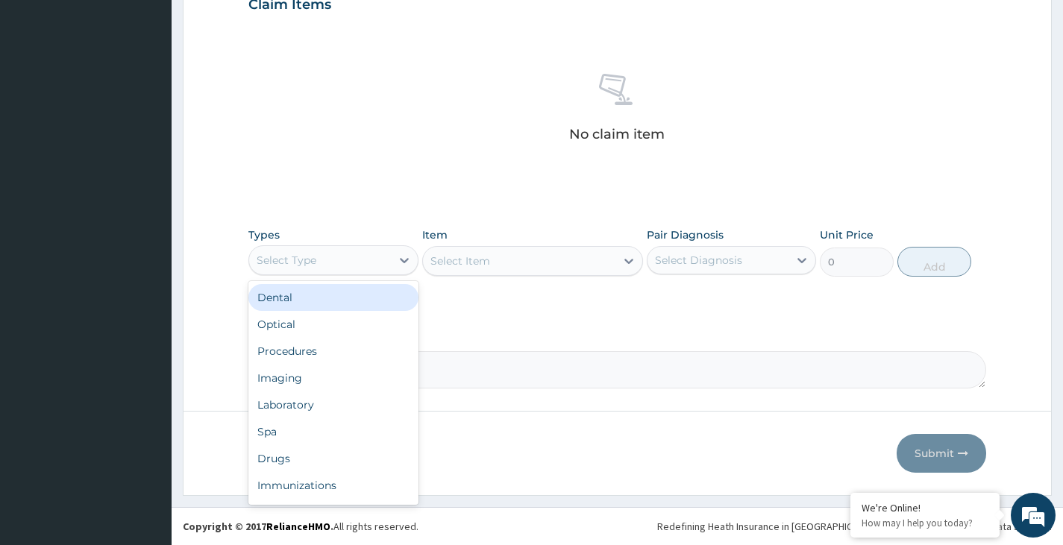
click at [382, 258] on div "Select Type" at bounding box center [319, 260] width 141 height 24
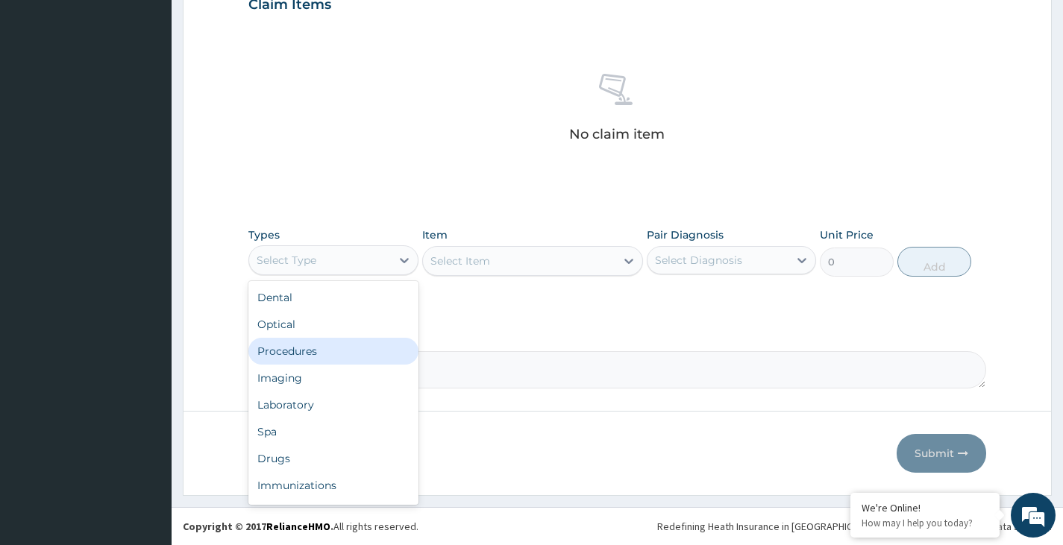
click at [330, 349] on div "Procedures" at bounding box center [332, 351] width 169 height 27
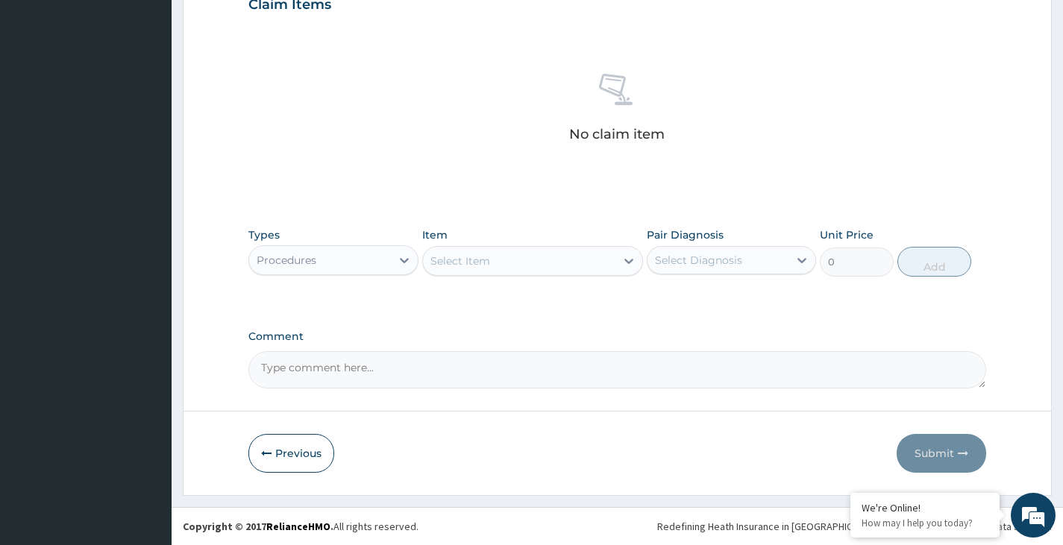
click at [557, 267] on div "Select Item" at bounding box center [519, 261] width 193 height 24
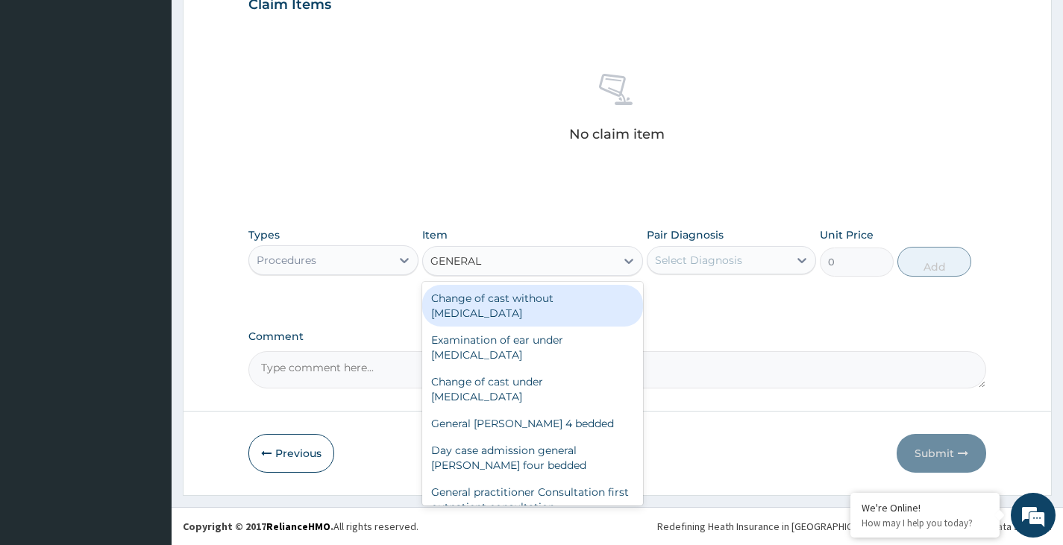
type input "GENERAL P"
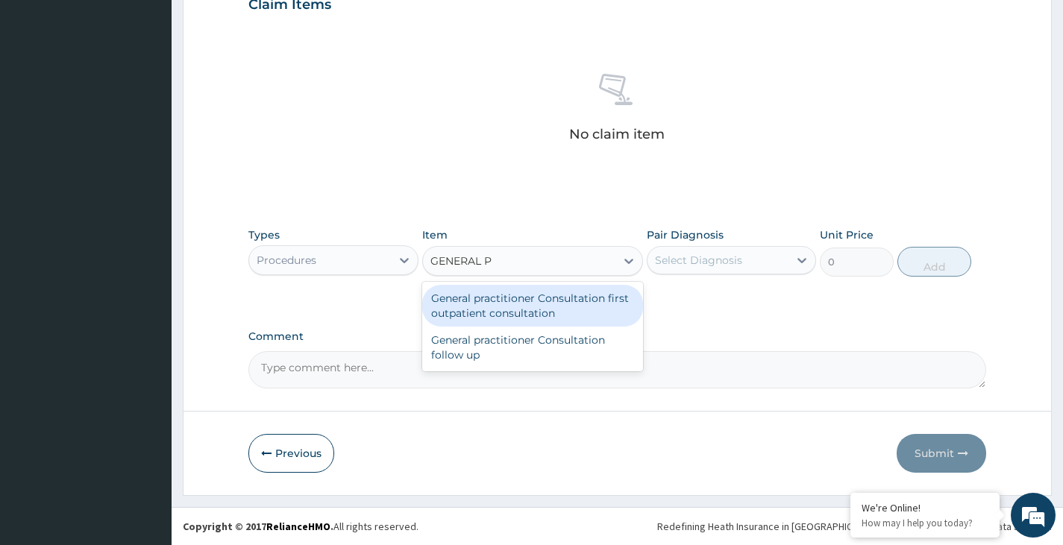
click at [550, 309] on div "General practitioner Consultation first outpatient consultation" at bounding box center [533, 306] width 222 height 42
type input "3000"
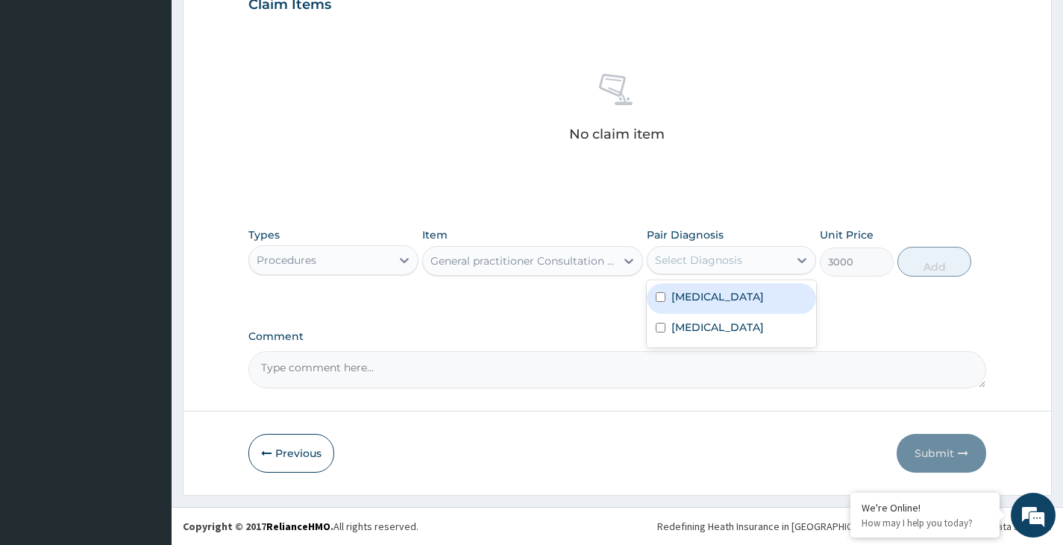
click at [702, 257] on div "Select Diagnosis" at bounding box center [698, 260] width 87 height 15
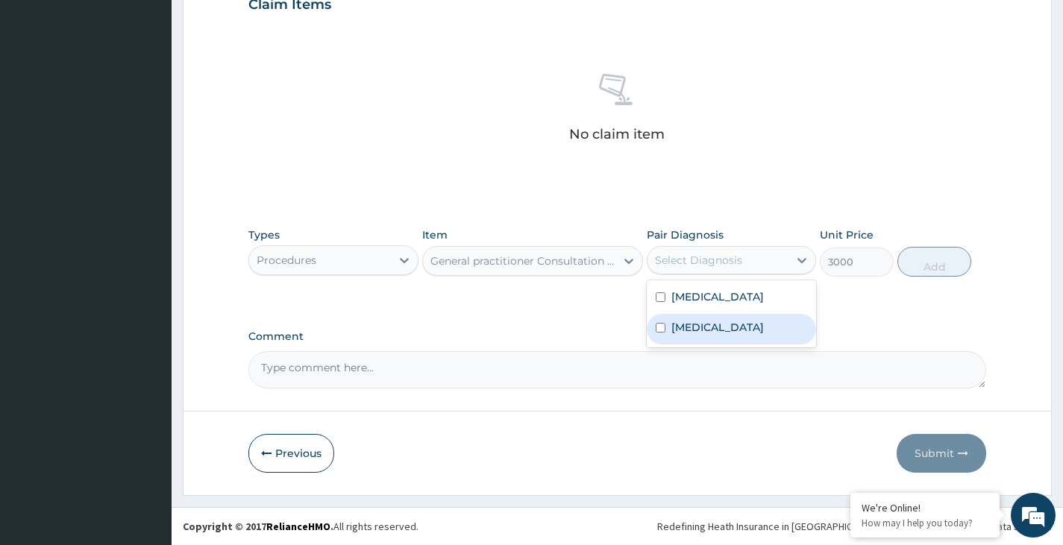
click at [659, 333] on input "checkbox" at bounding box center [661, 328] width 10 height 10
checkbox input "true"
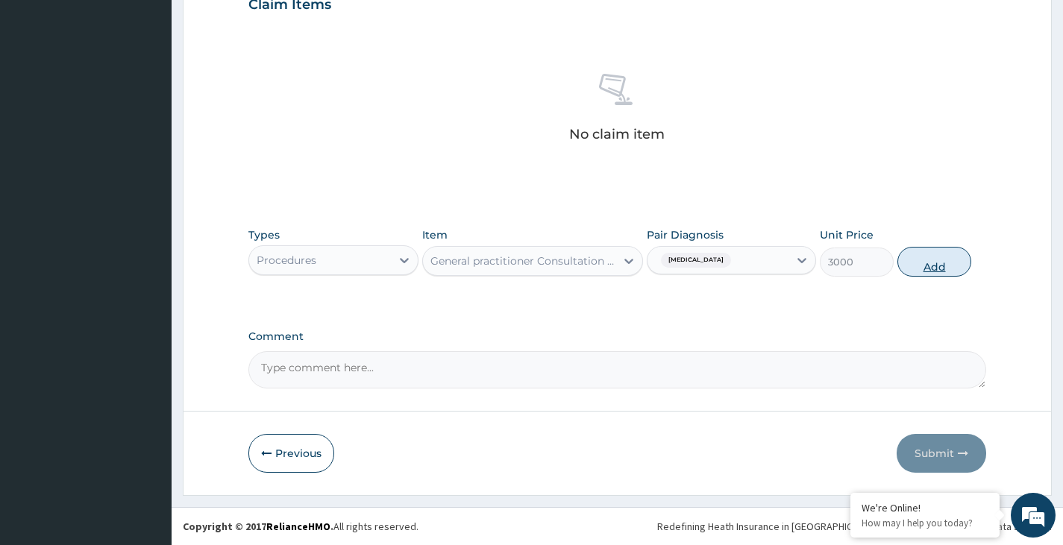
click at [937, 260] on button "Add" at bounding box center [934, 262] width 74 height 30
type input "0"
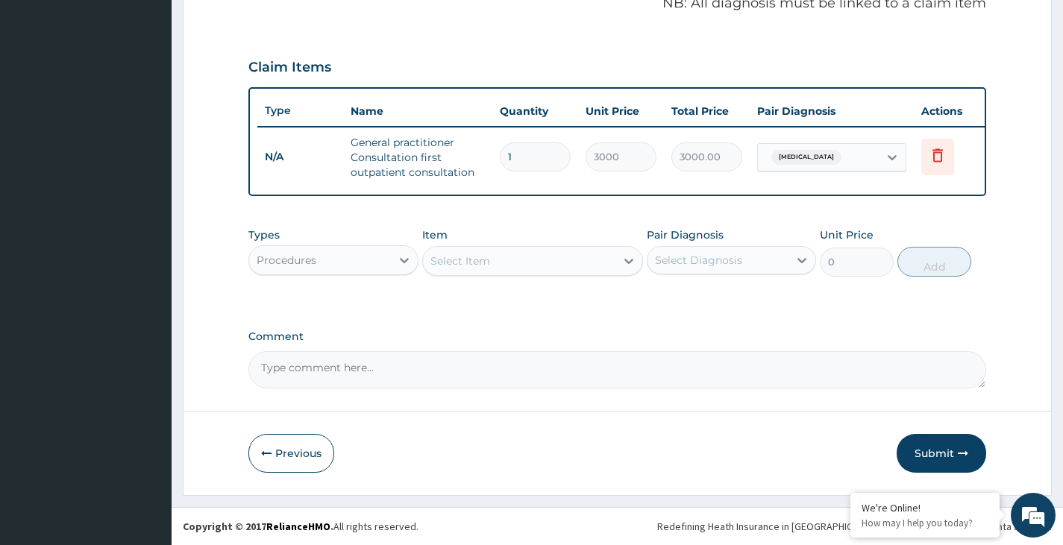
scroll to position [479, 0]
click at [572, 266] on div "Select Item" at bounding box center [519, 261] width 193 height 24
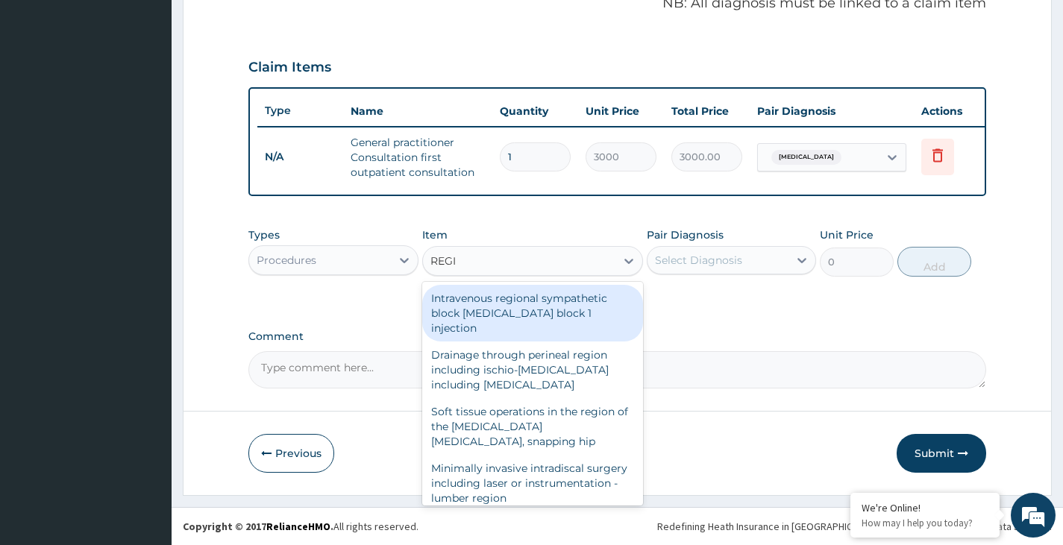
type input "REGIS"
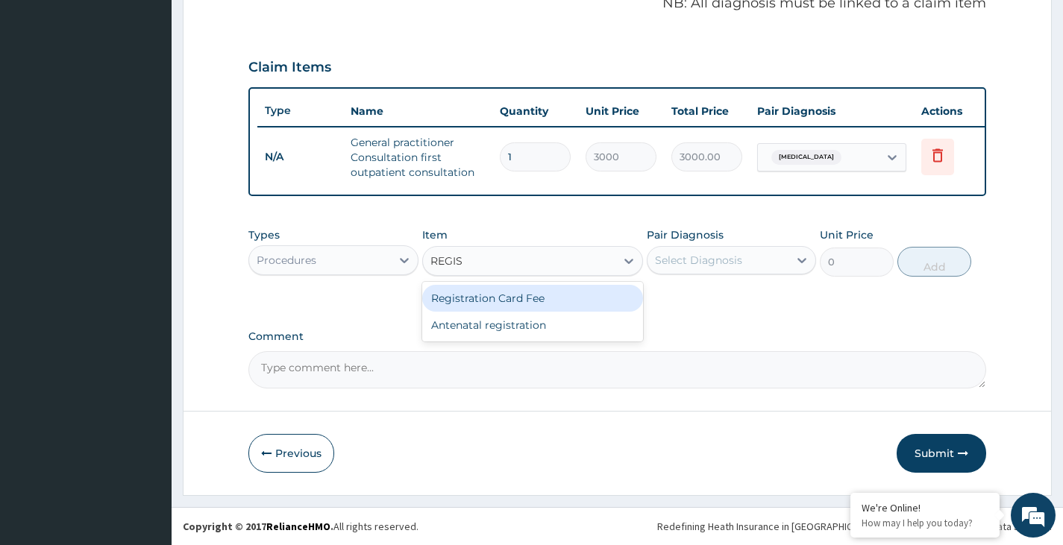
click at [534, 302] on div "Registration Card Fee" at bounding box center [533, 298] width 222 height 27
type input "2000"
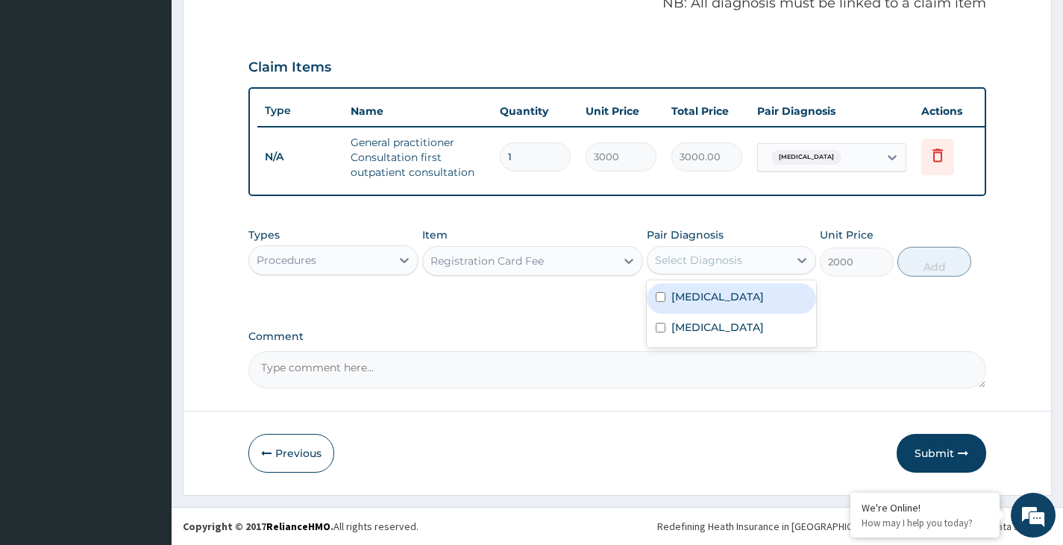
click at [752, 260] on div "Select Diagnosis" at bounding box center [717, 260] width 141 height 24
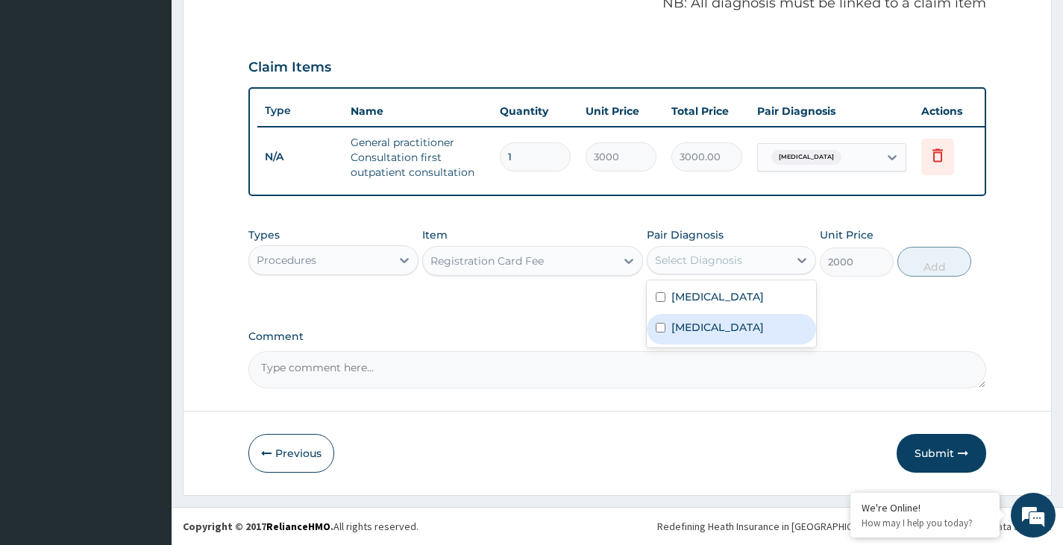
click at [662, 330] on input "checkbox" at bounding box center [661, 328] width 10 height 10
checkbox input "true"
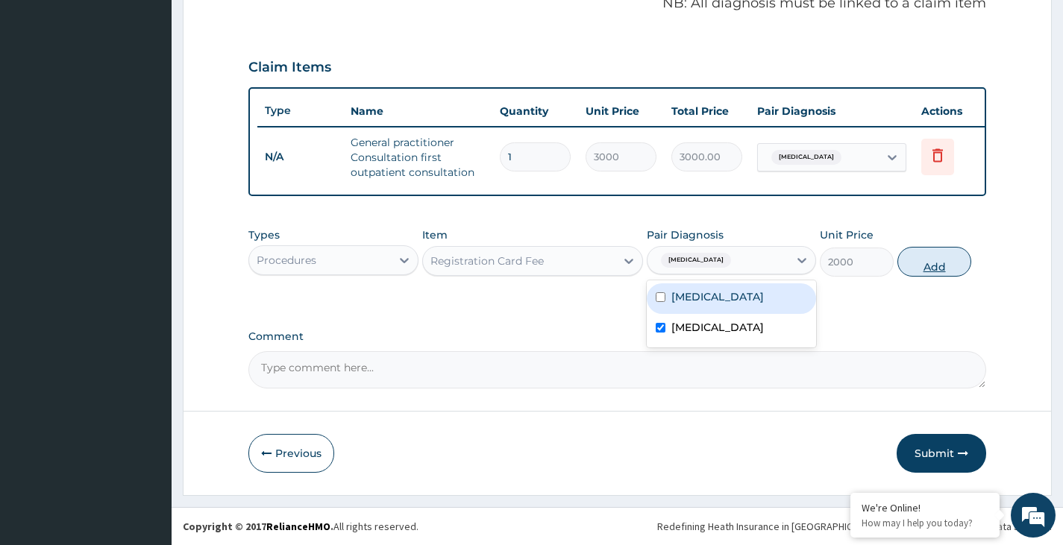
click at [938, 258] on button "Add" at bounding box center [934, 262] width 74 height 30
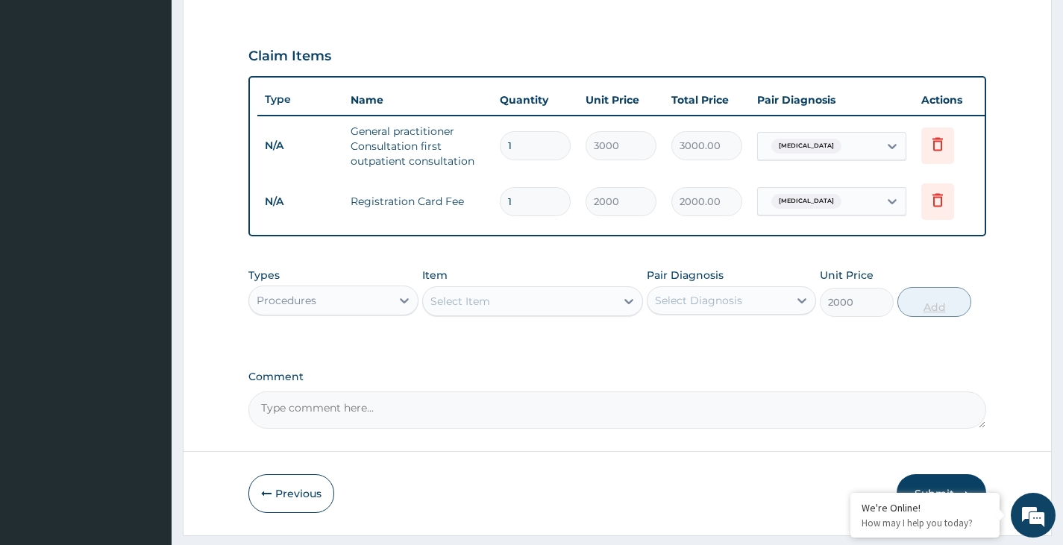
type input "0"
click at [412, 310] on div at bounding box center [404, 300] width 27 height 27
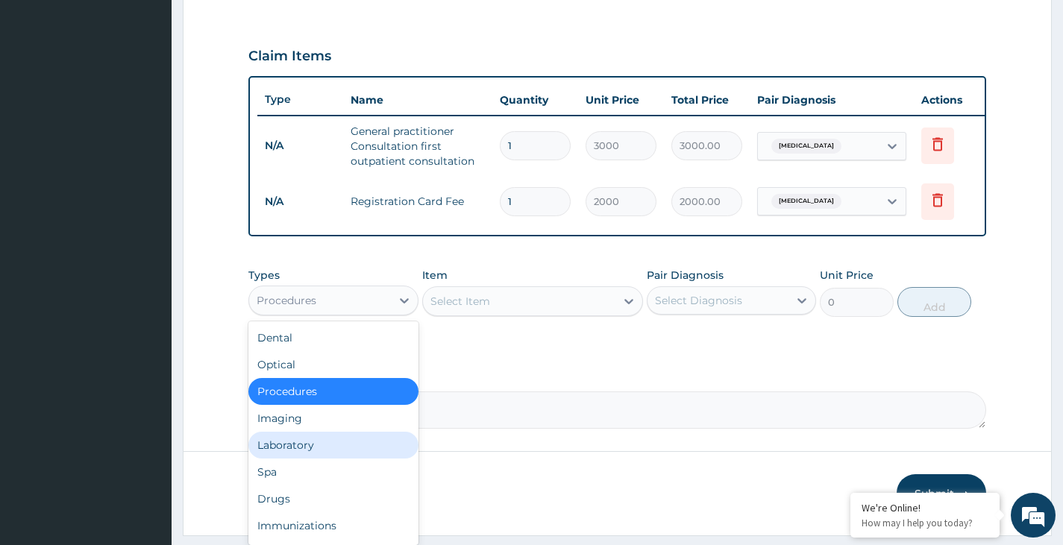
click at [301, 454] on div "Laboratory" at bounding box center [332, 445] width 169 height 27
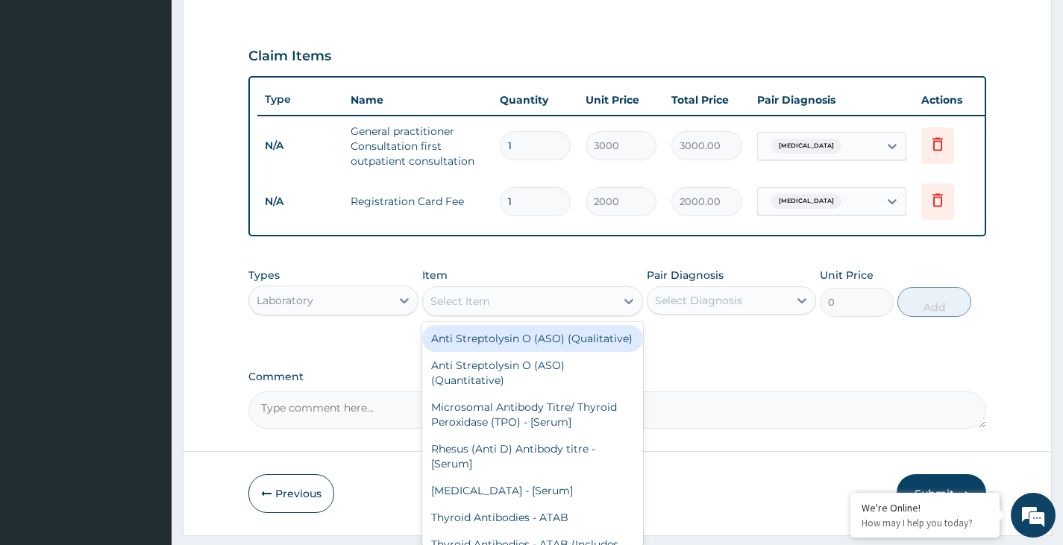
click at [530, 313] on div "Select Item" at bounding box center [519, 301] width 193 height 24
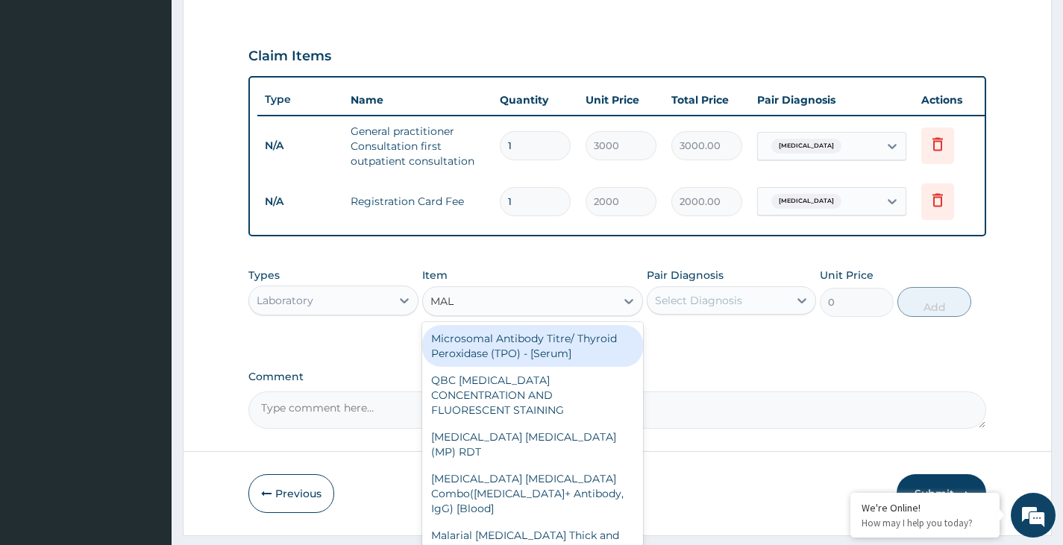
type input "MALA"
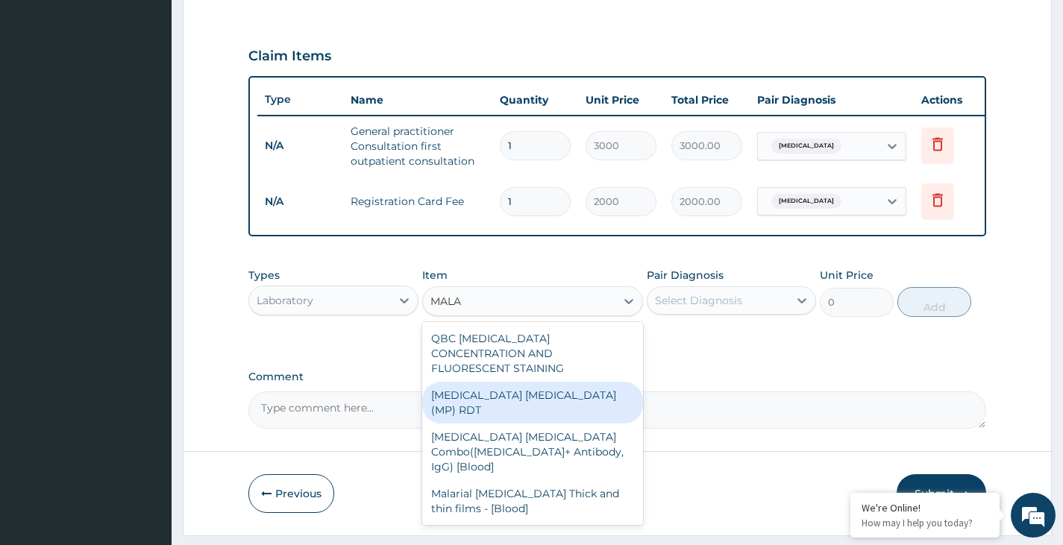
click at [516, 396] on div "[MEDICAL_DATA] [MEDICAL_DATA] (MP) RDT" at bounding box center [533, 403] width 222 height 42
type input "1500"
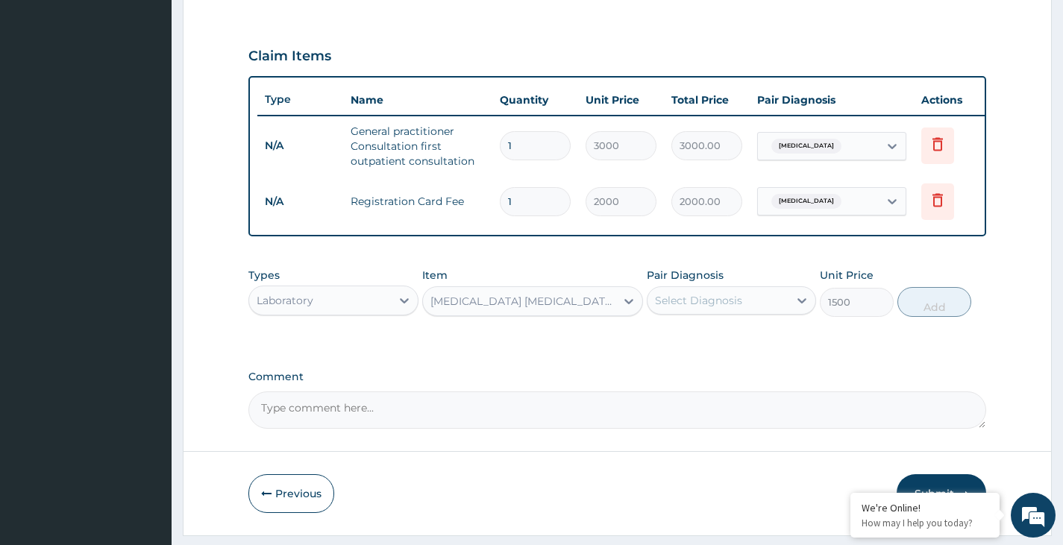
click at [733, 308] on div "Select Diagnosis" at bounding box center [698, 300] width 87 height 15
click at [650, 351] on div "[MEDICAL_DATA]" at bounding box center [731, 339] width 169 height 31
checkbox input "true"
click at [955, 317] on button "Add" at bounding box center [934, 302] width 74 height 30
type input "0"
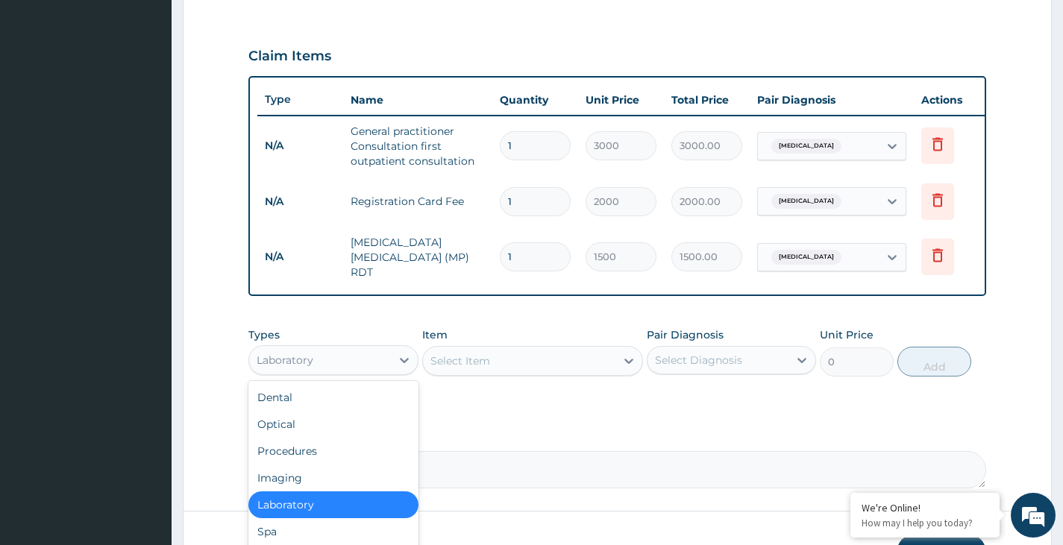
click at [389, 366] on div "Laboratory" at bounding box center [319, 360] width 141 height 24
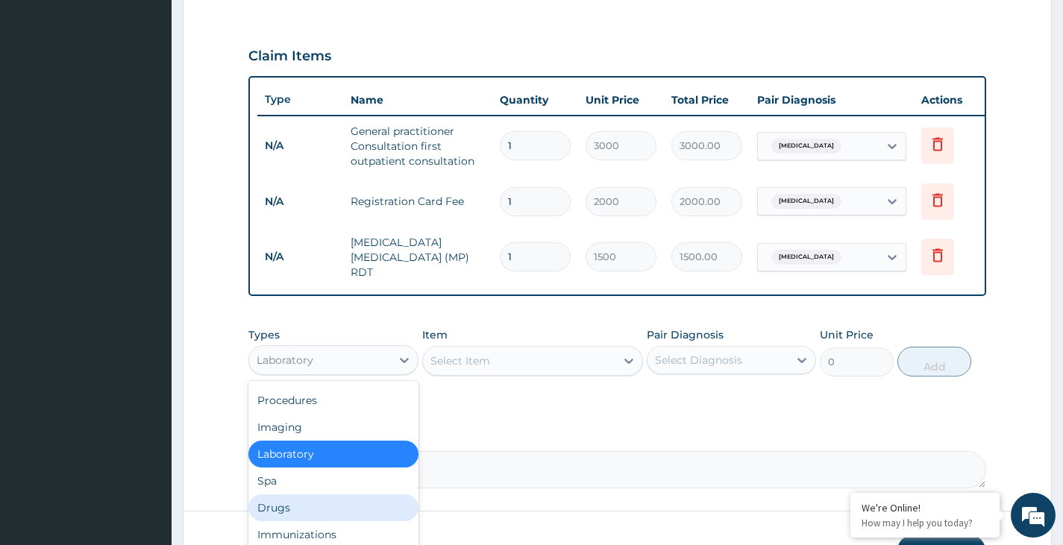
click at [296, 506] on div "Drugs" at bounding box center [332, 508] width 169 height 27
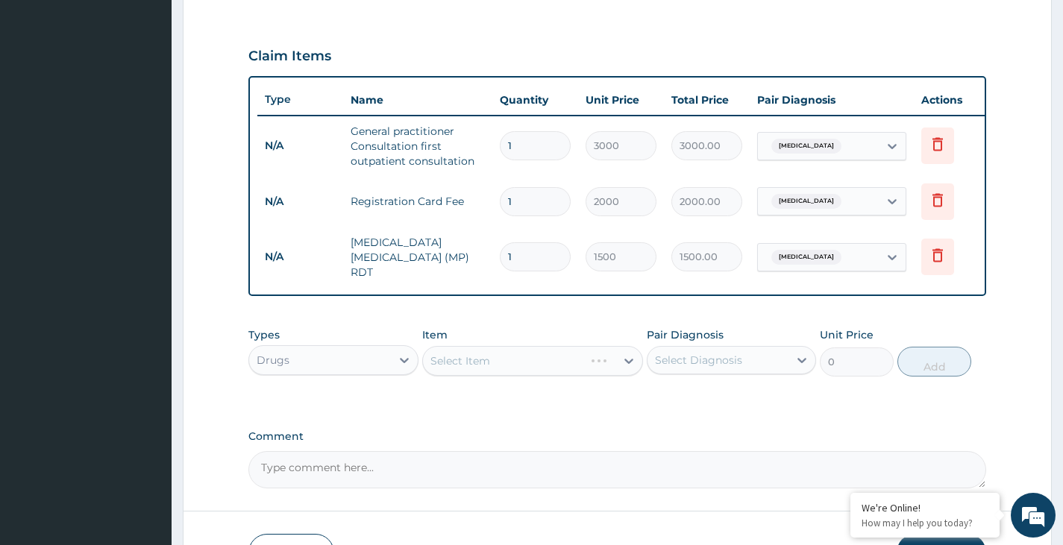
click at [483, 361] on div "Select Item" at bounding box center [533, 361] width 222 height 30
click at [496, 371] on div "Select Item" at bounding box center [533, 361] width 222 height 30
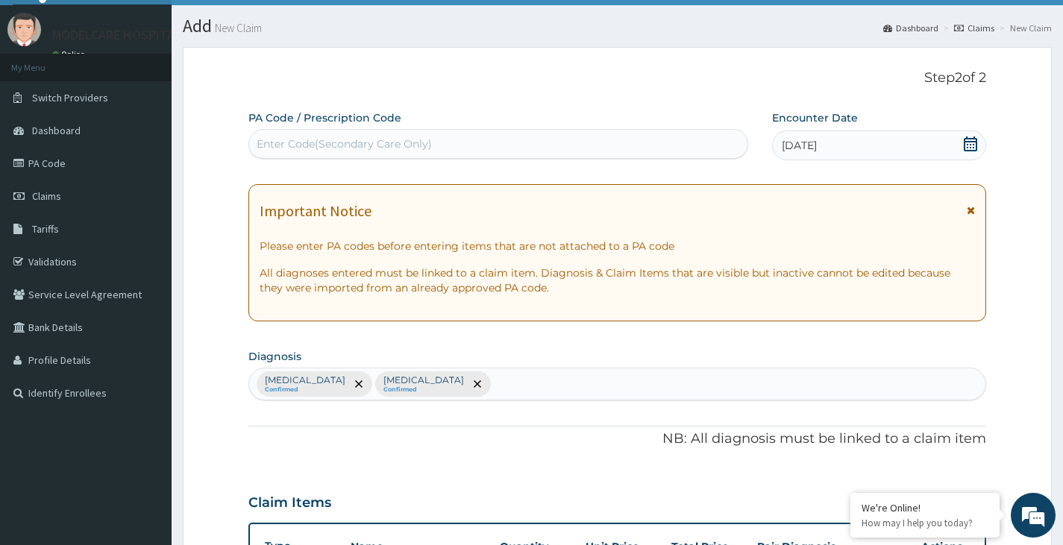
scroll to position [31, 0]
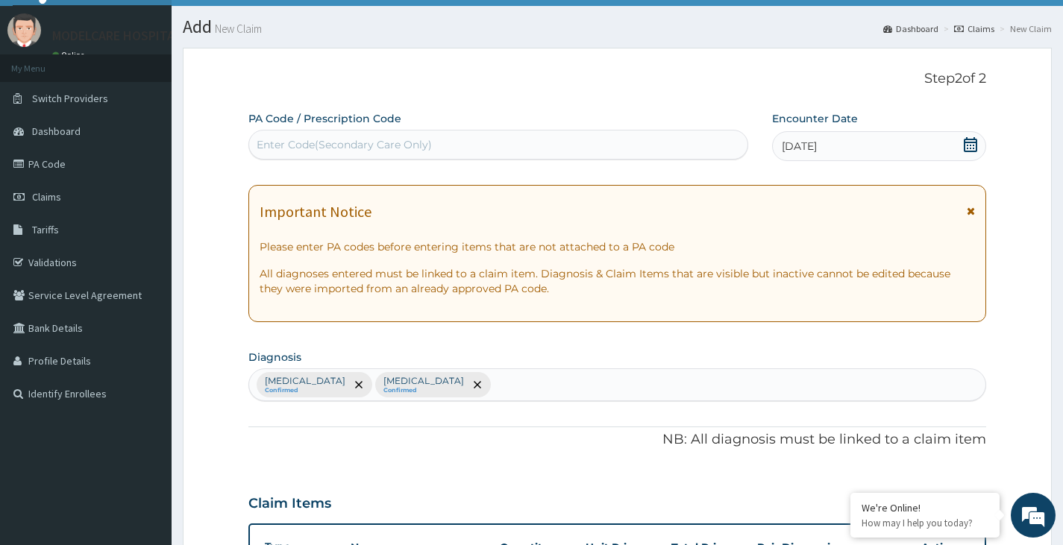
click at [539, 389] on div "Malaria Confirmed Upper respiratory infection Confirmed" at bounding box center [617, 384] width 736 height 31
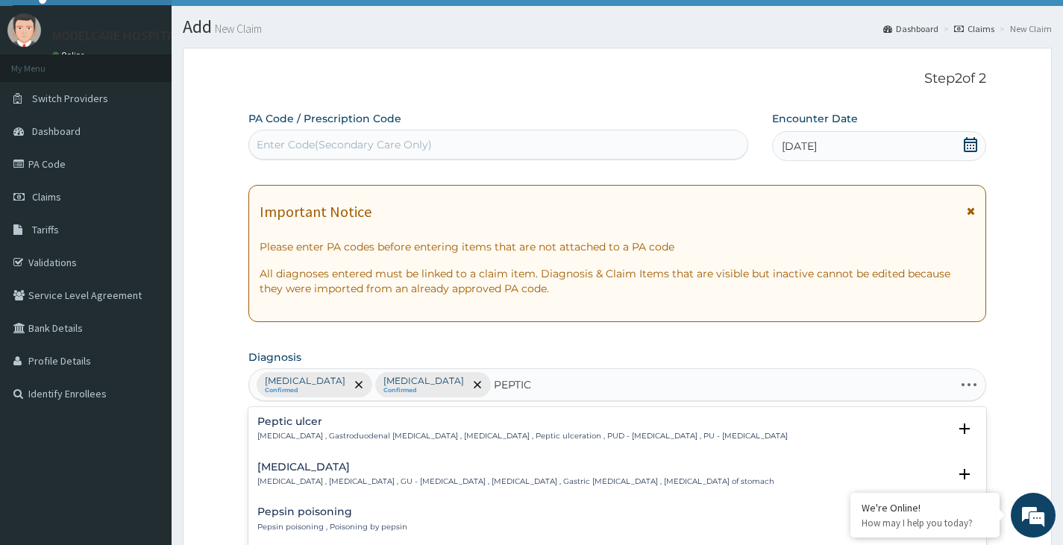
type input "PEPTIC U"
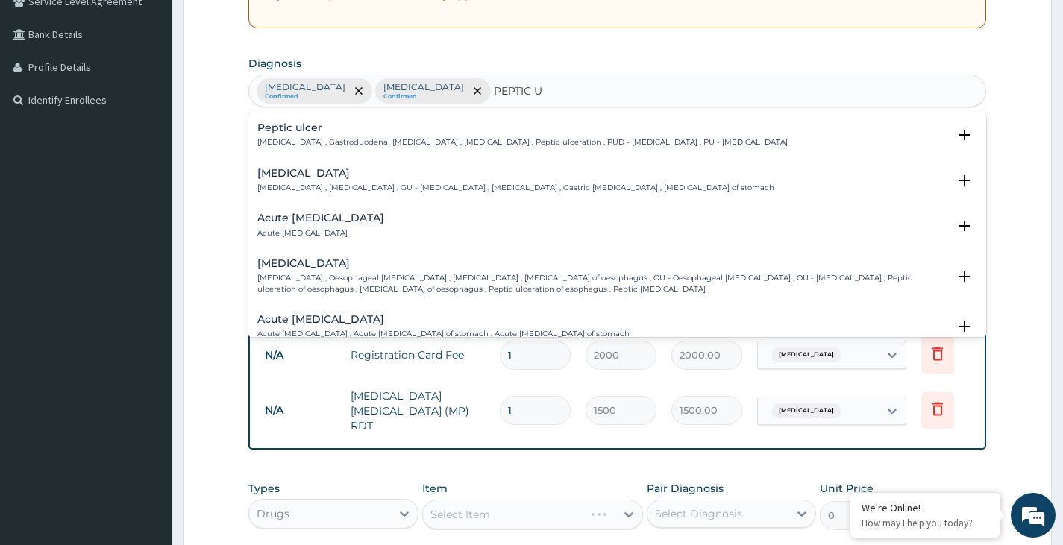
scroll to position [330, 0]
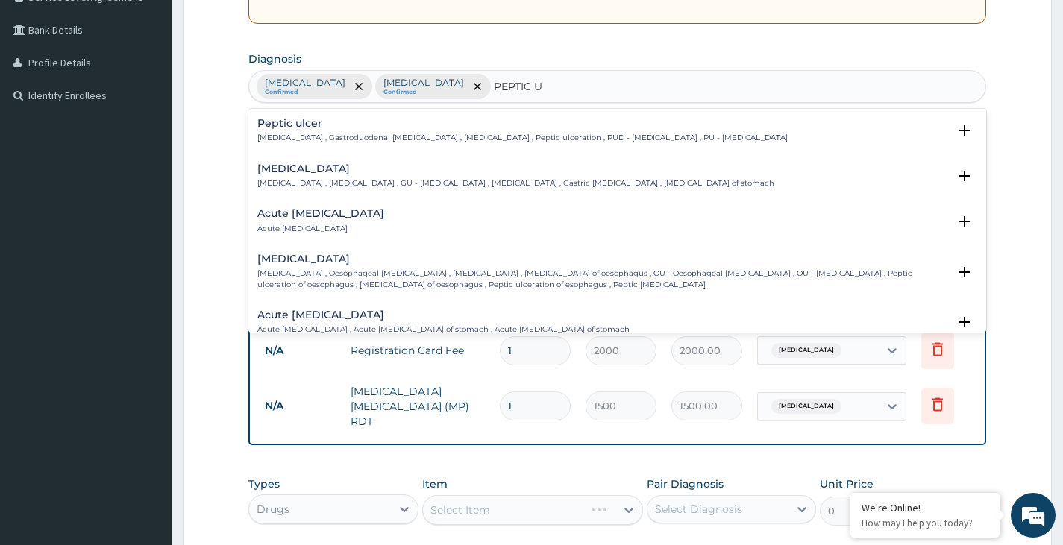
click at [312, 211] on h4 "Acute [MEDICAL_DATA]" at bounding box center [320, 213] width 127 height 11
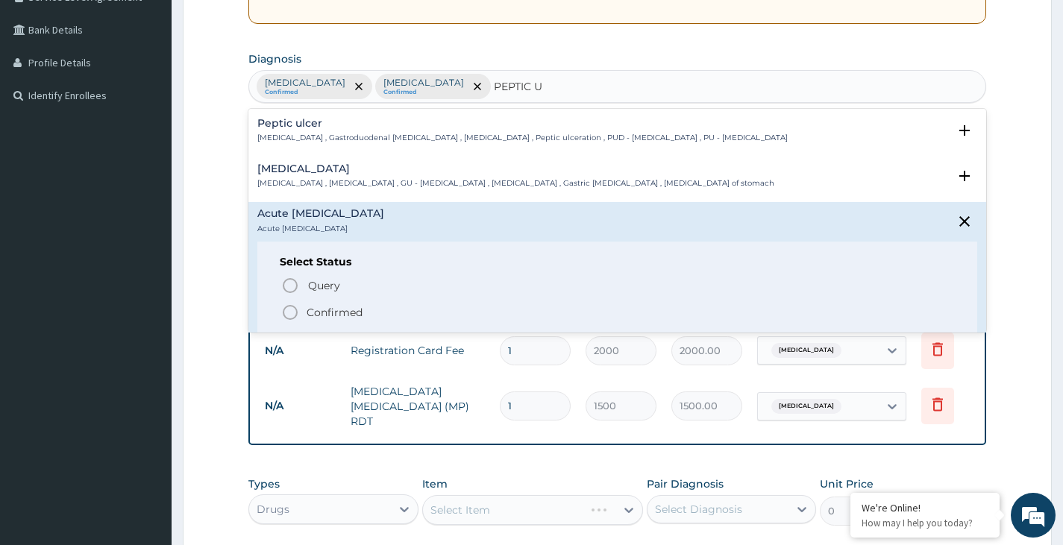
click at [289, 312] on icon "status option filled" at bounding box center [290, 313] width 18 height 18
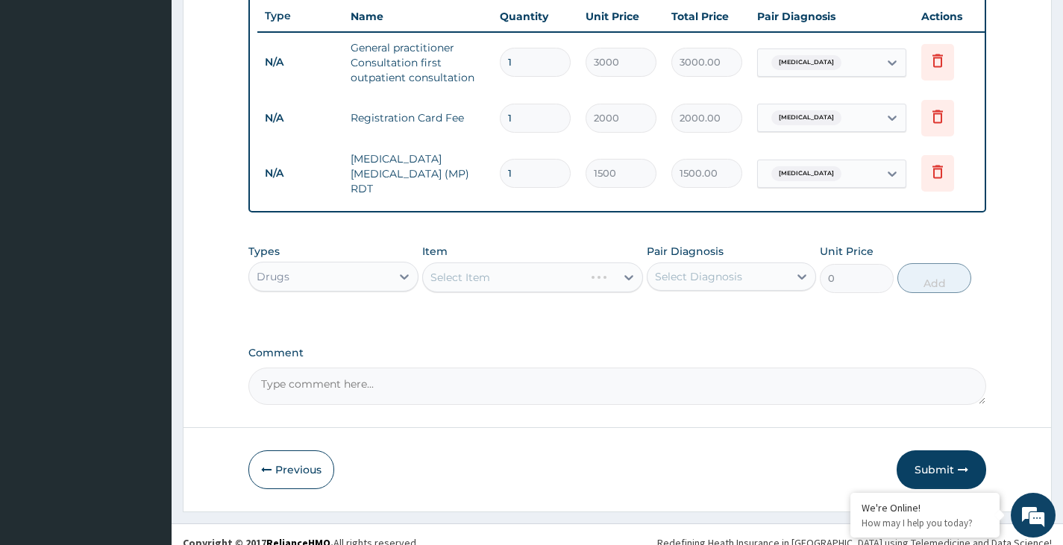
scroll to position [582, 0]
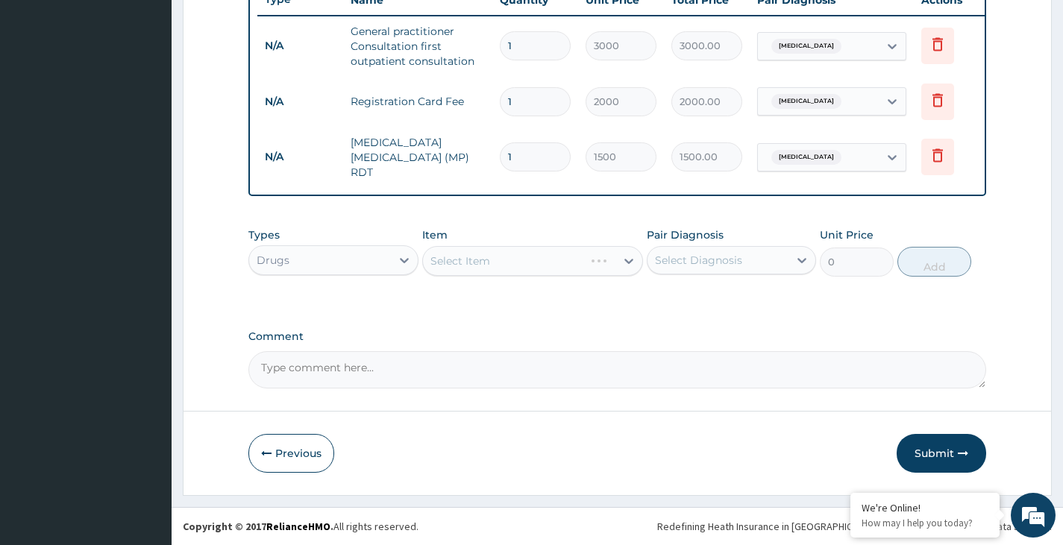
click at [491, 262] on div "Select Item" at bounding box center [533, 261] width 222 height 30
click at [622, 260] on div "Select Item" at bounding box center [533, 261] width 222 height 30
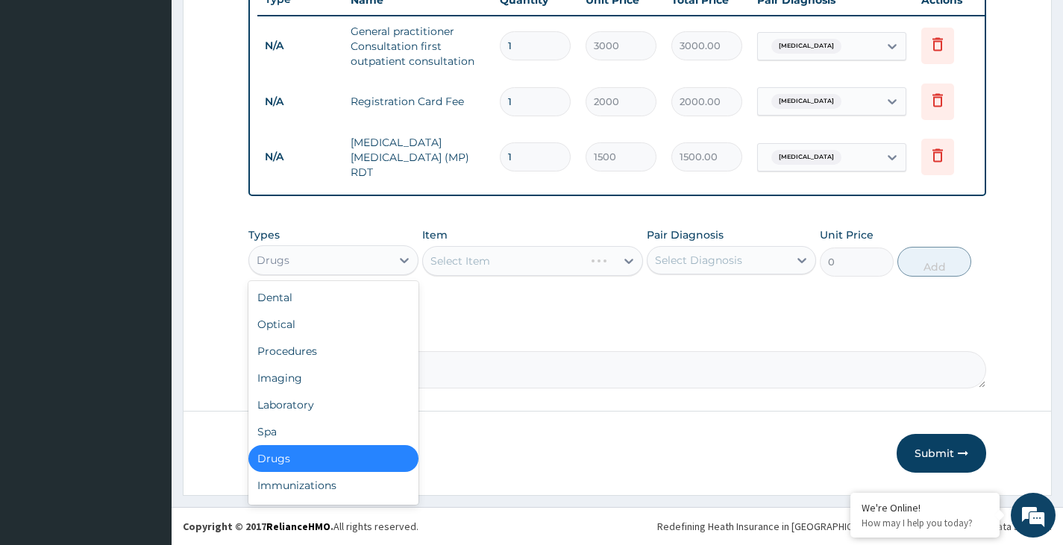
click at [368, 268] on div "Drugs" at bounding box center [319, 260] width 141 height 24
click at [307, 348] on div "Procedures" at bounding box center [332, 351] width 169 height 27
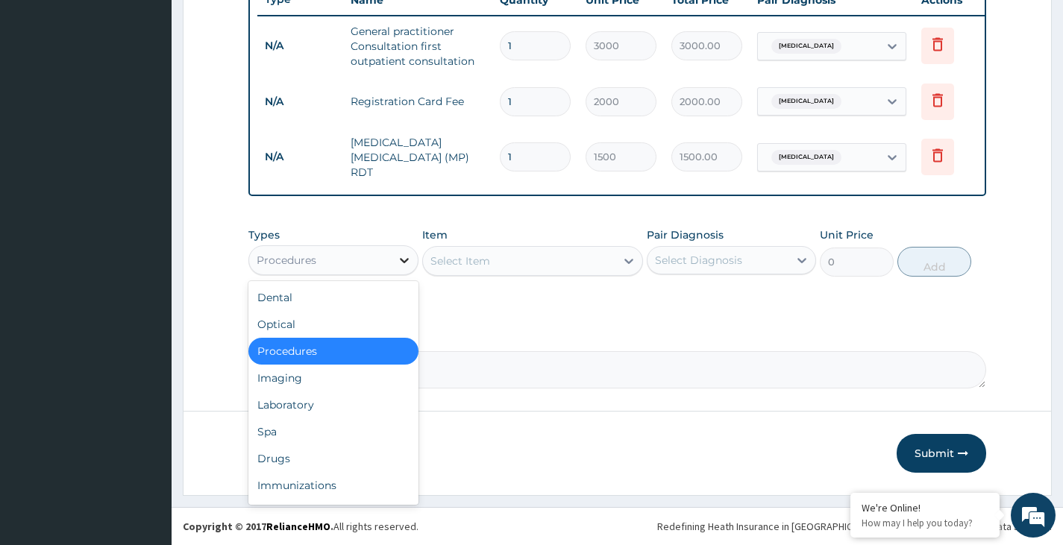
click at [398, 264] on icon at bounding box center [404, 260] width 15 height 15
click at [327, 458] on div "Drugs" at bounding box center [332, 458] width 169 height 27
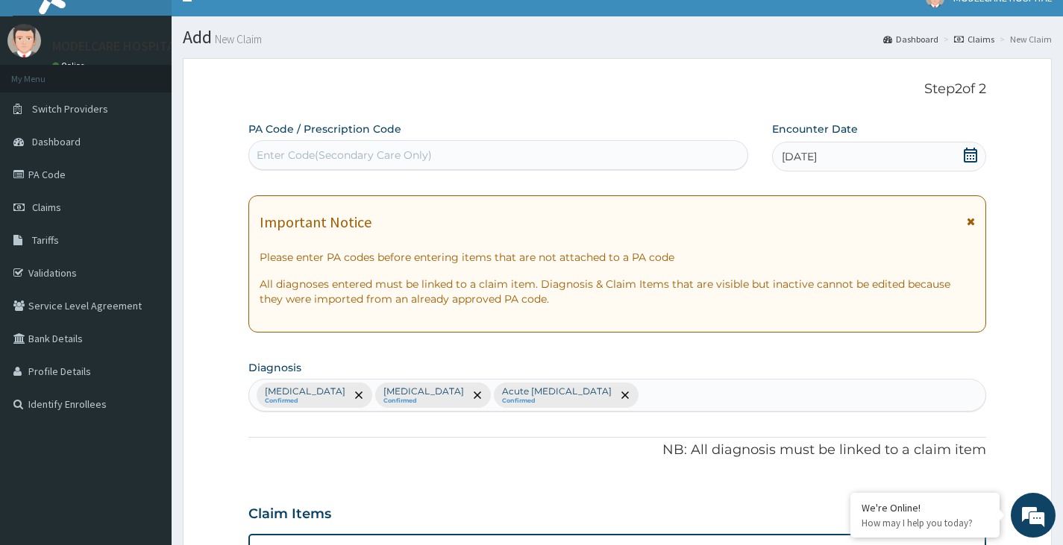
scroll to position [0, 0]
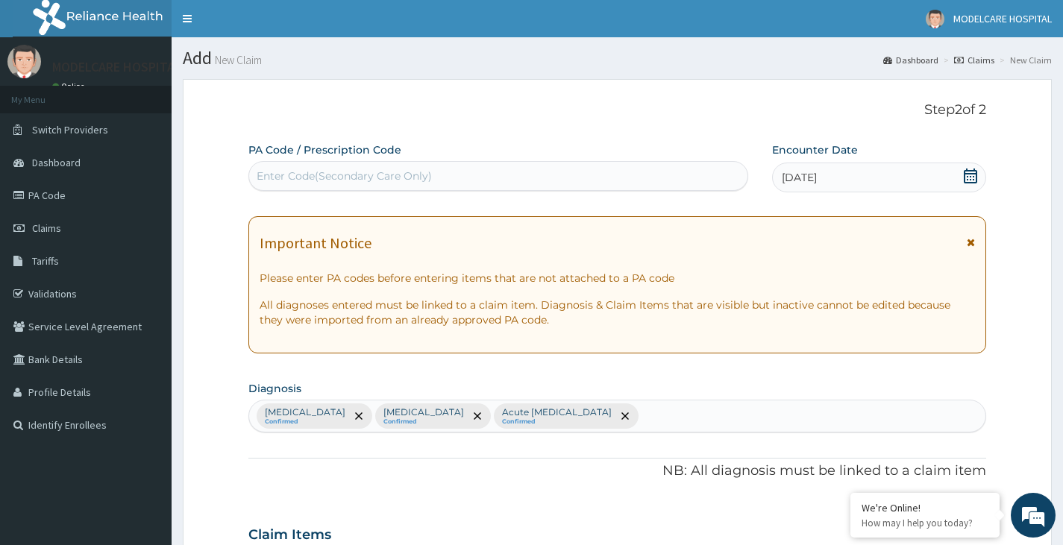
click at [970, 177] on icon at bounding box center [970, 176] width 13 height 15
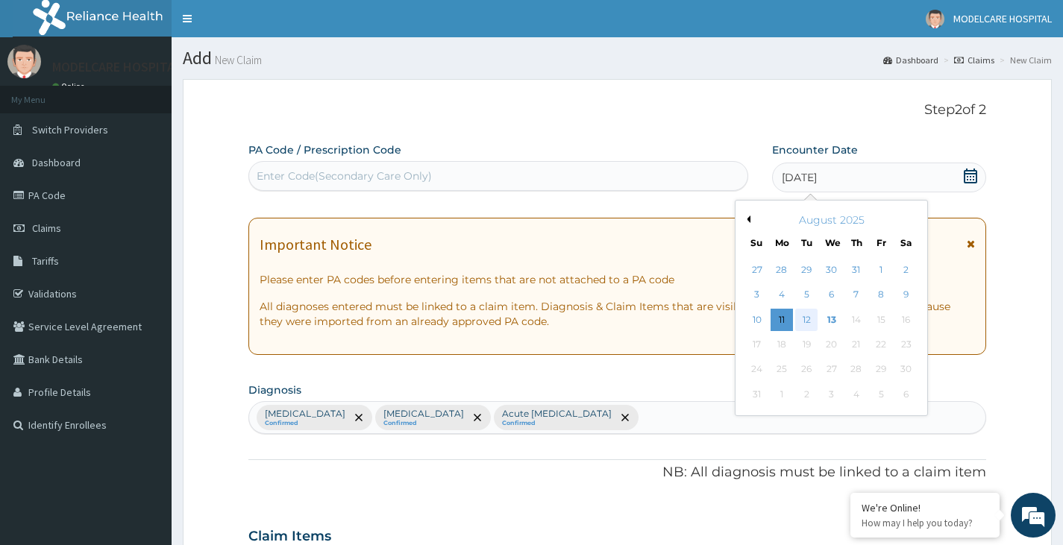
click at [812, 320] on div "12" at bounding box center [806, 320] width 22 height 22
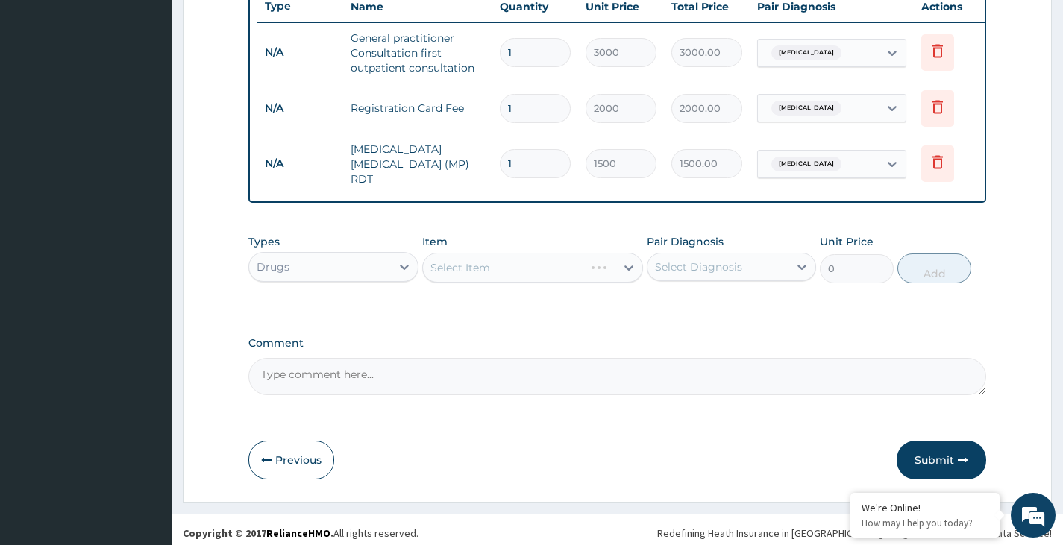
scroll to position [582, 0]
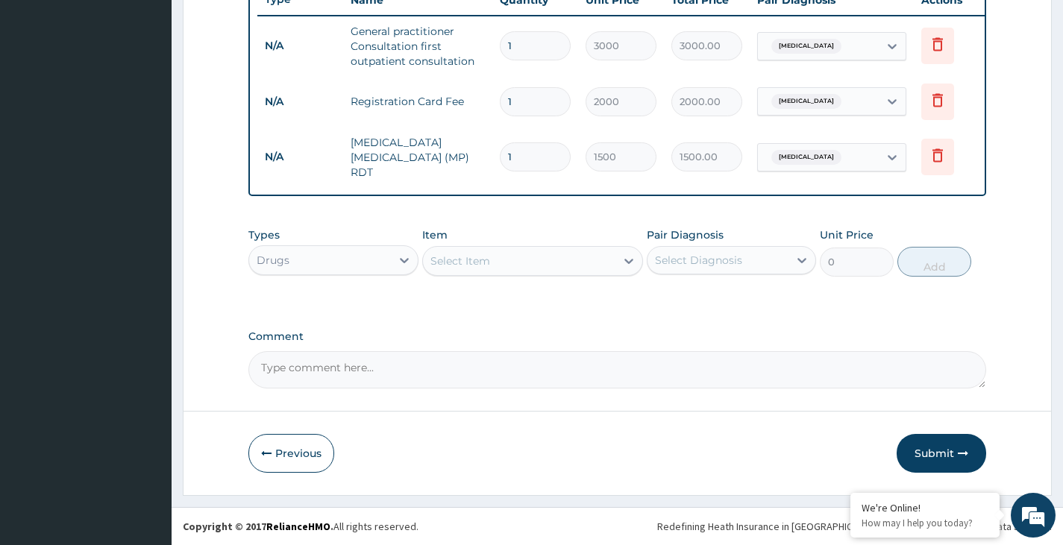
click at [525, 259] on div "Select Item" at bounding box center [519, 261] width 193 height 24
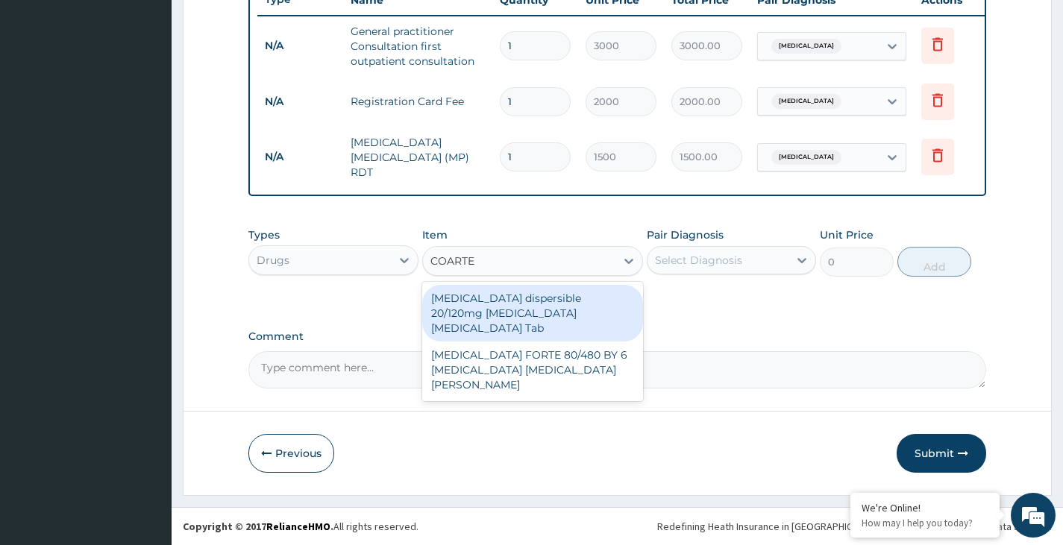
type input "COARTEM"
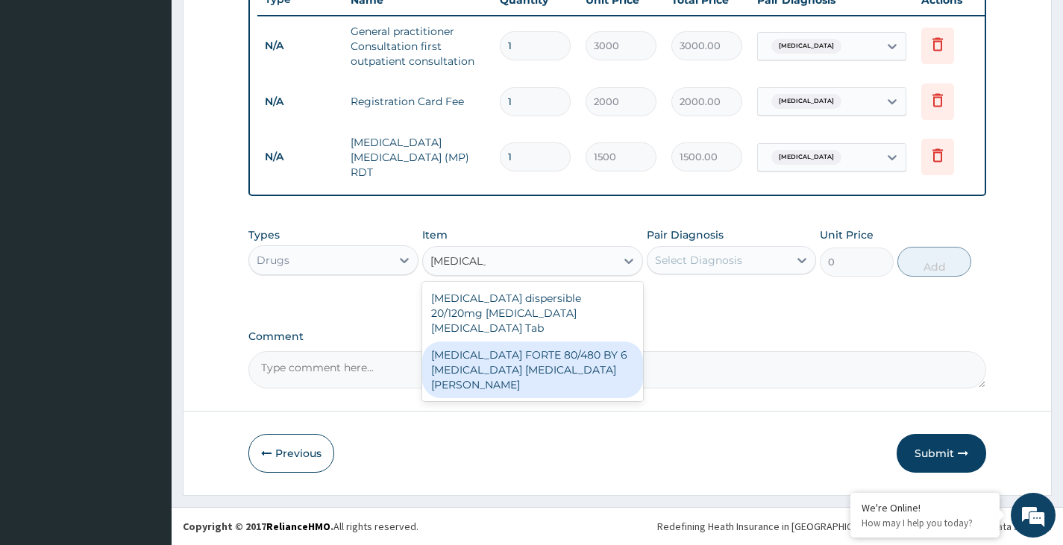
click at [498, 359] on div "[MEDICAL_DATA] FORTE 80/480 BY 6 [MEDICAL_DATA] [MEDICAL_DATA][PERSON_NAME]" at bounding box center [533, 370] width 222 height 57
type input "3220"
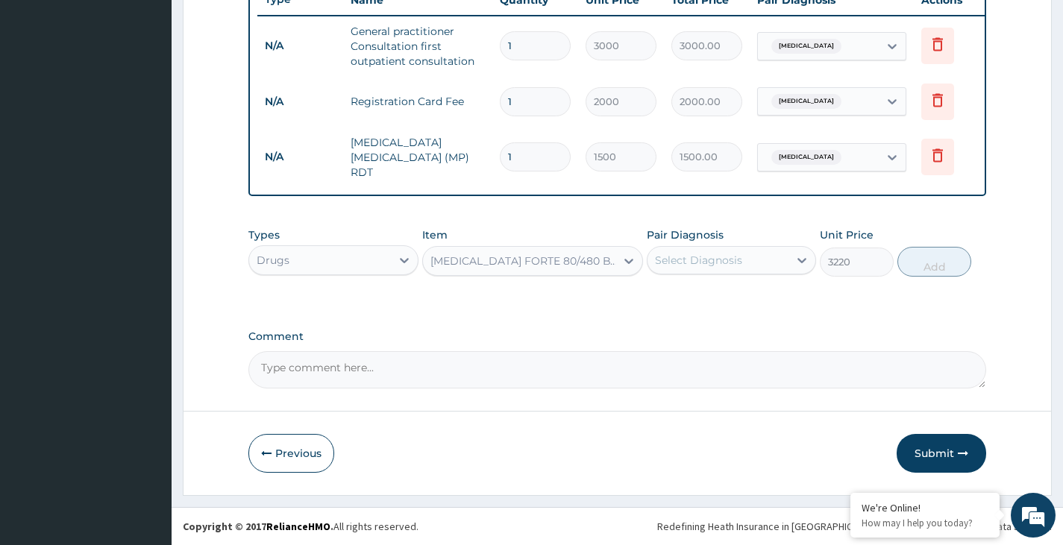
click at [712, 245] on div "Pair Diagnosis Select Diagnosis" at bounding box center [731, 252] width 169 height 49
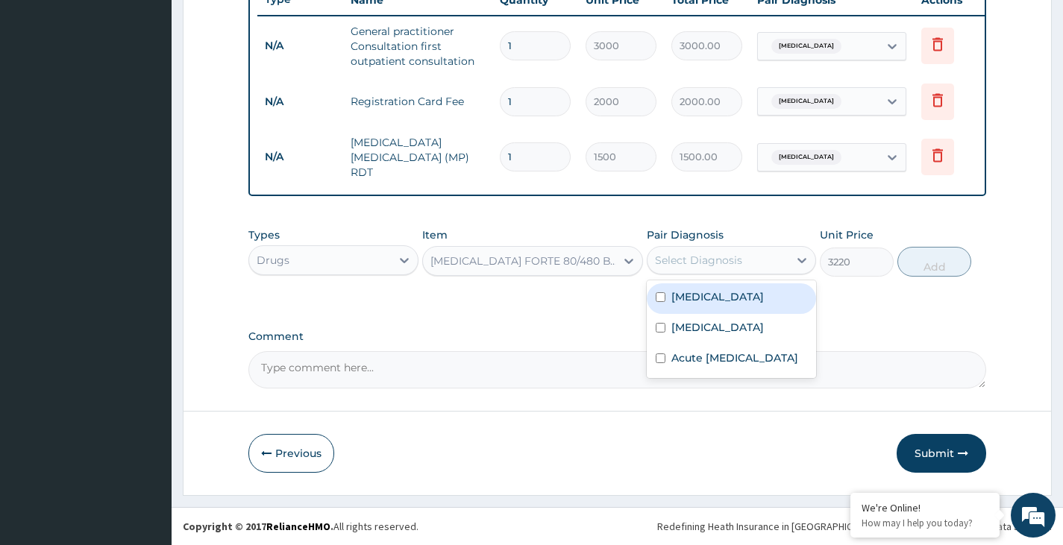
click at [728, 251] on div "Select Diagnosis" at bounding box center [717, 260] width 141 height 24
click at [663, 294] on input "checkbox" at bounding box center [661, 297] width 10 height 10
checkbox input "true"
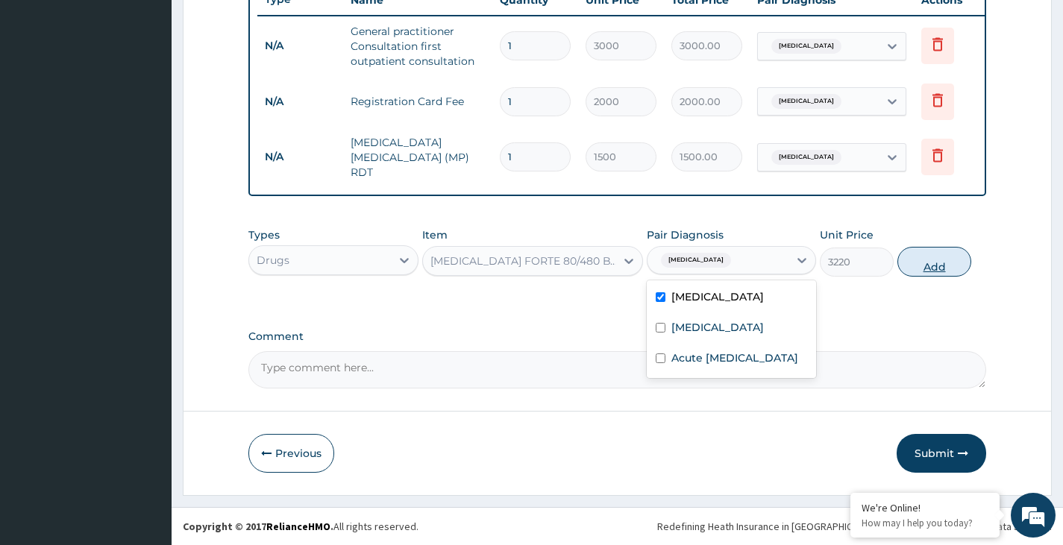
click at [925, 260] on button "Add" at bounding box center [934, 262] width 74 height 30
type input "0"
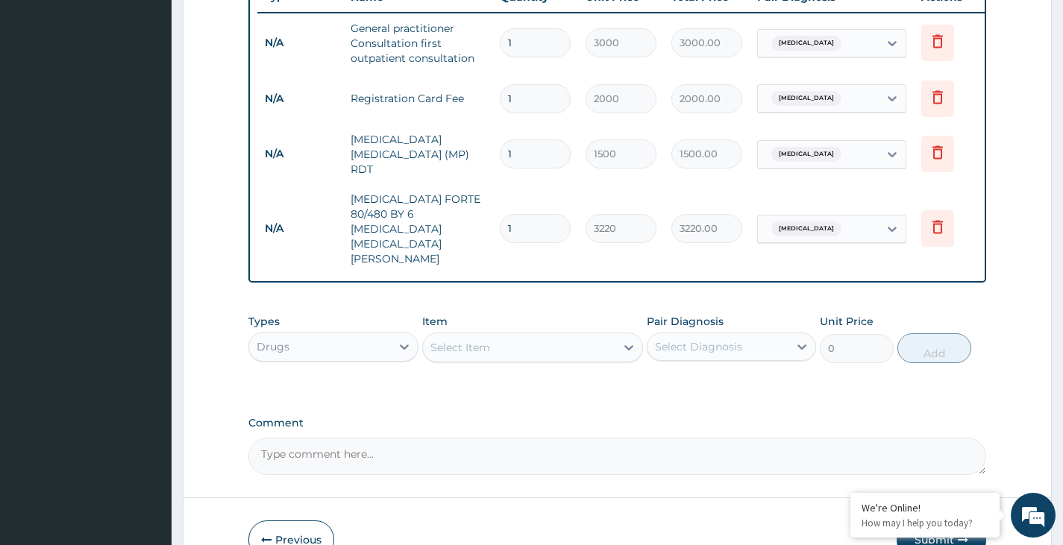
click at [492, 336] on div "Select Item" at bounding box center [519, 348] width 193 height 24
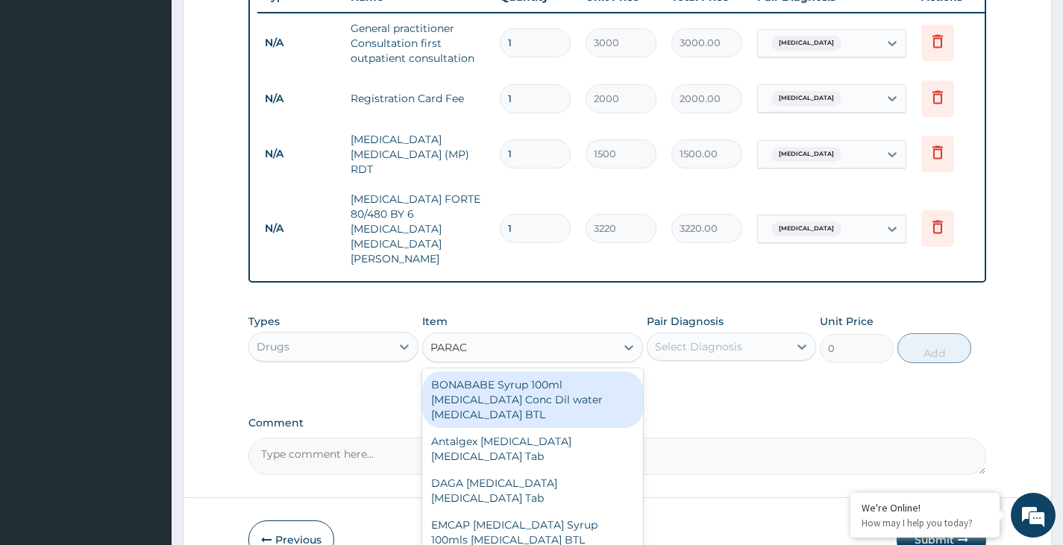
type input "PARACE"
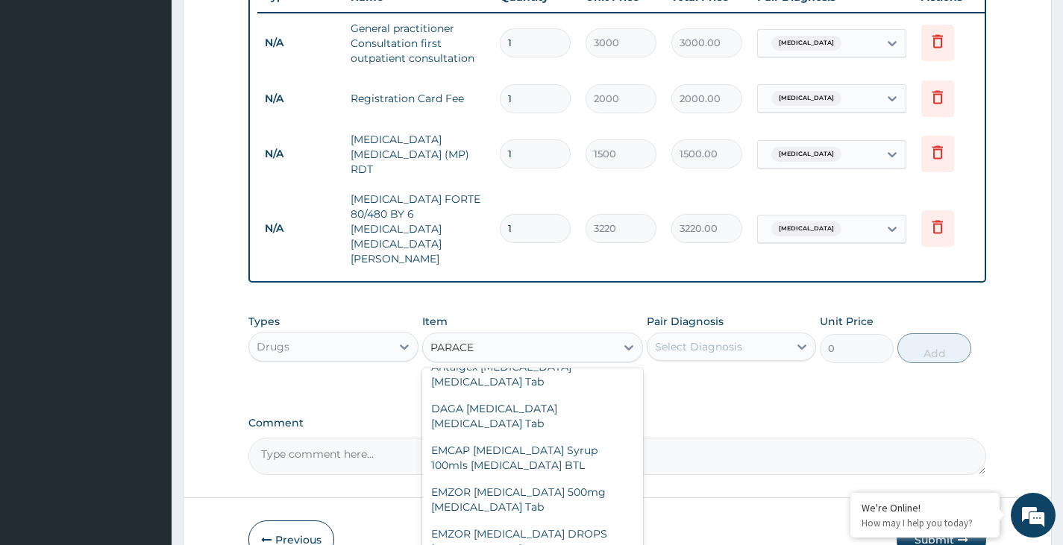
scroll to position [149, 0]
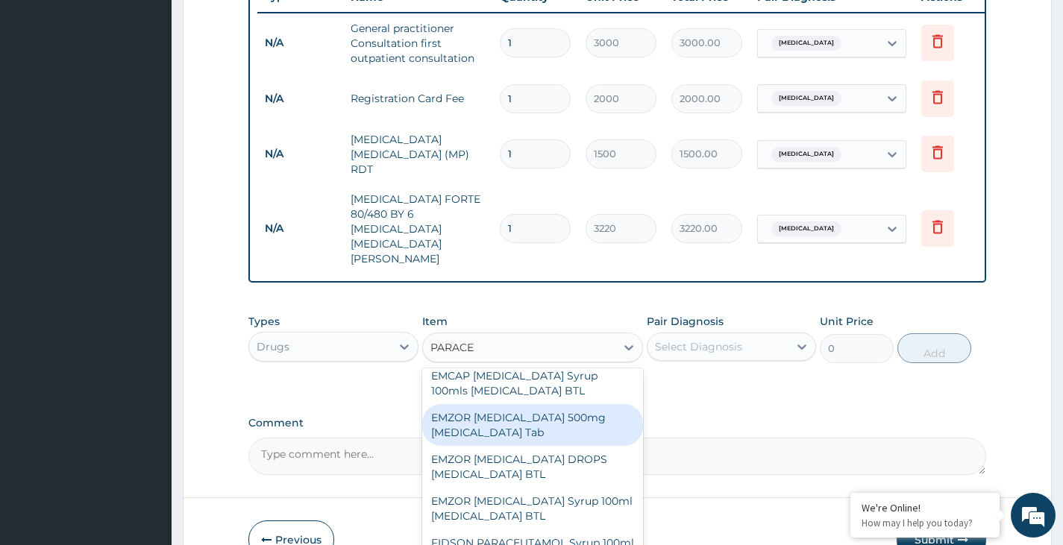
click at [515, 404] on div "EMZOR [MEDICAL_DATA] 500mg [MEDICAL_DATA] Tab" at bounding box center [533, 425] width 222 height 42
type input "11.5"
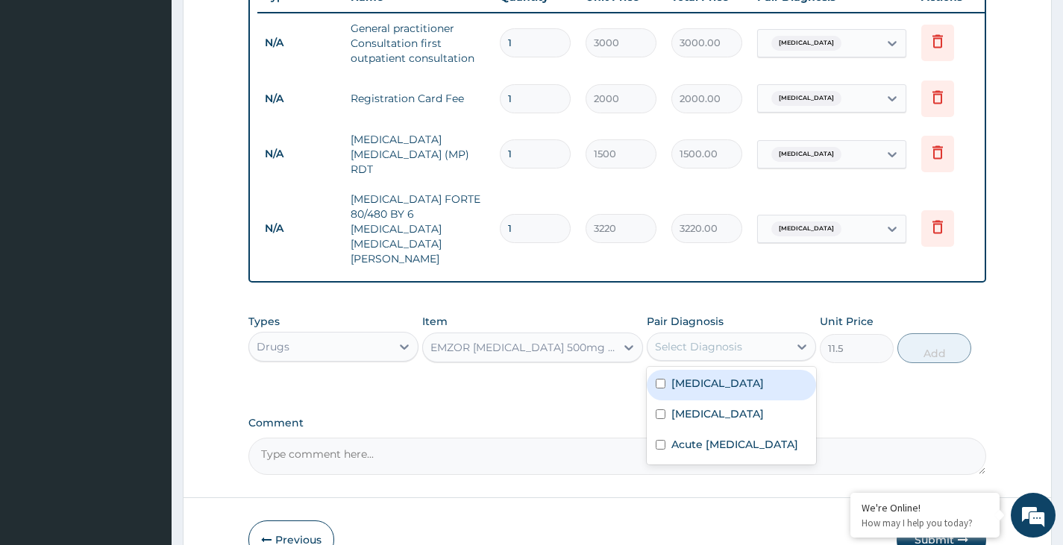
click at [712, 339] on div "Select Diagnosis" at bounding box center [698, 346] width 87 height 15
click at [665, 379] on input "checkbox" at bounding box center [661, 384] width 10 height 10
checkbox input "true"
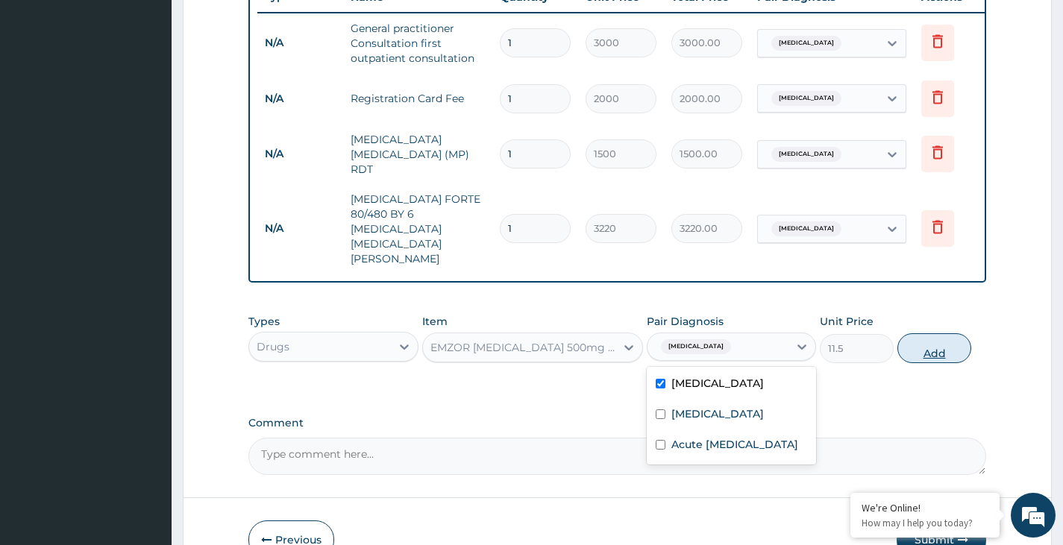
click at [952, 333] on button "Add" at bounding box center [934, 348] width 74 height 30
type input "0"
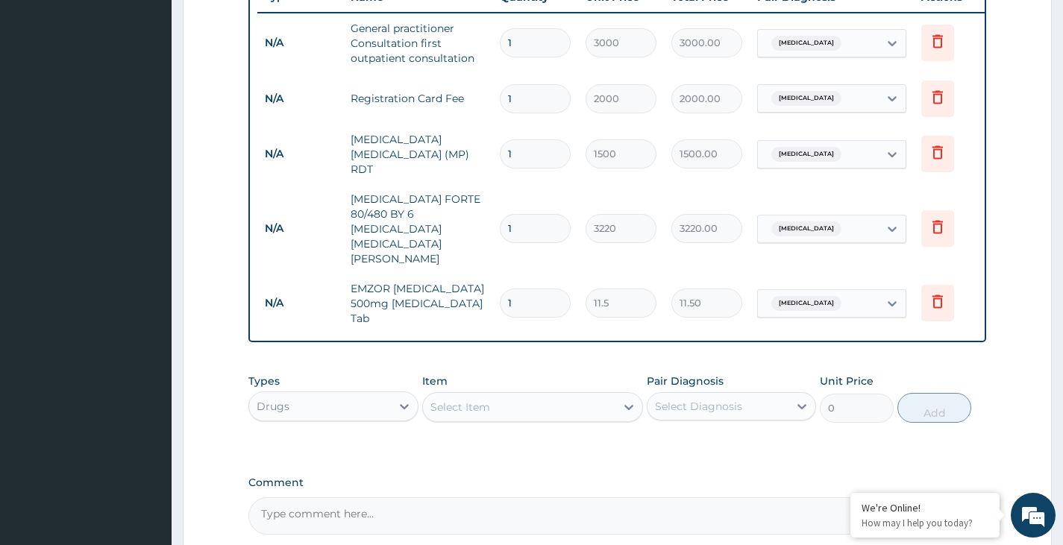
type input "18"
type input "207.00"
type input "18"
click at [477, 395] on div "Select Item" at bounding box center [519, 407] width 193 height 24
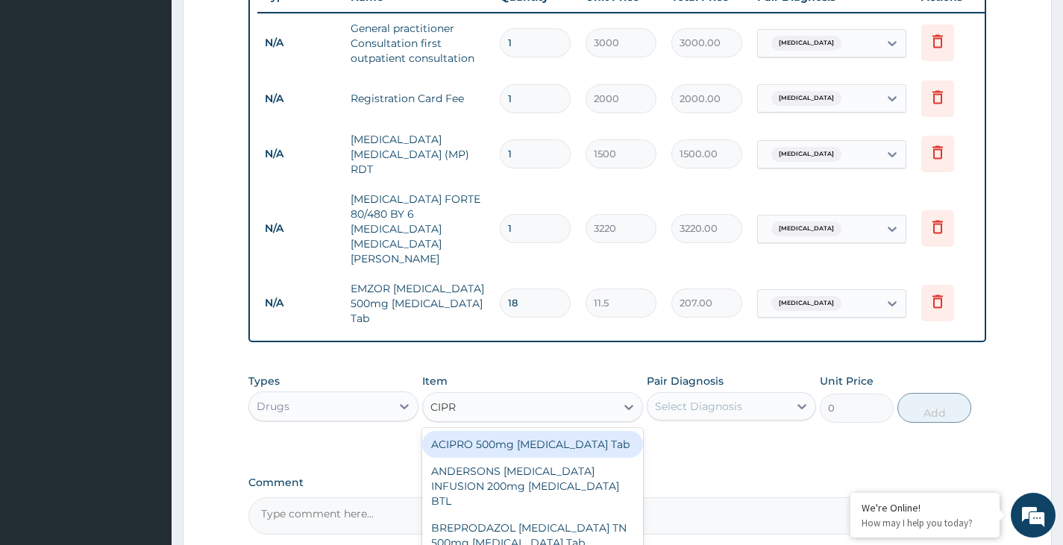
type input "CIPRO"
click at [492, 431] on div "ACIPRO 500mg [MEDICAL_DATA] Tab" at bounding box center [533, 444] width 222 height 27
type input "201.25"
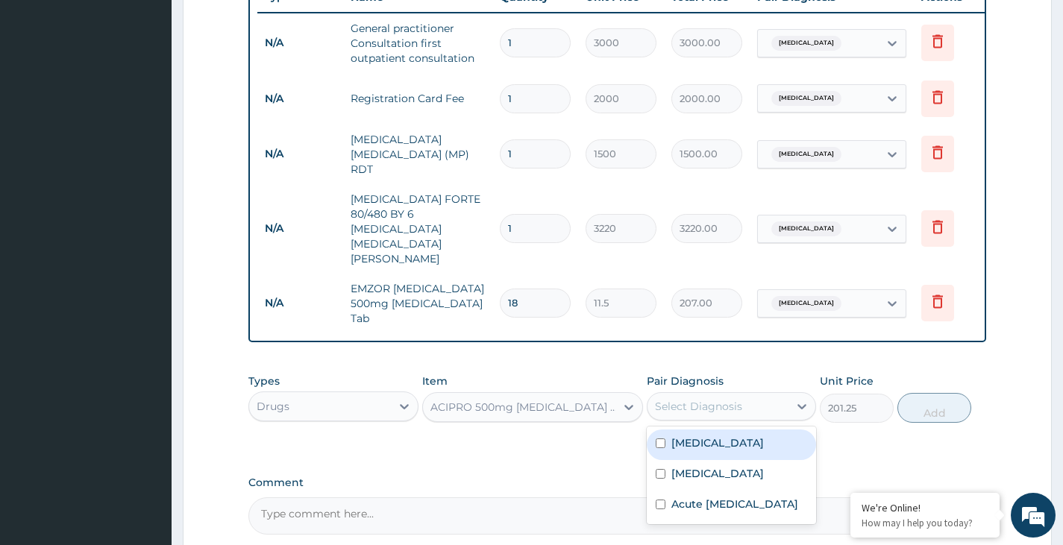
click at [709, 399] on div "Select Diagnosis" at bounding box center [698, 406] width 87 height 15
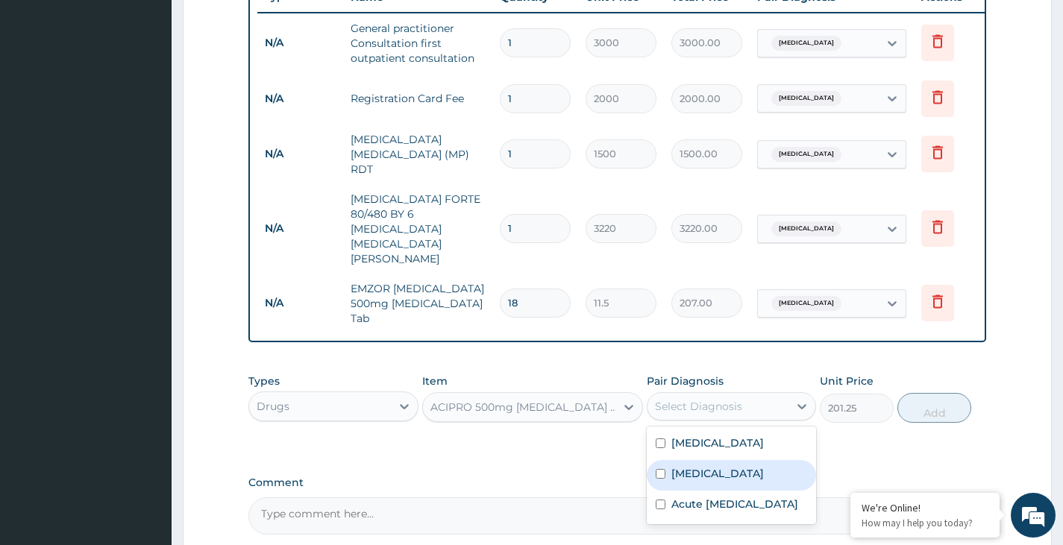
click at [658, 469] on input "checkbox" at bounding box center [661, 474] width 10 height 10
checkbox input "true"
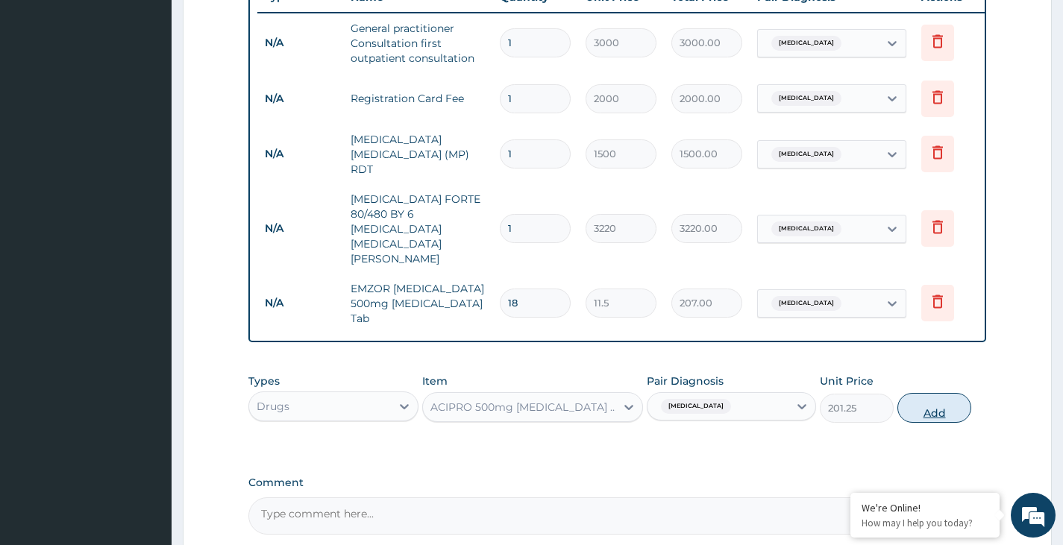
click at [934, 393] on button "Add" at bounding box center [934, 408] width 74 height 30
type input "0"
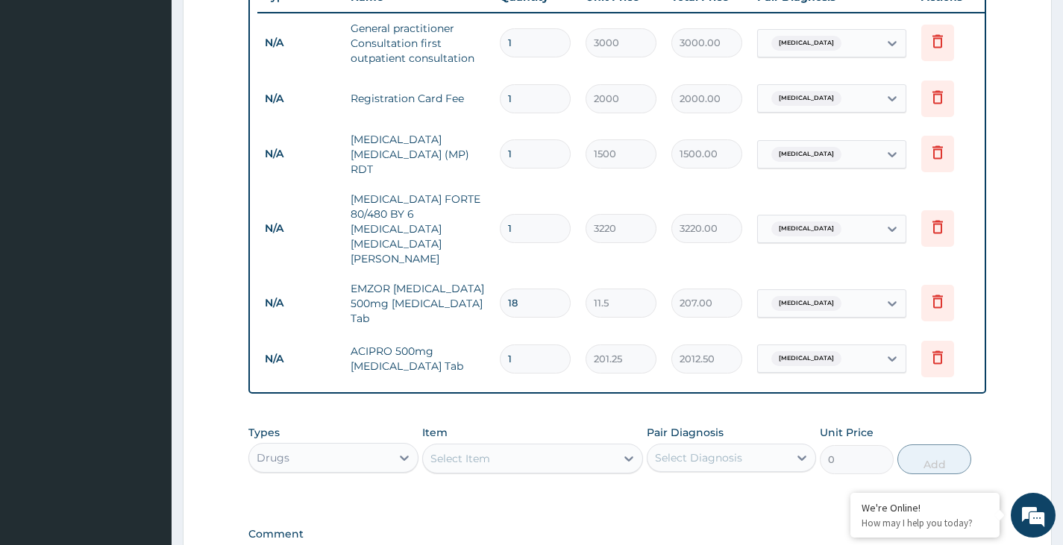
type input "10"
type input "2012.50"
type input "10"
click at [530, 447] on div "Select Item" at bounding box center [519, 459] width 193 height 24
type input "LORAT"
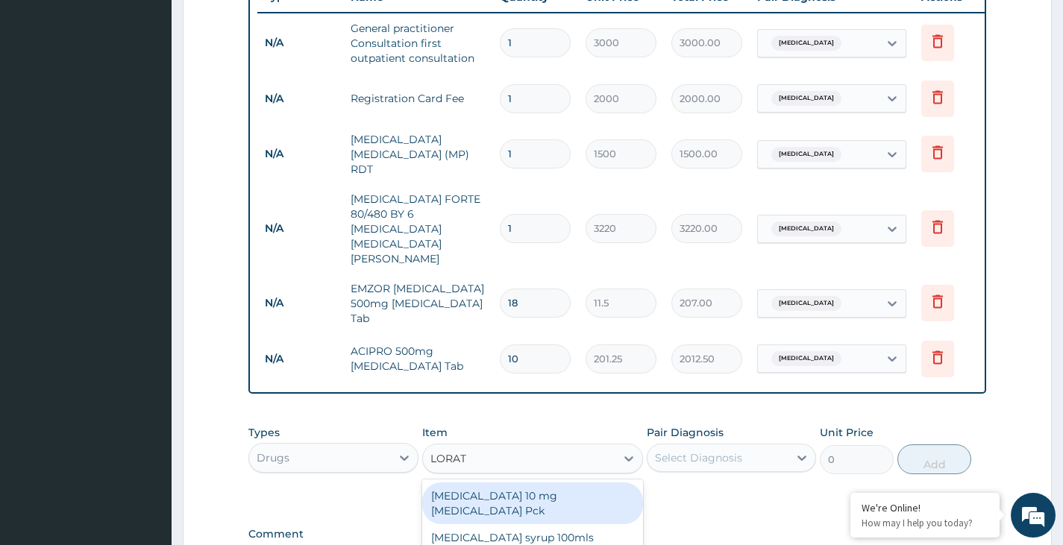
click at [523, 483] on div "[MEDICAL_DATA] 10 mg [MEDICAL_DATA] Pck" at bounding box center [533, 504] width 222 height 42
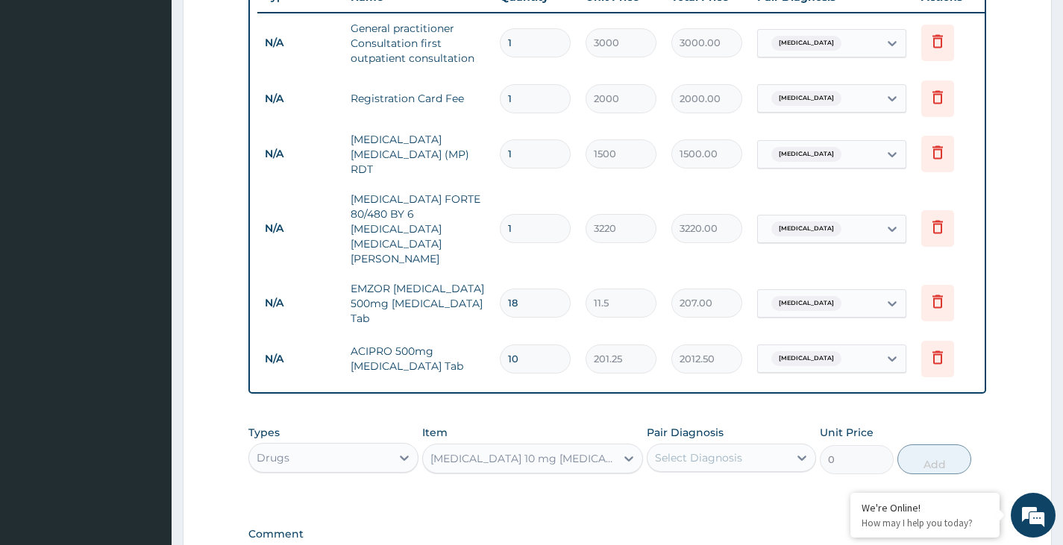
type input "805"
click at [694, 451] on div "Select Diagnosis" at bounding box center [698, 458] width 87 height 15
click at [657, 521] on input "checkbox" at bounding box center [661, 526] width 10 height 10
checkbox input "true"
click at [921, 445] on button "Add" at bounding box center [934, 460] width 74 height 30
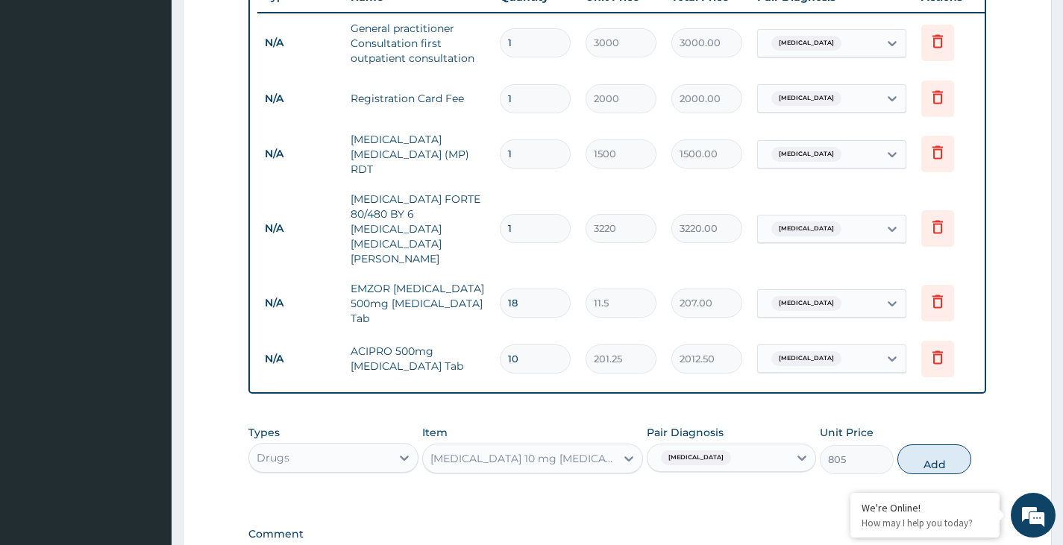
type input "0"
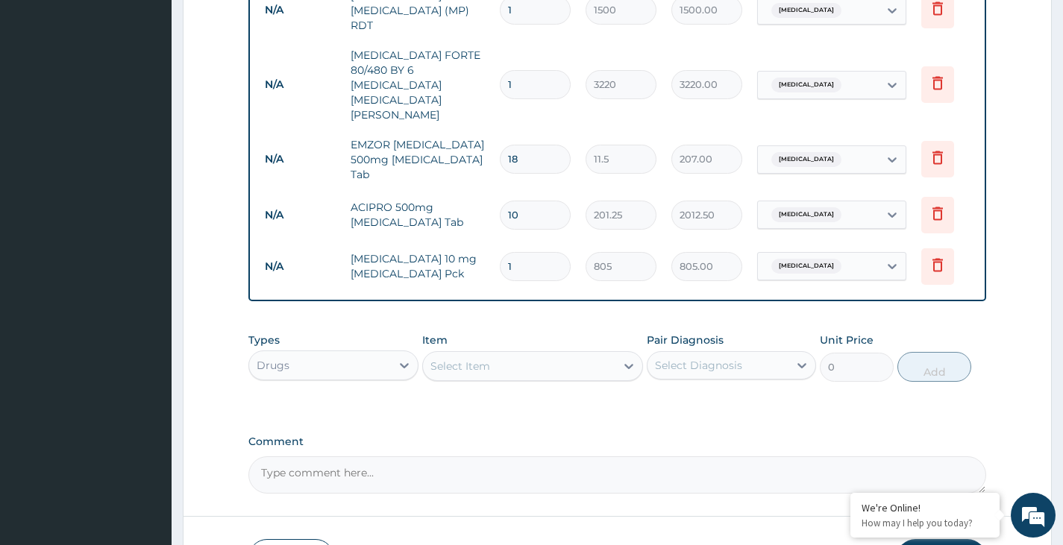
scroll to position [731, 0]
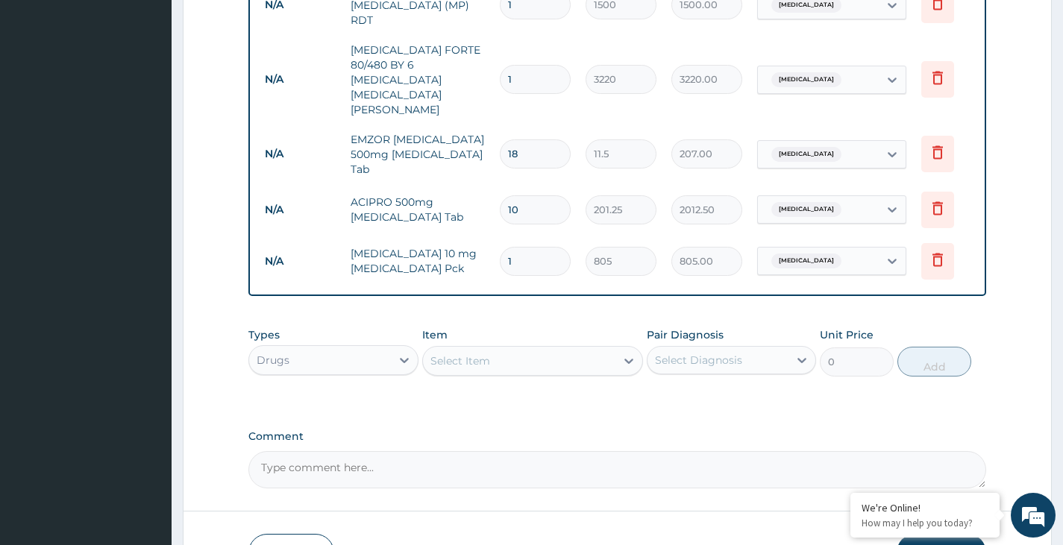
click at [520, 349] on div "Select Item" at bounding box center [519, 361] width 193 height 24
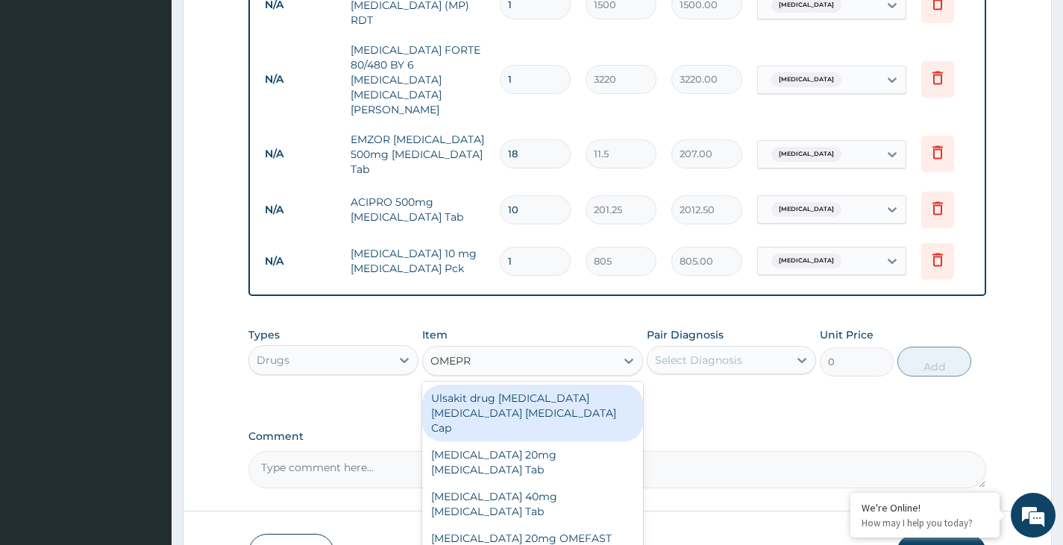
type input "OMEPRA"
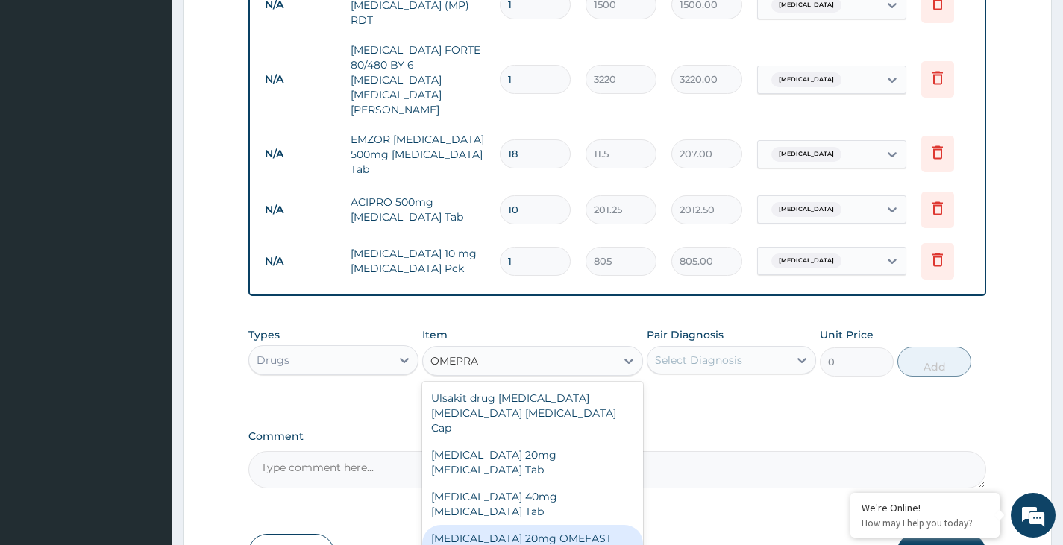
click at [501, 525] on div "[MEDICAL_DATA] 20mg OMEFAST [MEDICAL_DATA] Tab" at bounding box center [533, 546] width 222 height 42
type input "621"
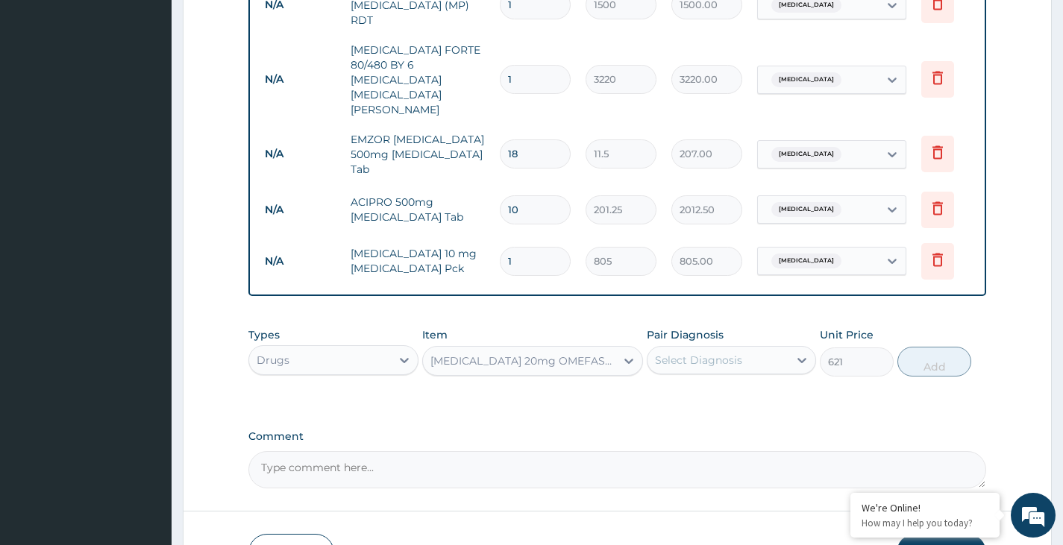
click at [744, 348] on div "Select Diagnosis" at bounding box center [717, 360] width 141 height 24
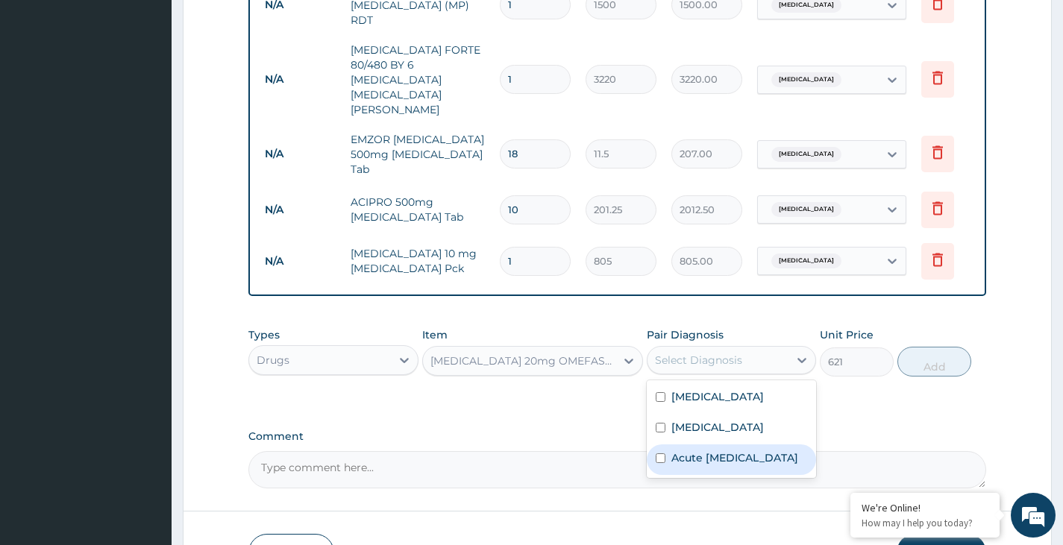
click at [661, 454] on input "checkbox" at bounding box center [661, 459] width 10 height 10
checkbox input "true"
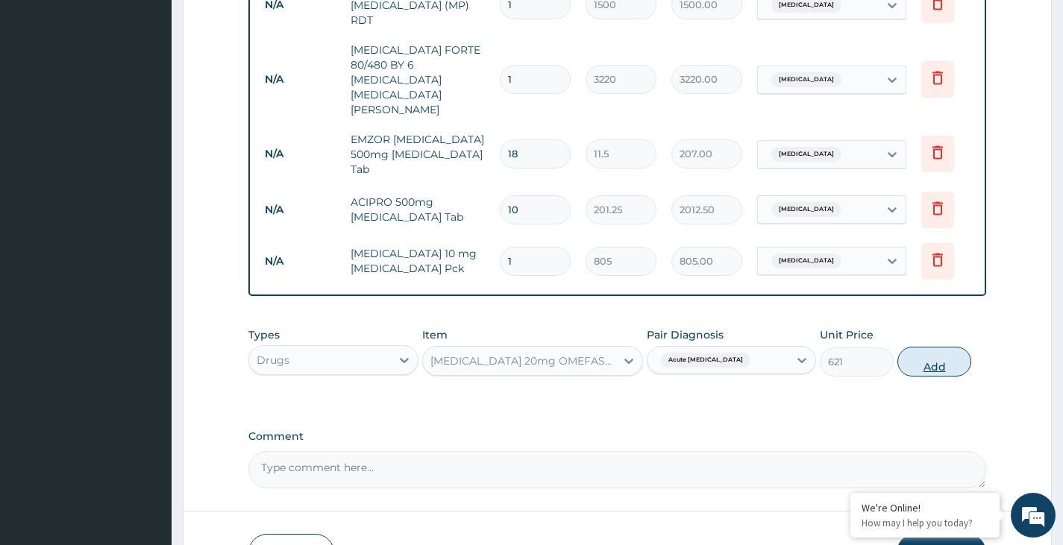
click at [929, 347] on button "Add" at bounding box center [934, 362] width 74 height 30
type input "0"
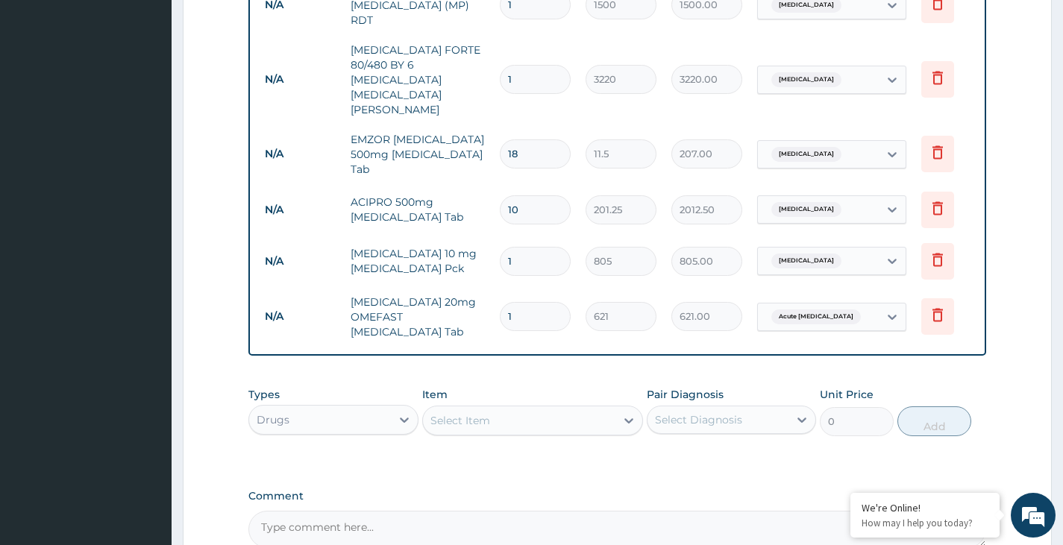
type input "14"
type input "8694.00"
type input "14"
click at [477, 413] on div "Select Item" at bounding box center [460, 420] width 60 height 15
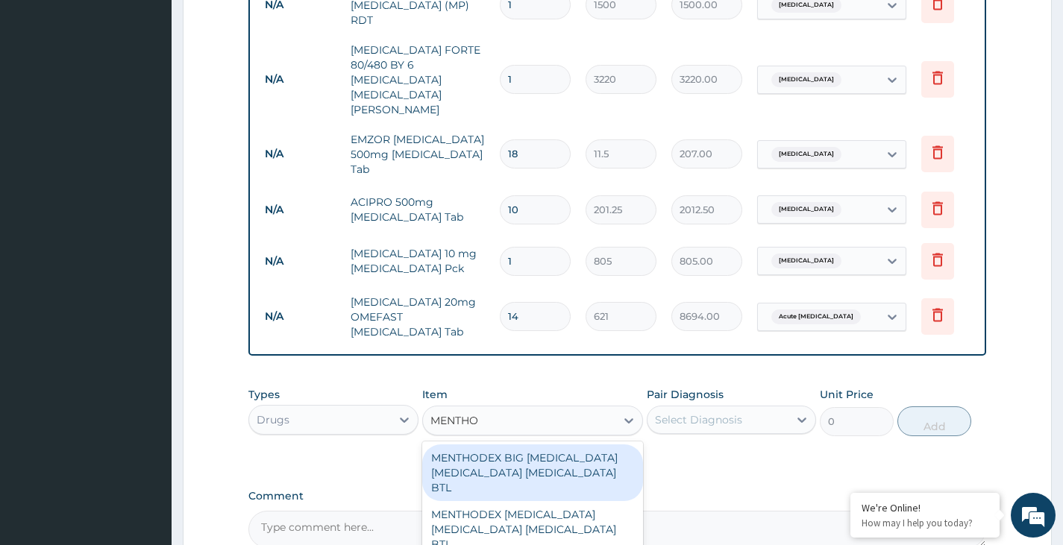
type input "MENTHOD"
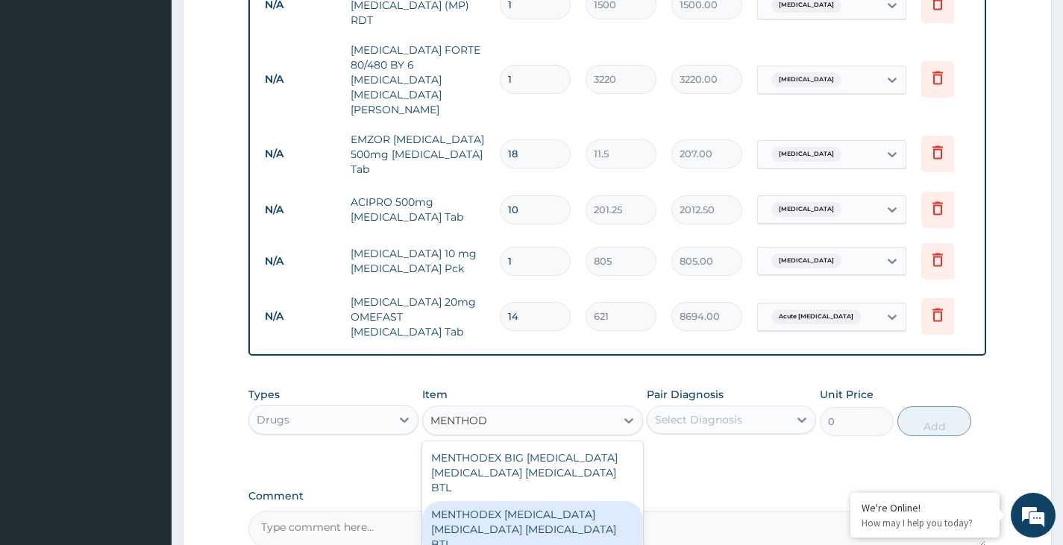
click at [514, 501] on div "MENTHODEX [MEDICAL_DATA] [MEDICAL_DATA] [MEDICAL_DATA] BTL" at bounding box center [533, 529] width 222 height 57
type input "1322.5"
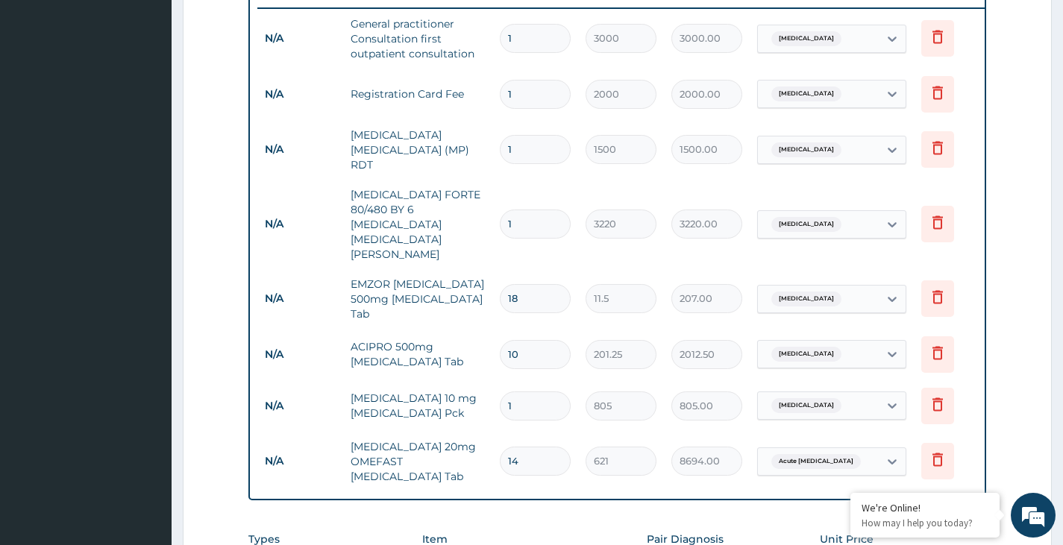
scroll to position [358, 0]
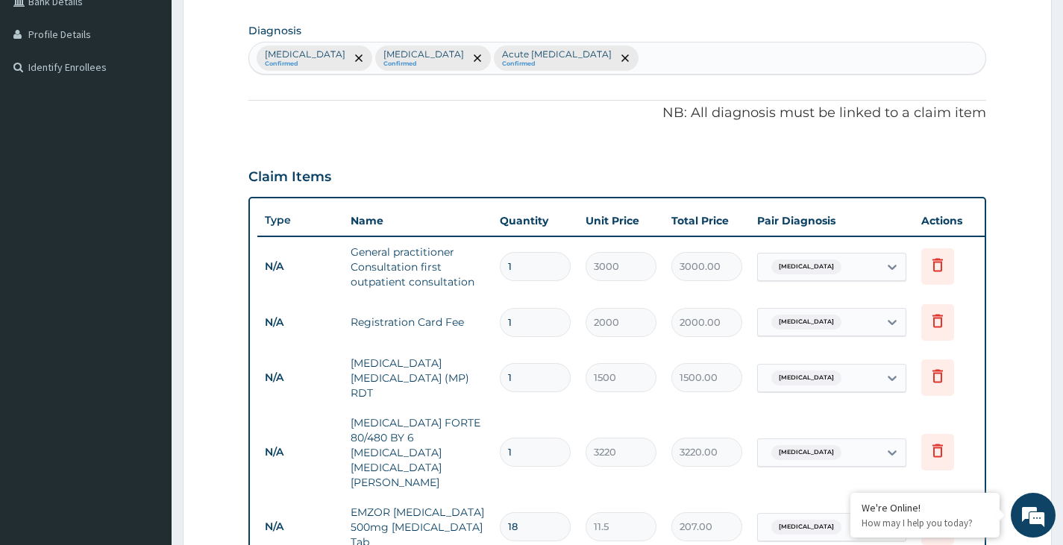
click at [647, 58] on div "Malaria Confirmed Upper respiratory infection Confirmed Acute peptic ulcer Conf…" at bounding box center [617, 58] width 736 height 31
type input "COUGH"
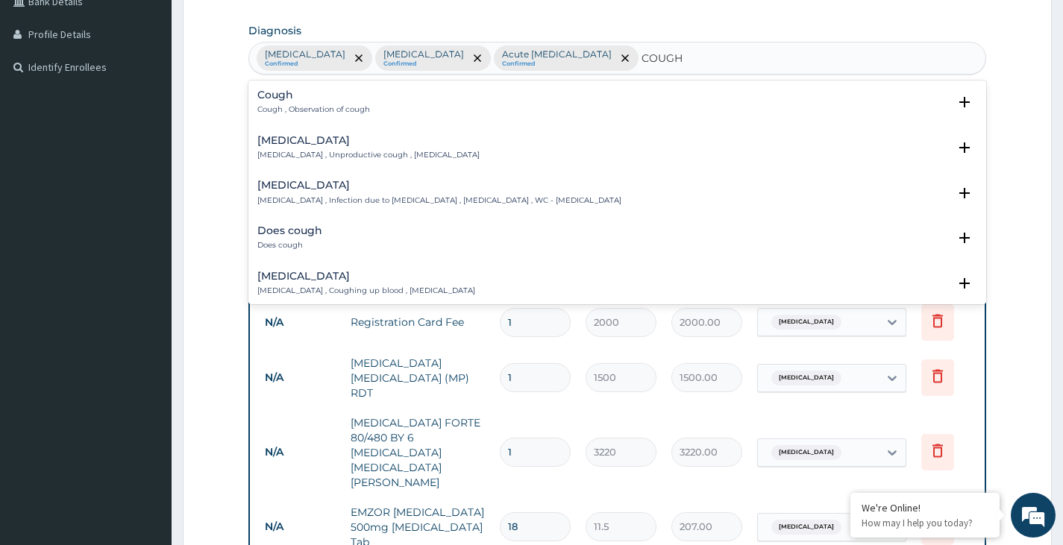
click at [293, 101] on div "Cough Cough , Observation of cough" at bounding box center [313, 103] width 113 height 26
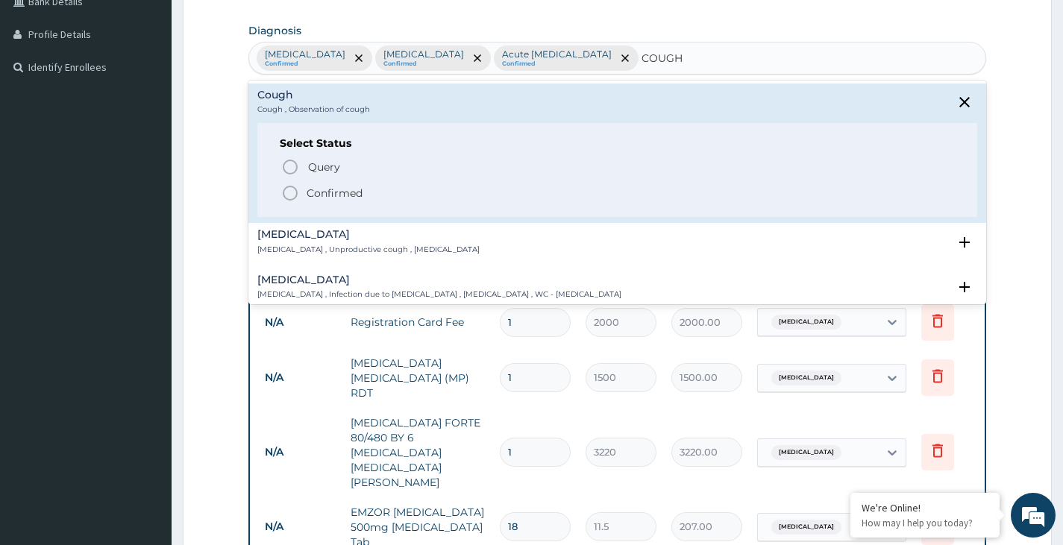
click at [287, 191] on icon "status option filled" at bounding box center [290, 193] width 18 height 18
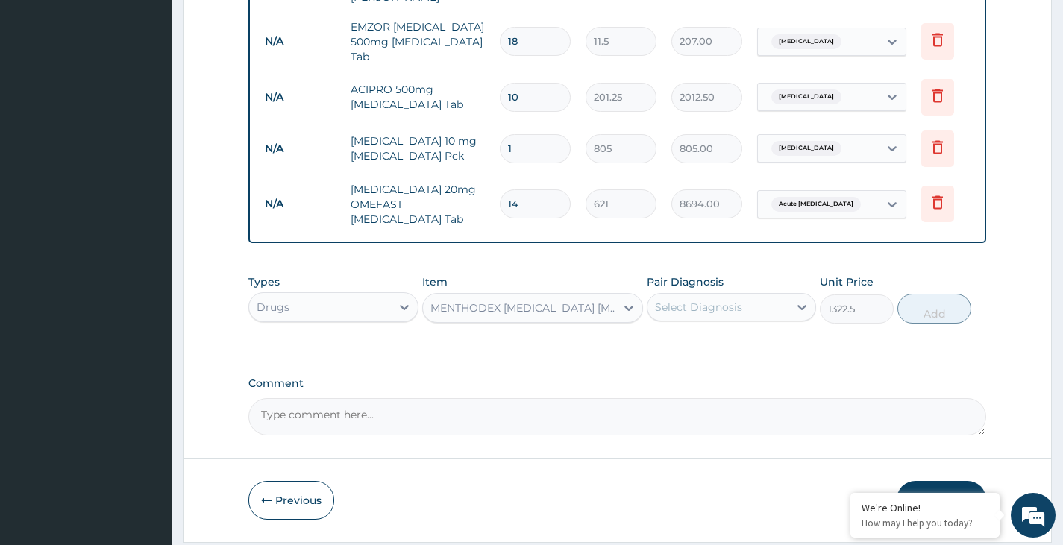
scroll to position [864, 0]
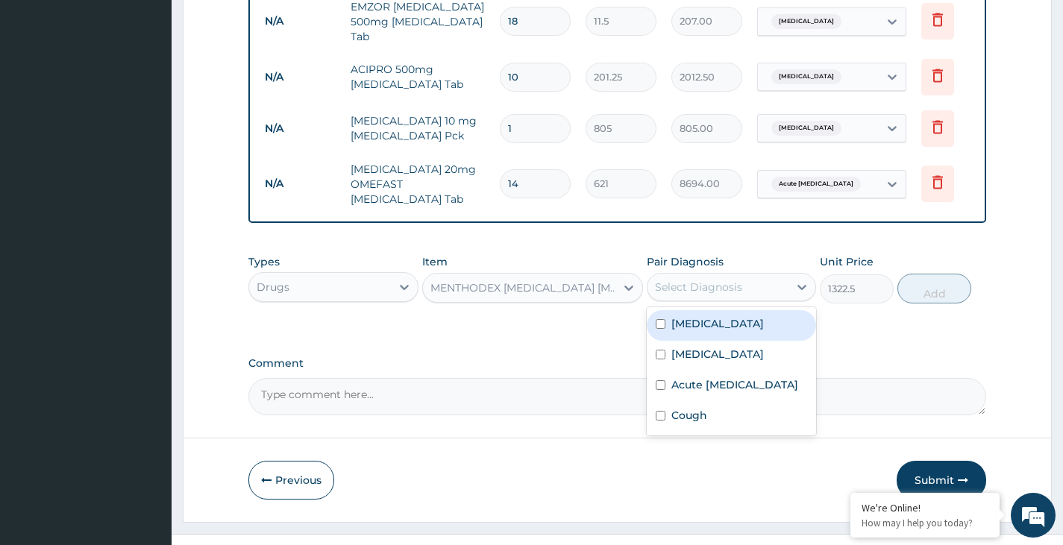
click at [725, 280] on div "Select Diagnosis" at bounding box center [698, 287] width 87 height 15
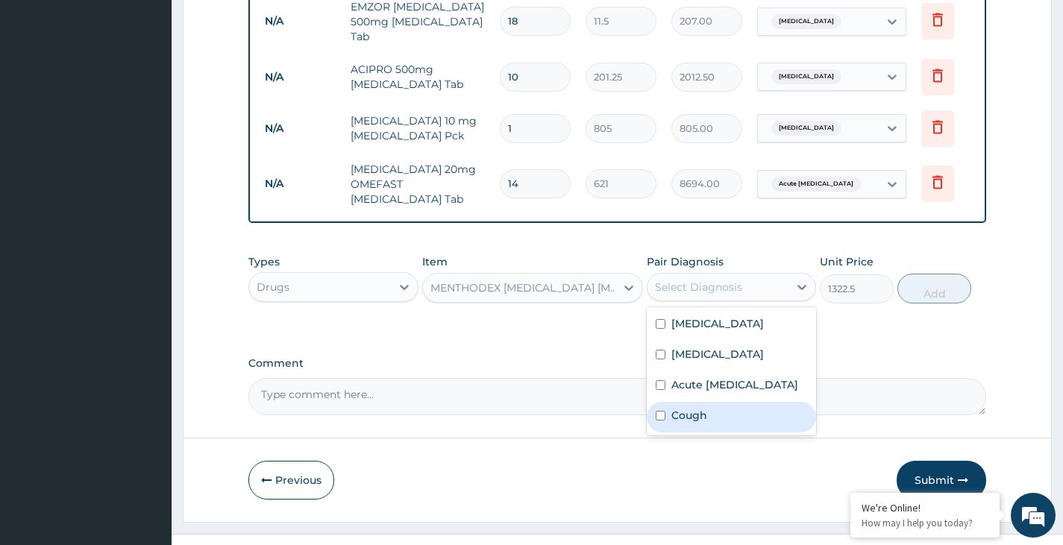
click at [658, 411] on input "checkbox" at bounding box center [661, 416] width 10 height 10
checkbox input "true"
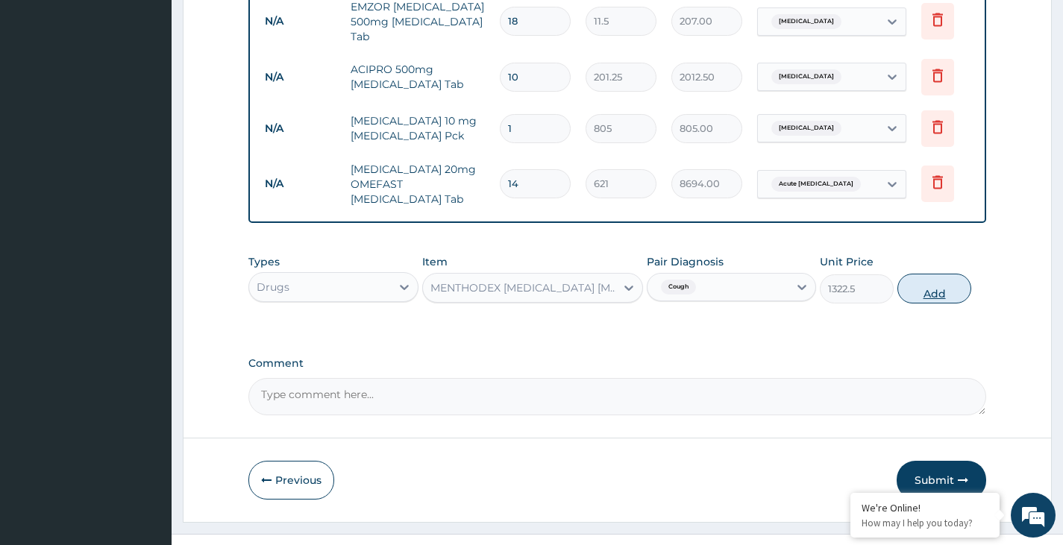
click at [923, 274] on button "Add" at bounding box center [934, 289] width 74 height 30
type input "0"
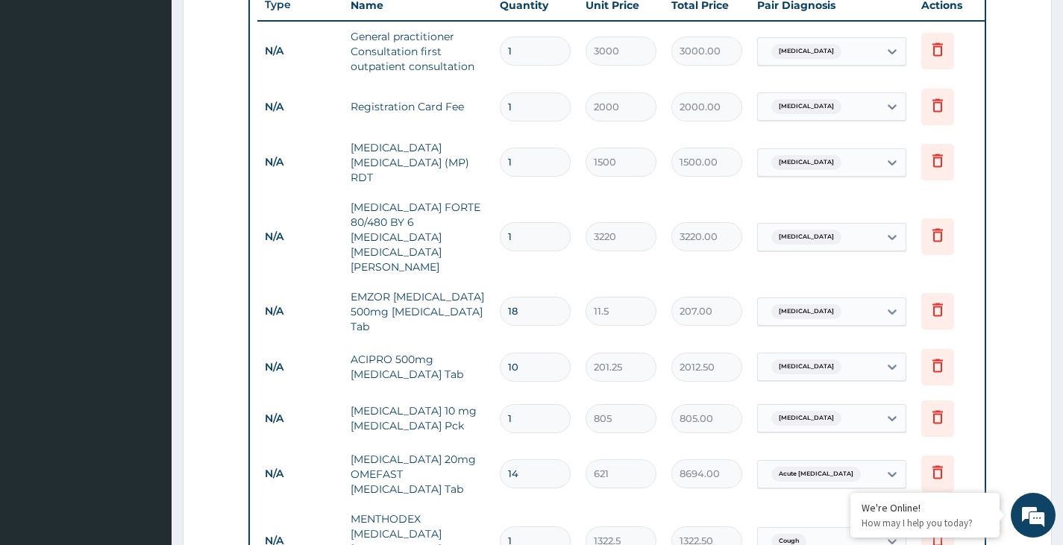
scroll to position [938, 0]
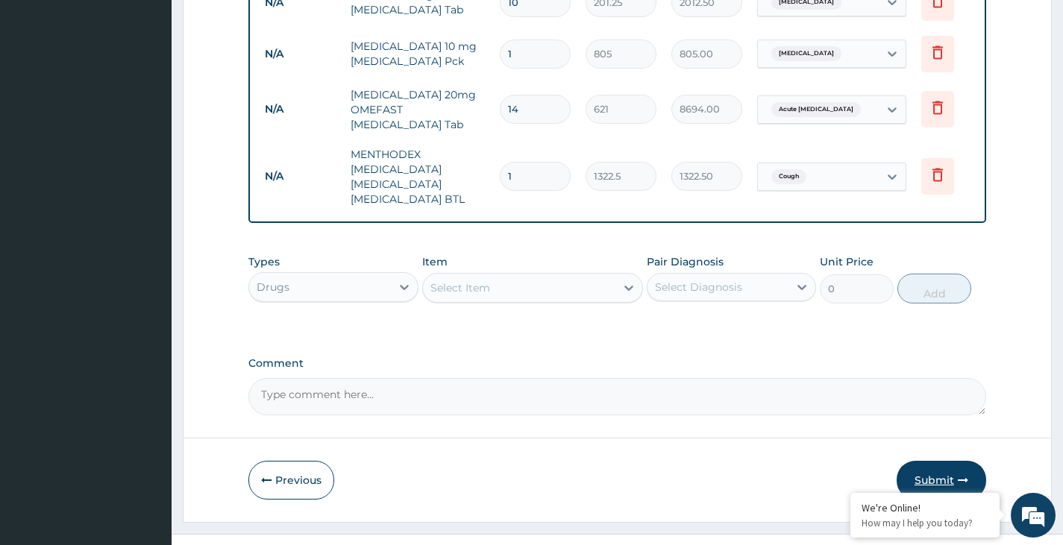
click at [935, 461] on button "Submit" at bounding box center [942, 480] width 90 height 39
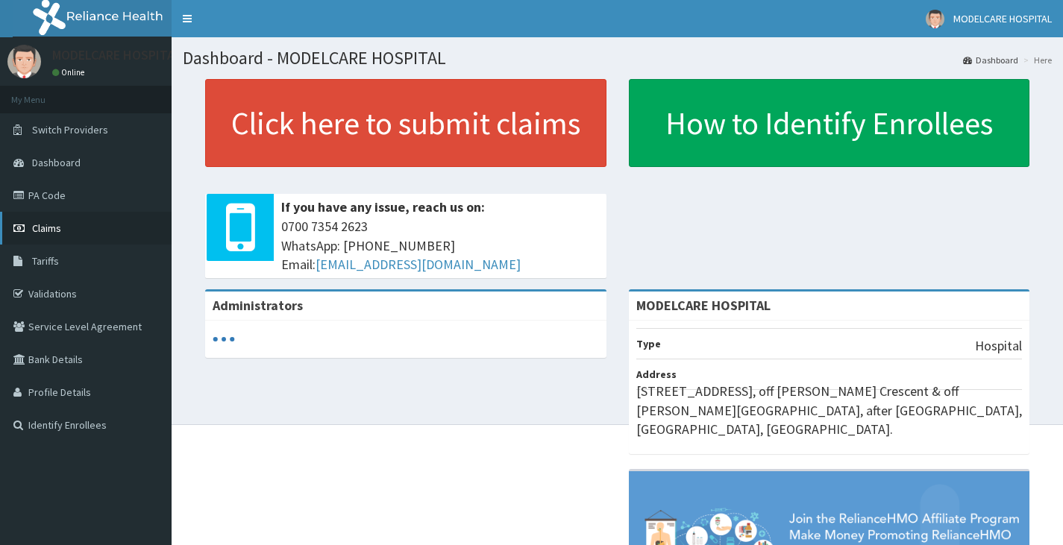
click at [51, 231] on span "Claims" at bounding box center [46, 228] width 29 height 13
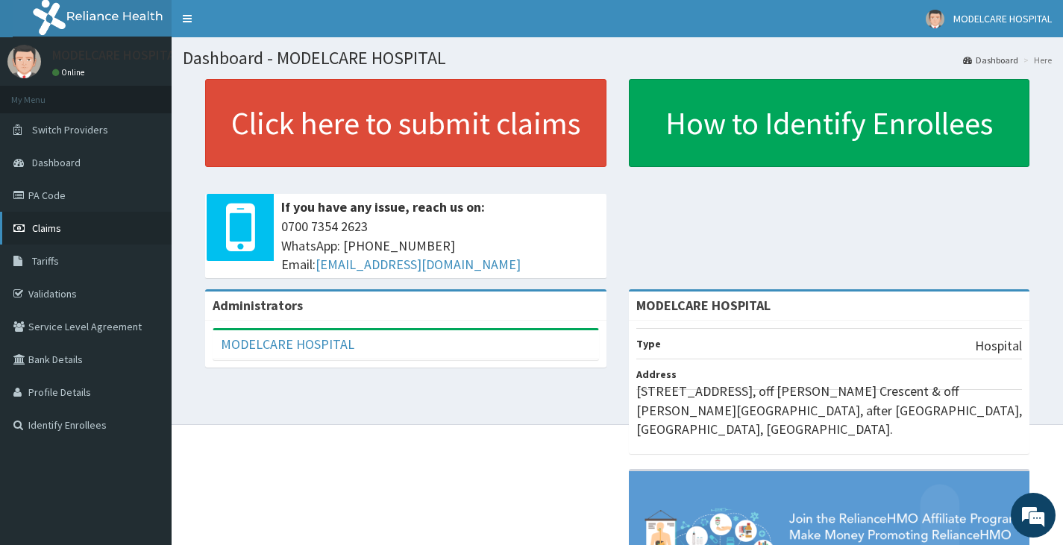
click at [69, 232] on link "Claims" at bounding box center [86, 228] width 172 height 33
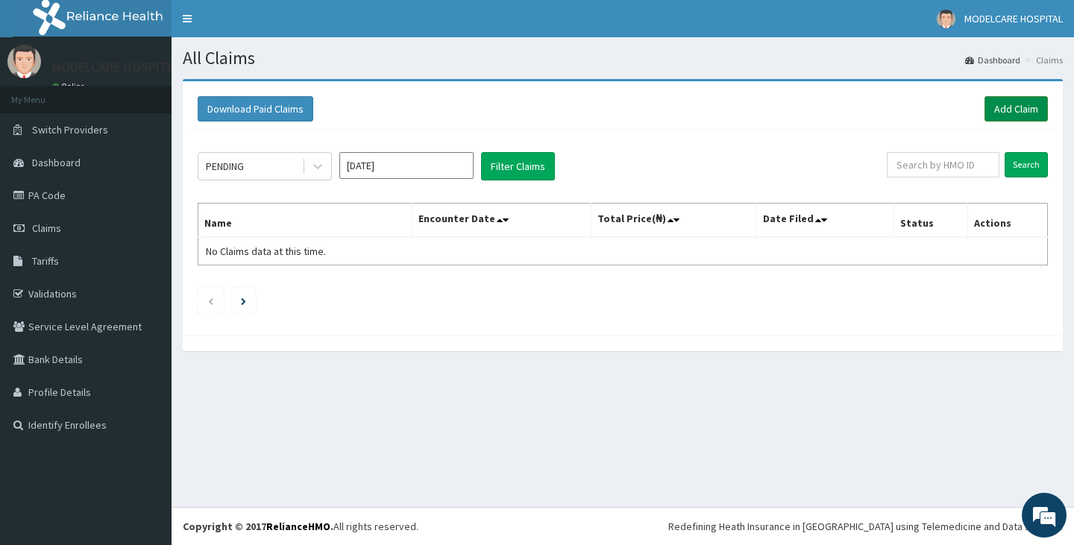
click at [1019, 110] on link "Add Claim" at bounding box center [1016, 108] width 63 height 25
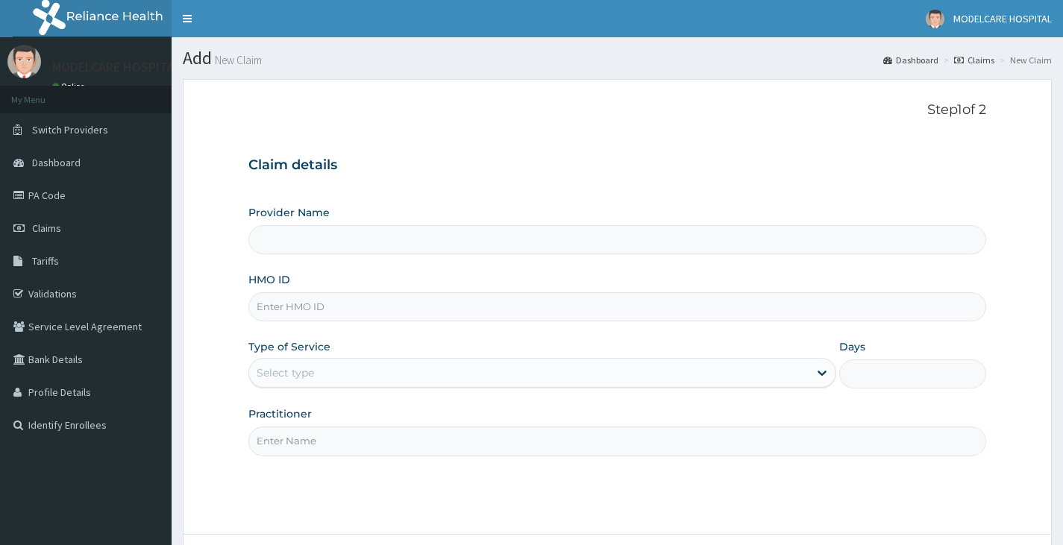
type input "MODELCARE HOSPITAL"
click at [430, 311] on input "HMO ID" at bounding box center [617, 306] width 738 height 29
type input "PSR/10039/A"
click at [438, 373] on div "Select type" at bounding box center [528, 373] width 559 height 24
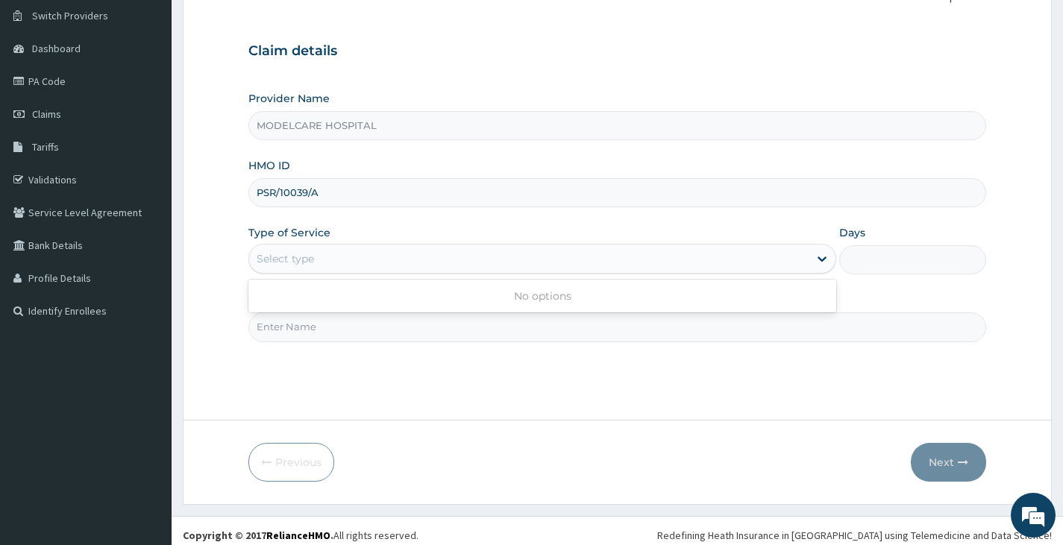
scroll to position [123, 0]
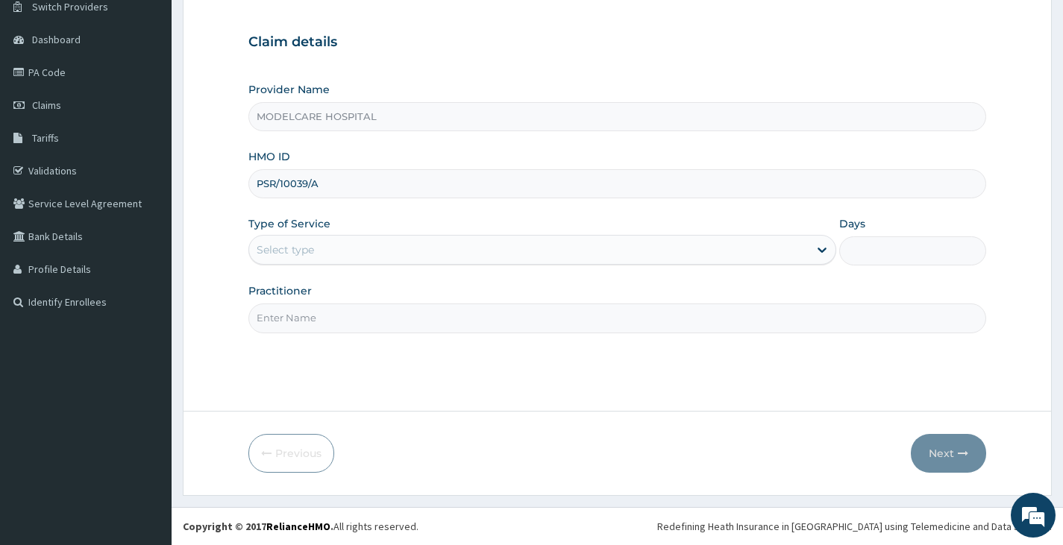
click at [528, 317] on input "Practitioner" at bounding box center [617, 318] width 738 height 29
type input "[PERSON_NAME]"
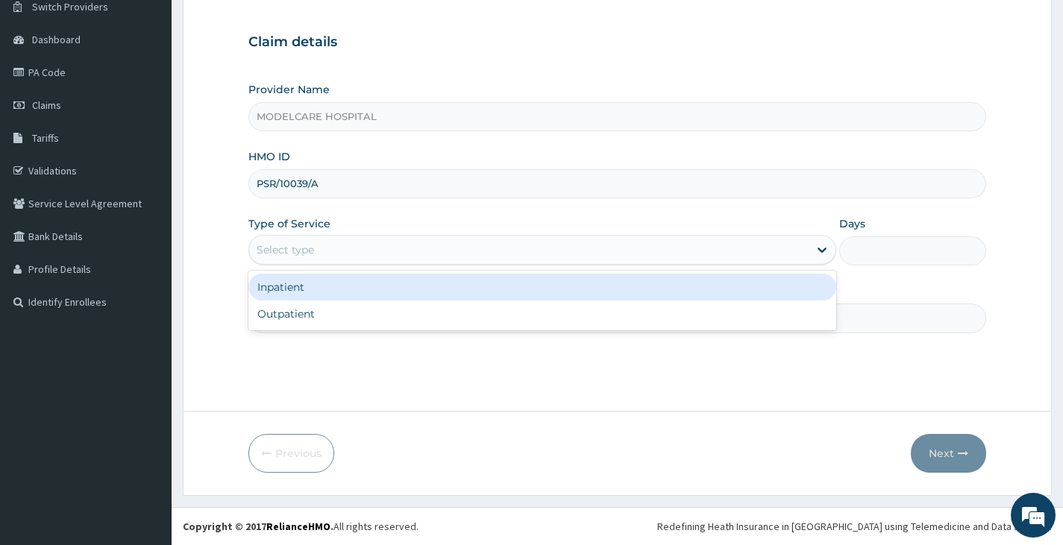
click at [526, 248] on div "Select type" at bounding box center [528, 250] width 559 height 24
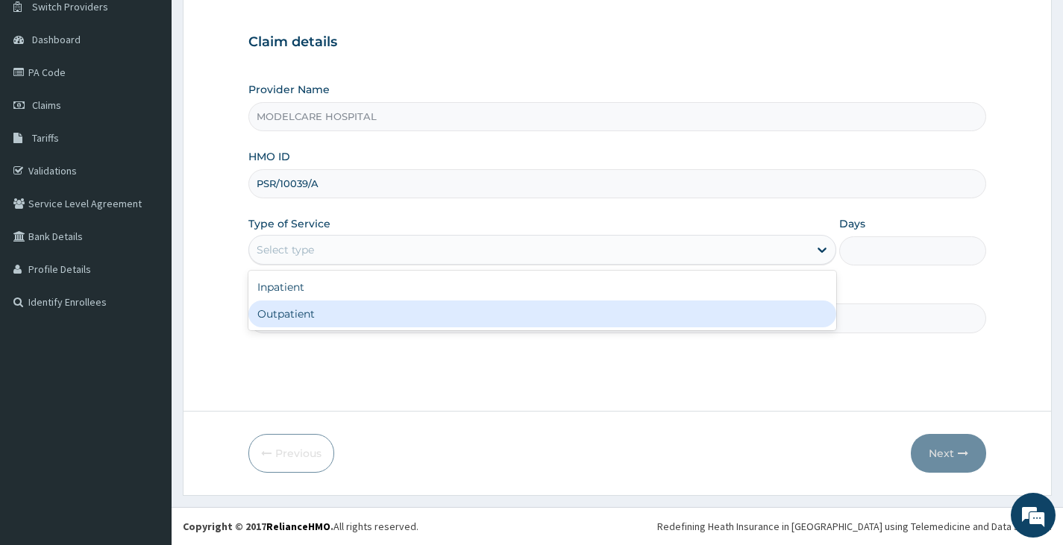
click at [483, 324] on div "Outpatient" at bounding box center [542, 314] width 588 height 27
type input "1"
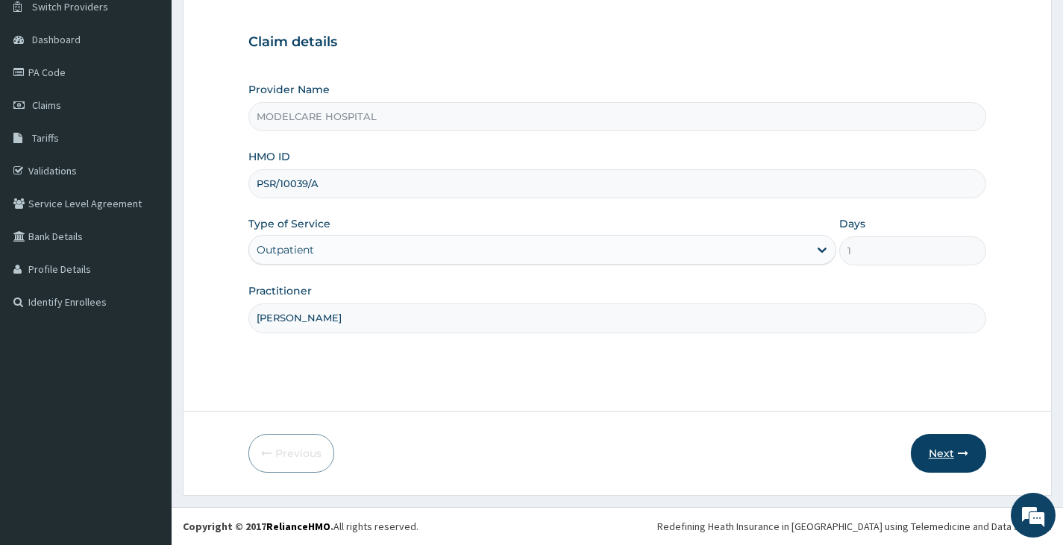
click at [953, 457] on button "Next" at bounding box center [948, 453] width 75 height 39
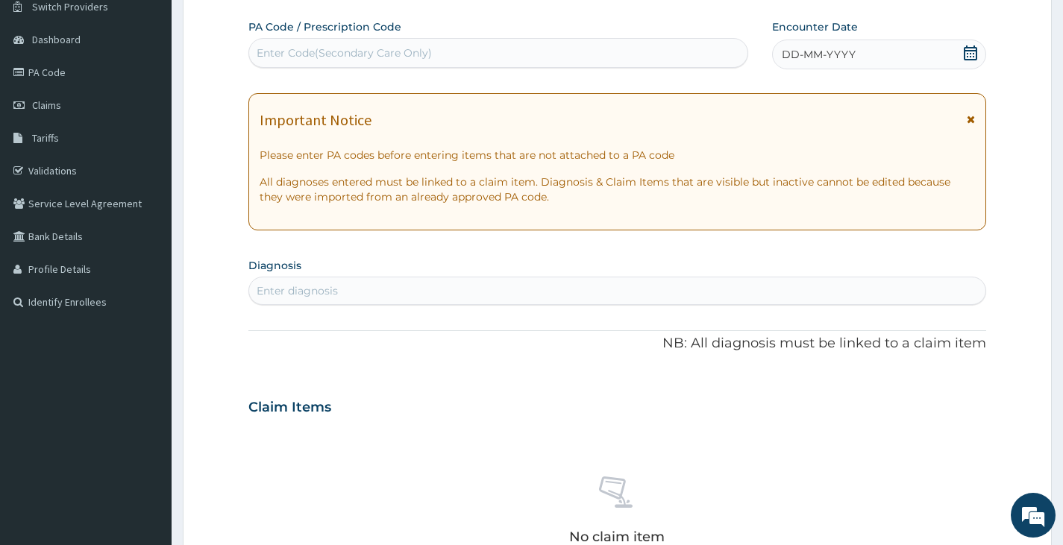
click at [967, 52] on icon at bounding box center [970, 53] width 15 height 15
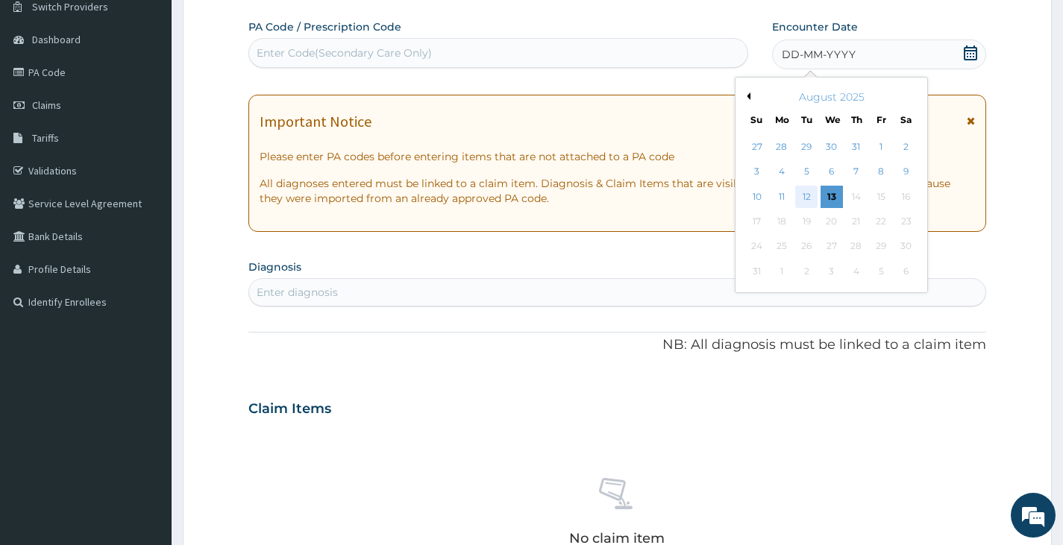
click at [811, 197] on div "12" at bounding box center [806, 197] width 22 height 22
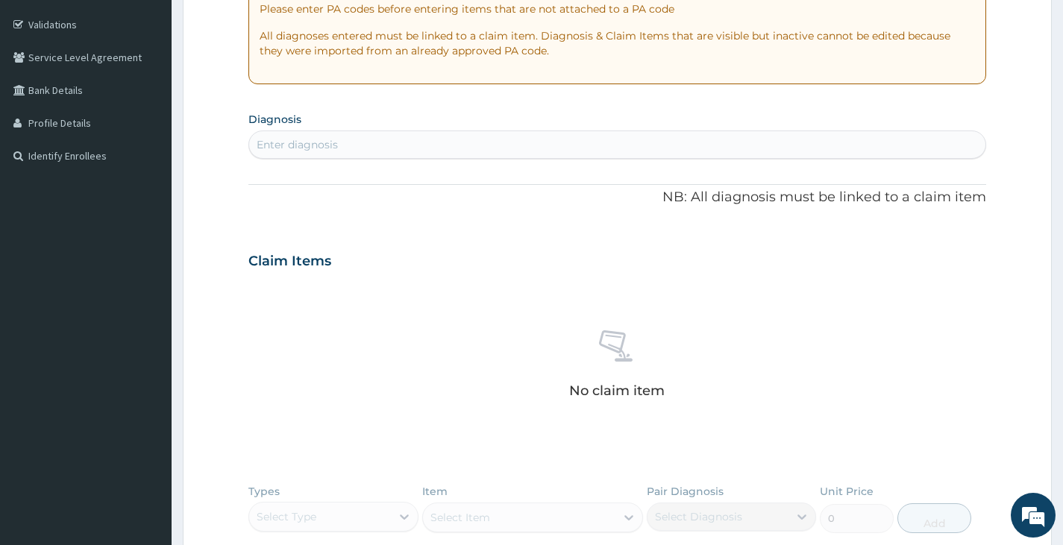
scroll to position [272, 0]
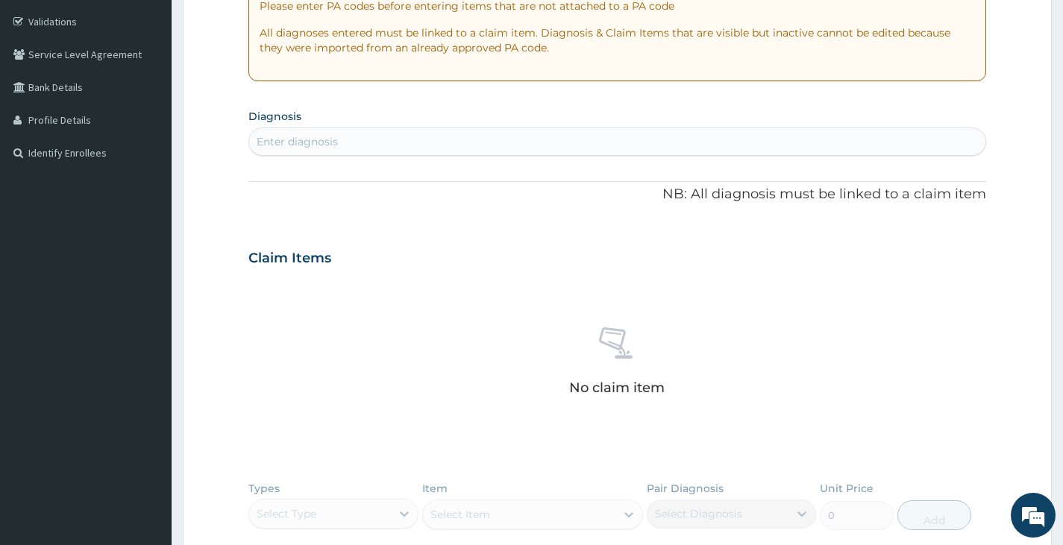
click at [483, 141] on div "Enter diagnosis" at bounding box center [617, 142] width 736 height 24
type input "[MEDICAL_DATA]"
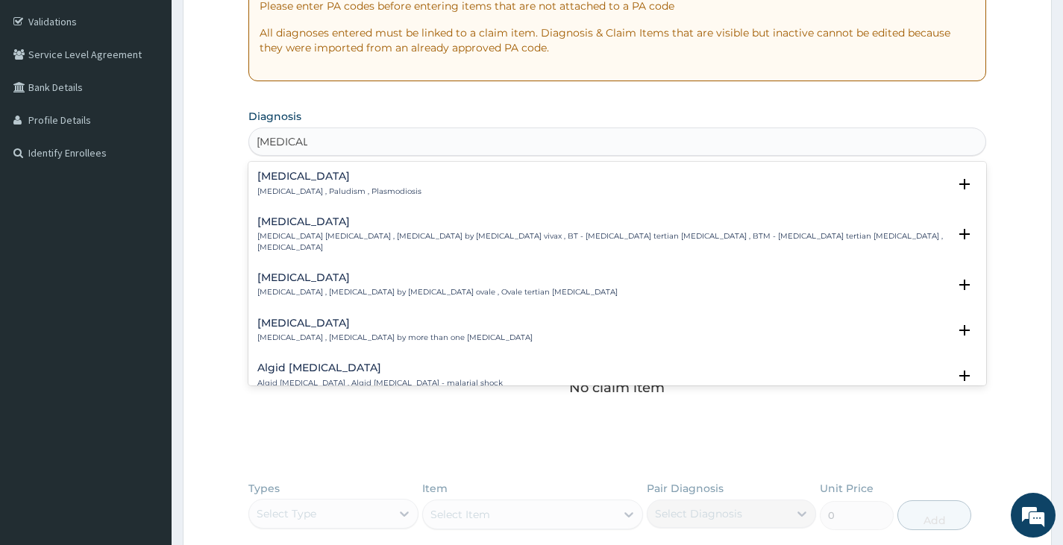
click at [289, 176] on h4 "[MEDICAL_DATA]" at bounding box center [339, 176] width 164 height 11
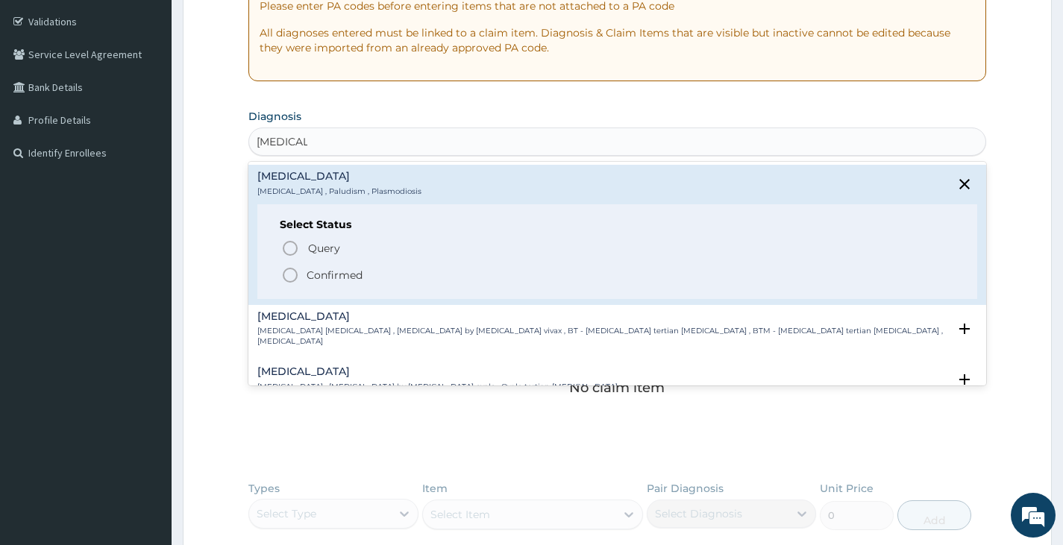
click at [289, 272] on icon "status option filled" at bounding box center [290, 275] width 18 height 18
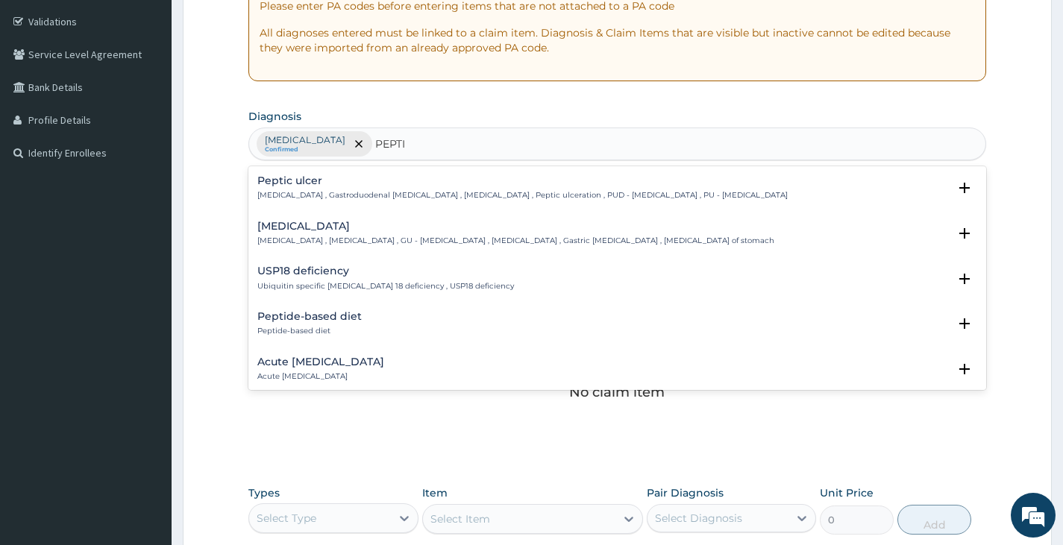
type input "PEPTIC"
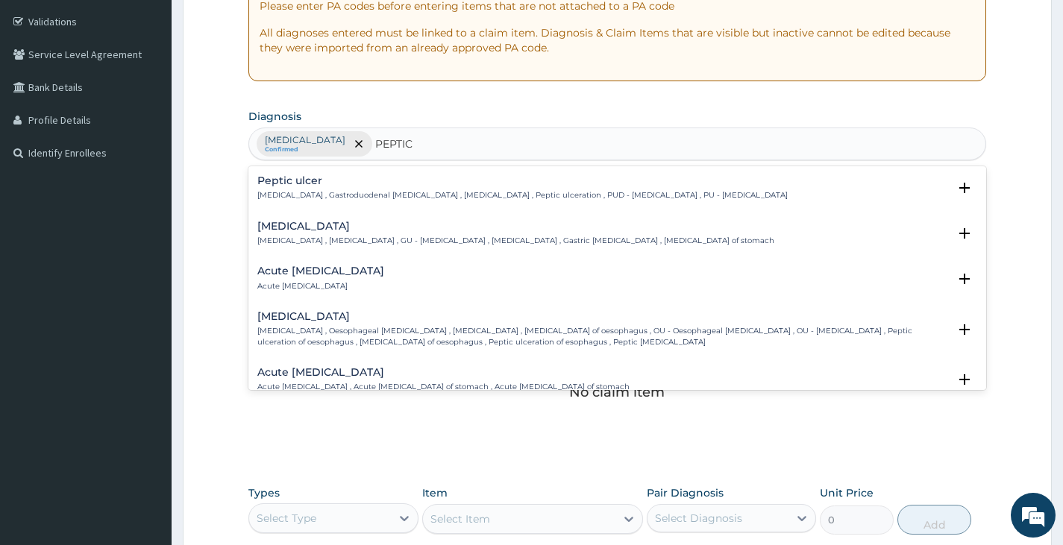
click at [322, 190] on p "Peptic ulcer , Gastroduodenal ulcer , Peptic ulcer disease , Peptic ulceration …" at bounding box center [522, 195] width 530 height 10
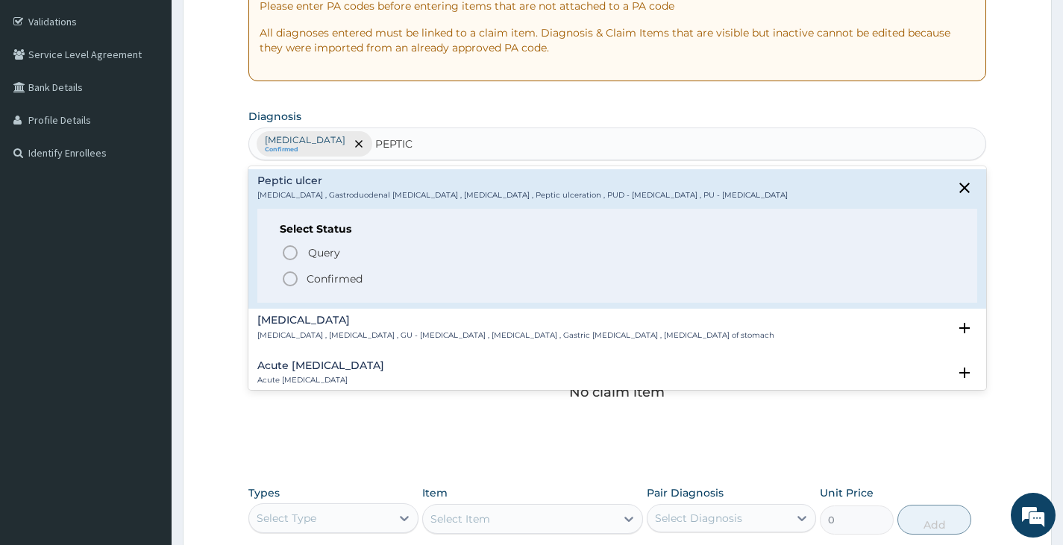
click at [294, 275] on icon "status option filled" at bounding box center [290, 279] width 18 height 18
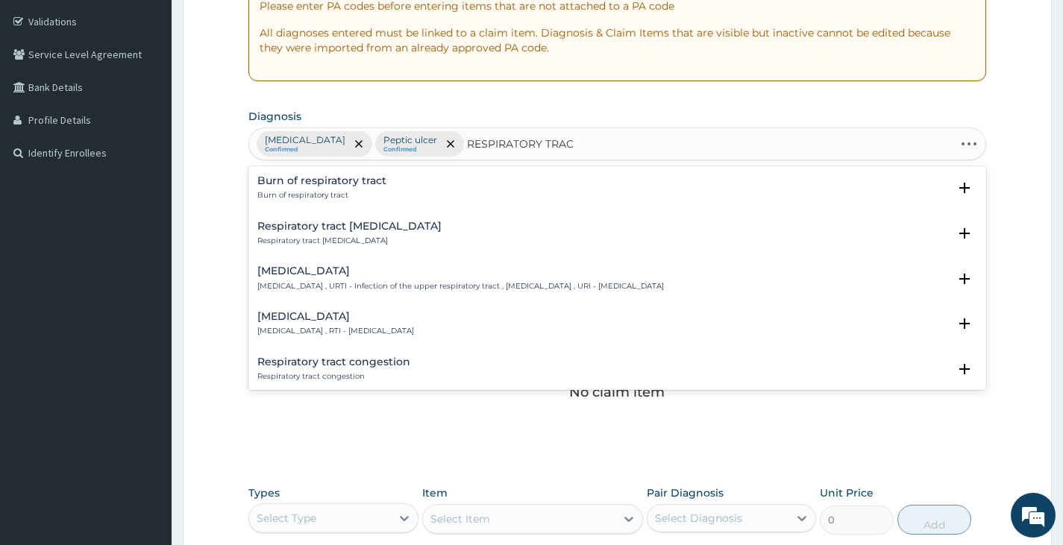
type input "RESPIRATORY TRACT"
click at [319, 280] on div "Upper respiratory infection Upper respiratory infection , URTI - Infection of t…" at bounding box center [460, 279] width 407 height 26
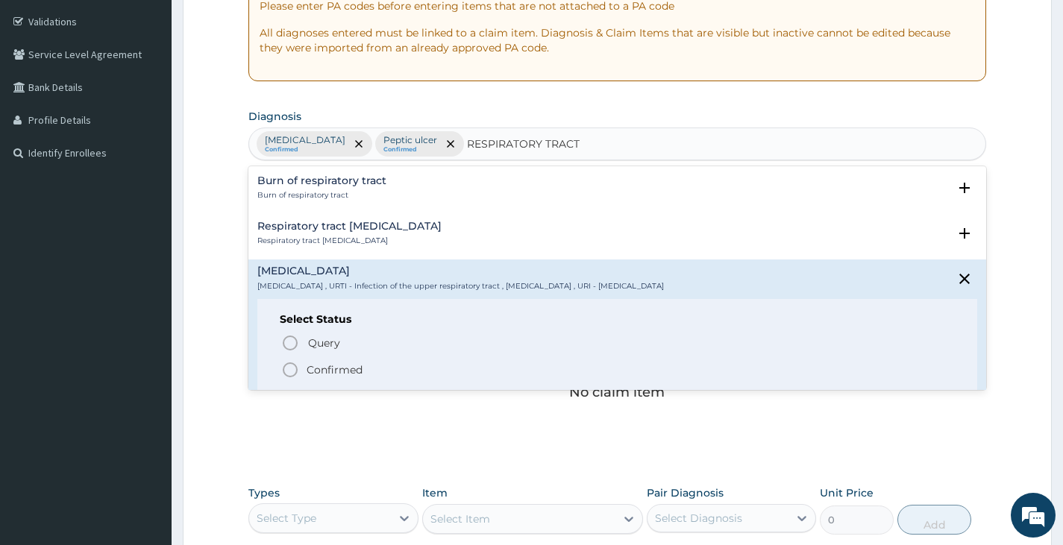
click at [285, 371] on icon "status option filled" at bounding box center [290, 370] width 18 height 18
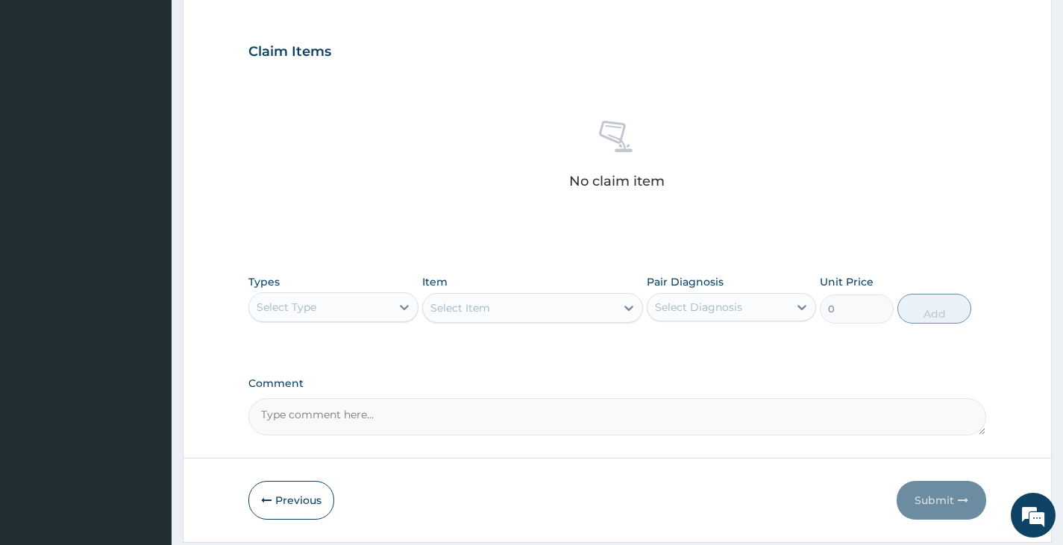
scroll to position [530, 0]
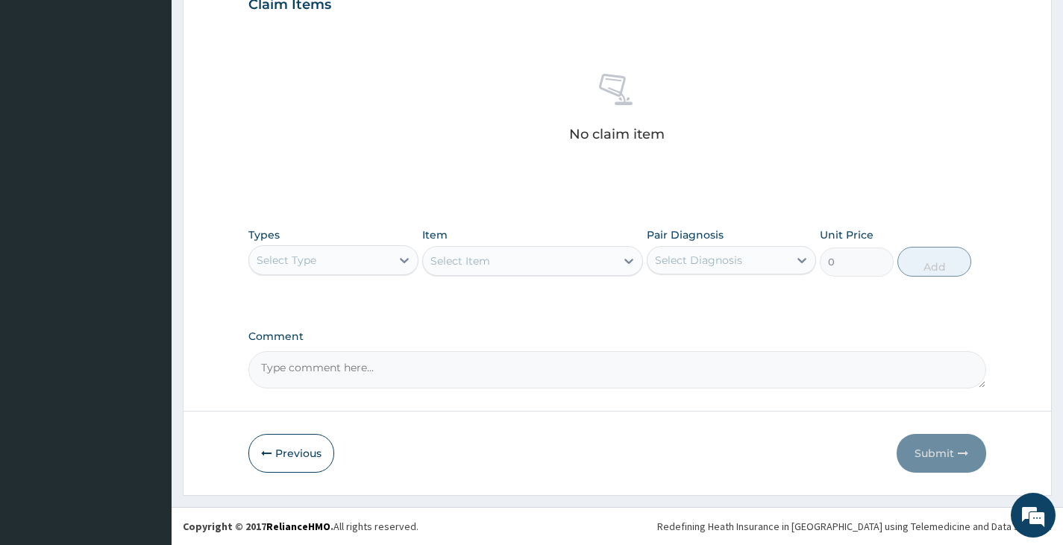
click at [388, 264] on div "Select Type" at bounding box center [319, 260] width 141 height 24
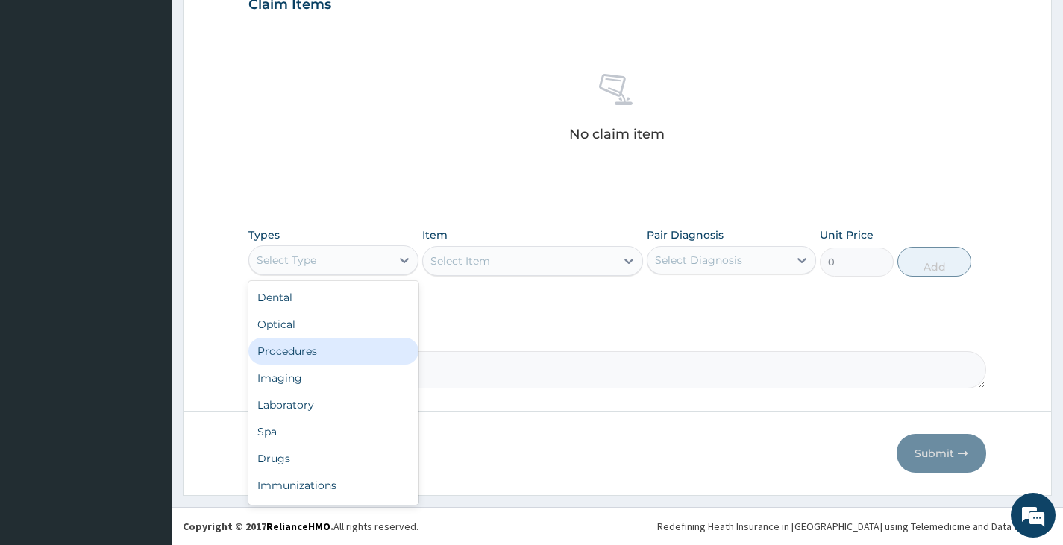
click at [316, 346] on div "Procedures" at bounding box center [332, 351] width 169 height 27
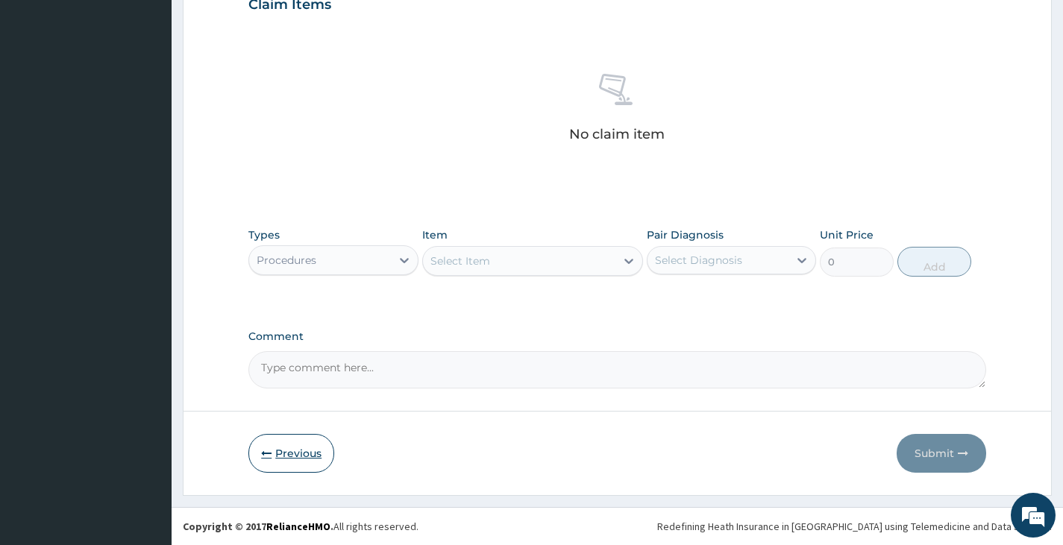
click at [277, 461] on button "Previous" at bounding box center [291, 453] width 86 height 39
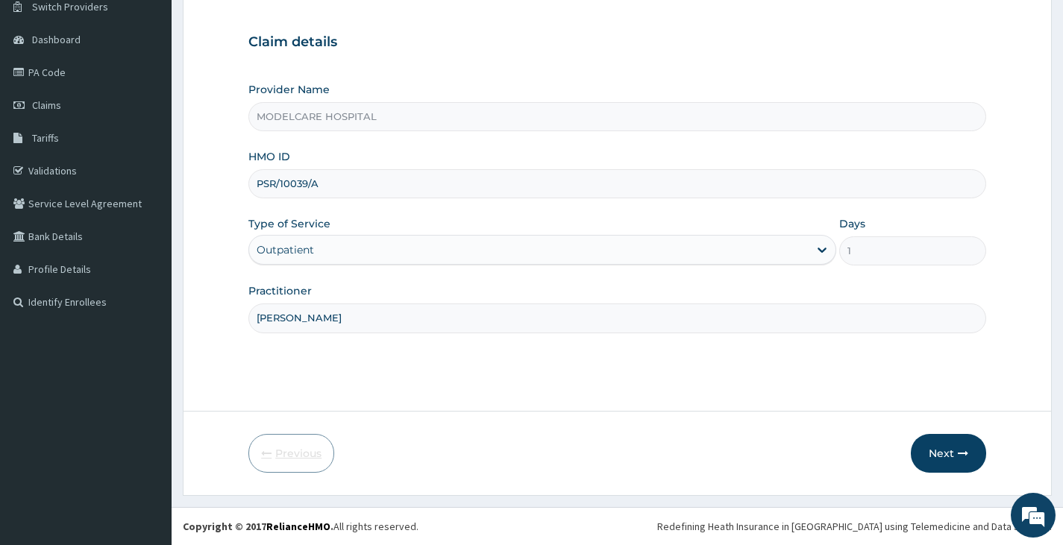
scroll to position [123, 0]
click at [354, 178] on input "PSR/10039/A" at bounding box center [617, 183] width 738 height 29
type input "P"
type input "FCS/10181/A"
click at [956, 458] on button "Next" at bounding box center [948, 453] width 75 height 39
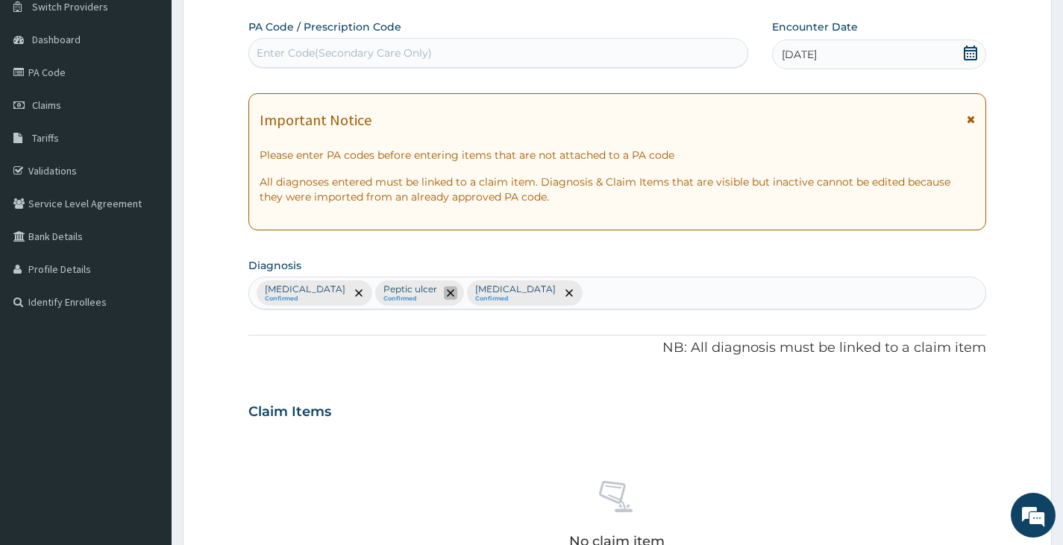
click at [447, 291] on icon "remove selection option" at bounding box center [450, 292] width 7 height 7
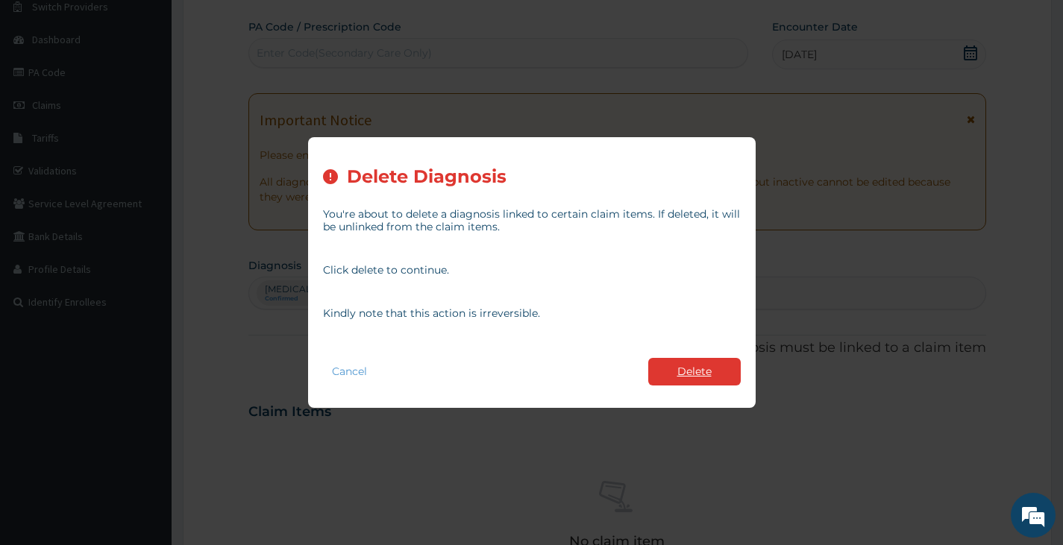
click at [691, 372] on button "Delete" at bounding box center [694, 372] width 92 height 28
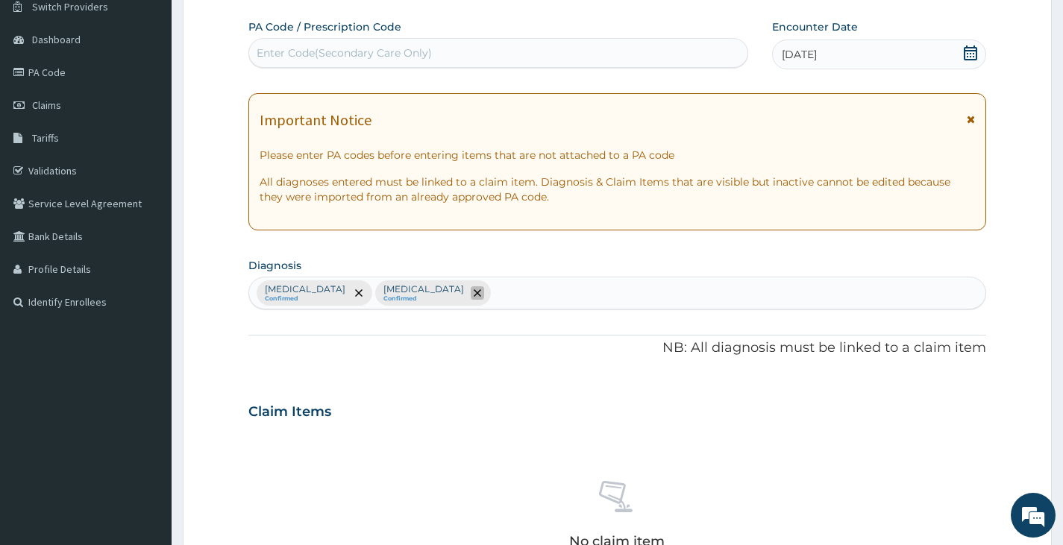
click at [474, 296] on icon "remove selection option" at bounding box center [477, 292] width 7 height 7
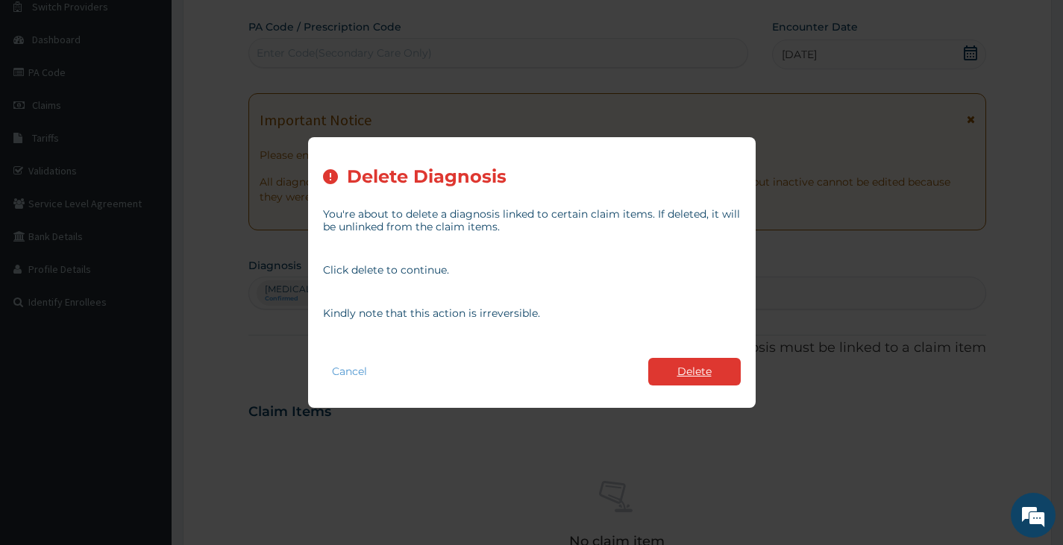
click at [702, 367] on button "Delete" at bounding box center [694, 372] width 92 height 28
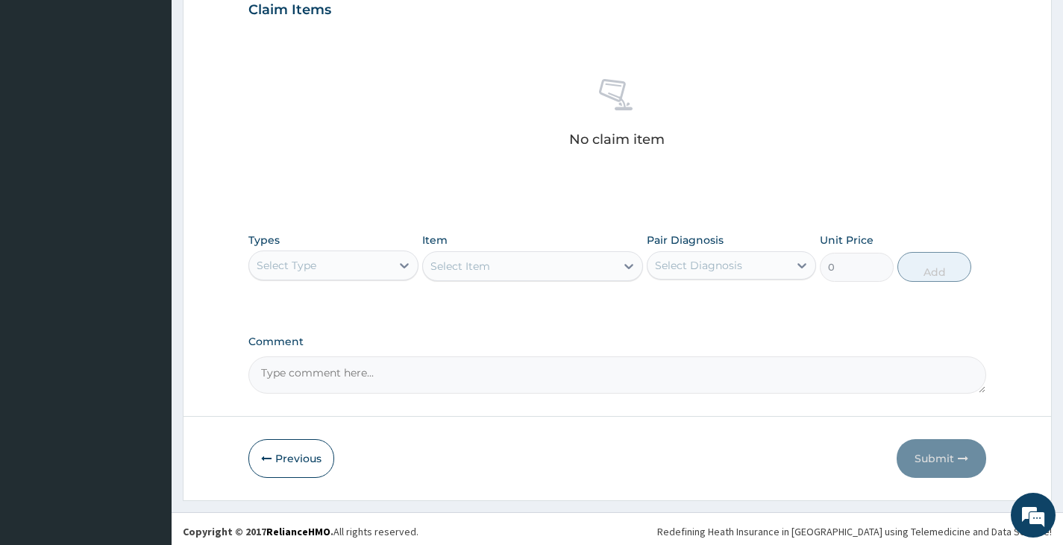
scroll to position [530, 0]
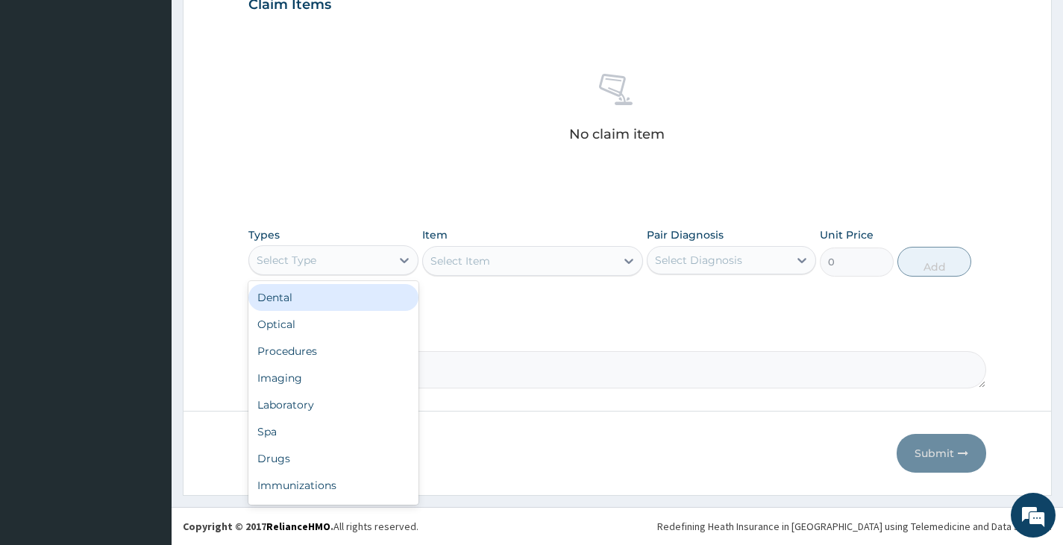
click at [383, 259] on div "Select Type" at bounding box center [319, 260] width 141 height 24
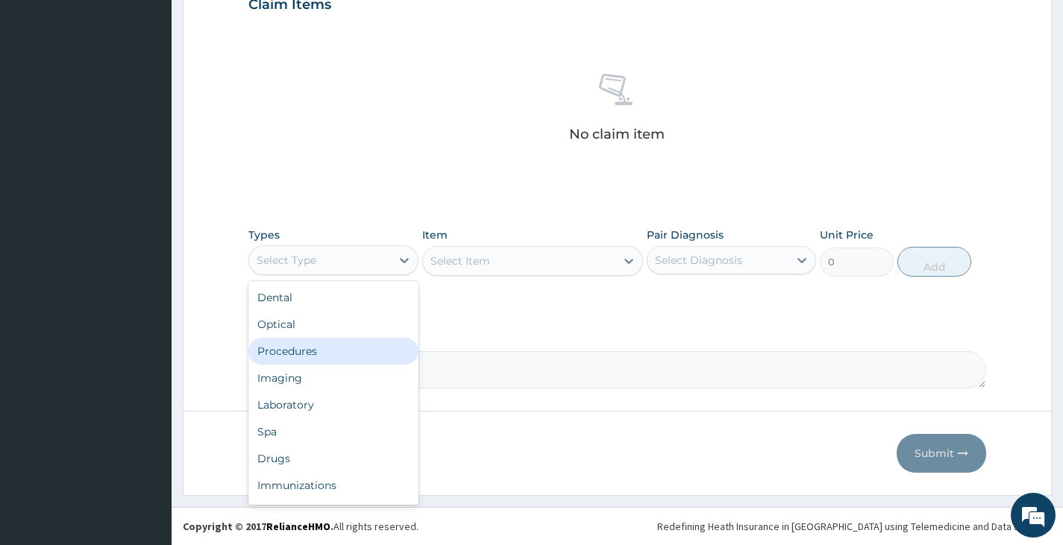
click at [330, 342] on div "Procedures" at bounding box center [332, 351] width 169 height 27
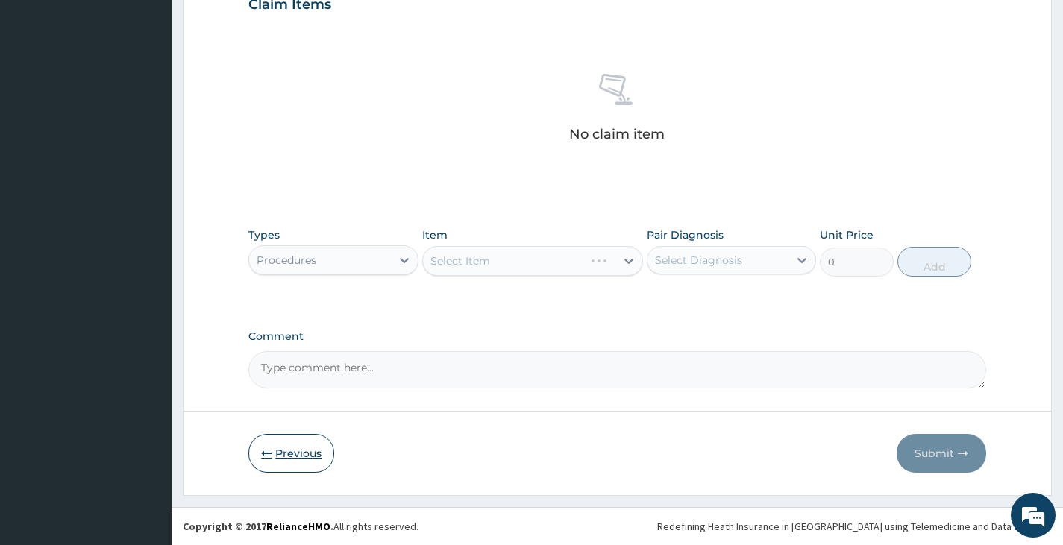
click at [282, 452] on button "Previous" at bounding box center [291, 453] width 86 height 39
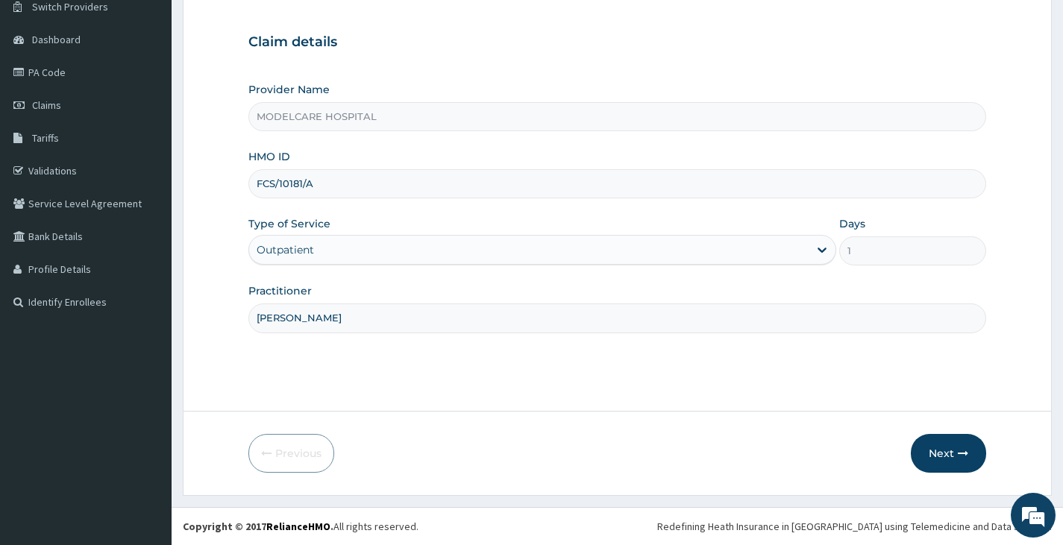
click at [504, 184] on input "FCS/10181/A" at bounding box center [617, 183] width 738 height 29
type input "F"
type input "FCS/10222/A"
click at [930, 455] on button "Next" at bounding box center [948, 453] width 75 height 39
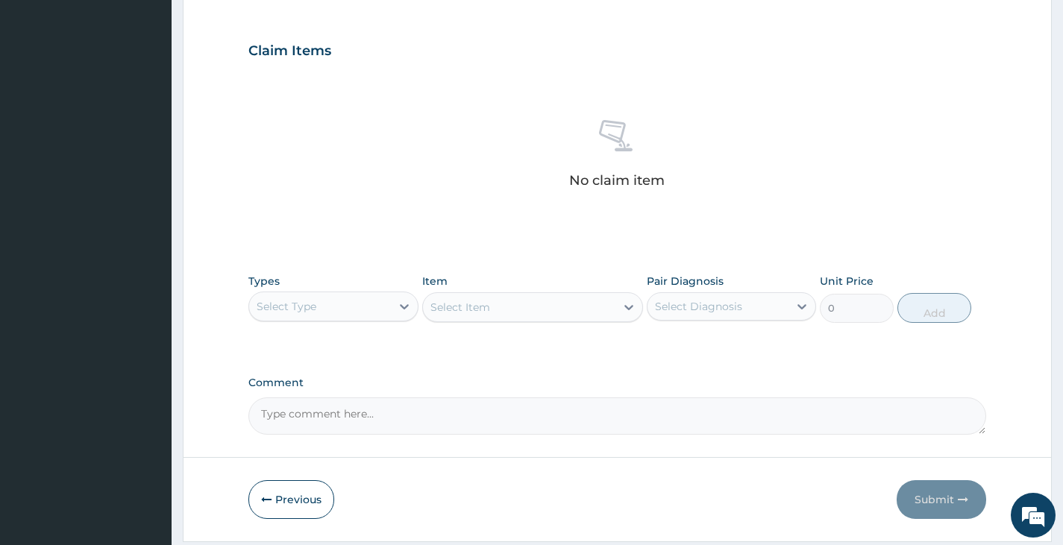
scroll to position [496, 0]
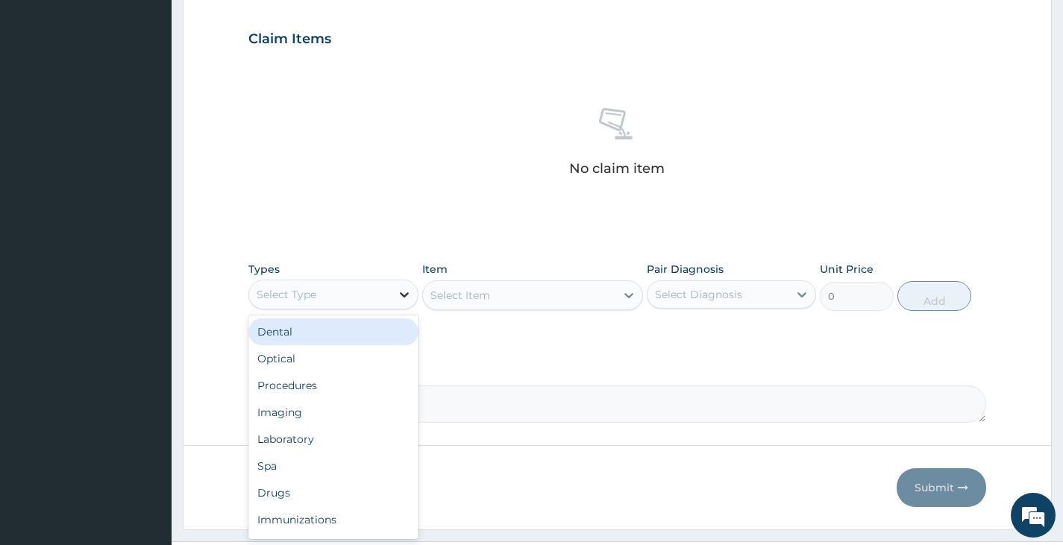
click at [394, 294] on div at bounding box center [404, 294] width 27 height 27
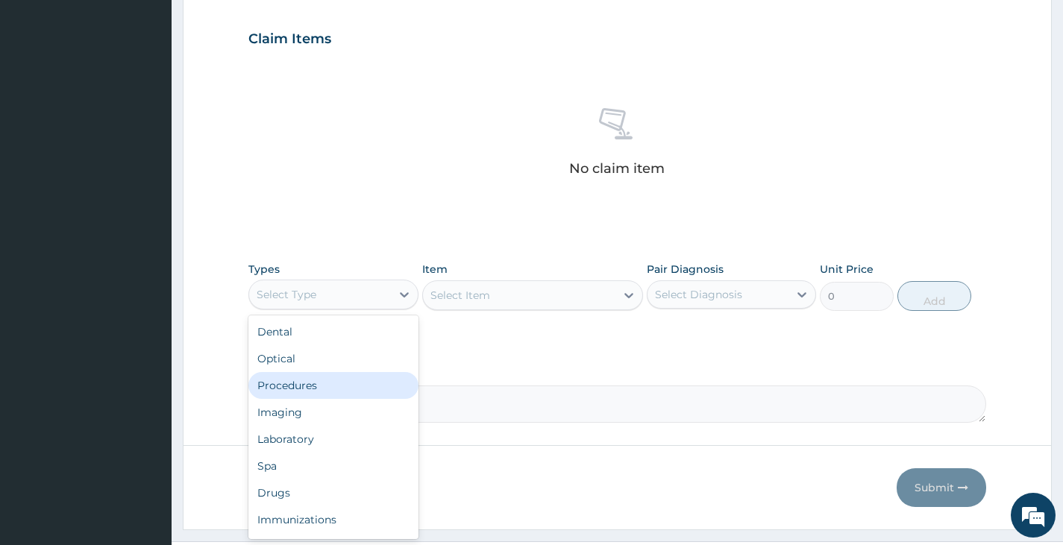
click at [328, 389] on div "Procedures" at bounding box center [332, 385] width 169 height 27
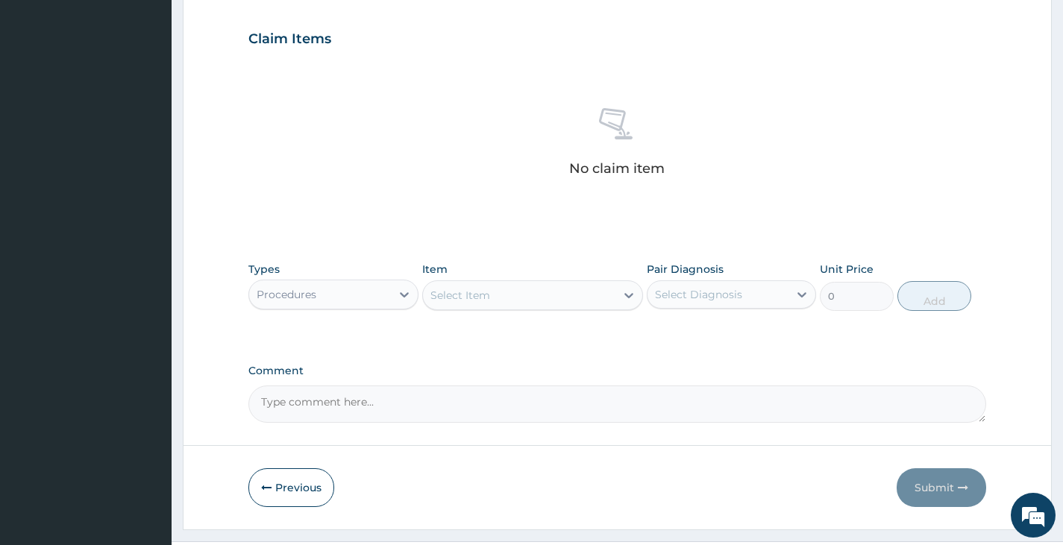
click at [557, 300] on div "Select Item" at bounding box center [519, 295] width 193 height 24
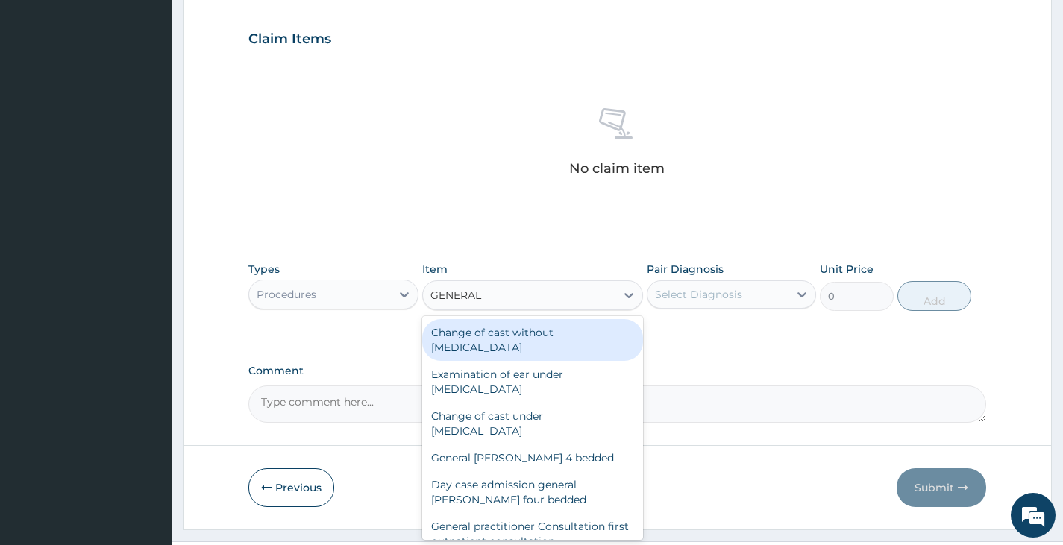
type input "GENERAL P"
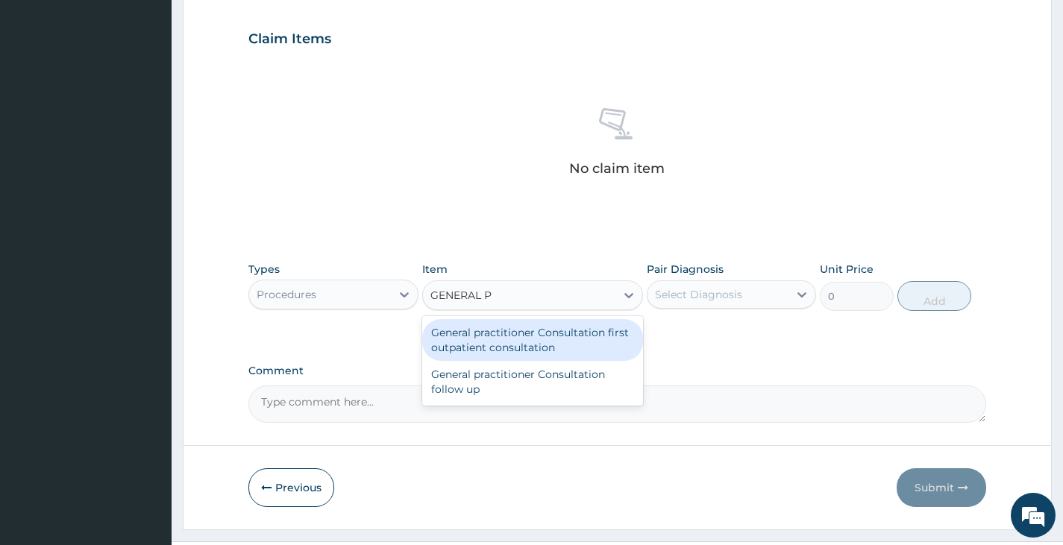
click at [536, 337] on div "General practitioner Consultation first outpatient consultation" at bounding box center [533, 340] width 222 height 42
type input "3000"
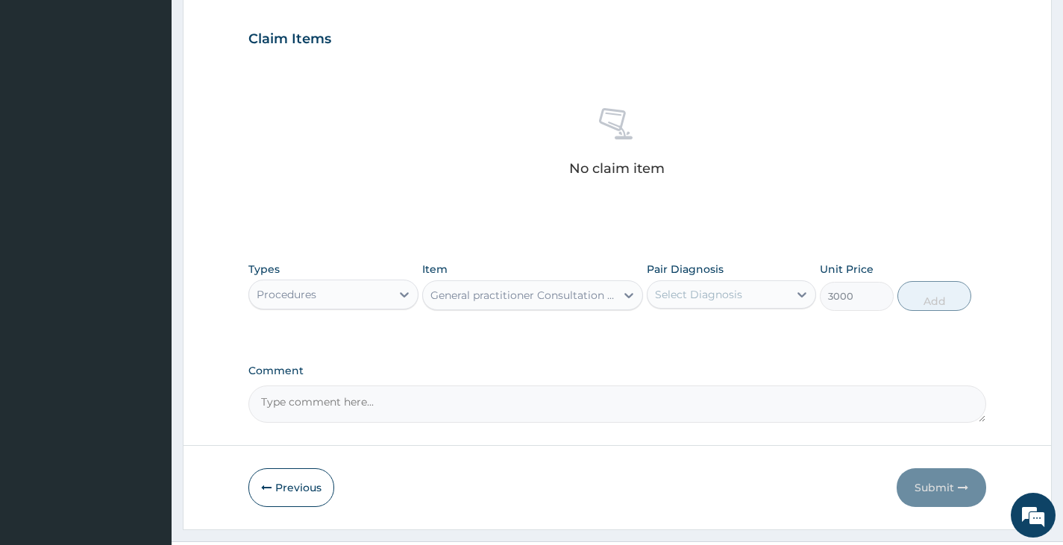
click at [744, 295] on div "Select Diagnosis" at bounding box center [717, 295] width 141 height 24
click at [659, 334] on input "checkbox" at bounding box center [661, 332] width 10 height 10
checkbox input "true"
click at [951, 295] on button "Add" at bounding box center [934, 296] width 74 height 30
type input "0"
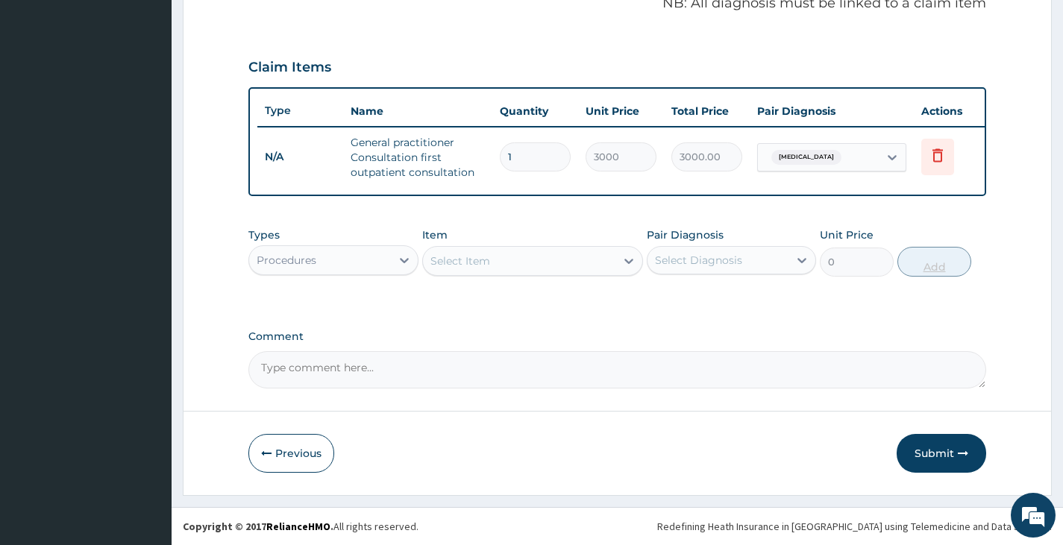
scroll to position [479, 0]
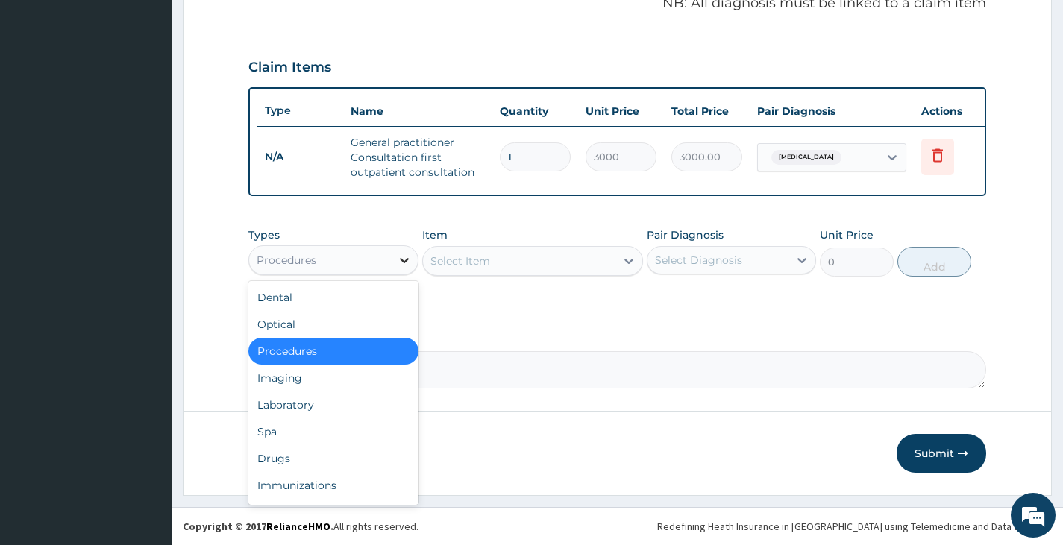
click at [401, 253] on icon at bounding box center [404, 260] width 15 height 15
click at [302, 403] on div "Laboratory" at bounding box center [332, 405] width 169 height 27
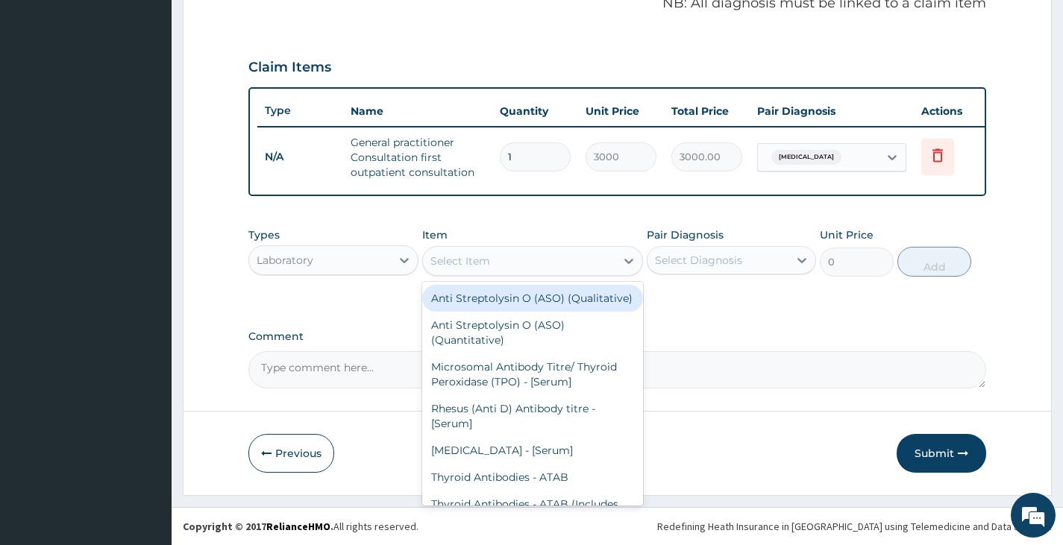
click at [521, 263] on div "Select Item" at bounding box center [519, 261] width 193 height 24
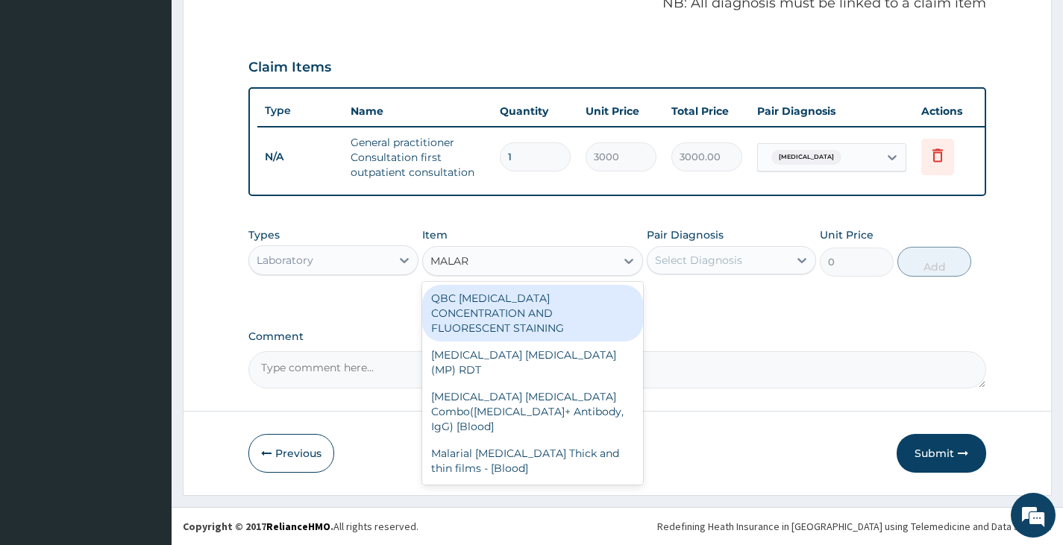
type input "MALARI"
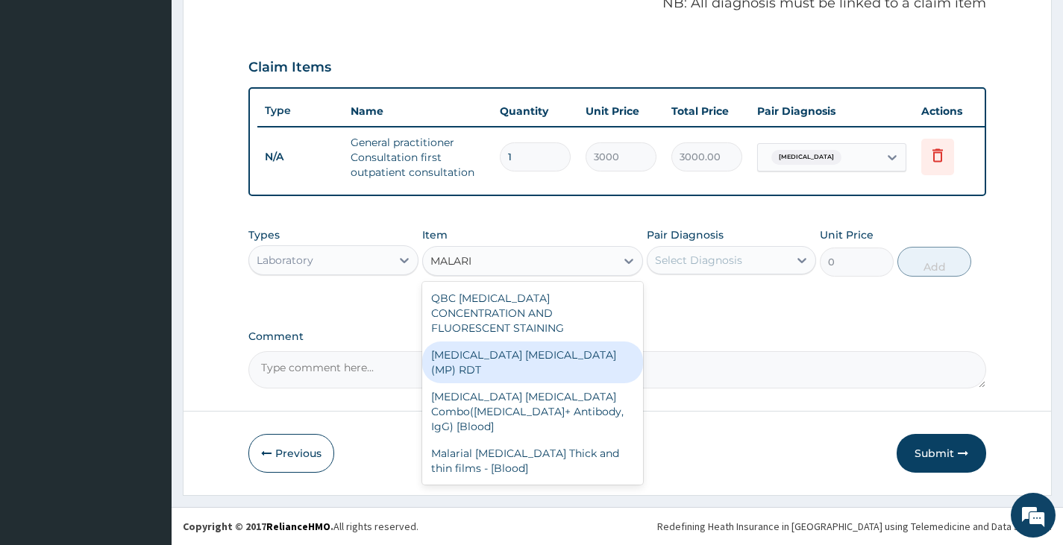
click at [496, 342] on div "MALARIA PARASITE (MP) RDT" at bounding box center [533, 363] width 222 height 42
type input "1500"
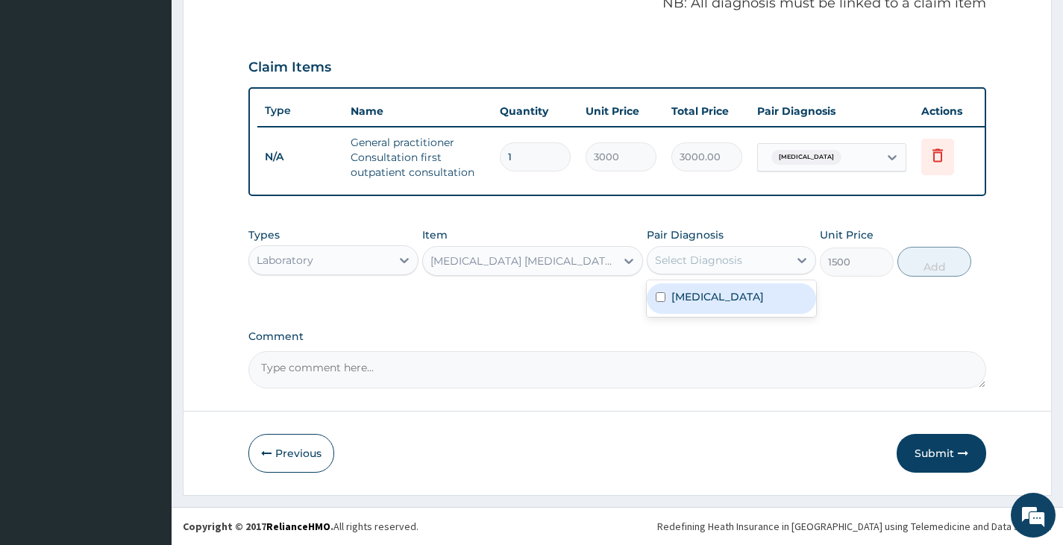
click at [741, 260] on div "Select Diagnosis" at bounding box center [717, 260] width 141 height 24
click at [655, 299] on div "Malaria" at bounding box center [731, 298] width 169 height 31
checkbox input "true"
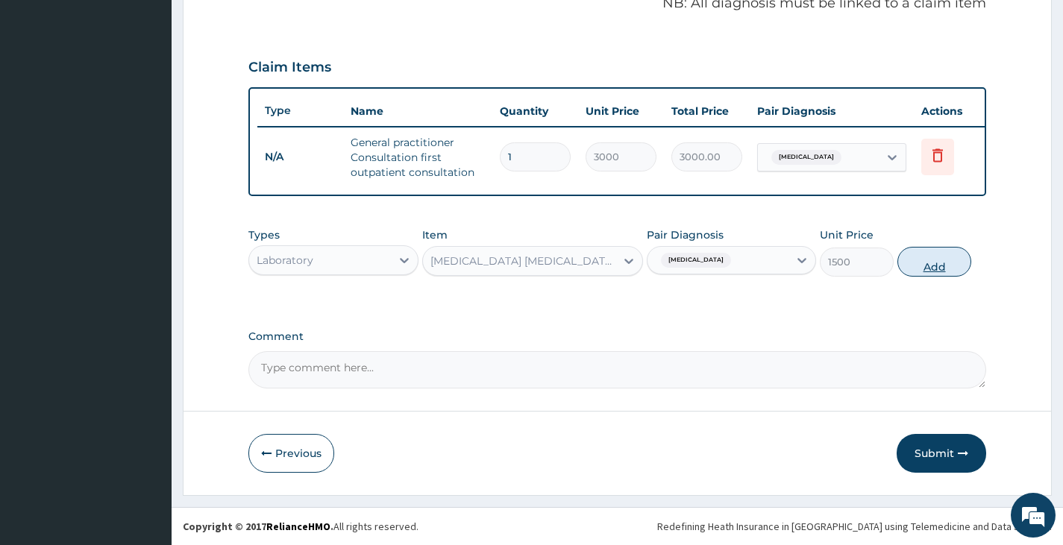
click at [897, 265] on button "Add" at bounding box center [934, 262] width 74 height 30
type input "0"
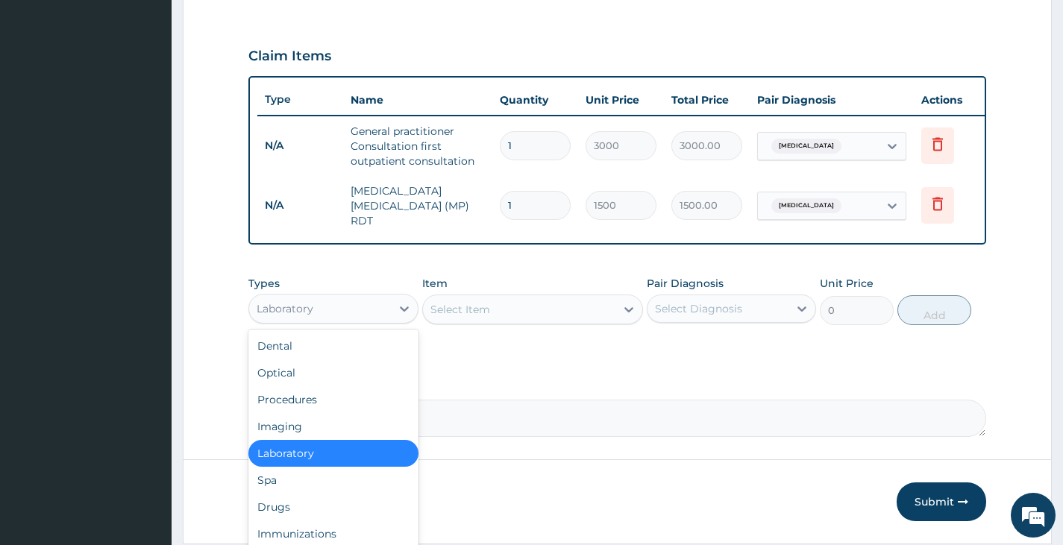
click at [386, 313] on div "Laboratory" at bounding box center [319, 309] width 141 height 24
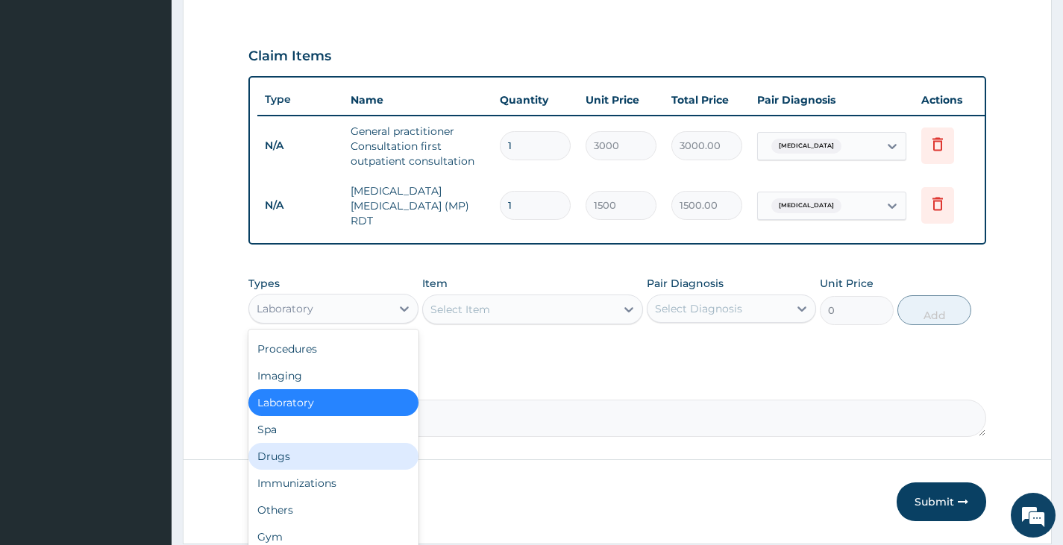
click at [288, 458] on div "Drugs" at bounding box center [332, 456] width 169 height 27
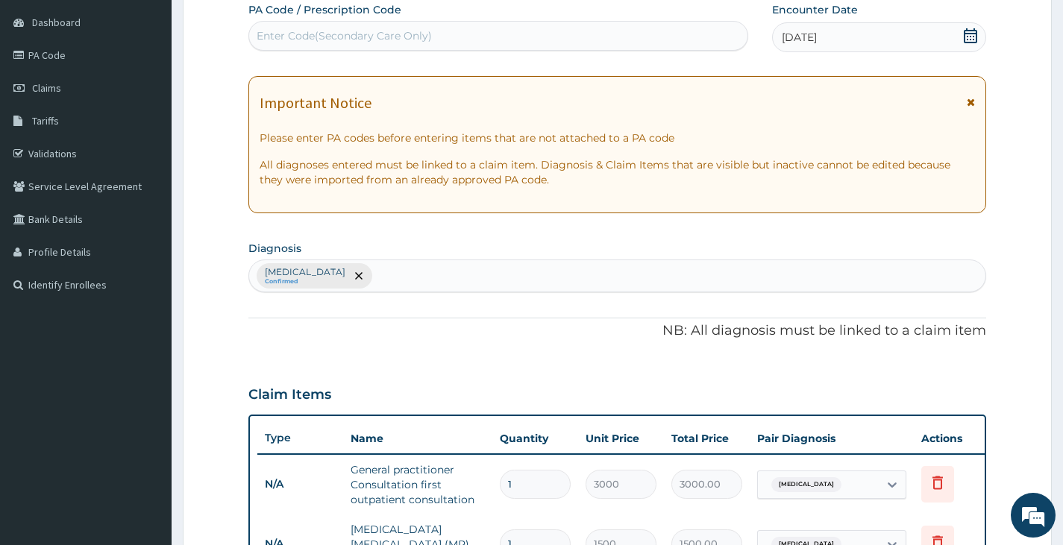
scroll to position [31, 0]
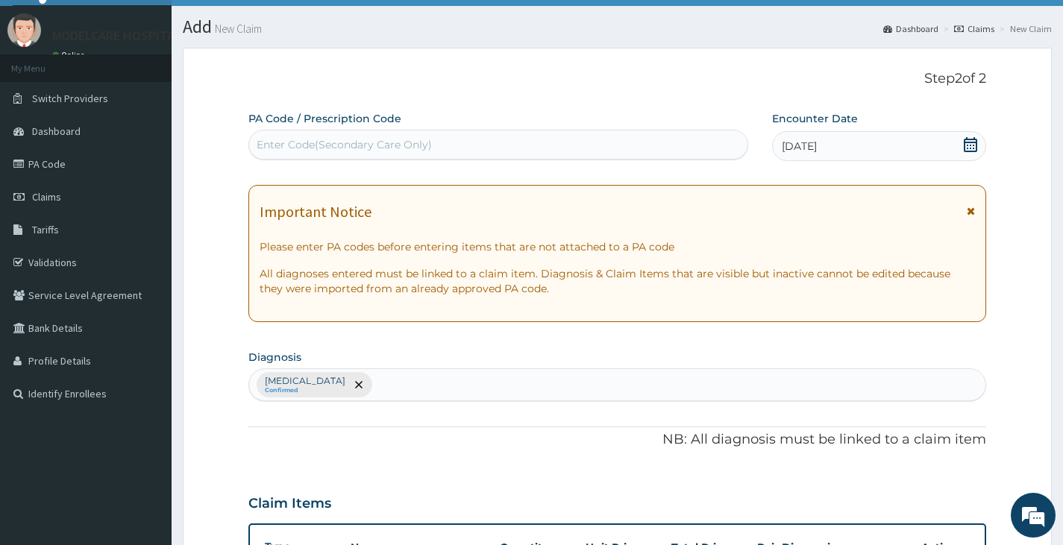
click at [419, 384] on div "[MEDICAL_DATA] Confirmed" at bounding box center [617, 384] width 736 height 31
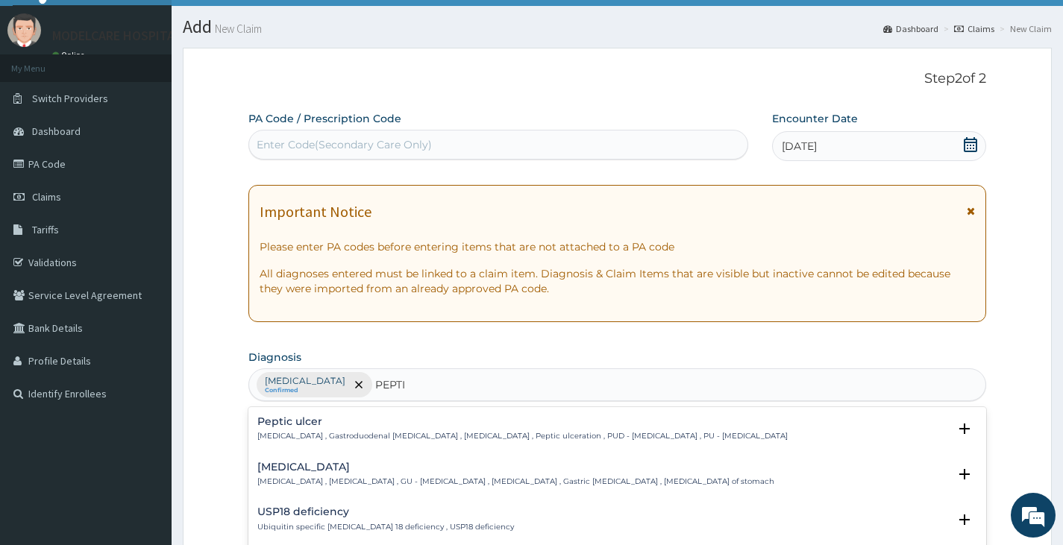
type input "PEPTIC"
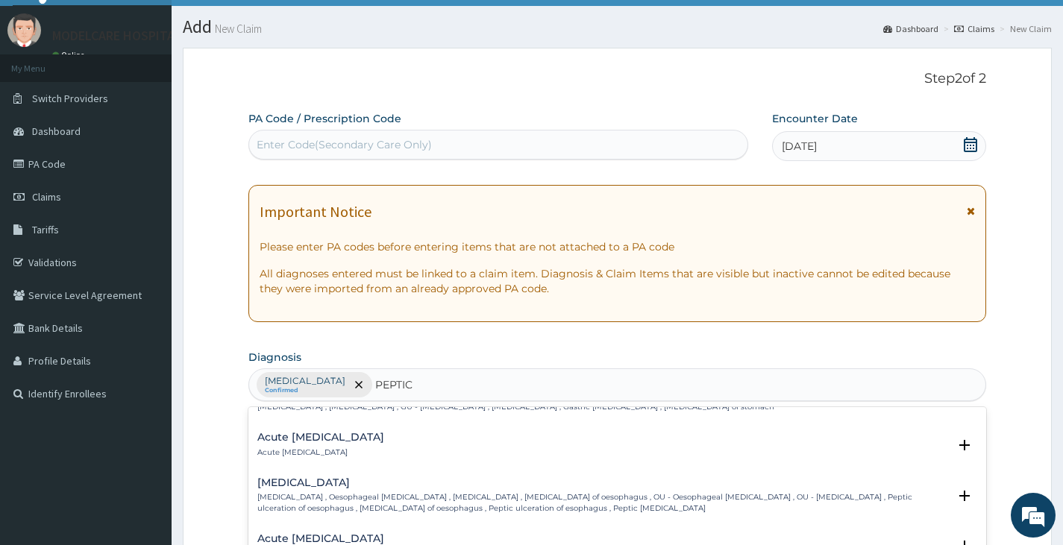
scroll to position [0, 0]
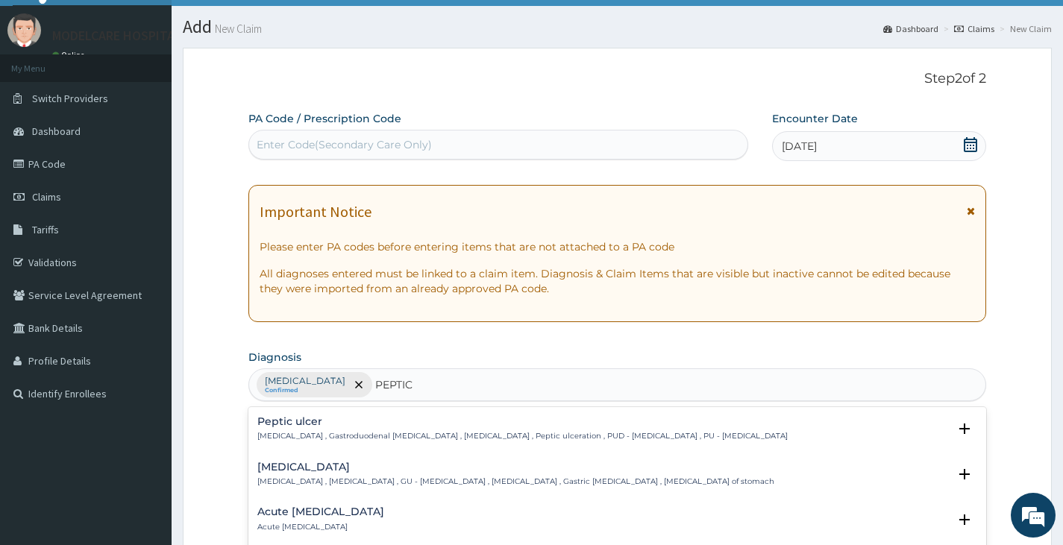
click at [295, 522] on p "Acute peptic ulcer" at bounding box center [320, 527] width 127 height 10
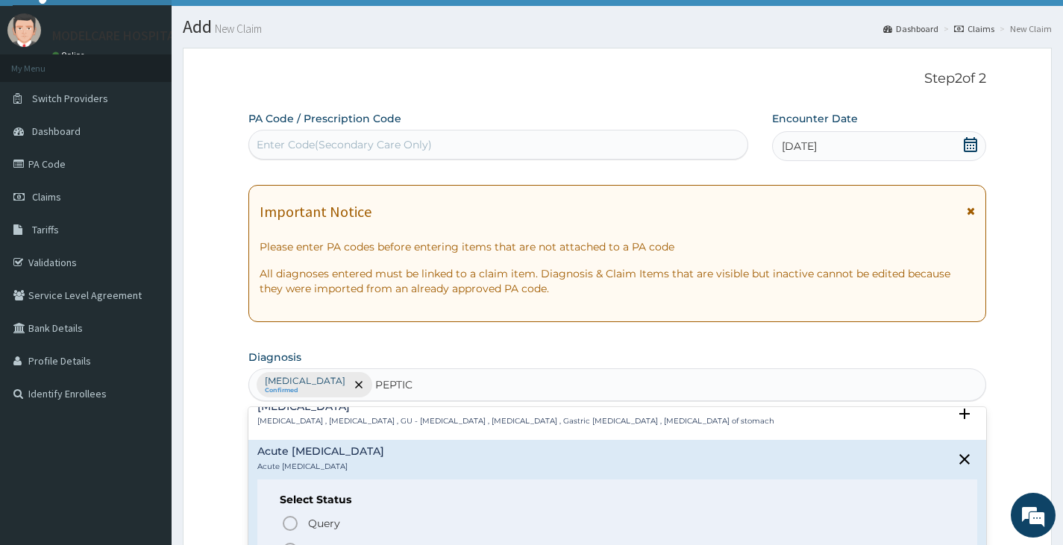
scroll to position [149, 0]
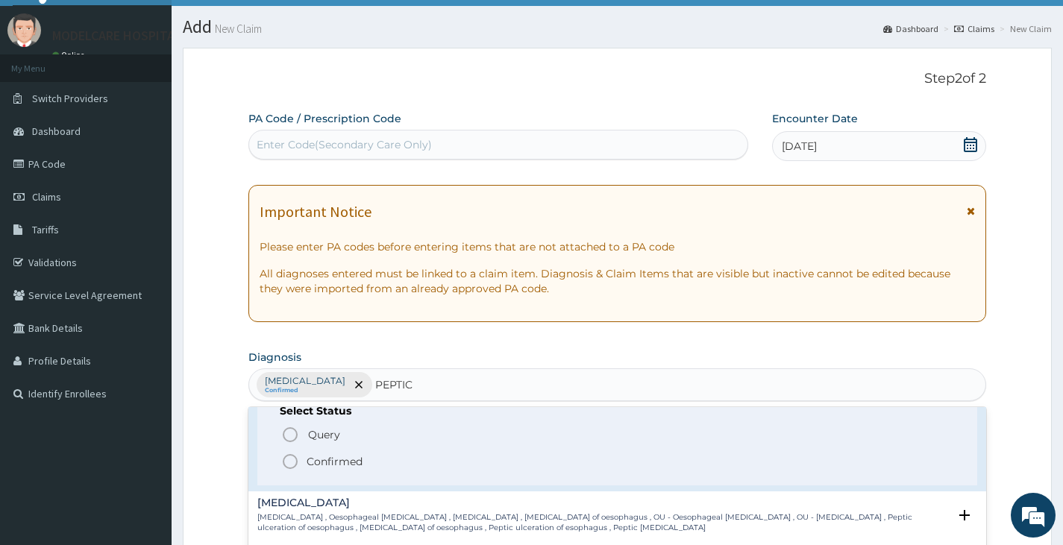
click at [295, 464] on icon "status option filled" at bounding box center [290, 462] width 18 height 18
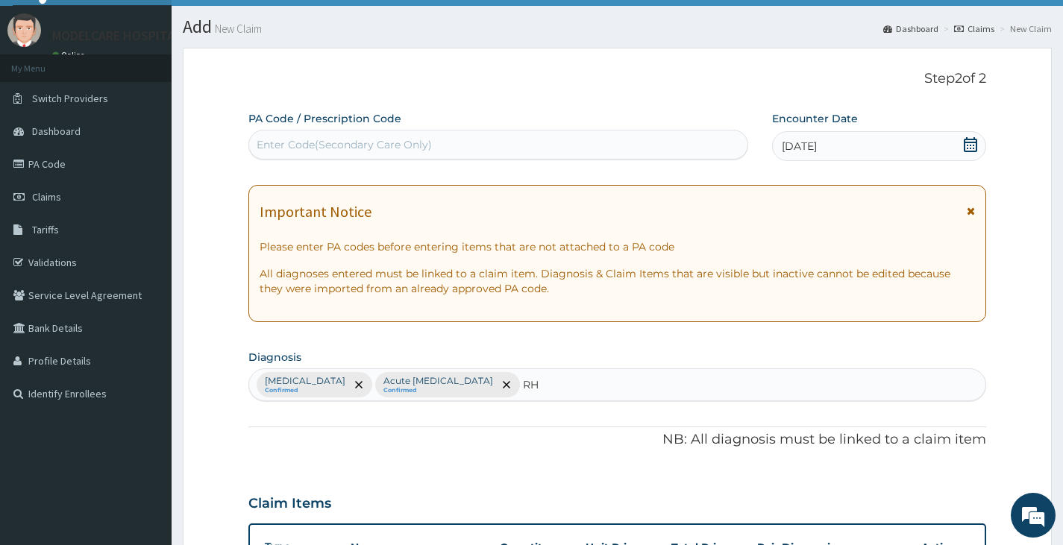
type input "RHI"
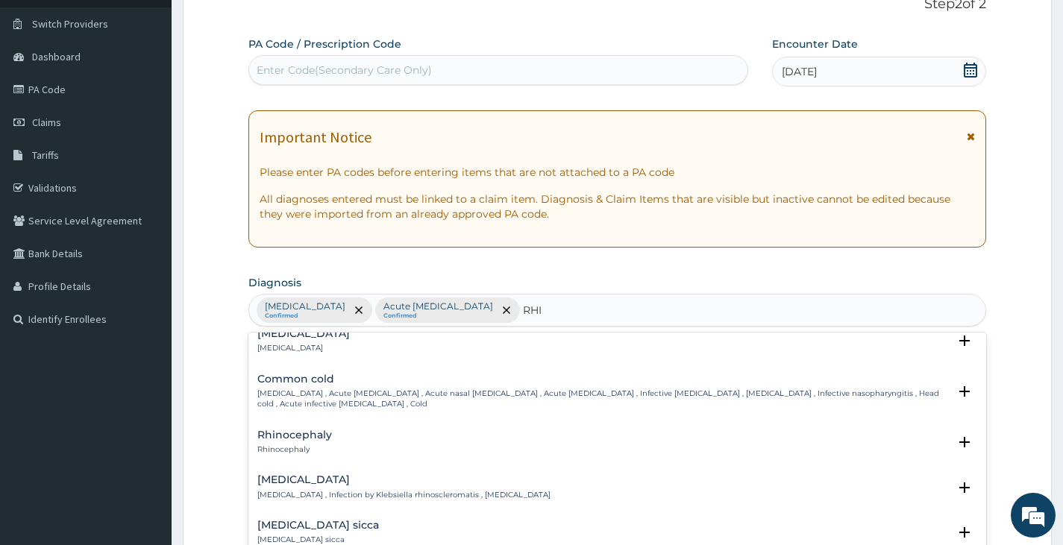
scroll to position [224, 0]
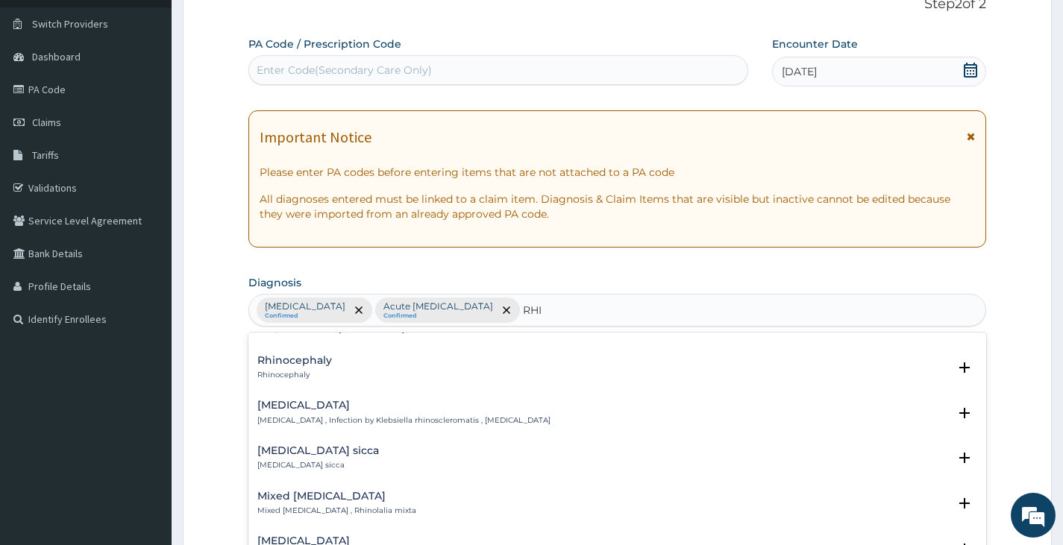
click at [289, 445] on h4 "Rhinitis sicca" at bounding box center [318, 450] width 122 height 11
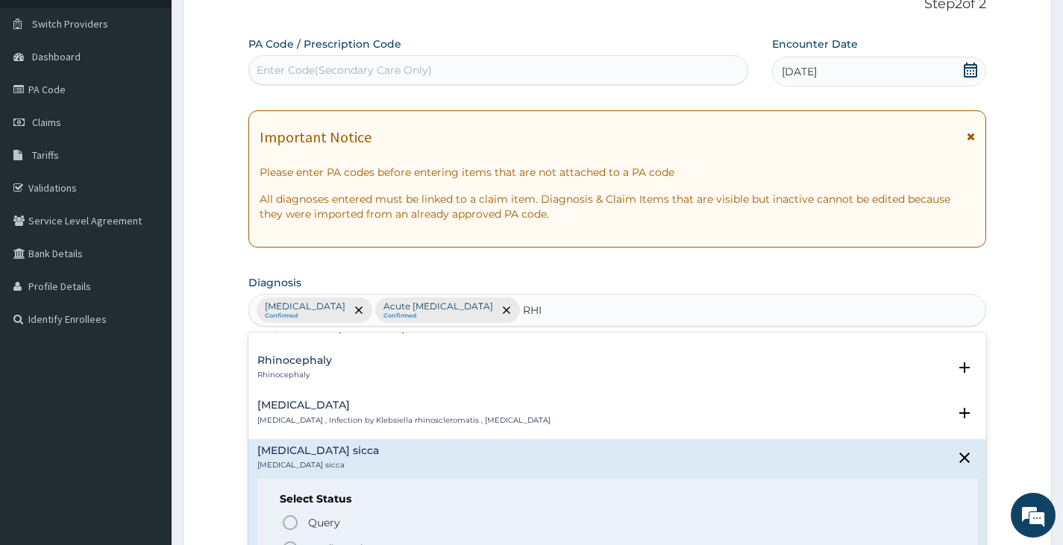
click at [286, 540] on icon "status option filled" at bounding box center [290, 549] width 18 height 18
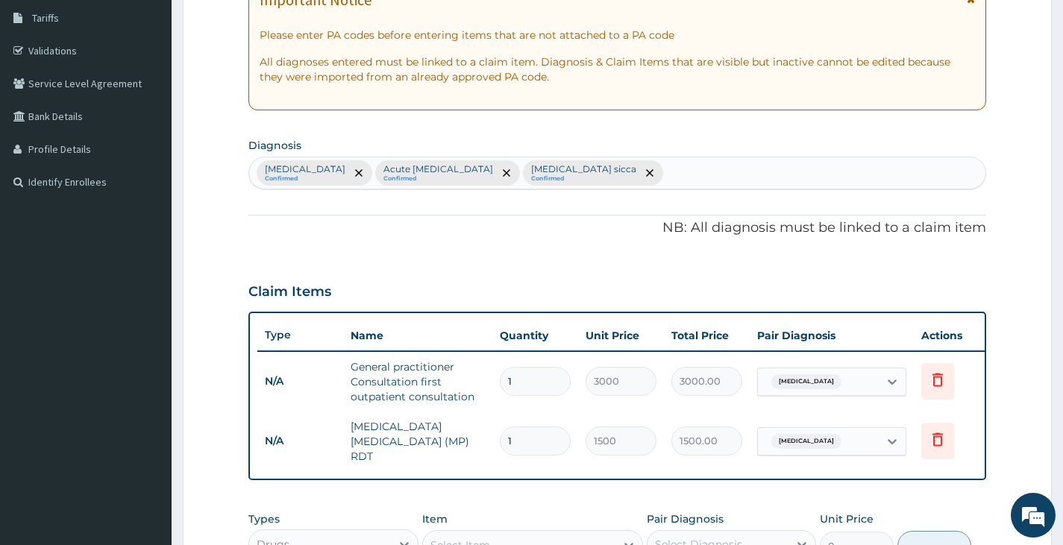
scroll to position [330, 0]
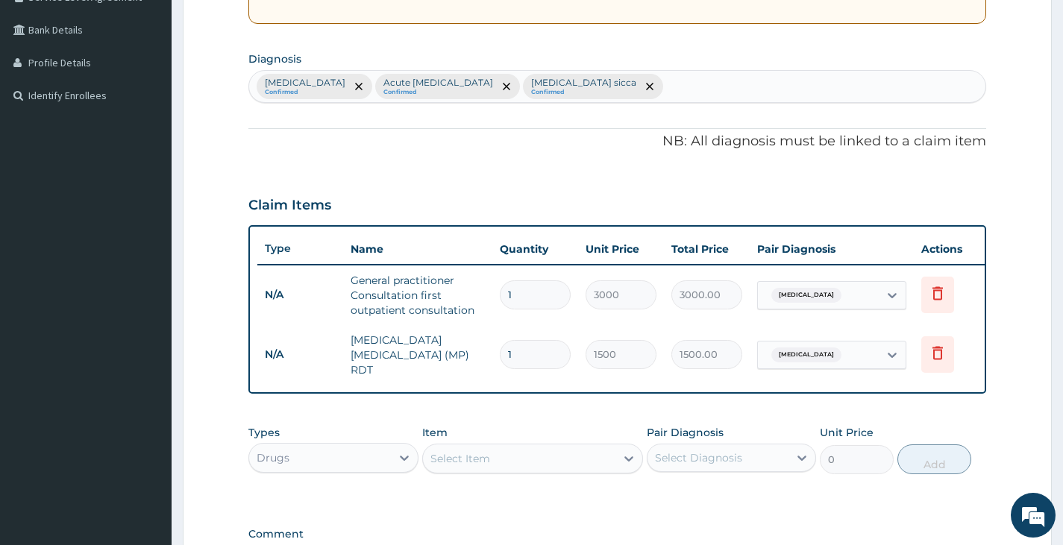
click at [513, 454] on div "Select Item" at bounding box center [519, 459] width 193 height 24
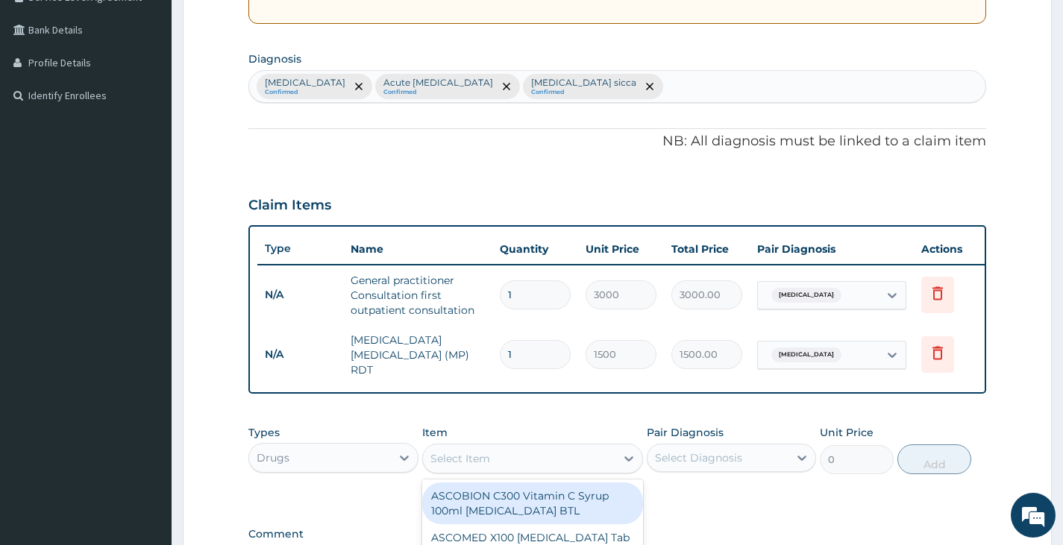
click at [499, 460] on div "Select Item" at bounding box center [519, 459] width 193 height 24
type input "METRO"
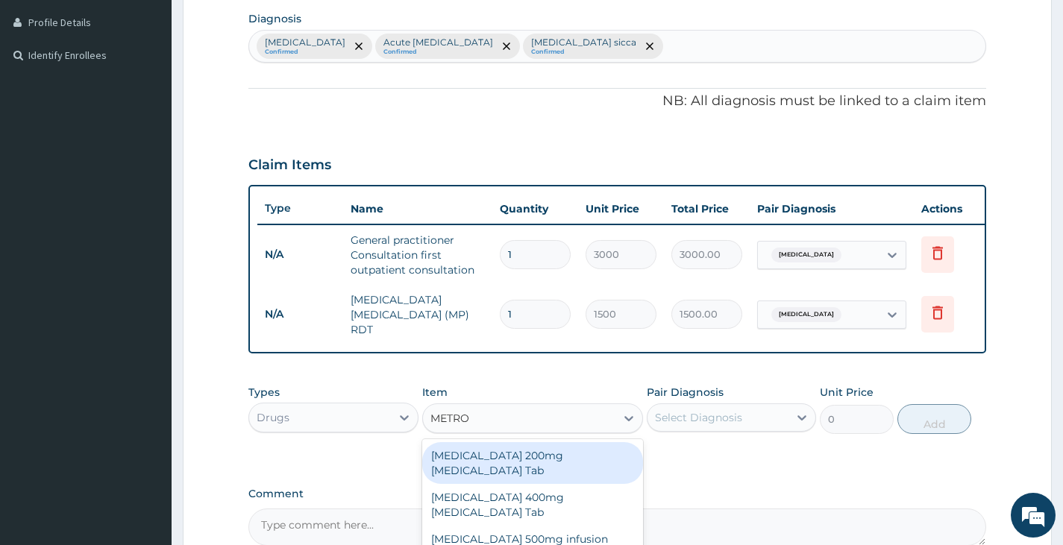
scroll to position [404, 0]
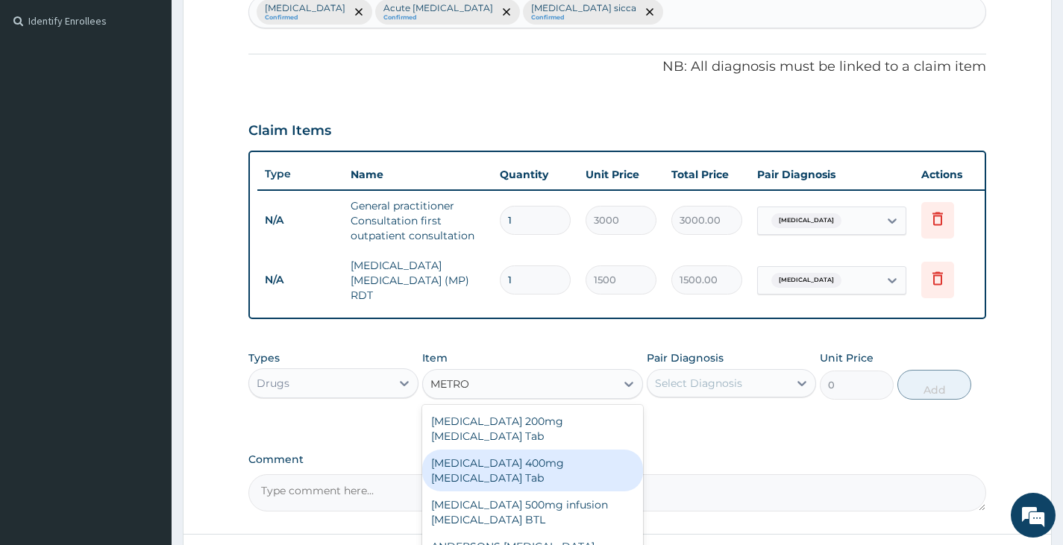
click at [509, 454] on div "Flagyl 400mg Metronidazole Tab" at bounding box center [533, 471] width 222 height 42
type input "23"
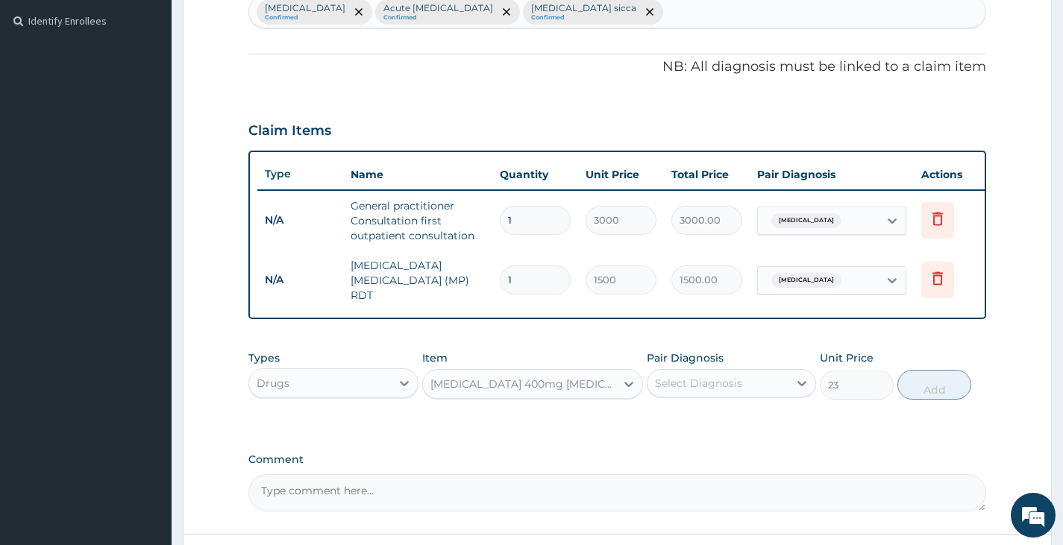
click at [719, 386] on div "Select Diagnosis" at bounding box center [698, 383] width 87 height 15
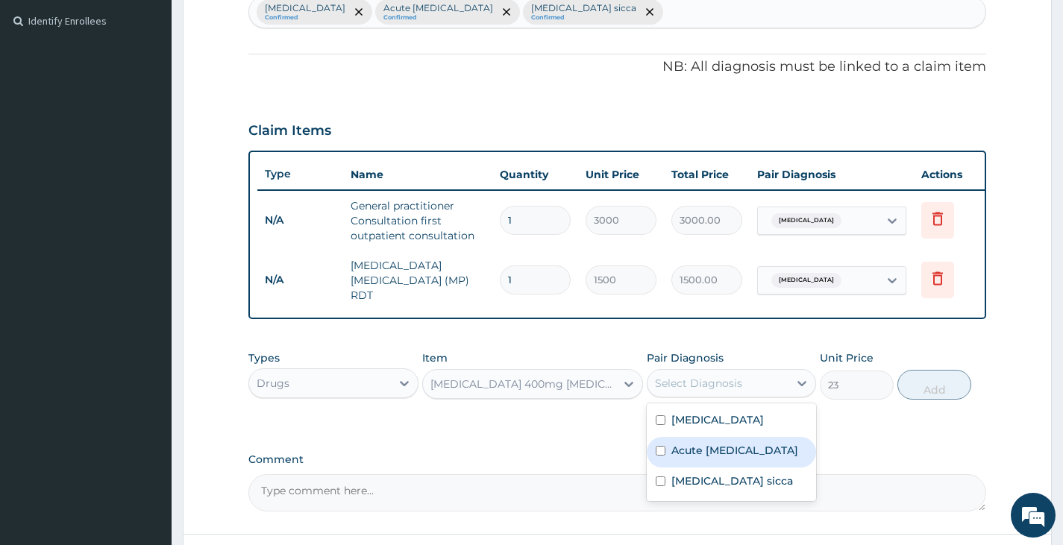
click at [659, 451] on input "checkbox" at bounding box center [661, 451] width 10 height 10
checkbox input "true"
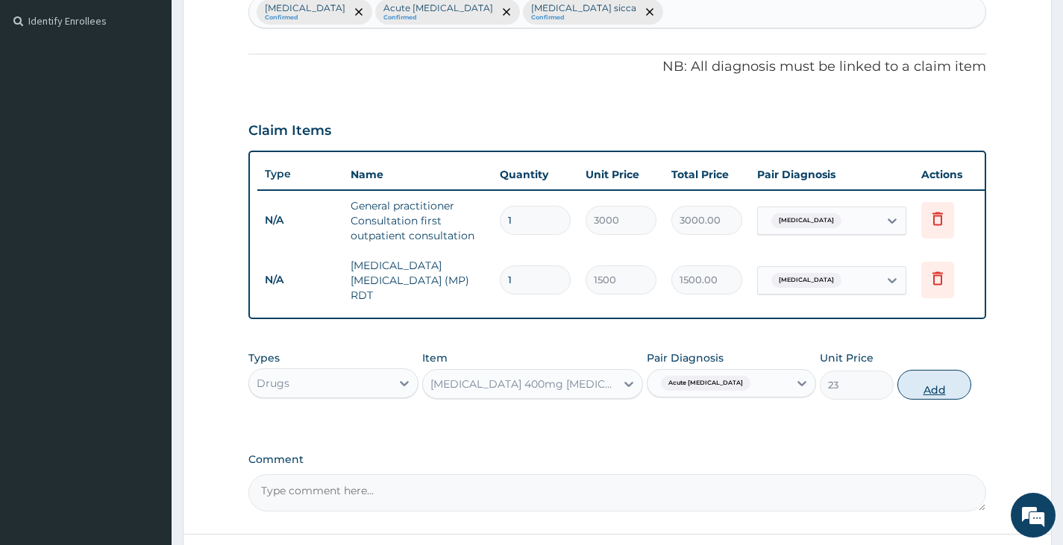
click at [958, 383] on button "Add" at bounding box center [934, 385] width 74 height 30
type input "0"
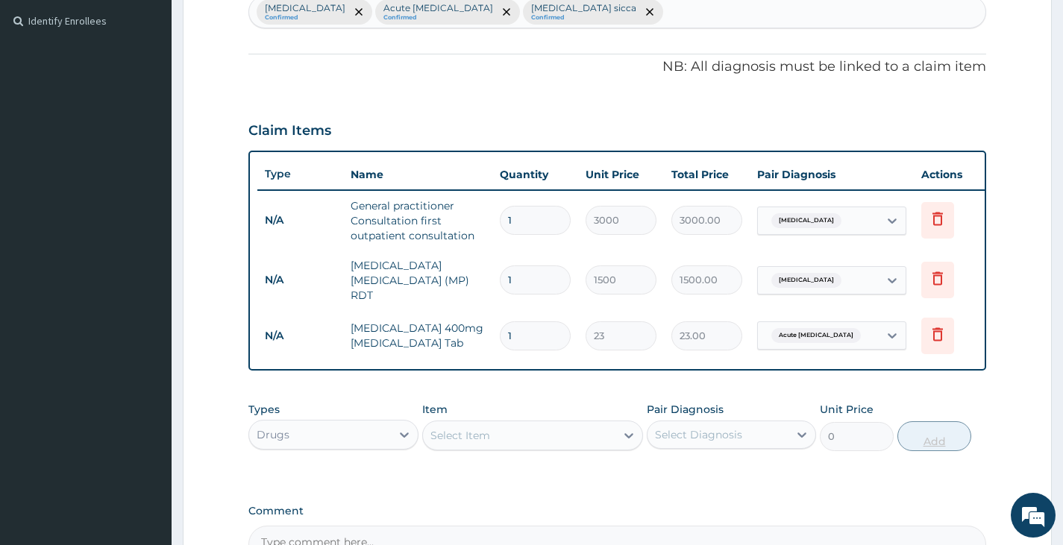
type input "15"
type input "345.00"
type input "15"
click at [526, 438] on div "Select Item" at bounding box center [519, 436] width 193 height 24
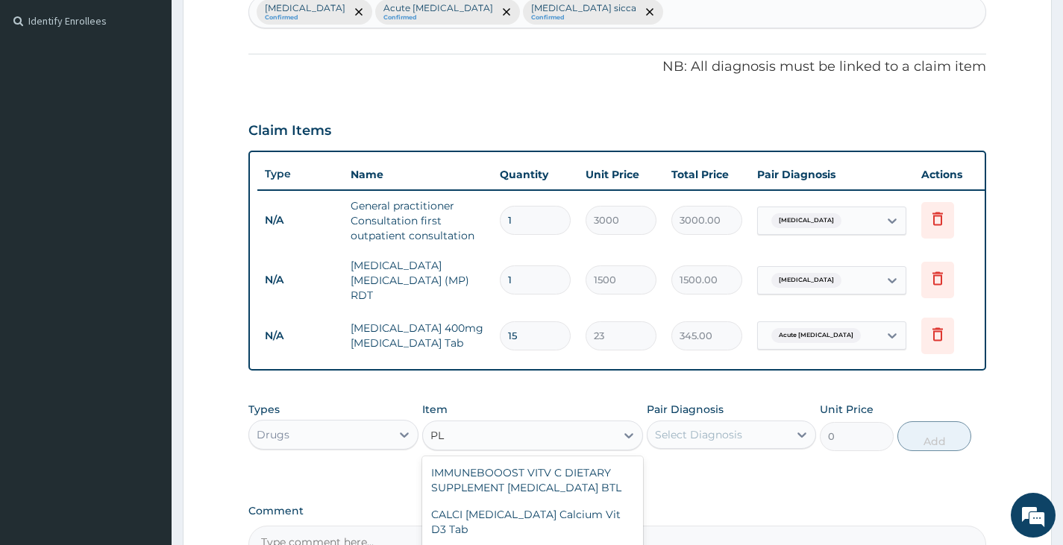
type input "P"
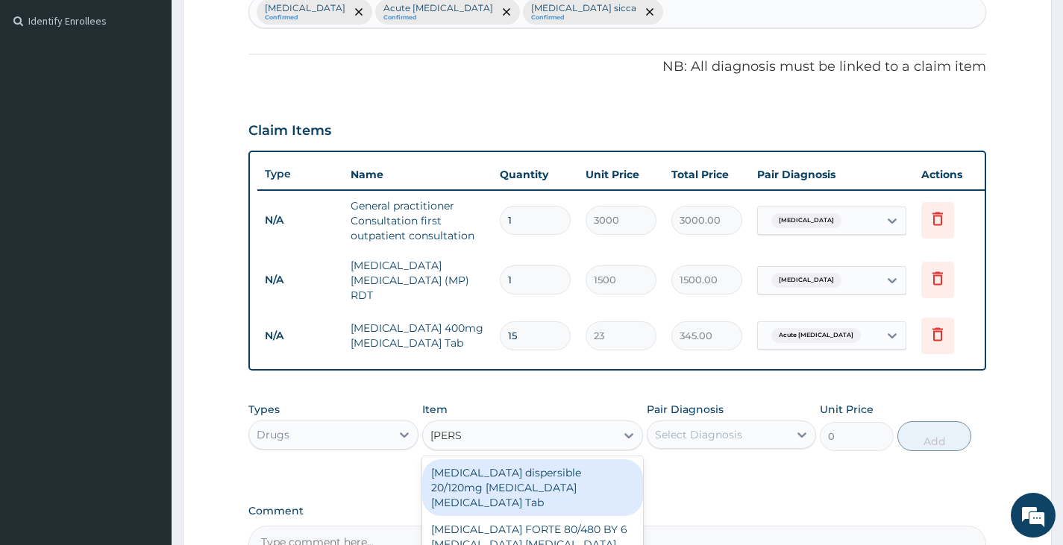
type input "COART"
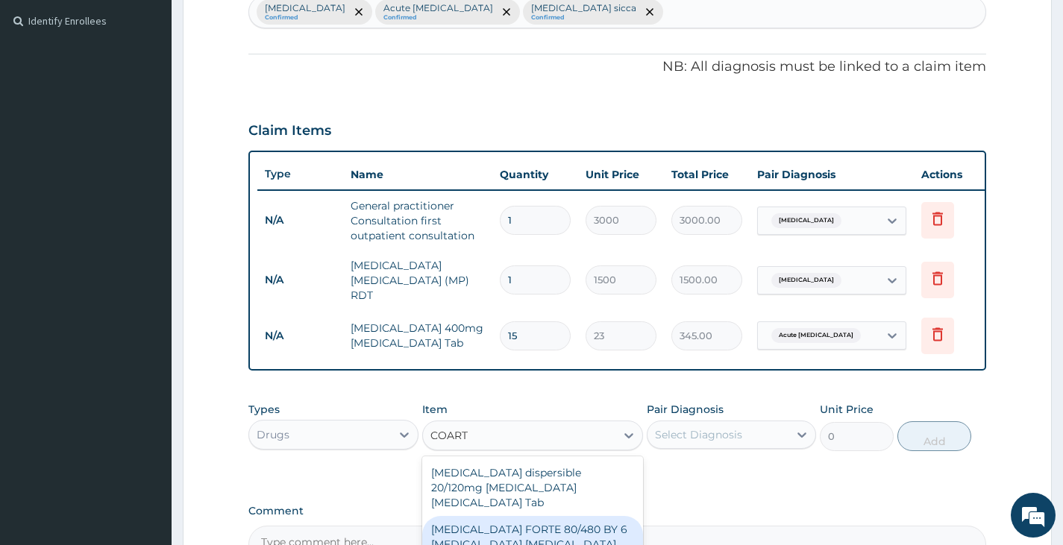
click at [528, 518] on div "COARTEM FORTE 80/480 BY 6 Artemether Lumefantrine Pck" at bounding box center [533, 544] width 222 height 57
type input "3220"
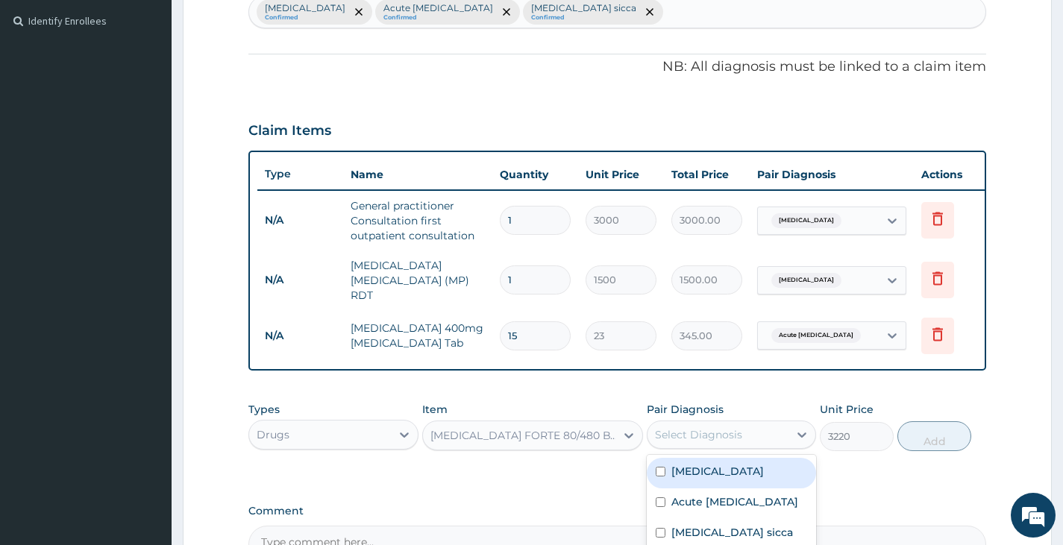
click at [723, 436] on div "Select Diagnosis" at bounding box center [698, 434] width 87 height 15
click at [657, 477] on input "checkbox" at bounding box center [661, 472] width 10 height 10
checkbox input "true"
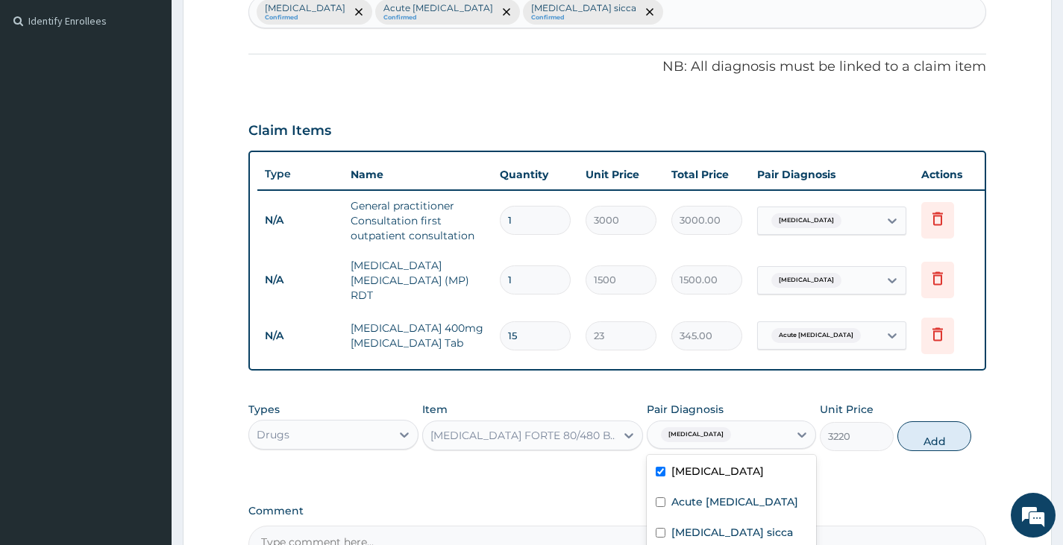
drag, startPoint x: 923, startPoint y: 437, endPoint x: 910, endPoint y: 433, distance: 13.2
click at [923, 437] on button "Add" at bounding box center [934, 436] width 74 height 30
type input "0"
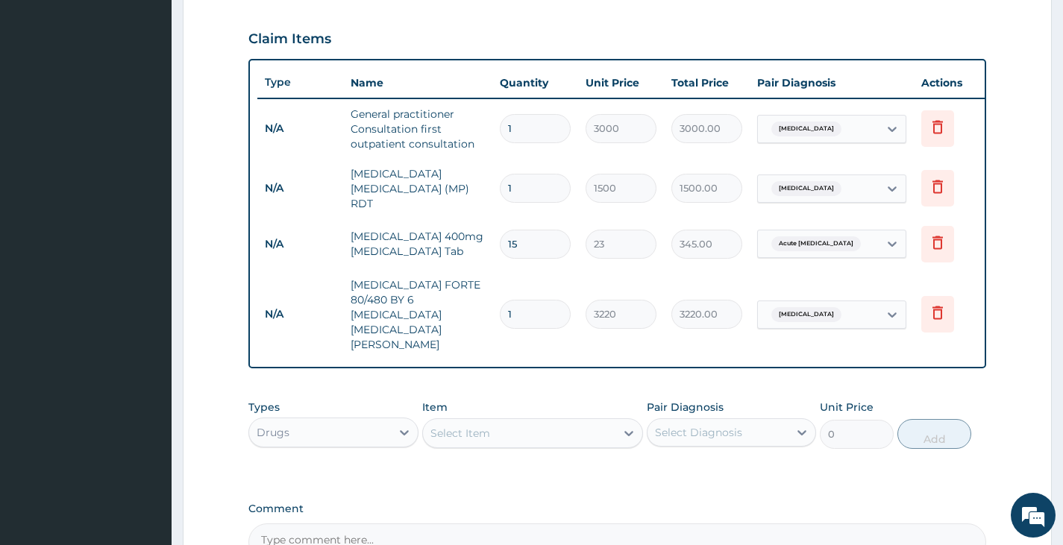
scroll to position [522, 0]
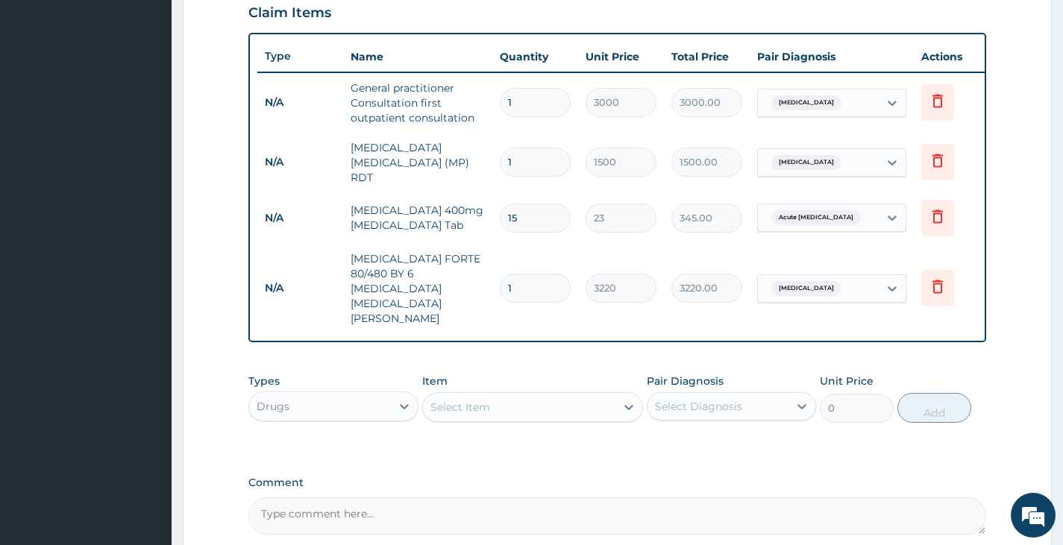
click at [512, 395] on div "Select Item" at bounding box center [519, 407] width 193 height 24
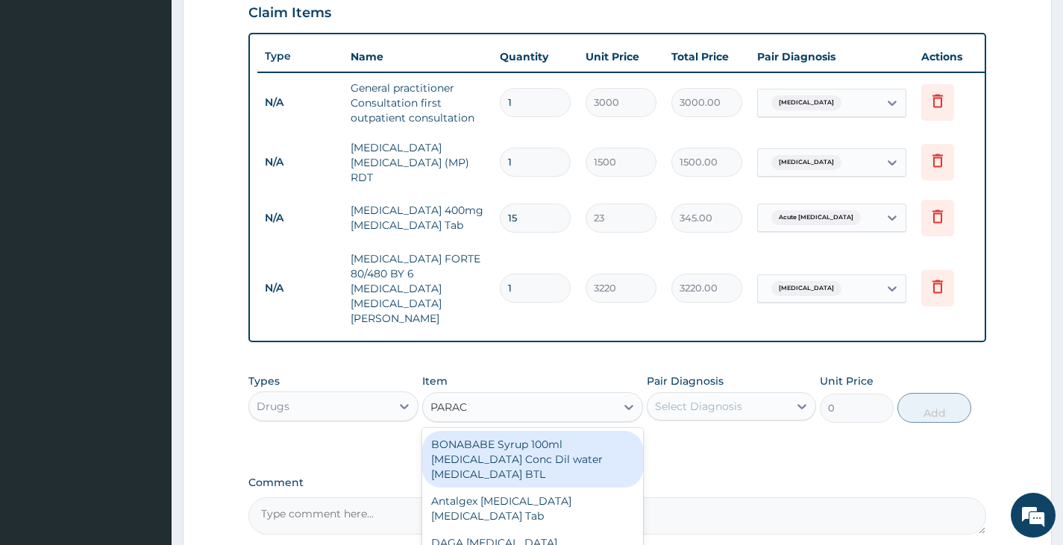
type input "PARACE"
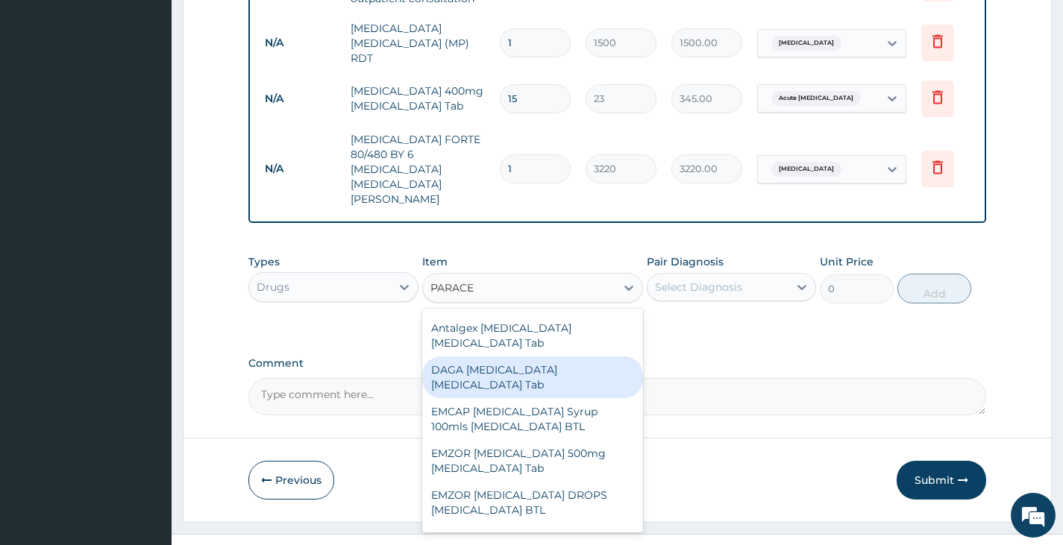
scroll to position [75, 0]
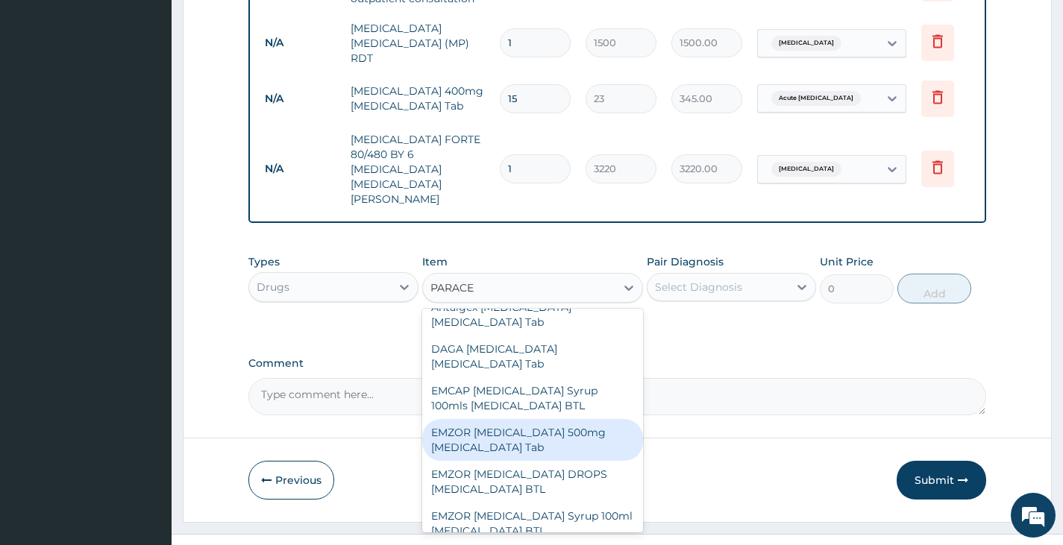
click at [531, 419] on div "EMZOR PARACETAMOL 500mg Acetaminophen Tab" at bounding box center [533, 440] width 222 height 42
type input "11.5"
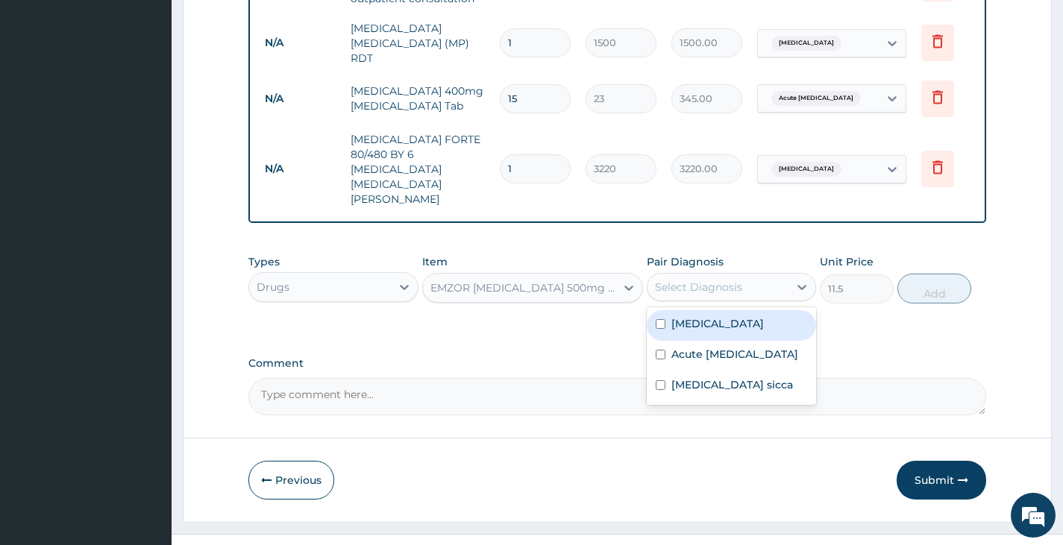
click at [736, 280] on div "Select Diagnosis" at bounding box center [698, 287] width 87 height 15
click at [658, 319] on input "checkbox" at bounding box center [661, 324] width 10 height 10
checkbox input "true"
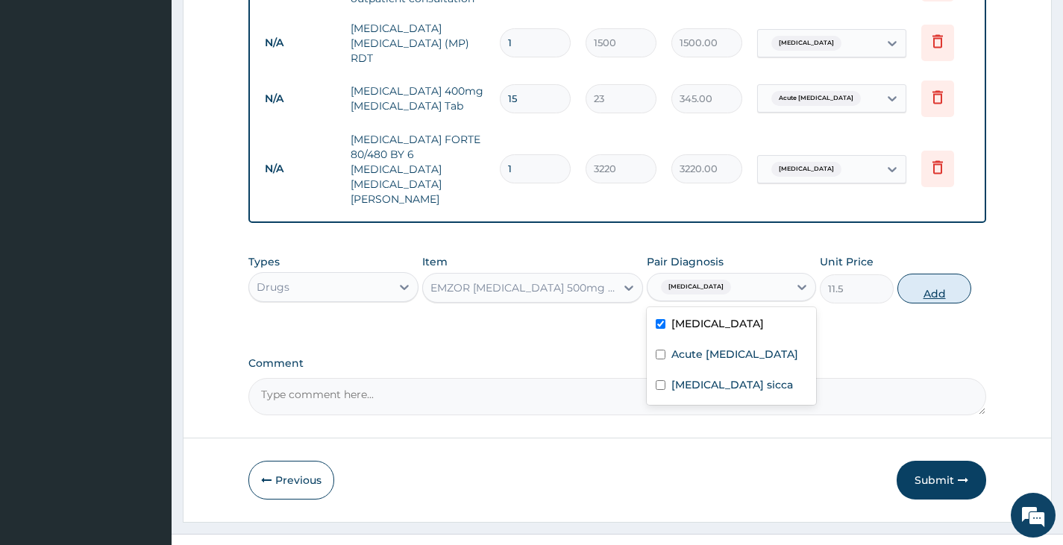
click at [921, 274] on button "Add" at bounding box center [934, 289] width 74 height 30
type input "0"
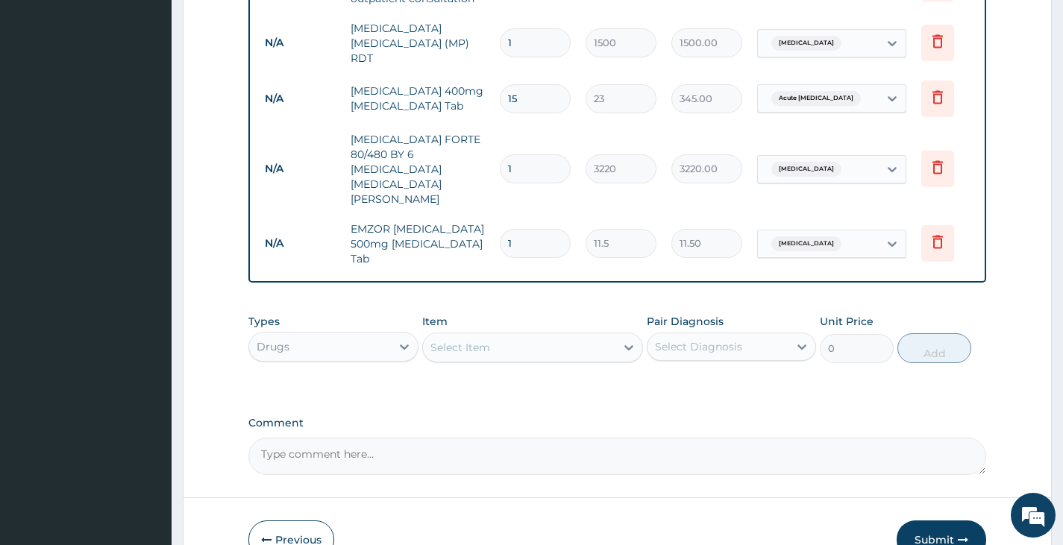
type input "18"
type input "207.00"
type input "18"
click at [537, 336] on div "Select Item" at bounding box center [519, 348] width 193 height 24
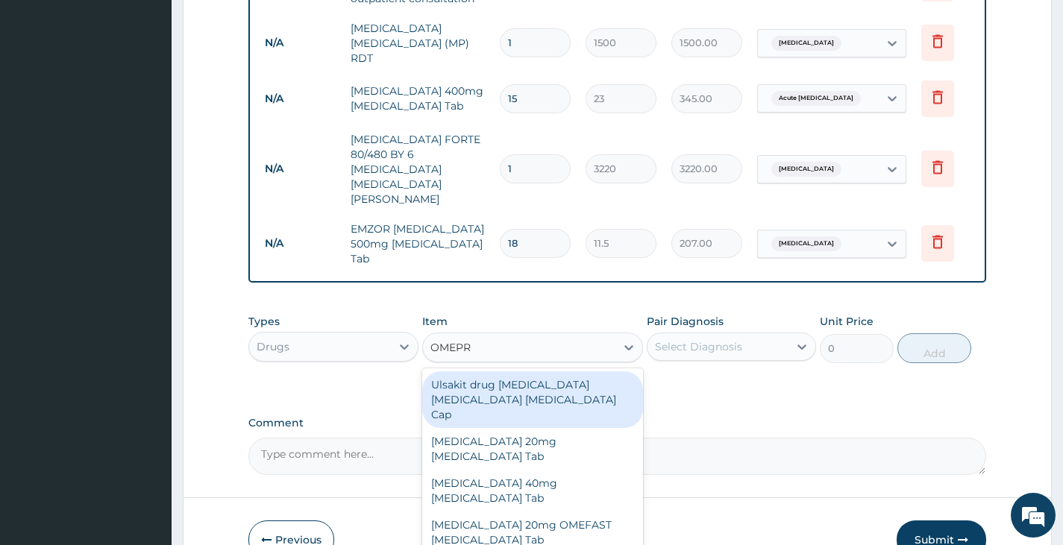
type input "OMEPRA"
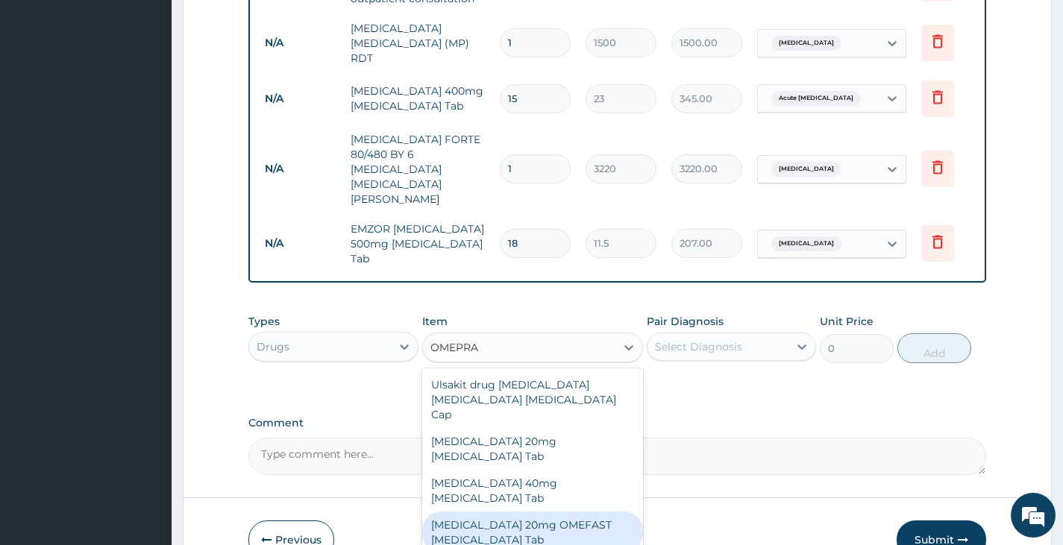
click at [499, 512] on div "OMEPRAZOLE 20mg OMEFAST Omeprazole Tab" at bounding box center [533, 533] width 222 height 42
type input "621"
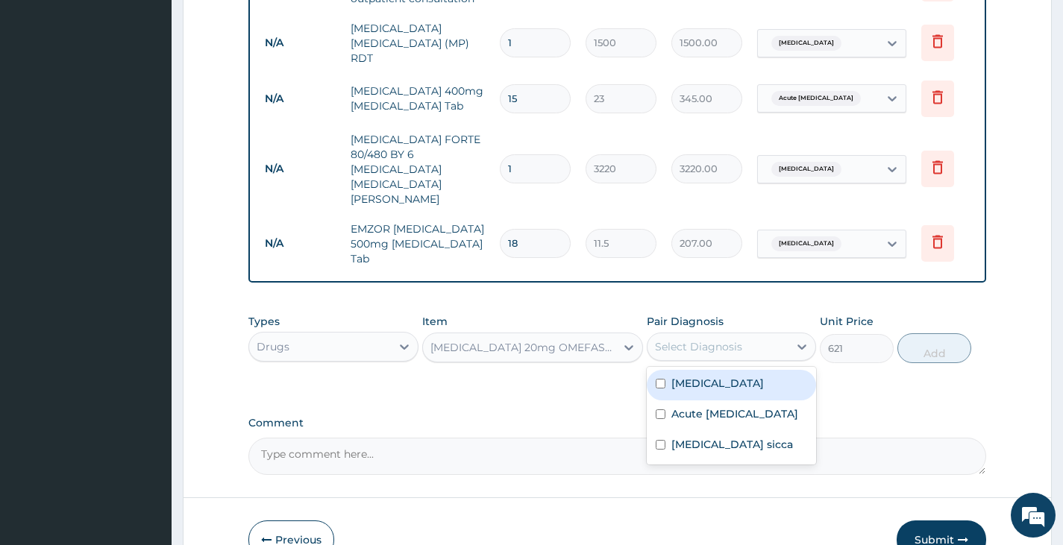
click at [718, 339] on div "Select Diagnosis" at bounding box center [698, 346] width 87 height 15
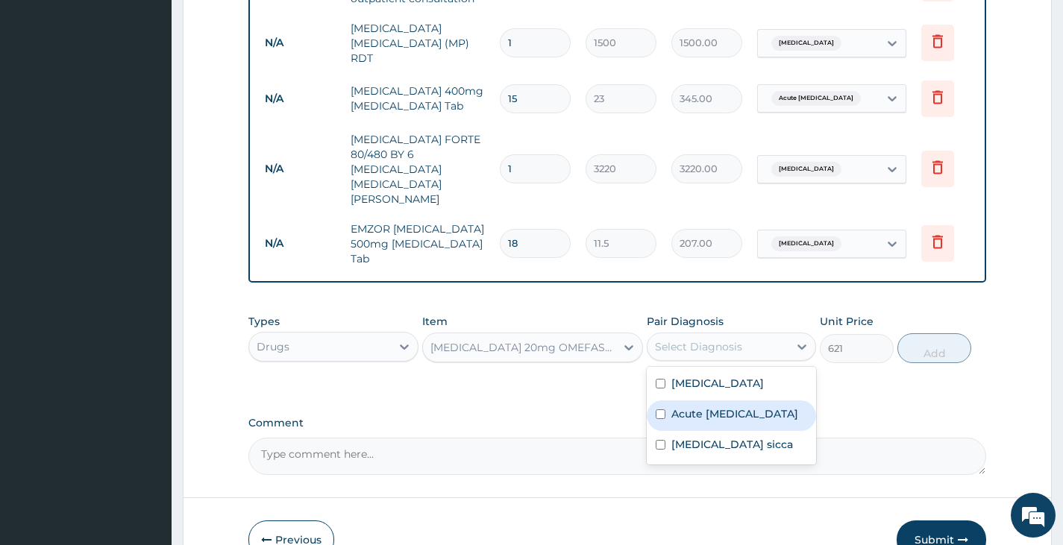
click at [660, 410] on input "checkbox" at bounding box center [661, 415] width 10 height 10
checkbox input "true"
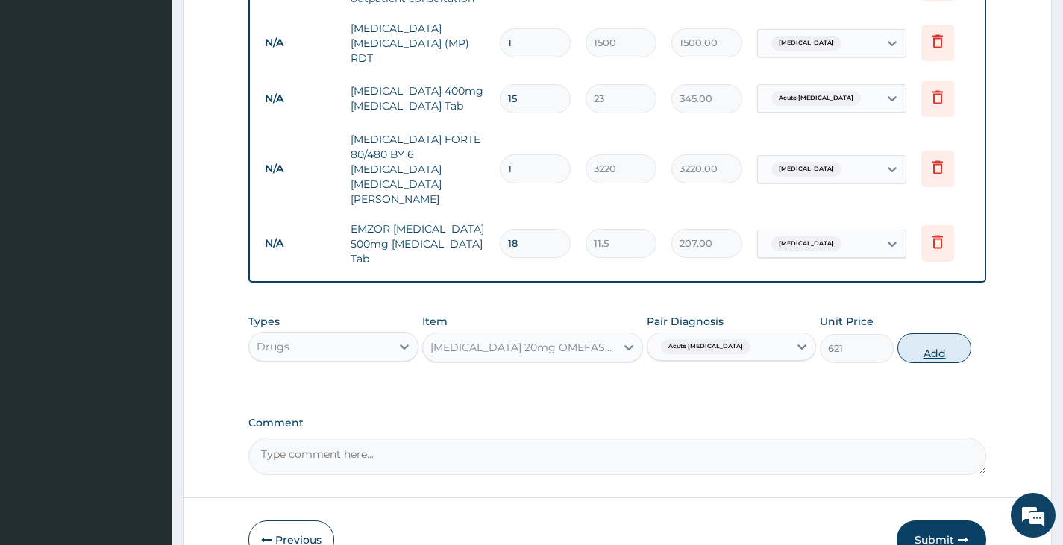
click at [931, 333] on button "Add" at bounding box center [934, 348] width 74 height 30
type input "0"
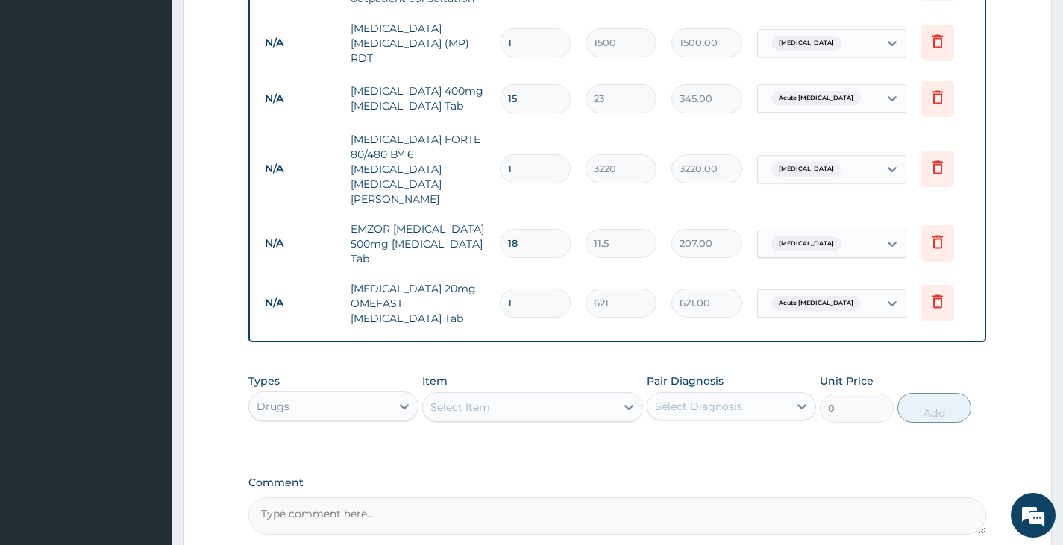
type input "14"
type input "8694.00"
type input "14"
click at [551, 395] on div "Select Item" at bounding box center [519, 407] width 193 height 24
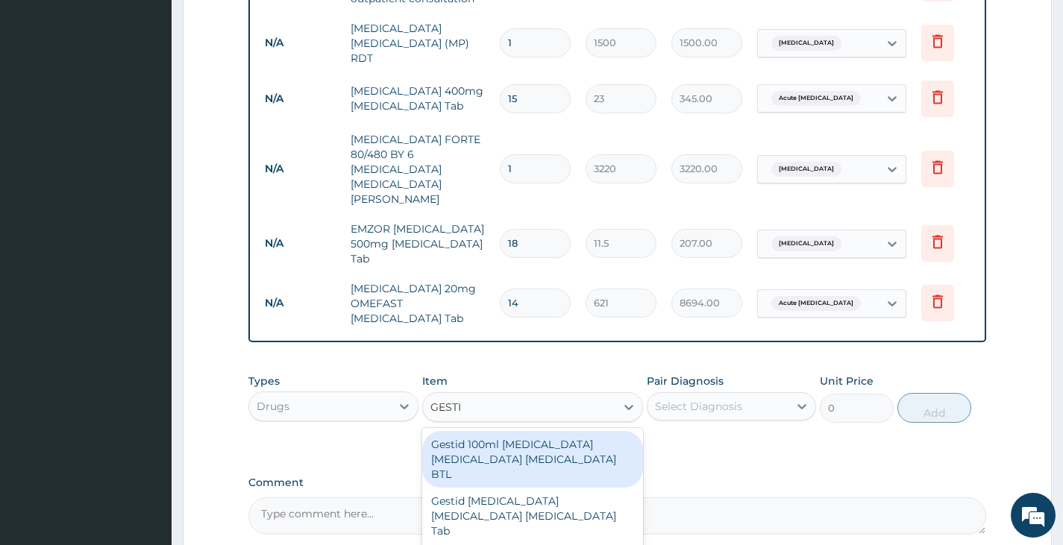
type input "GESTID"
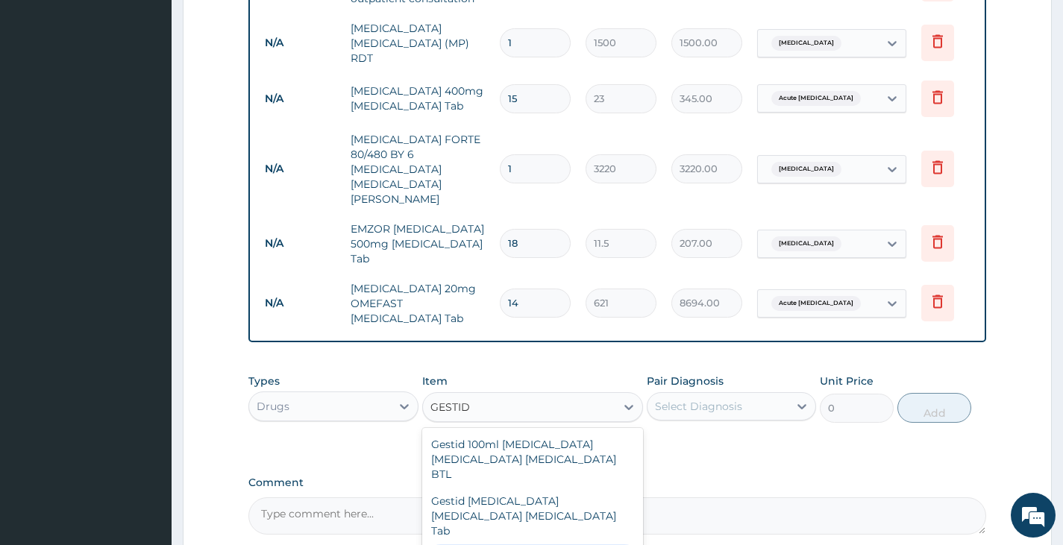
type input "920"
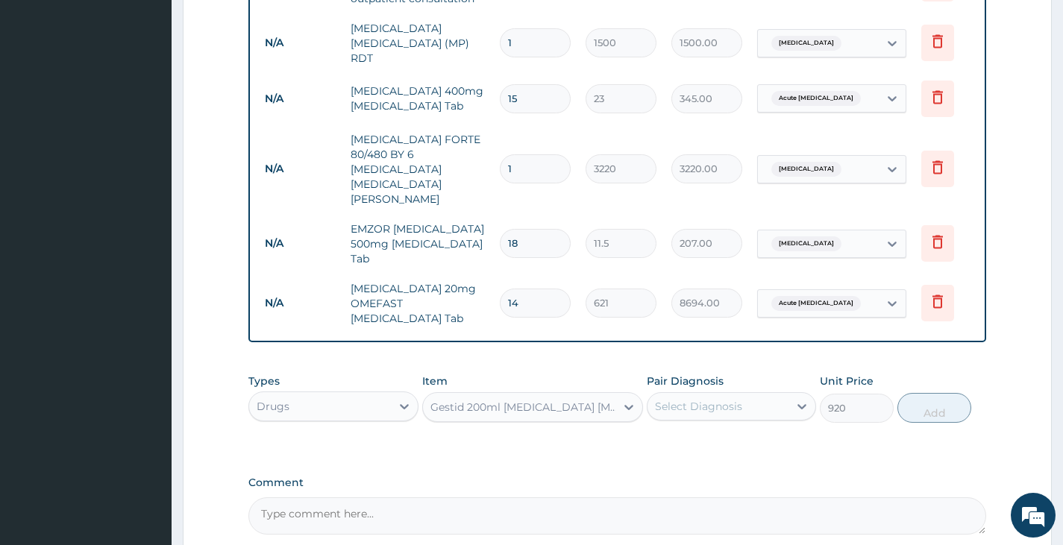
click at [723, 399] on div "Select Diagnosis" at bounding box center [698, 406] width 87 height 15
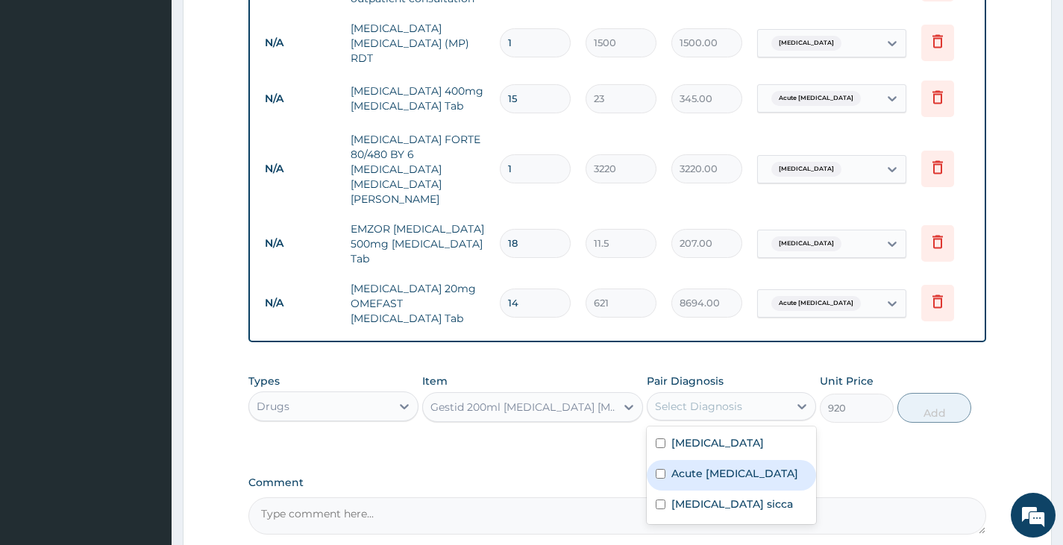
click at [660, 469] on input "checkbox" at bounding box center [661, 474] width 10 height 10
checkbox input "true"
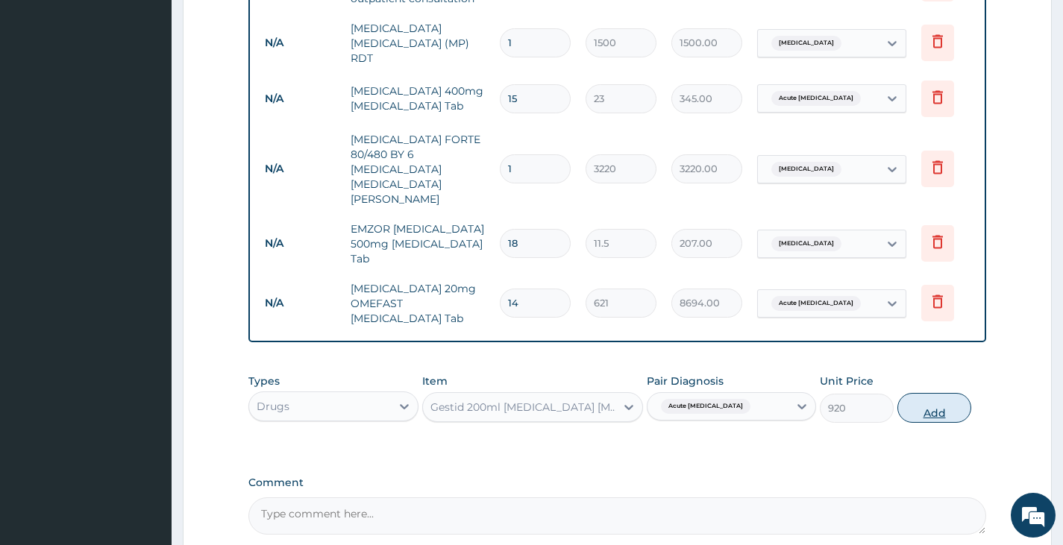
click at [929, 393] on button "Add" at bounding box center [934, 408] width 74 height 30
type input "0"
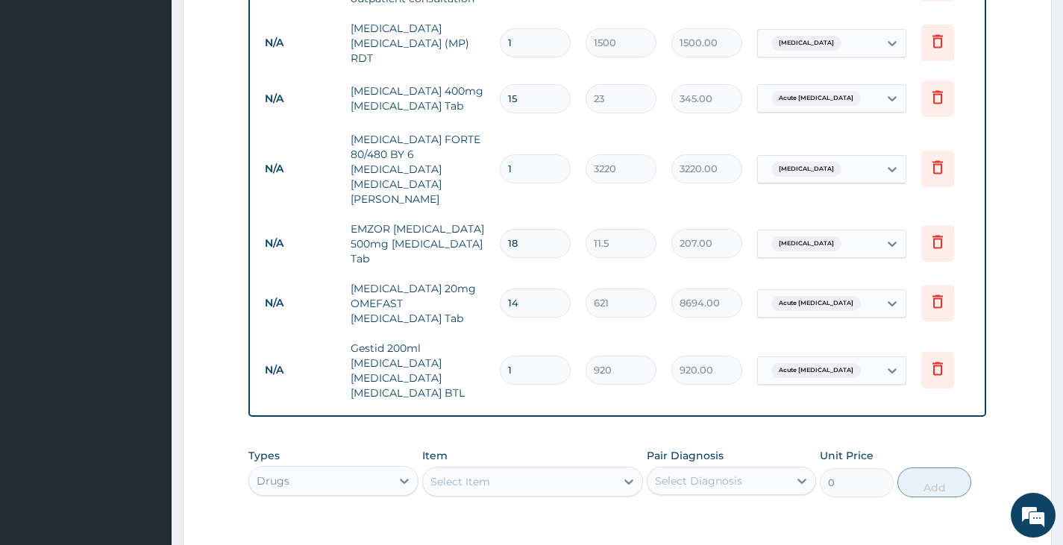
click at [525, 470] on div "Select Item" at bounding box center [519, 482] width 193 height 24
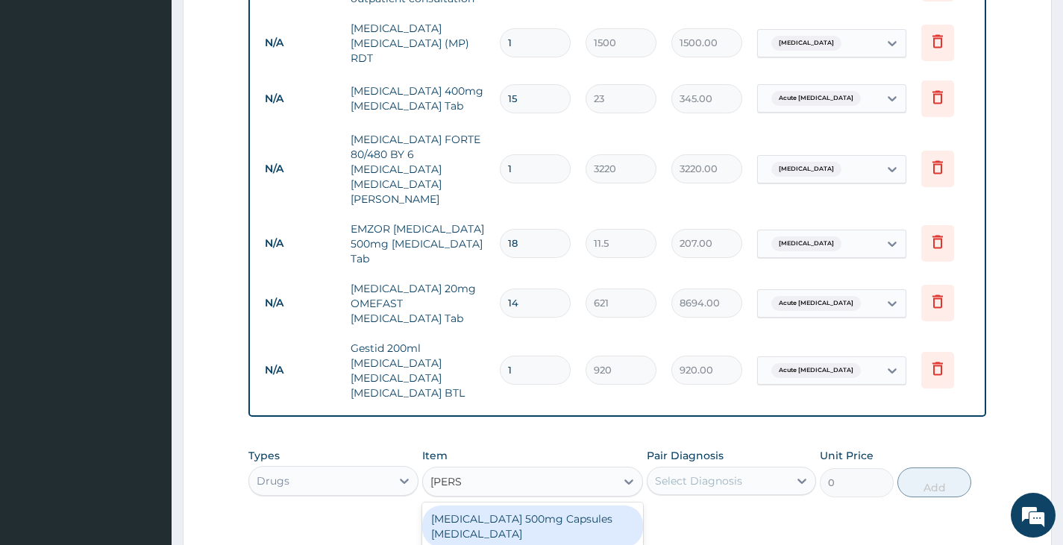
type input "LORAT"
click at [518, 506] on div "LORATADINE 10 mg Loratadine Pck" at bounding box center [533, 527] width 222 height 42
type input "805"
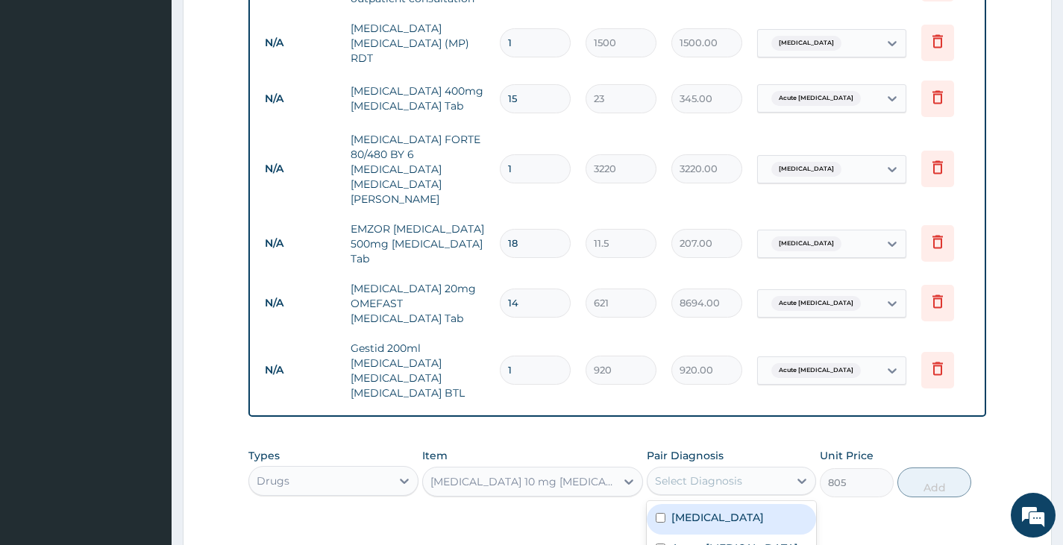
click at [682, 474] on div "Select Diagnosis" at bounding box center [698, 481] width 87 height 15
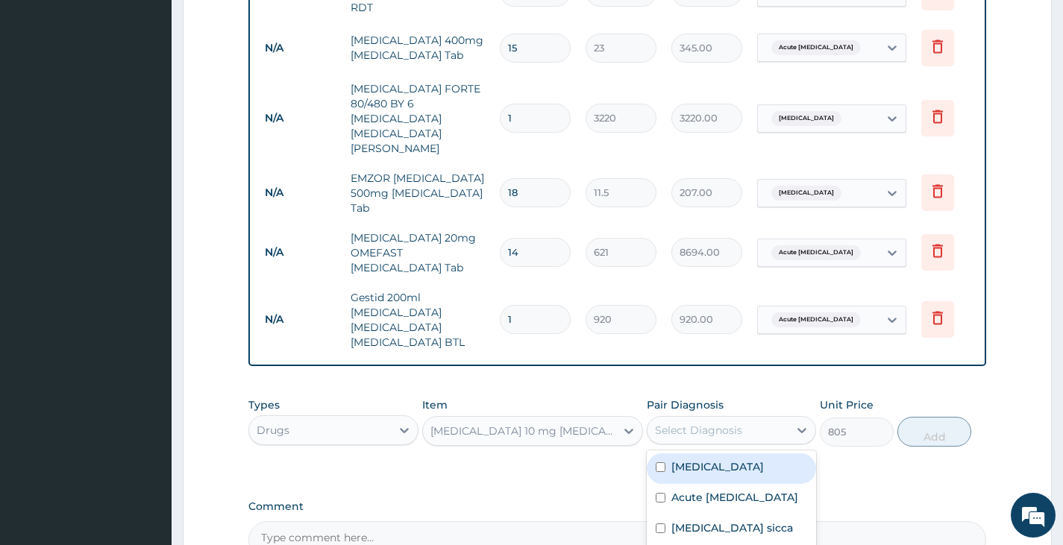
scroll to position [791, 0]
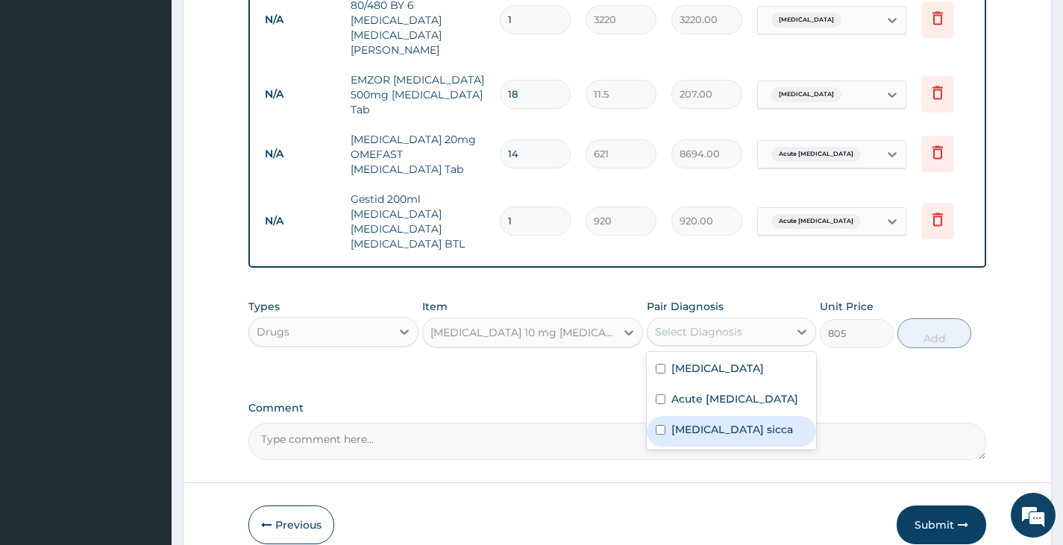
click at [665, 425] on input "checkbox" at bounding box center [661, 430] width 10 height 10
checkbox input "true"
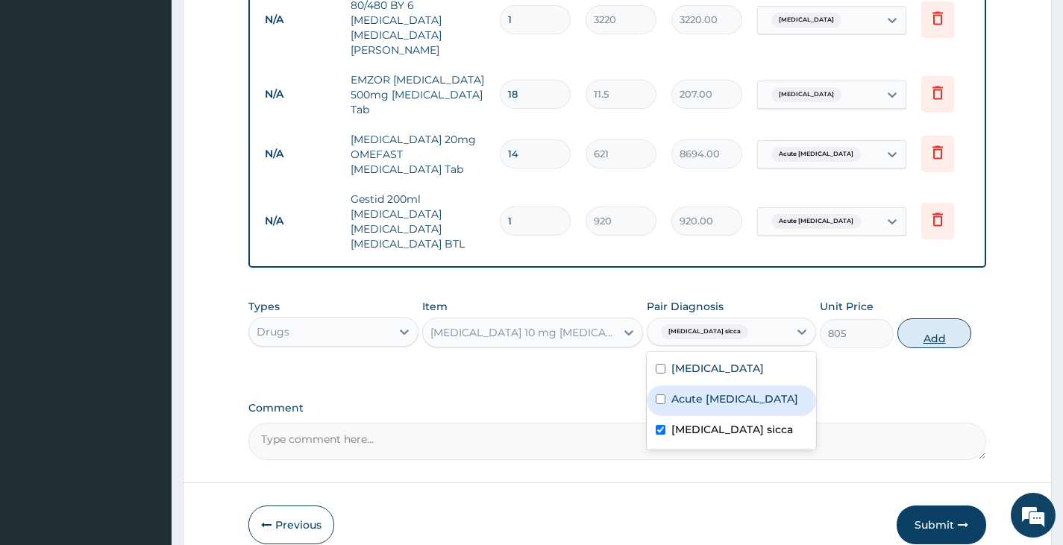
click at [946, 319] on button "Add" at bounding box center [934, 334] width 74 height 30
type input "0"
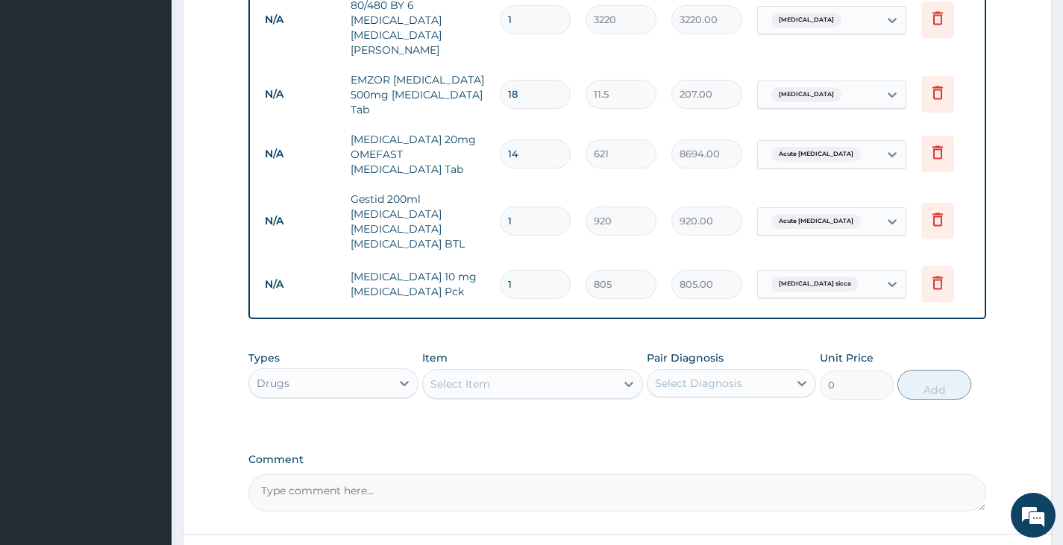
click at [527, 372] on div "Select Item" at bounding box center [519, 384] width 193 height 24
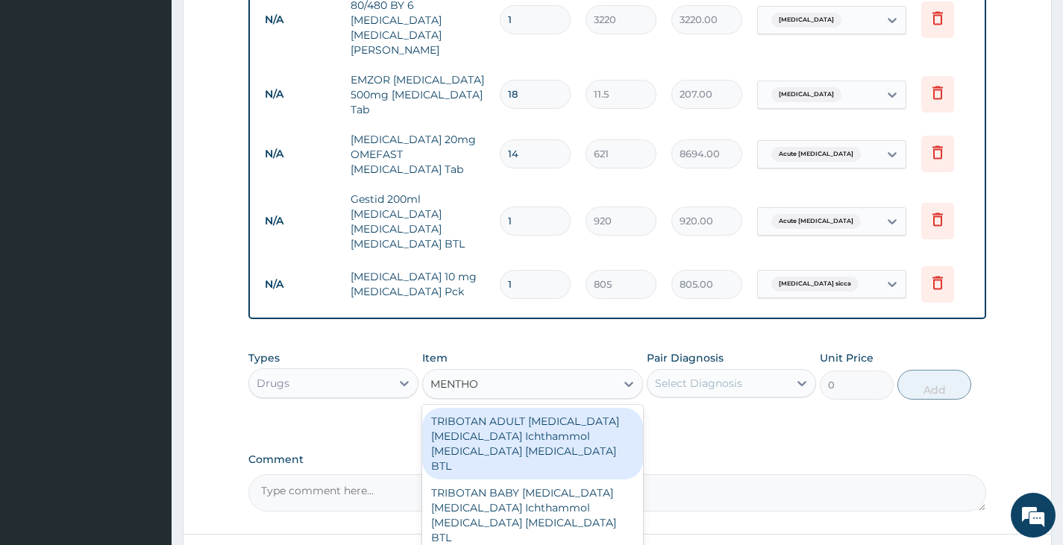
type input "MENTHOD"
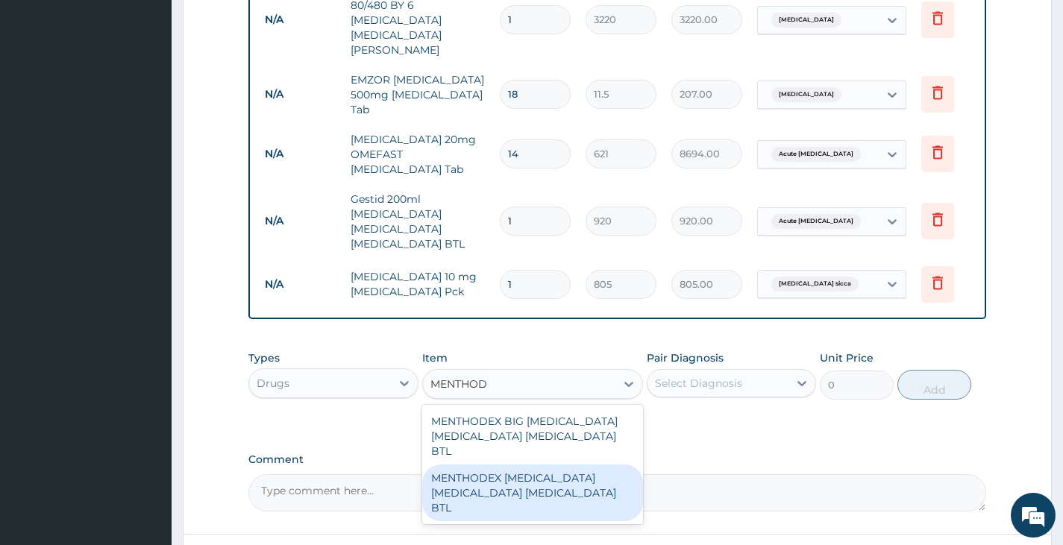
click at [512, 465] on div "MENTHODEX Ammonium chloride sodium citrate Menthol BTL" at bounding box center [533, 493] width 222 height 57
type input "1322.5"
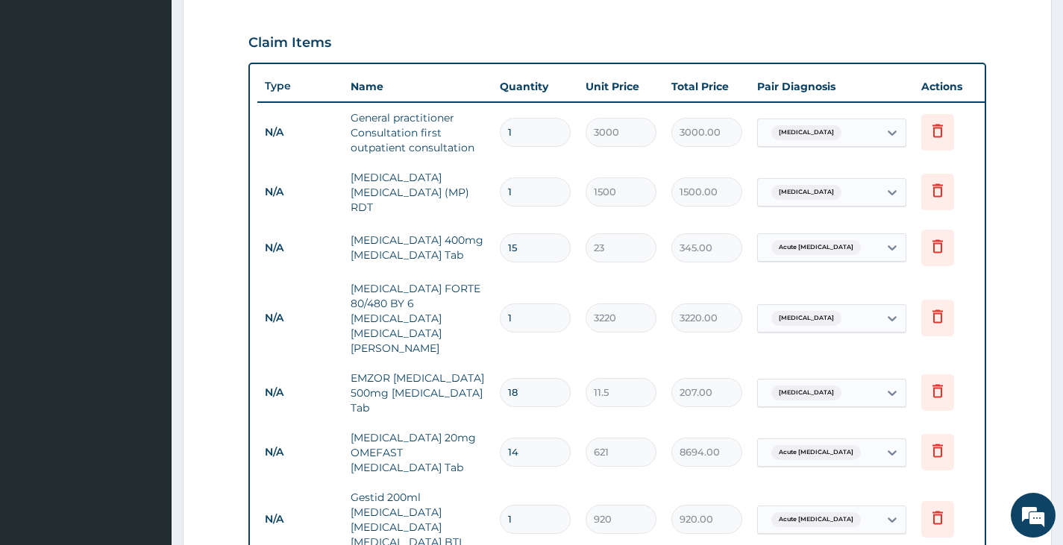
scroll to position [194, 0]
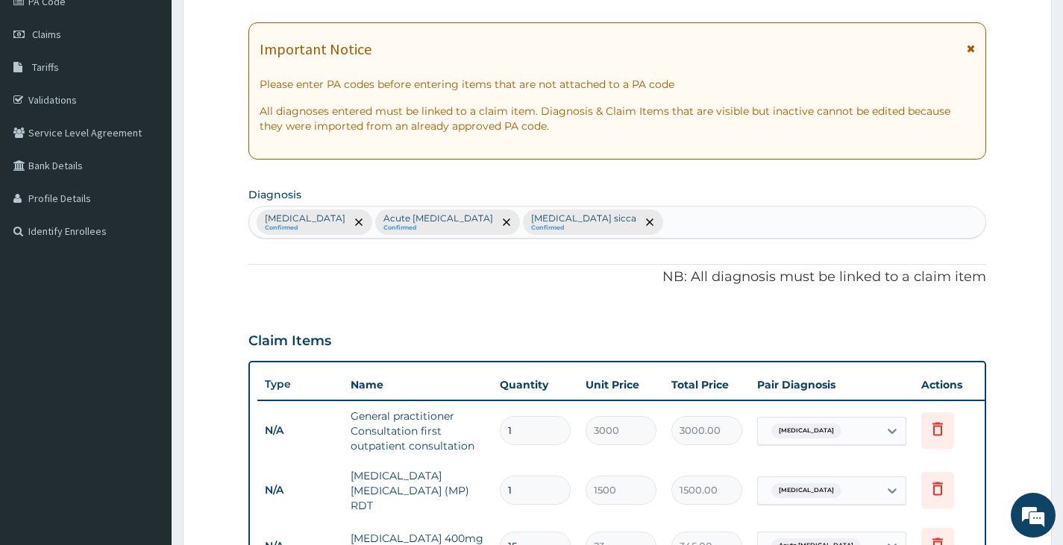
click at [596, 212] on div "Malaria Confirmed Acute peptic ulcer Confirmed Rhinitis sicca Confirmed" at bounding box center [617, 222] width 736 height 31
type input "V"
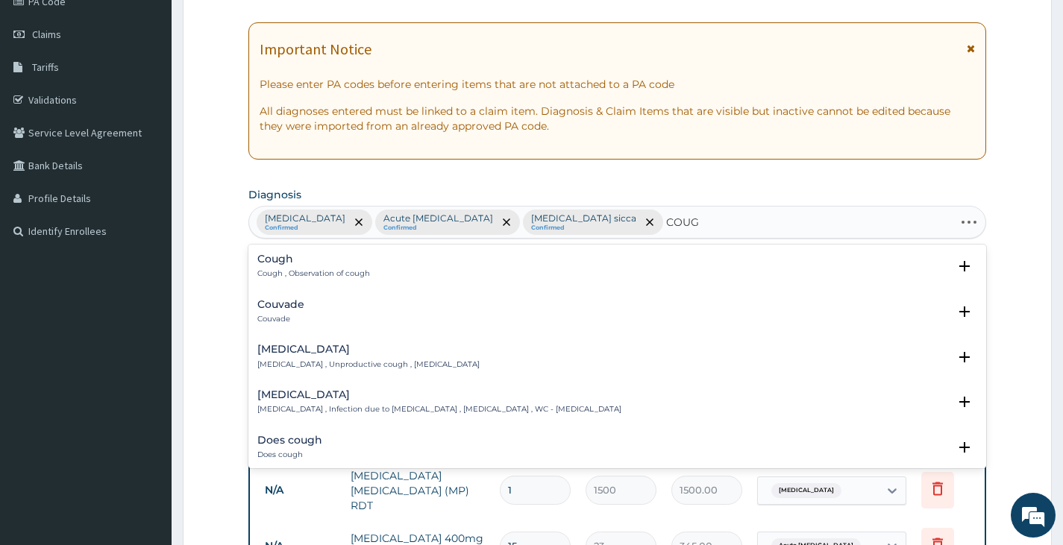
type input "COUGH"
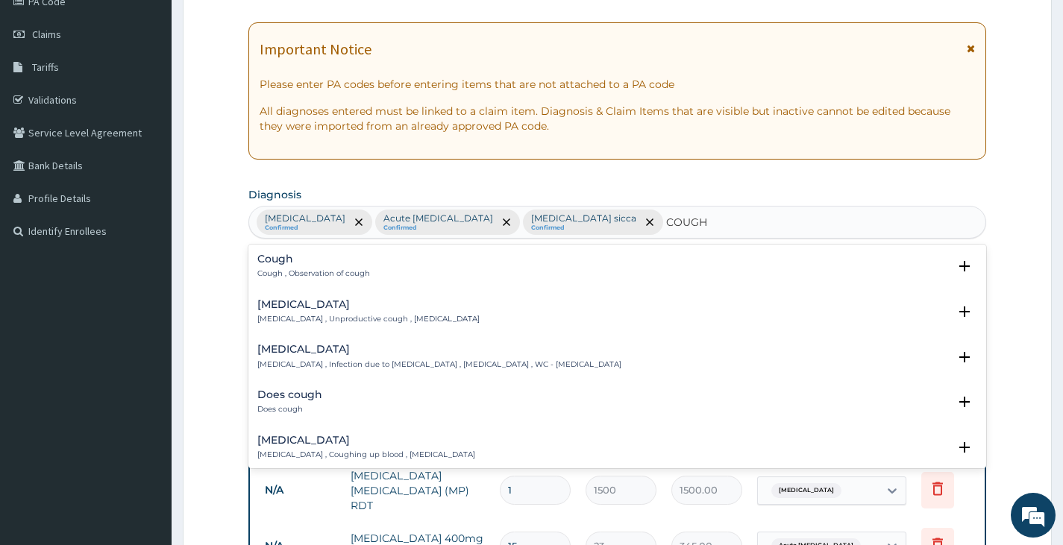
click at [272, 263] on h4 "Cough" at bounding box center [313, 259] width 113 height 11
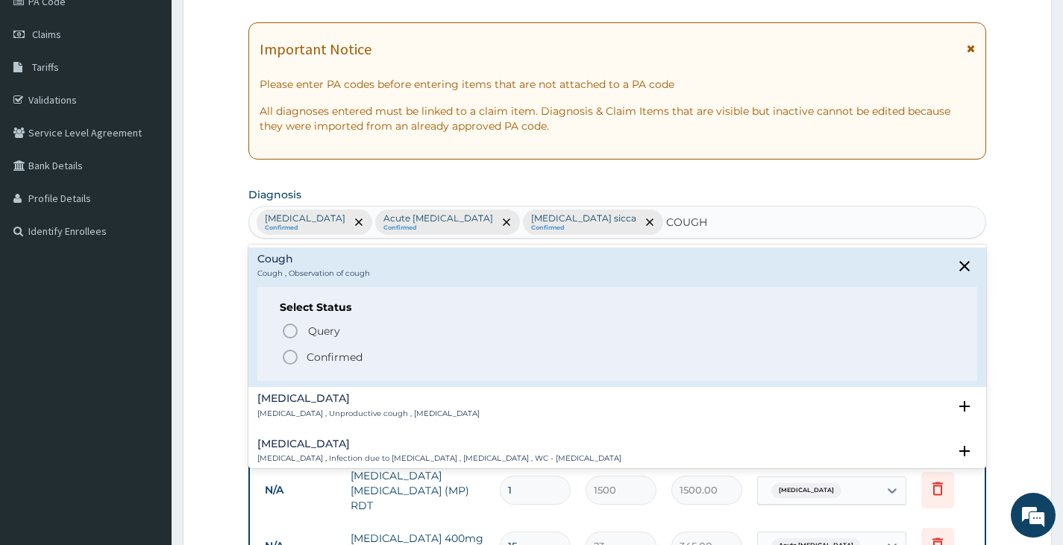
click at [287, 359] on icon "status option filled" at bounding box center [290, 357] width 18 height 18
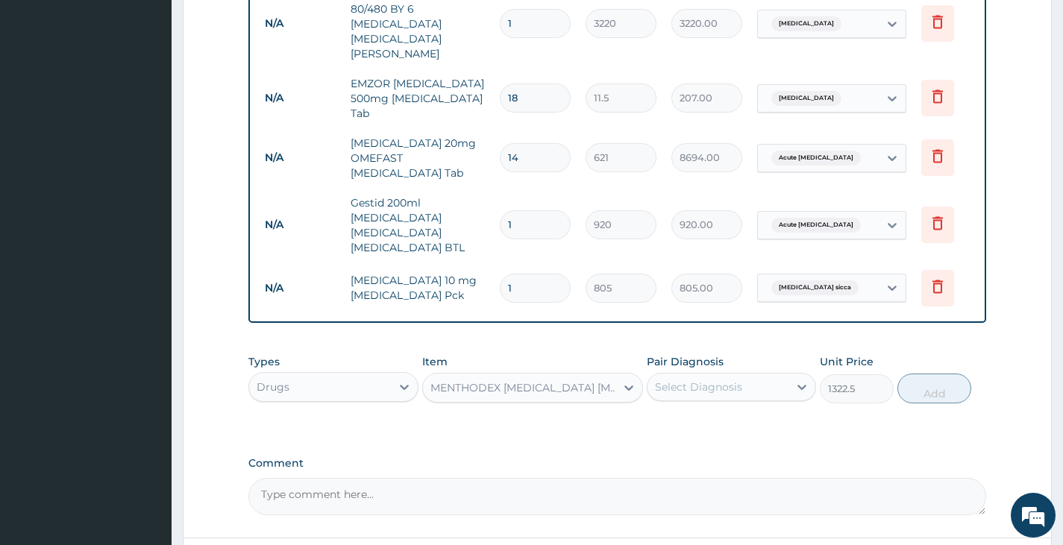
scroll to position [791, 0]
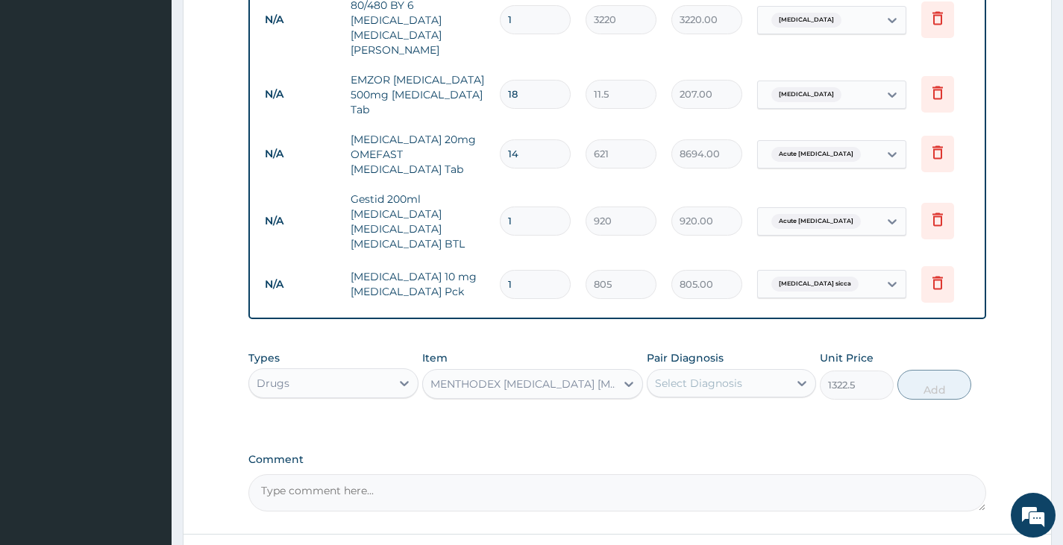
click at [708, 376] on div "Select Diagnosis" at bounding box center [698, 383] width 87 height 15
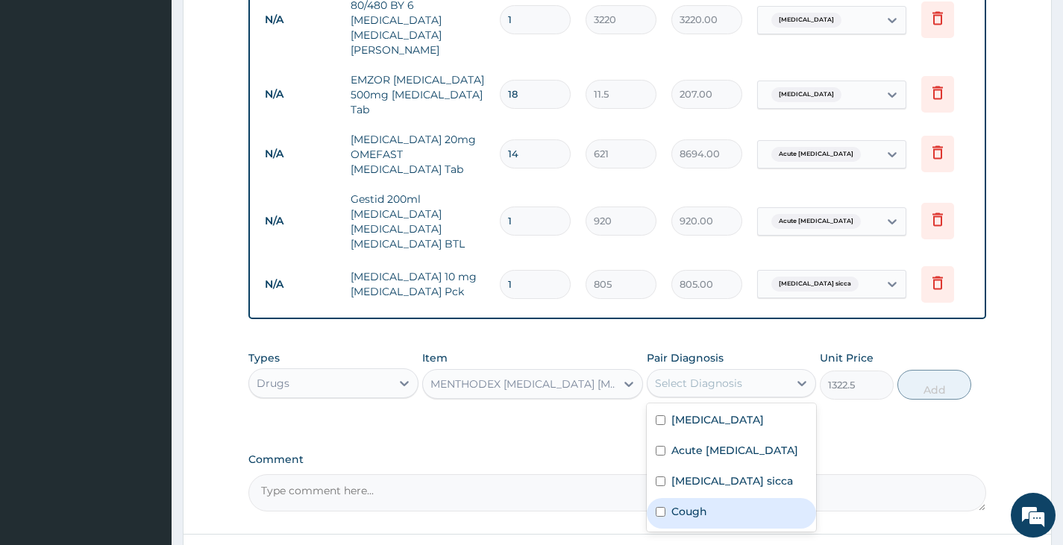
click at [656, 507] on input "checkbox" at bounding box center [661, 512] width 10 height 10
checkbox input "true"
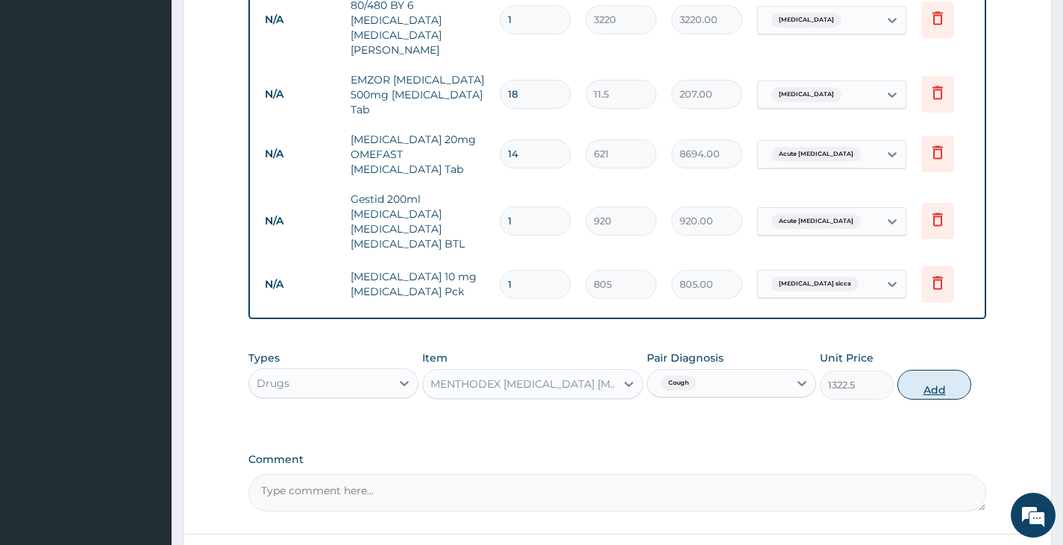
click at [944, 370] on button "Add" at bounding box center [934, 385] width 74 height 30
type input "0"
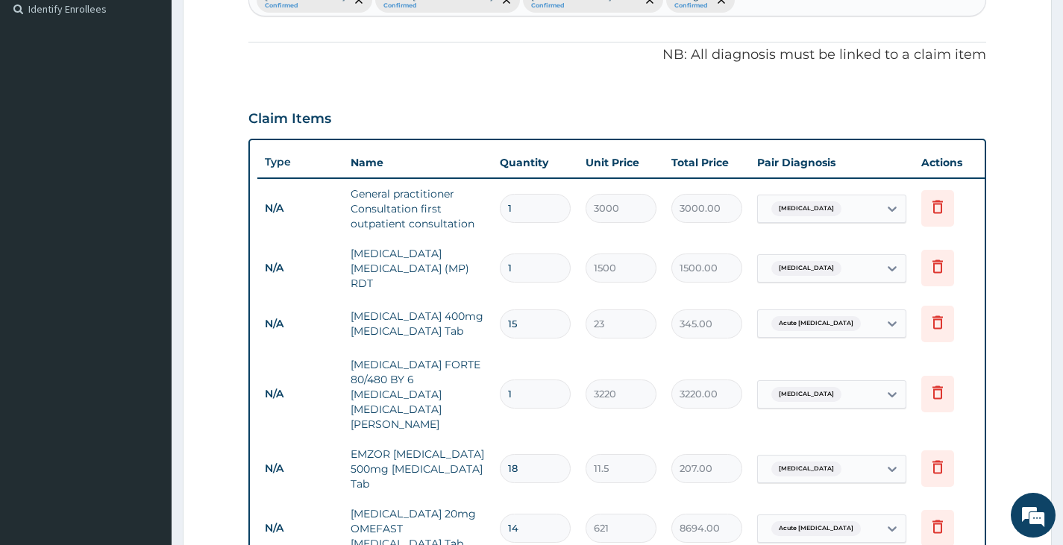
scroll to position [418, 0]
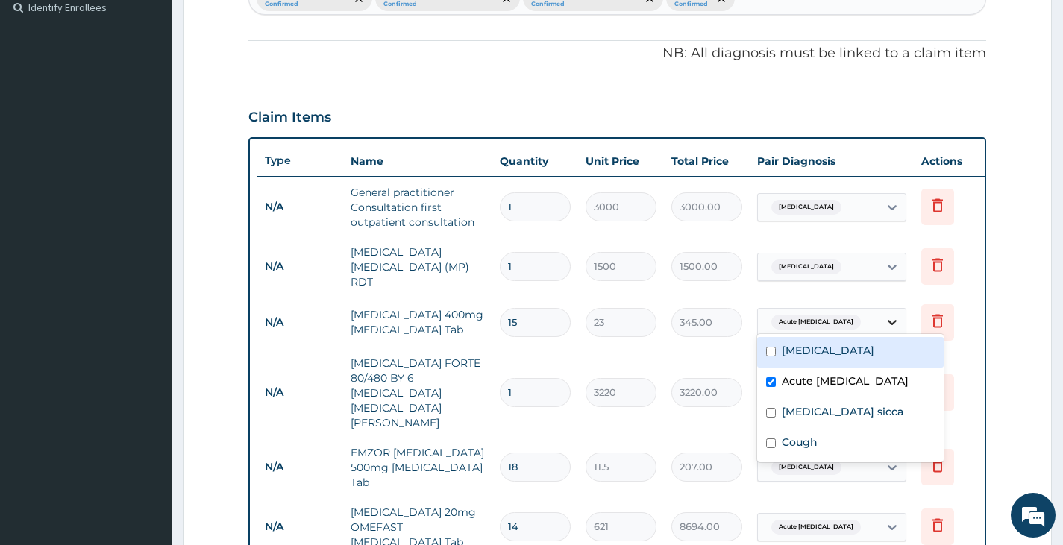
click at [893, 320] on icon at bounding box center [892, 322] width 9 height 5
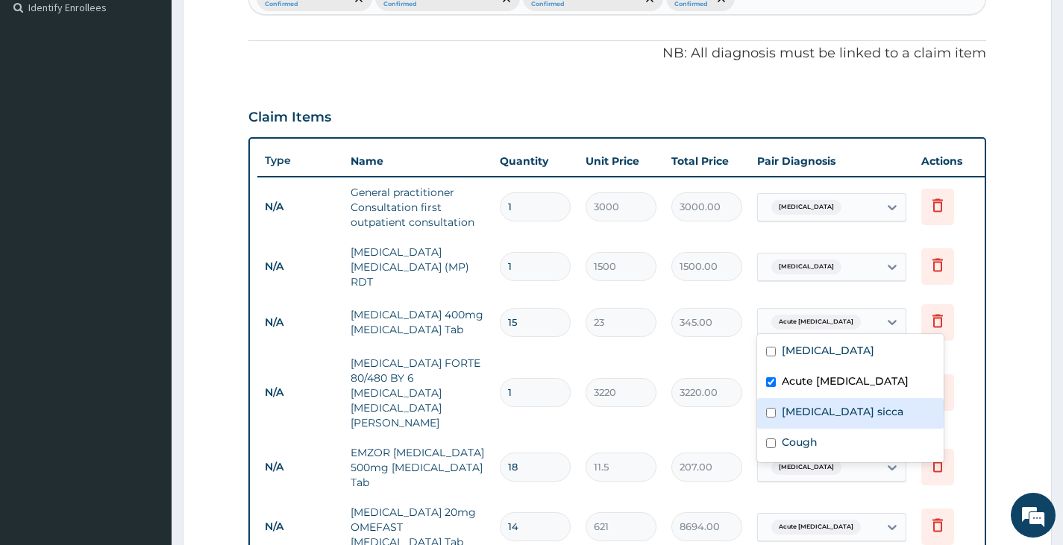
click at [774, 413] on input "checkbox" at bounding box center [771, 413] width 10 height 10
checkbox input "true"
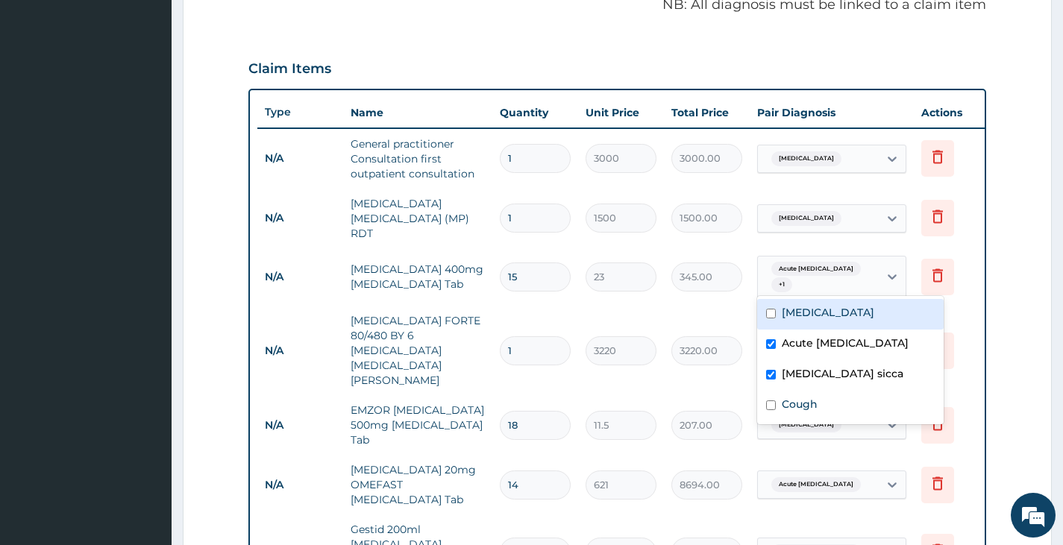
scroll to position [492, 0]
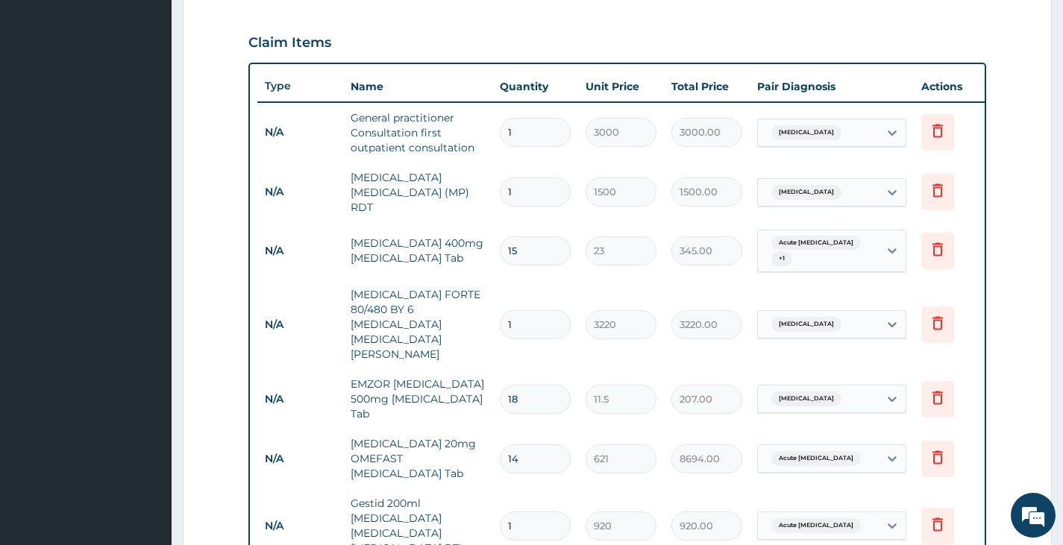
click at [1002, 348] on form "Step 2 of 2 PA Code / Prescription Code Enter Code(Secondary Care Only) Encount…" at bounding box center [617, 292] width 869 height 1411
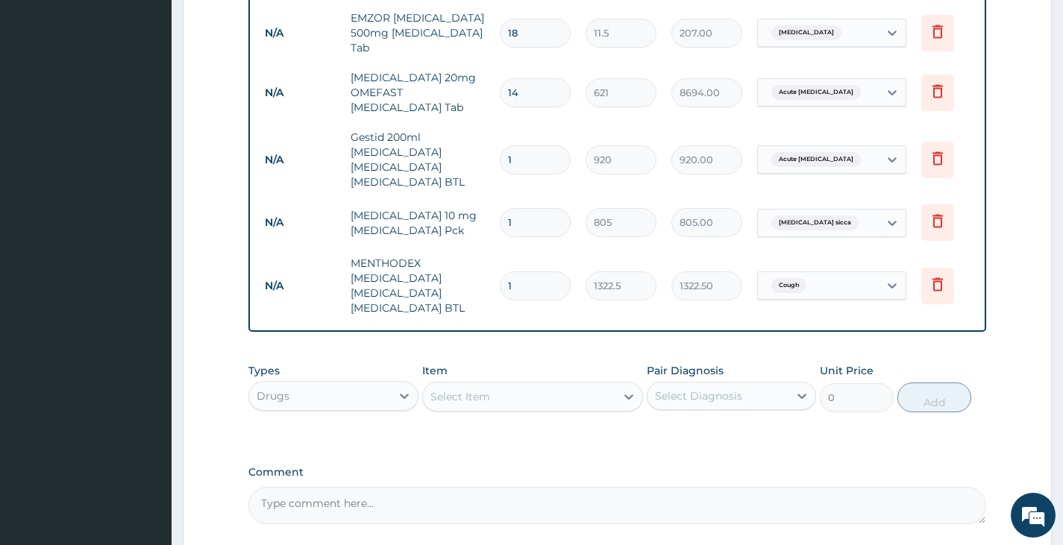
scroll to position [967, 0]
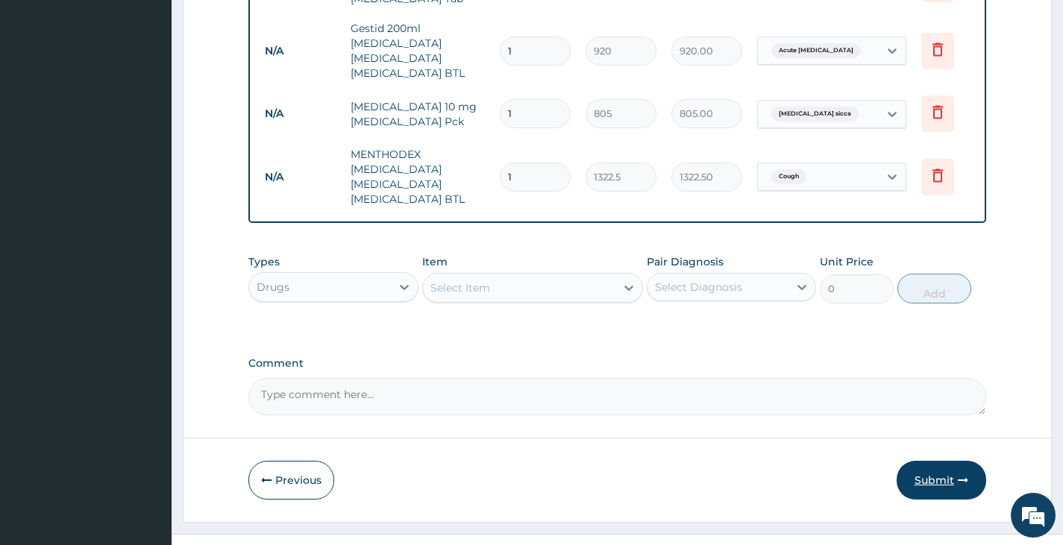
click at [924, 461] on button "Submit" at bounding box center [942, 480] width 90 height 39
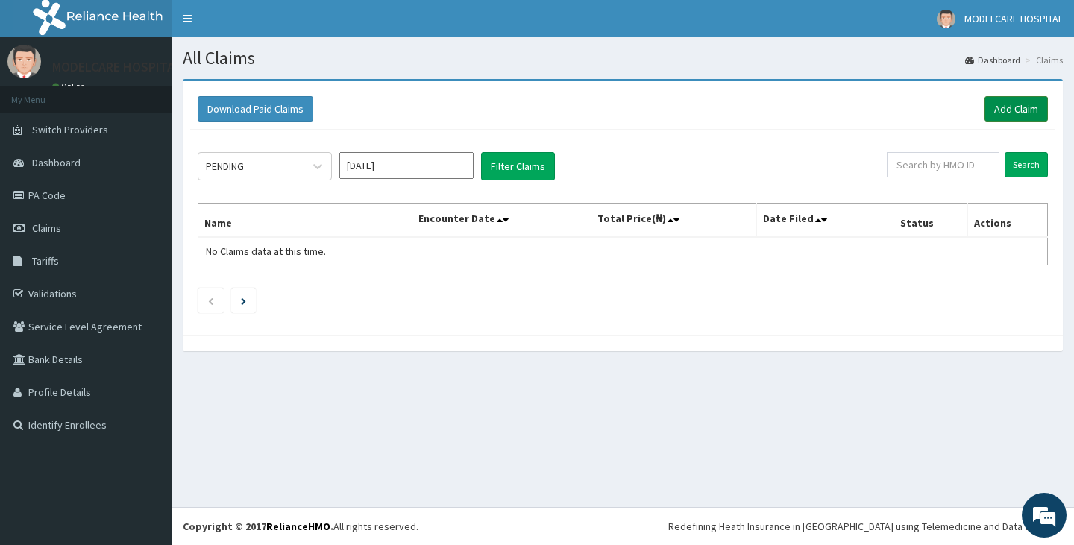
click at [1018, 113] on link "Add Claim" at bounding box center [1016, 108] width 63 height 25
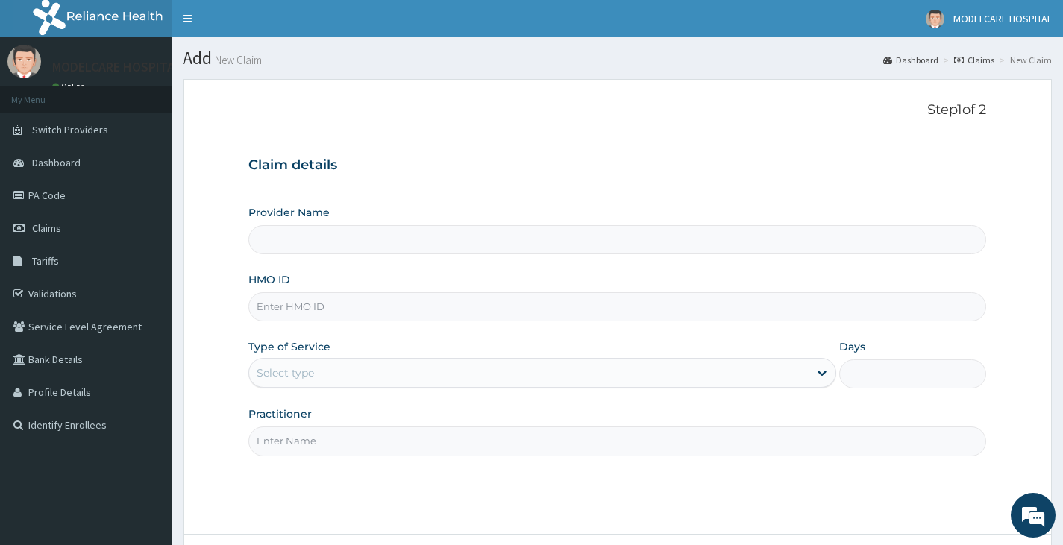
click at [346, 301] on input "HMO ID" at bounding box center [617, 306] width 738 height 29
type input "MODELCARE HOSPITAL"
type input "FCS/10181/A"
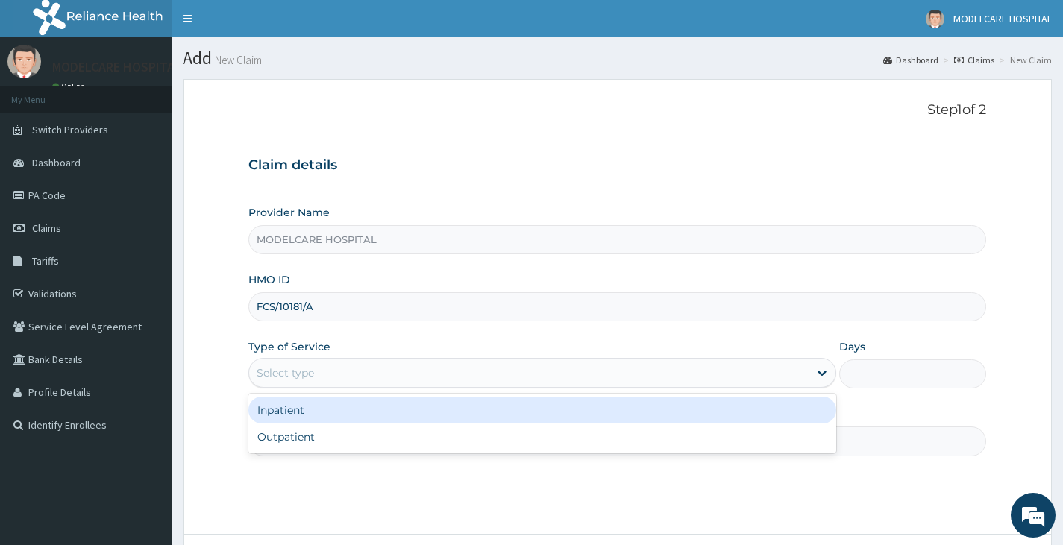
click at [398, 371] on div "Select type" at bounding box center [528, 373] width 559 height 24
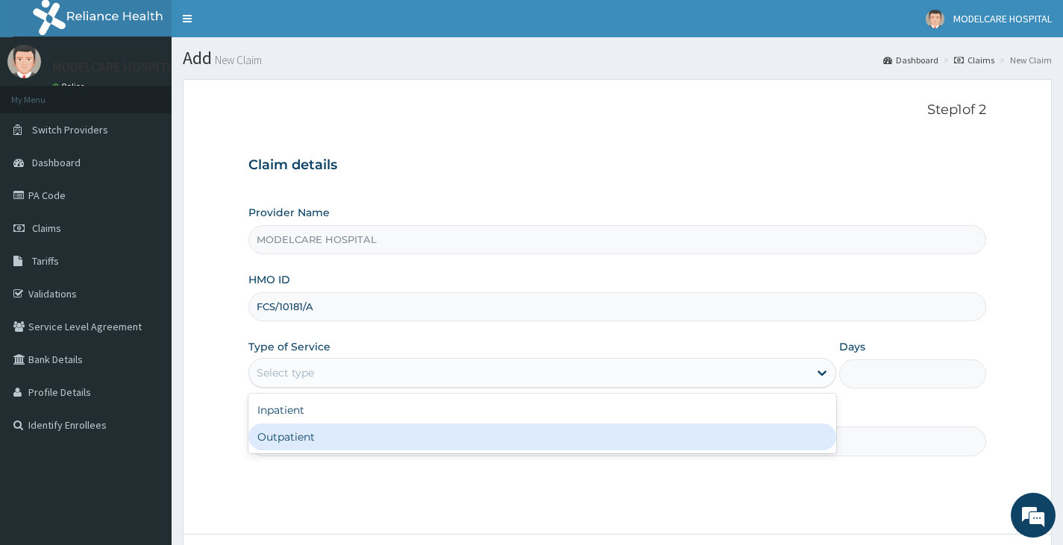
click at [363, 427] on div "Outpatient" at bounding box center [542, 437] width 588 height 27
type input "1"
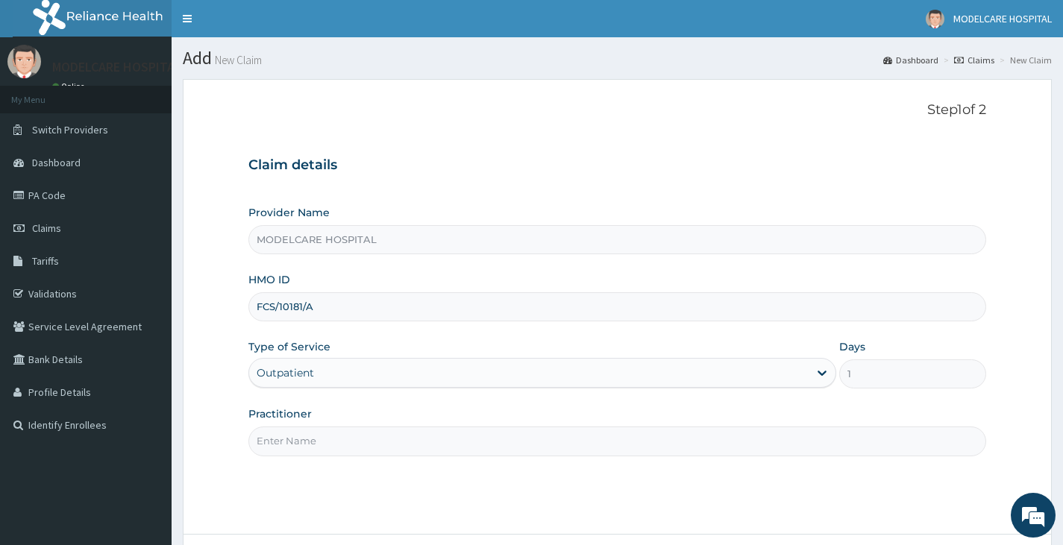
scroll to position [123, 0]
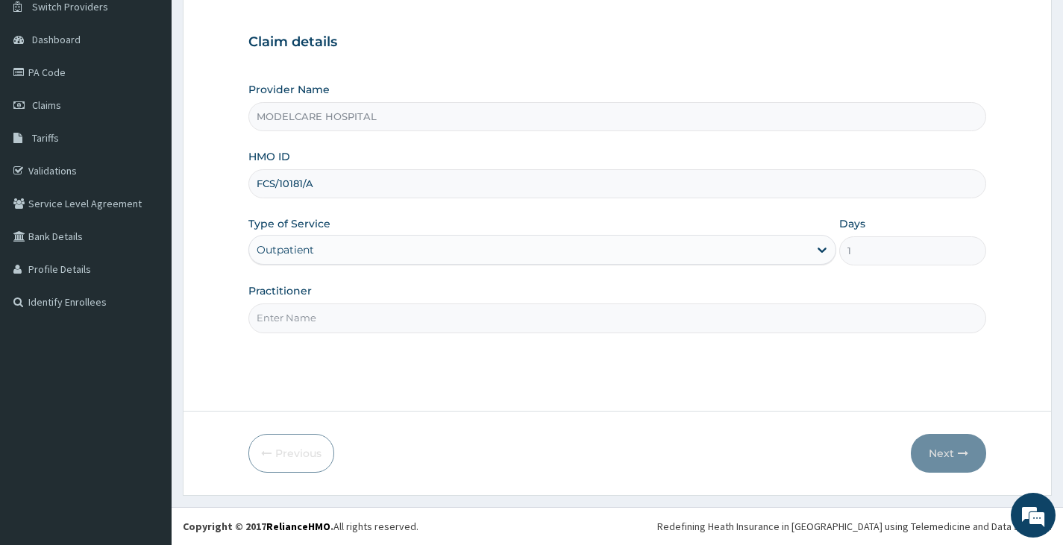
click at [445, 316] on input "Practitioner" at bounding box center [617, 318] width 738 height 29
type input "DR [PERSON_NAME]"
click at [953, 451] on button "Next" at bounding box center [948, 453] width 75 height 39
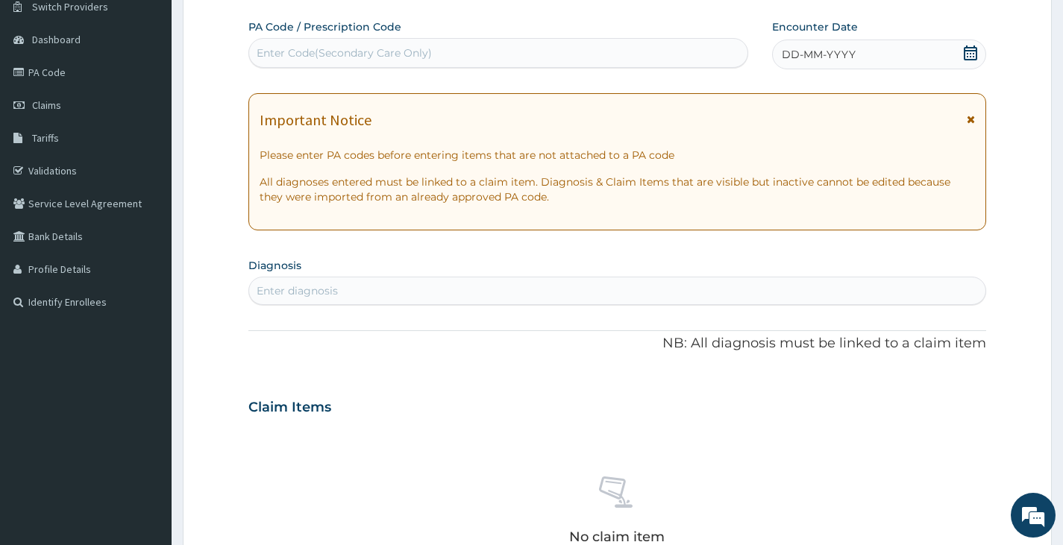
click at [404, 289] on div "Enter diagnosis" at bounding box center [617, 291] width 736 height 24
type input "[MEDICAL_DATA]"
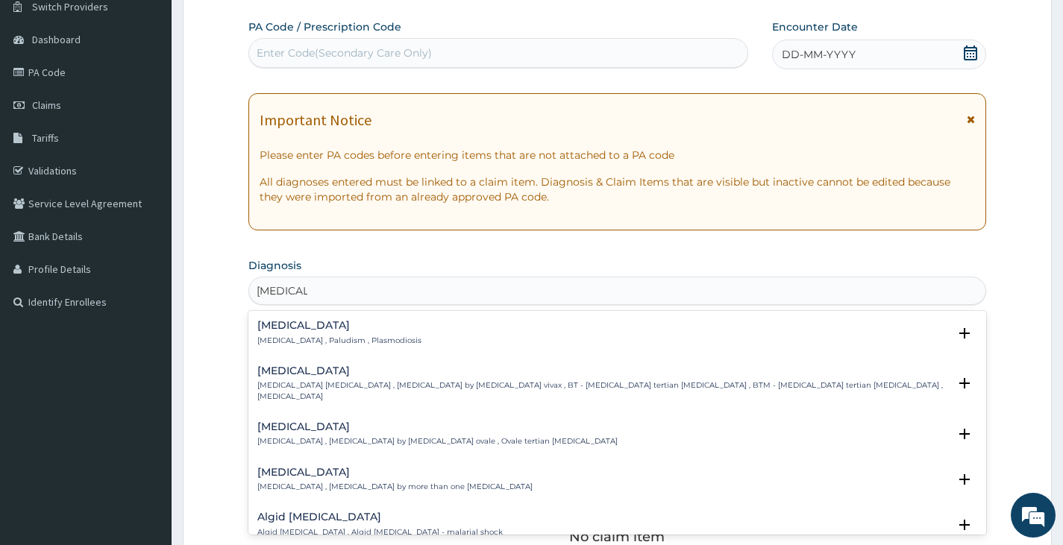
click at [284, 327] on h4 "[MEDICAL_DATA]" at bounding box center [339, 325] width 164 height 11
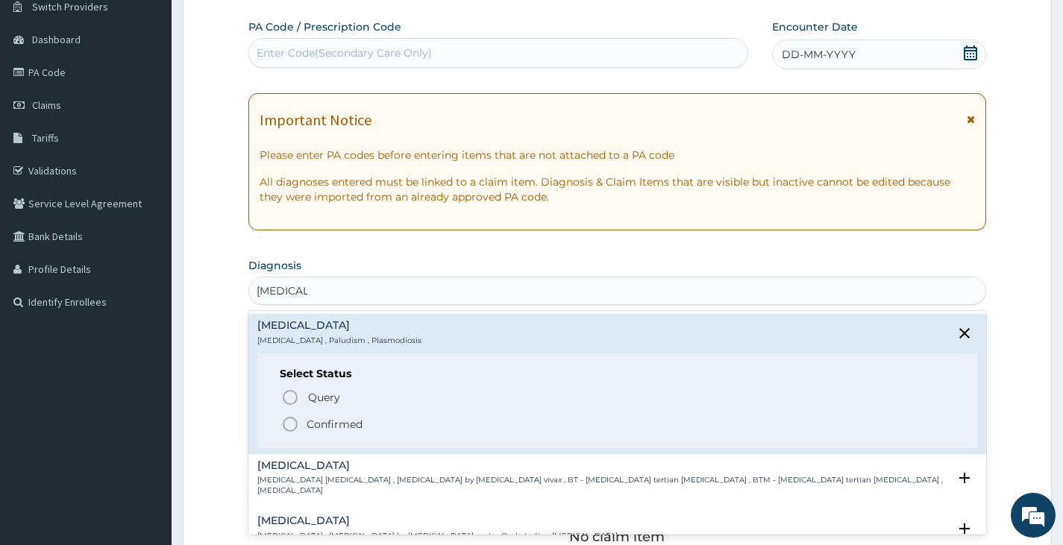
click at [294, 422] on icon "status option filled" at bounding box center [290, 424] width 18 height 18
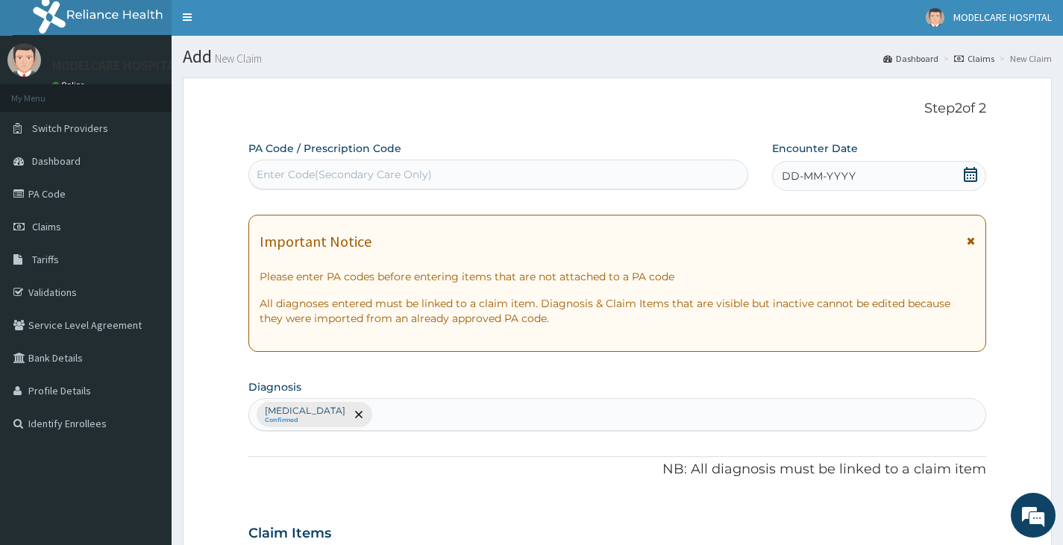
scroll to position [0, 0]
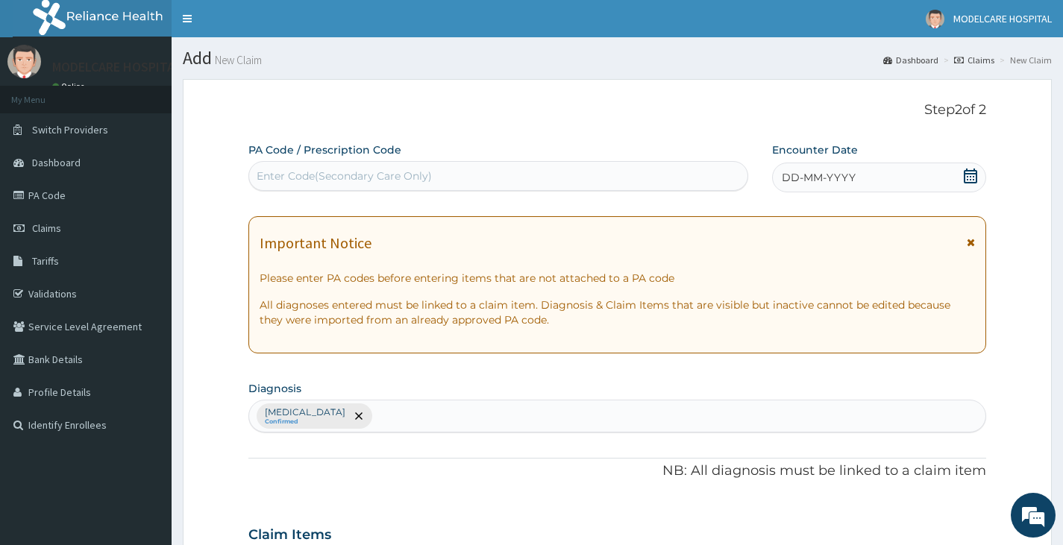
click at [962, 177] on div "DD-MM-YYYY" at bounding box center [879, 178] width 214 height 30
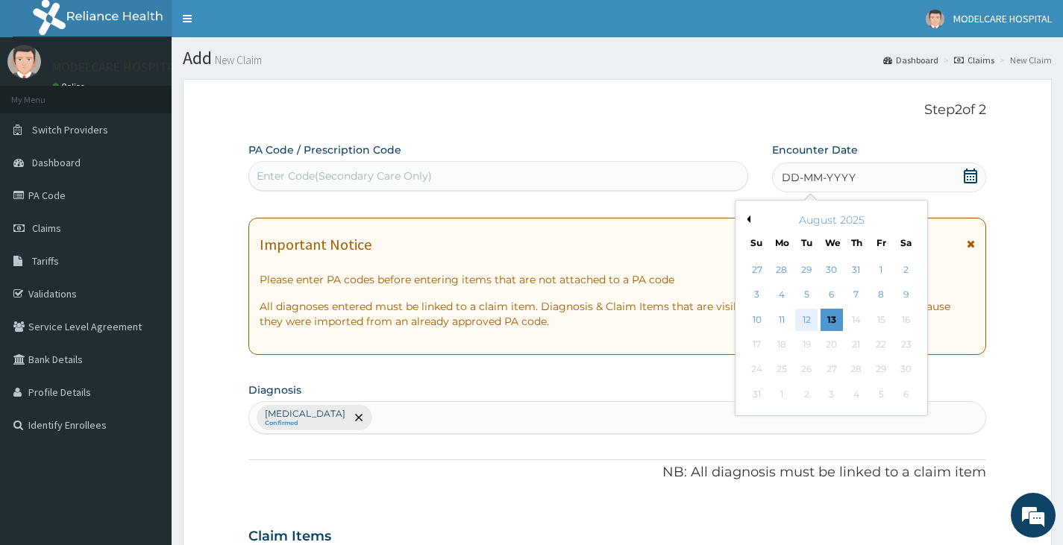
click at [800, 321] on div "12" at bounding box center [806, 320] width 22 height 22
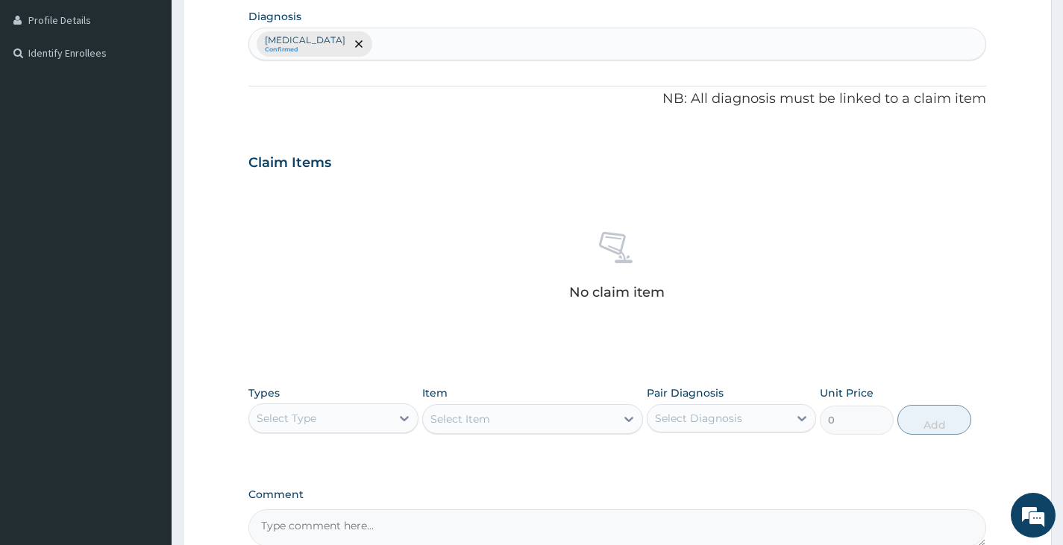
scroll to position [373, 0]
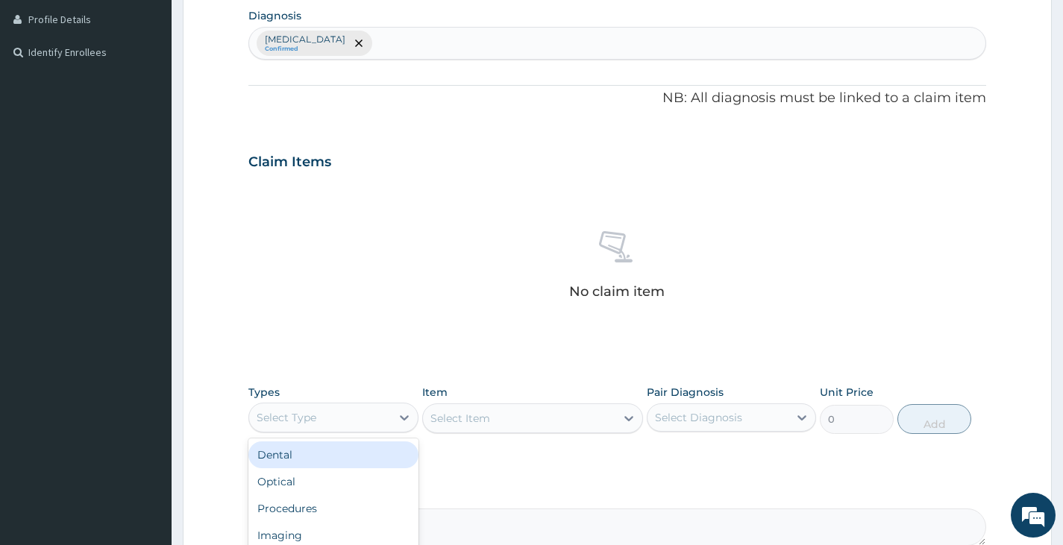
click at [381, 419] on div "Select Type" at bounding box center [319, 418] width 141 height 24
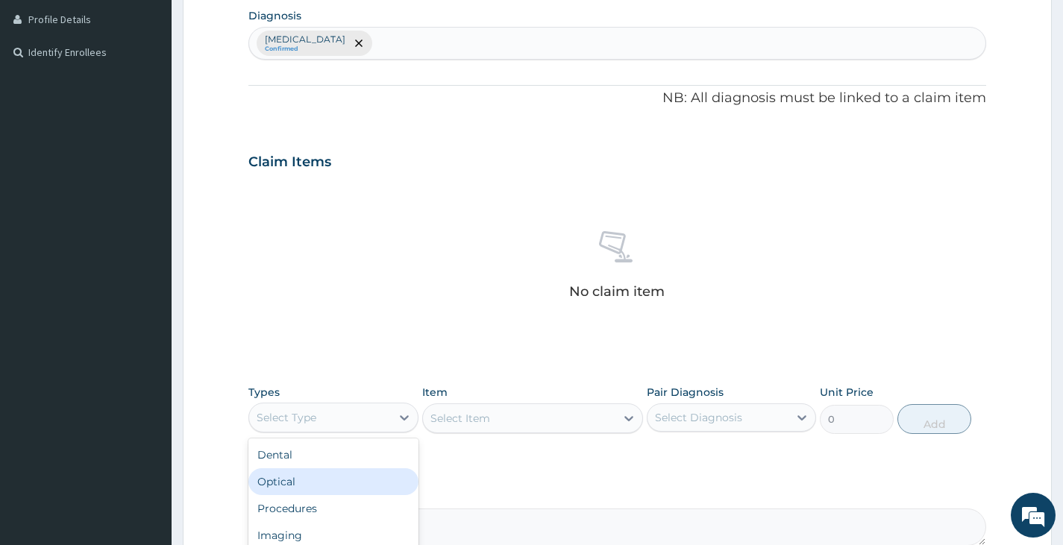
scroll to position [51, 0]
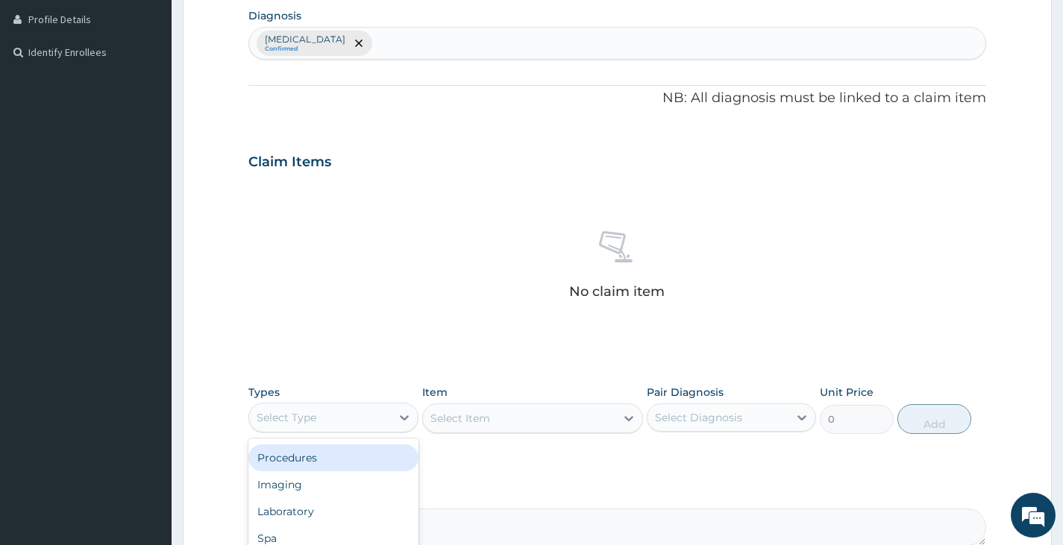
click at [331, 464] on div "Procedures" at bounding box center [332, 458] width 169 height 27
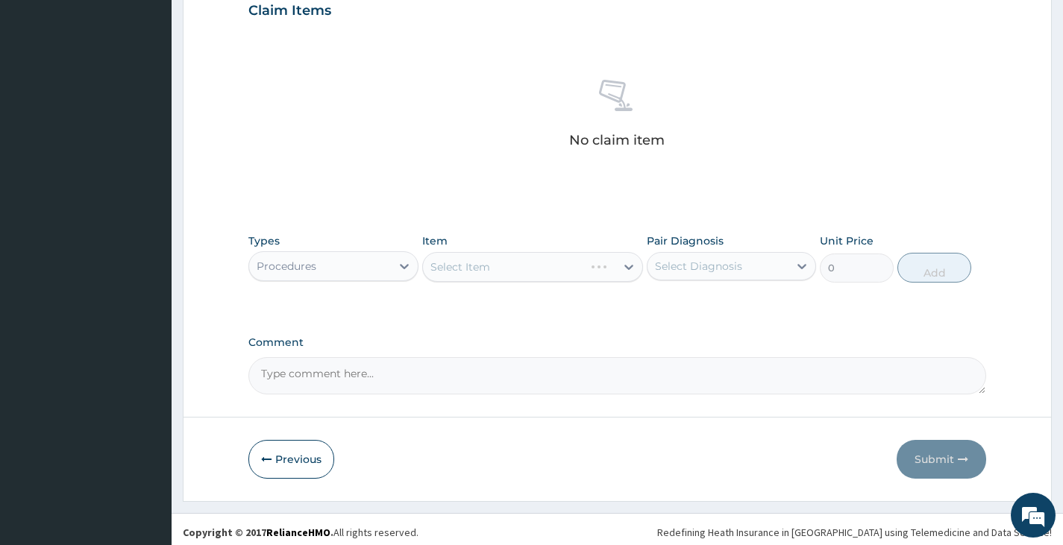
scroll to position [530, 0]
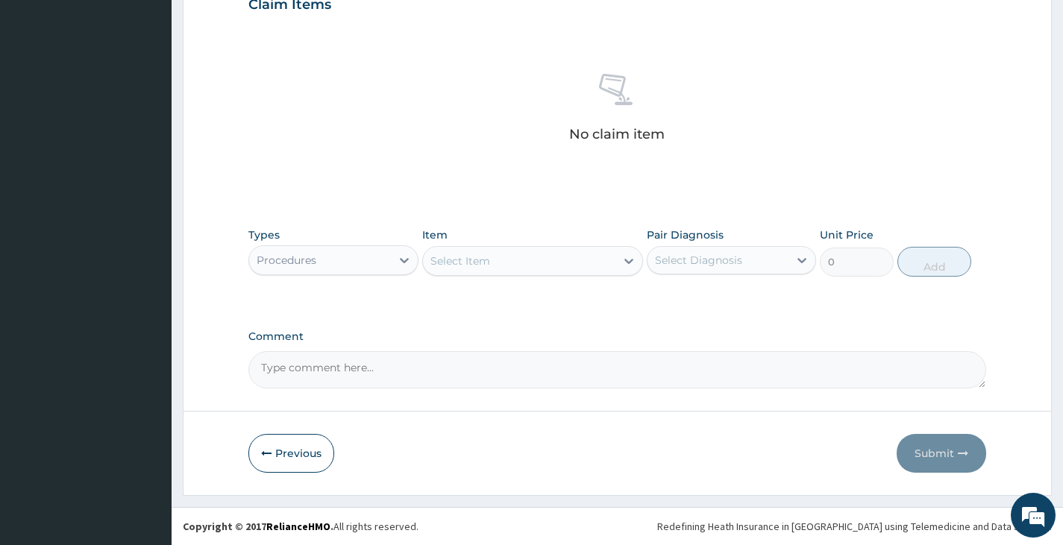
click at [539, 269] on div "Select Item" at bounding box center [519, 261] width 193 height 24
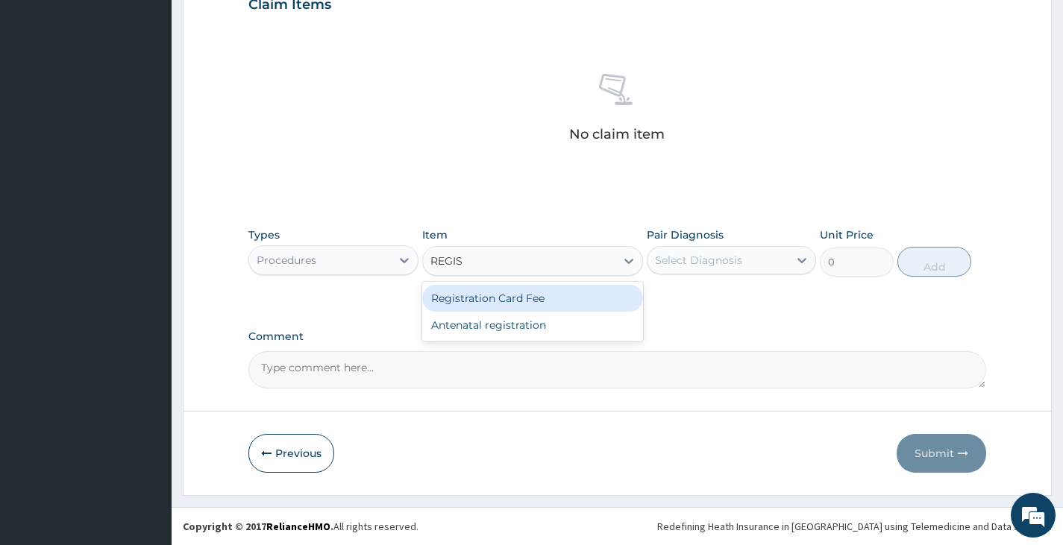
type input "REGIST"
click at [525, 299] on div "Registration Card Fee" at bounding box center [533, 298] width 222 height 27
type input "2000"
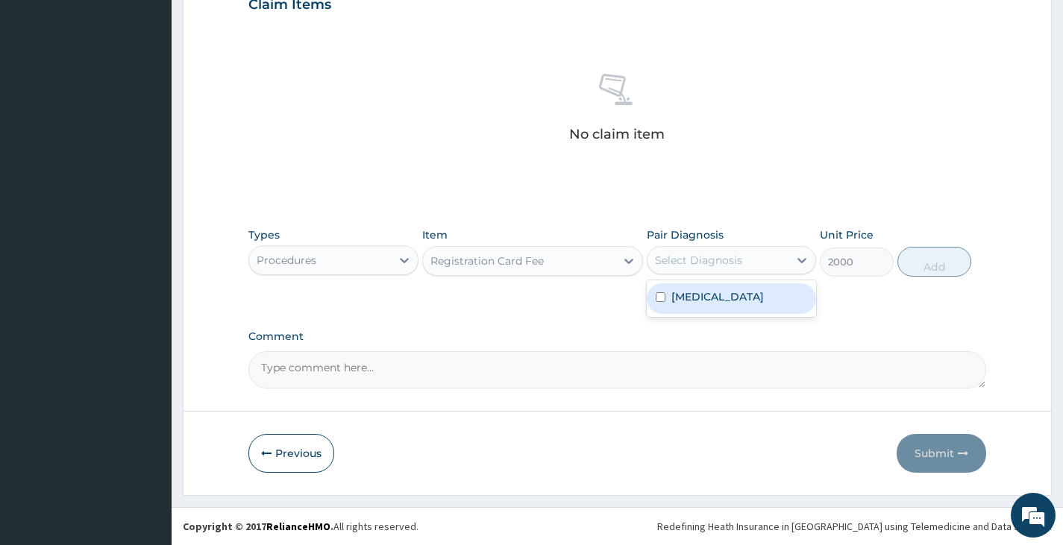
click at [670, 265] on div "Select Diagnosis" at bounding box center [698, 260] width 87 height 15
click at [662, 298] on input "checkbox" at bounding box center [661, 297] width 10 height 10
checkbox input "true"
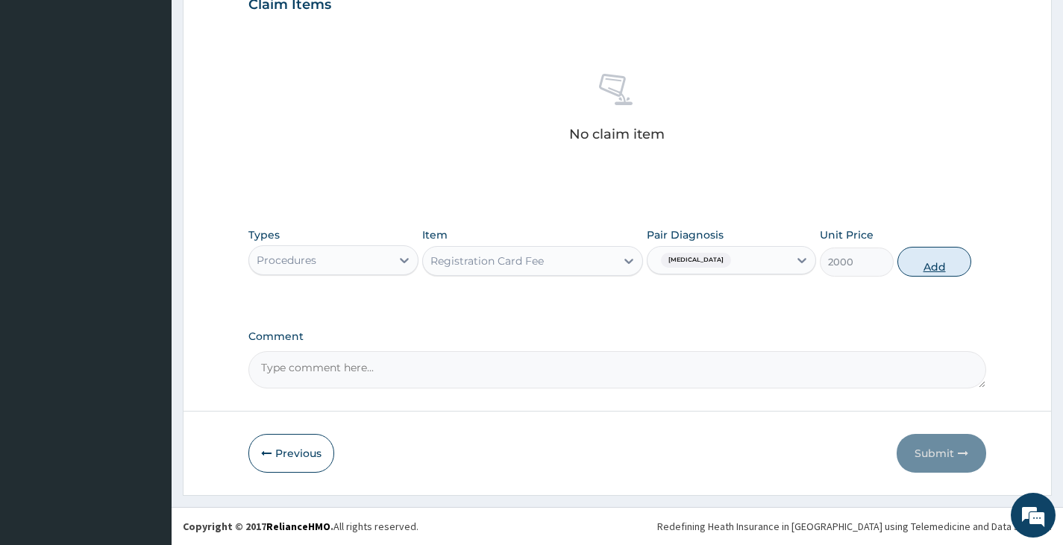
click at [941, 260] on button "Add" at bounding box center [934, 262] width 74 height 30
type input "0"
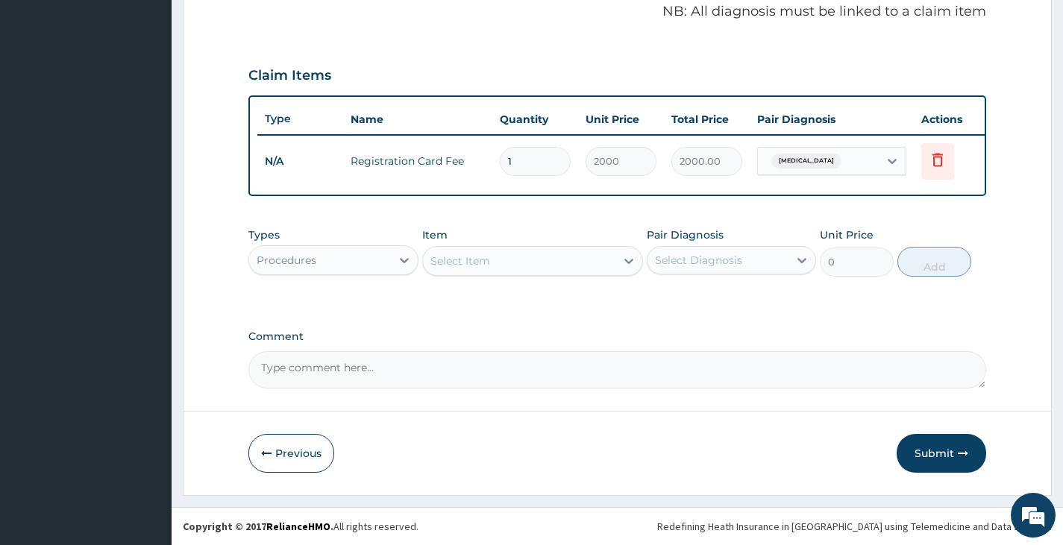
click at [589, 265] on div "Select Item" at bounding box center [519, 261] width 193 height 24
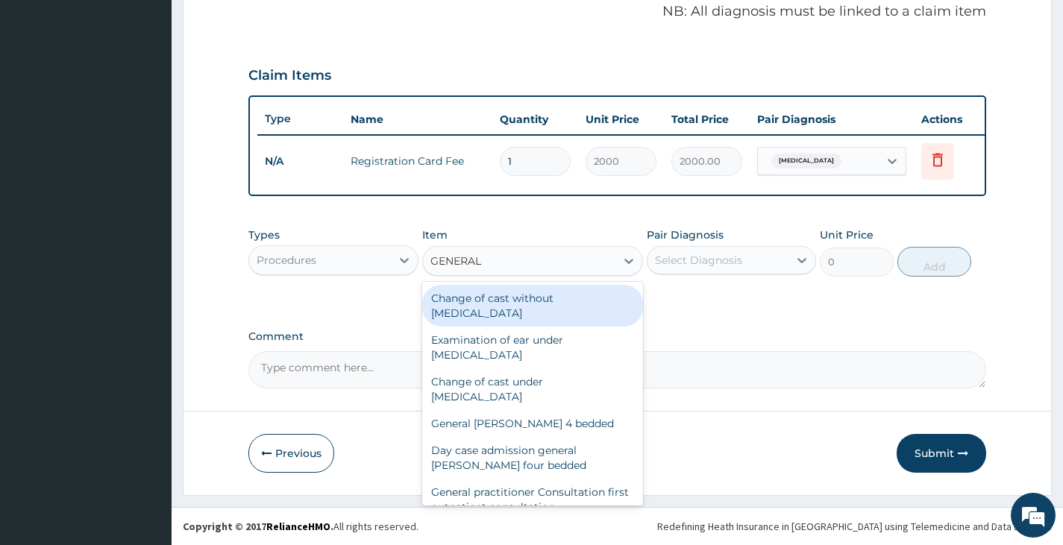
type input "GENERAL P"
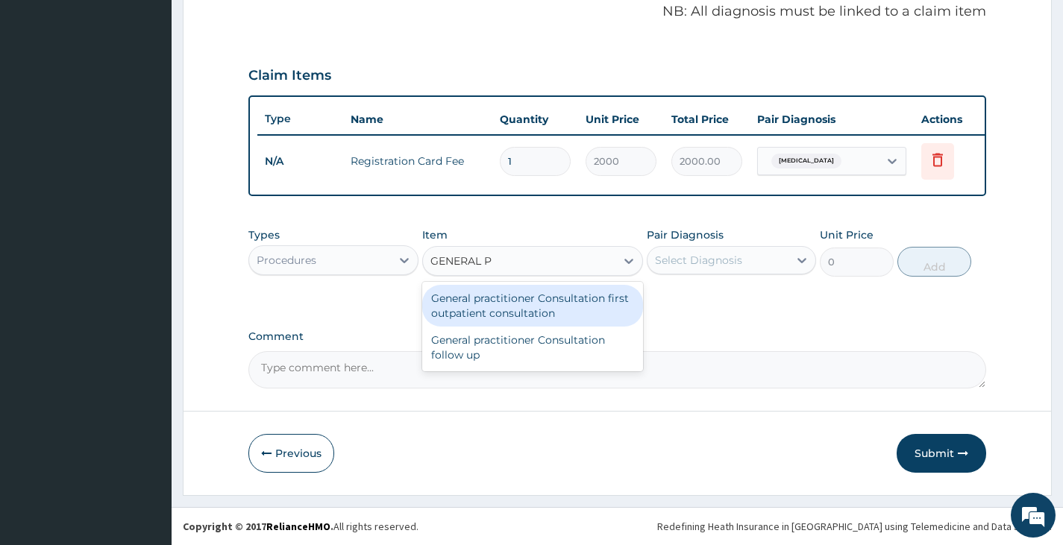
click at [573, 307] on div "General practitioner Consultation first outpatient consultation" at bounding box center [533, 306] width 222 height 42
type input "3000"
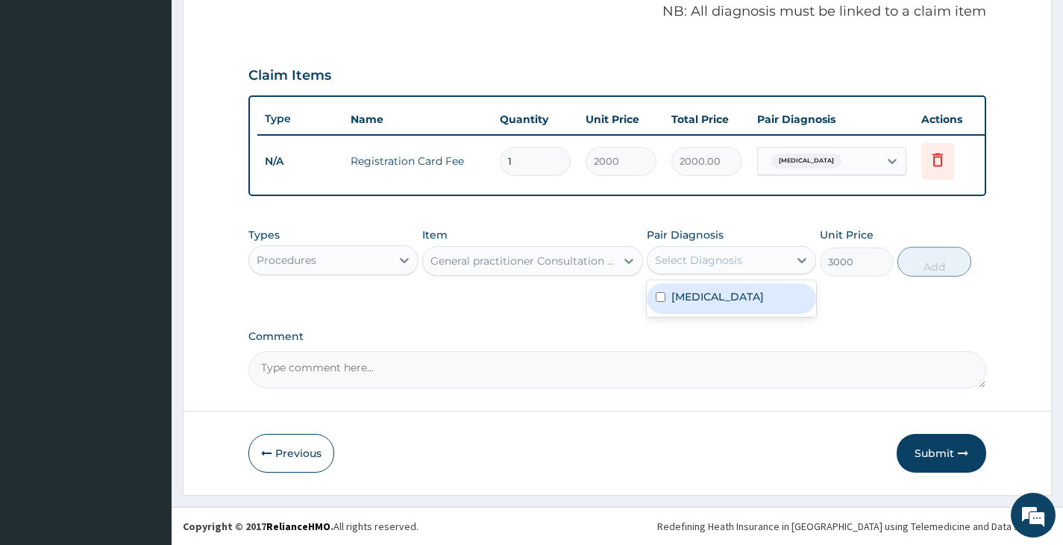
click at [712, 266] on div "Select Diagnosis" at bounding box center [698, 260] width 87 height 15
click at [656, 298] on input "checkbox" at bounding box center [661, 297] width 10 height 10
checkbox input "true"
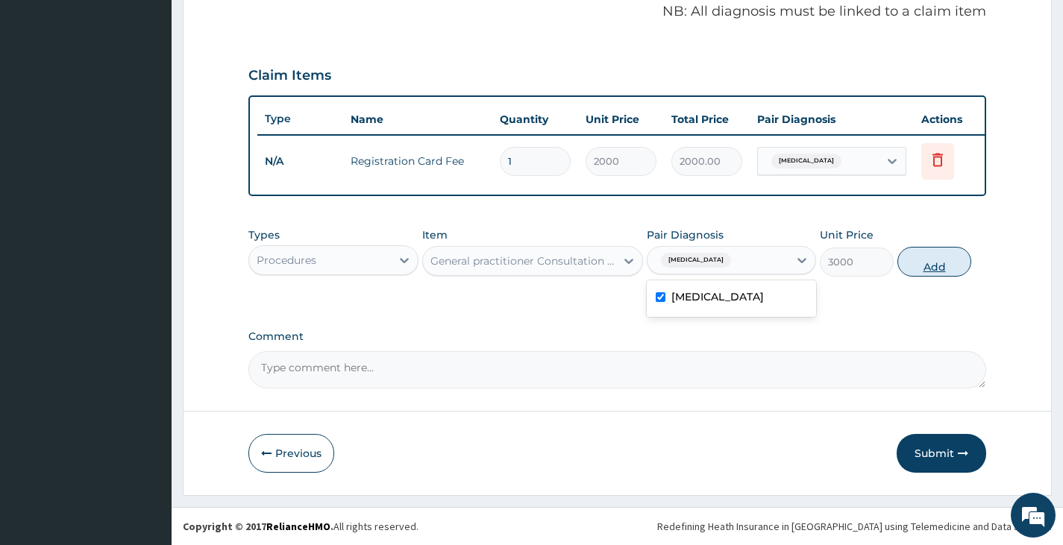
click at [917, 266] on button "Add" at bounding box center [934, 262] width 74 height 30
type input "0"
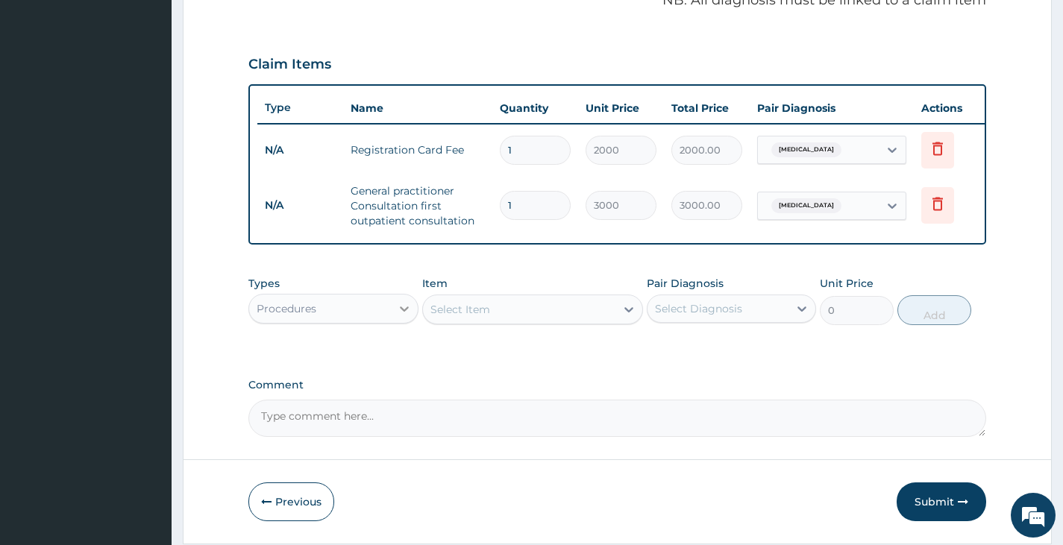
click at [407, 316] on icon at bounding box center [404, 308] width 15 height 15
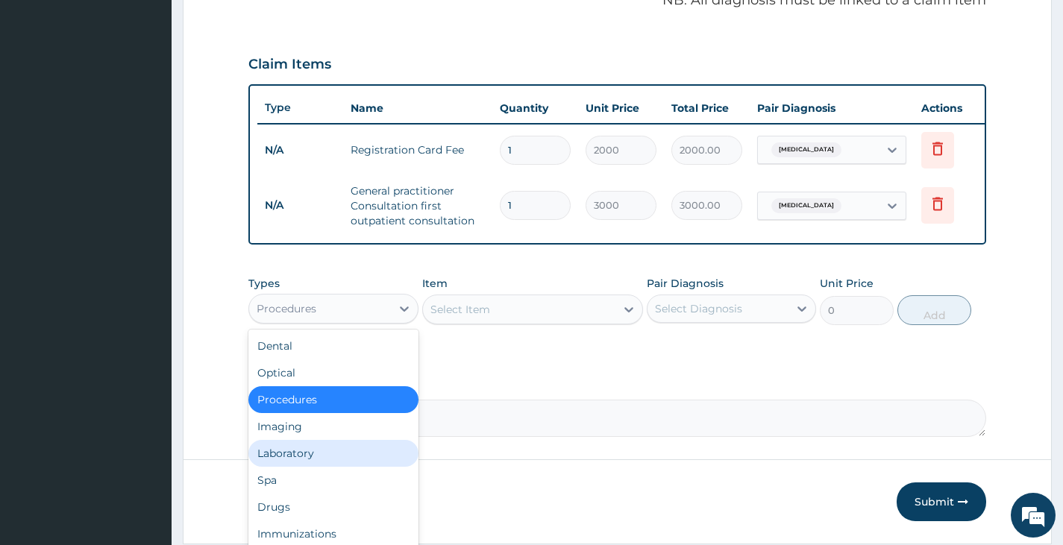
click at [327, 461] on div "Laboratory" at bounding box center [332, 453] width 169 height 27
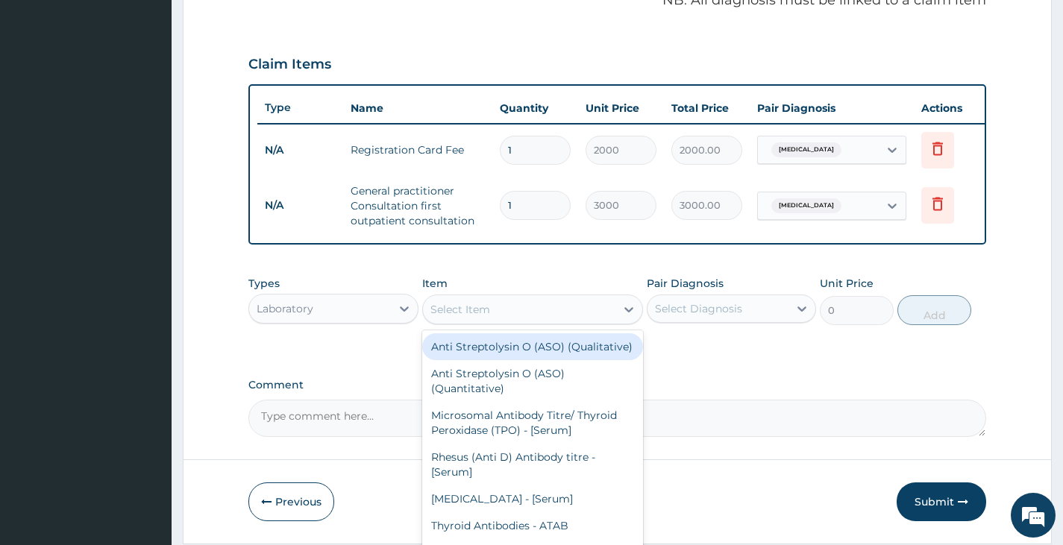
click at [542, 322] on div "Select Item" at bounding box center [519, 310] width 193 height 24
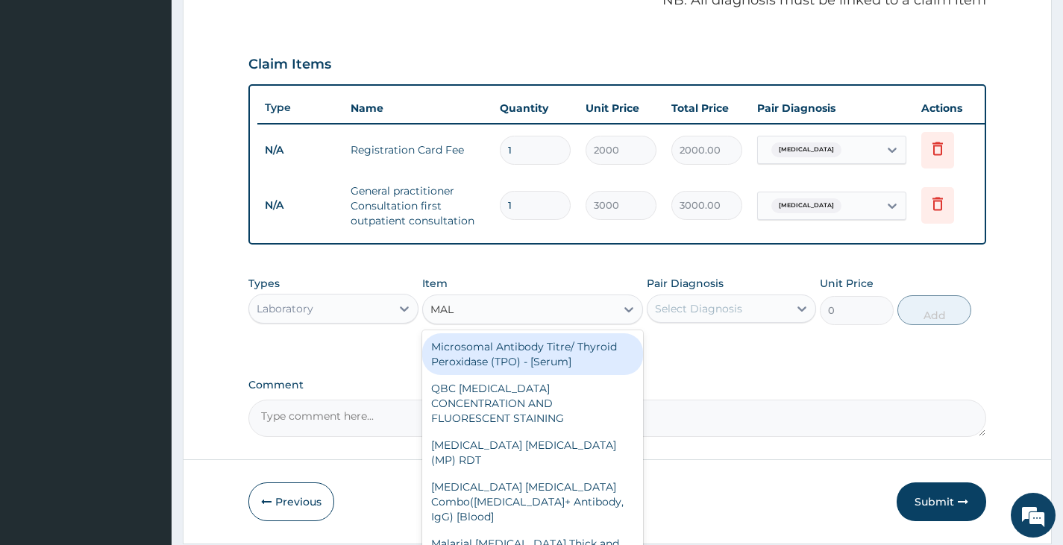
type input "MALA"
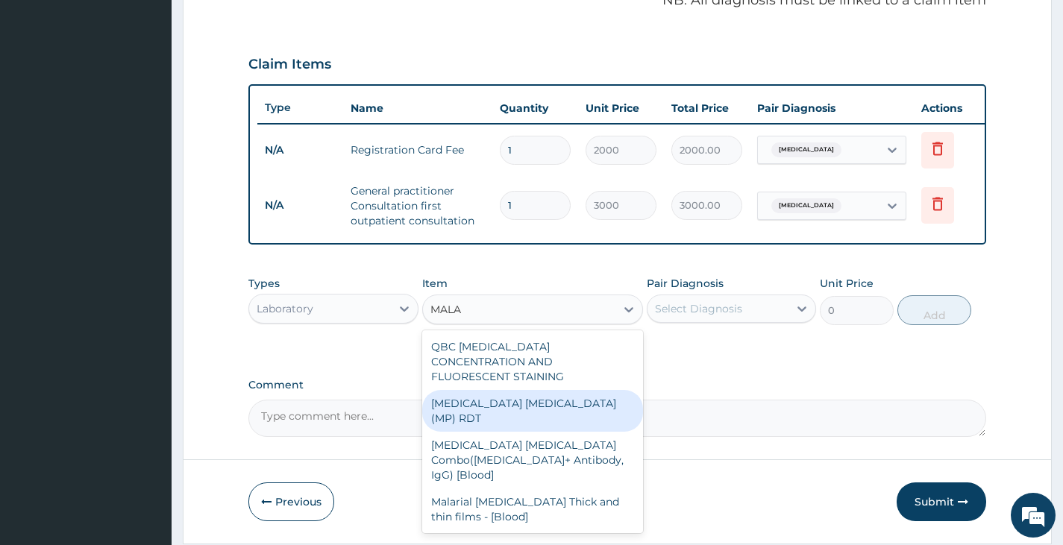
click at [521, 397] on div "[MEDICAL_DATA] [MEDICAL_DATA] (MP) RDT" at bounding box center [533, 411] width 222 height 42
type input "1500"
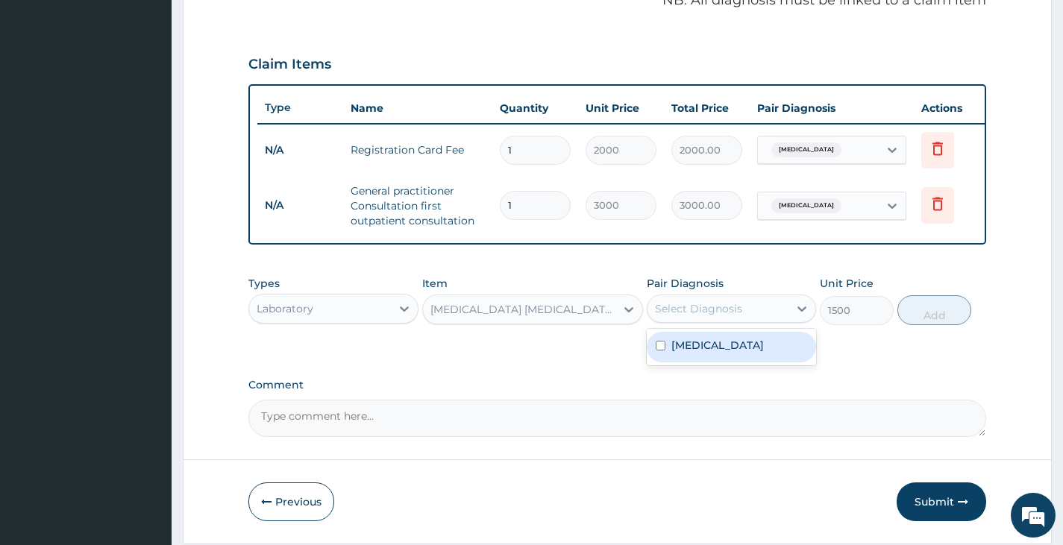
click at [754, 320] on div "Select Diagnosis" at bounding box center [717, 309] width 141 height 24
click at [662, 351] on input "checkbox" at bounding box center [661, 346] width 10 height 10
checkbox input "true"
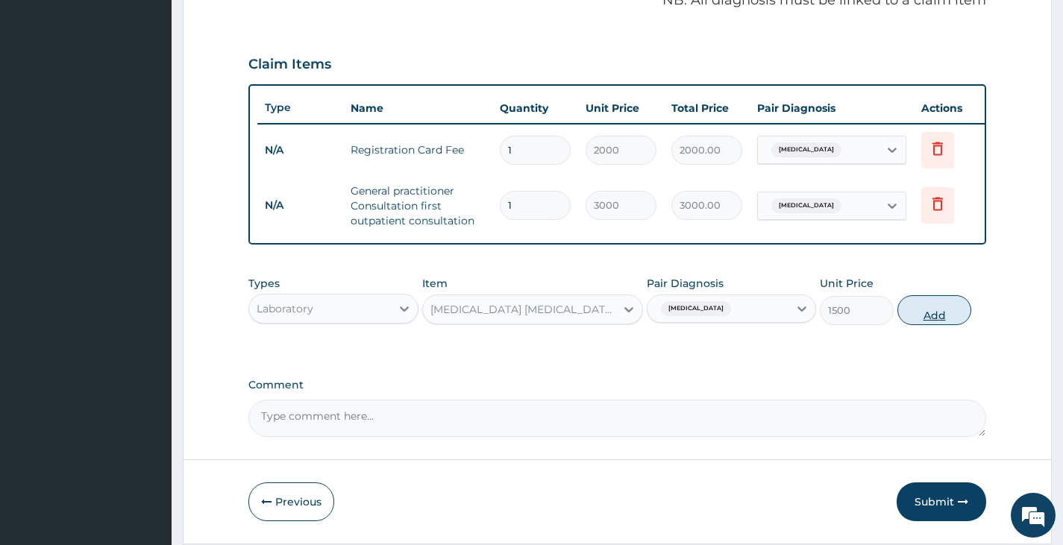
click at [932, 325] on button "Add" at bounding box center [934, 310] width 74 height 30
type input "0"
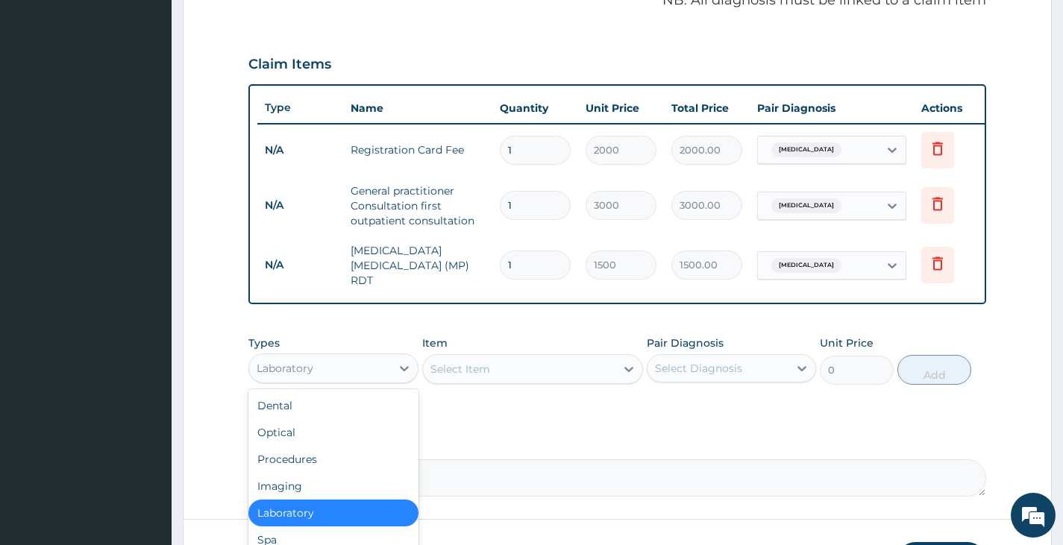
click at [387, 375] on div "Laboratory" at bounding box center [319, 369] width 141 height 24
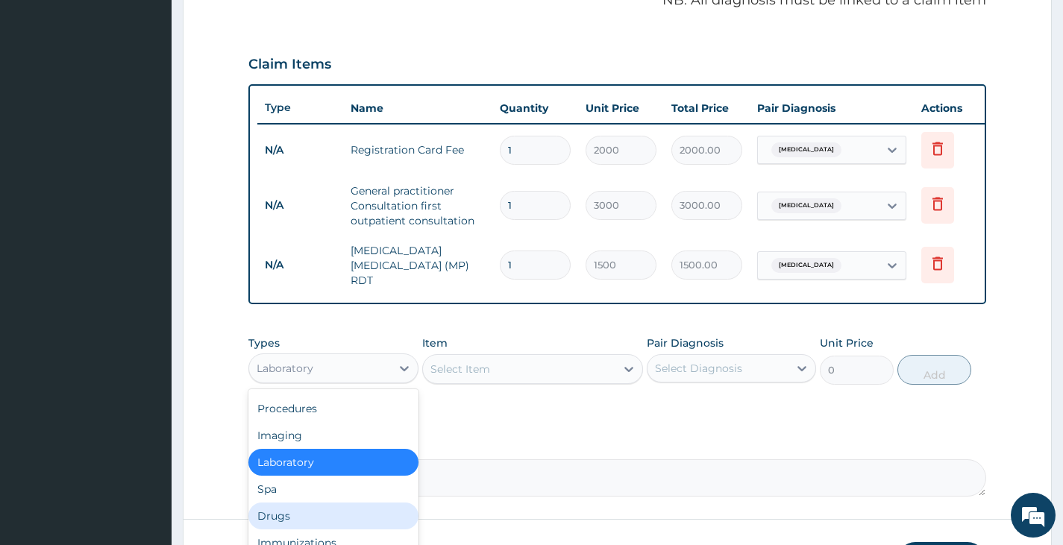
click at [314, 514] on div "Drugs" at bounding box center [332, 516] width 169 height 27
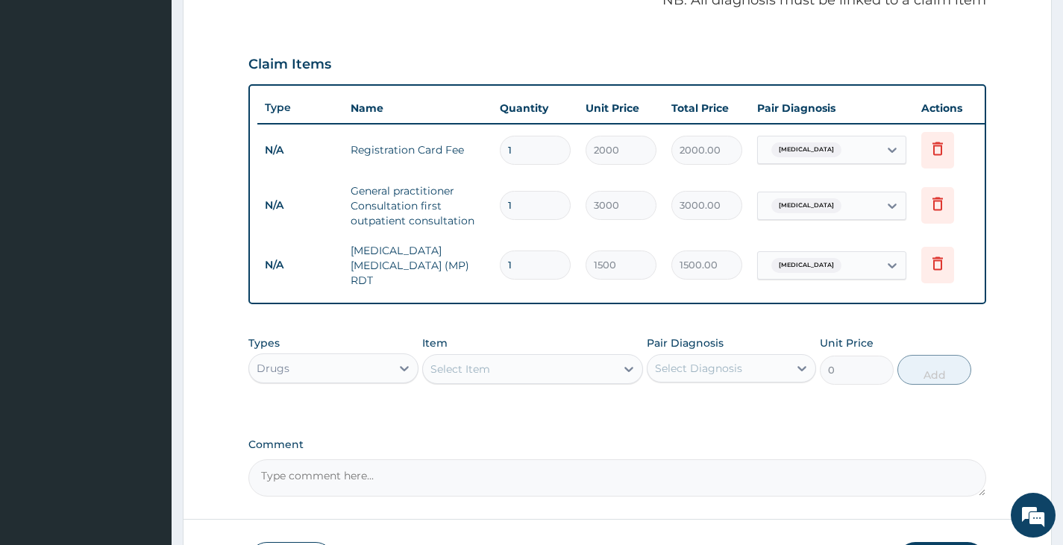
click at [538, 374] on div "Select Item" at bounding box center [519, 369] width 193 height 24
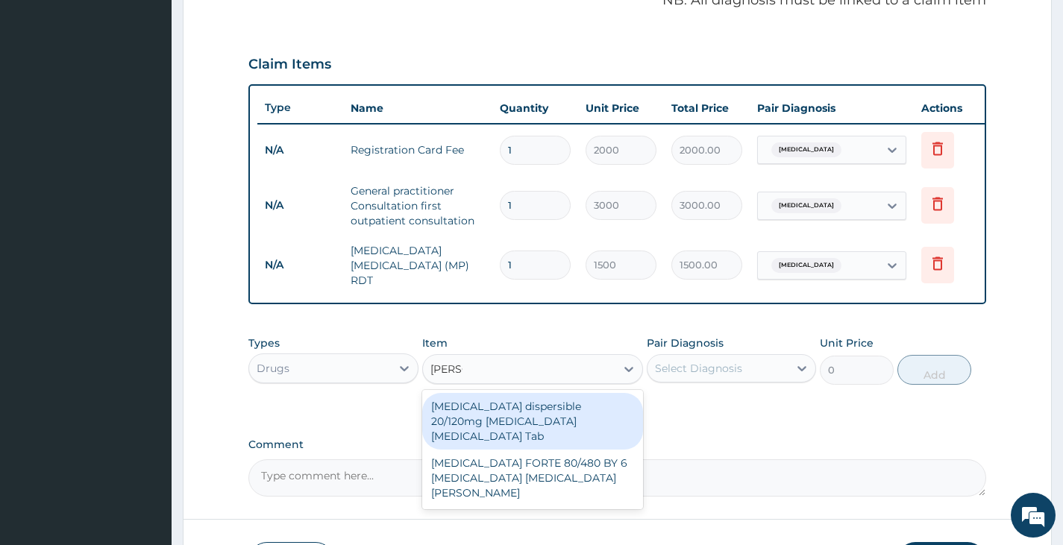
type input "COART"
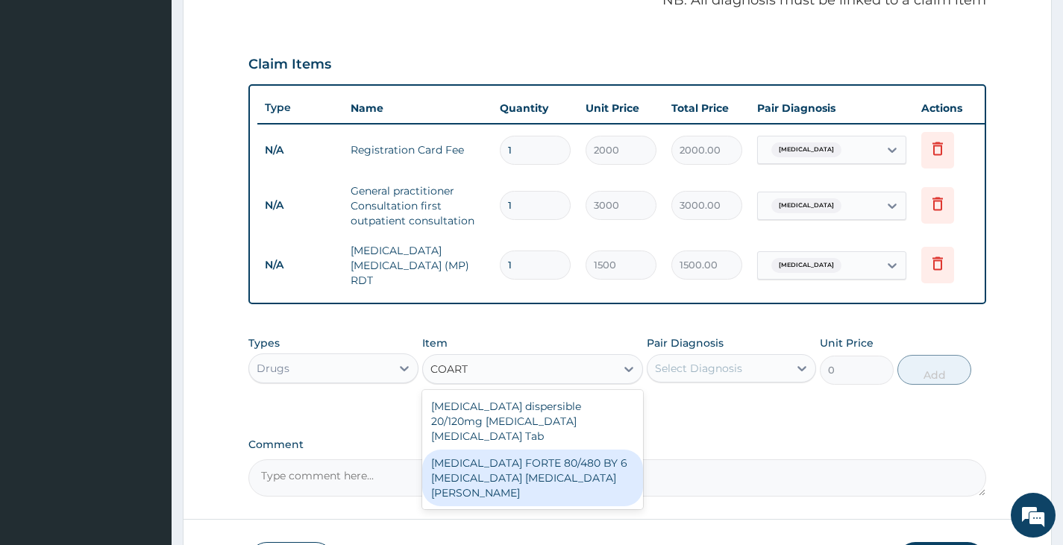
click at [502, 457] on div "COARTEM FORTE 80/480 BY 6 Artemether Lumefantrine Pck" at bounding box center [533, 478] width 222 height 57
type input "3220"
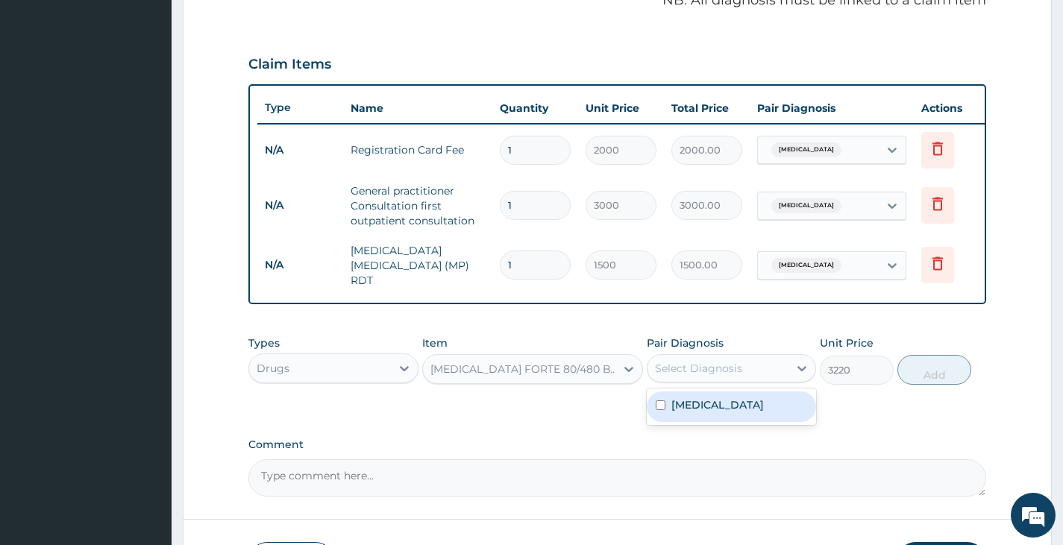
click at [716, 376] on div "Select Diagnosis" at bounding box center [698, 368] width 87 height 15
click at [659, 410] on input "checkbox" at bounding box center [661, 406] width 10 height 10
checkbox input "true"
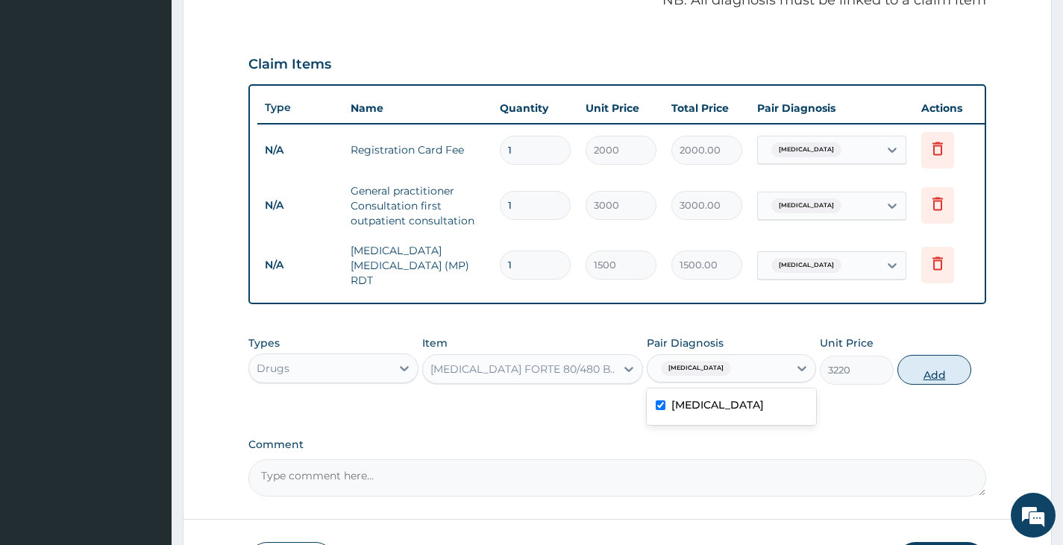
click at [943, 373] on button "Add" at bounding box center [934, 370] width 74 height 30
type input "0"
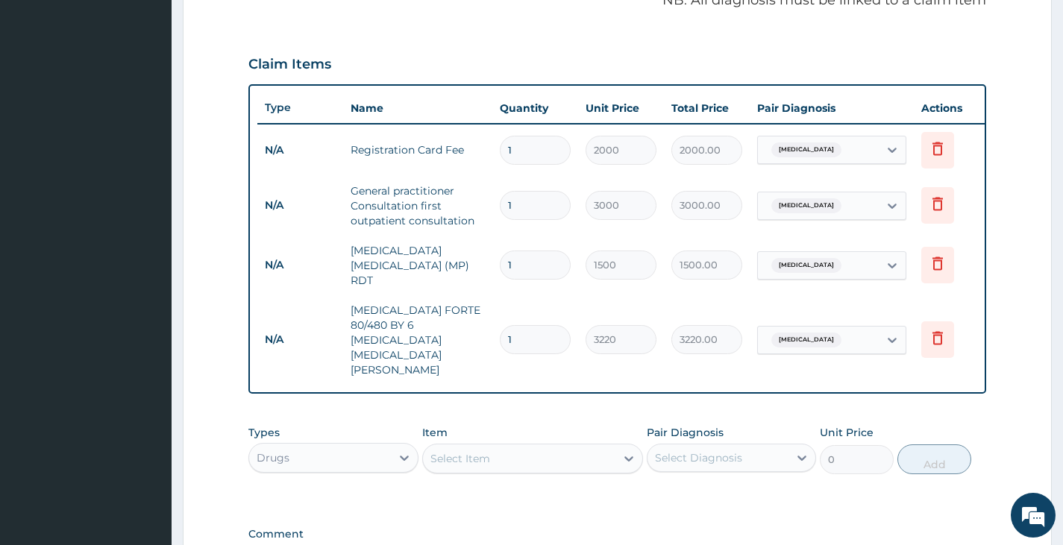
click at [544, 447] on div "Select Item" at bounding box center [519, 459] width 193 height 24
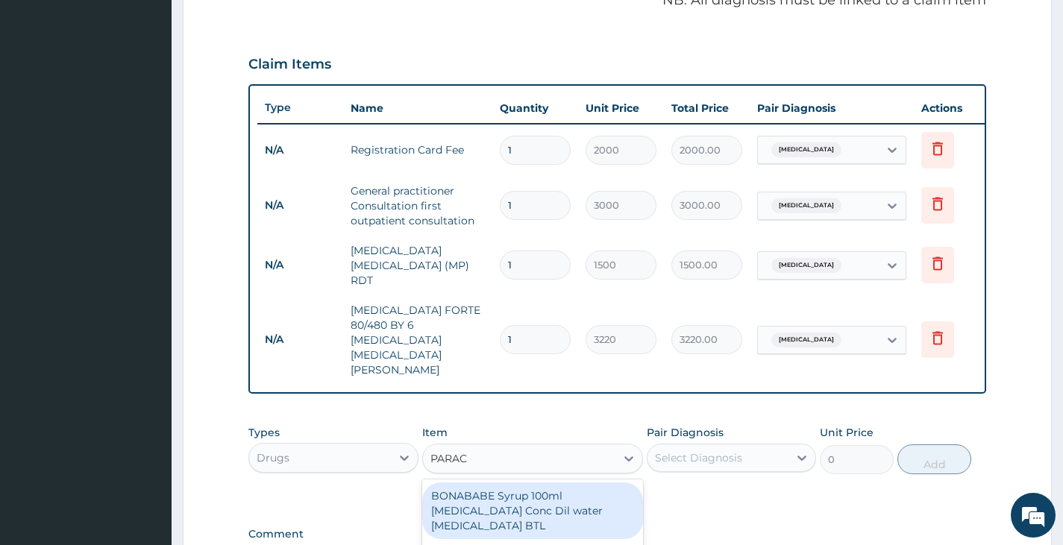
type input "PARACE"
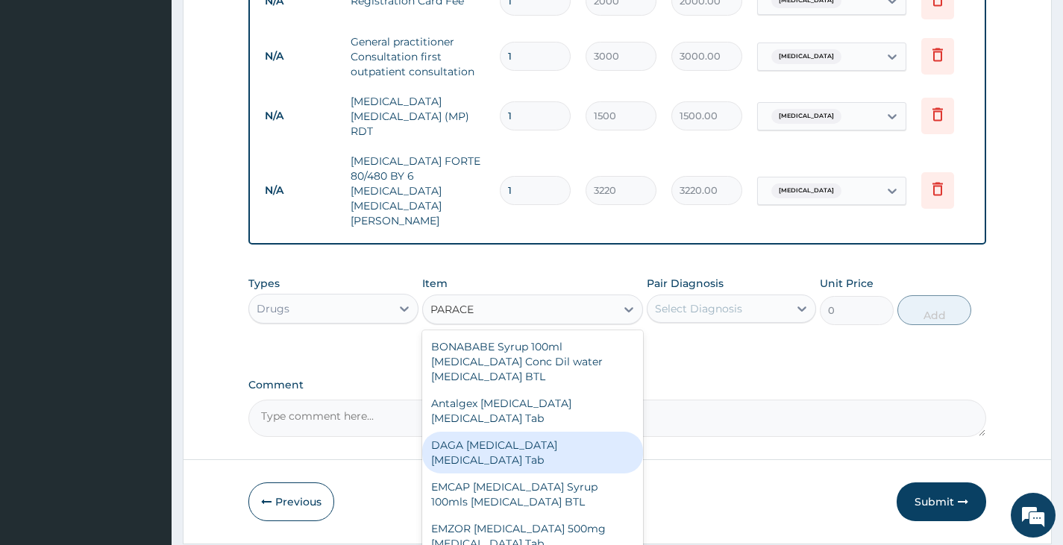
scroll to position [75, 0]
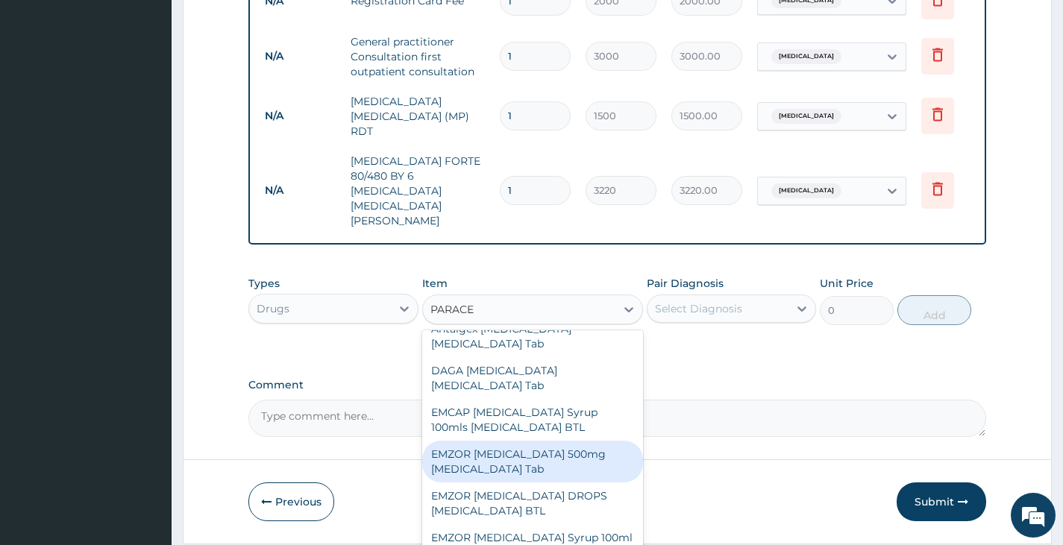
click at [554, 441] on div "EMZOR PARACETAMOL 500mg Acetaminophen Tab" at bounding box center [533, 462] width 222 height 42
type input "11.5"
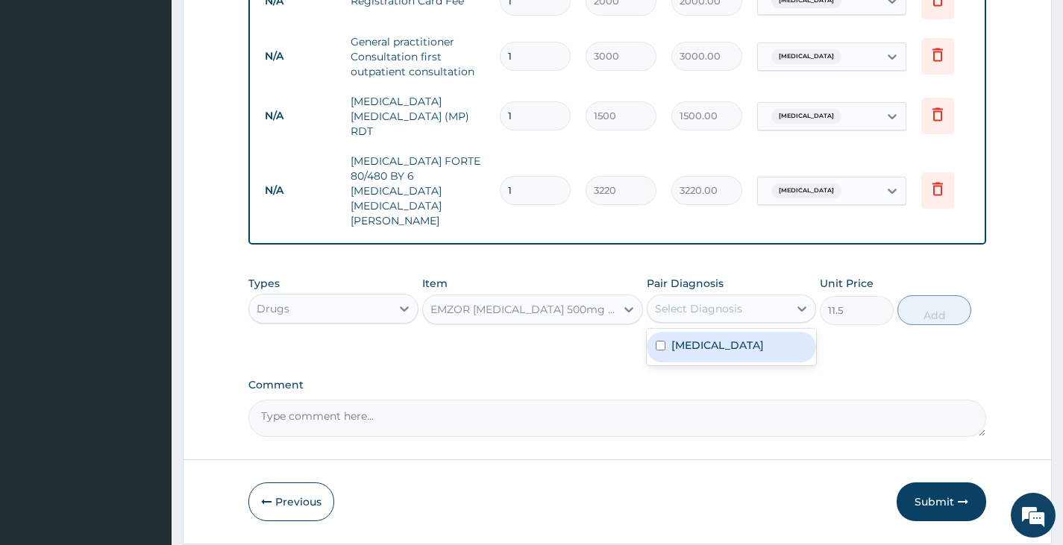
click at [727, 301] on div "Select Diagnosis" at bounding box center [698, 308] width 87 height 15
click at [658, 341] on input "checkbox" at bounding box center [661, 346] width 10 height 10
checkbox input "true"
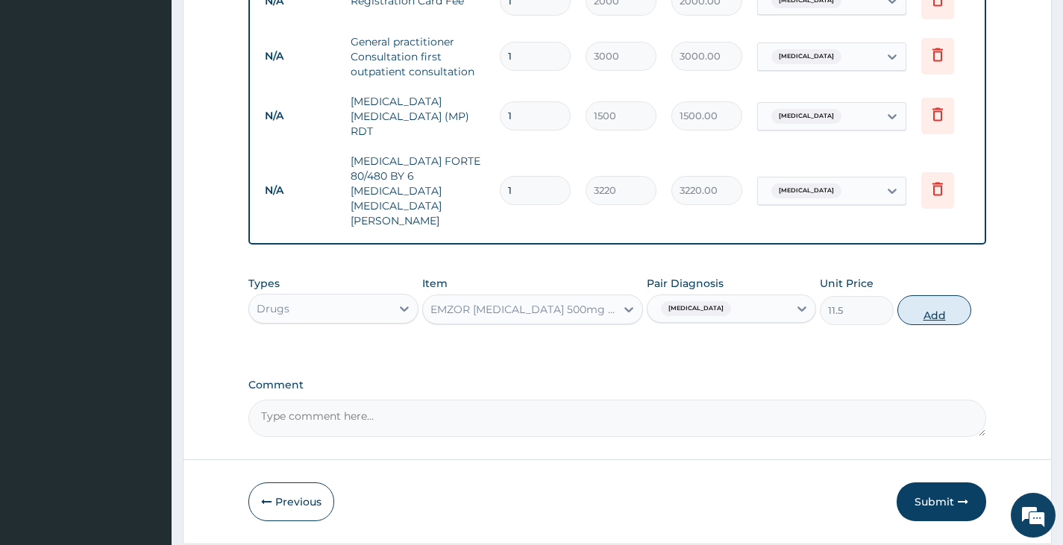
click at [906, 295] on button "Add" at bounding box center [934, 310] width 74 height 30
type input "0"
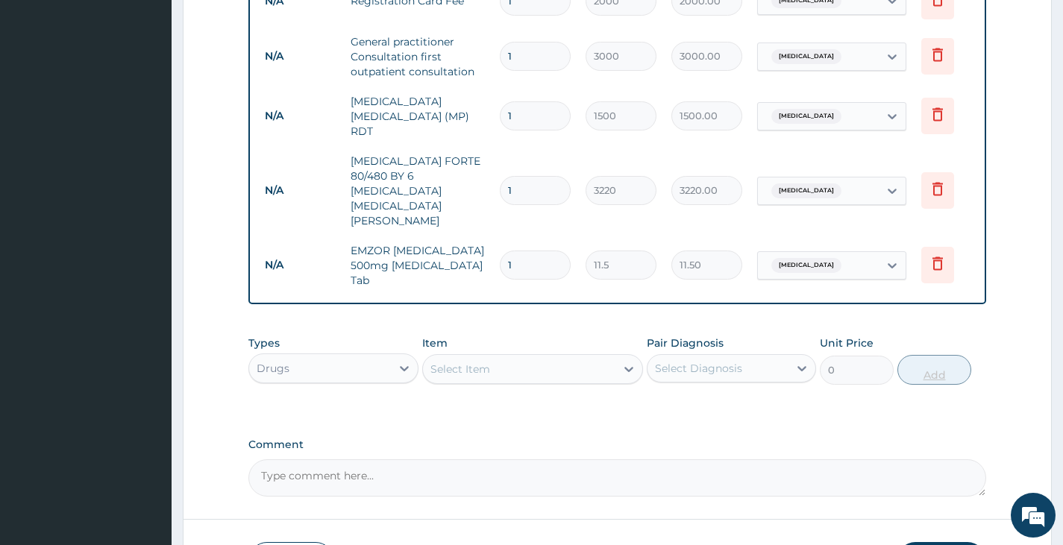
type input "18"
type input "207.00"
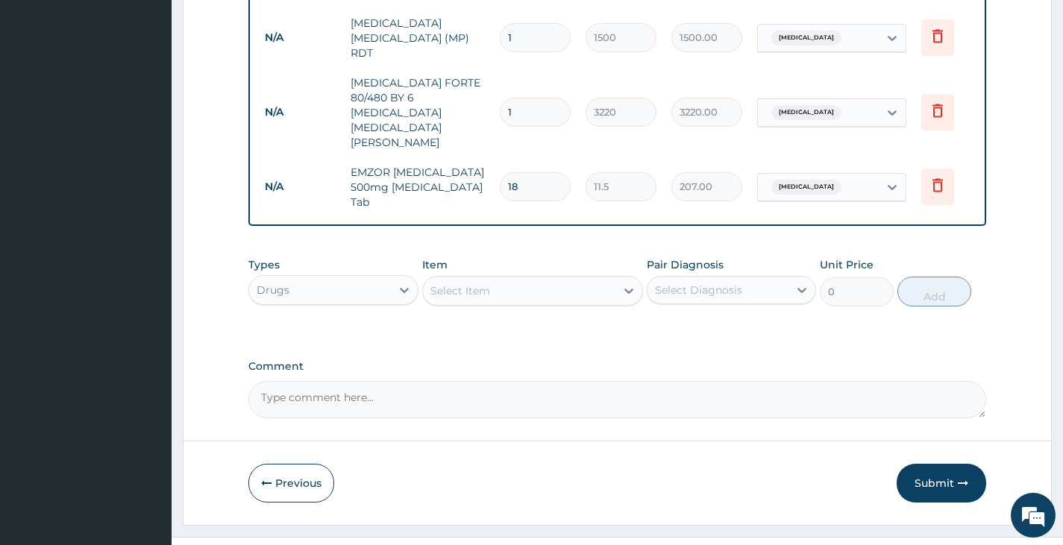
scroll to position [701, 0]
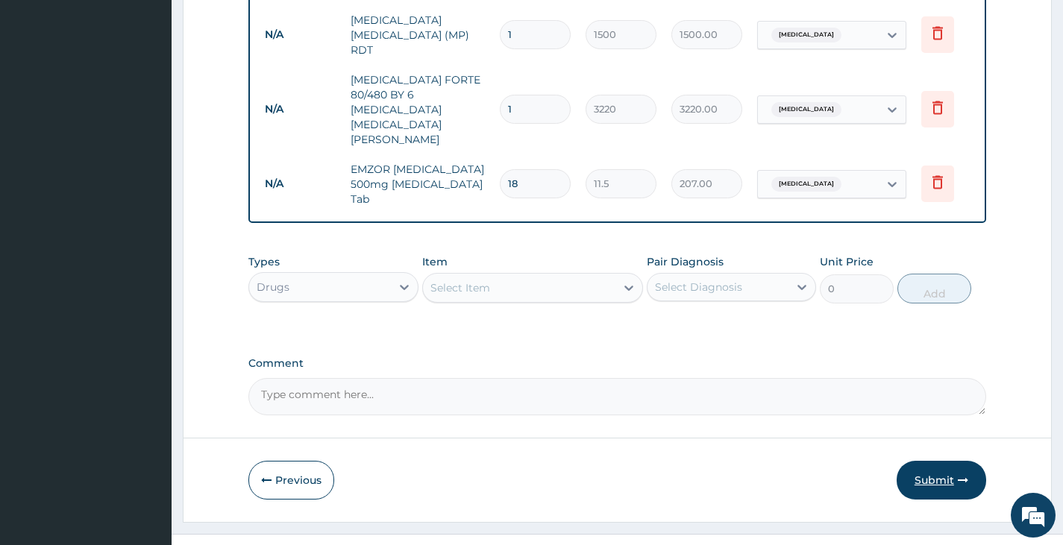
type input "18"
click at [935, 461] on button "Submit" at bounding box center [942, 480] width 90 height 39
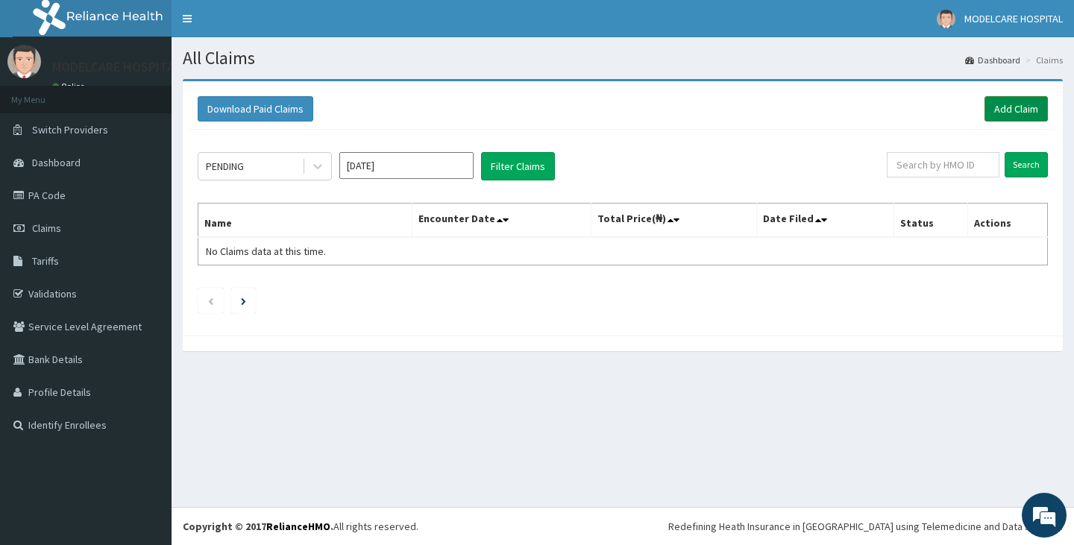
click at [1011, 104] on link "Add Claim" at bounding box center [1016, 108] width 63 height 25
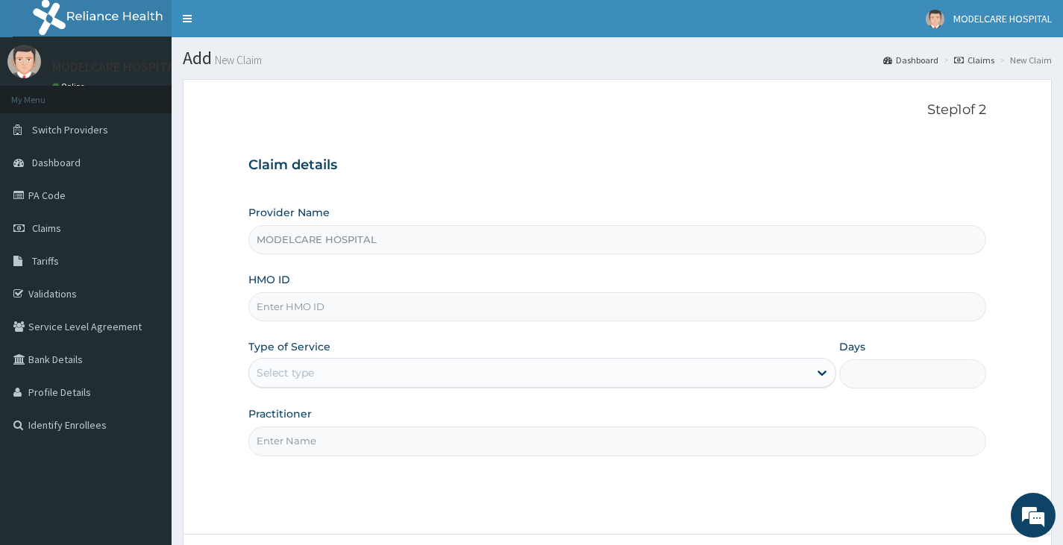
type input "MODELCARE HOSPITAL"
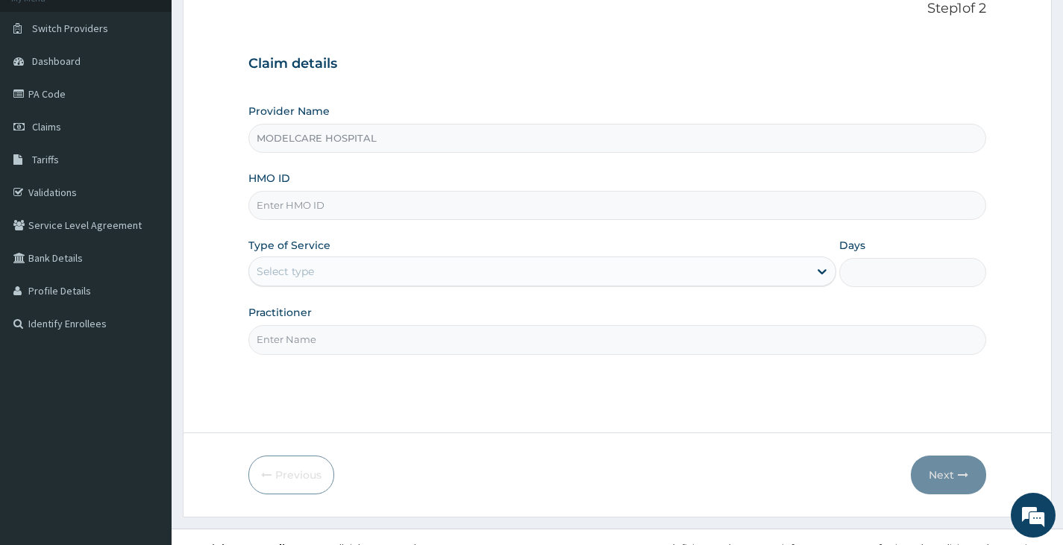
scroll to position [123, 0]
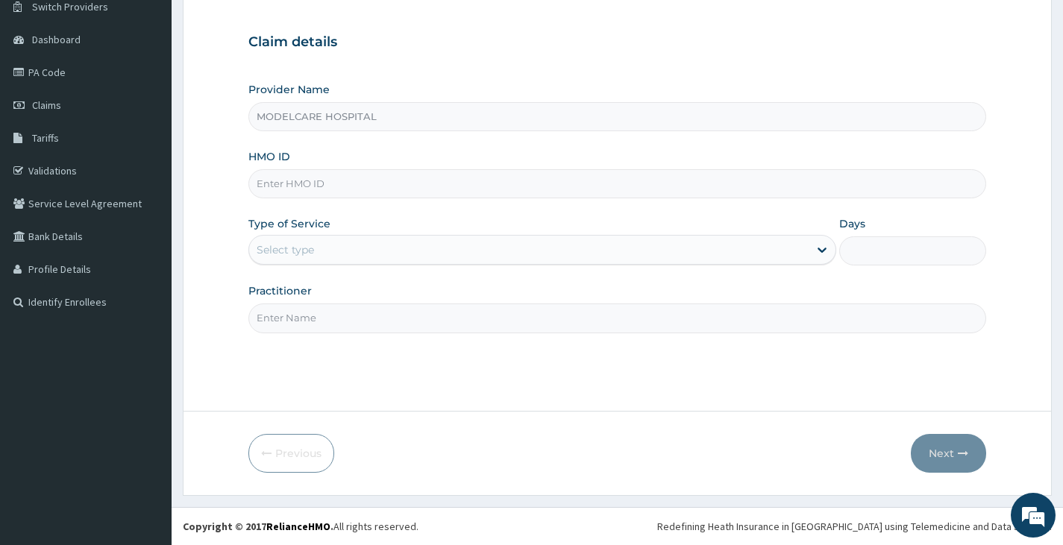
click at [524, 173] on input "HMO ID" at bounding box center [617, 183] width 738 height 29
type input "KGP/10338/A"
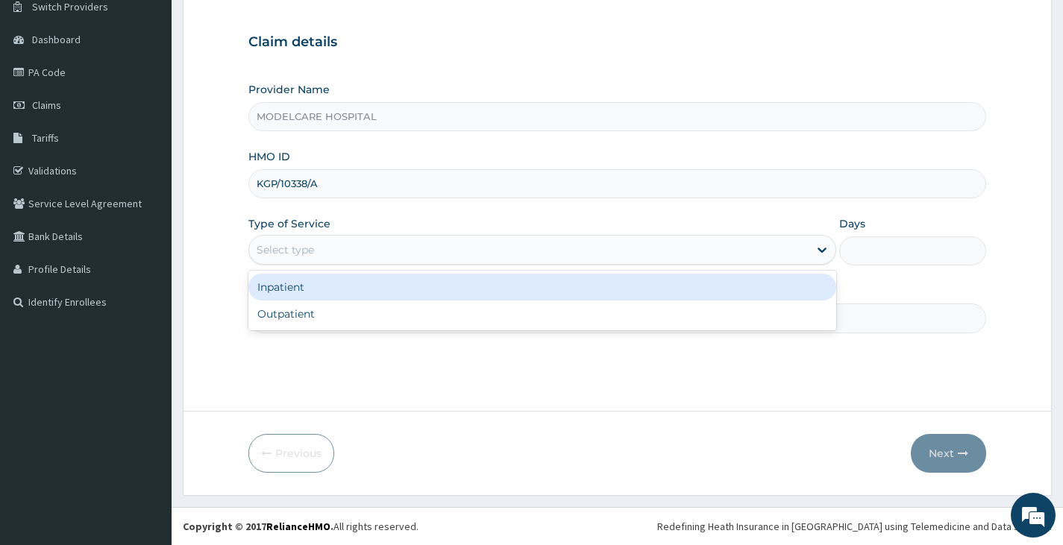
click at [371, 250] on div "Select type" at bounding box center [528, 250] width 559 height 24
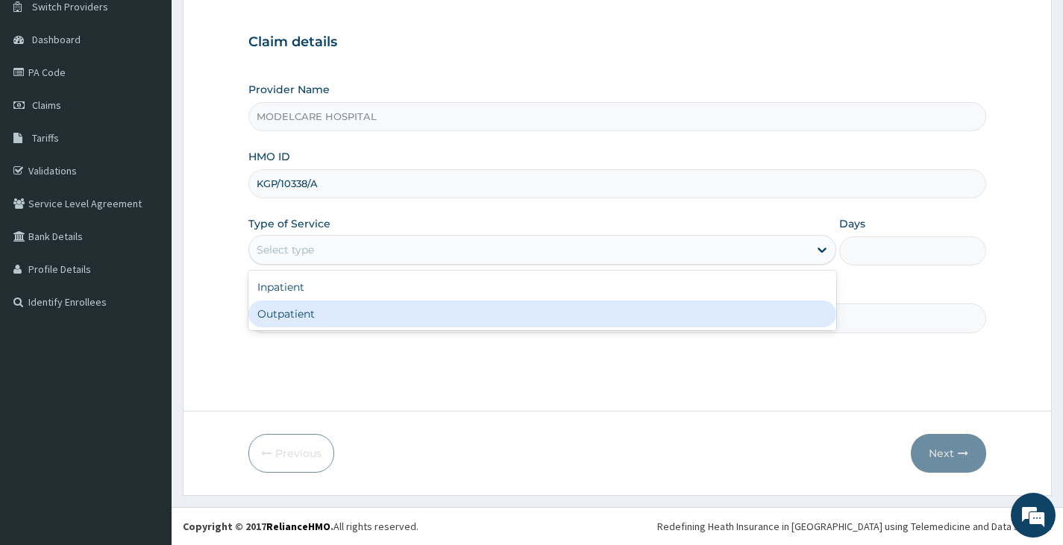
click at [352, 322] on div "Outpatient" at bounding box center [542, 314] width 588 height 27
type input "1"
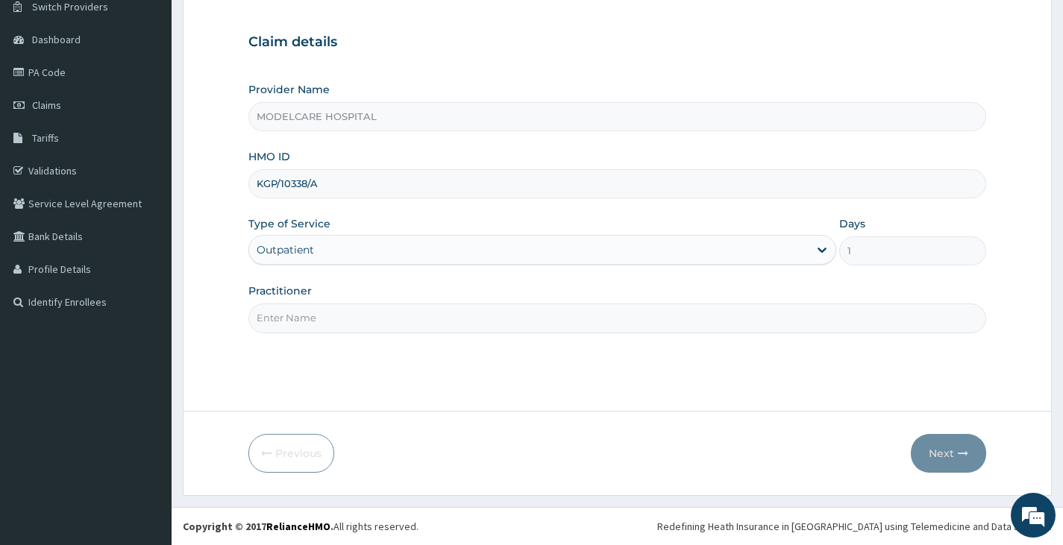
click at [474, 315] on input "Practitioner" at bounding box center [617, 318] width 738 height 29
type input "DR OGENYI"
click at [947, 449] on button "Next" at bounding box center [948, 453] width 75 height 39
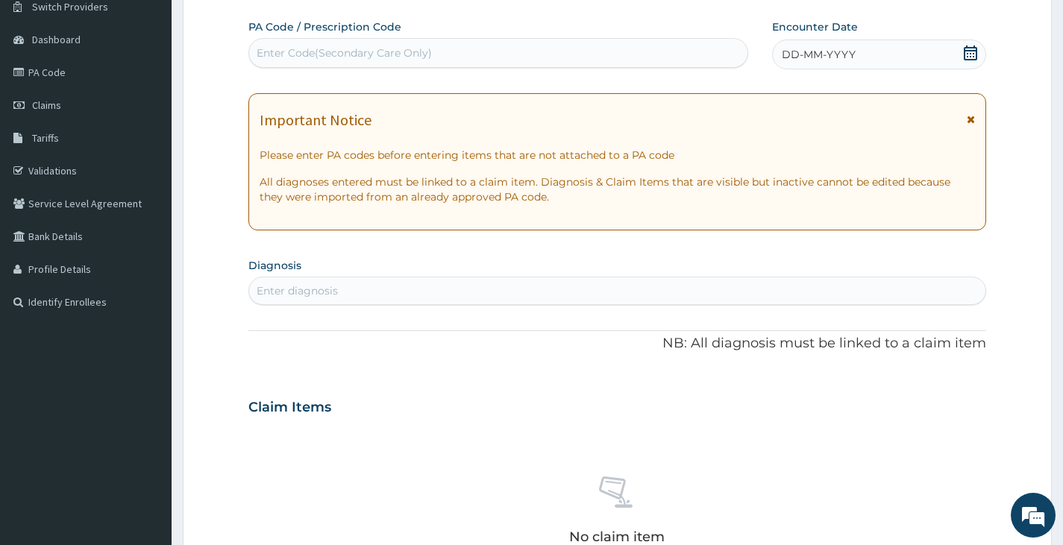
click at [490, 280] on div "Enter diagnosis" at bounding box center [617, 291] width 736 height 24
type input "MALARIA"
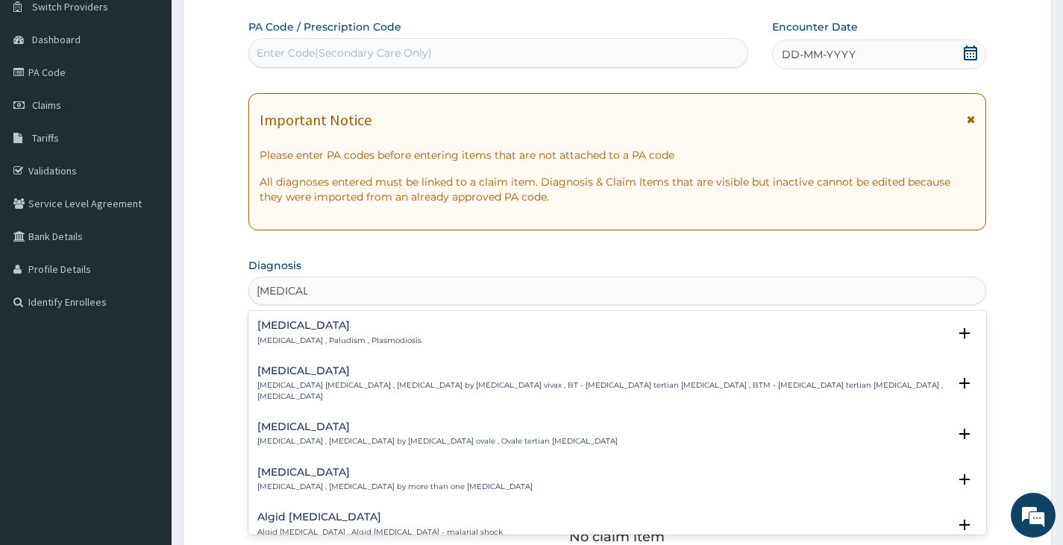
click at [301, 339] on p "Malaria , Paludism , Plasmodiosis" at bounding box center [339, 341] width 164 height 10
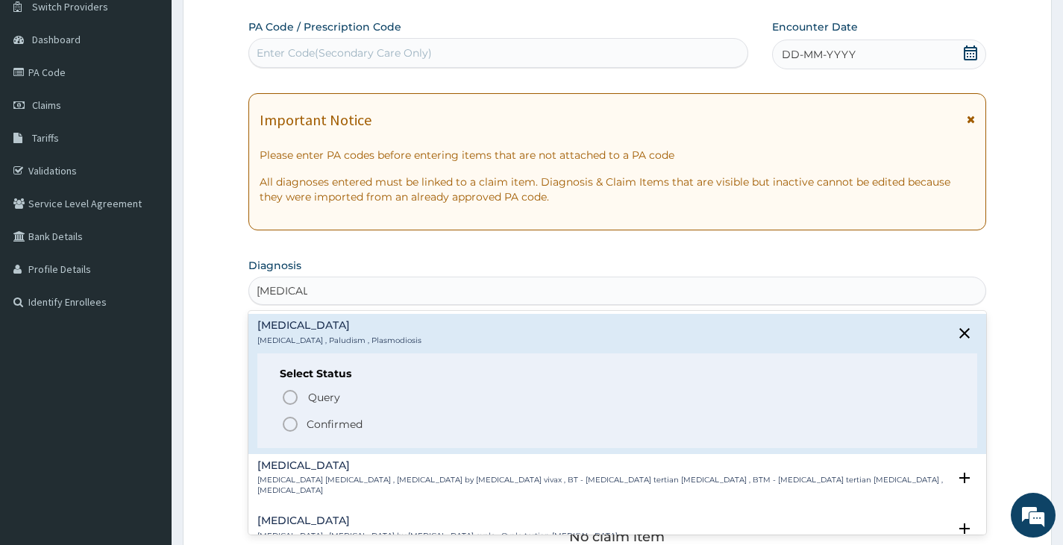
click at [293, 424] on icon "status option filled" at bounding box center [290, 424] width 18 height 18
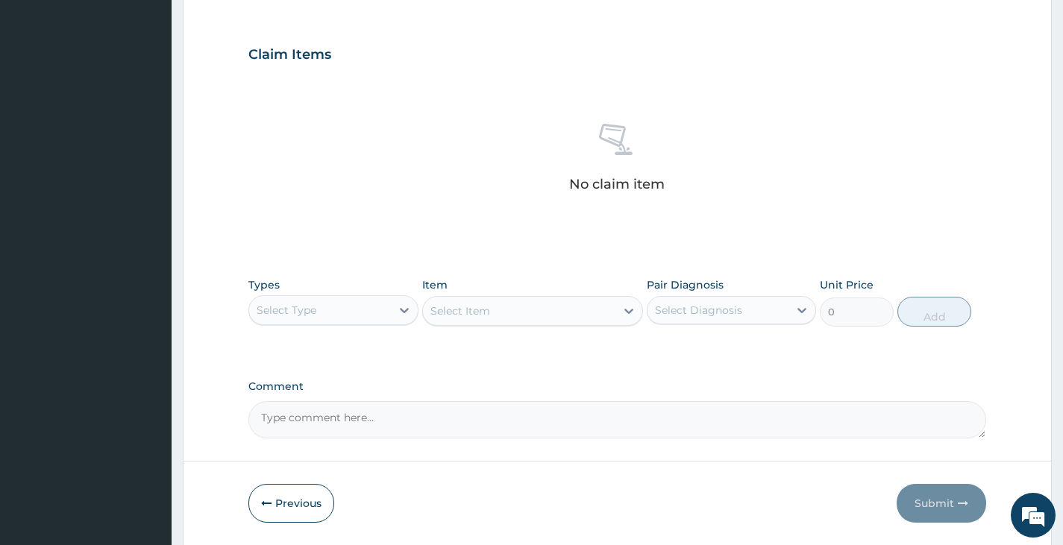
scroll to position [496, 0]
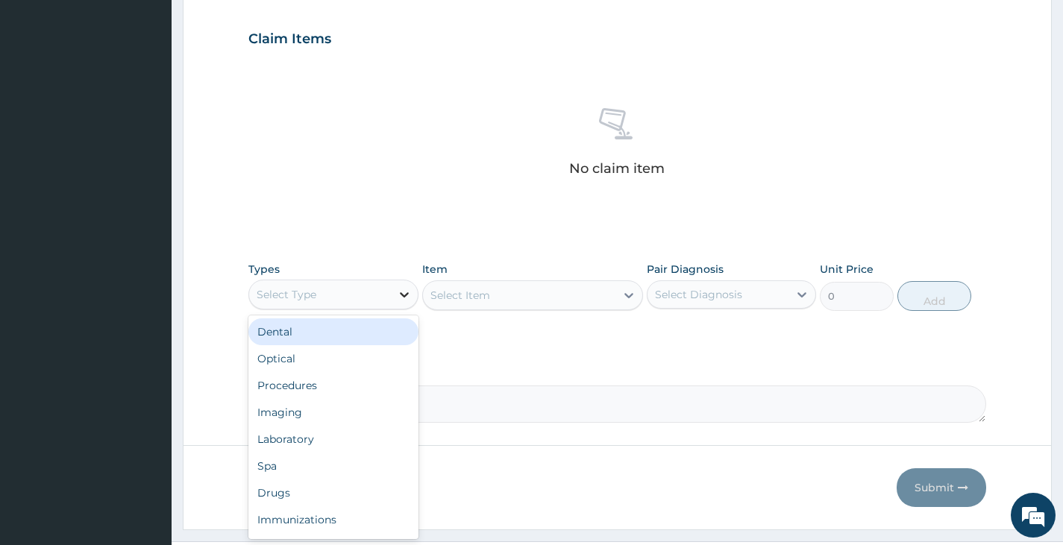
click at [405, 287] on icon at bounding box center [404, 294] width 15 height 15
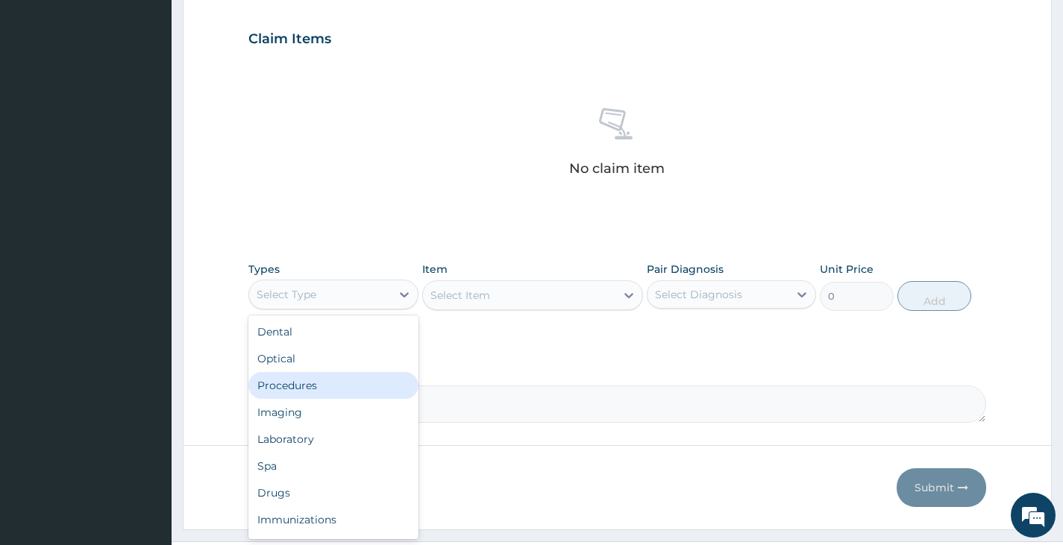
click at [328, 385] on div "Procedures" at bounding box center [332, 385] width 169 height 27
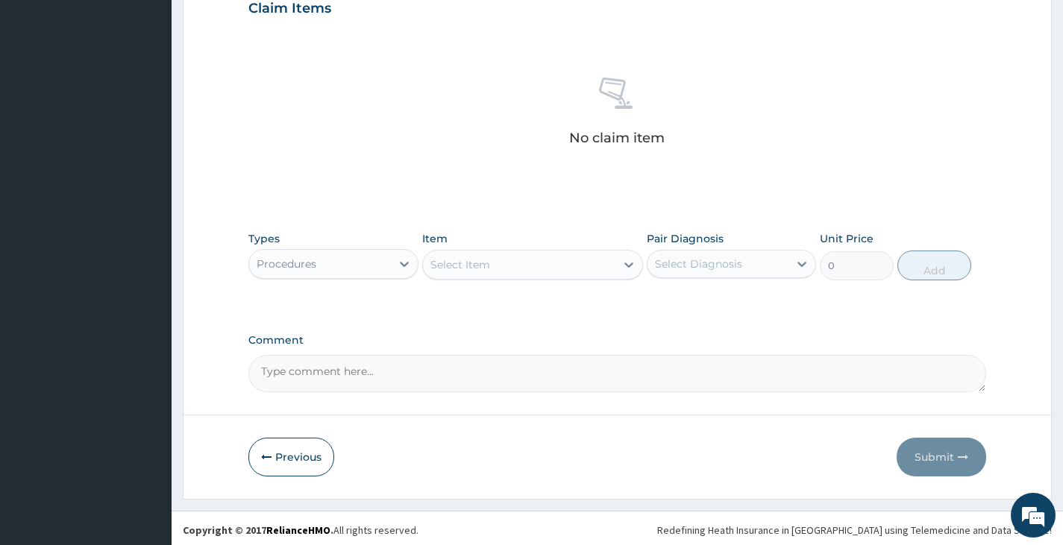
scroll to position [530, 0]
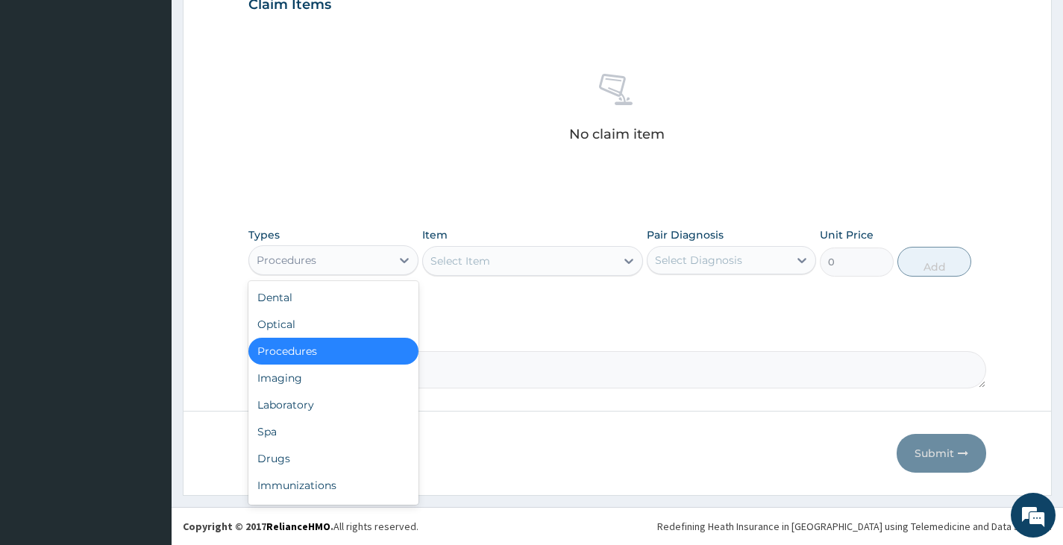
click at [358, 265] on div "Procedures" at bounding box center [319, 260] width 141 height 24
click at [507, 273] on div "Select Item" at bounding box center [533, 261] width 222 height 30
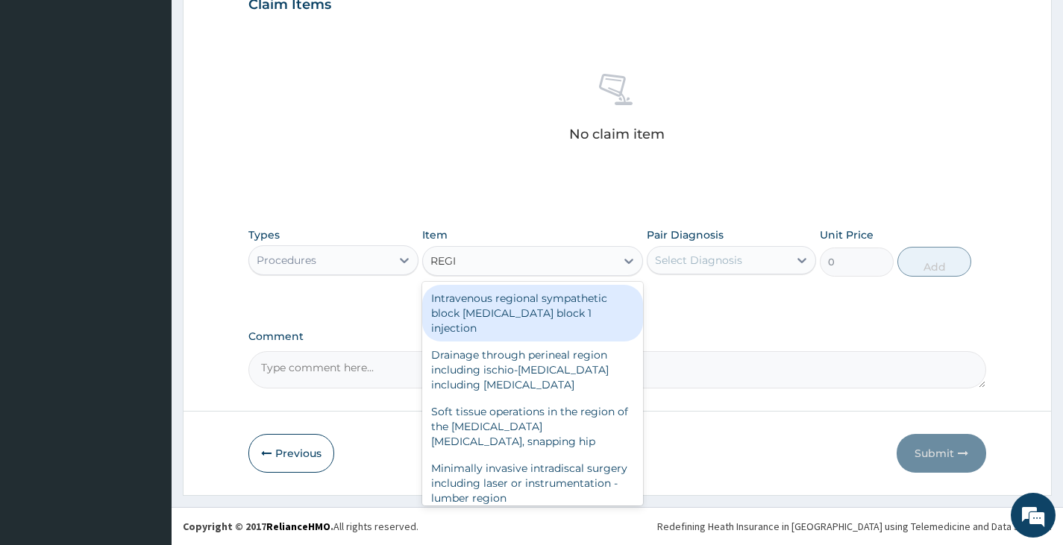
type input "REGIS"
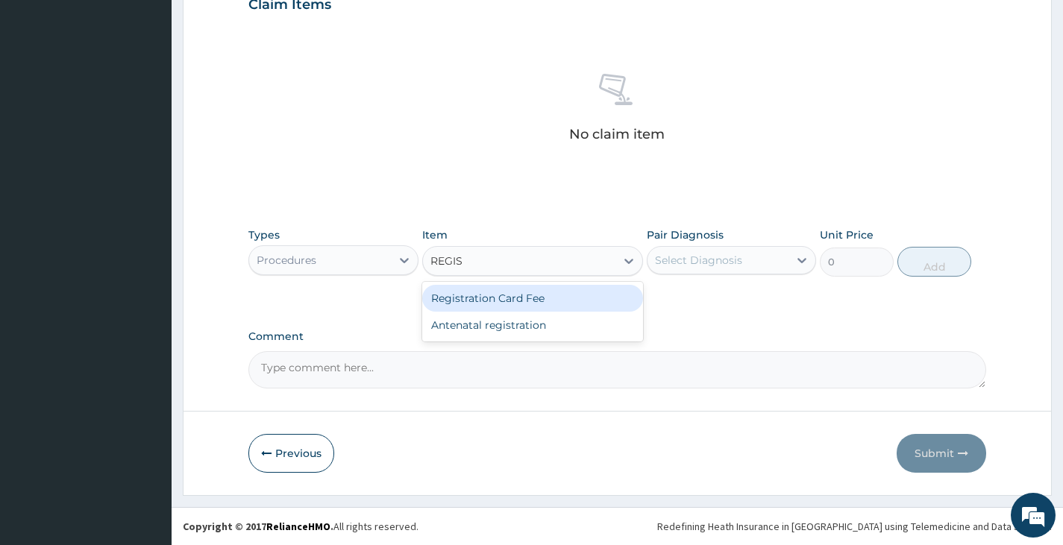
click at [525, 301] on div "Registration Card Fee" at bounding box center [533, 298] width 222 height 27
type input "2000"
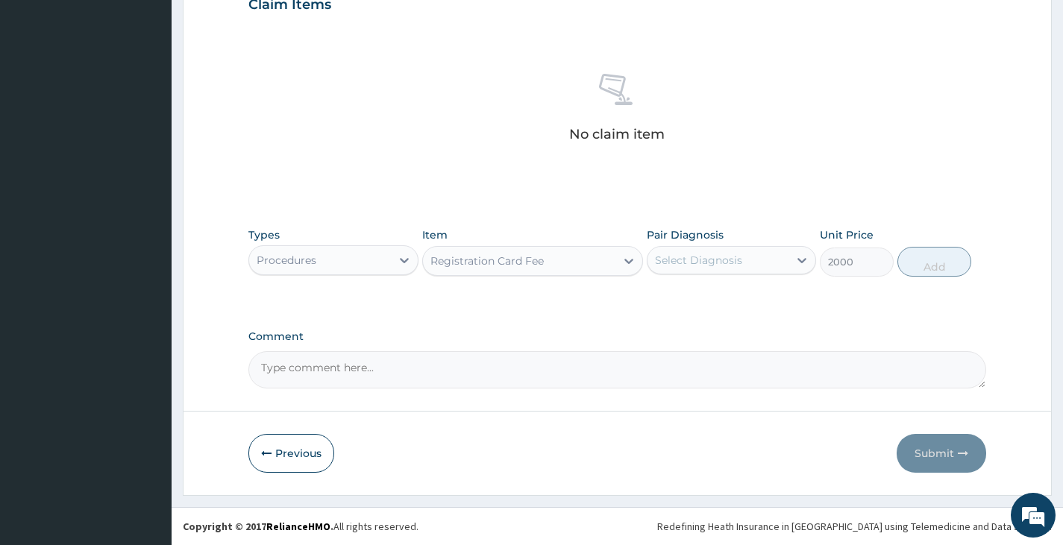
click at [708, 251] on div "Select Diagnosis" at bounding box center [717, 260] width 141 height 24
click at [662, 294] on input "checkbox" at bounding box center [661, 297] width 10 height 10
checkbox input "true"
click at [923, 260] on button "Add" at bounding box center [934, 262] width 74 height 30
type input "0"
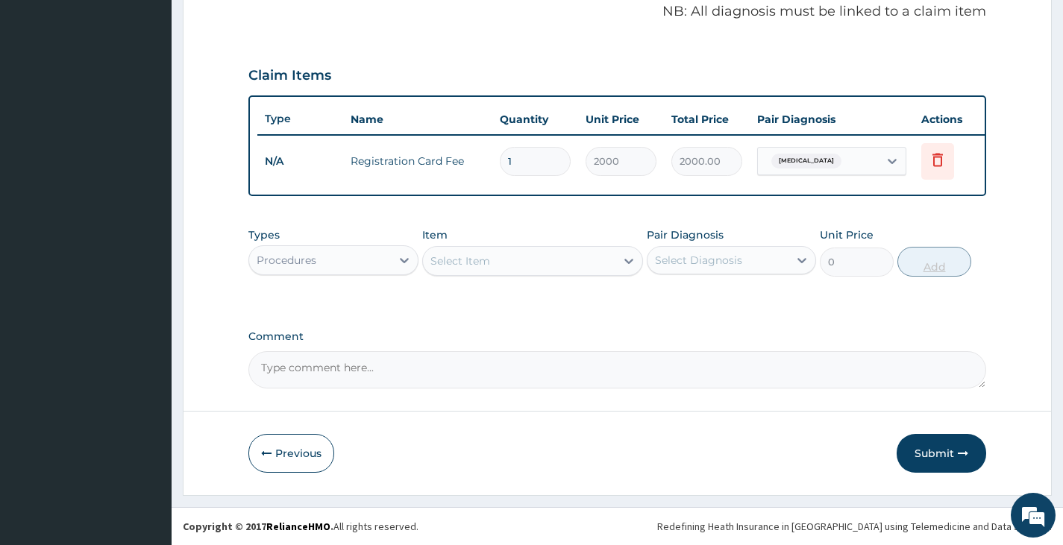
scroll to position [471, 0]
click at [553, 261] on div "Select Item" at bounding box center [519, 261] width 193 height 24
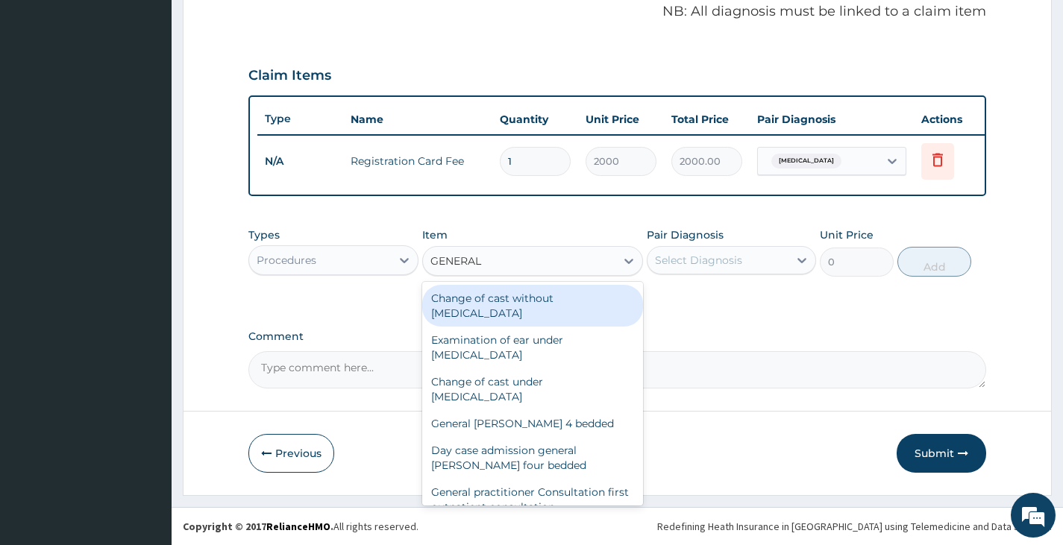
type input "GENERAL P"
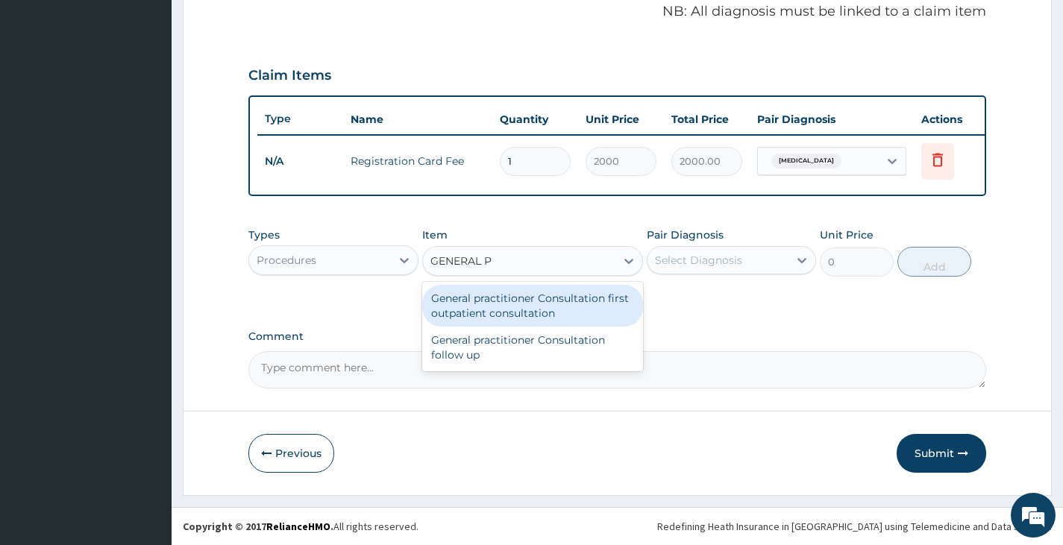
drag, startPoint x: 553, startPoint y: 304, endPoint x: 633, endPoint y: 280, distance: 84.2
click at [564, 299] on div "General practitioner Consultation first outpatient consultation" at bounding box center [533, 306] width 222 height 42
type input "3000"
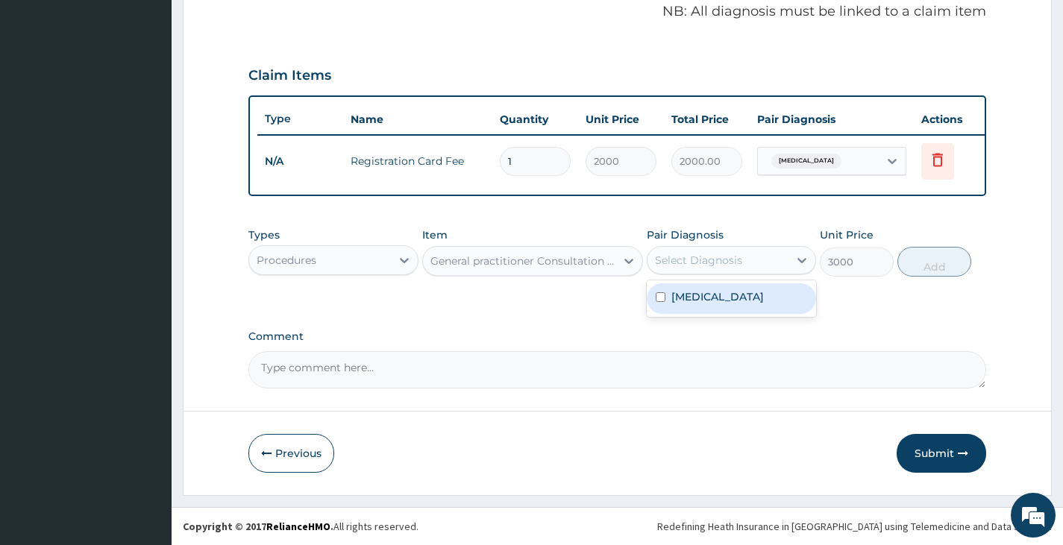
click at [711, 247] on div "Select Diagnosis" at bounding box center [731, 260] width 169 height 28
click at [667, 295] on div "Malaria" at bounding box center [731, 298] width 169 height 31
checkbox input "true"
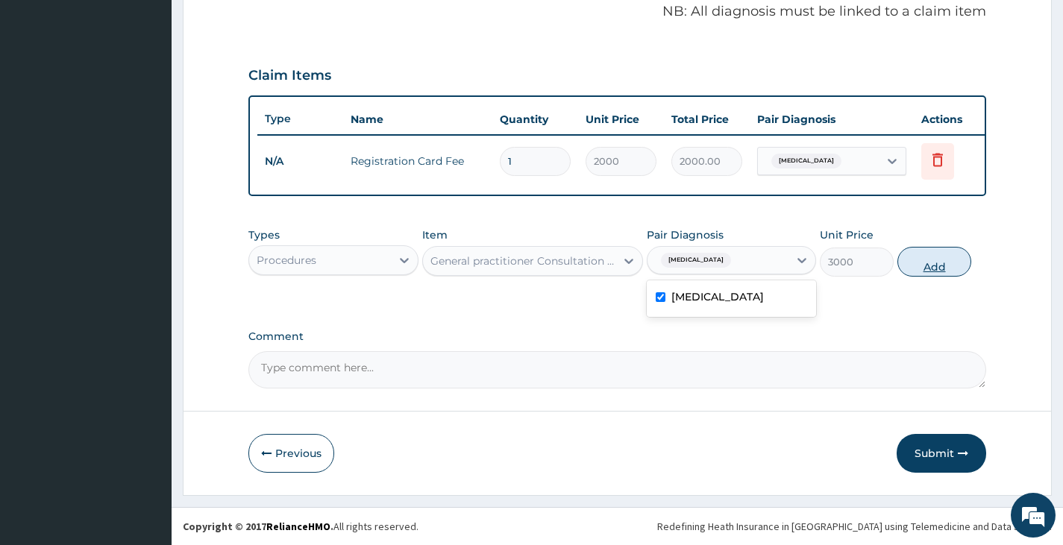
click at [935, 257] on button "Add" at bounding box center [934, 262] width 74 height 30
type input "0"
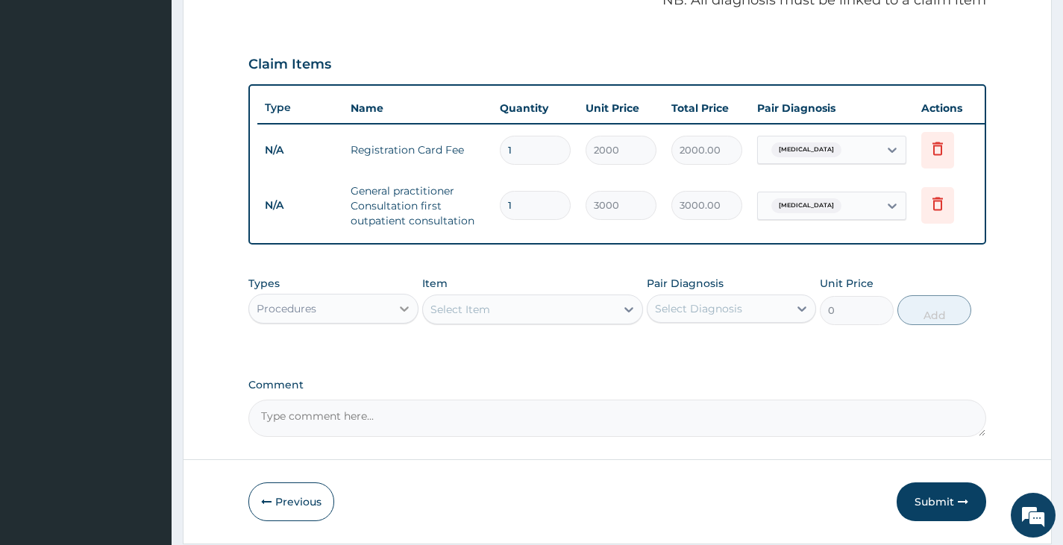
click at [397, 315] on icon at bounding box center [404, 308] width 15 height 15
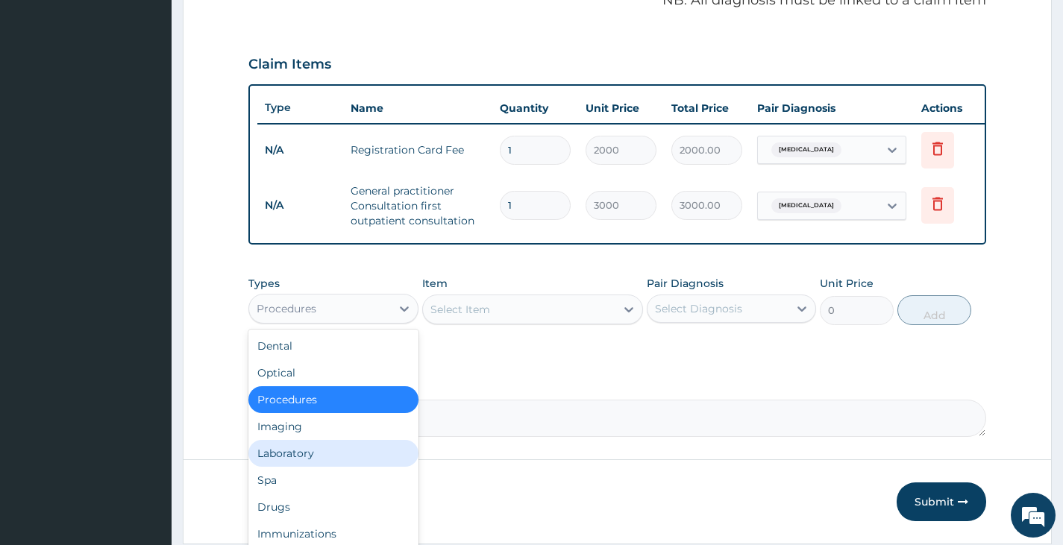
click at [319, 460] on div "Laboratory" at bounding box center [332, 453] width 169 height 27
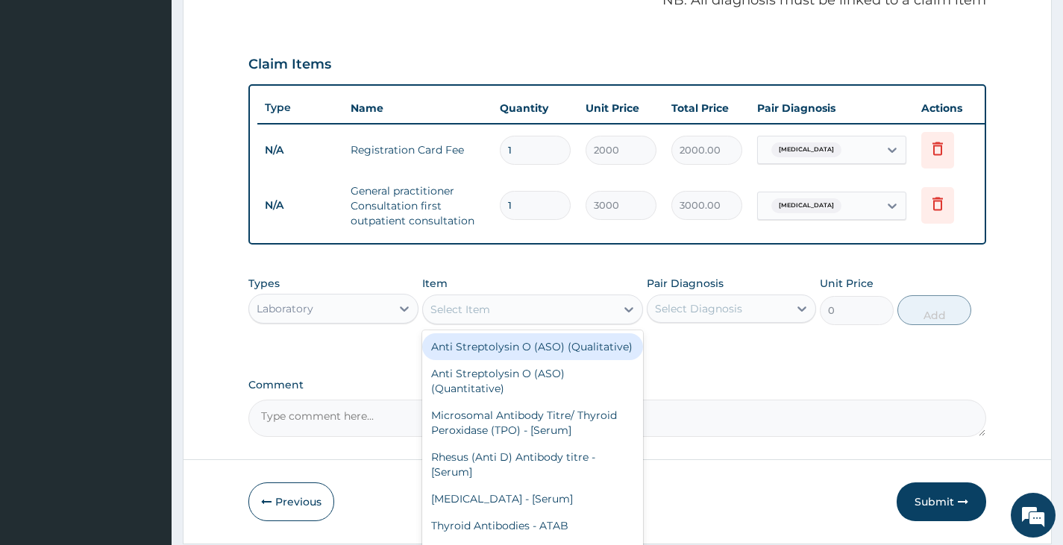
click at [553, 310] on div "Select Item" at bounding box center [519, 310] width 193 height 24
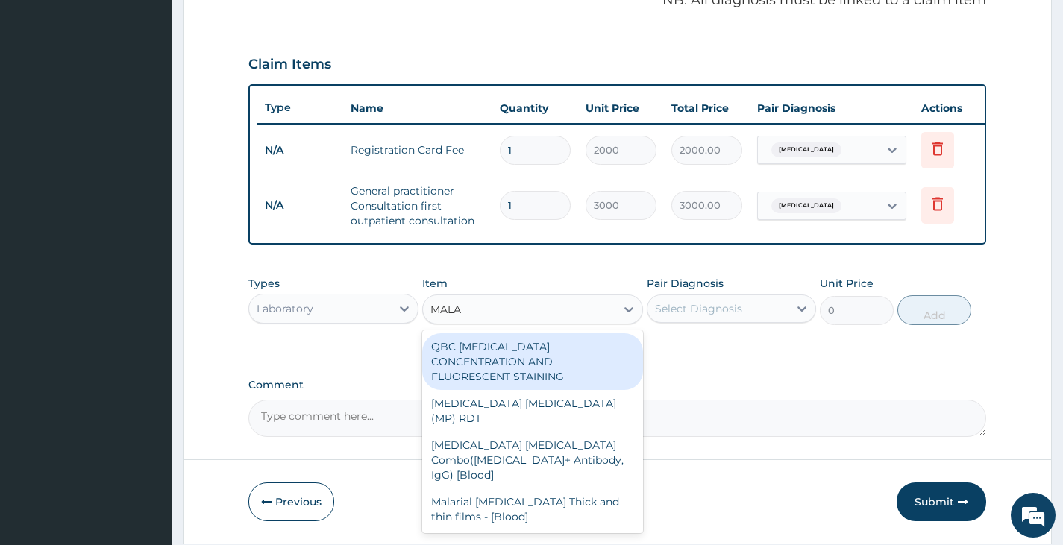
type input "MALAR"
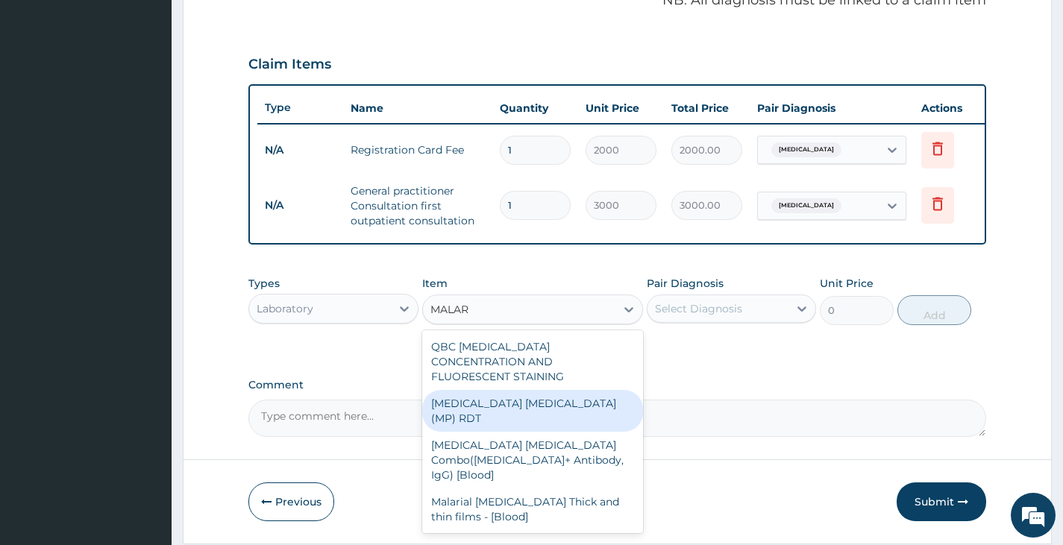
drag, startPoint x: 540, startPoint y: 407, endPoint x: 537, endPoint y: 399, distance: 8.0
click at [539, 404] on div "MALARIA PARASITE (MP) RDT" at bounding box center [533, 411] width 222 height 42
type input "1500"
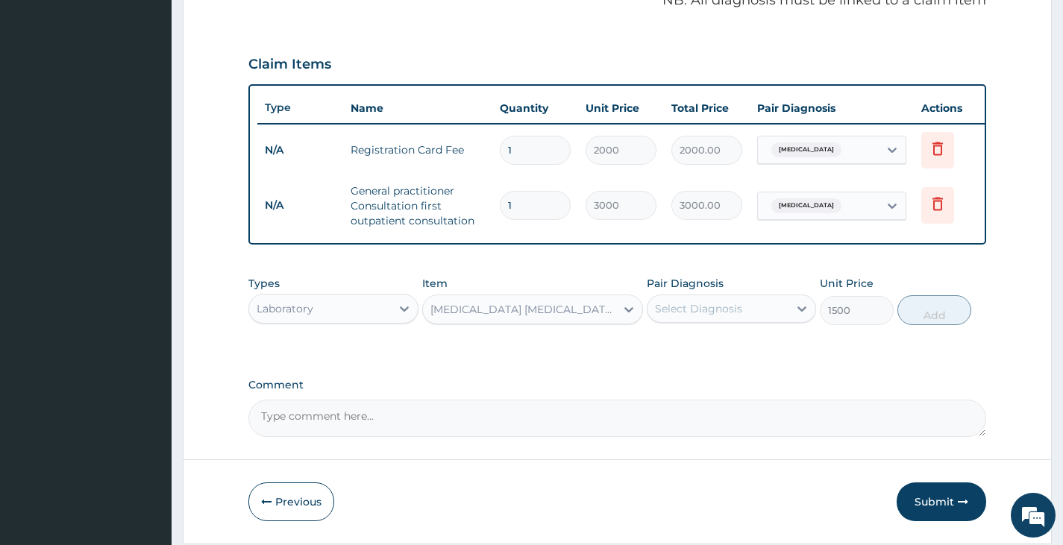
click at [683, 314] on div "Select Diagnosis" at bounding box center [698, 308] width 87 height 15
click at [662, 351] on input "checkbox" at bounding box center [661, 346] width 10 height 10
checkbox input "true"
click at [938, 322] on button "Add" at bounding box center [934, 310] width 74 height 30
type input "0"
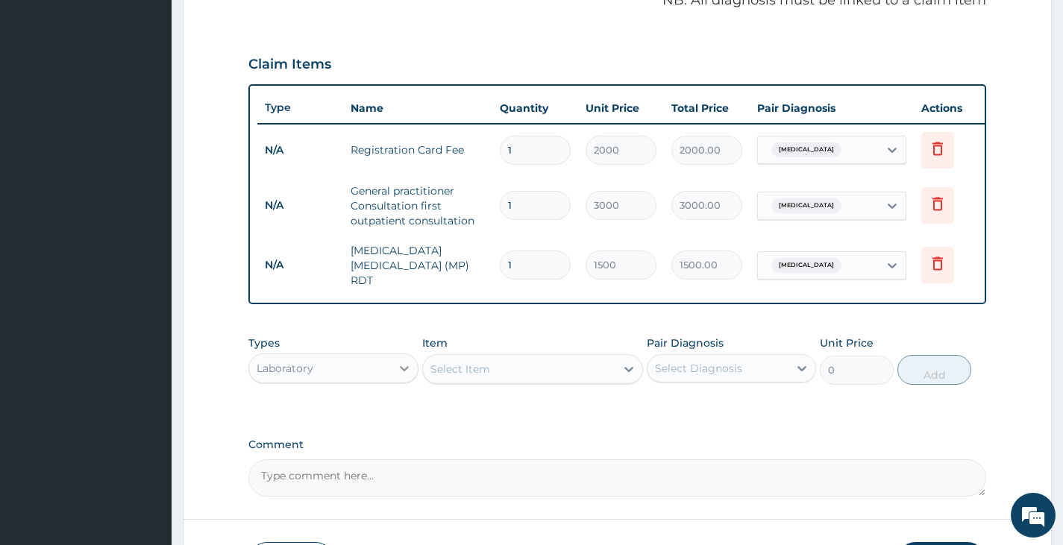
click at [409, 368] on icon at bounding box center [404, 368] width 15 height 15
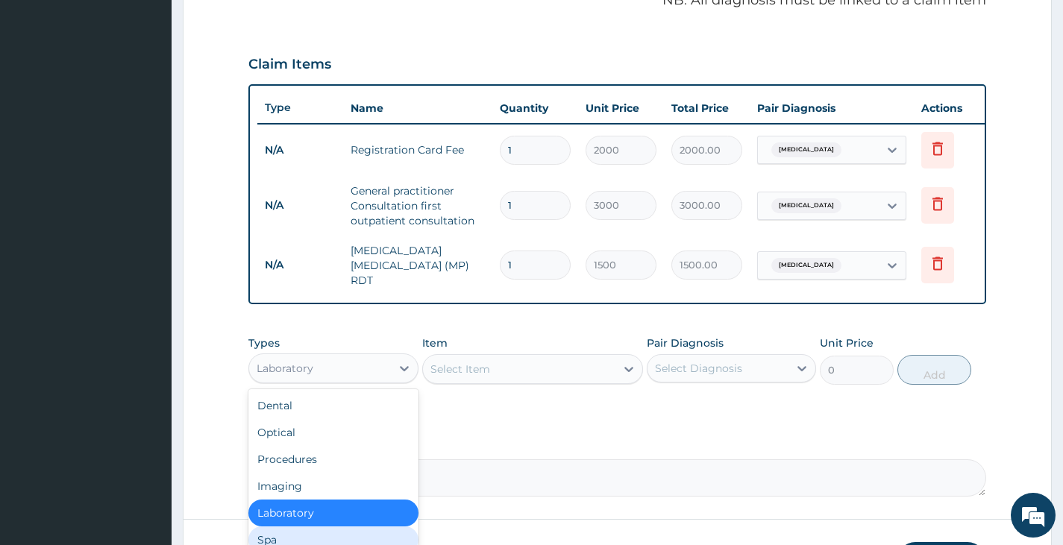
scroll to position [51, 0]
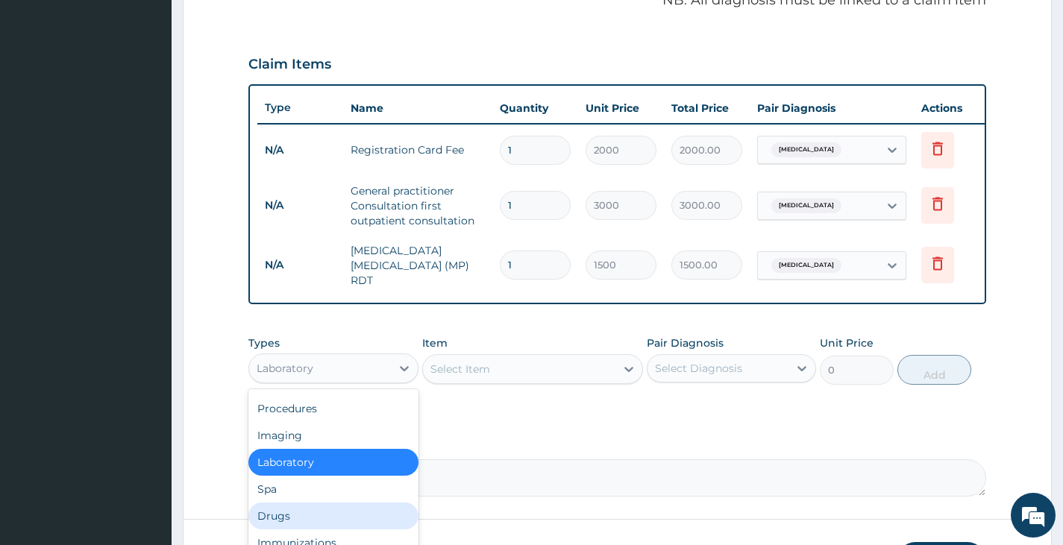
click at [310, 518] on div "Drugs" at bounding box center [332, 516] width 169 height 27
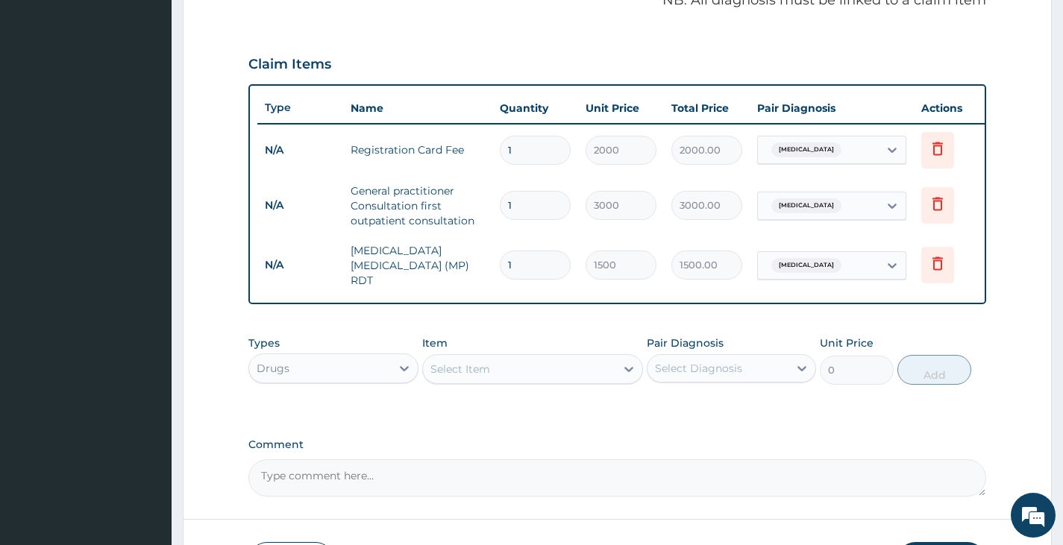
click at [554, 369] on div "Select Item" at bounding box center [519, 369] width 193 height 24
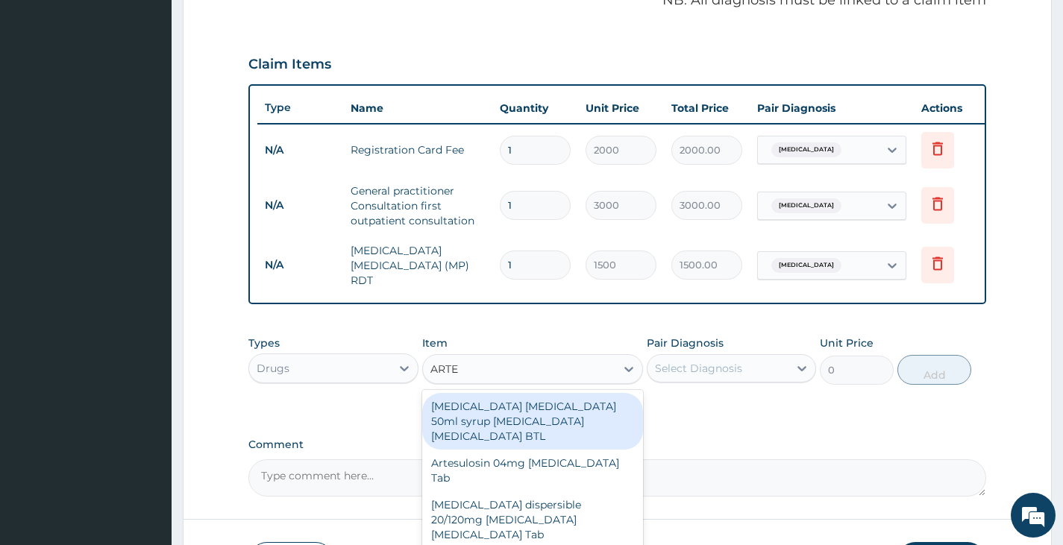
type input "ARTEM"
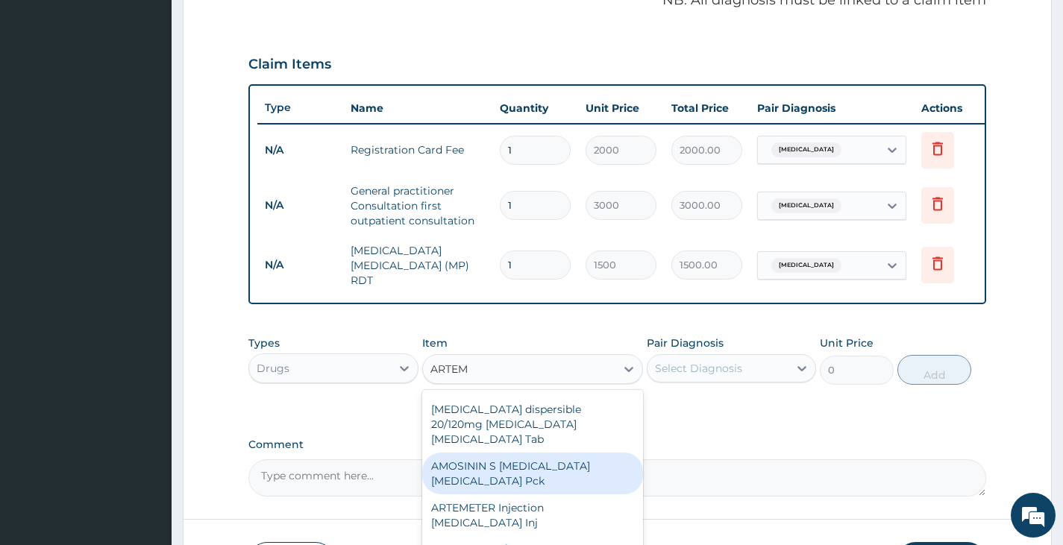
scroll to position [75, 0]
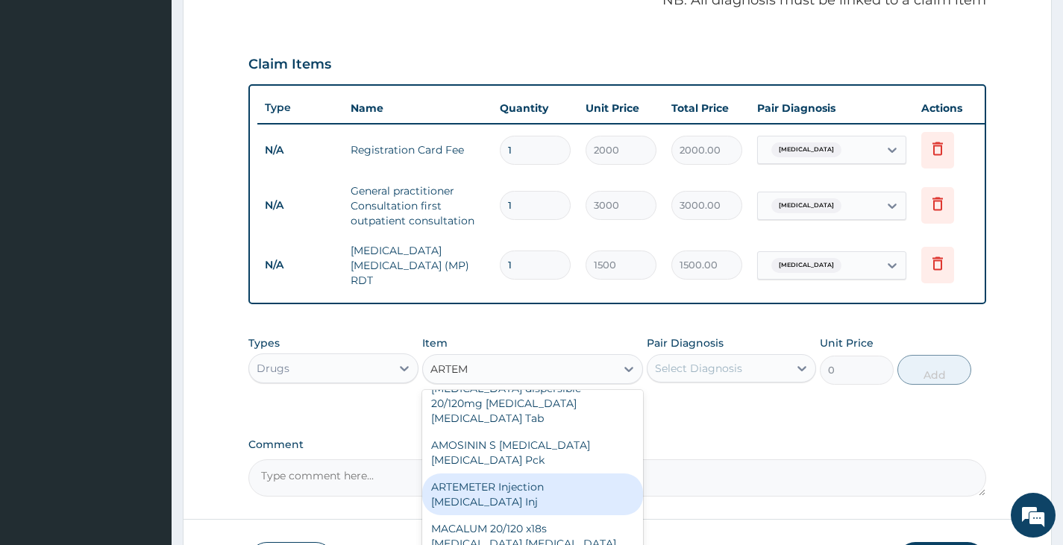
click at [549, 474] on div "ARTEMETER Injection Artemether Inj" at bounding box center [533, 495] width 222 height 42
type input "345"
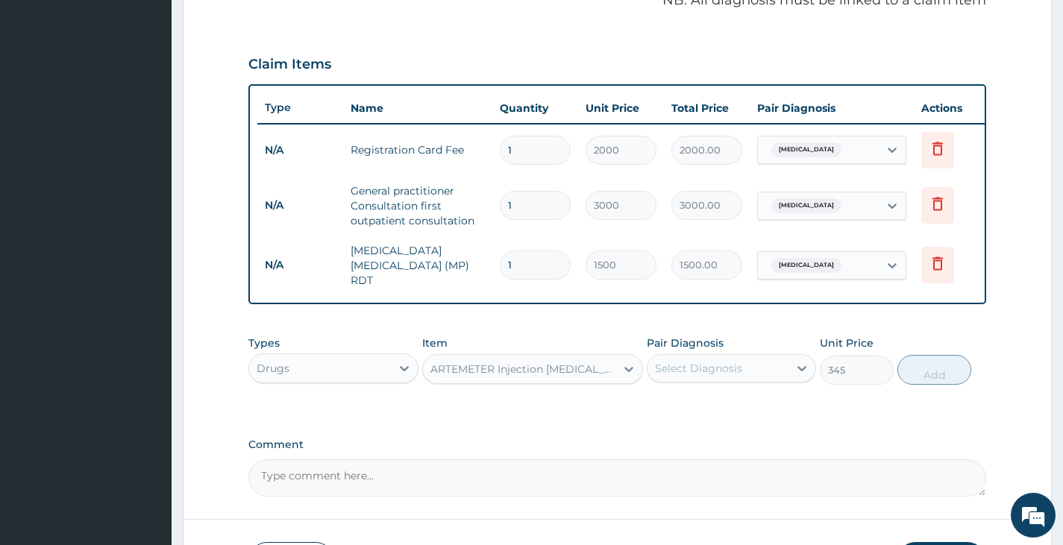
click at [589, 376] on div "ARTEMETER Injection Artemether Inj" at bounding box center [523, 369] width 187 height 15
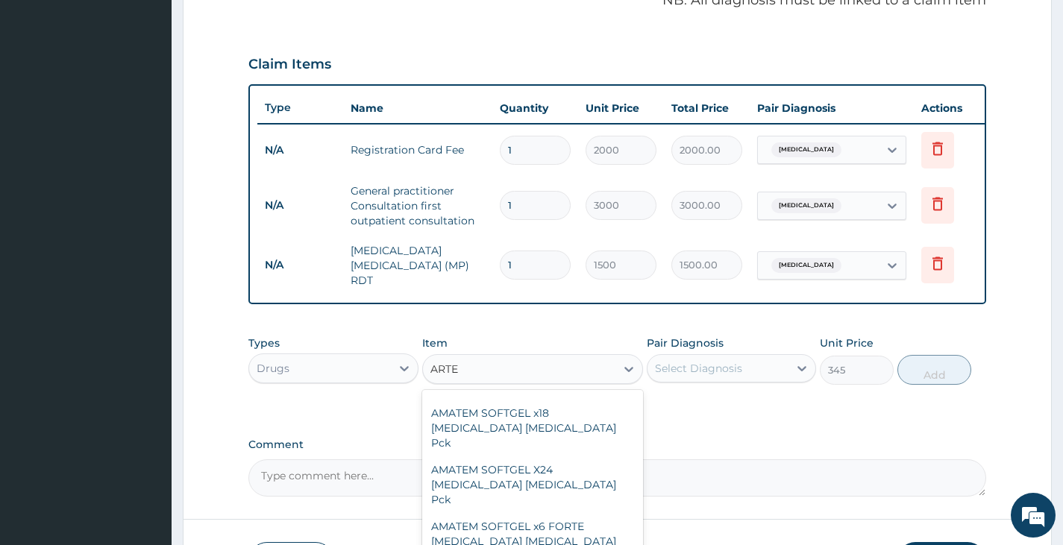
scroll to position [181, 0]
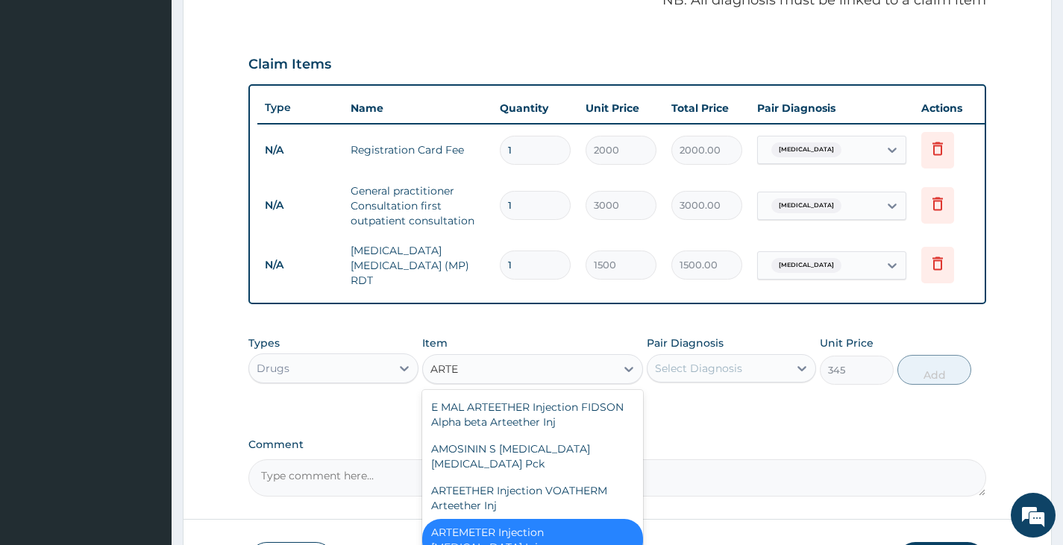
type input "ARTEM"
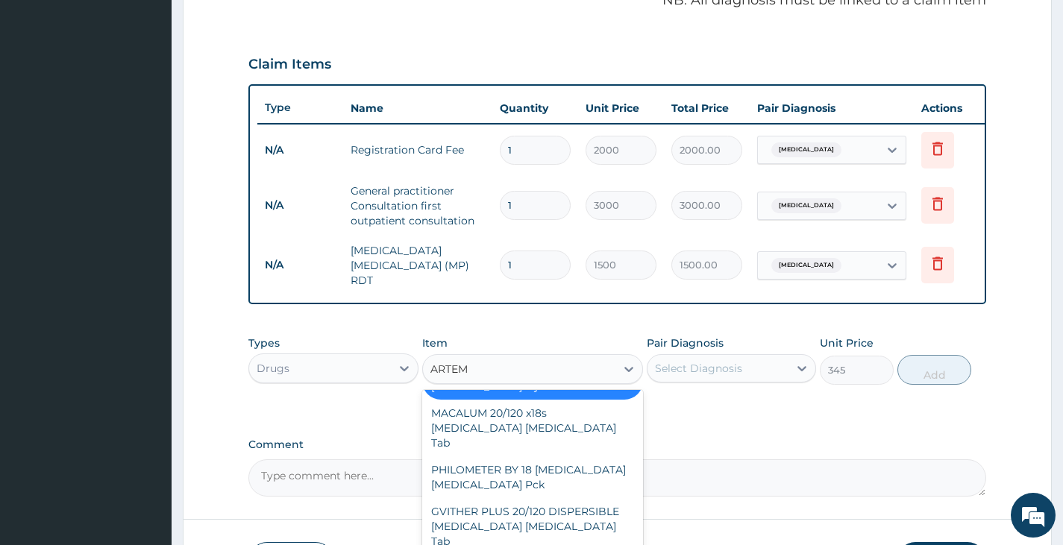
scroll to position [145, 0]
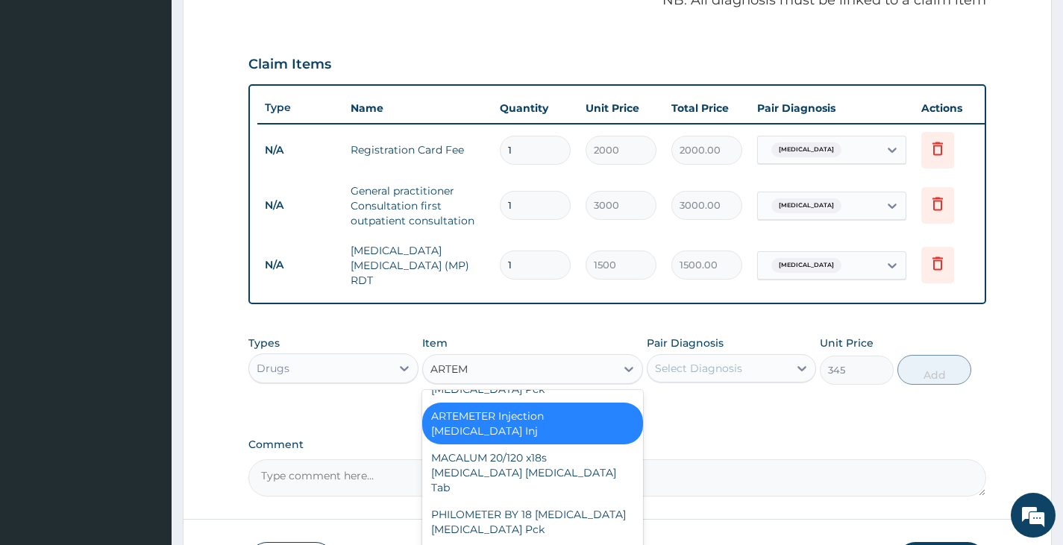
click at [527, 410] on div "ARTEMETER Injection Artemether Inj" at bounding box center [533, 424] width 222 height 42
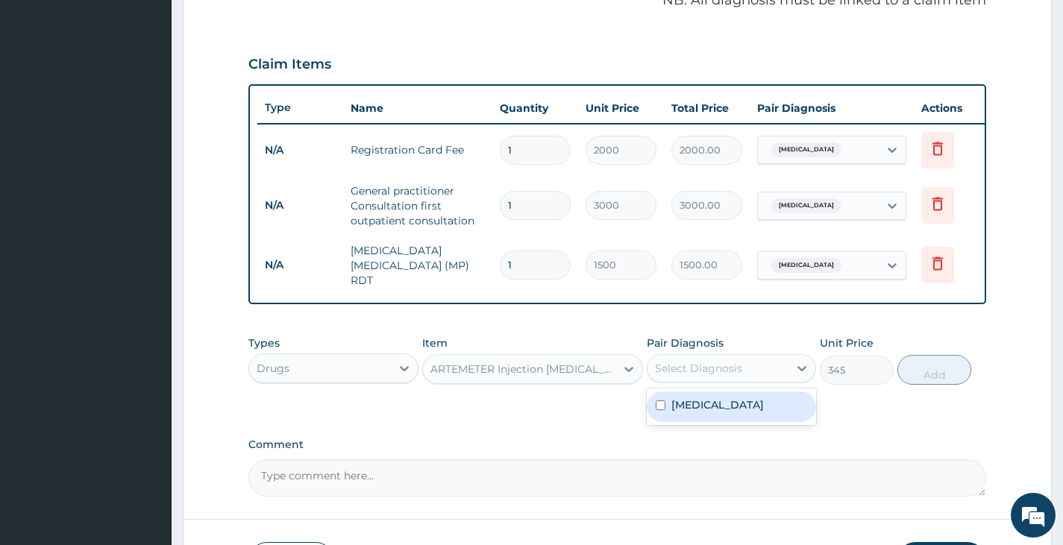
click at [745, 369] on div "Select Diagnosis" at bounding box center [717, 369] width 141 height 24
click at [660, 407] on input "checkbox" at bounding box center [661, 406] width 10 height 10
checkbox input "true"
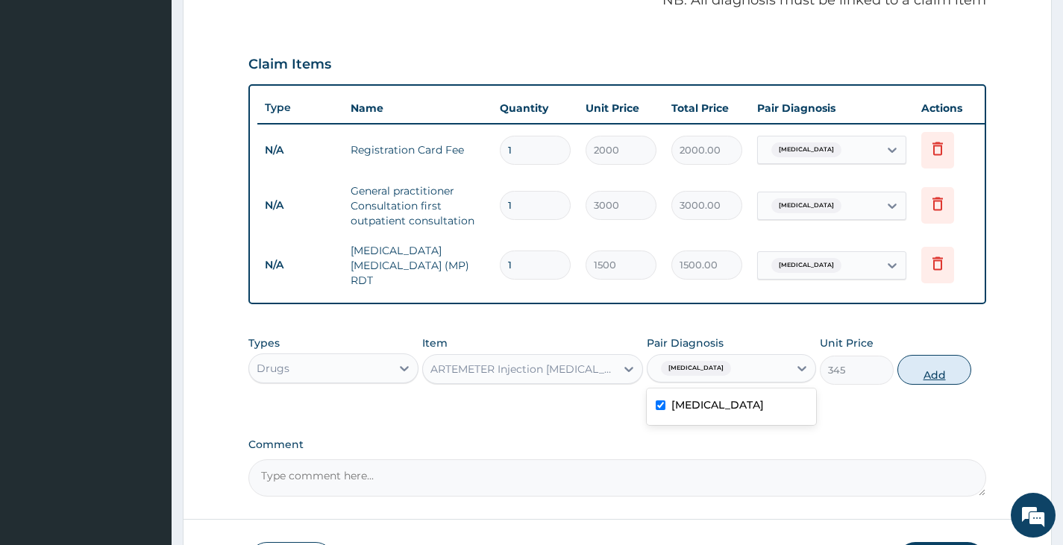
click at [950, 377] on button "Add" at bounding box center [934, 370] width 74 height 30
type input "0"
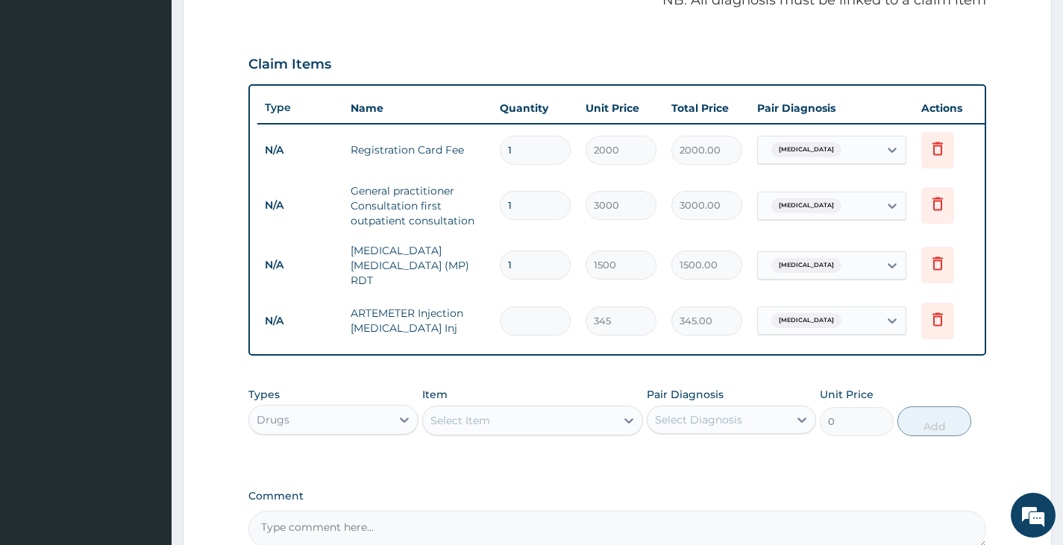
type input "0.00"
type input "2"
type input "690.00"
type input "2"
click at [501, 423] on div "Select Item" at bounding box center [519, 421] width 193 height 24
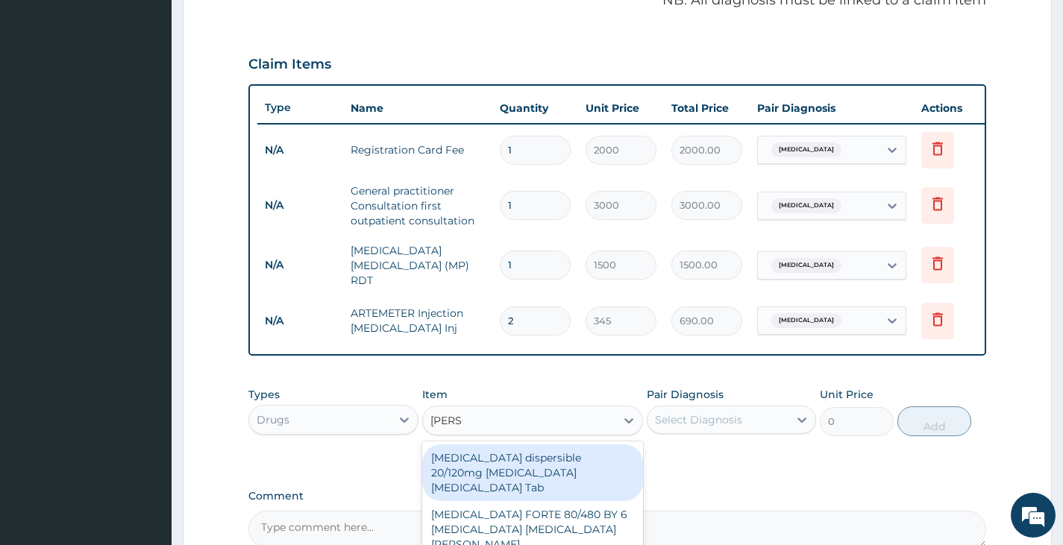
type input "COART"
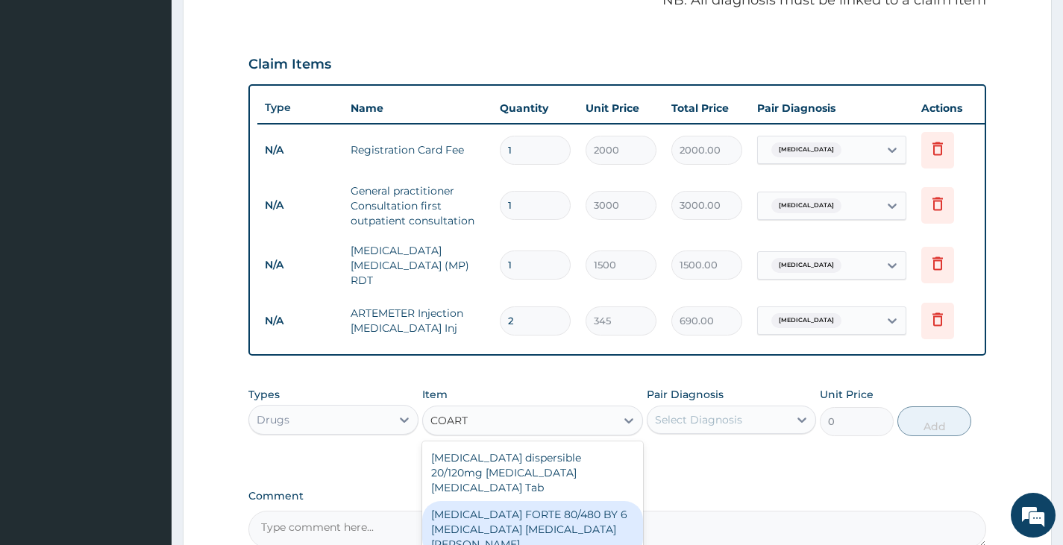
click at [505, 511] on div "COARTEM FORTE 80/480 BY 6 Artemether Lumefantrine Pck" at bounding box center [533, 529] width 222 height 57
type input "3220"
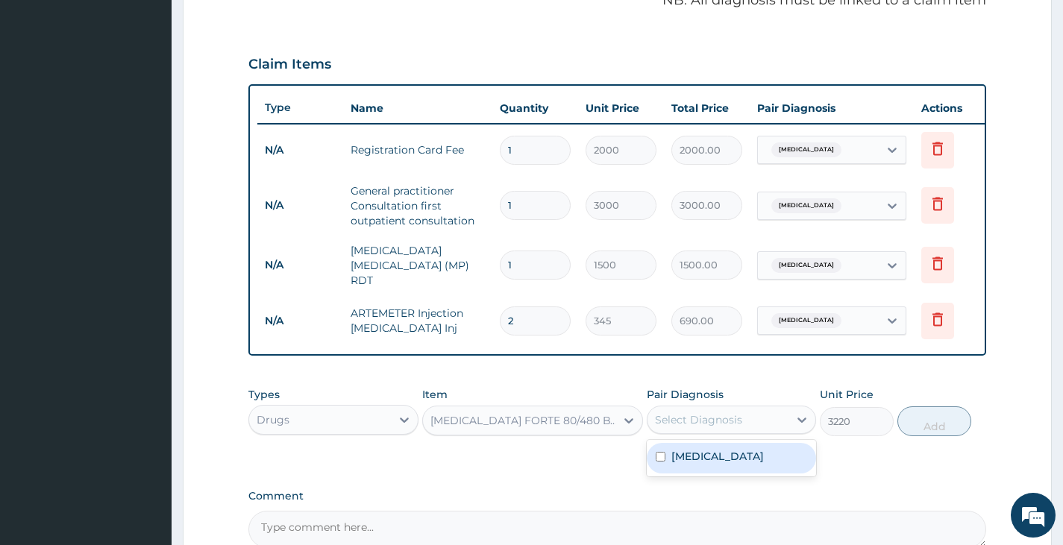
click at [723, 419] on div "Select Diagnosis" at bounding box center [698, 420] width 87 height 15
click at [655, 460] on div "Malaria" at bounding box center [731, 458] width 169 height 31
checkbox input "true"
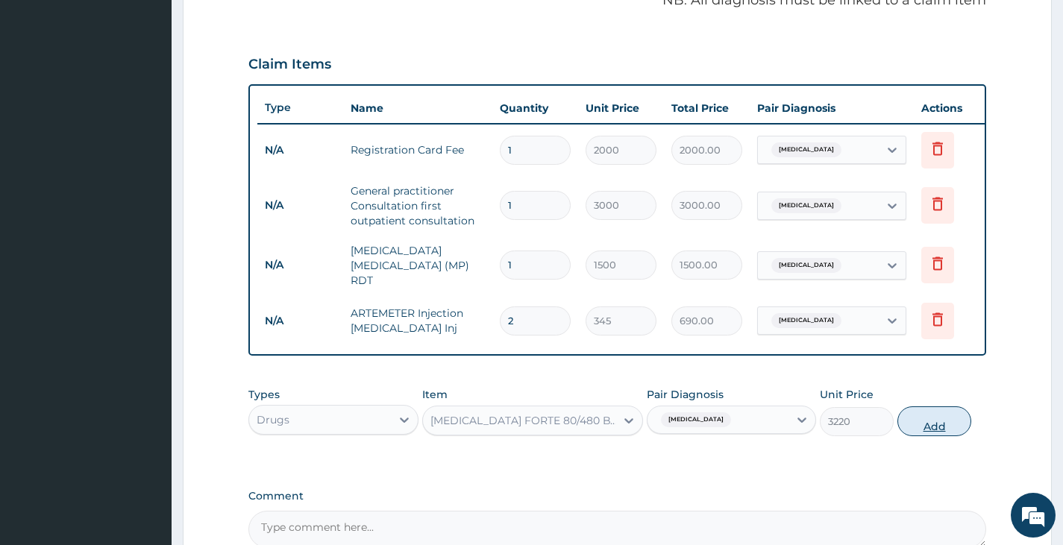
click at [929, 428] on button "Add" at bounding box center [934, 422] width 74 height 30
type input "0"
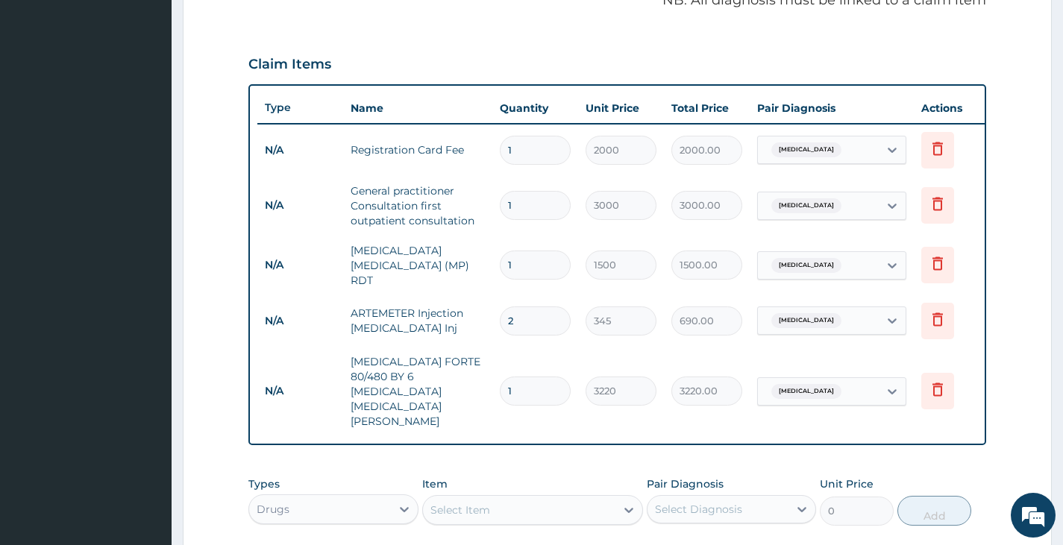
click at [567, 498] on div "Select Item" at bounding box center [519, 510] width 193 height 24
type input "PARACE"
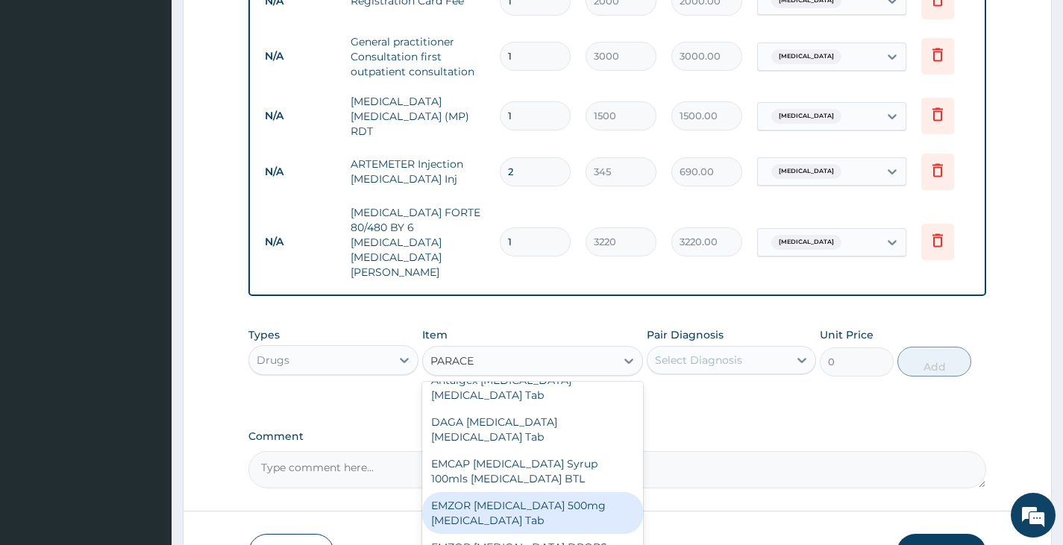
scroll to position [149, 0]
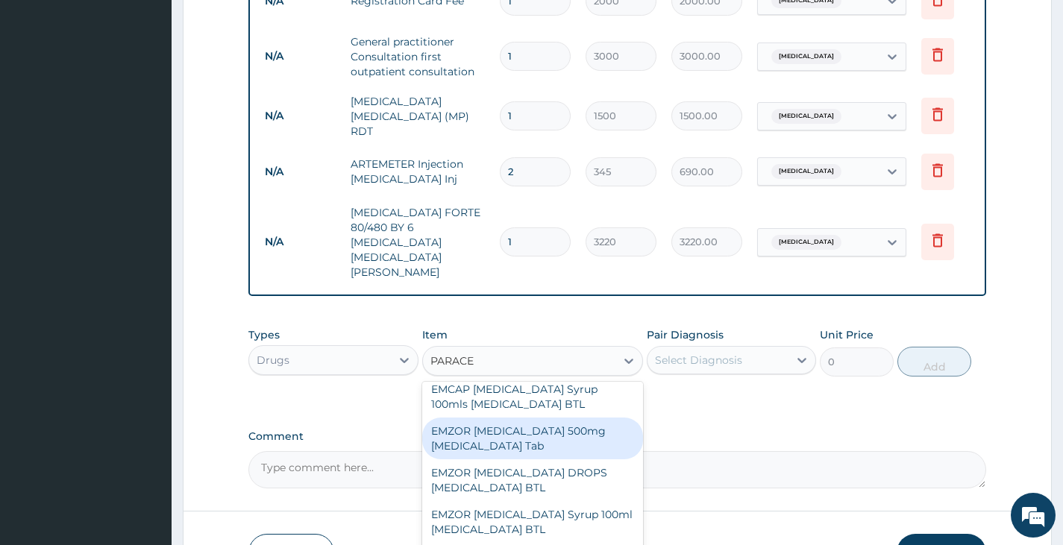
click at [518, 418] on div "EMZOR PARACETAMOL 500mg Acetaminophen Tab" at bounding box center [533, 439] width 222 height 42
type input "11.5"
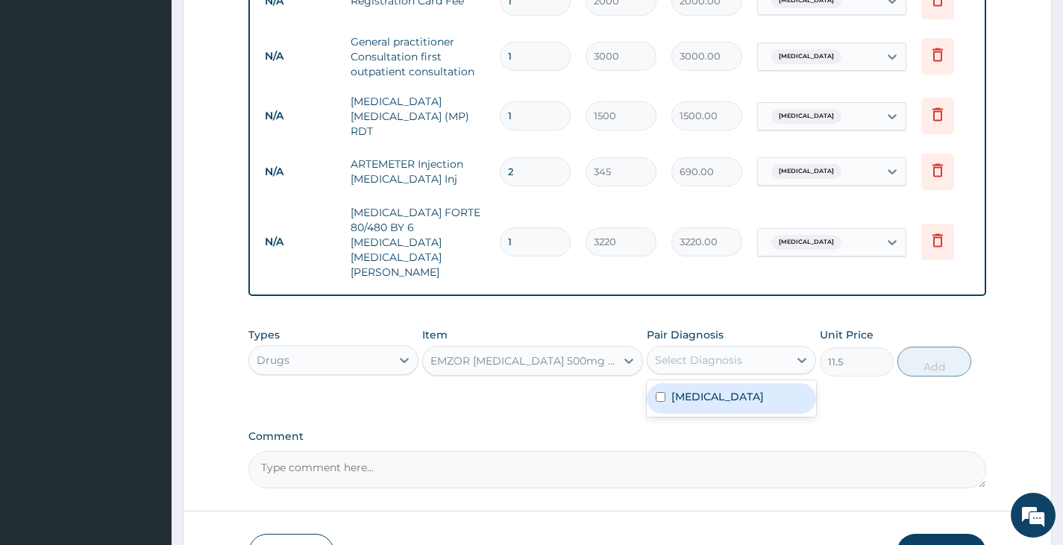
click at [730, 353] on div "Select Diagnosis" at bounding box center [698, 360] width 87 height 15
click at [661, 392] on input "checkbox" at bounding box center [661, 397] width 10 height 10
checkbox input "true"
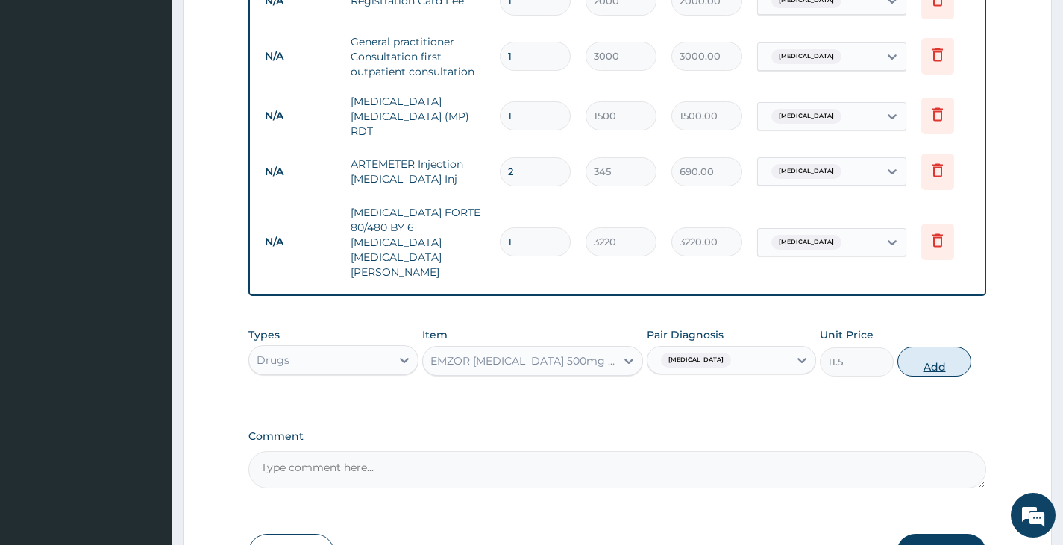
click at [937, 347] on button "Add" at bounding box center [934, 362] width 74 height 30
type input "0"
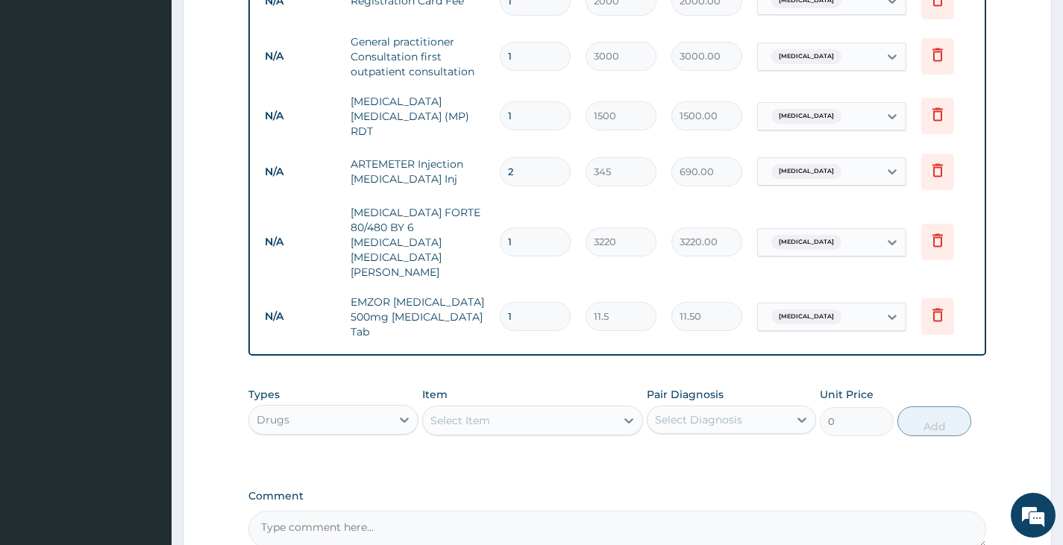
type input "18"
type input "207.00"
type input "18"
click at [551, 409] on div "Select Item" at bounding box center [519, 421] width 193 height 24
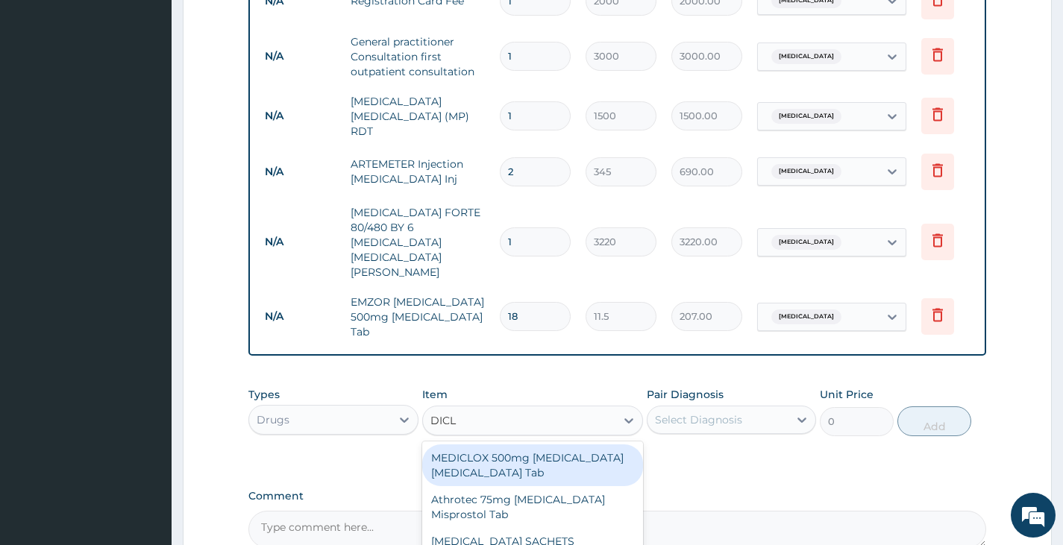
type input "DICLO"
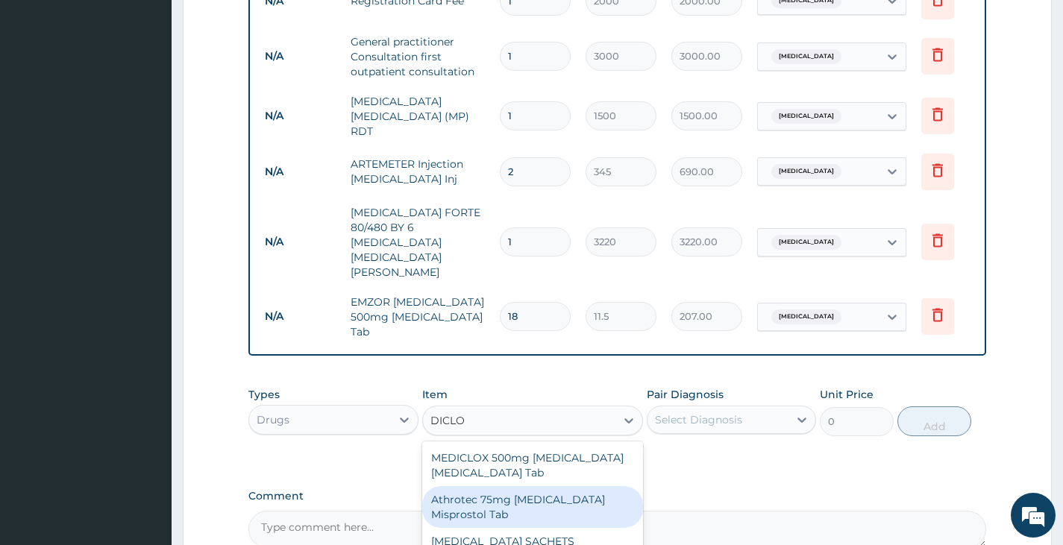
click at [526, 486] on div "Athrotec 75mg Diclofenac Misprostol Tab" at bounding box center [533, 507] width 222 height 42
type input "195.5"
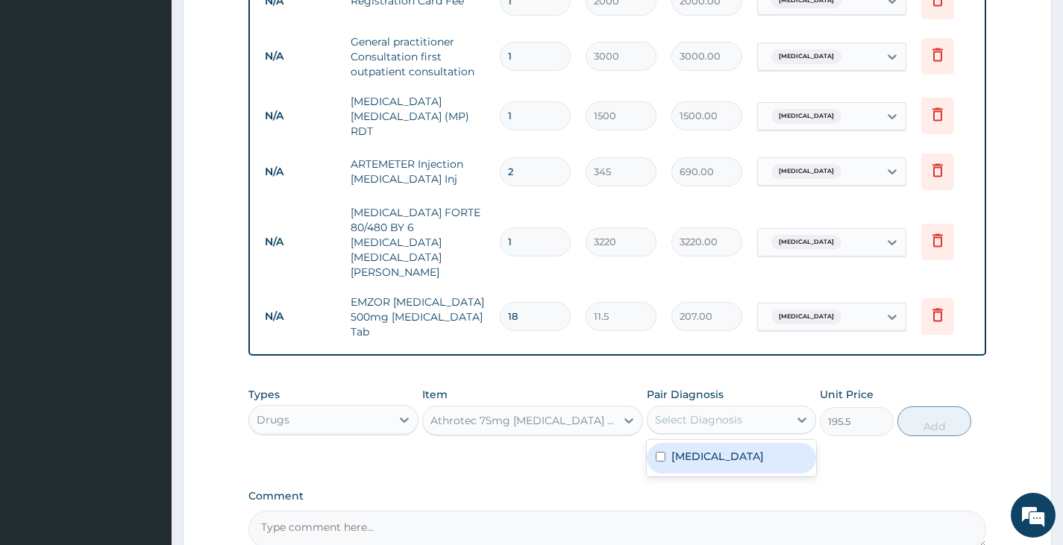
click at [724, 408] on div "Select Diagnosis" at bounding box center [717, 420] width 141 height 24
click at [658, 452] on input "checkbox" at bounding box center [661, 457] width 10 height 10
checkbox input "true"
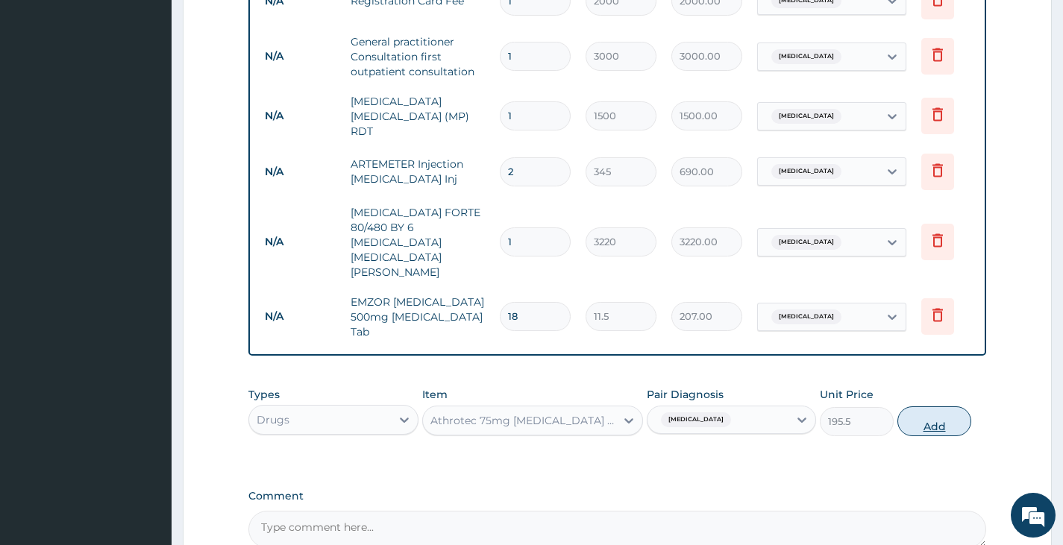
click at [929, 407] on button "Add" at bounding box center [934, 422] width 74 height 30
type input "0"
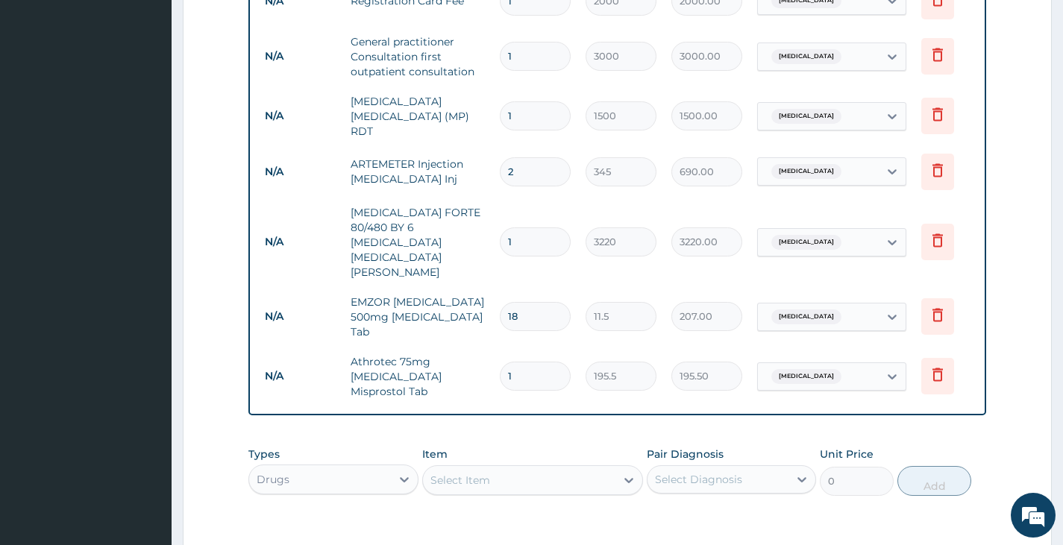
click at [539, 468] on div "Select Item" at bounding box center [519, 480] width 193 height 24
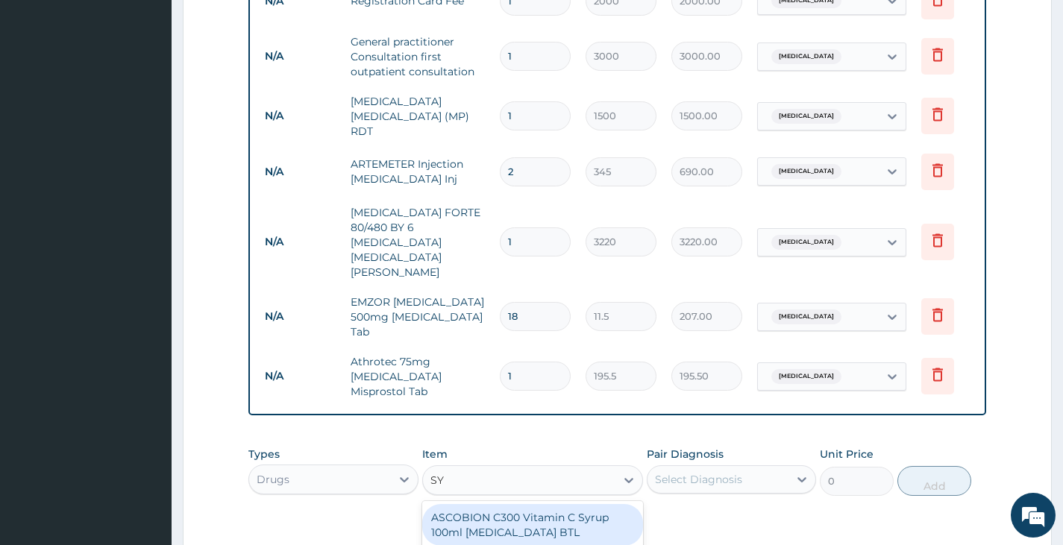
type input "S"
type input "NEED"
click at [514, 504] on div "21g NEEDLE Needle Pcs" at bounding box center [533, 517] width 222 height 27
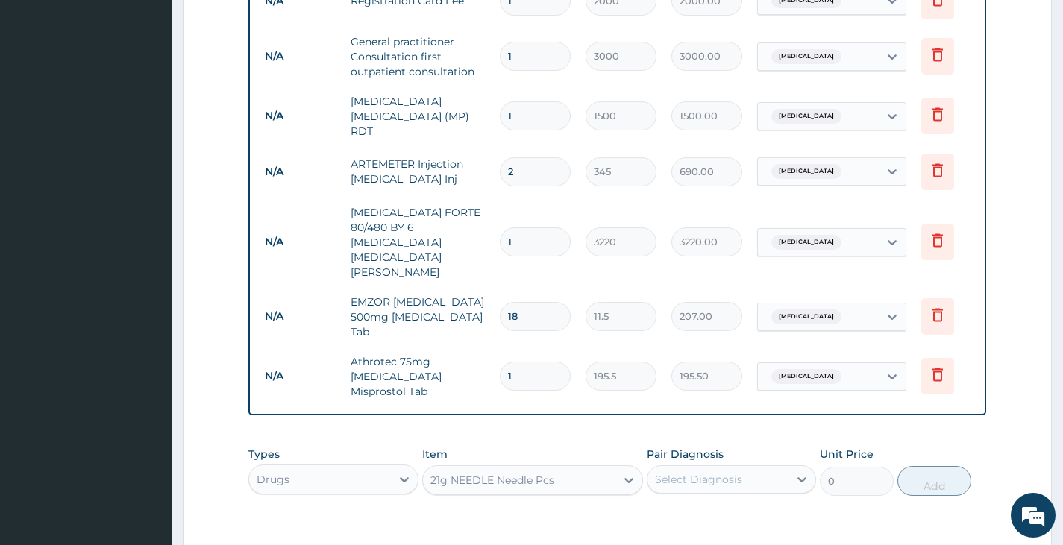
type input "23"
click at [662, 472] on div "Select Diagnosis" at bounding box center [698, 479] width 87 height 15
click at [656, 512] on input "checkbox" at bounding box center [661, 517] width 10 height 10
checkbox input "true"
click at [918, 466] on button "Add" at bounding box center [934, 481] width 74 height 30
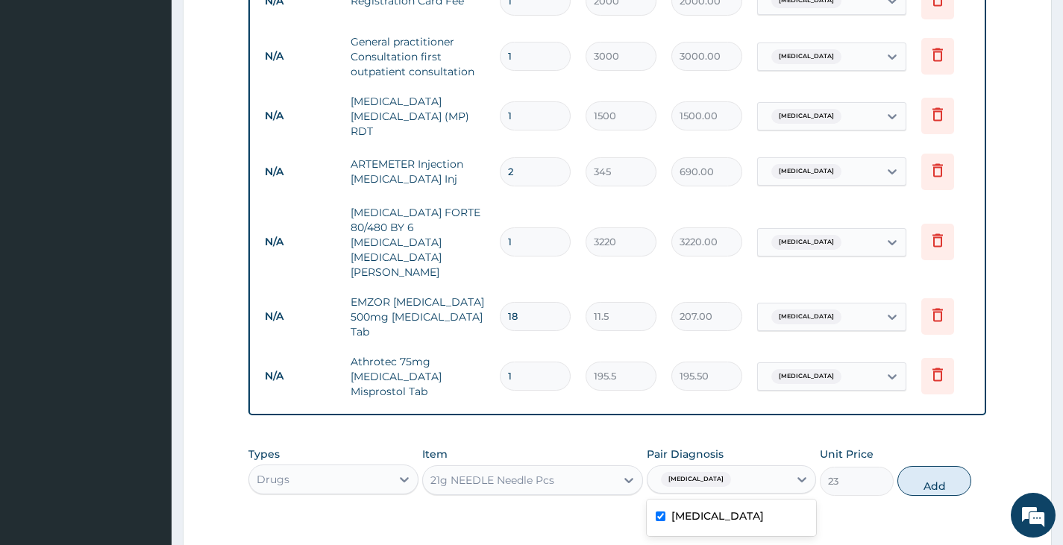
type input "0"
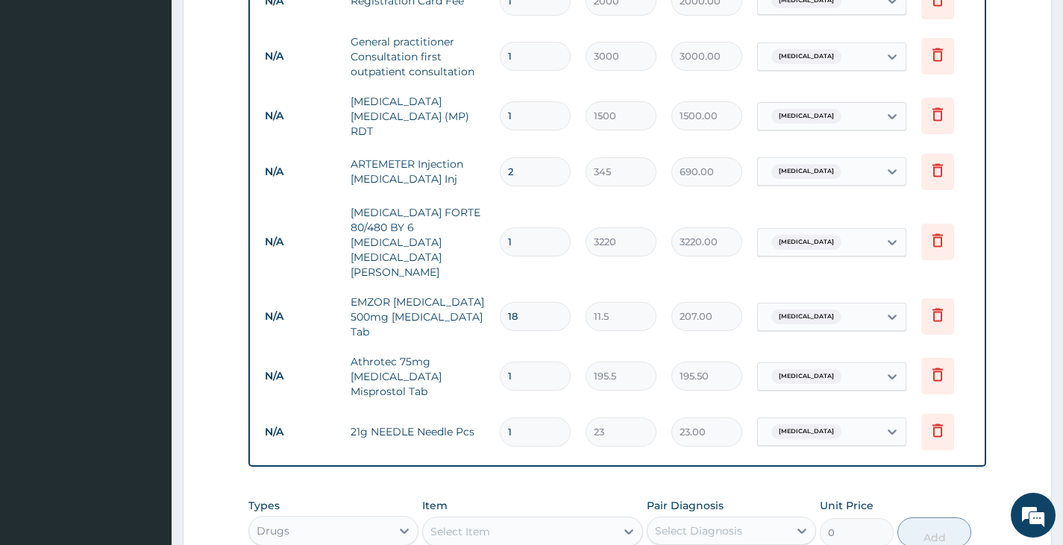
type input "0.00"
type input "2"
type input "46.00"
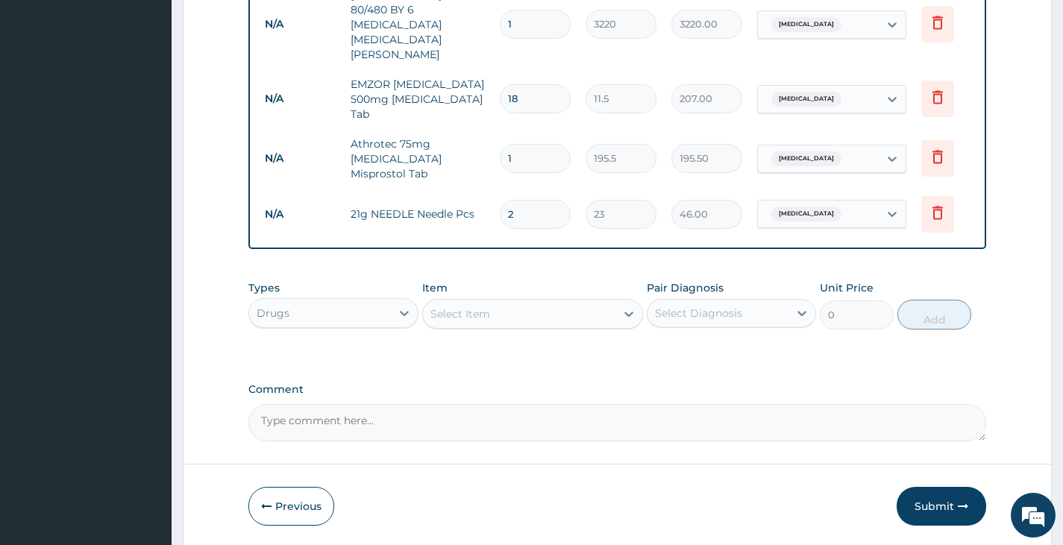
scroll to position [856, 0]
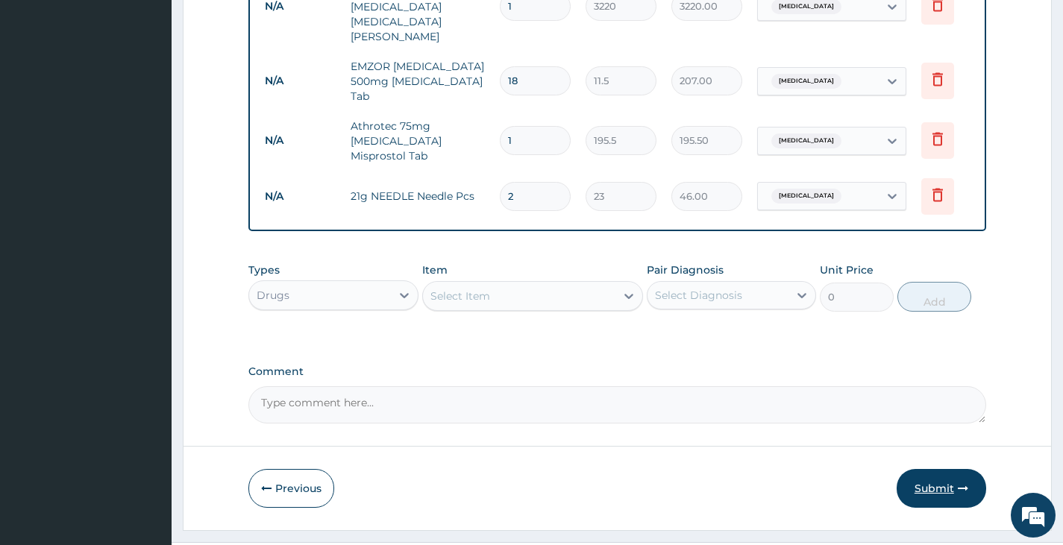
type input "2"
click at [921, 469] on button "Submit" at bounding box center [942, 488] width 90 height 39
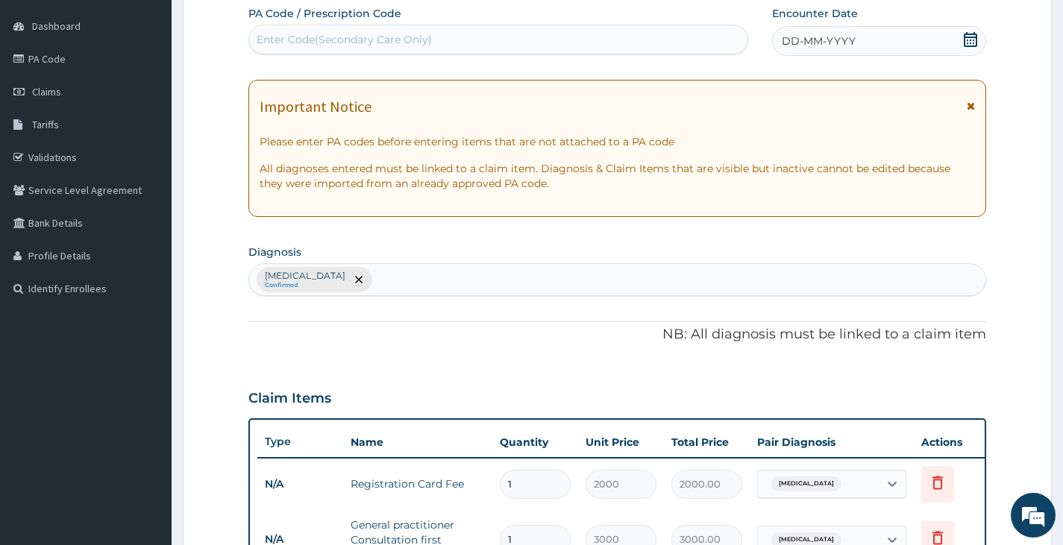
scroll to position [0, 0]
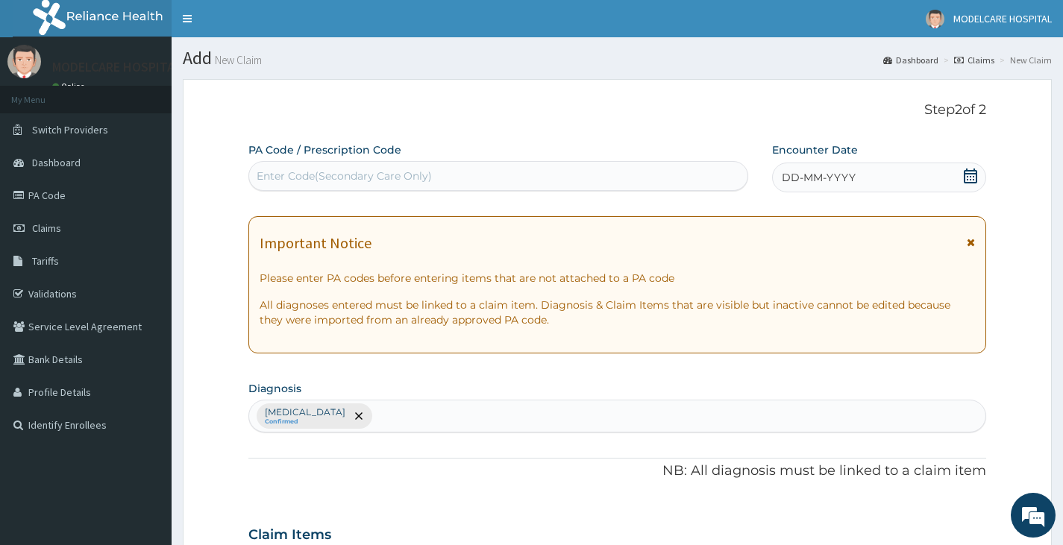
click at [967, 176] on icon at bounding box center [970, 176] width 13 height 15
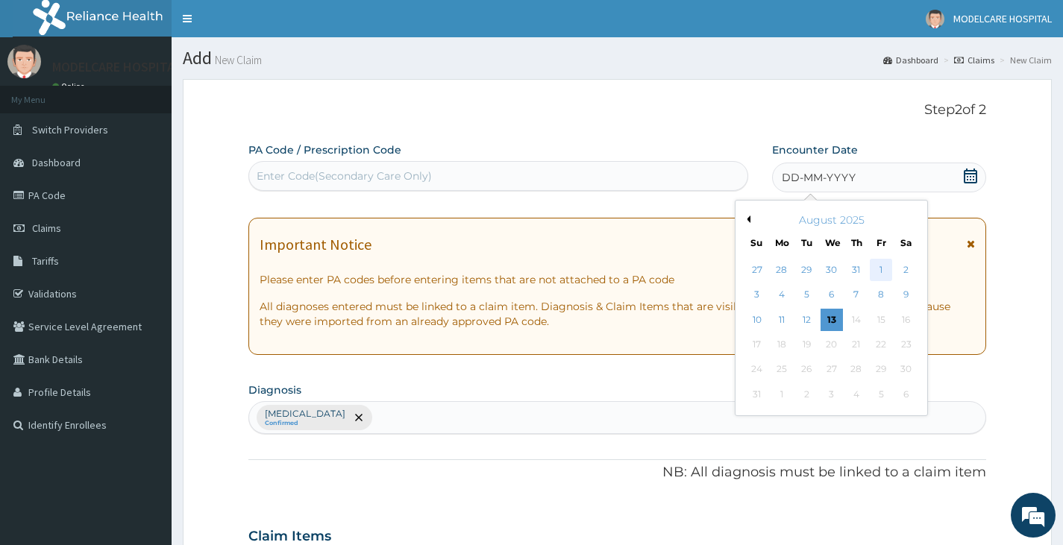
click at [888, 269] on div "1" at bounding box center [881, 270] width 22 height 22
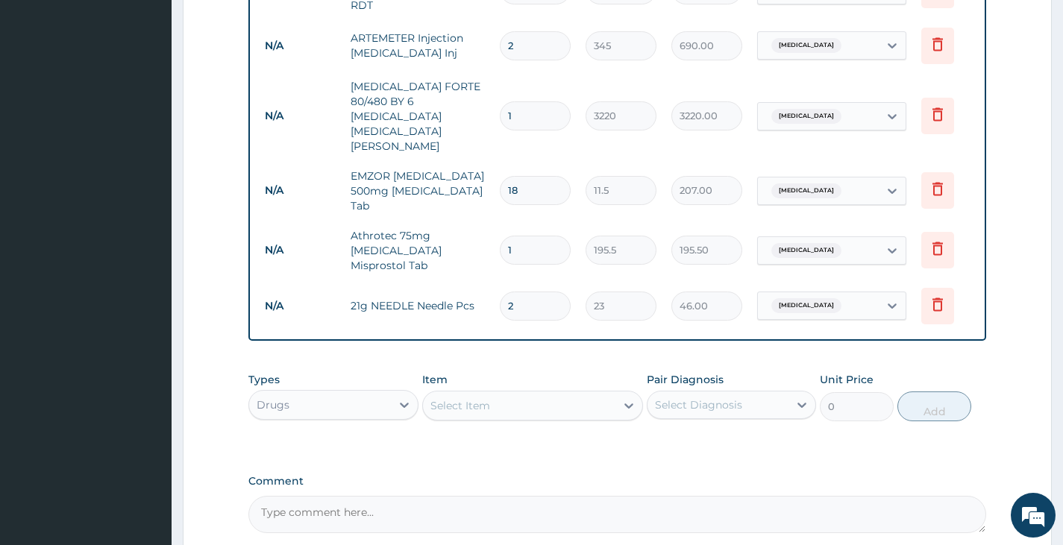
scroll to position [856, 0]
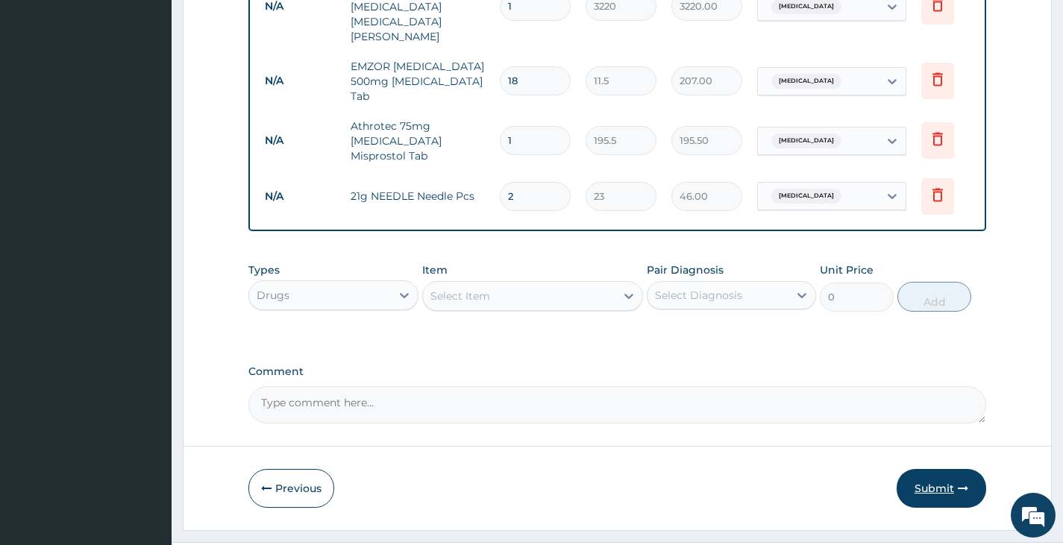
click at [926, 469] on button "Submit" at bounding box center [942, 488] width 90 height 39
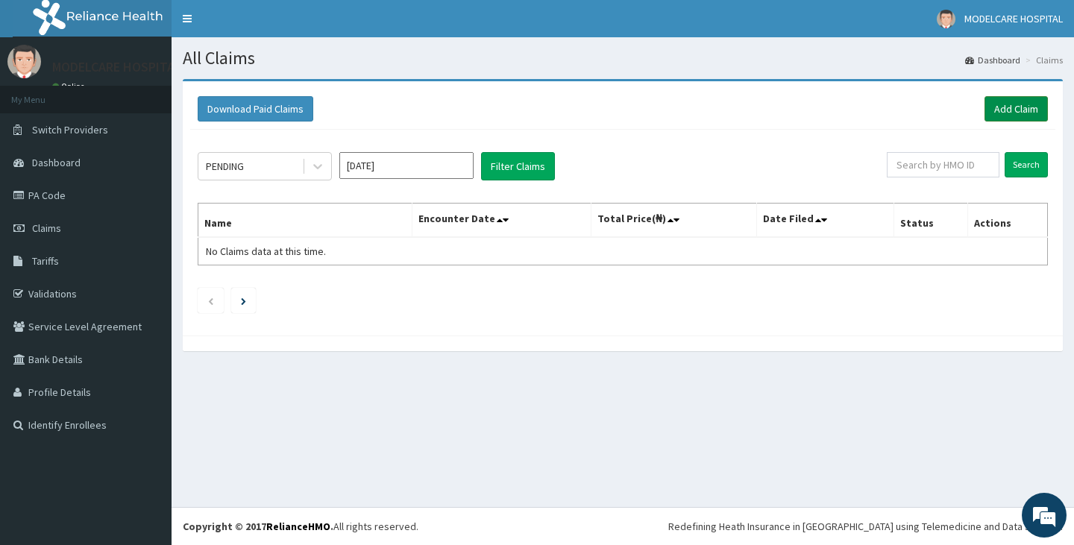
click at [1003, 107] on link "Add Claim" at bounding box center [1016, 108] width 63 height 25
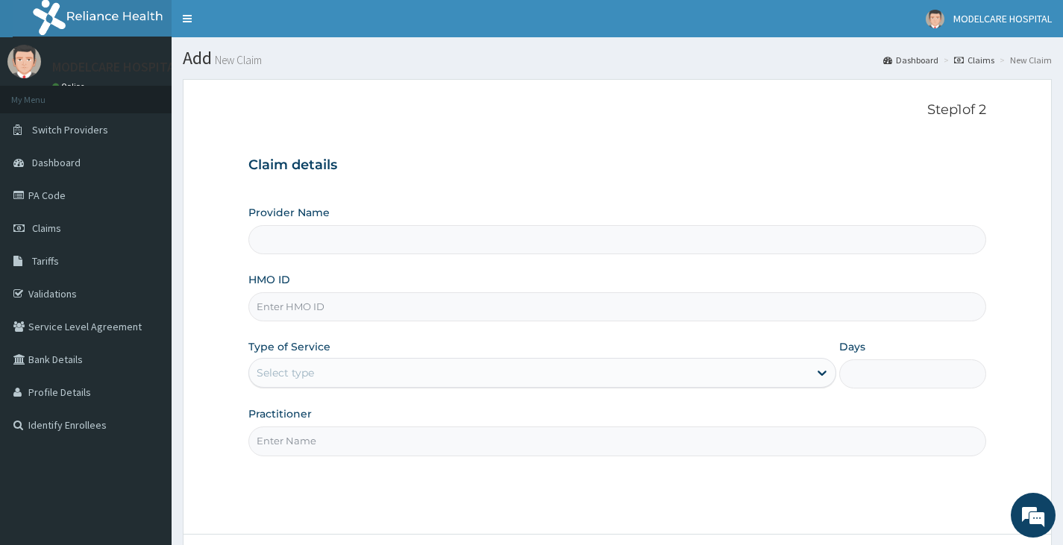
type input "MODELCARE HOSPITAL"
click at [306, 305] on input "HMO ID" at bounding box center [617, 306] width 738 height 29
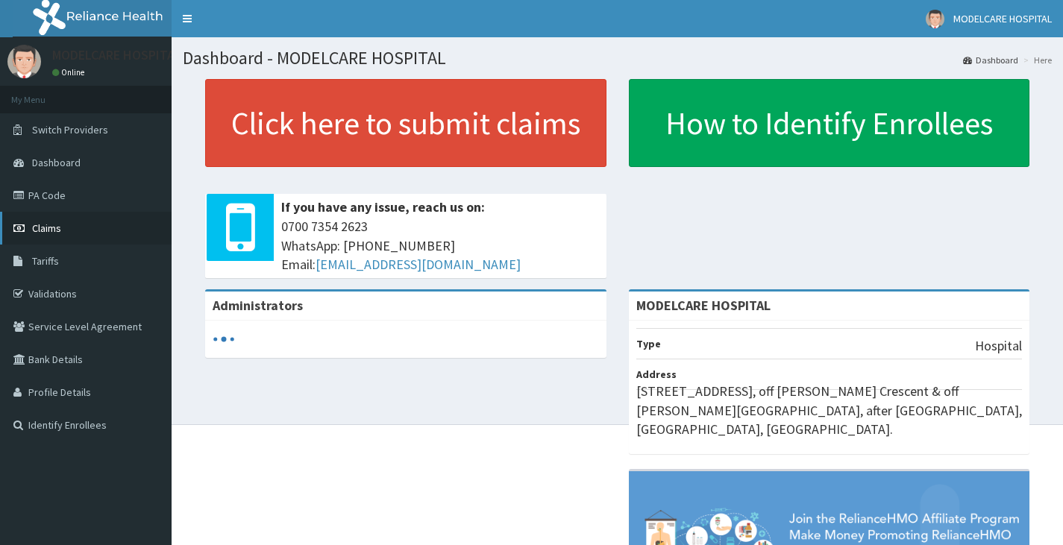
drag, startPoint x: 0, startPoint y: 0, endPoint x: 77, endPoint y: 230, distance: 242.3
click at [77, 230] on link "Claims" at bounding box center [86, 228] width 172 height 33
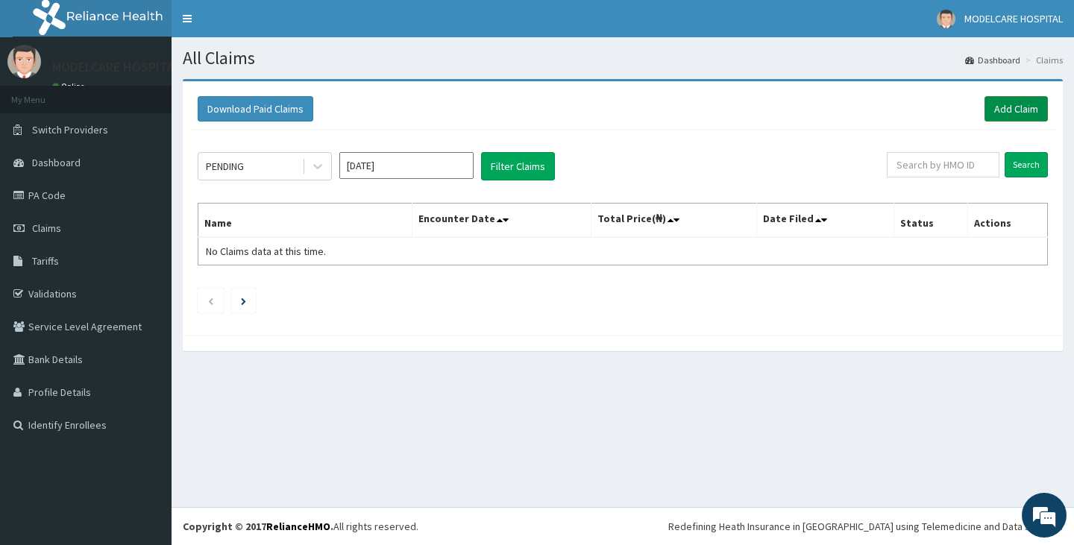
click at [1007, 107] on link "Add Claim" at bounding box center [1016, 108] width 63 height 25
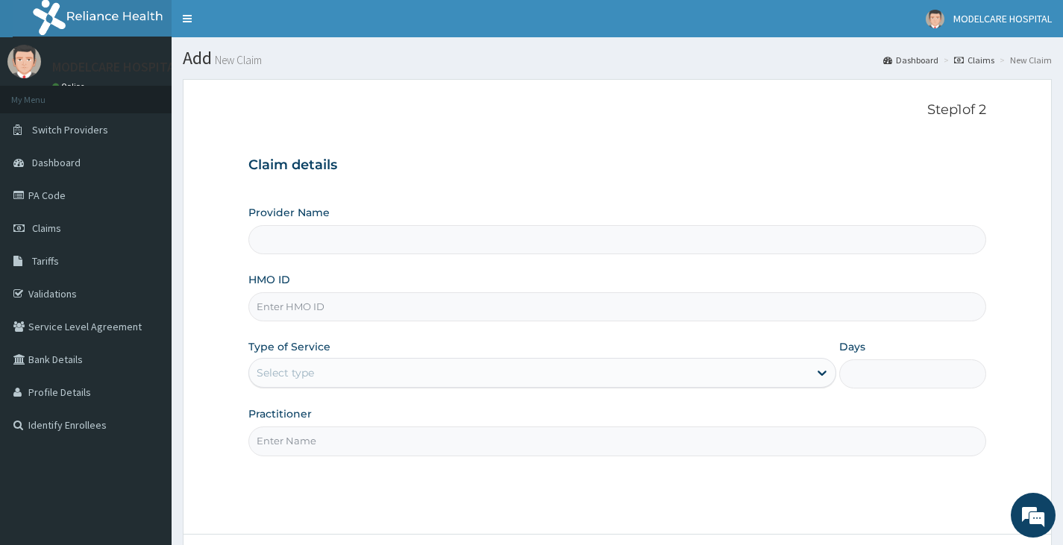
type input "MODELCARE HOSPITAL"
click at [44, 187] on link "PA Code" at bounding box center [86, 195] width 172 height 33
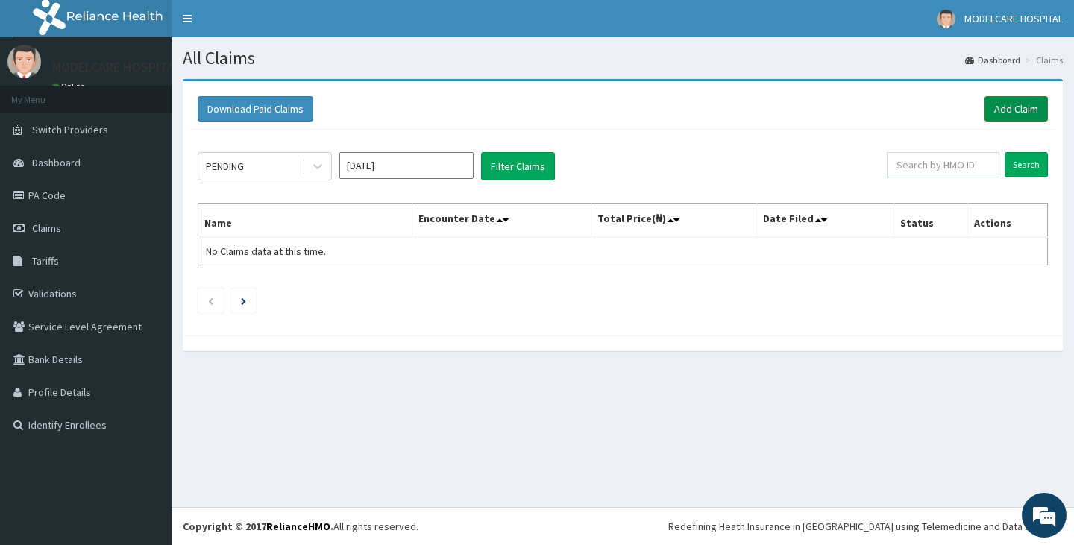
click at [1038, 105] on link "Add Claim" at bounding box center [1016, 108] width 63 height 25
click at [63, 189] on link "PA Code" at bounding box center [86, 195] width 172 height 33
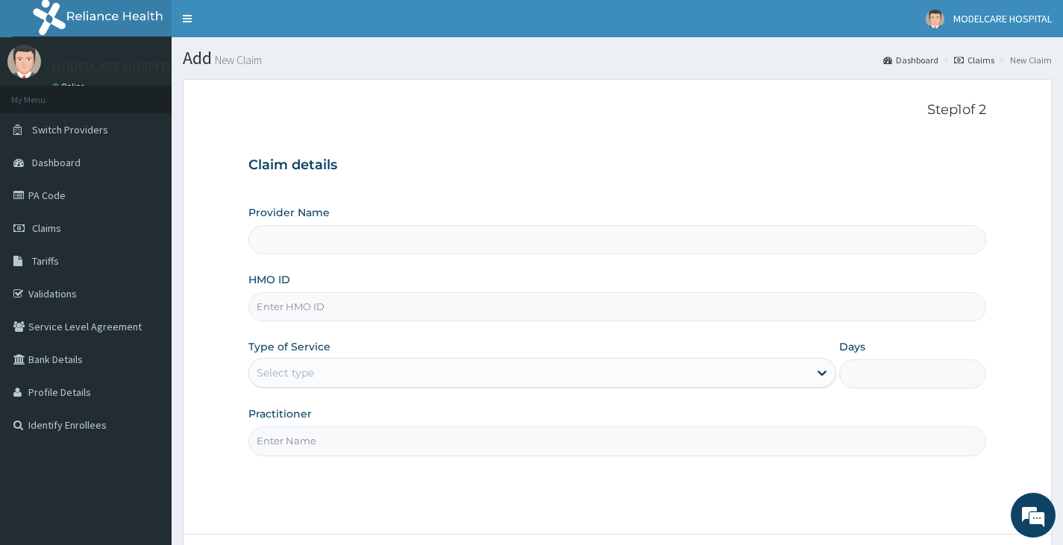
type input "MODELCARE HOSPITAL"
click at [318, 306] on input "HMO ID" at bounding box center [617, 306] width 738 height 29
type input "SUT/10010/A"
click at [343, 372] on div "Select type" at bounding box center [528, 373] width 559 height 24
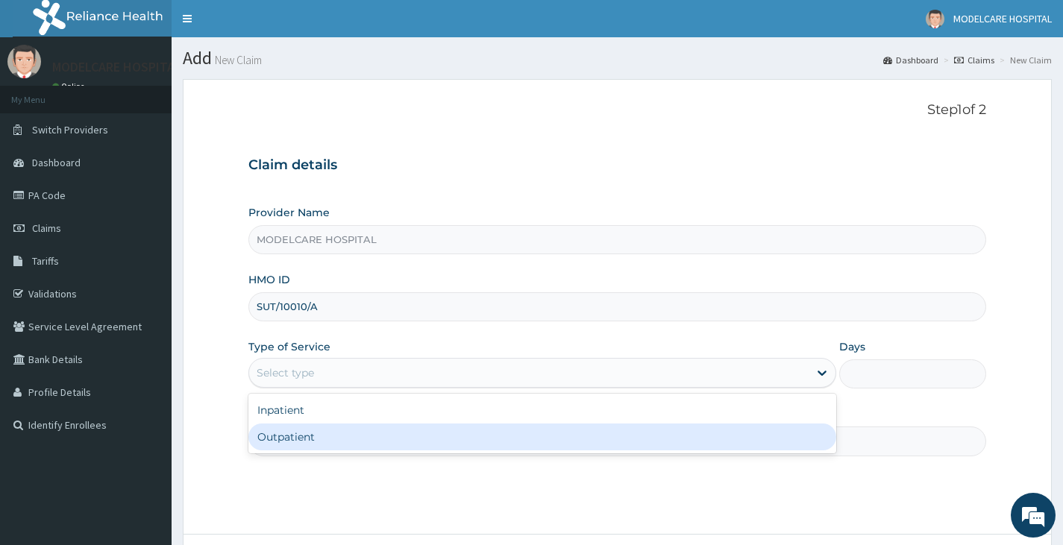
click at [339, 440] on div "Outpatient" at bounding box center [542, 437] width 588 height 27
type input "1"
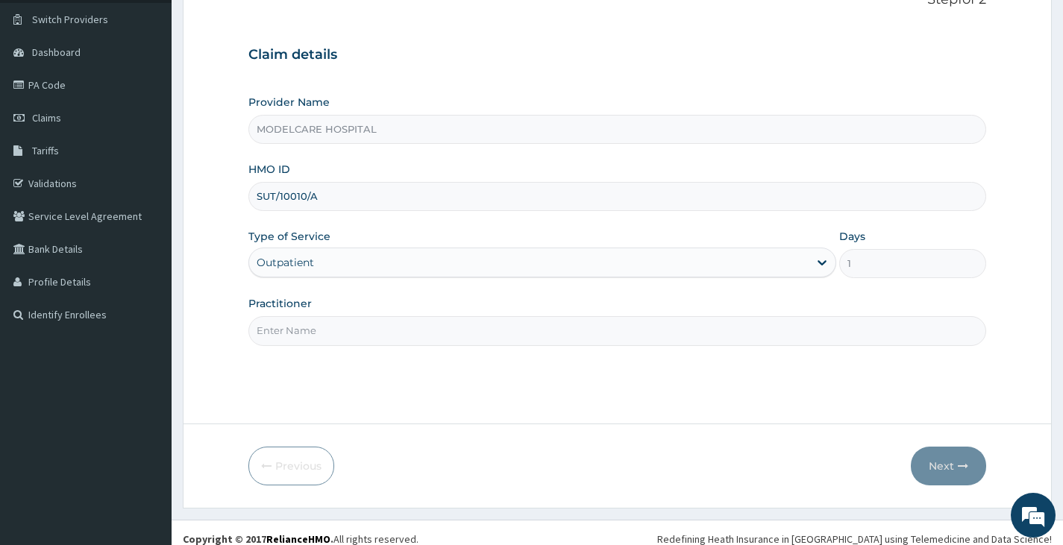
scroll to position [123, 0]
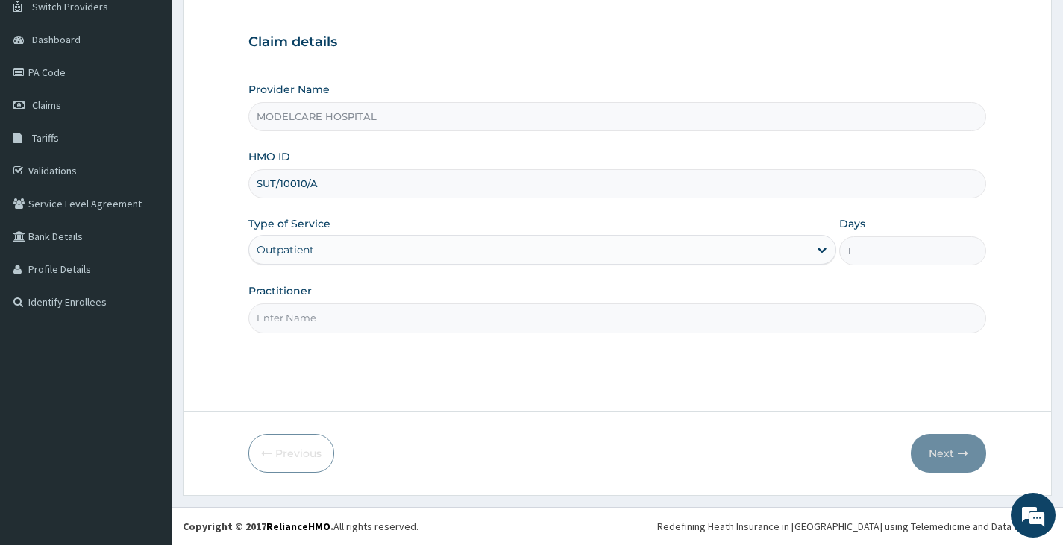
click at [459, 339] on div "Step 1 of 2 Claim details Provider Name MODELCARE HOSPITAL HMO ID SUT/10010/A T…" at bounding box center [617, 183] width 738 height 409
click at [453, 313] on input "Practitioner" at bounding box center [617, 318] width 738 height 29
type input "DR OGENYI"
click at [932, 448] on button "Next" at bounding box center [948, 453] width 75 height 39
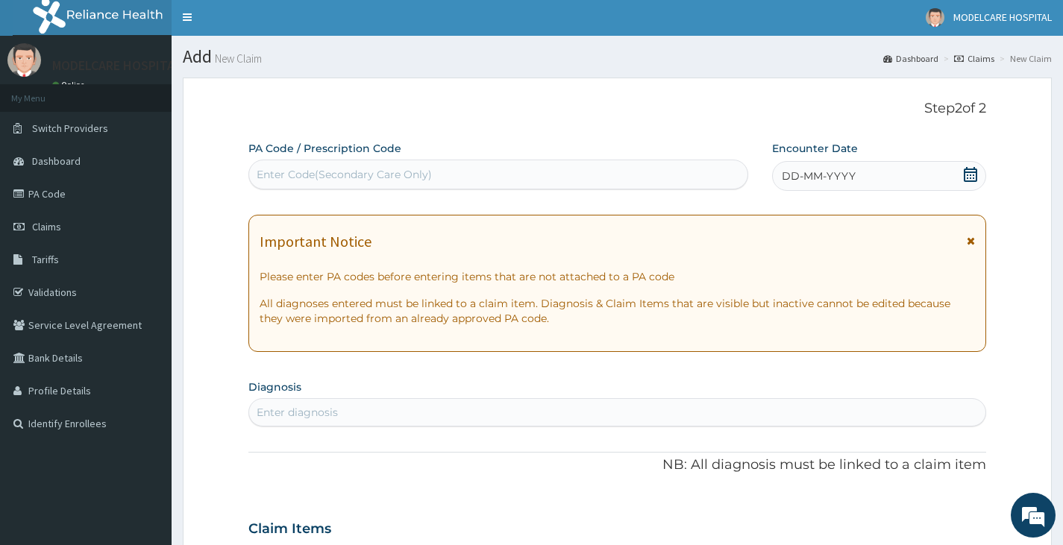
scroll to position [0, 0]
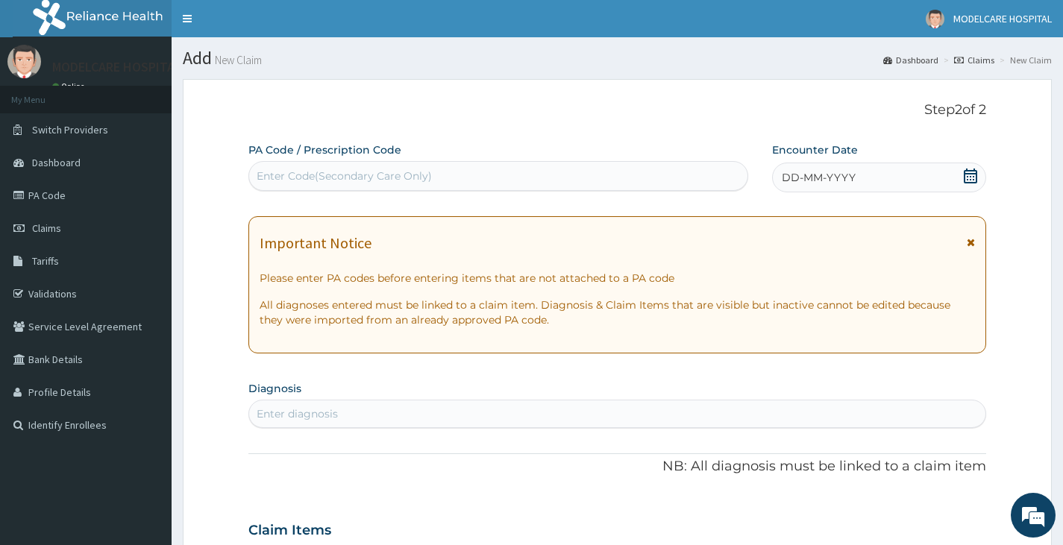
click at [439, 169] on div "Enter Code(Secondary Care Only)" at bounding box center [498, 176] width 498 height 24
type input "PA/983995"
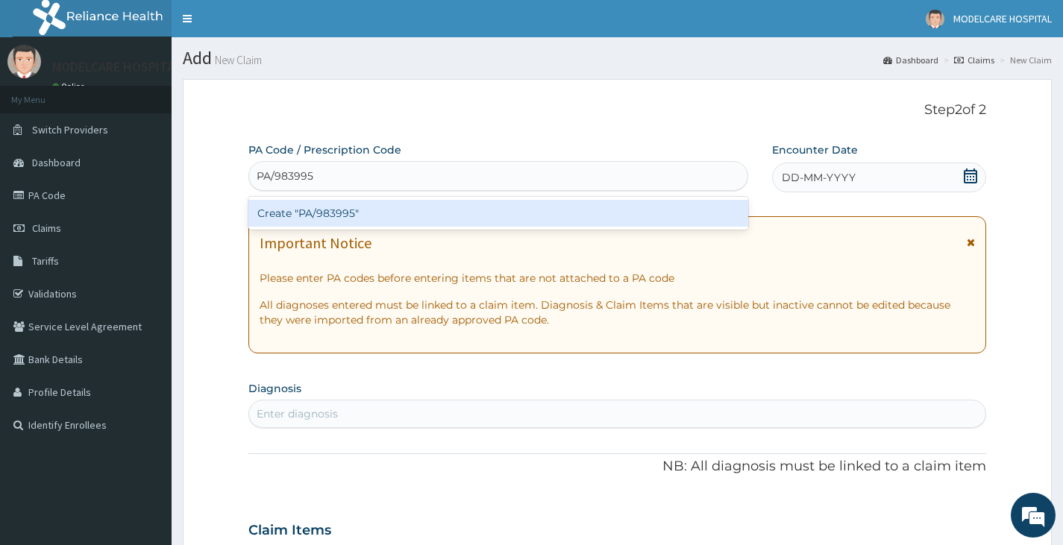
click at [432, 216] on div "Create "PA/983995"" at bounding box center [498, 213] width 500 height 27
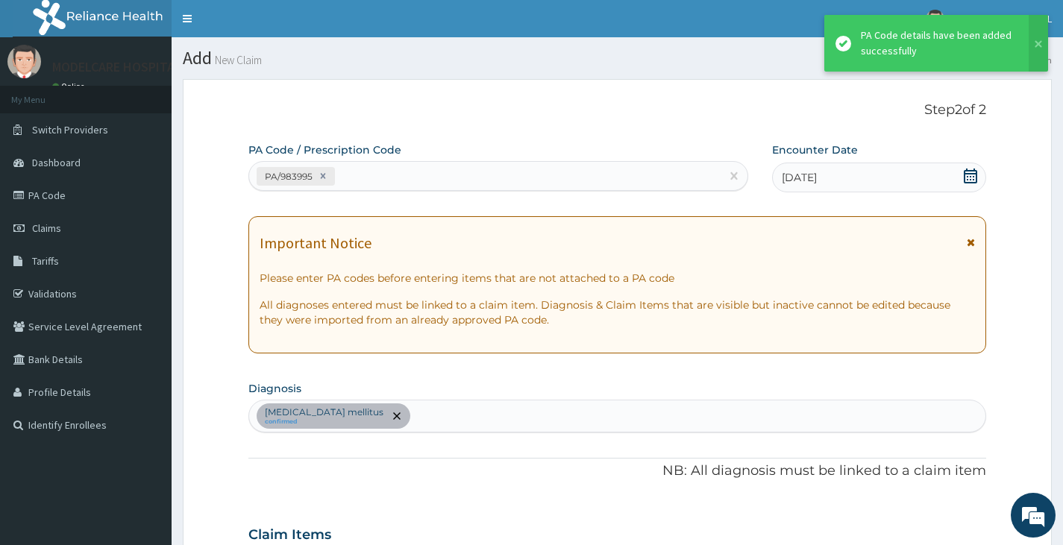
scroll to position [348, 0]
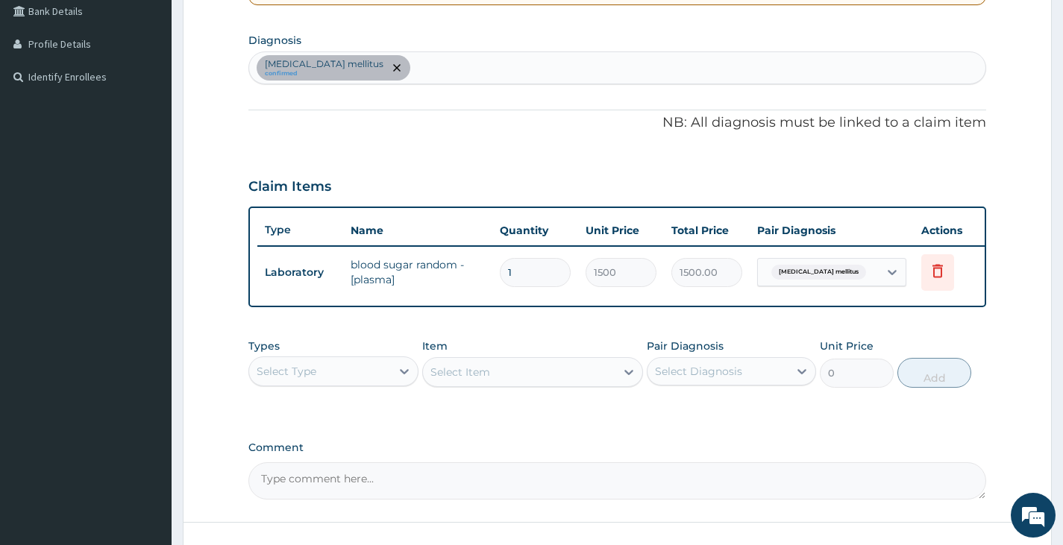
click at [383, 373] on div "Select Type" at bounding box center [319, 372] width 141 height 24
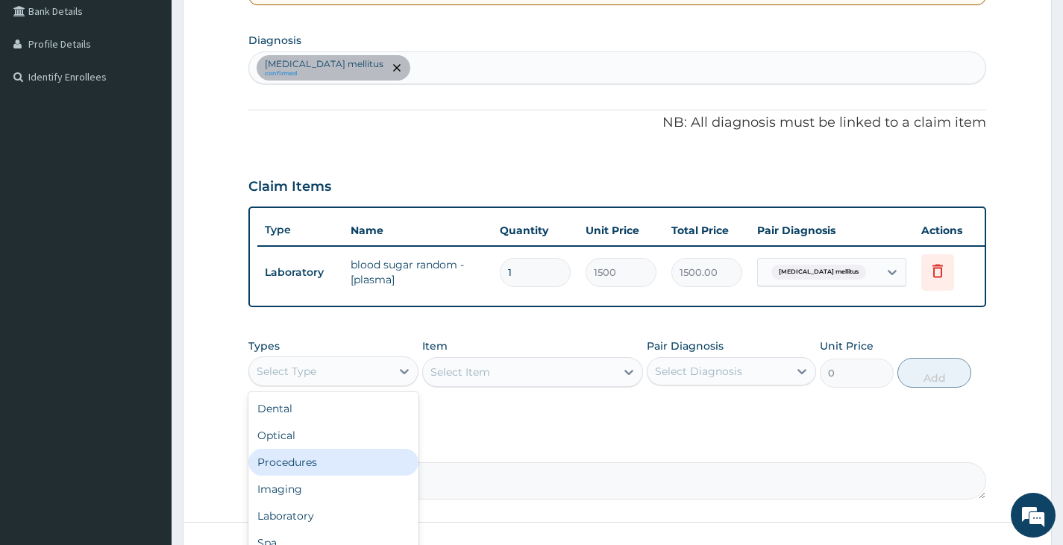
click at [320, 475] on div "Procedures" at bounding box center [332, 462] width 169 height 27
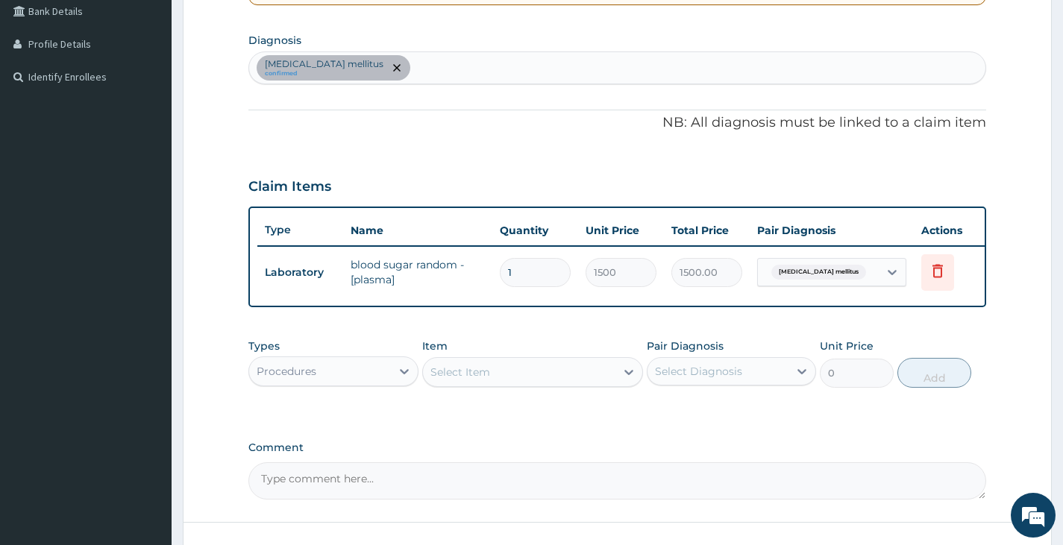
click at [510, 372] on div "Select Item" at bounding box center [519, 372] width 193 height 24
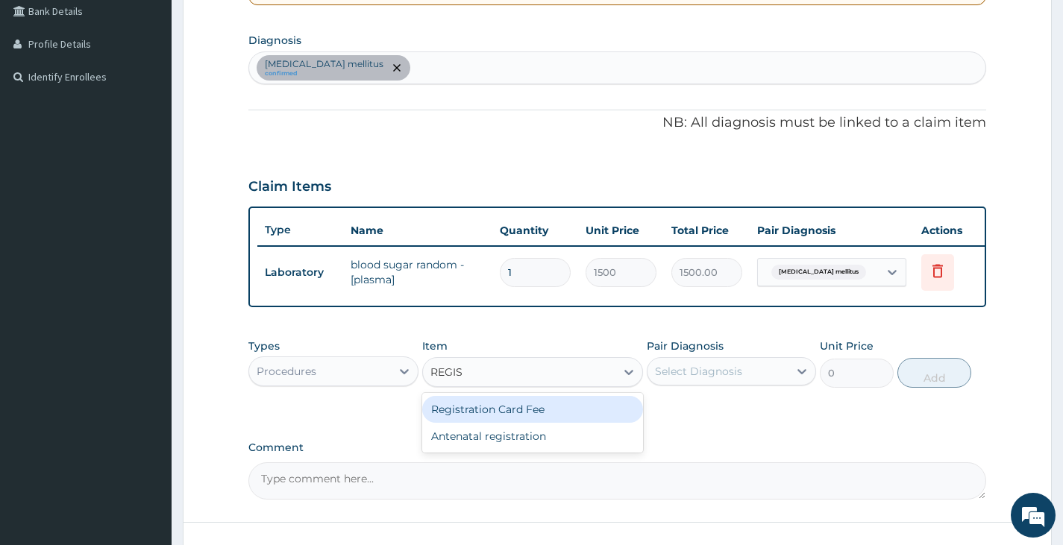
type input "REGIST"
click at [515, 416] on div "Registration Card Fee" at bounding box center [533, 409] width 222 height 27
type input "2000"
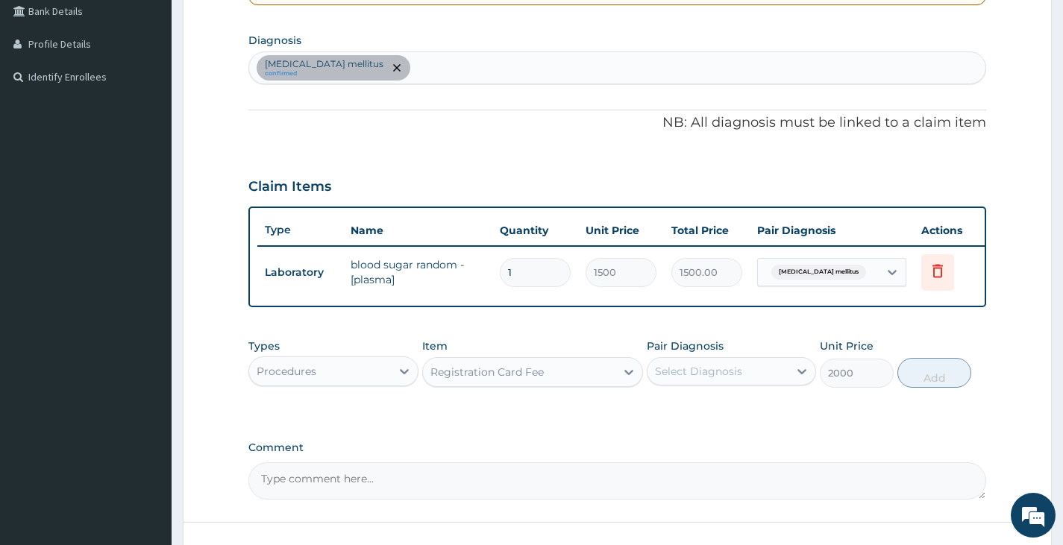
click at [689, 379] on div "Select Diagnosis" at bounding box center [698, 371] width 87 height 15
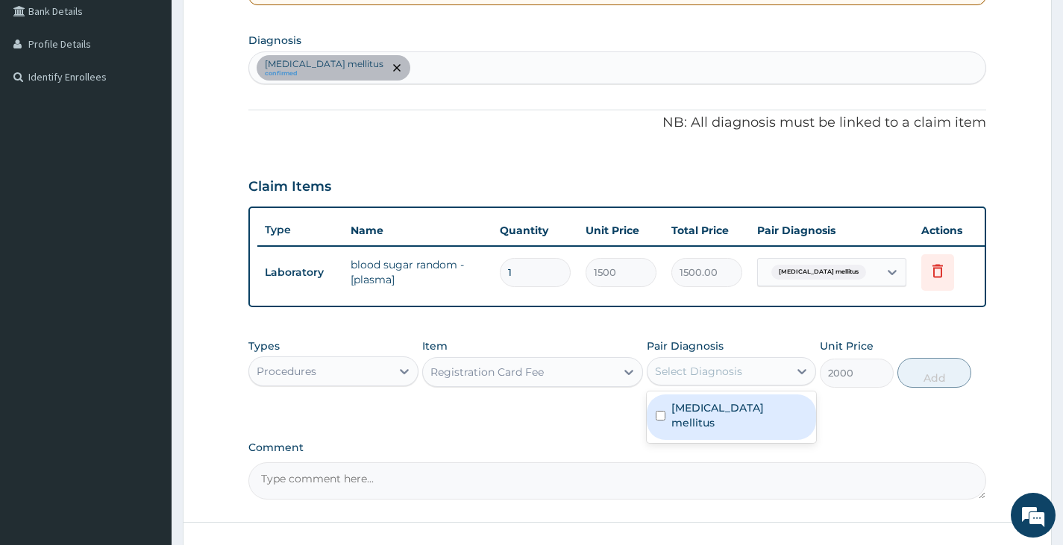
click at [663, 421] on input "checkbox" at bounding box center [661, 416] width 10 height 10
checkbox input "true"
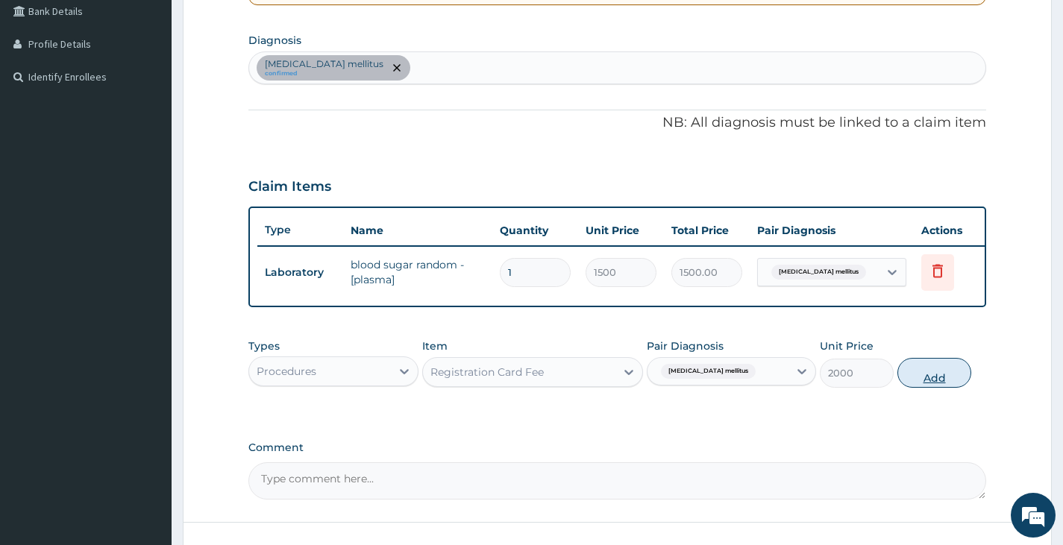
click at [958, 386] on button "Add" at bounding box center [934, 373] width 74 height 30
type input "0"
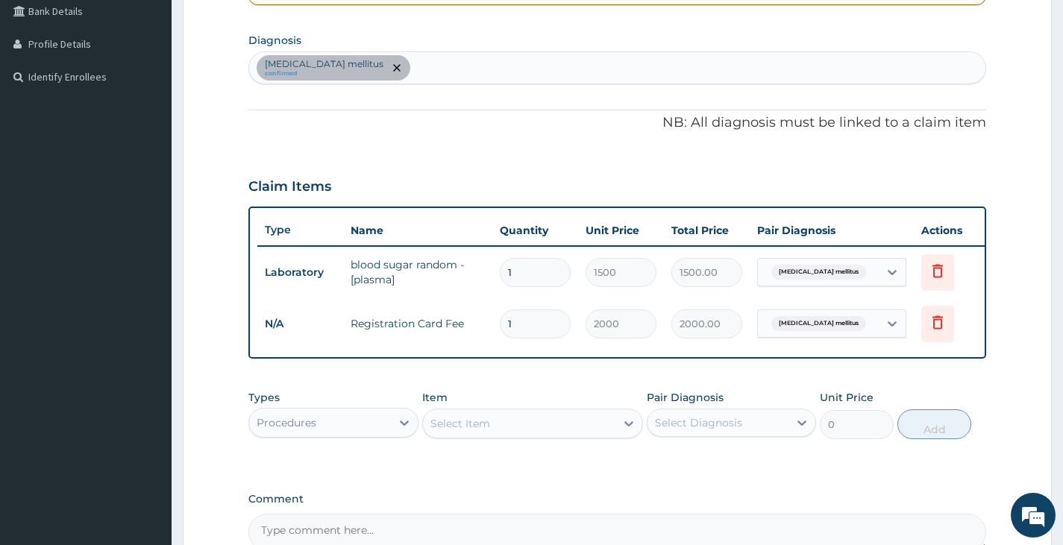
click at [546, 436] on div "Select Item" at bounding box center [519, 424] width 193 height 24
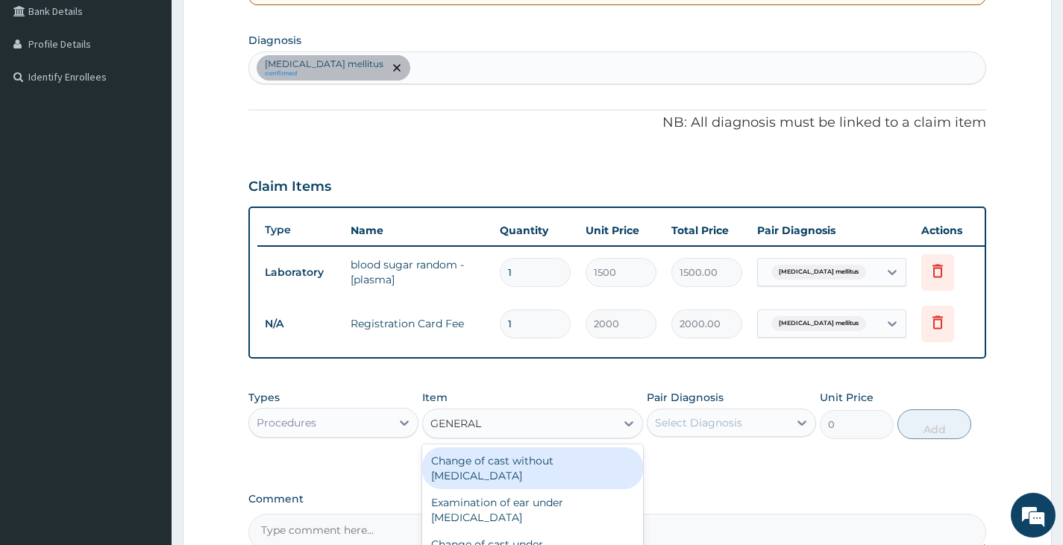
type input "GENERAL P"
click at [528, 481] on div "General practitioner Consultation first outpatient consultation" at bounding box center [533, 469] width 222 height 42
type input "3000"
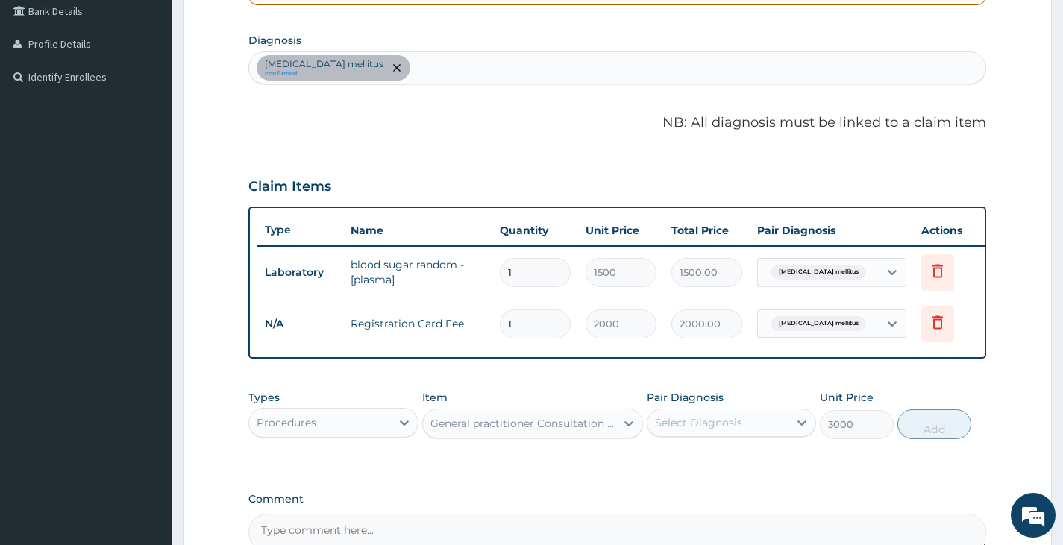
click at [690, 430] on div "Select Diagnosis" at bounding box center [698, 422] width 87 height 15
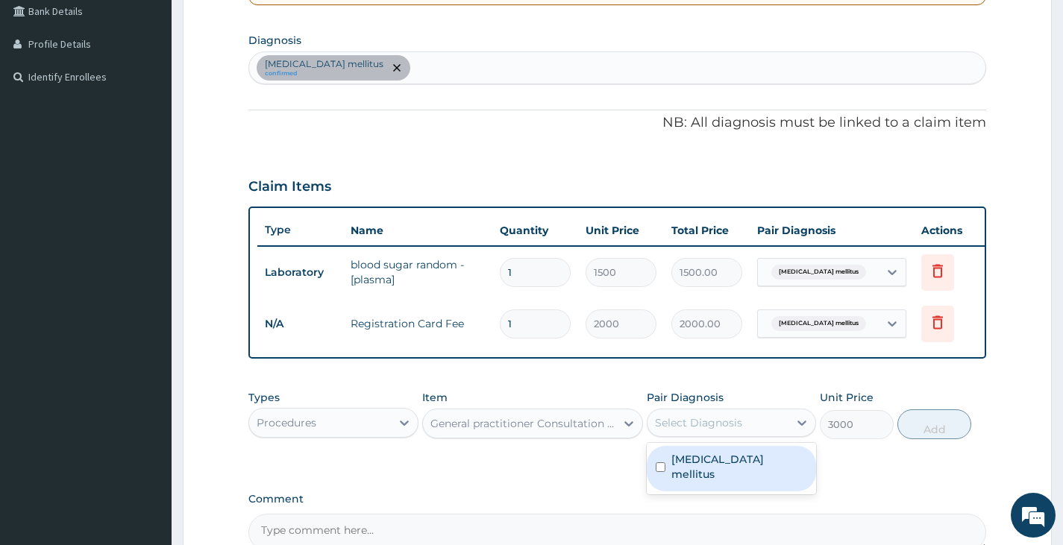
click at [659, 469] on input "checkbox" at bounding box center [661, 467] width 10 height 10
checkbox input "true"
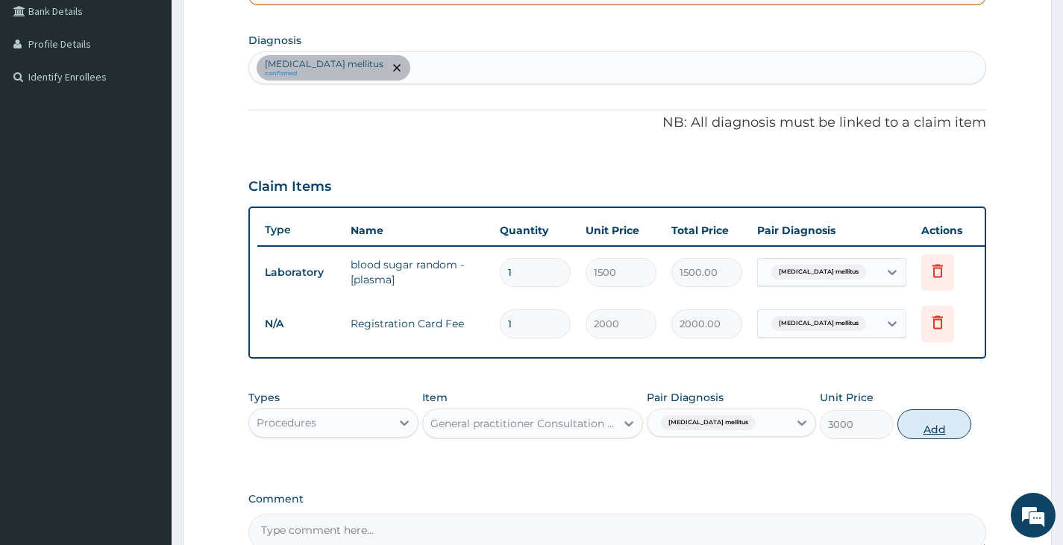
click at [926, 436] on button "Add" at bounding box center [934, 425] width 74 height 30
type input "0"
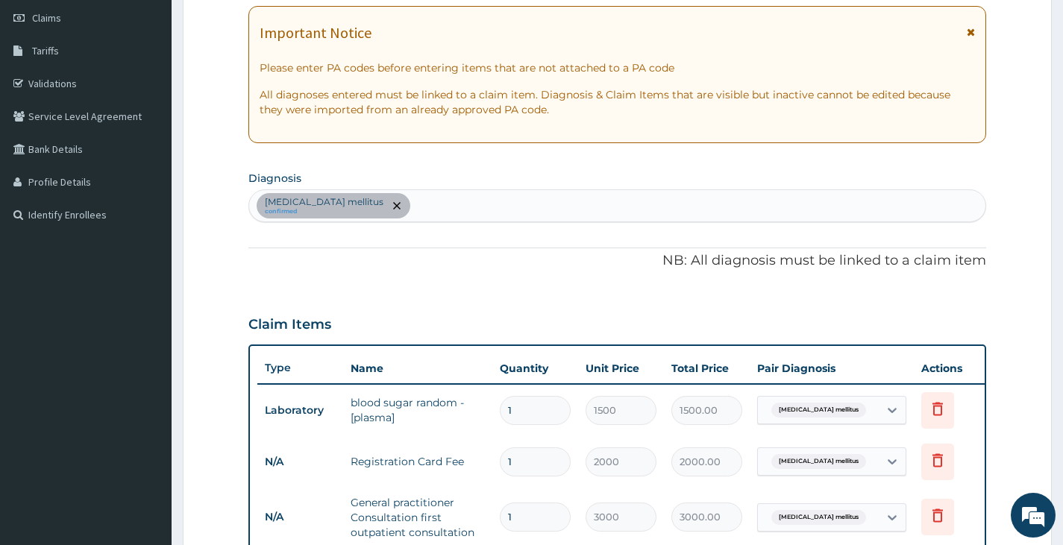
scroll to position [125, 0]
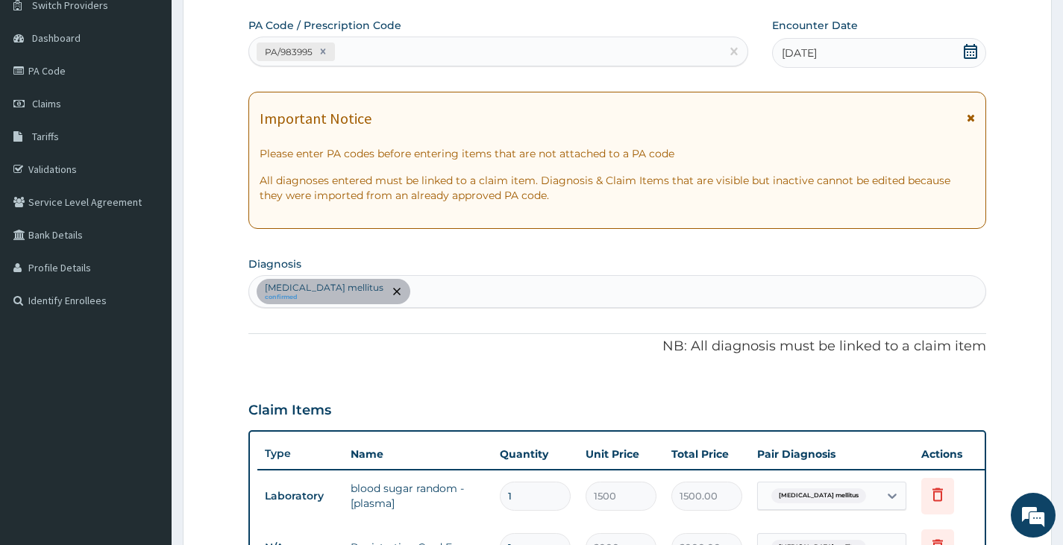
click at [417, 298] on div "Diabetes mellitus confirmed" at bounding box center [617, 291] width 736 height 31
type input "[MEDICAL_DATA]"
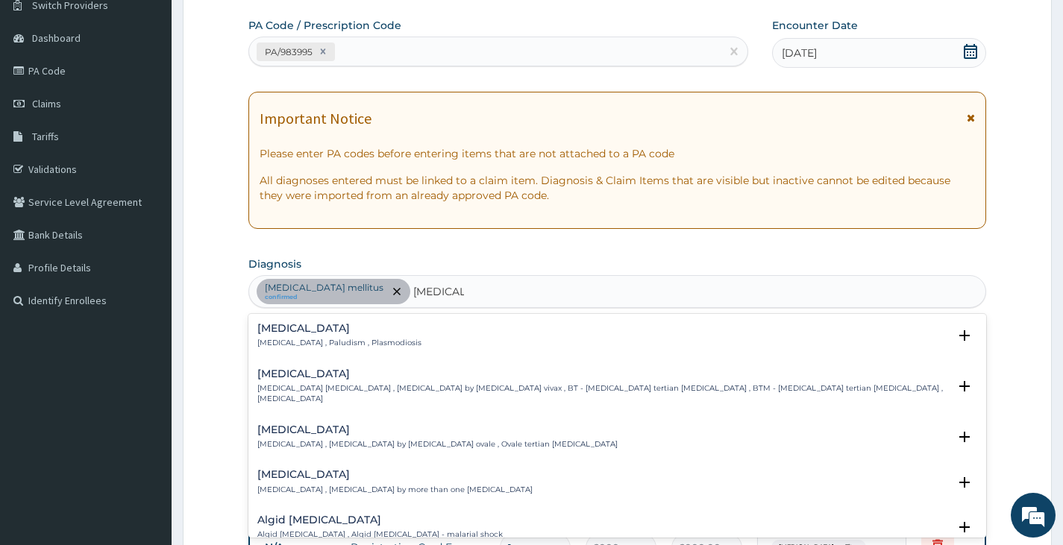
click at [297, 337] on div "Malaria Malaria , Paludism , Plasmodiosis" at bounding box center [339, 336] width 164 height 26
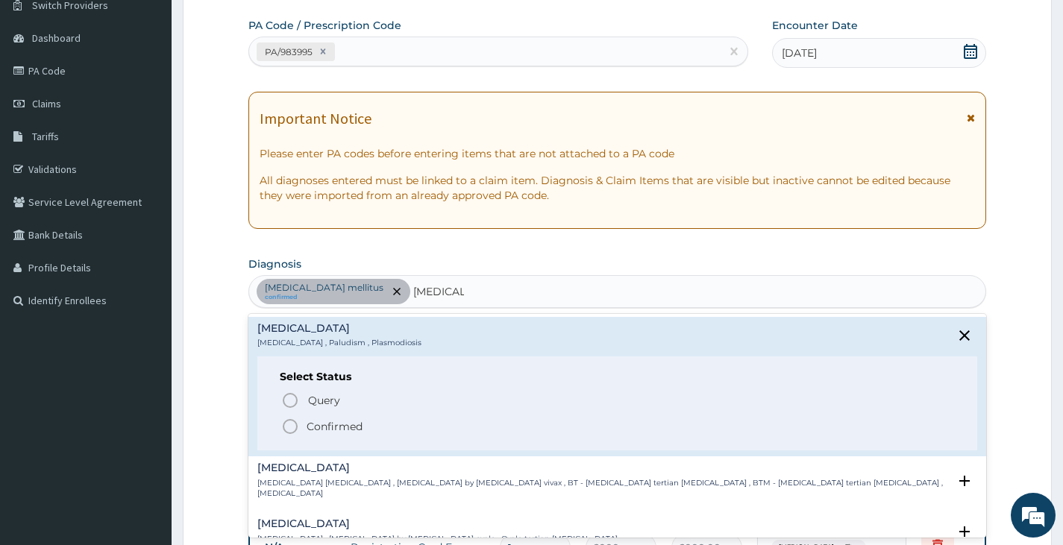
click at [291, 424] on icon "status option filled" at bounding box center [290, 427] width 18 height 18
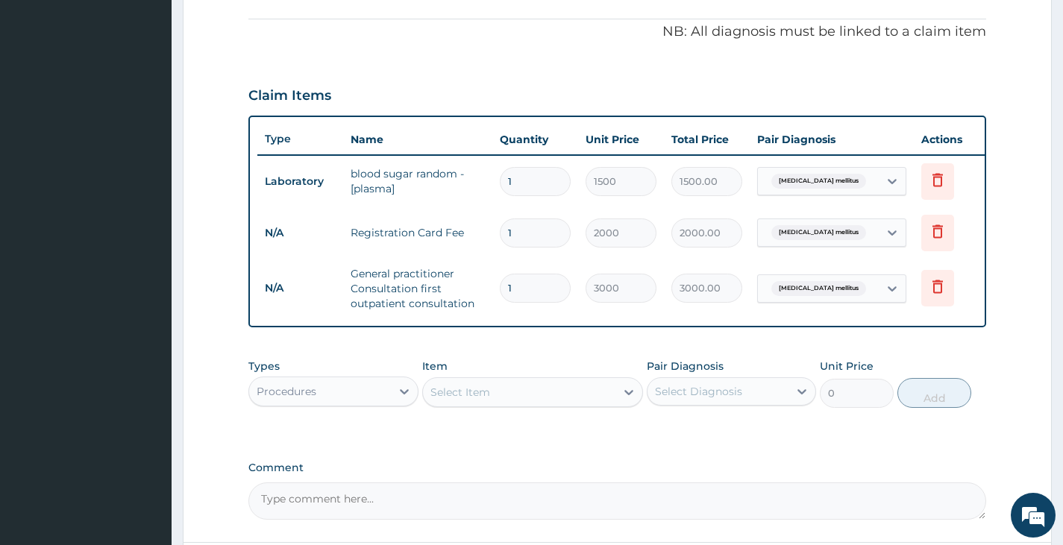
scroll to position [423, 0]
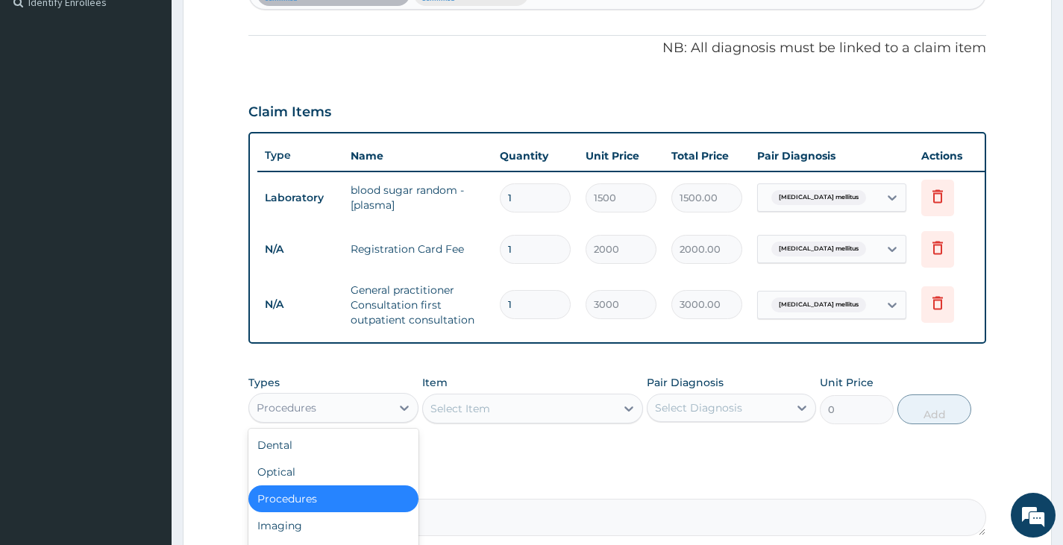
click at [375, 415] on div "Procedures" at bounding box center [319, 408] width 141 height 24
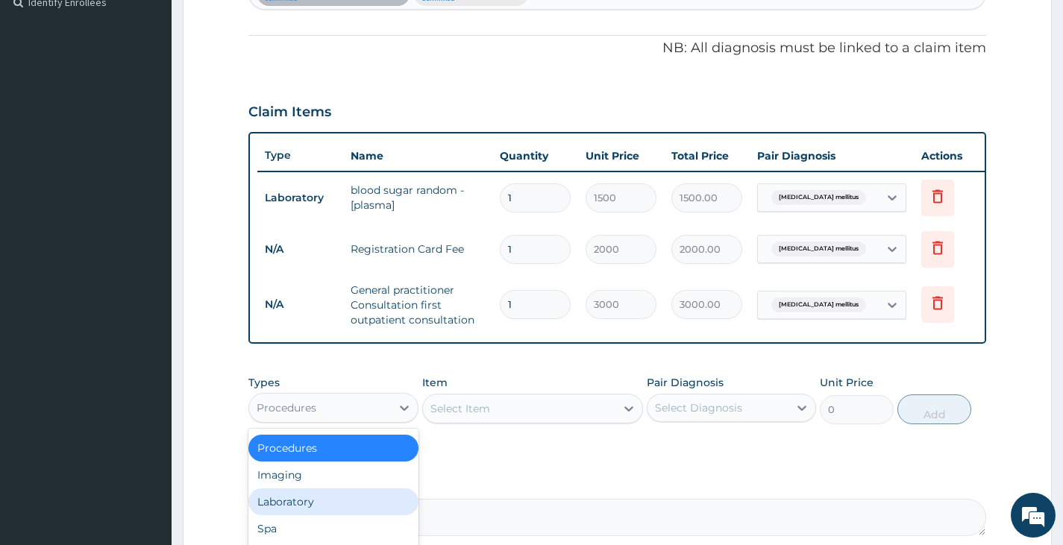
click at [308, 510] on div "Laboratory" at bounding box center [332, 502] width 169 height 27
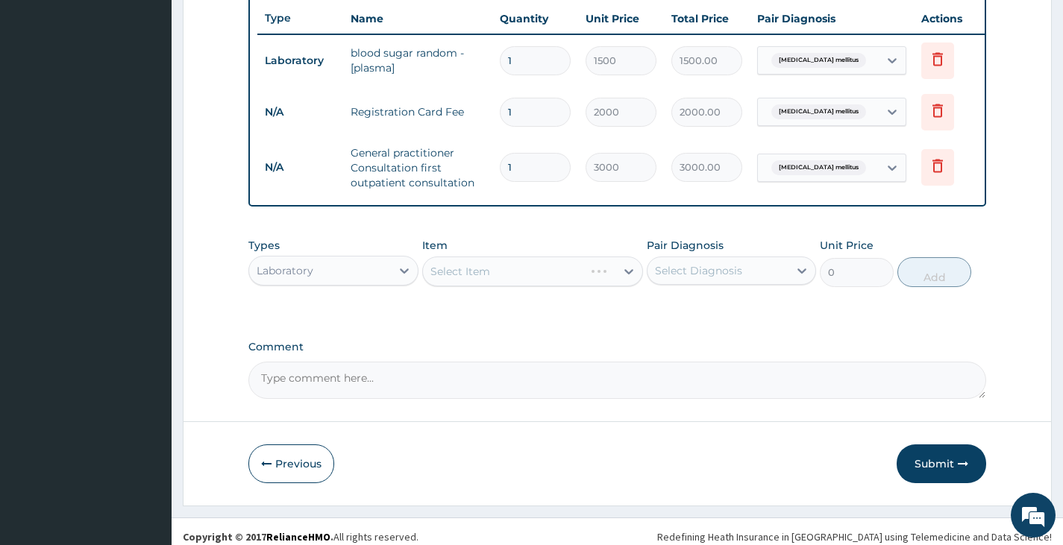
scroll to position [582, 0]
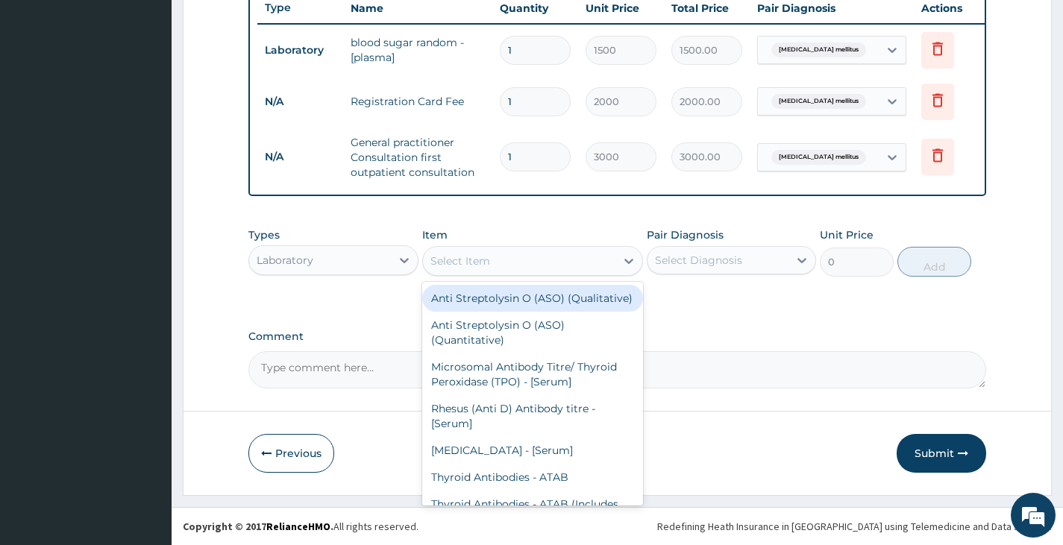
click at [566, 267] on div "Select Item" at bounding box center [519, 261] width 193 height 24
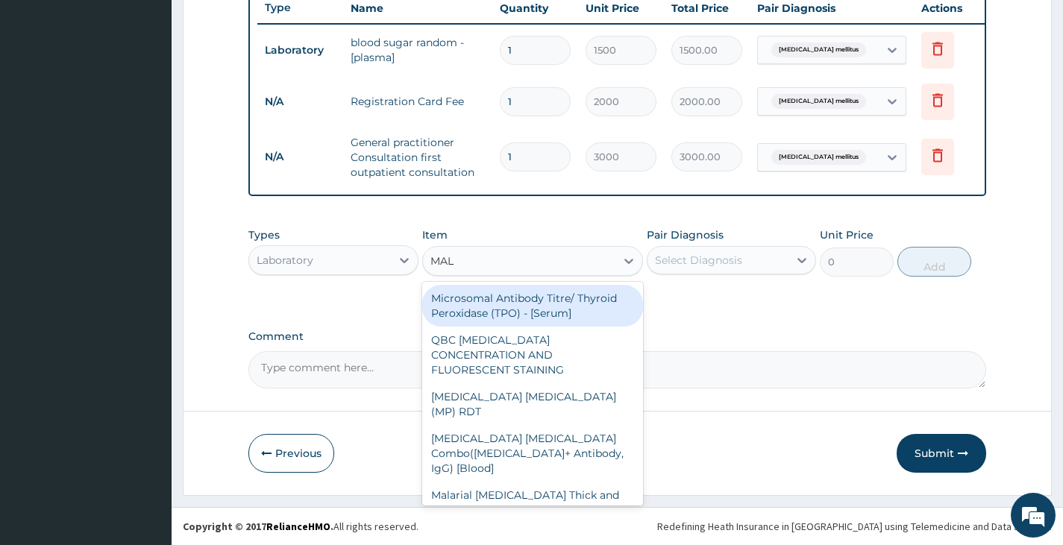
type input "MALA"
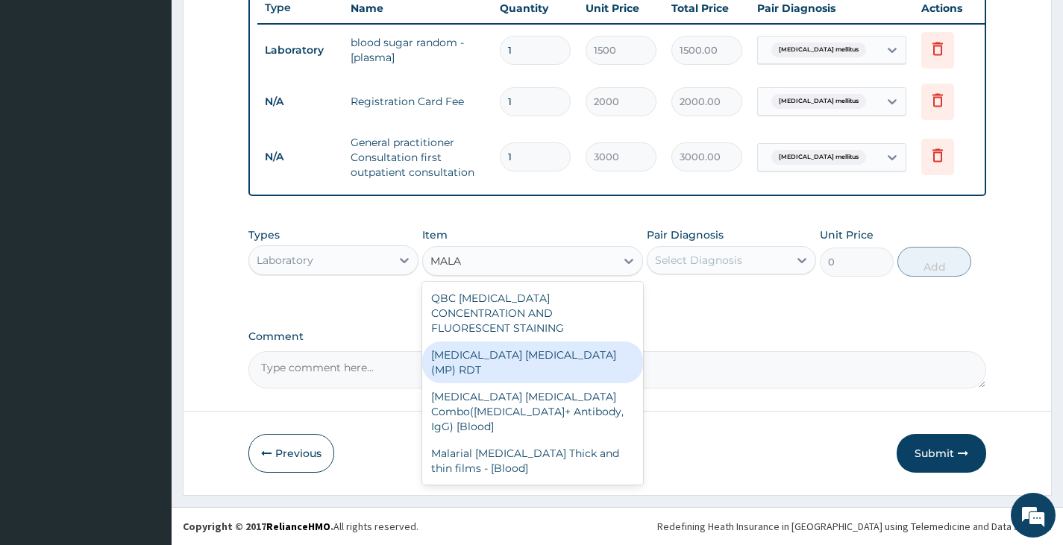
drag, startPoint x: 536, startPoint y: 345, endPoint x: 606, endPoint y: 301, distance: 81.8
click at [535, 342] on div "[MEDICAL_DATA] [MEDICAL_DATA] (MP) RDT" at bounding box center [533, 363] width 222 height 42
type input "1500"
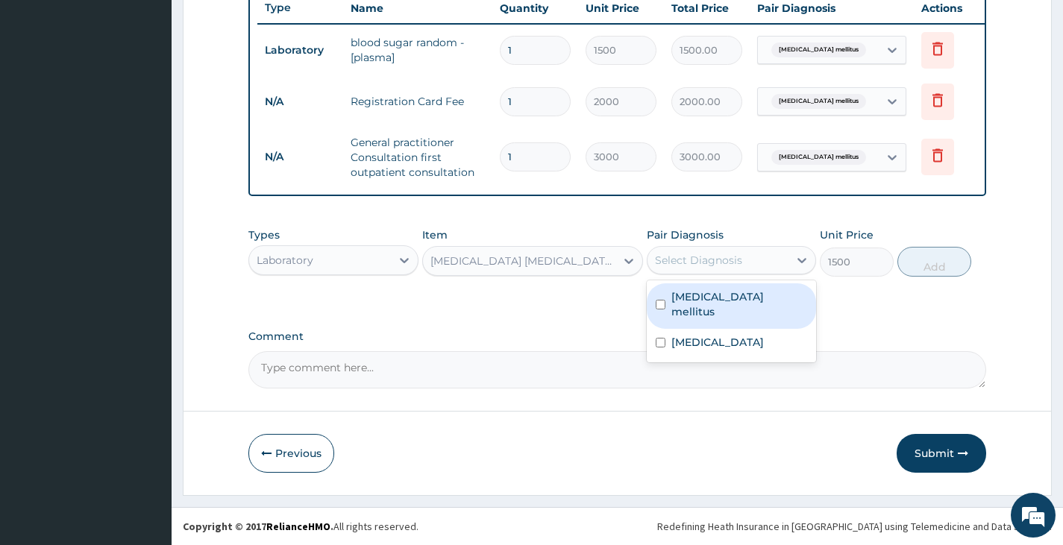
drag, startPoint x: 688, startPoint y: 260, endPoint x: 691, endPoint y: 280, distance: 20.5
click at [689, 260] on div "Select Diagnosis" at bounding box center [698, 260] width 87 height 15
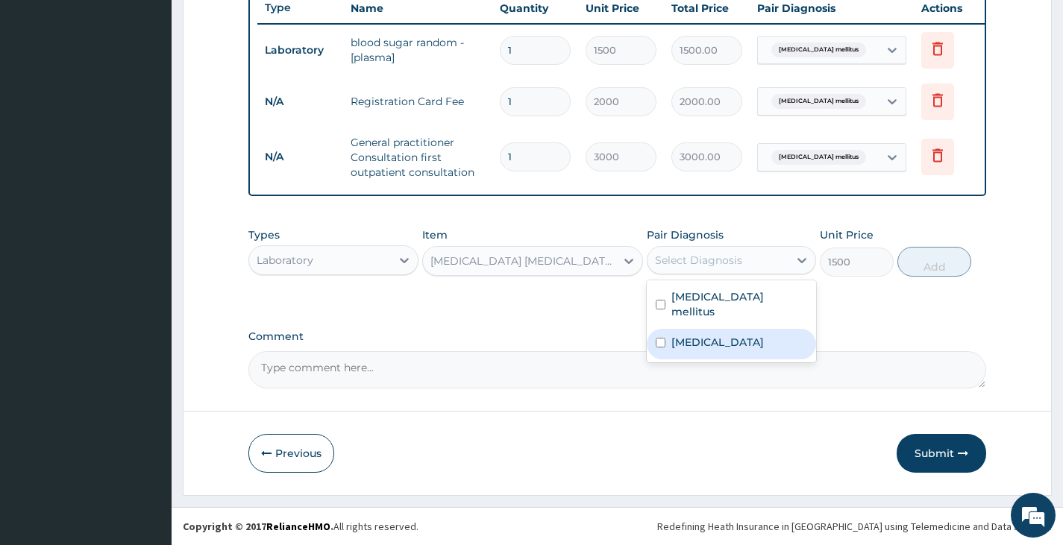
click at [657, 338] on input "checkbox" at bounding box center [661, 343] width 10 height 10
checkbox input "true"
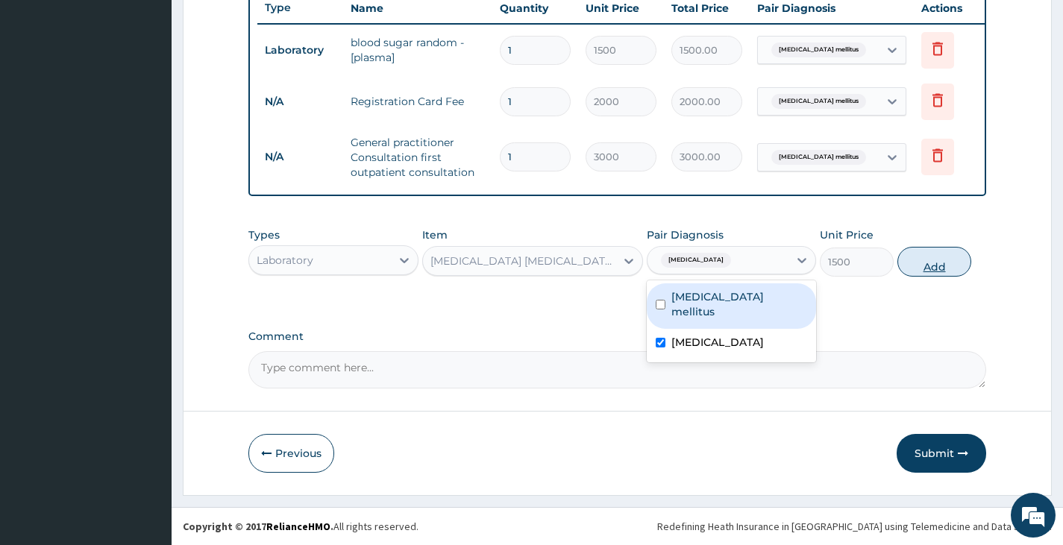
click at [925, 263] on button "Add" at bounding box center [934, 262] width 74 height 30
type input "0"
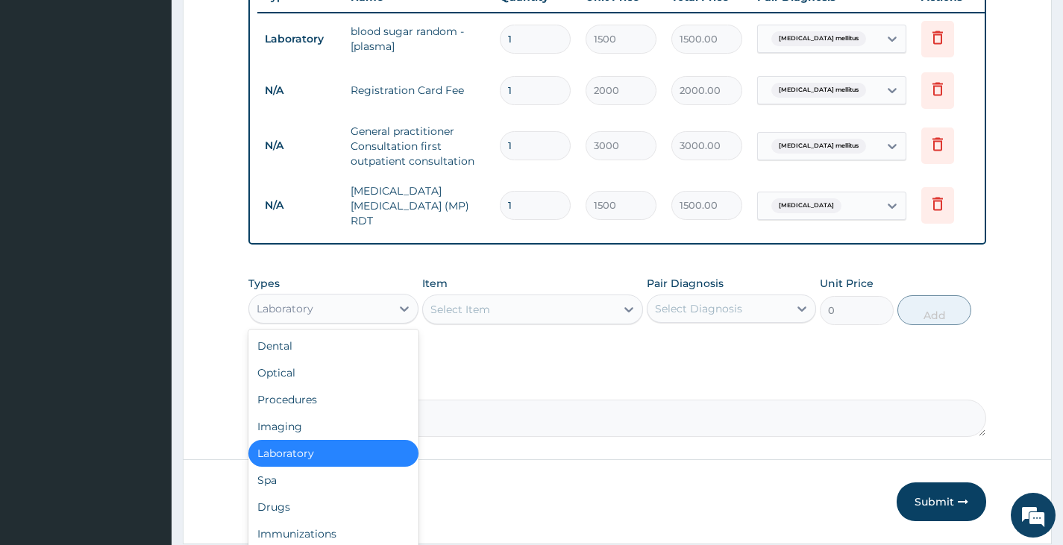
click at [388, 314] on div "Laboratory" at bounding box center [319, 309] width 141 height 24
click at [278, 511] on div "Drugs" at bounding box center [332, 507] width 169 height 27
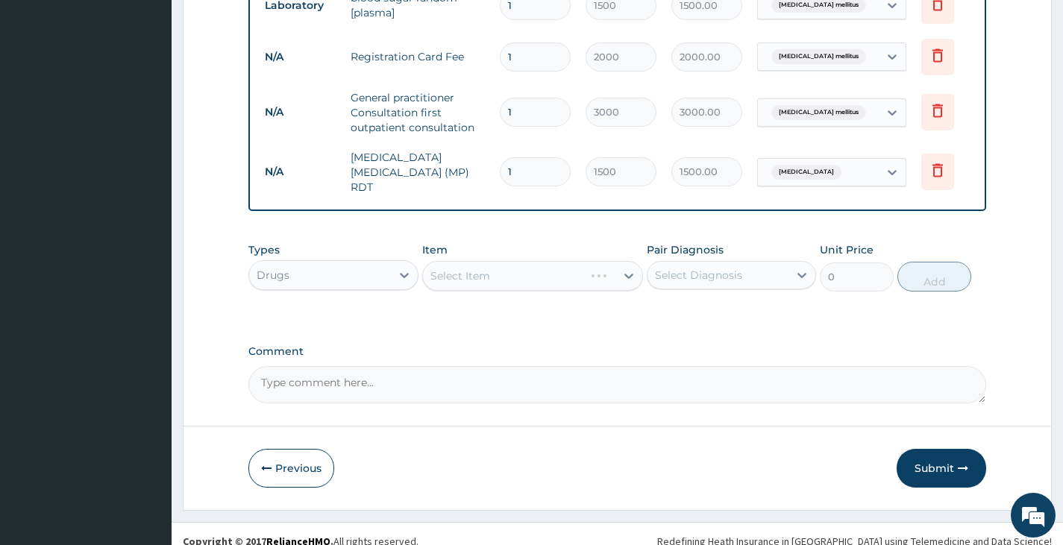
scroll to position [633, 0]
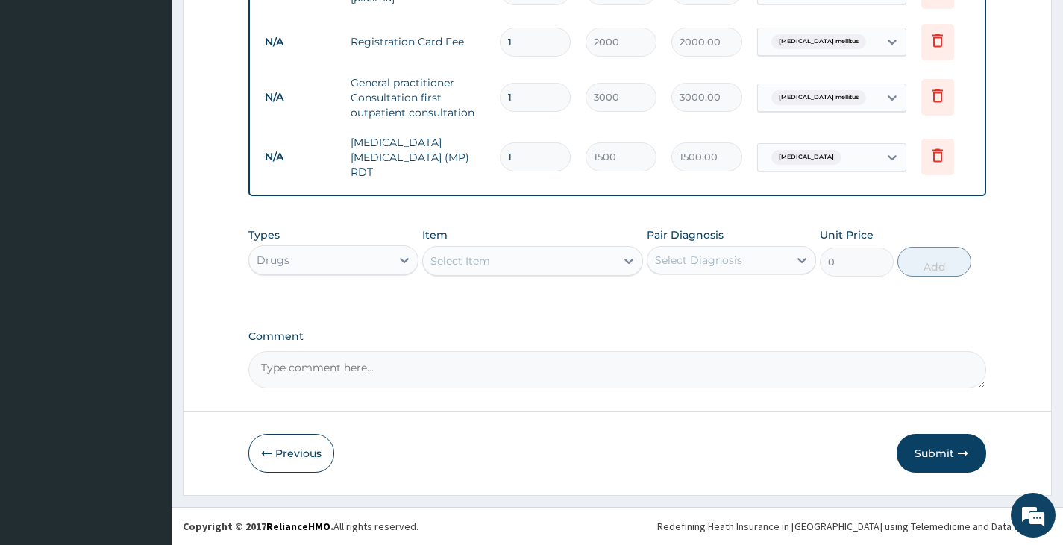
click at [539, 269] on div "Select Item" at bounding box center [519, 261] width 193 height 24
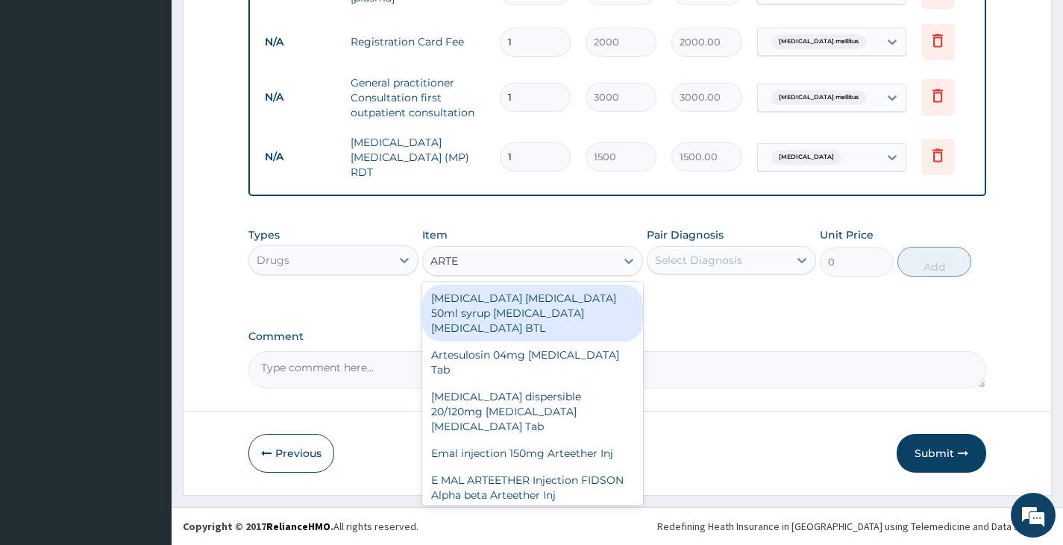
type input "ARTEM"
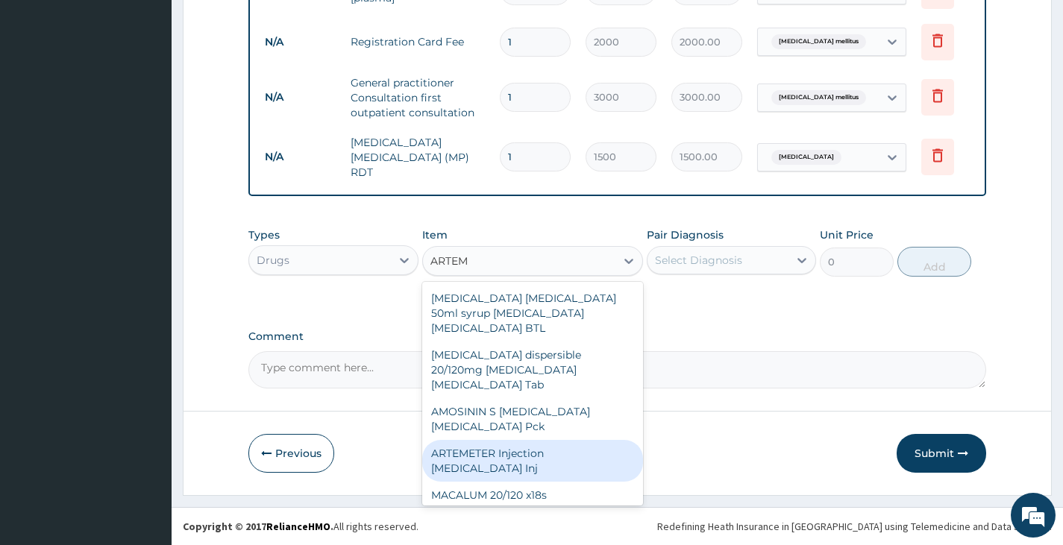
click at [539, 440] on div "ARTEMETER Injection [MEDICAL_DATA] Inj" at bounding box center [533, 461] width 222 height 42
type input "345"
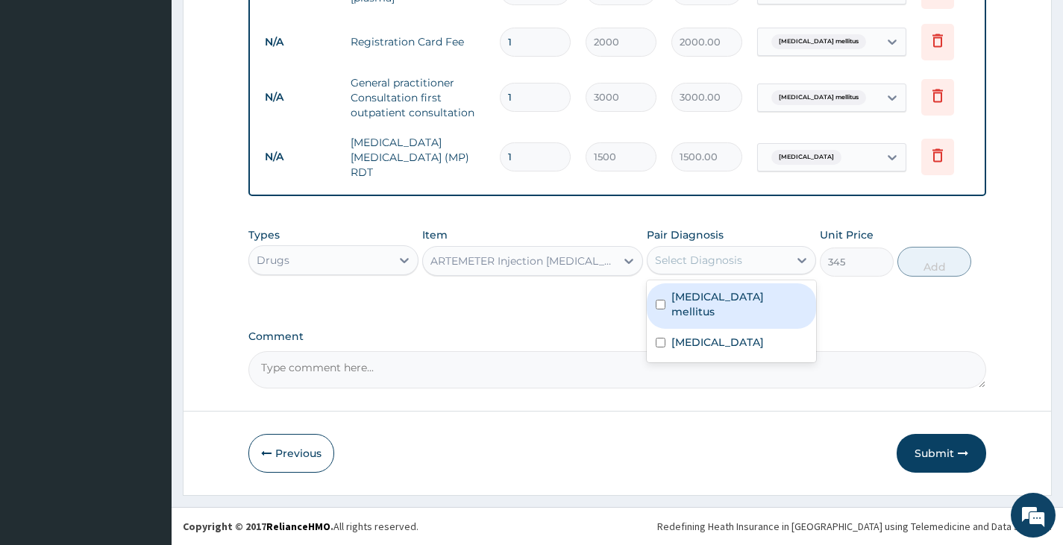
click at [729, 262] on div "Select Diagnosis" at bounding box center [698, 260] width 87 height 15
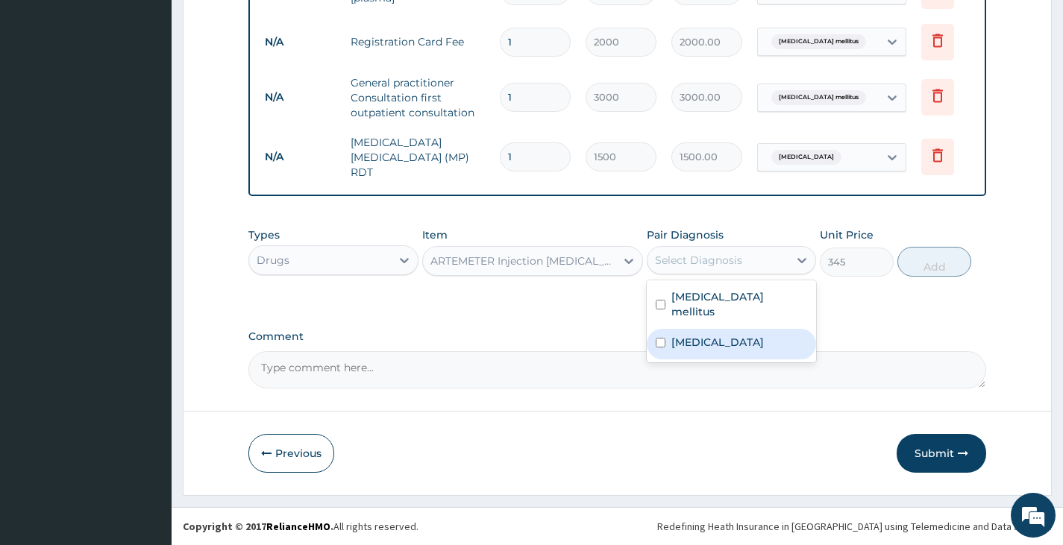
click at [655, 329] on div "[MEDICAL_DATA]" at bounding box center [731, 344] width 169 height 31
checkbox input "true"
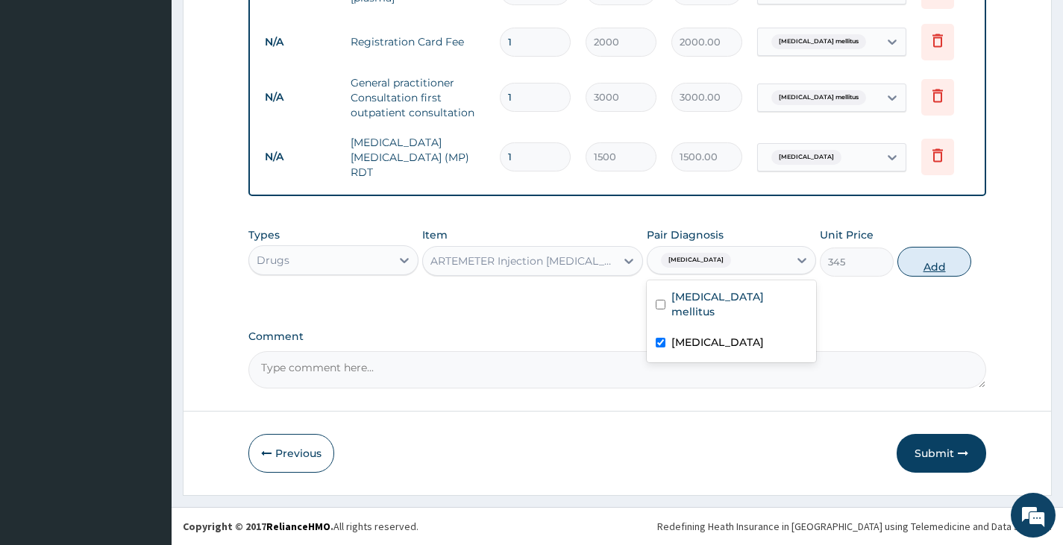
click at [944, 260] on button "Add" at bounding box center [934, 262] width 74 height 30
type input "0"
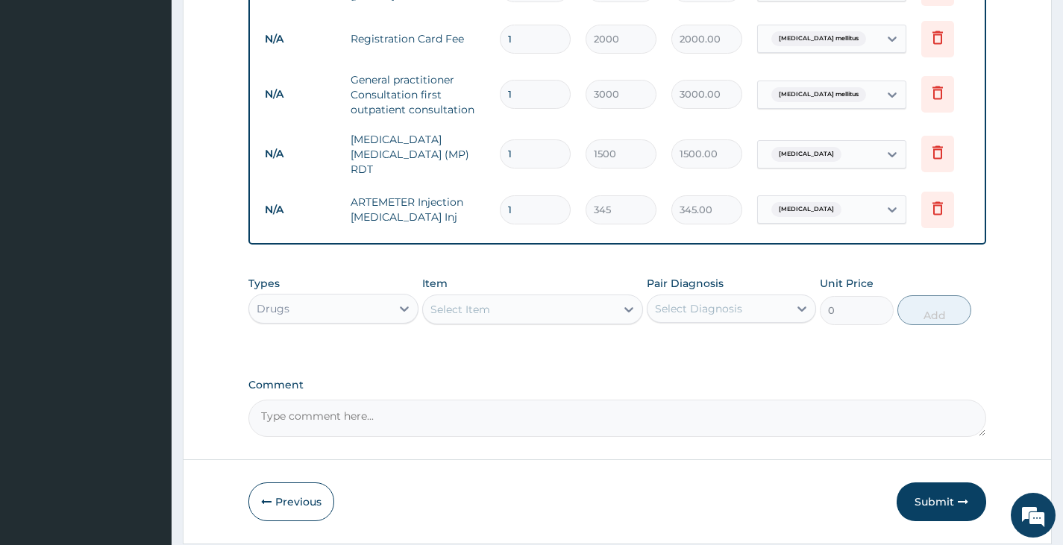
type input "0.00"
type input "2"
type input "690.00"
type input "2"
click at [542, 310] on div "Select Item" at bounding box center [519, 310] width 193 height 24
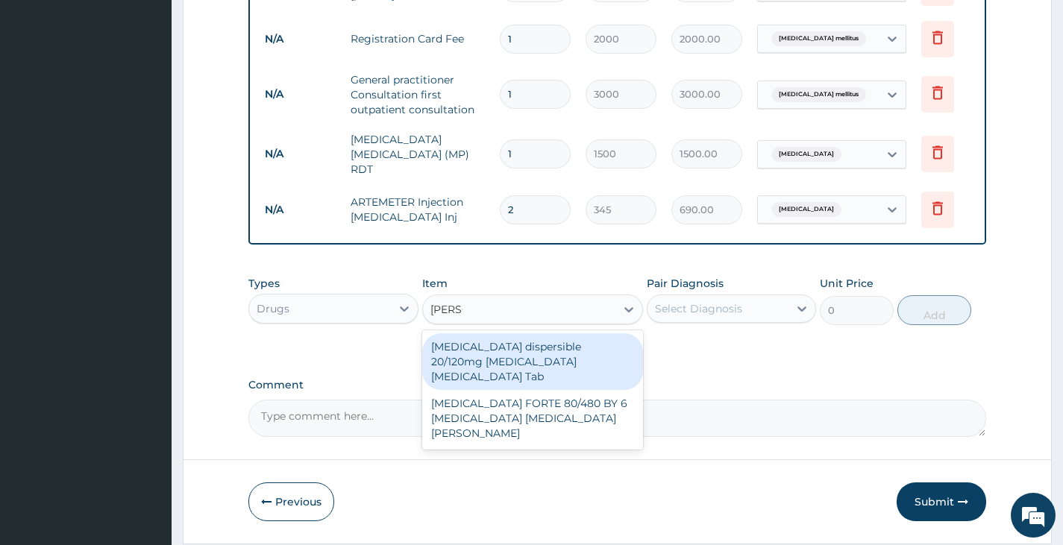
type input "COART"
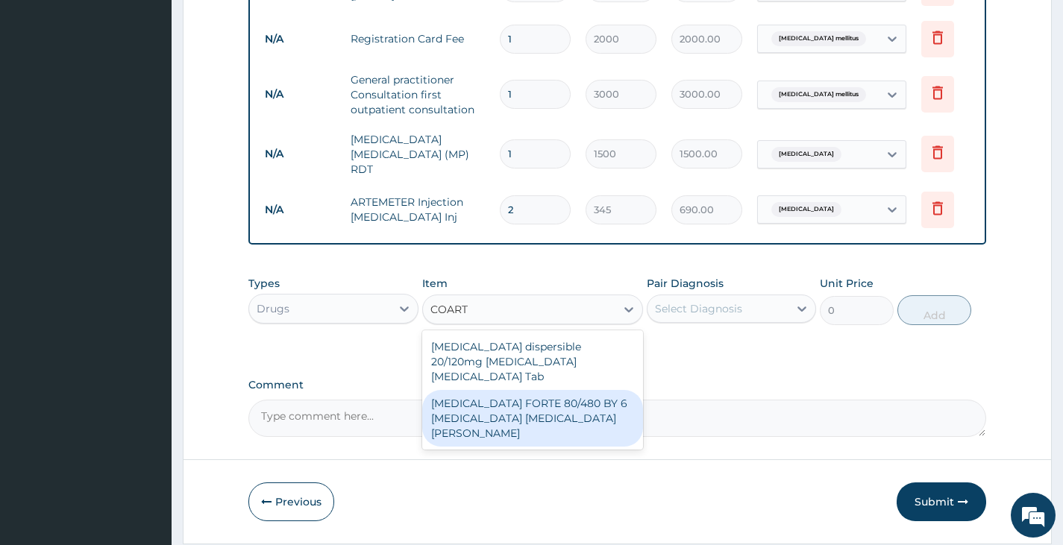
drag, startPoint x: 524, startPoint y: 392, endPoint x: 686, endPoint y: 338, distance: 170.1
click at [536, 390] on div "[MEDICAL_DATA] FORTE 80/480 BY 6 [MEDICAL_DATA] [MEDICAL_DATA][PERSON_NAME]" at bounding box center [533, 418] width 222 height 57
type input "3220"
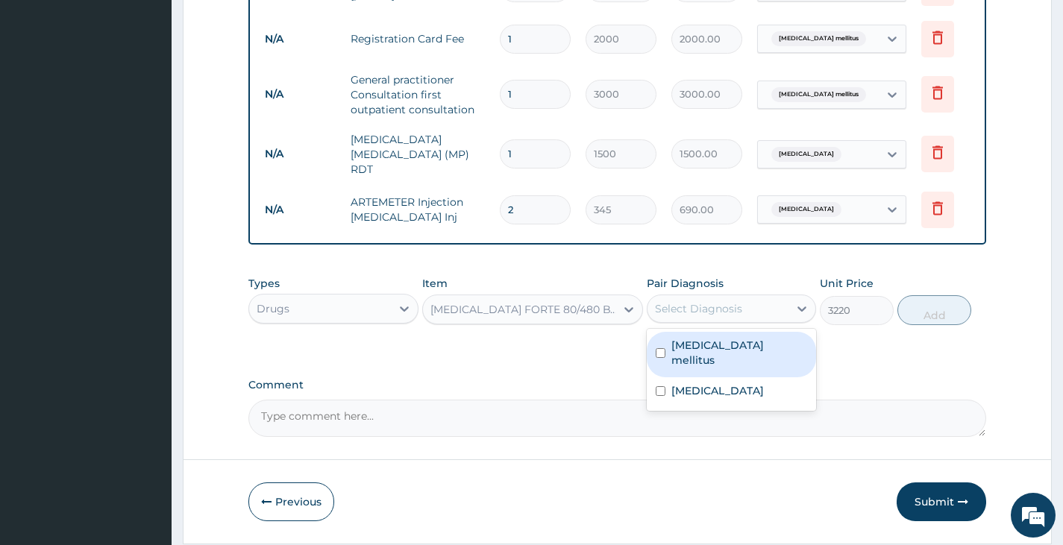
click at [721, 308] on div "Select Diagnosis" at bounding box center [698, 308] width 87 height 15
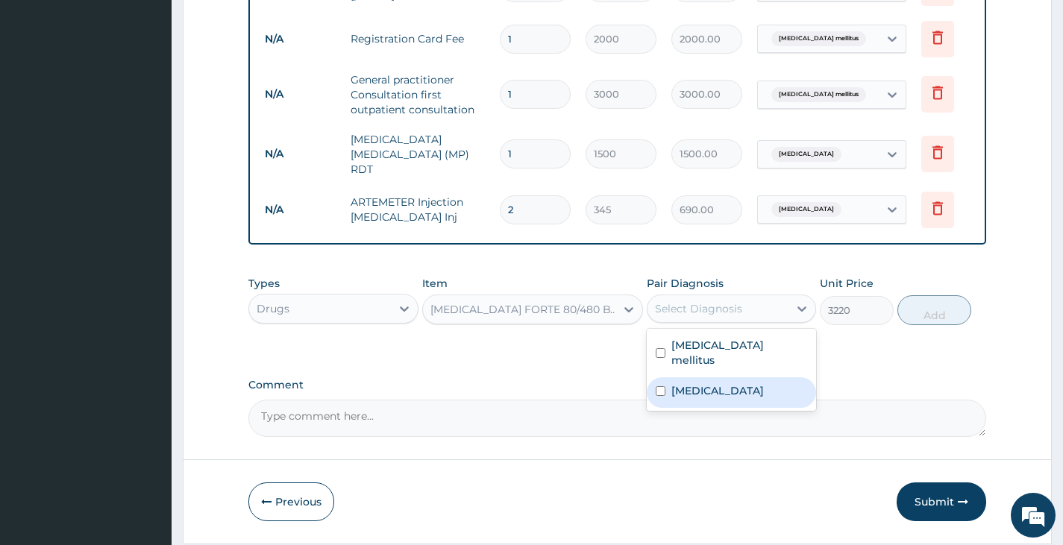
click at [659, 386] on input "checkbox" at bounding box center [661, 391] width 10 height 10
checkbox input "true"
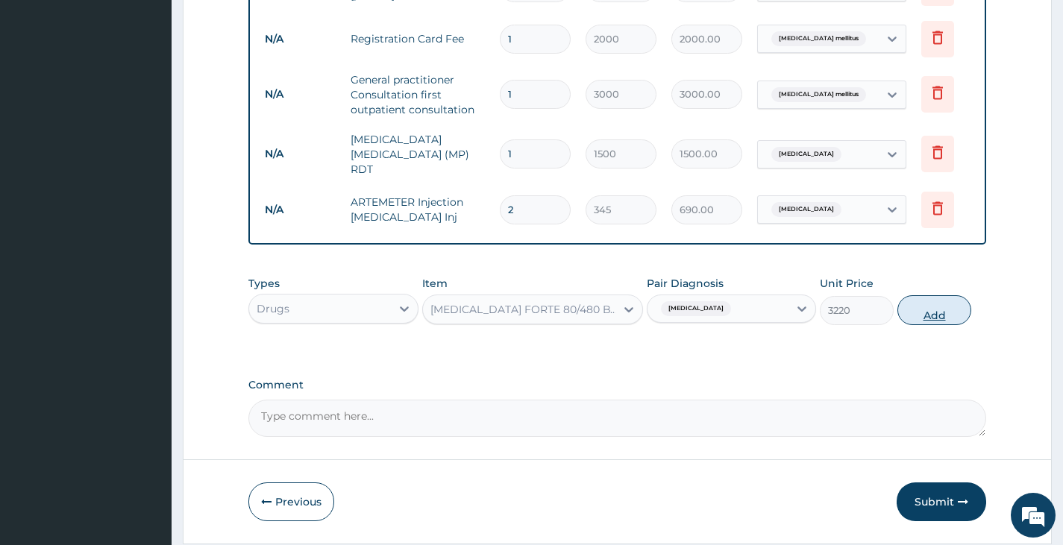
click at [925, 316] on button "Add" at bounding box center [934, 310] width 74 height 30
type input "0"
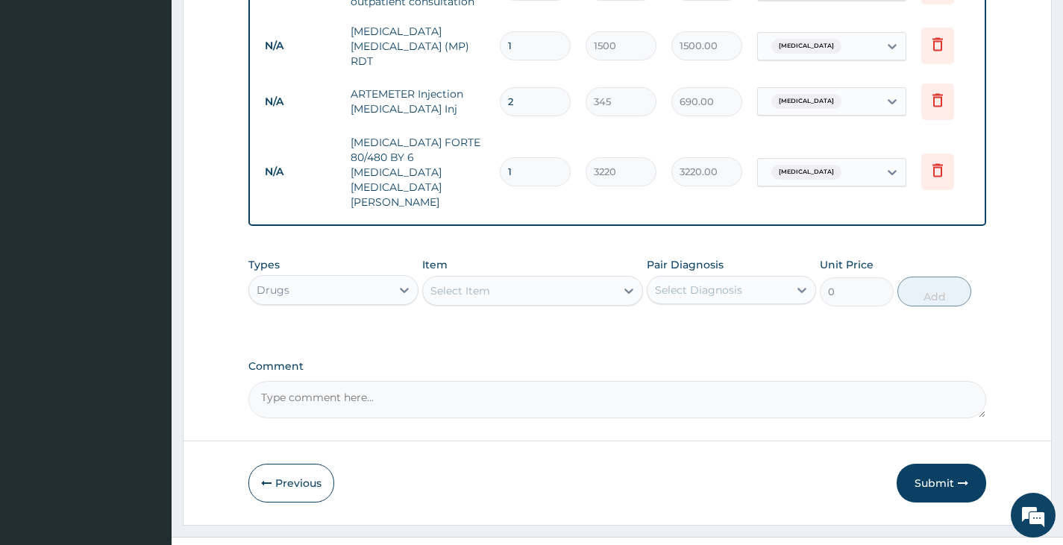
scroll to position [744, 0]
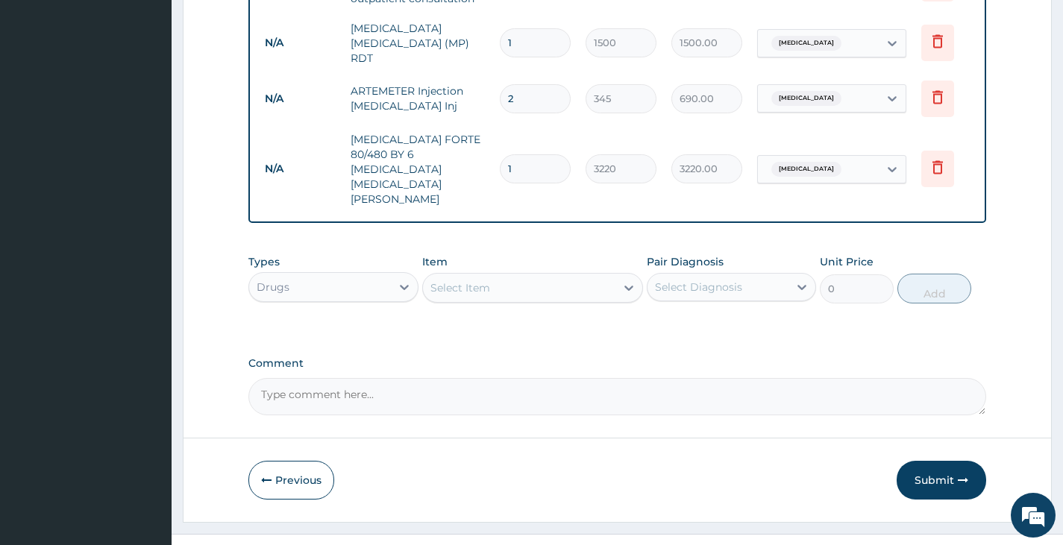
click at [568, 276] on div "Select Item" at bounding box center [519, 288] width 193 height 24
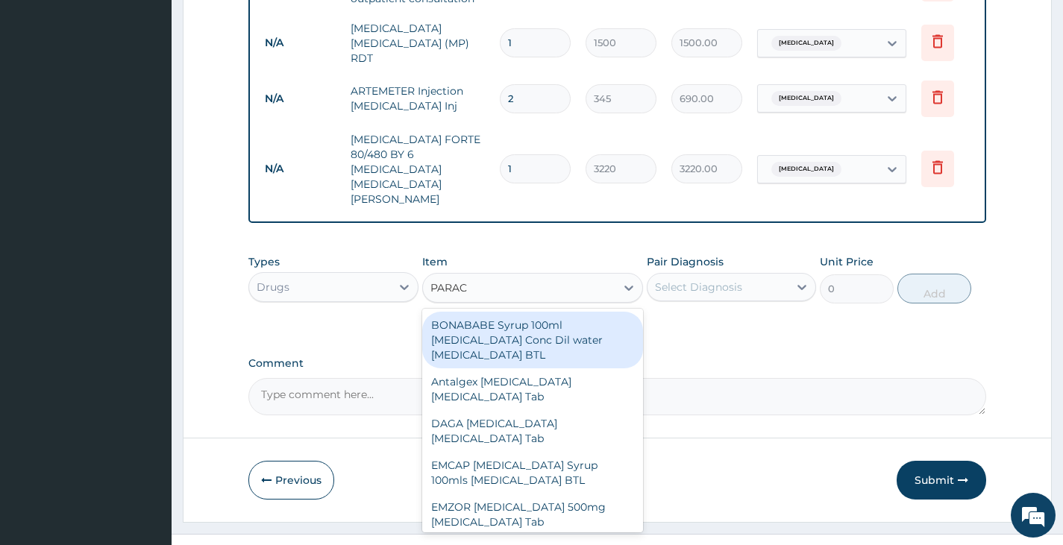
type input "PARACE"
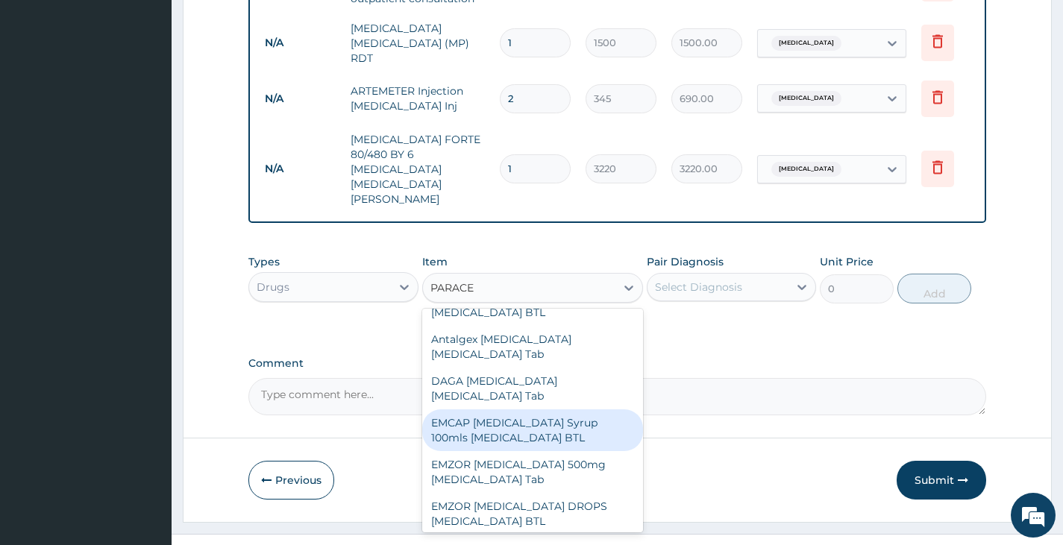
scroll to position [75, 0]
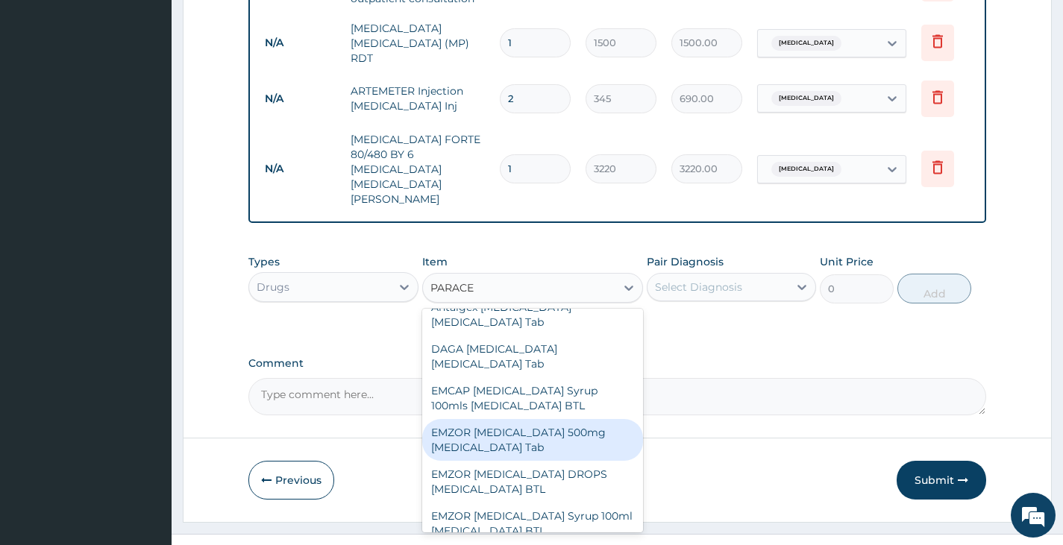
drag, startPoint x: 539, startPoint y: 401, endPoint x: 576, endPoint y: 347, distance: 65.4
click at [537, 419] on div "EMZOR [MEDICAL_DATA] 500mg [MEDICAL_DATA] Tab" at bounding box center [533, 440] width 222 height 42
type input "11.5"
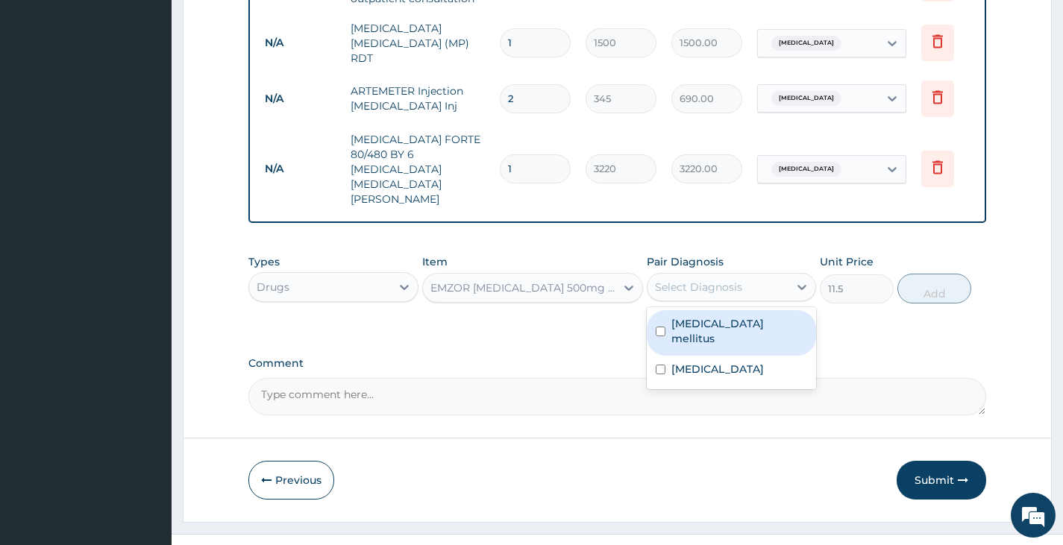
click at [721, 280] on div "Select Diagnosis" at bounding box center [698, 287] width 87 height 15
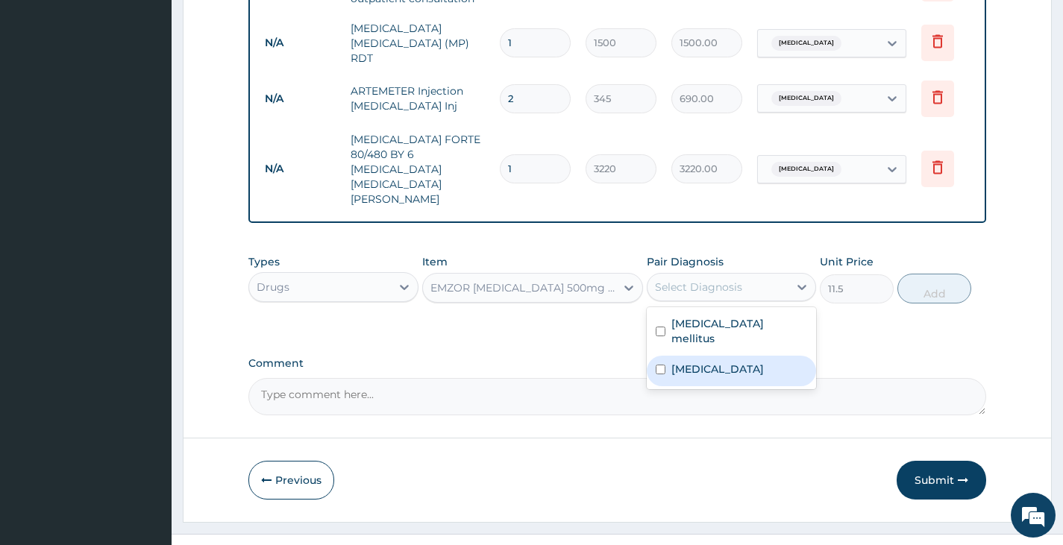
click at [657, 365] on input "checkbox" at bounding box center [661, 370] width 10 height 10
checkbox input "true"
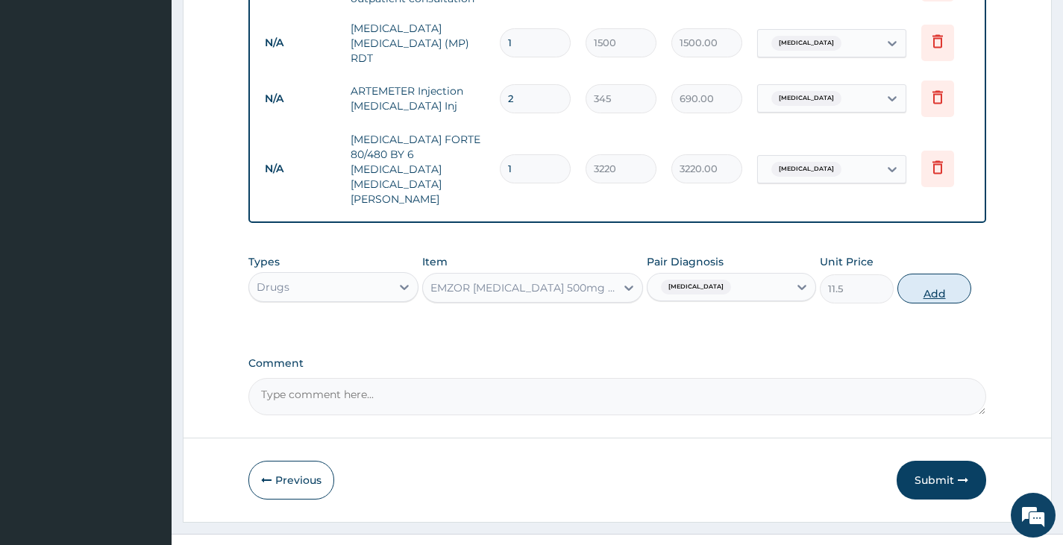
click at [950, 274] on button "Add" at bounding box center [934, 289] width 74 height 30
type input "0"
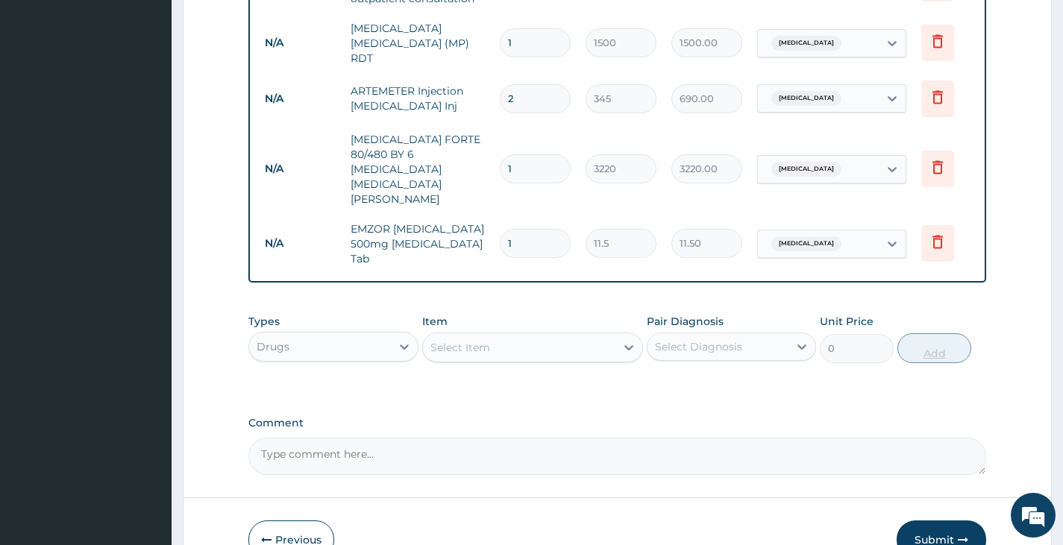
type input "18"
type input "207.00"
type input "18"
click at [539, 336] on div "Select Item" at bounding box center [519, 348] width 193 height 24
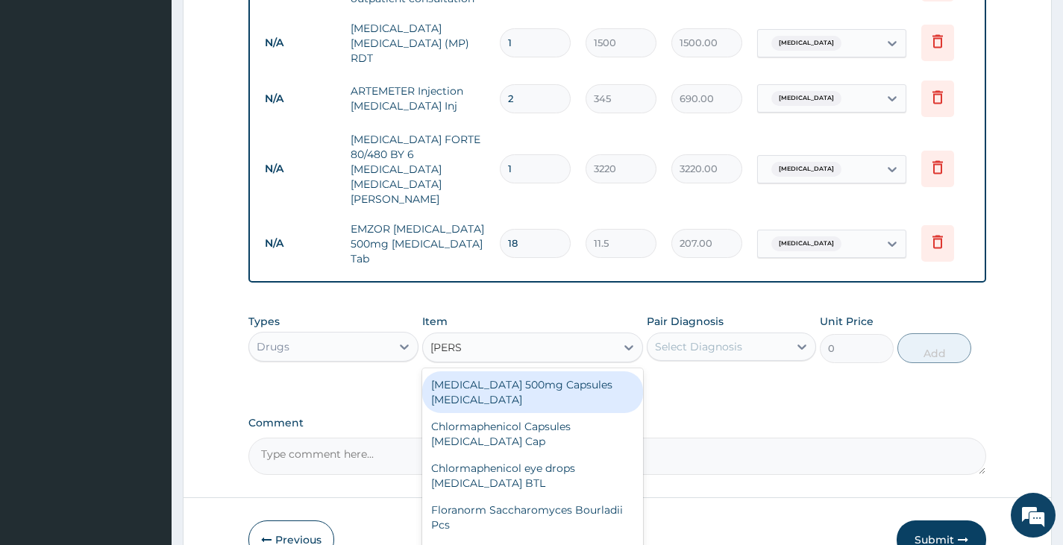
type input "LORAT"
click at [525, 371] on div "[MEDICAL_DATA] 10 mg [MEDICAL_DATA] Pck" at bounding box center [533, 392] width 222 height 42
type input "805"
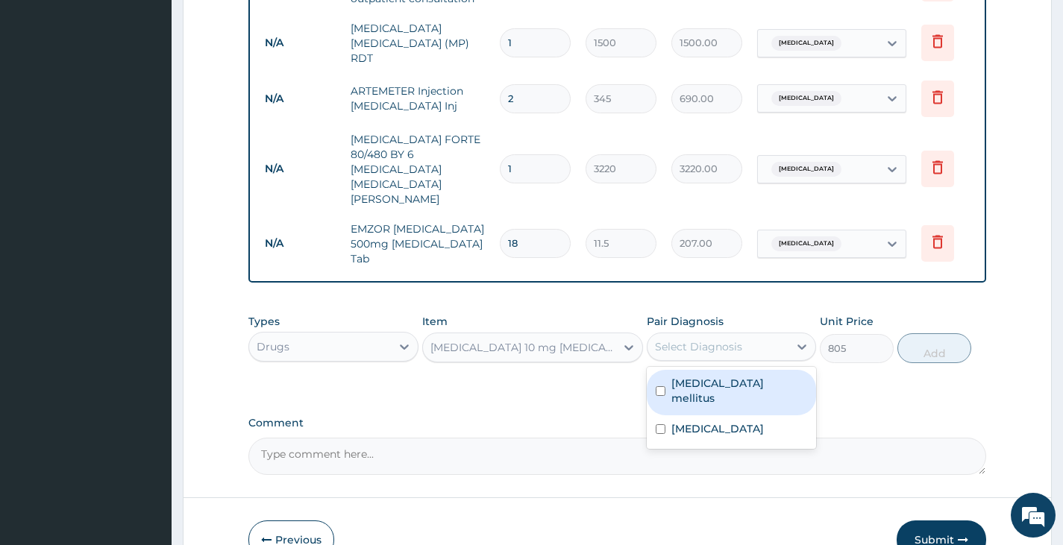
click at [737, 335] on div "Select Diagnosis" at bounding box center [717, 347] width 141 height 24
click at [663, 386] on input "checkbox" at bounding box center [661, 391] width 10 height 10
checkbox input "true"
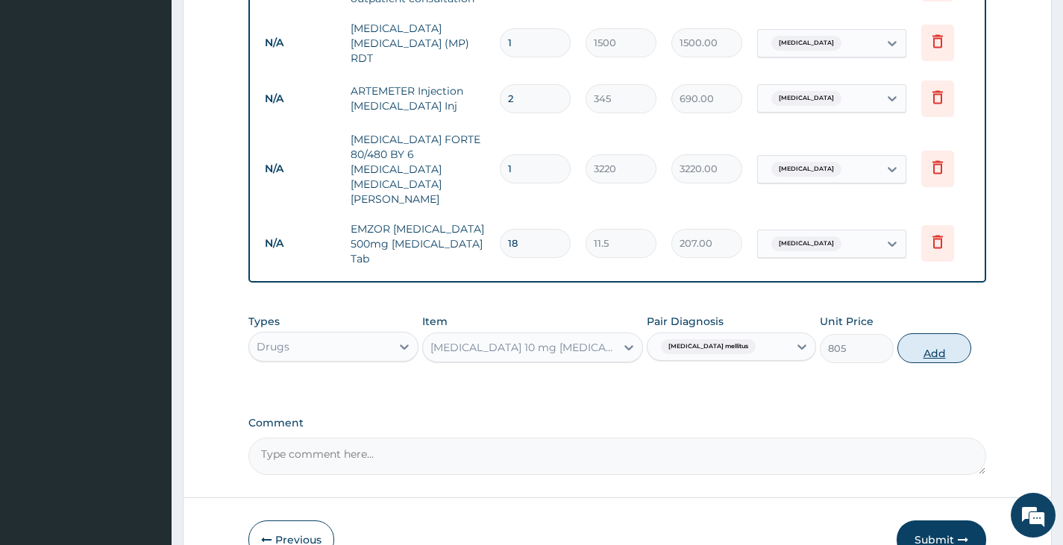
click at [938, 333] on button "Add" at bounding box center [934, 348] width 74 height 30
type input "0"
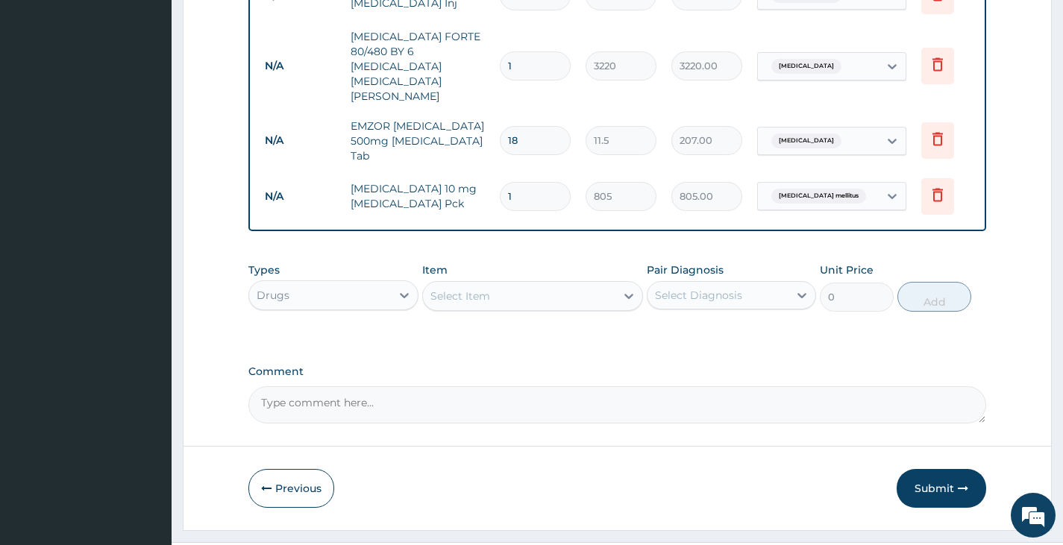
scroll to position [856, 0]
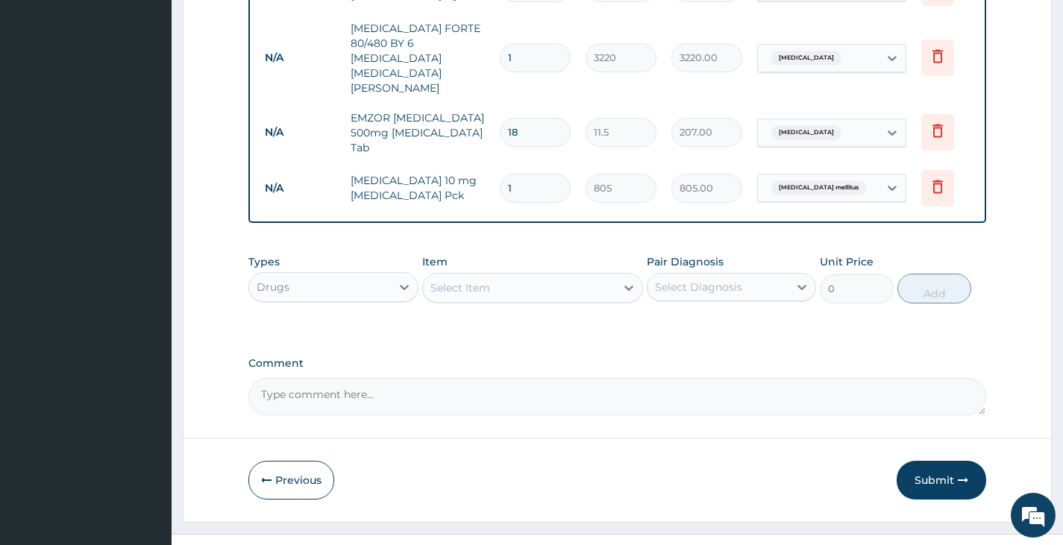
click at [534, 276] on div "Select Item" at bounding box center [519, 288] width 193 height 24
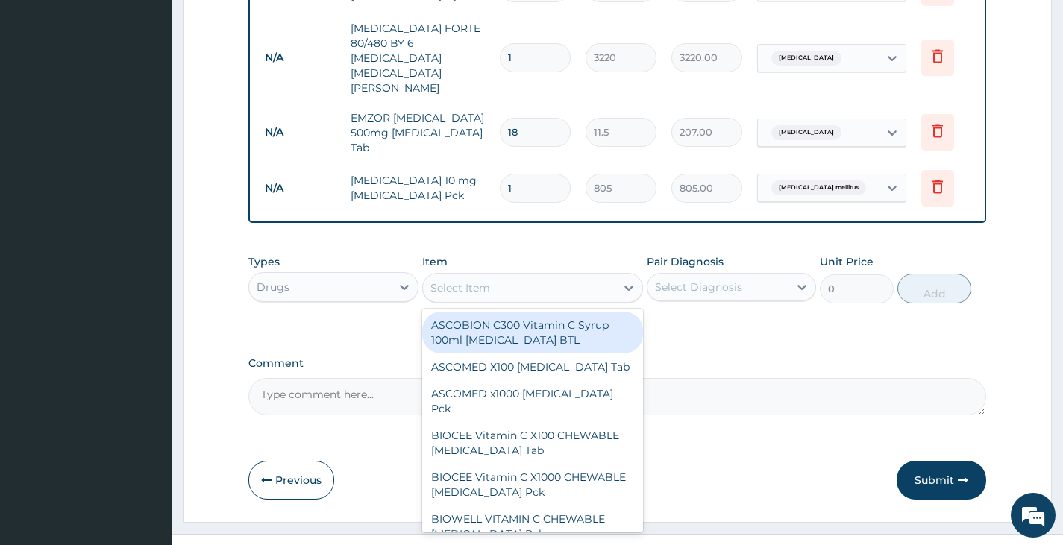
type input "S"
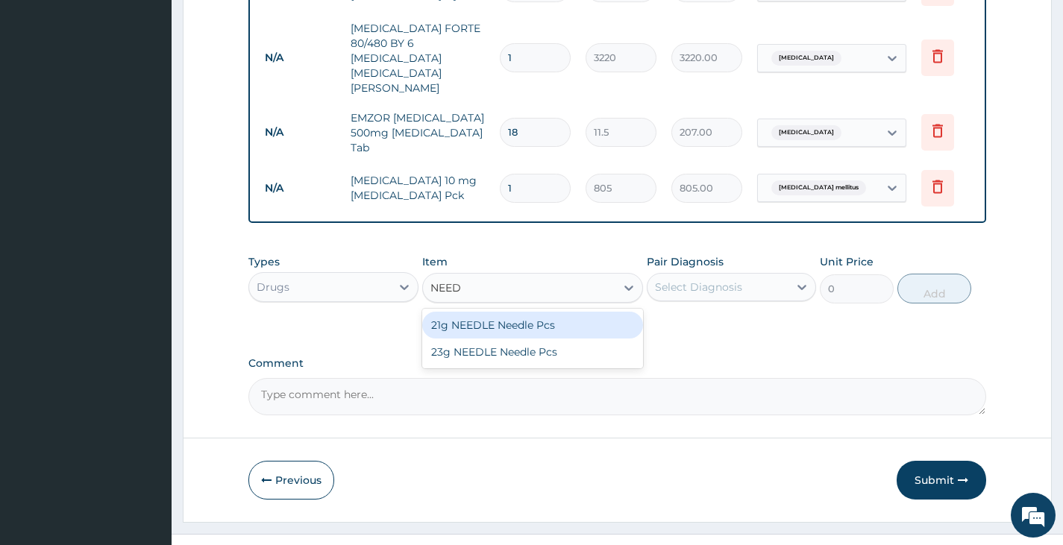
type input "NEEDL"
click at [518, 312] on div "21g NEEDLE Needle Pcs" at bounding box center [533, 325] width 222 height 27
type input "23"
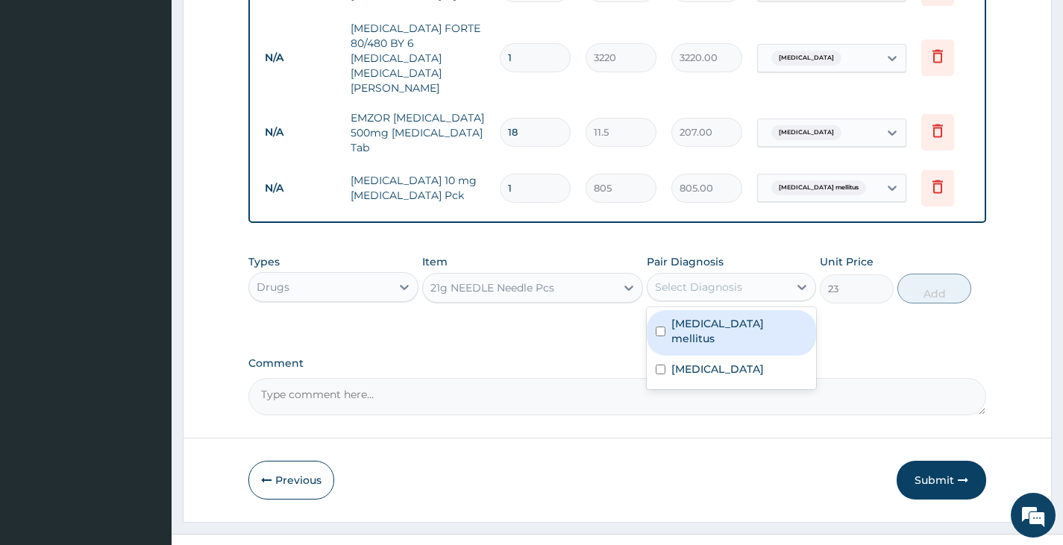
click at [715, 280] on div "Select Diagnosis" at bounding box center [698, 287] width 87 height 15
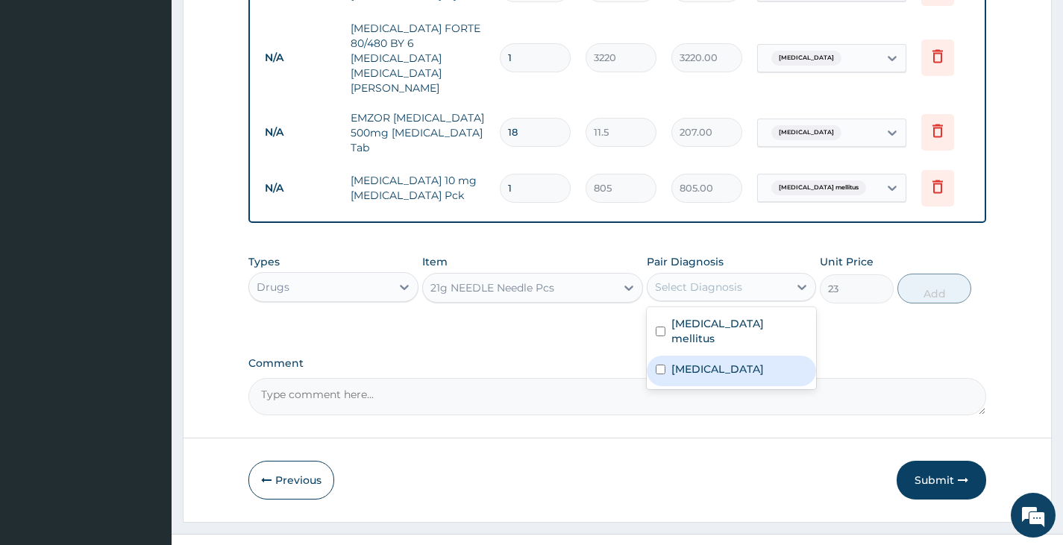
click at [666, 356] on div "[MEDICAL_DATA]" at bounding box center [731, 371] width 169 height 31
checkbox input "true"
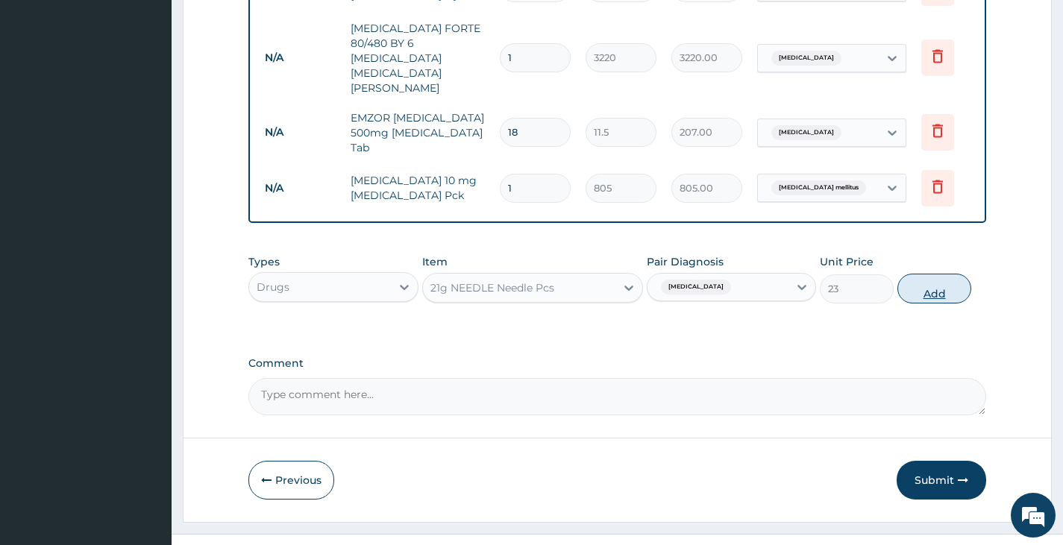
click at [936, 274] on button "Add" at bounding box center [934, 289] width 74 height 30
type input "0"
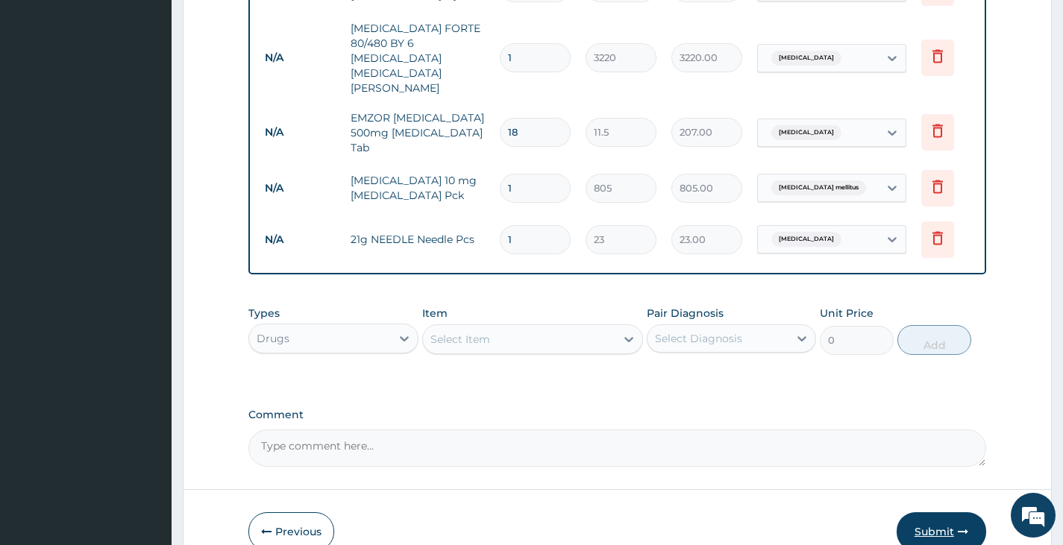
click at [950, 512] on button "Submit" at bounding box center [942, 531] width 90 height 39
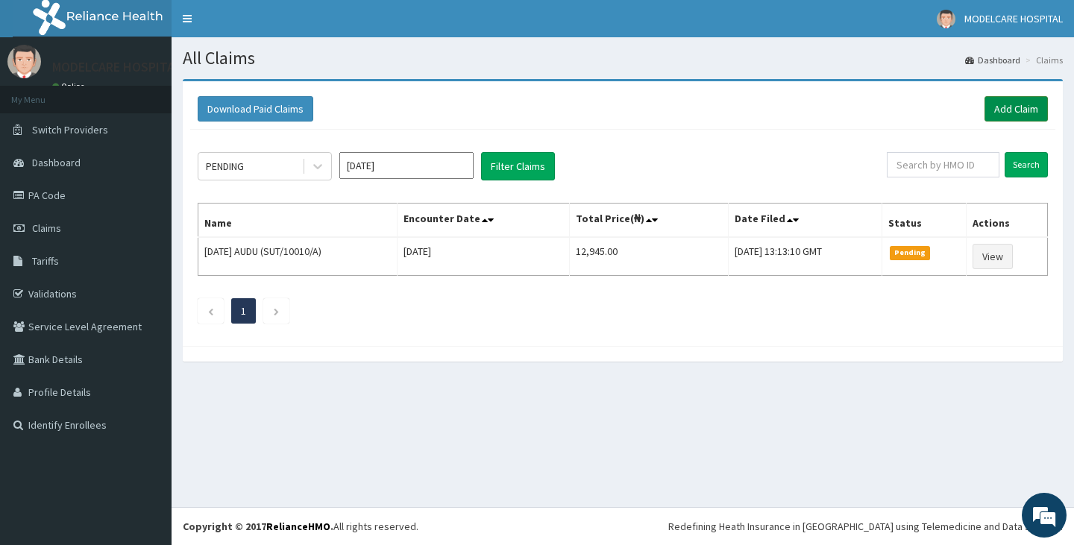
click at [1026, 113] on link "Add Claim" at bounding box center [1016, 108] width 63 height 25
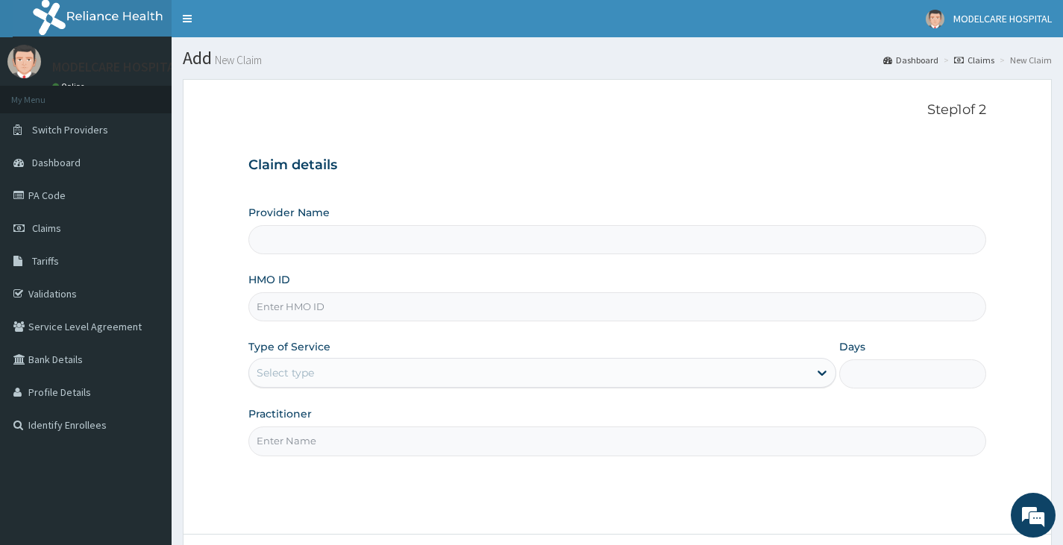
click at [339, 314] on input "HMO ID" at bounding box center [617, 306] width 738 height 29
type input "MODELCARE HOSPITAL"
type input "RET/46193/A"
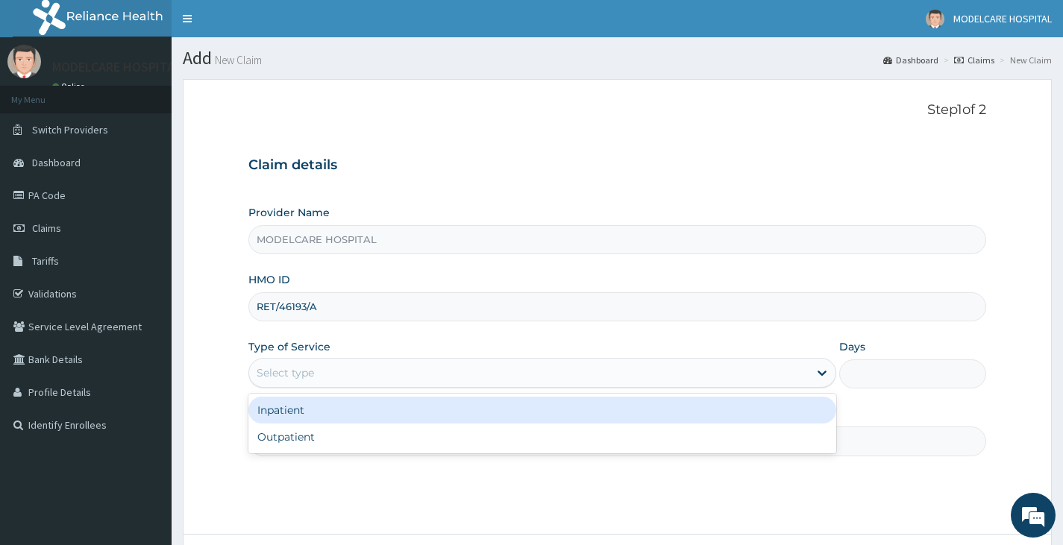
click at [289, 377] on div "Select type" at bounding box center [285, 373] width 57 height 15
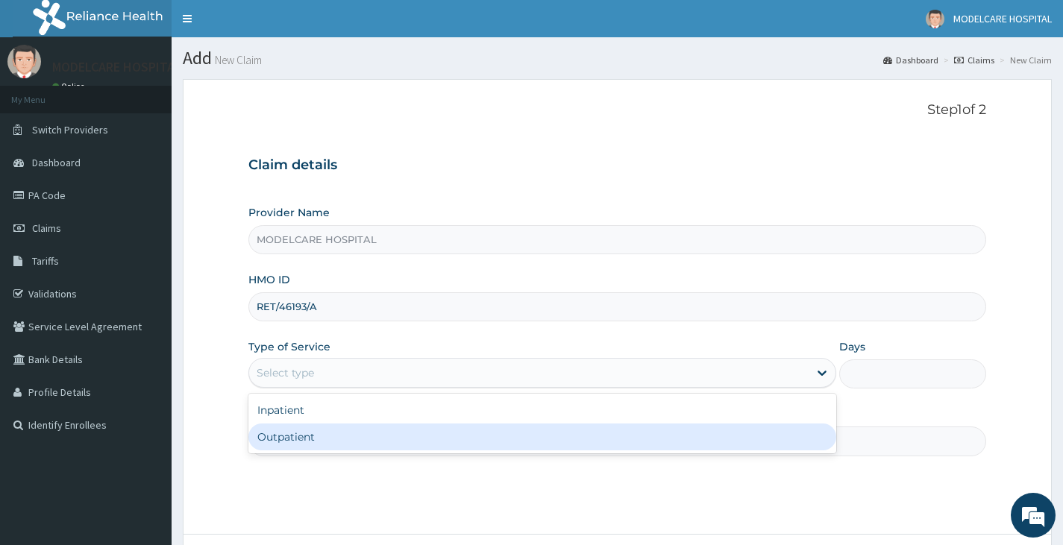
click at [282, 445] on div "Outpatient" at bounding box center [542, 437] width 588 height 27
type input "1"
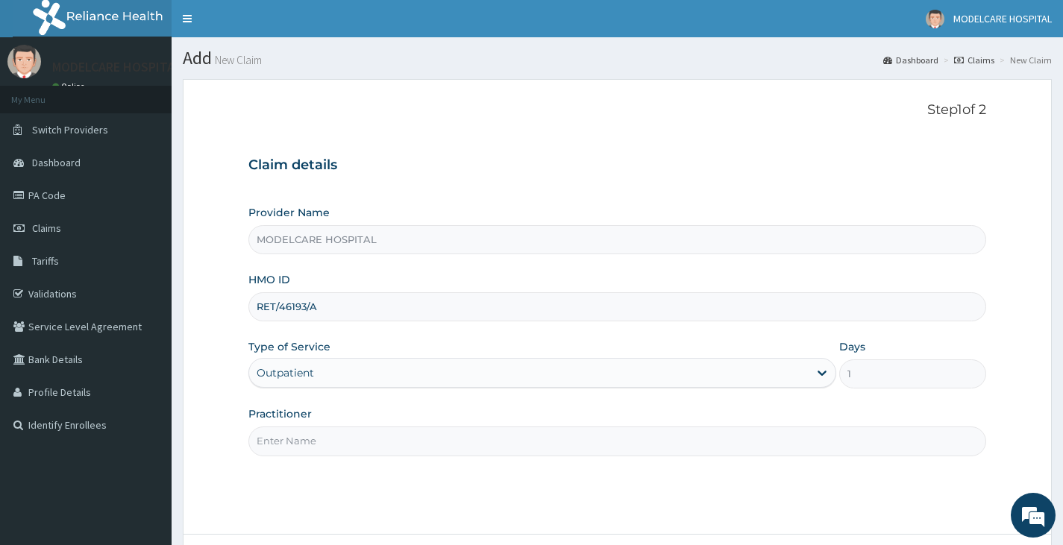
click at [337, 437] on input "Practitioner" at bounding box center [617, 441] width 738 height 29
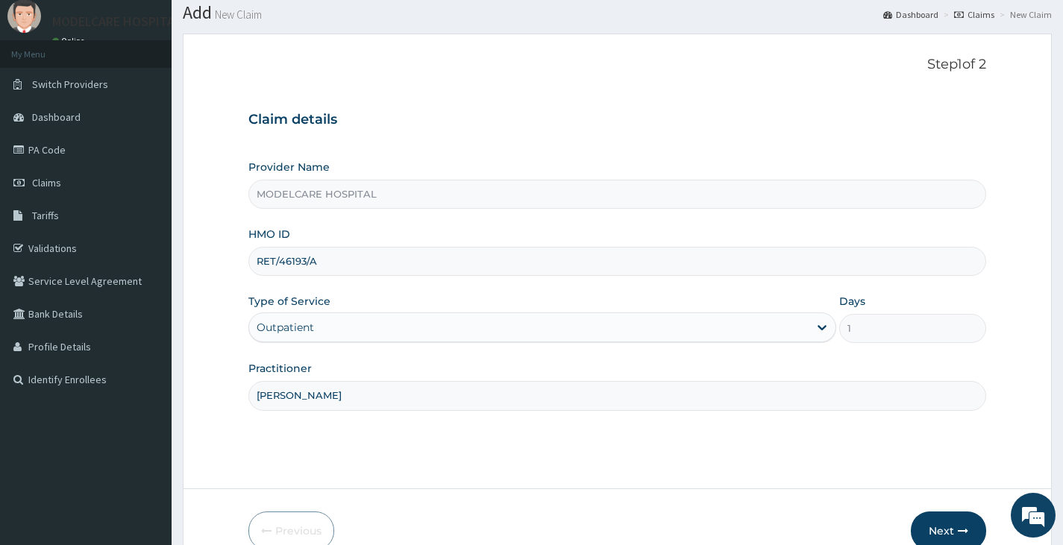
scroll to position [123, 0]
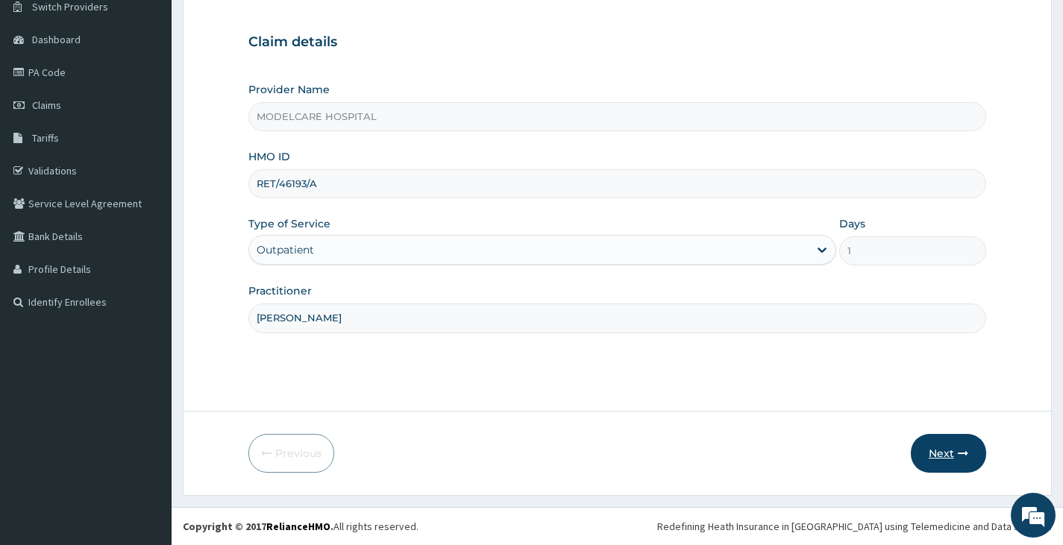
type input "[PERSON_NAME]"
click at [941, 448] on button "Next" at bounding box center [948, 453] width 75 height 39
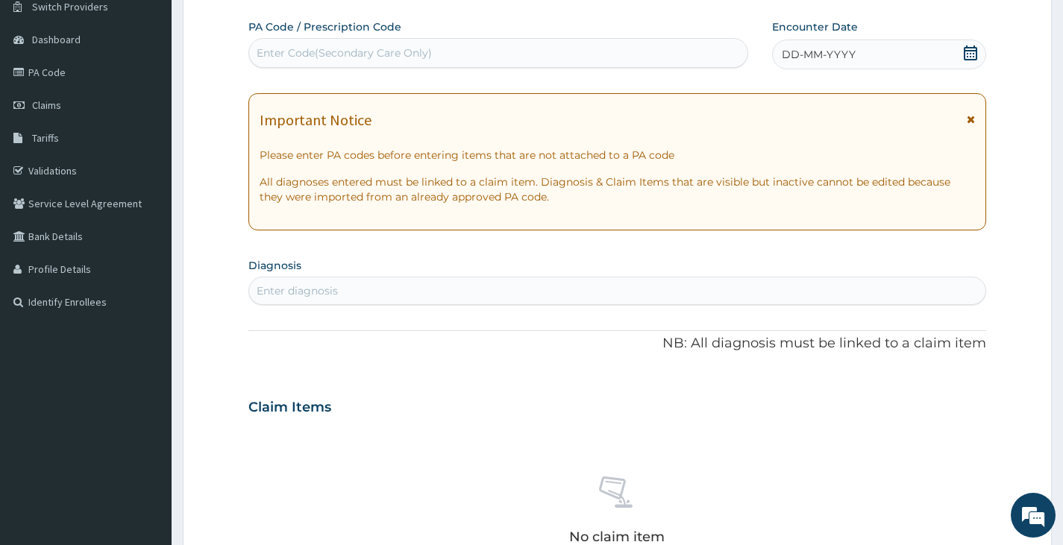
click at [460, 51] on div "Enter Code(Secondary Care Only)" at bounding box center [498, 53] width 498 height 24
type input "PA/D819EA"
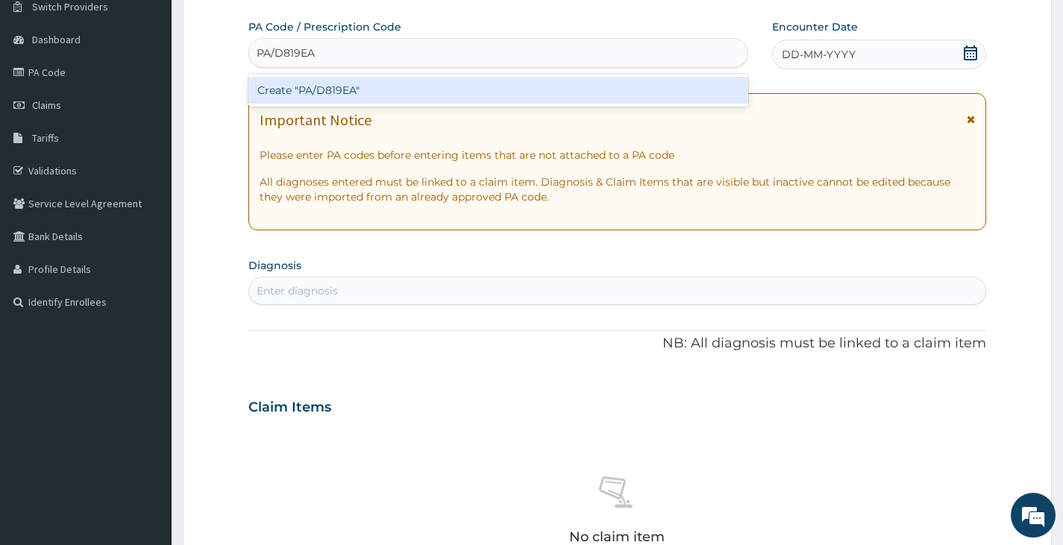
click at [397, 98] on div "Create "PA/D819EA"" at bounding box center [498, 90] width 500 height 27
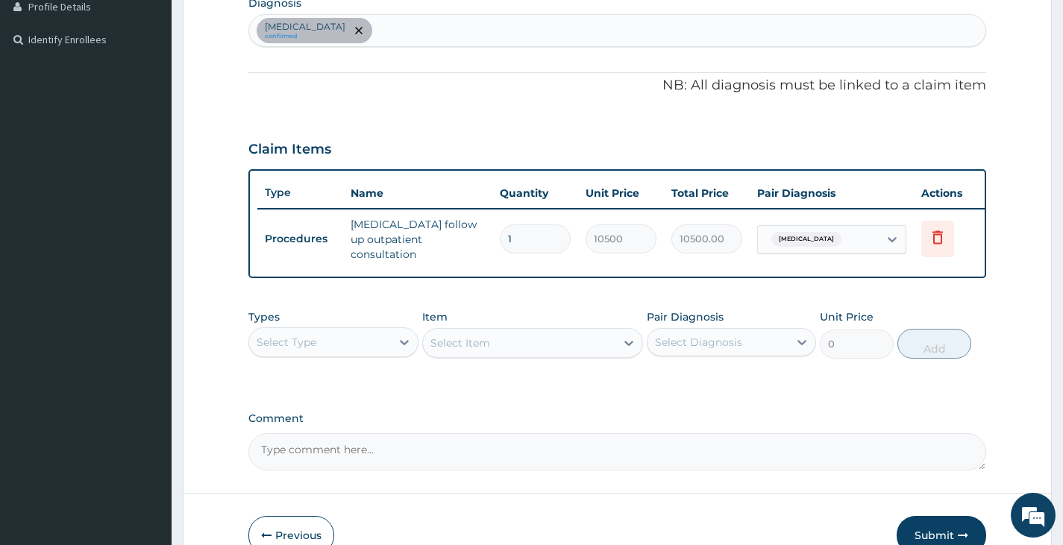
scroll to position [396, 0]
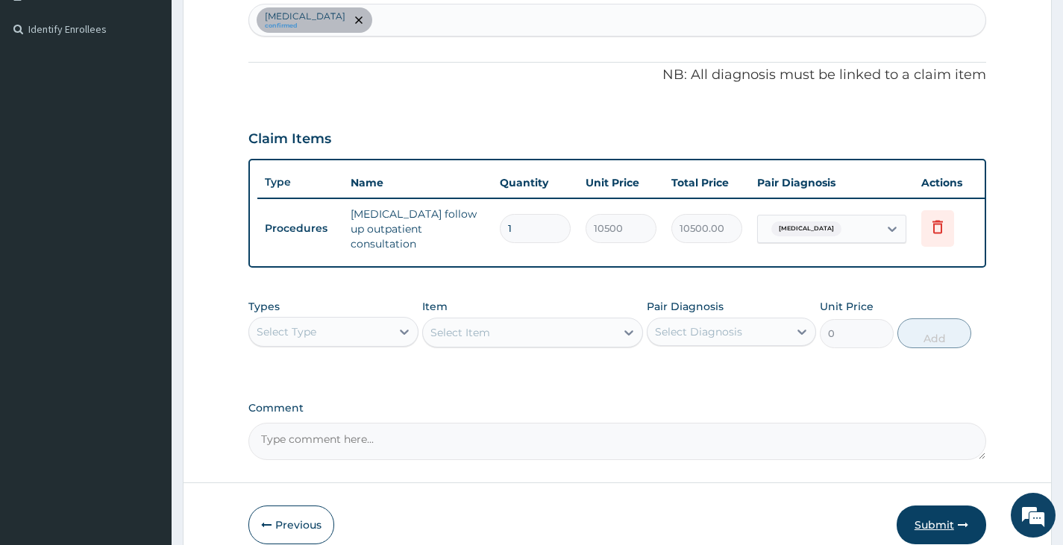
click at [926, 523] on button "Submit" at bounding box center [942, 525] width 90 height 39
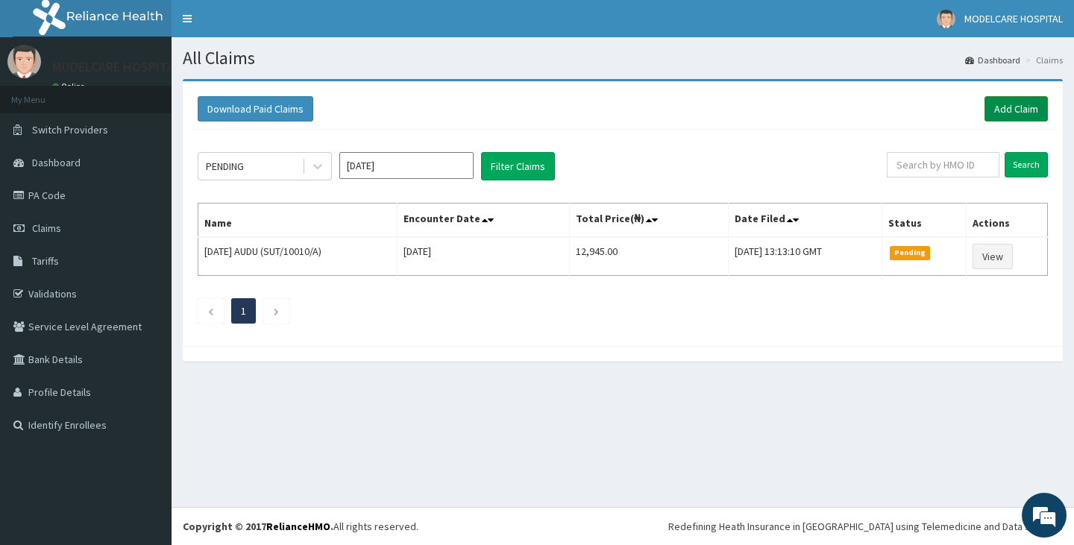
click at [1030, 106] on link "Add Claim" at bounding box center [1016, 108] width 63 height 25
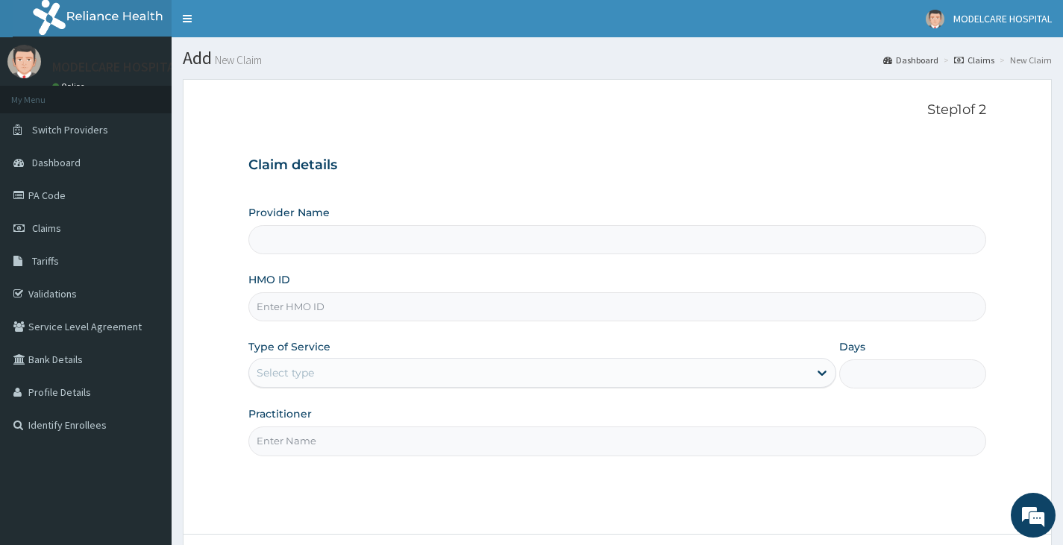
click at [347, 316] on input "HMO ID" at bounding box center [617, 306] width 738 height 29
type input "MODELCARE HOSPITAL"
type input "FCS/10147/A"
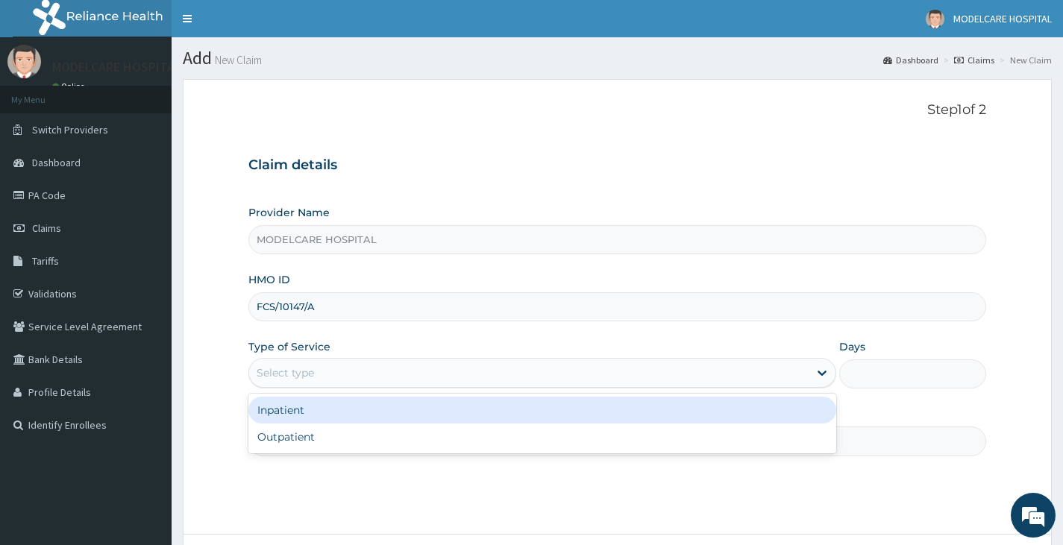
click at [384, 382] on div "Select type" at bounding box center [528, 373] width 559 height 24
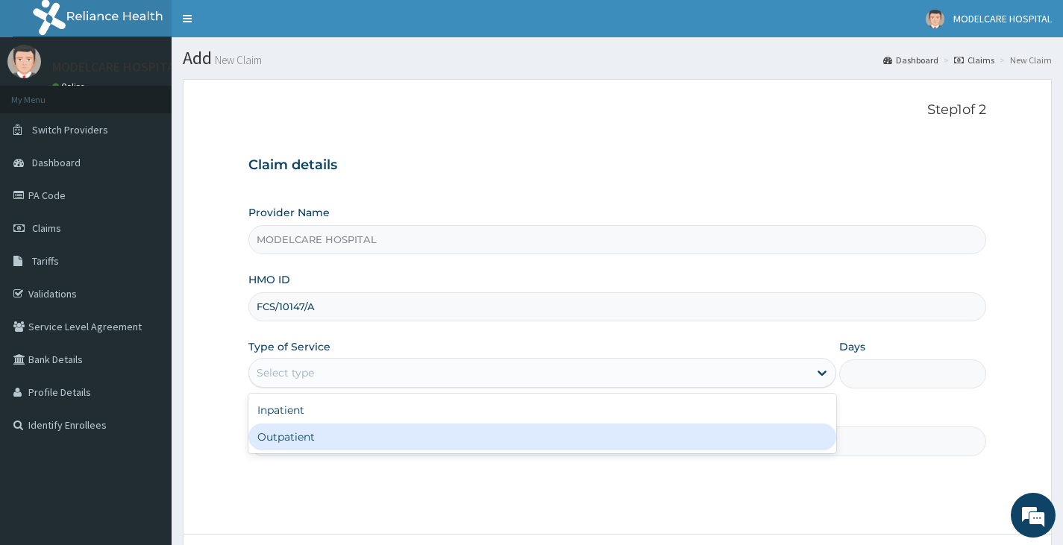
click at [357, 447] on div "Outpatient" at bounding box center [542, 437] width 588 height 27
type input "1"
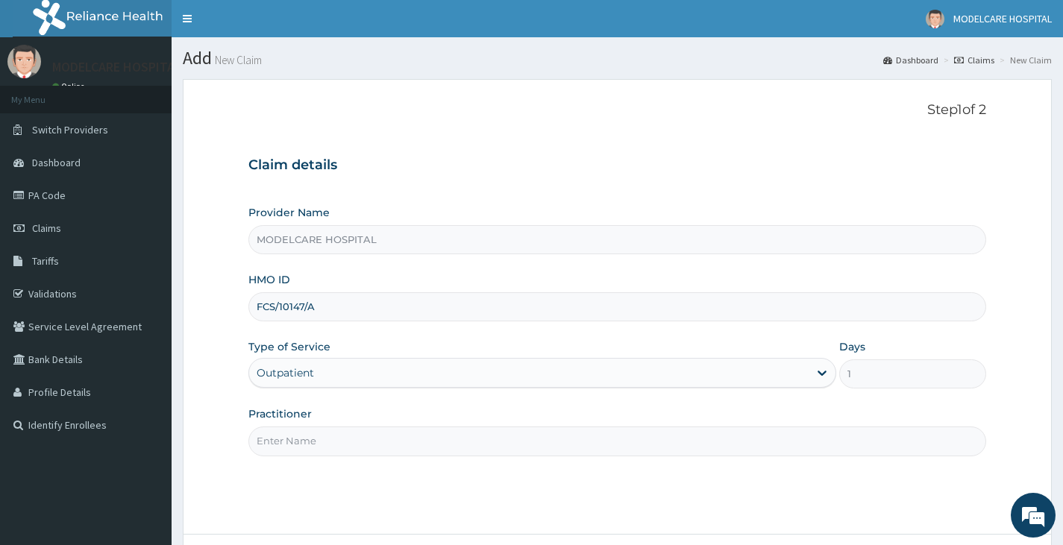
click at [360, 456] on input "Practitioner" at bounding box center [617, 441] width 738 height 29
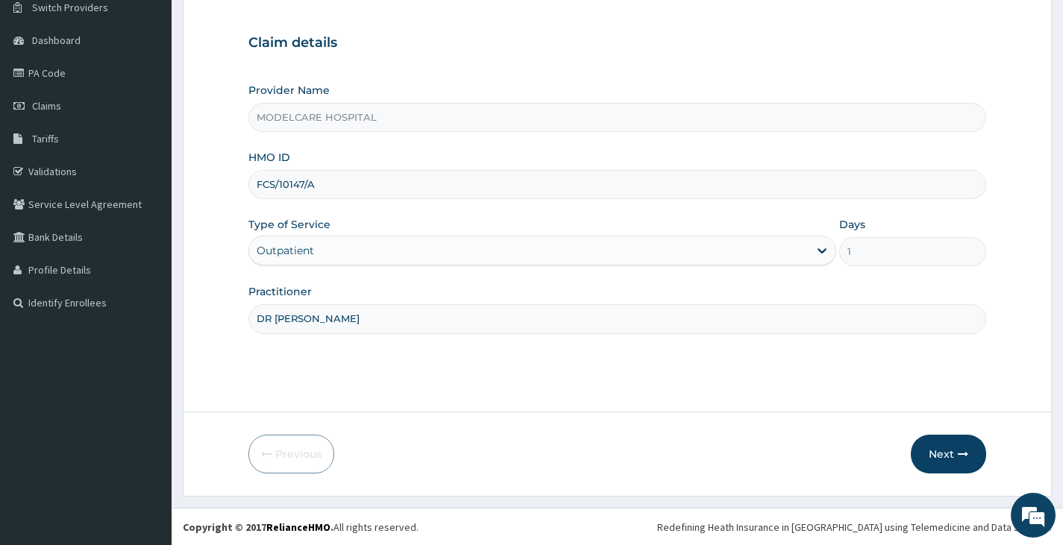
scroll to position [123, 0]
type input "DR [PERSON_NAME]"
click at [941, 458] on button "Next" at bounding box center [948, 453] width 75 height 39
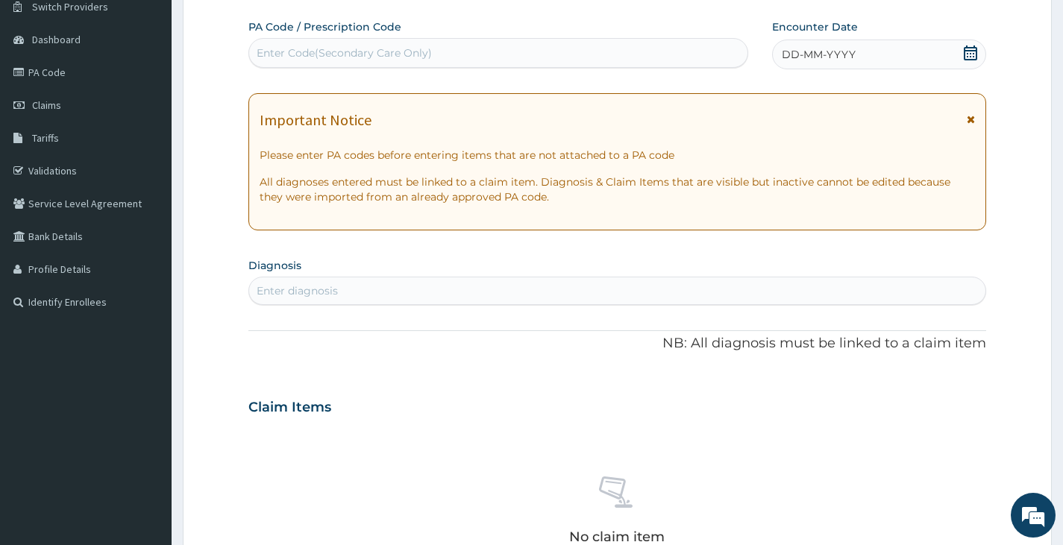
click at [307, 288] on div "Enter diagnosis" at bounding box center [297, 290] width 81 height 15
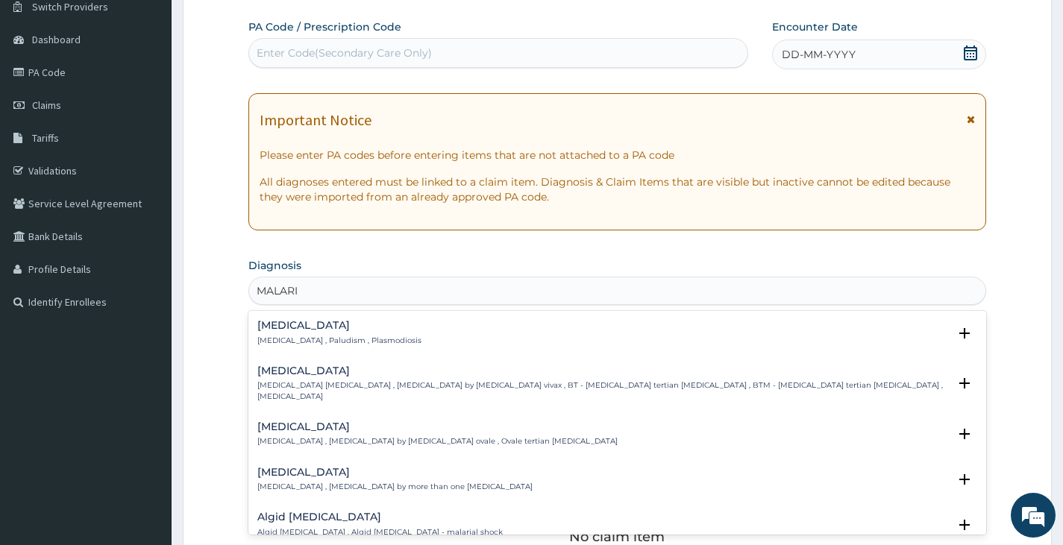
type input "[MEDICAL_DATA]"
click at [277, 328] on h4 "[MEDICAL_DATA]" at bounding box center [339, 325] width 164 height 11
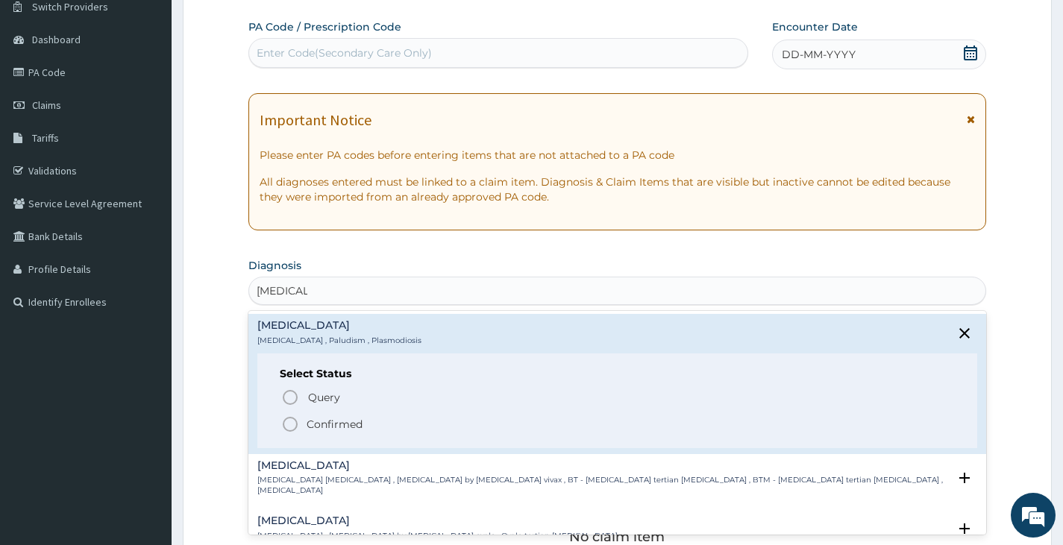
click at [292, 418] on circle "status option filled" at bounding box center [289, 424] width 13 height 13
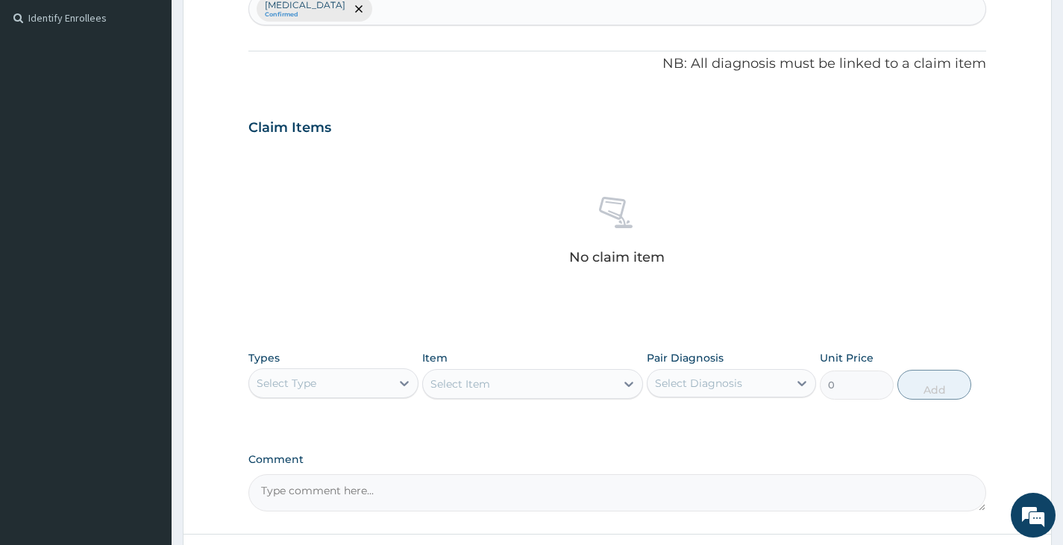
scroll to position [421, 0]
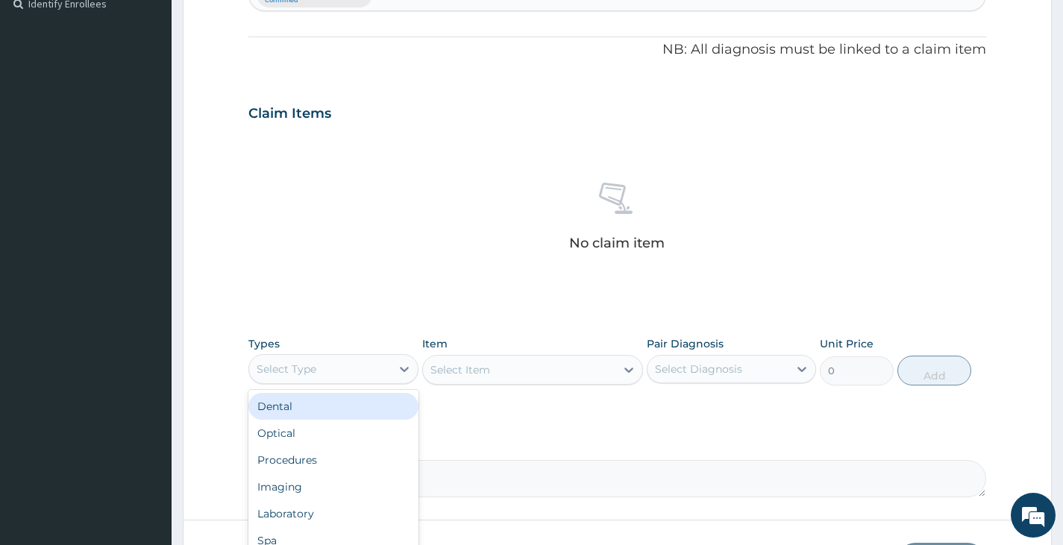
click at [360, 371] on div "Select Type" at bounding box center [319, 369] width 141 height 24
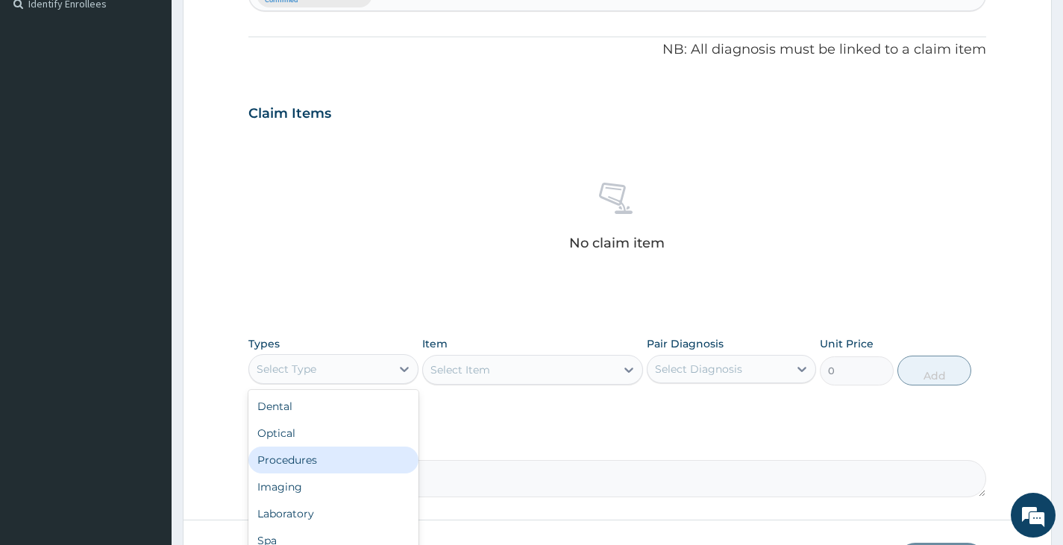
click at [314, 459] on div "Procedures" at bounding box center [332, 460] width 169 height 27
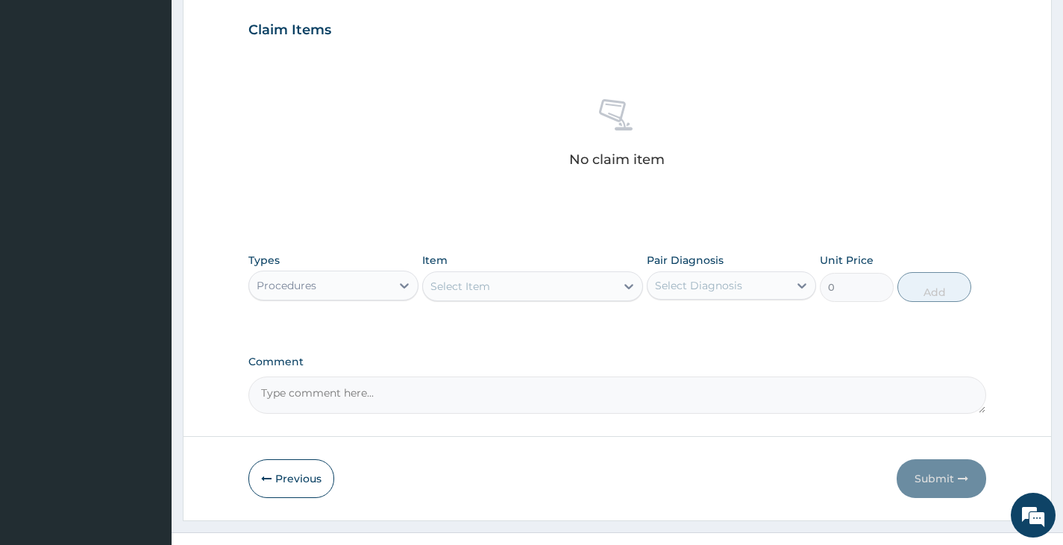
scroll to position [530, 0]
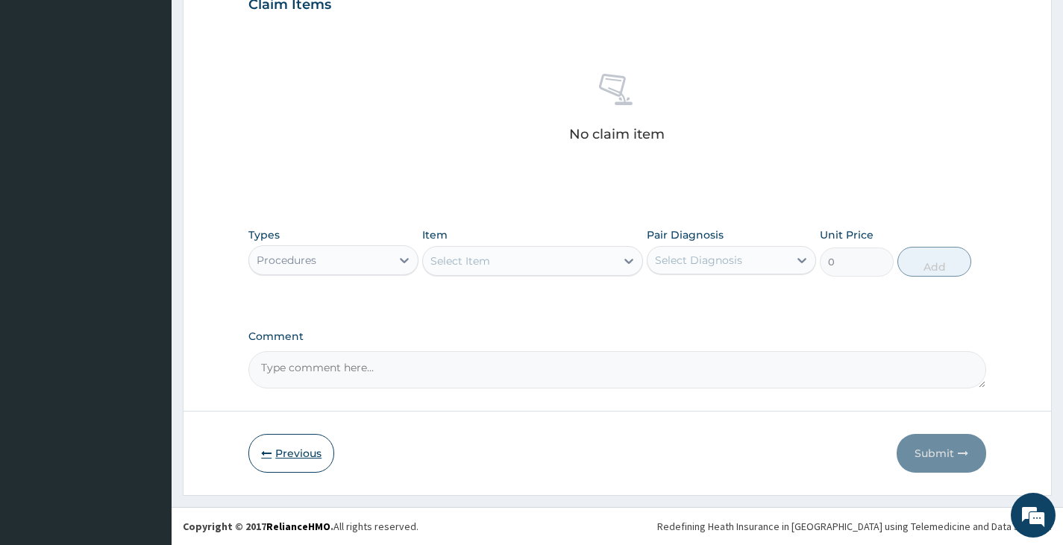
click at [294, 459] on button "Previous" at bounding box center [291, 453] width 86 height 39
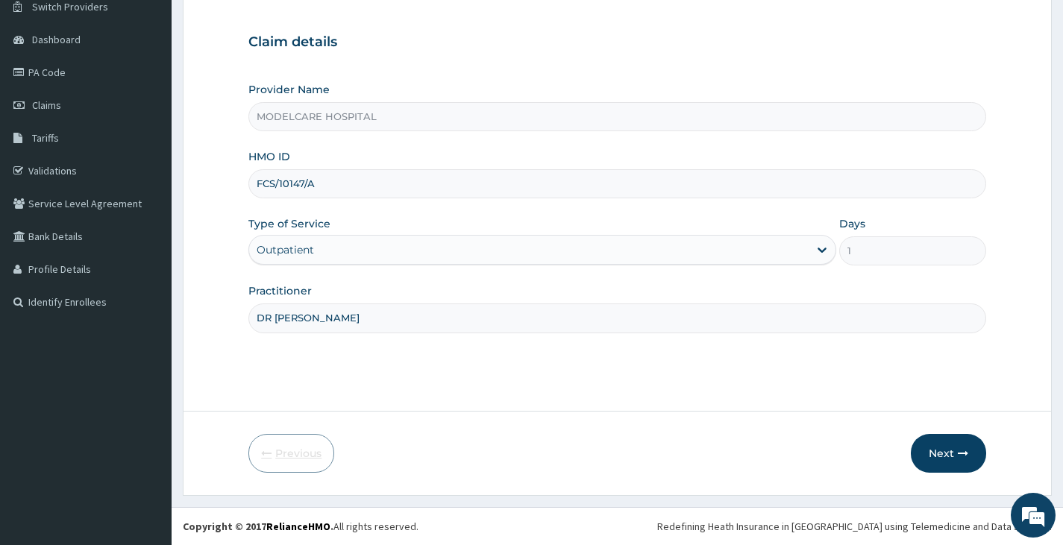
scroll to position [123, 0]
click at [374, 184] on input "FCS/10147/A" at bounding box center [617, 183] width 738 height 29
type input "F"
type input "KPR/10003/A"
click at [935, 455] on button "Next" at bounding box center [948, 453] width 75 height 39
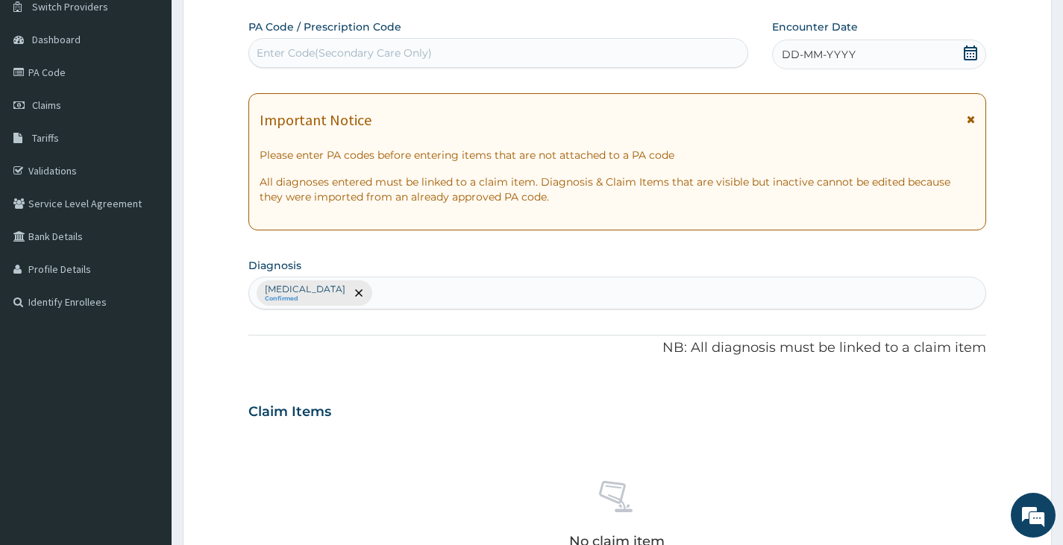
click at [408, 295] on div "[MEDICAL_DATA] Confirmed" at bounding box center [617, 292] width 736 height 31
type input "GASTROEN"
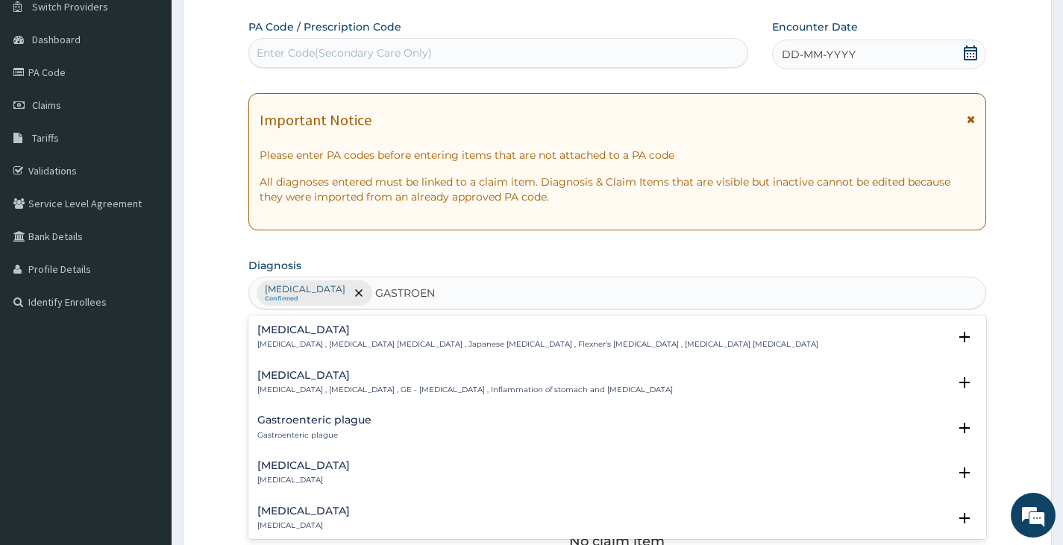
click at [319, 467] on h4 "[MEDICAL_DATA]" at bounding box center [303, 465] width 92 height 11
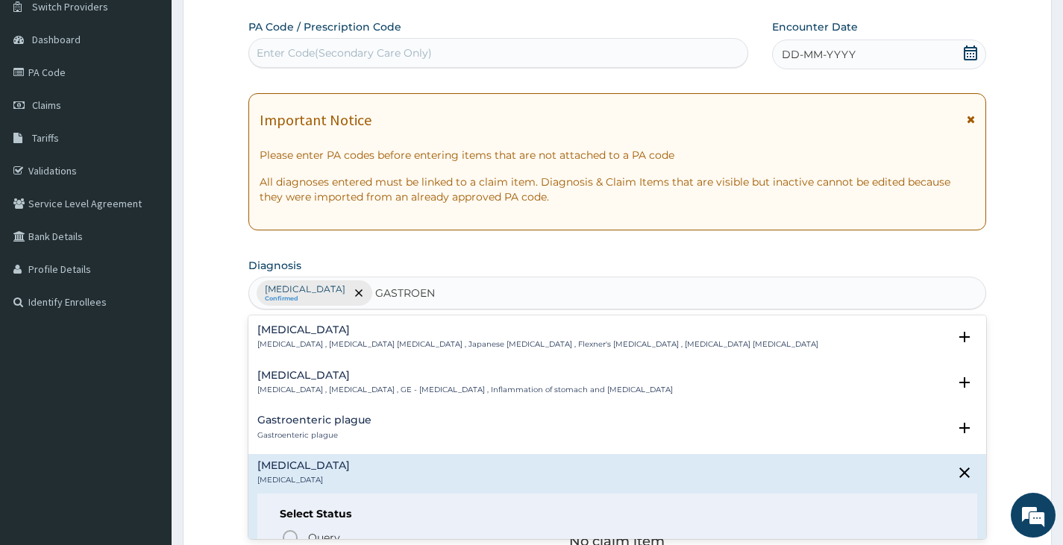
scroll to position [75, 0]
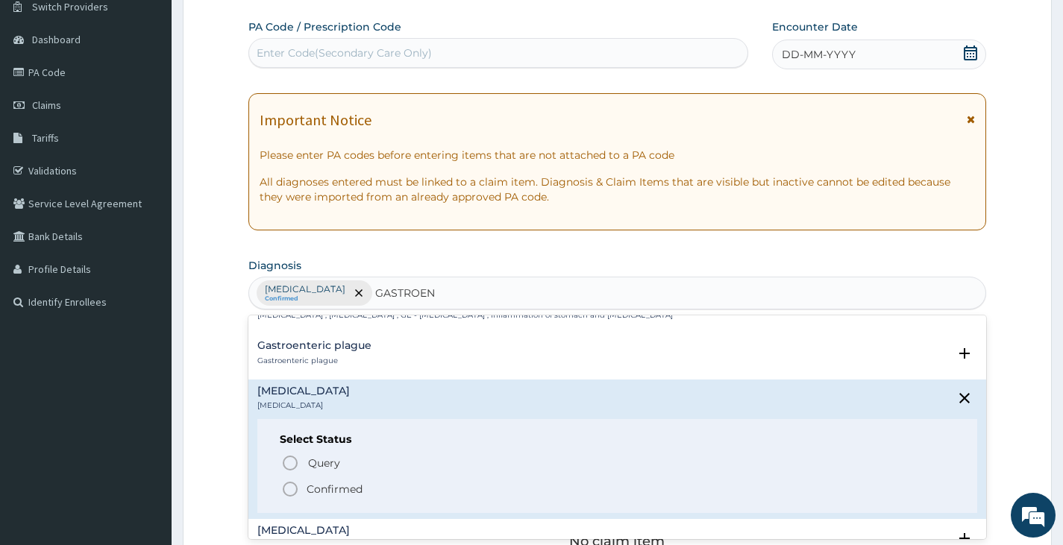
click at [289, 490] on icon "status option filled" at bounding box center [290, 489] width 18 height 18
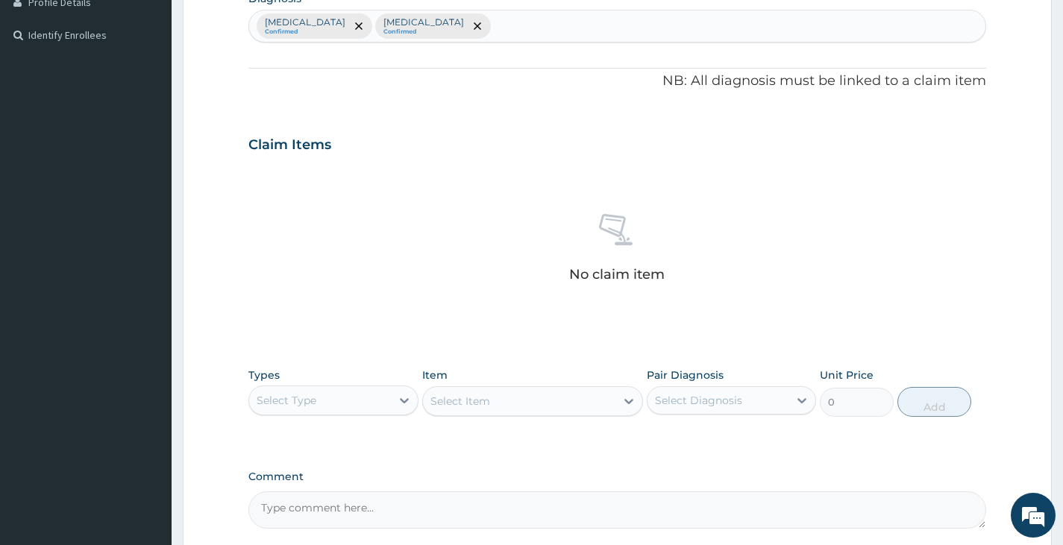
scroll to position [421, 0]
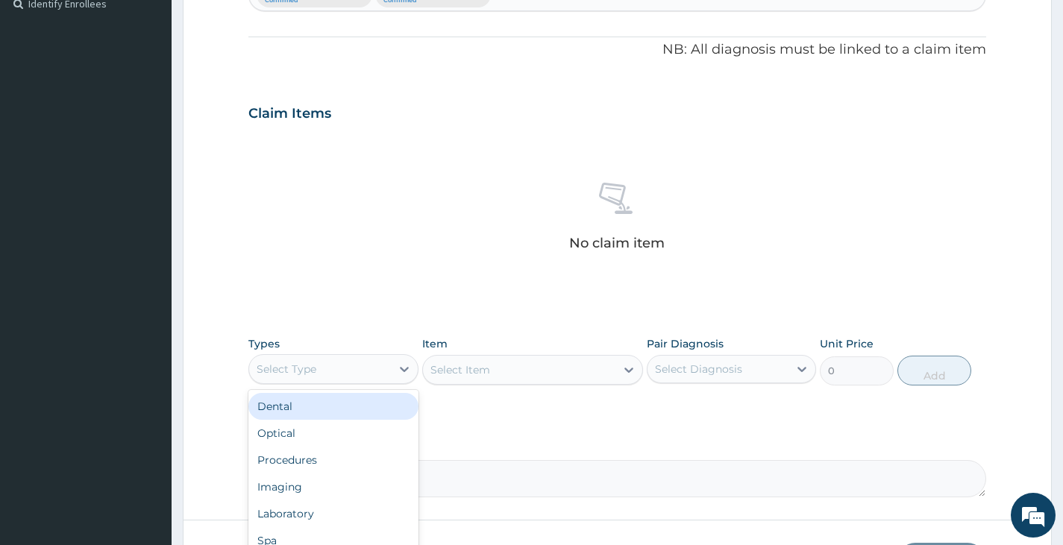
click at [334, 375] on div "Select Type" at bounding box center [319, 369] width 141 height 24
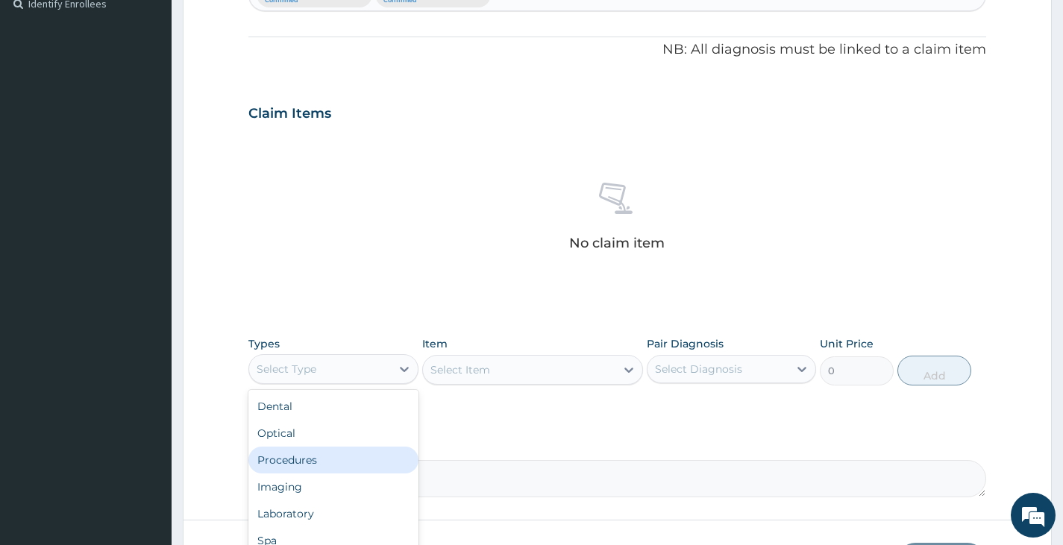
click at [317, 468] on div "Procedures" at bounding box center [332, 460] width 169 height 27
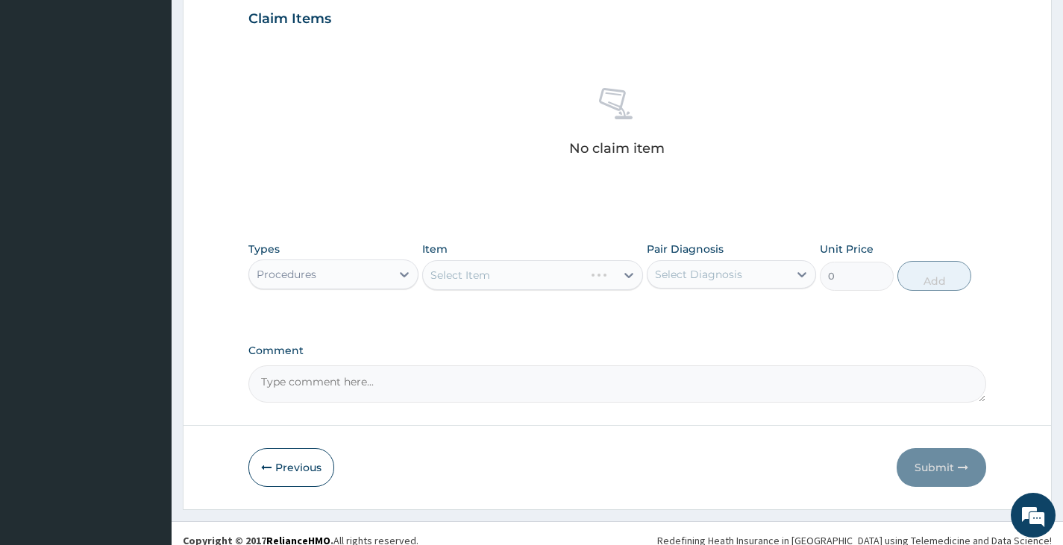
scroll to position [530, 0]
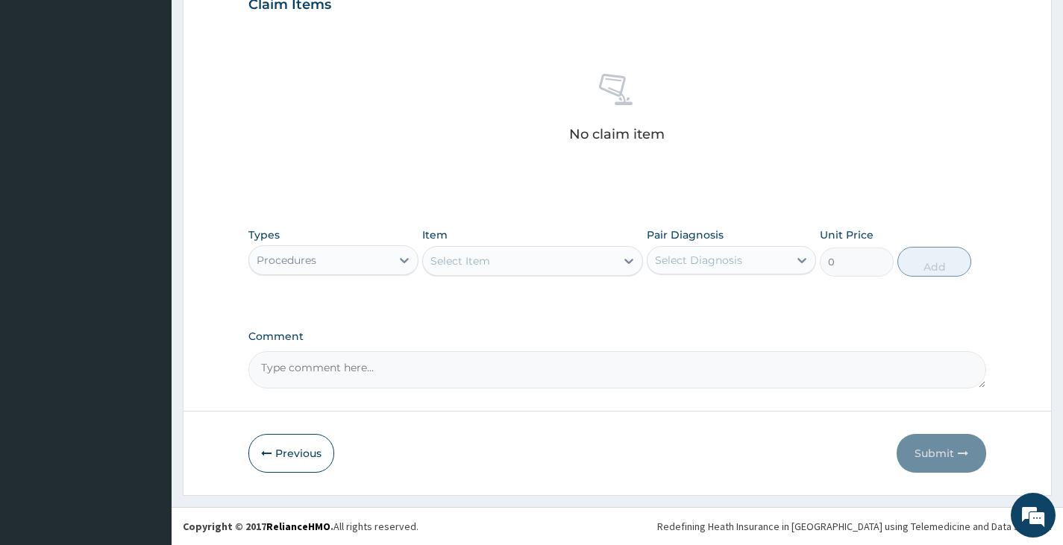
click at [557, 266] on div "Select Item" at bounding box center [519, 261] width 193 height 24
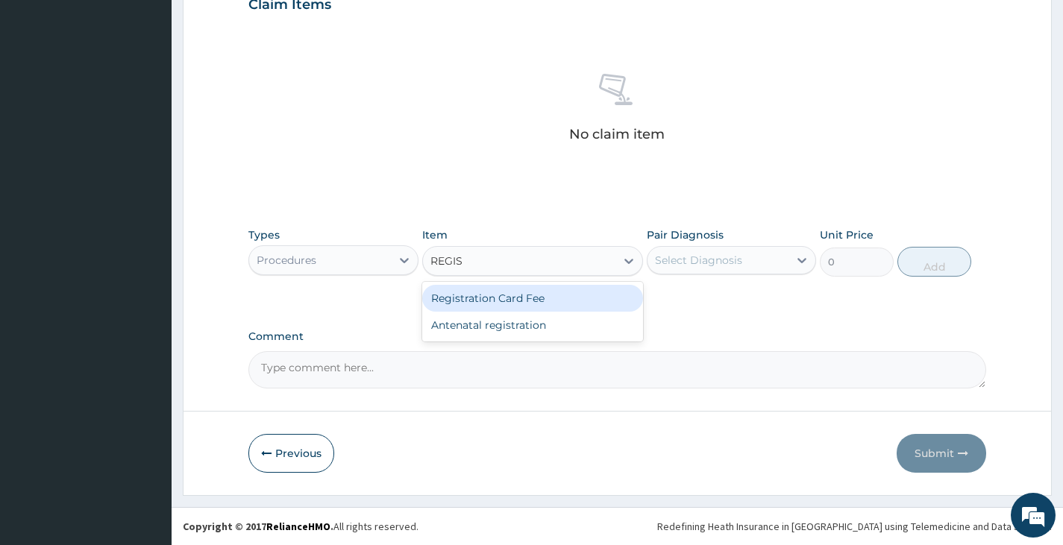
type input "REGIST"
click at [544, 295] on div "Registration Card Fee" at bounding box center [533, 298] width 222 height 27
type input "2000"
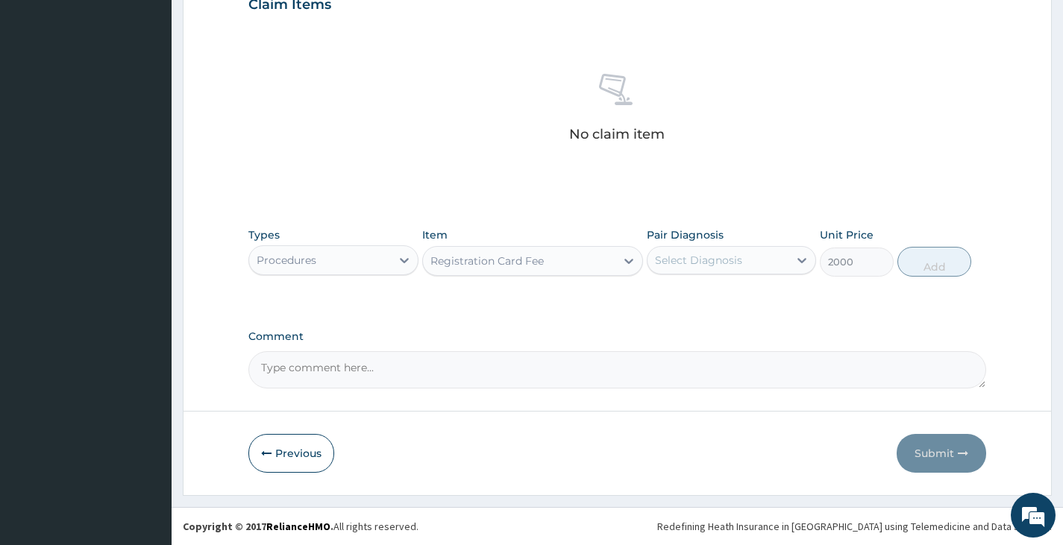
click at [710, 257] on div "Select Diagnosis" at bounding box center [698, 260] width 87 height 15
click at [654, 300] on div "[MEDICAL_DATA]" at bounding box center [731, 298] width 169 height 31
checkbox input "true"
click at [905, 267] on button "Add" at bounding box center [934, 262] width 74 height 30
type input "0"
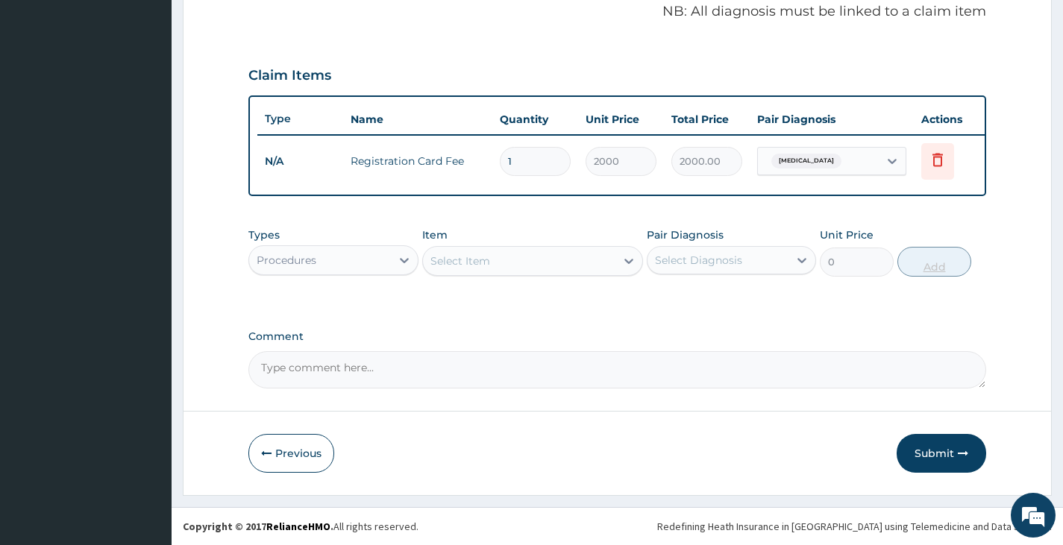
scroll to position [471, 0]
click at [526, 267] on div "Select Item" at bounding box center [519, 261] width 193 height 24
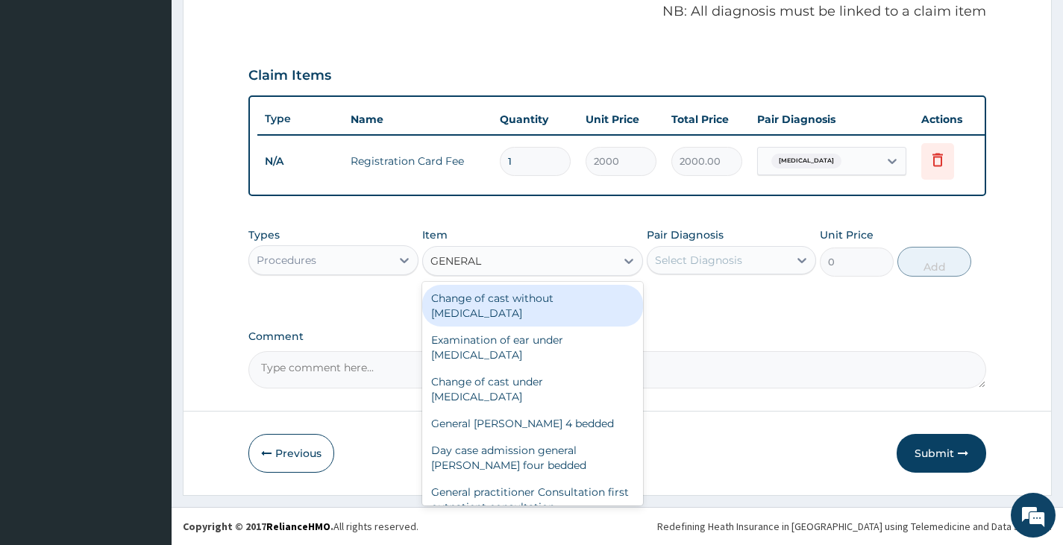
type input "GENERAL P"
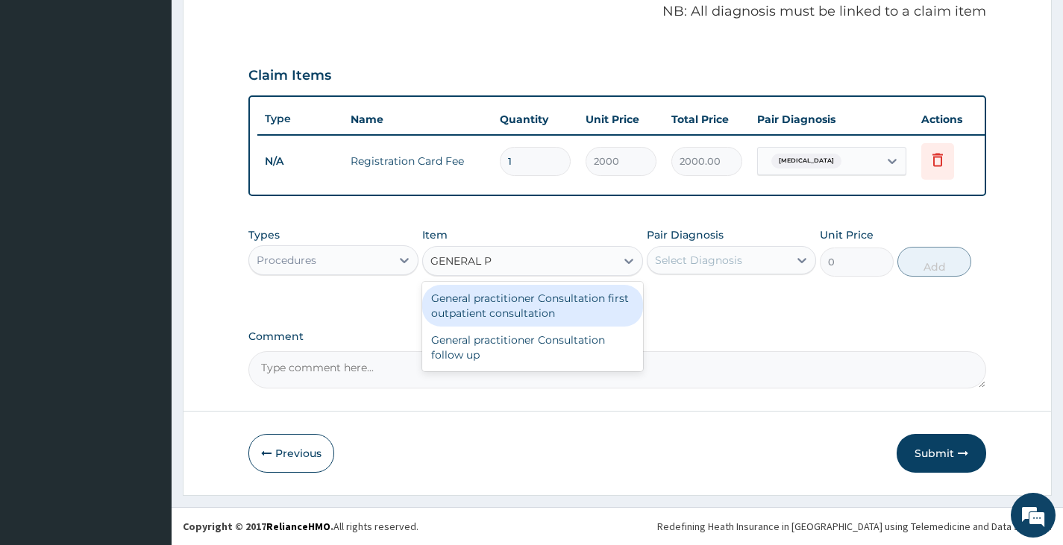
click at [513, 306] on div "General practitioner Consultation first outpatient consultation" at bounding box center [533, 306] width 222 height 42
type input "3000"
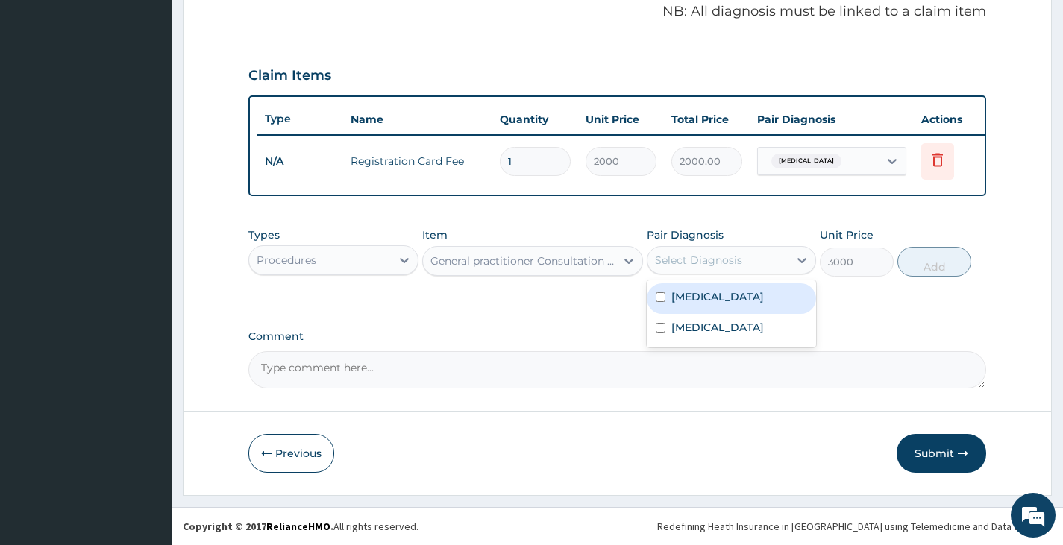
click at [712, 256] on div "Select Diagnosis" at bounding box center [698, 260] width 87 height 15
click at [656, 298] on input "checkbox" at bounding box center [661, 297] width 10 height 10
checkbox input "true"
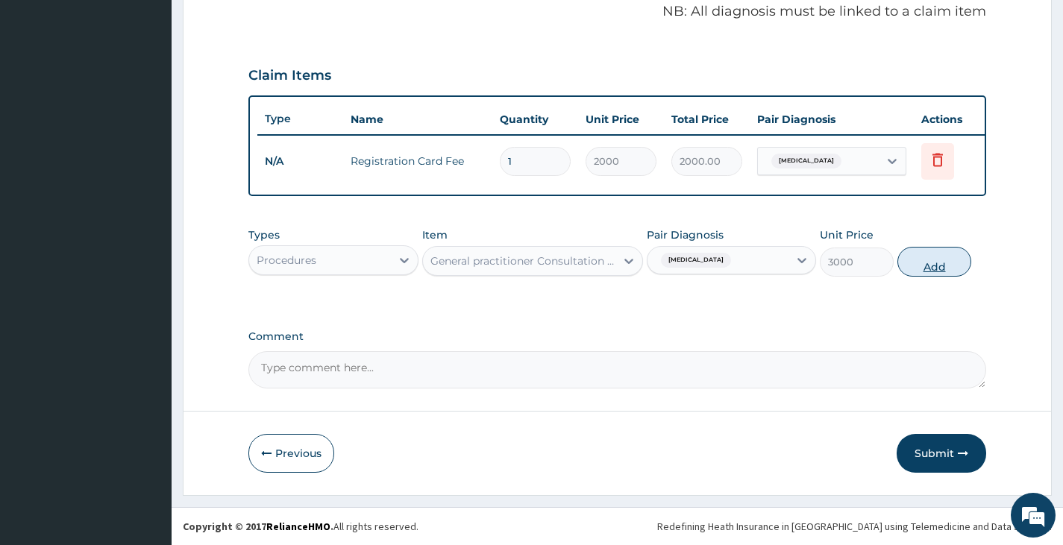
click at [908, 263] on button "Add" at bounding box center [934, 262] width 74 height 30
type input "0"
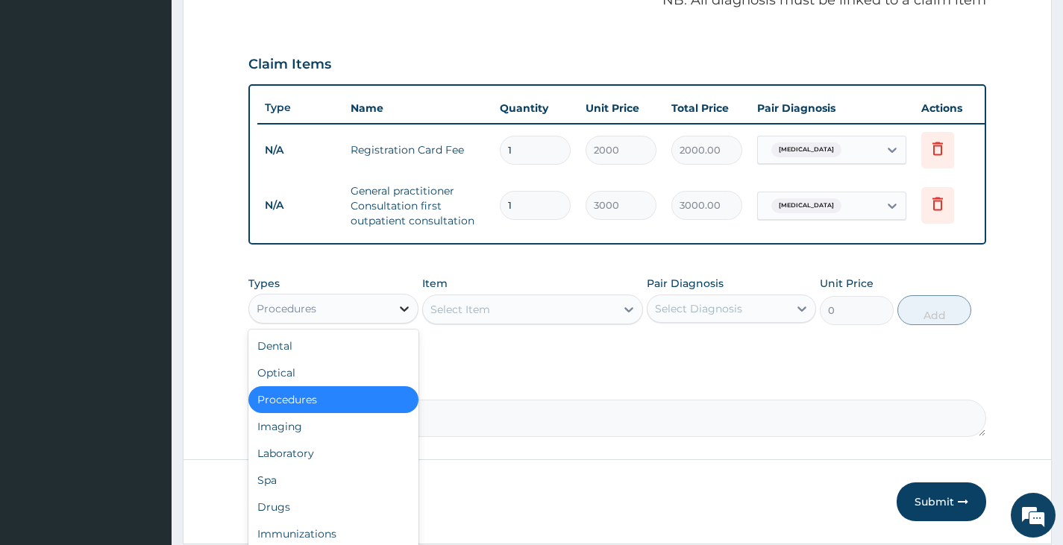
click at [394, 322] on div at bounding box center [404, 308] width 27 height 27
click at [323, 467] on div "Laboratory" at bounding box center [332, 453] width 169 height 27
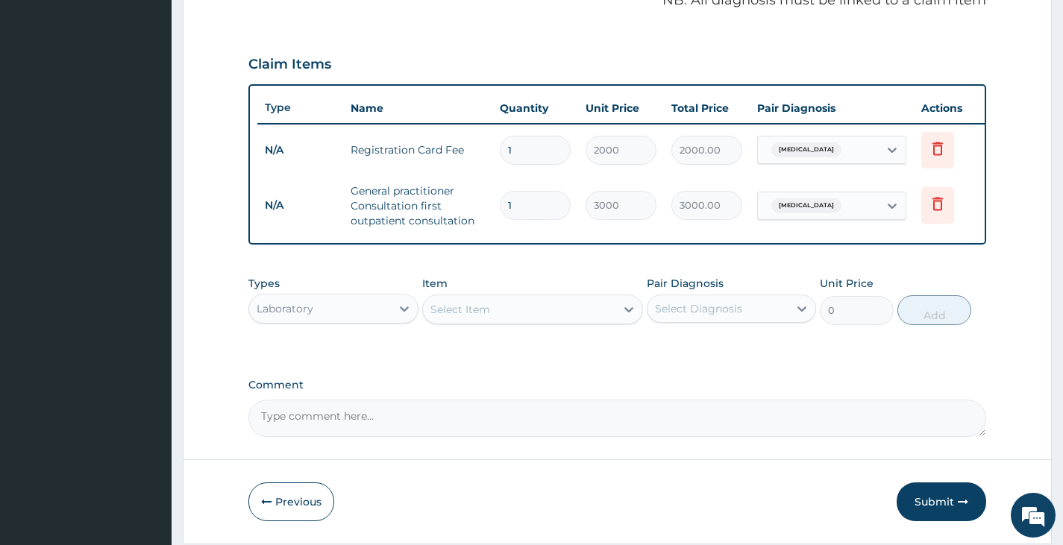
click at [552, 322] on div "Select Item" at bounding box center [519, 310] width 193 height 24
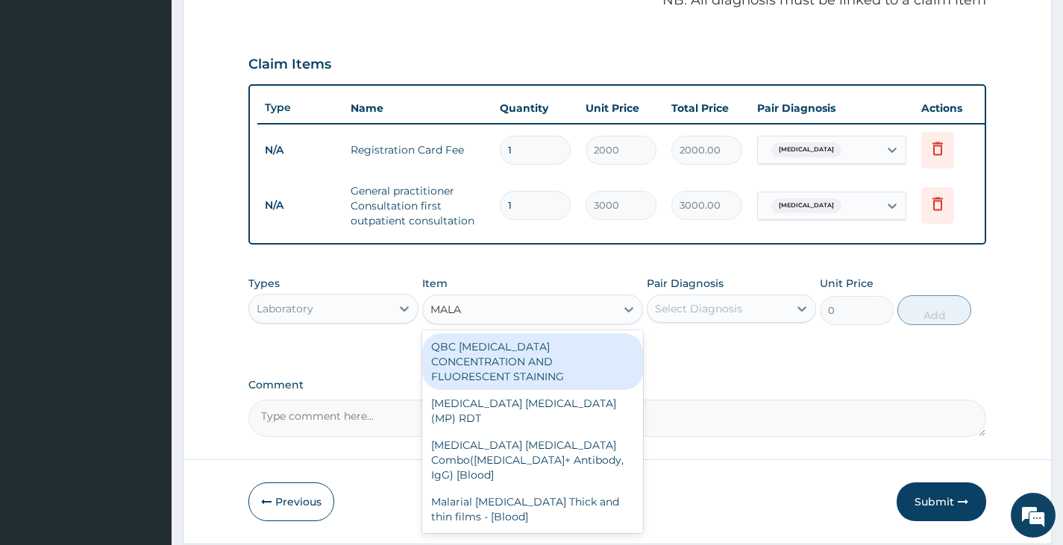
type input "MALAR"
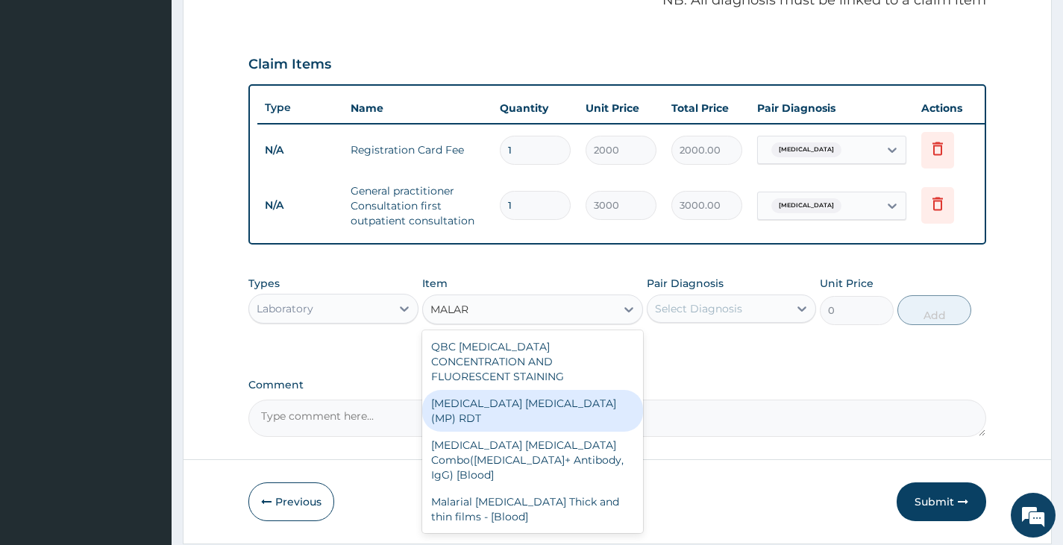
click at [536, 393] on div "MALARIA PARASITE (MP) RDT" at bounding box center [533, 411] width 222 height 42
type input "1500"
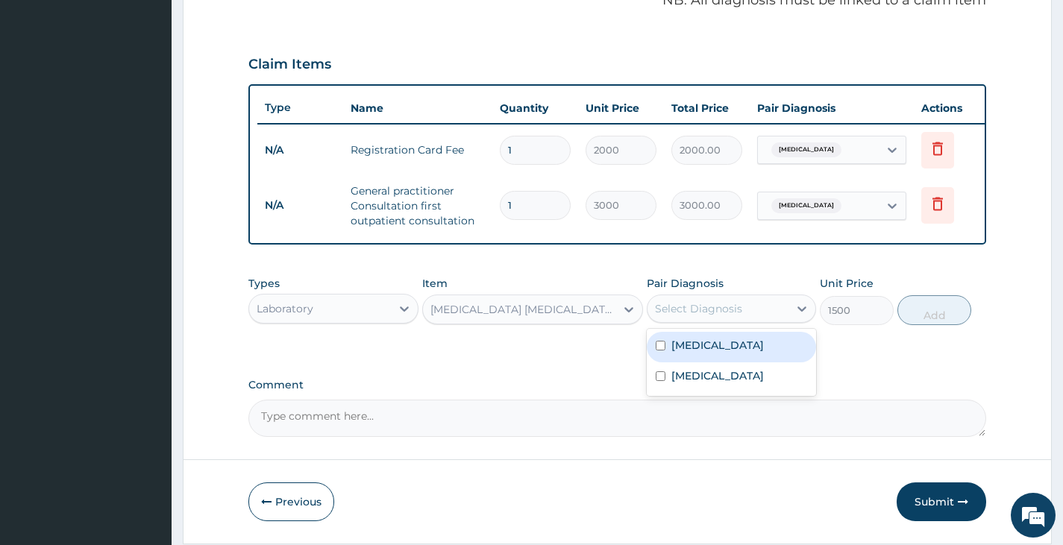
click at [709, 315] on div "Select Diagnosis" at bounding box center [698, 308] width 87 height 15
click at [659, 351] on input "checkbox" at bounding box center [661, 346] width 10 height 10
checkbox input "true"
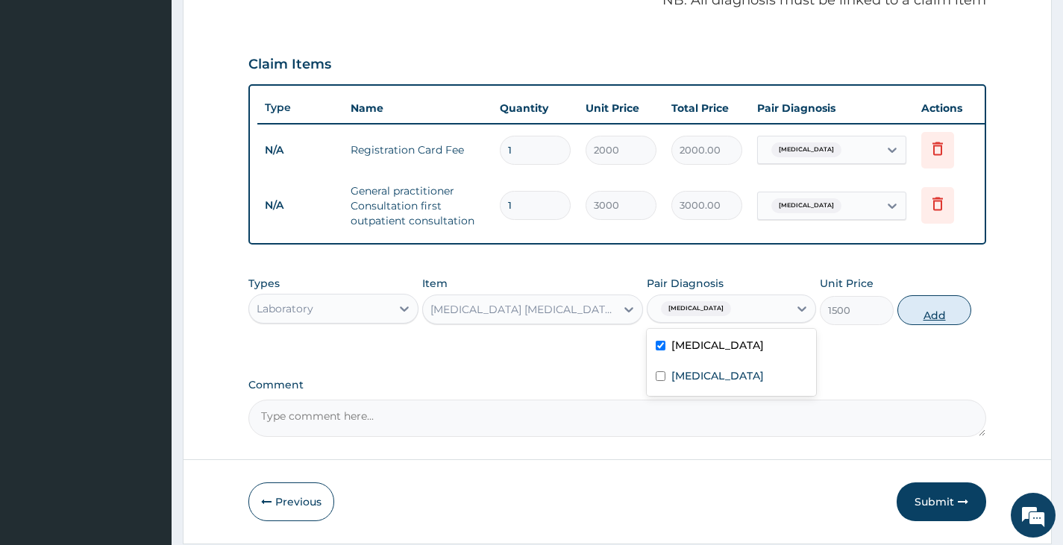
click at [928, 322] on button "Add" at bounding box center [934, 310] width 74 height 30
type input "0"
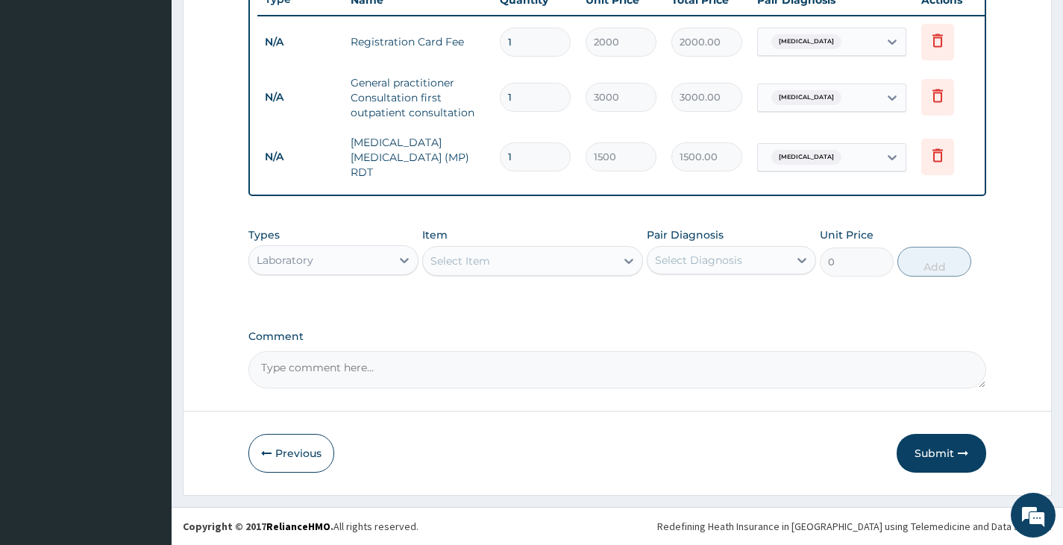
scroll to position [582, 0]
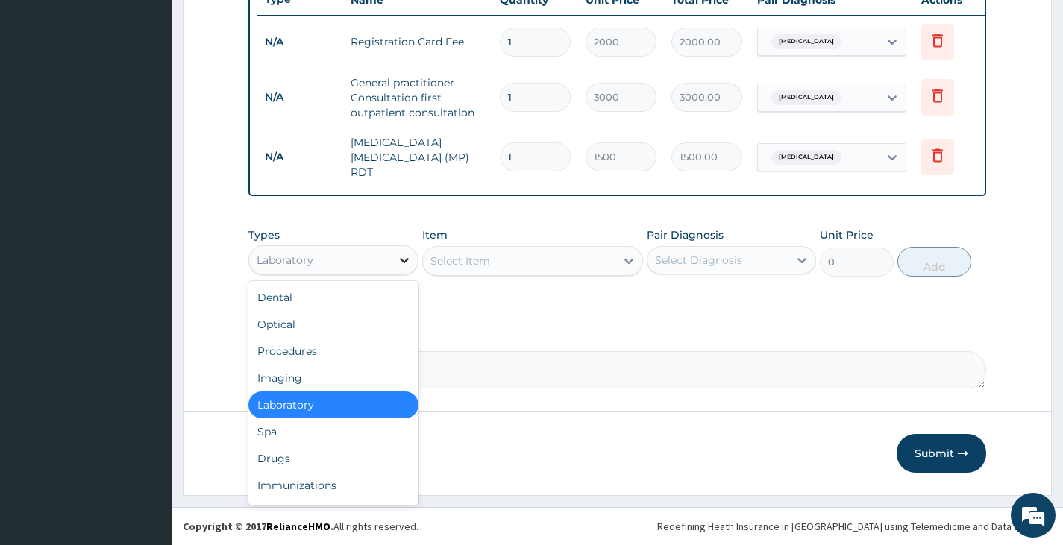
click at [398, 254] on icon at bounding box center [404, 260] width 15 height 15
click at [295, 462] on div "Drugs" at bounding box center [332, 458] width 169 height 27
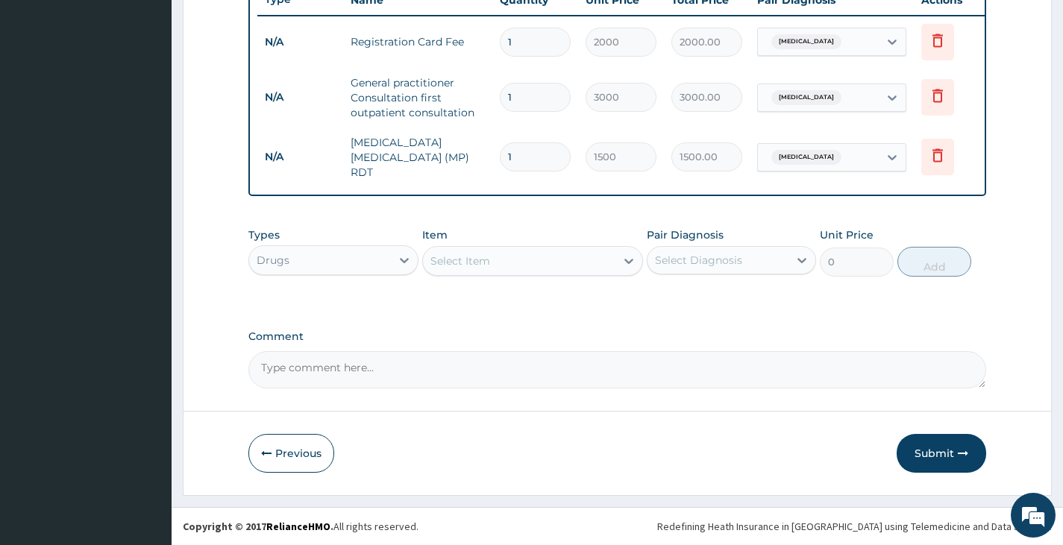
click at [548, 255] on div "Select Item" at bounding box center [519, 261] width 193 height 24
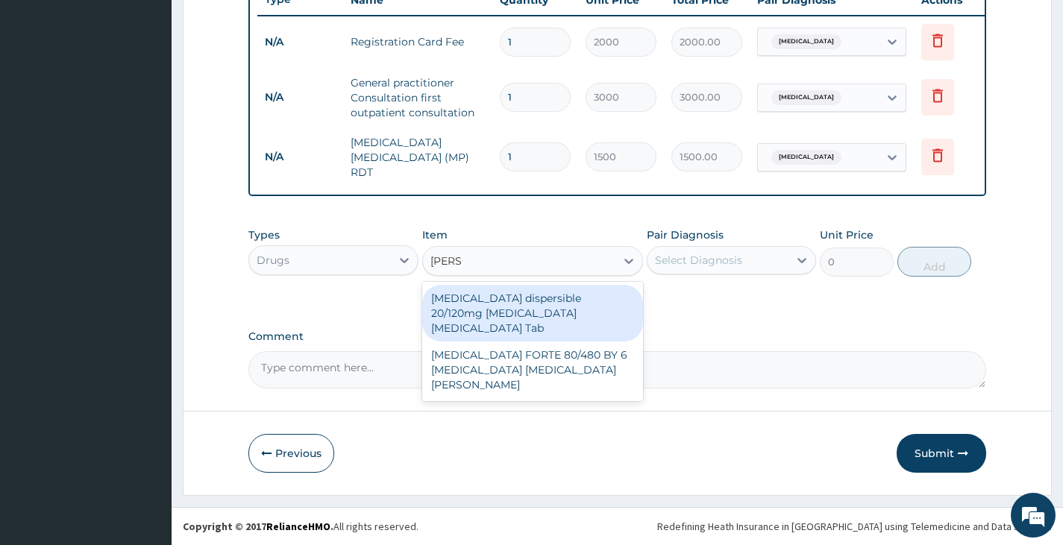
type input "COART"
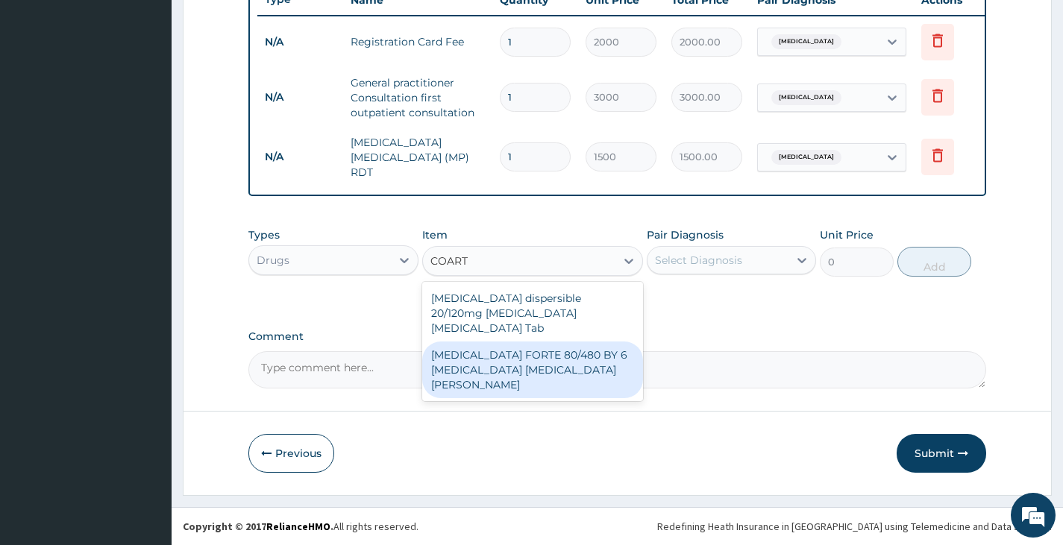
click at [530, 349] on div "COARTEM FORTE 80/480 BY 6 Artemether Lumefantrine Pck" at bounding box center [533, 370] width 222 height 57
type input "3220"
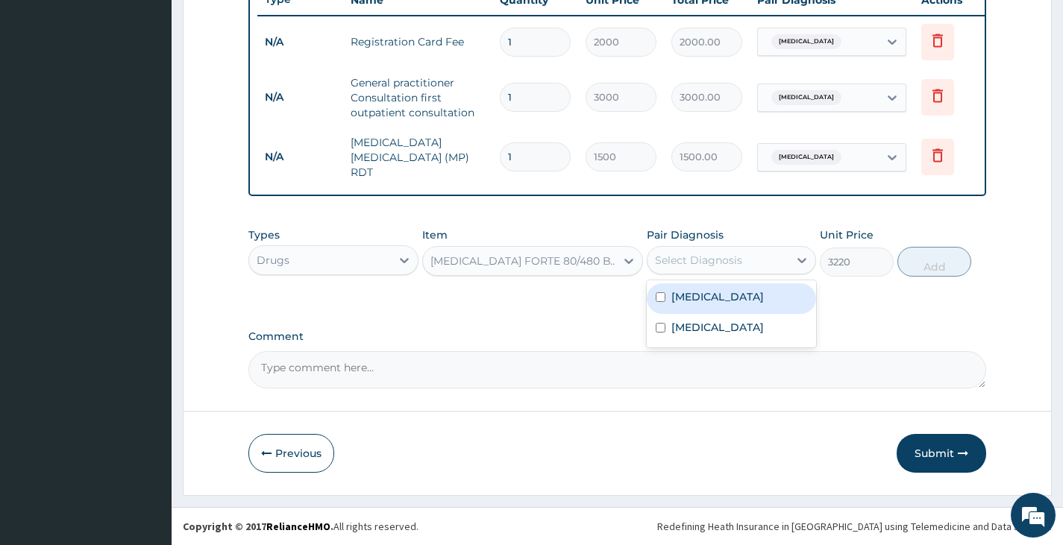
click at [721, 266] on div "Select Diagnosis" at bounding box center [698, 260] width 87 height 15
click at [657, 299] on input "checkbox" at bounding box center [661, 297] width 10 height 10
checkbox input "true"
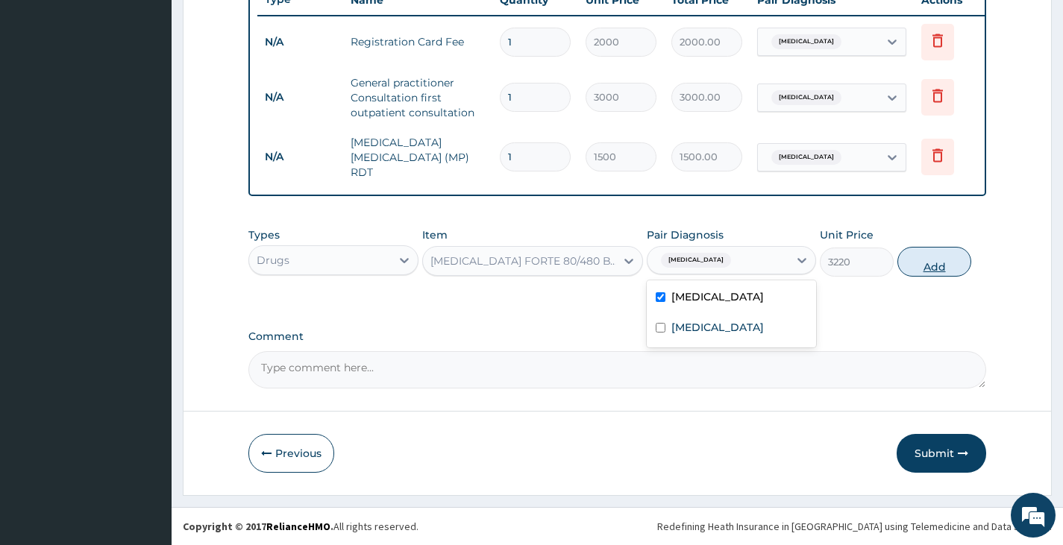
click at [932, 261] on button "Add" at bounding box center [934, 262] width 74 height 30
type input "0"
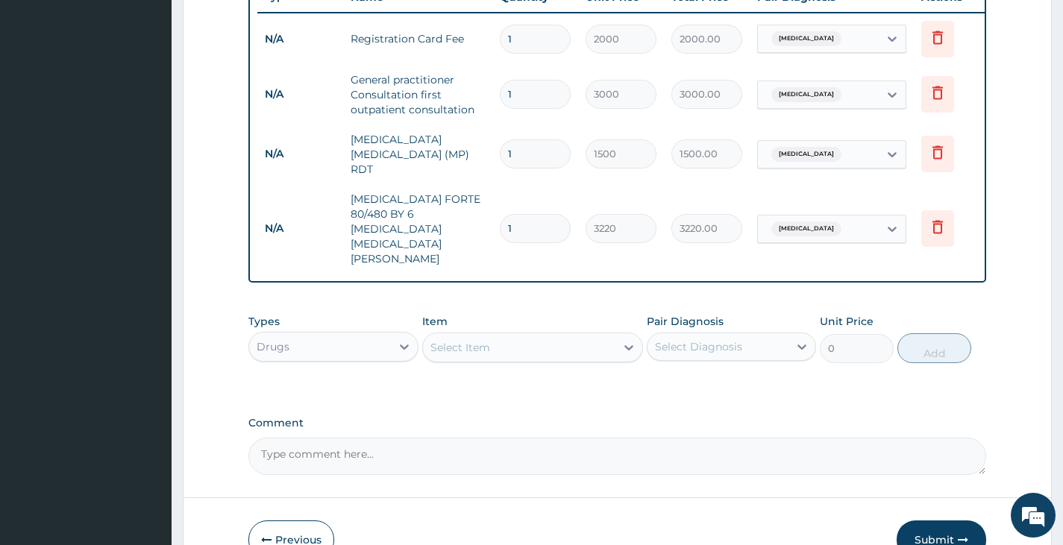
click at [468, 340] on div "Select Item" at bounding box center [460, 347] width 60 height 15
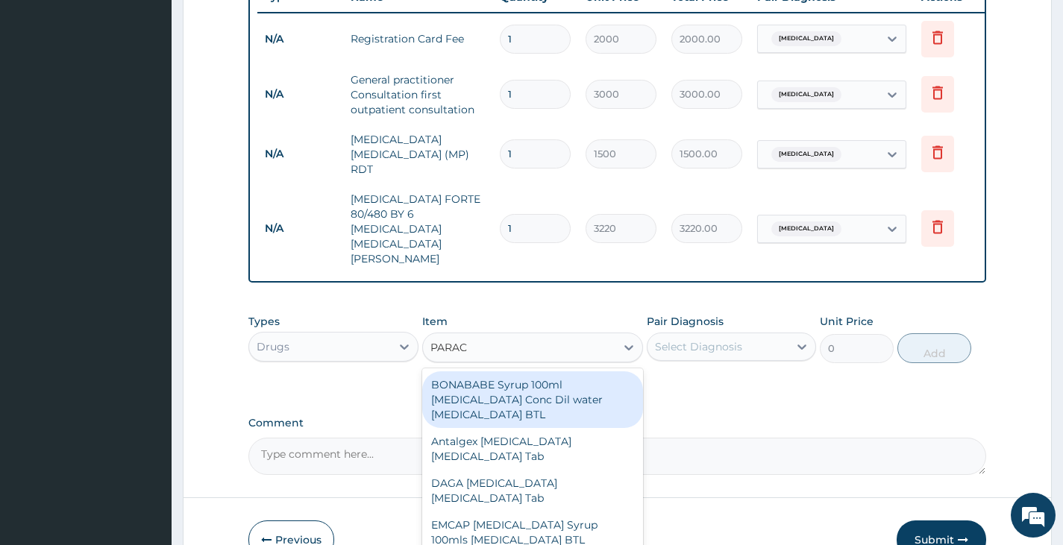
type input "PARACE"
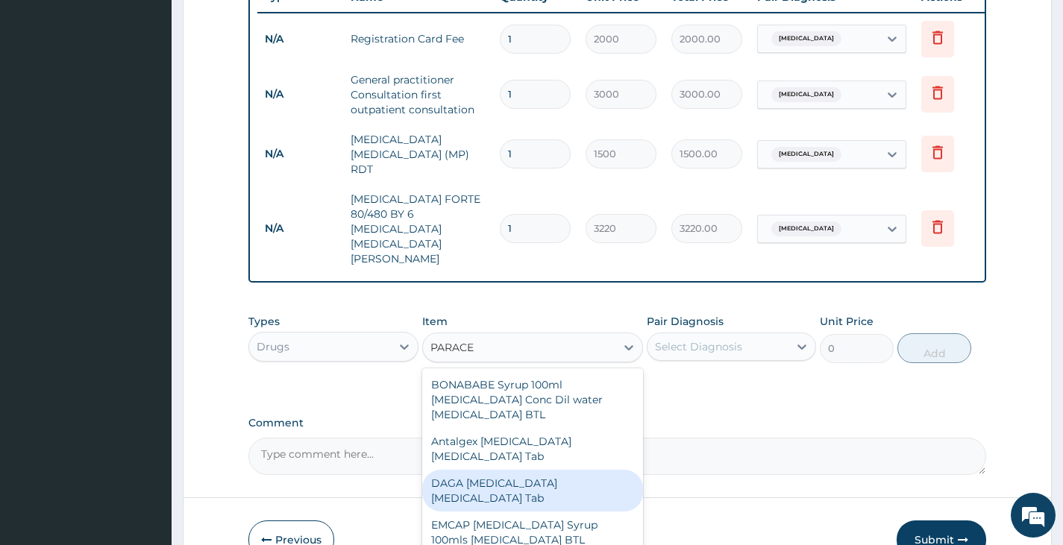
scroll to position [75, 0]
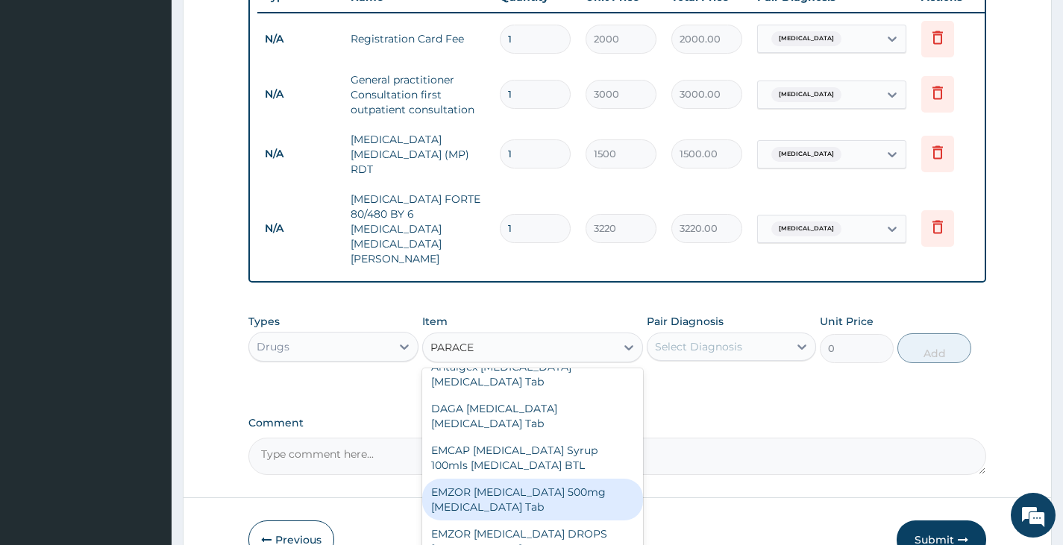
click at [518, 479] on div "EMZOR PARACETAMOL 500mg Acetaminophen Tab" at bounding box center [533, 500] width 222 height 42
type input "11.5"
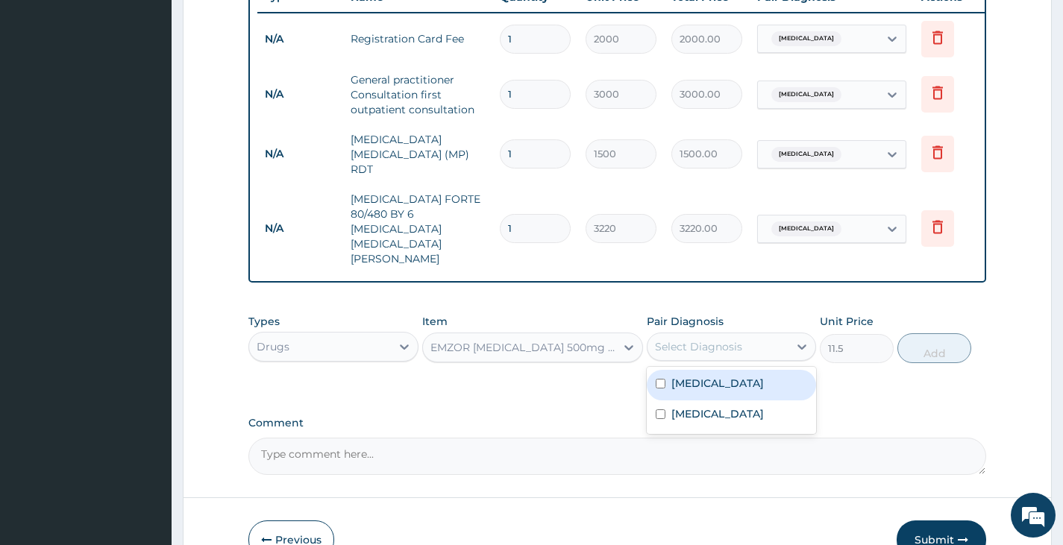
click at [724, 339] on div "Select Diagnosis" at bounding box center [698, 346] width 87 height 15
click at [660, 379] on input "checkbox" at bounding box center [661, 384] width 10 height 10
checkbox input "true"
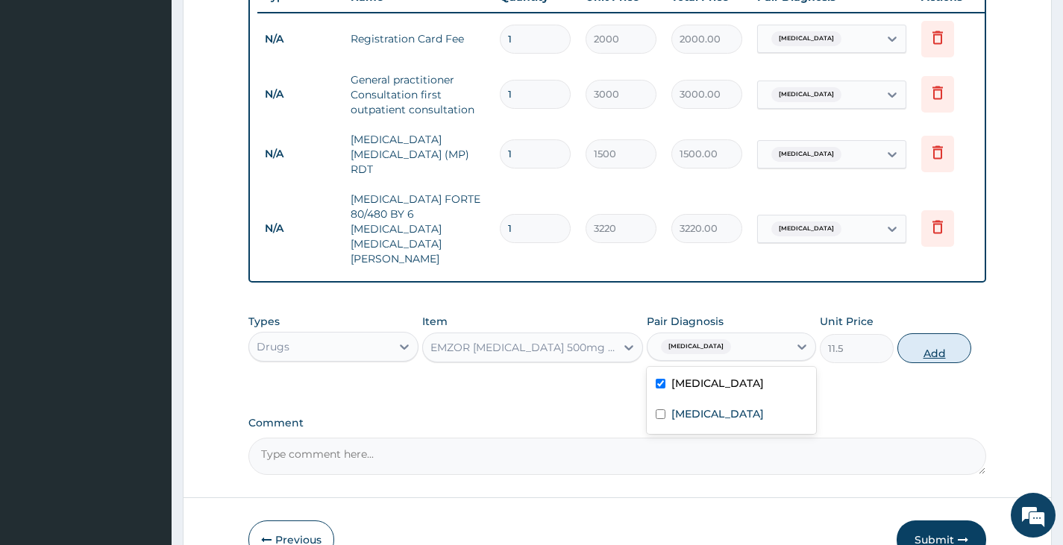
click at [931, 333] on button "Add" at bounding box center [934, 348] width 74 height 30
type input "0"
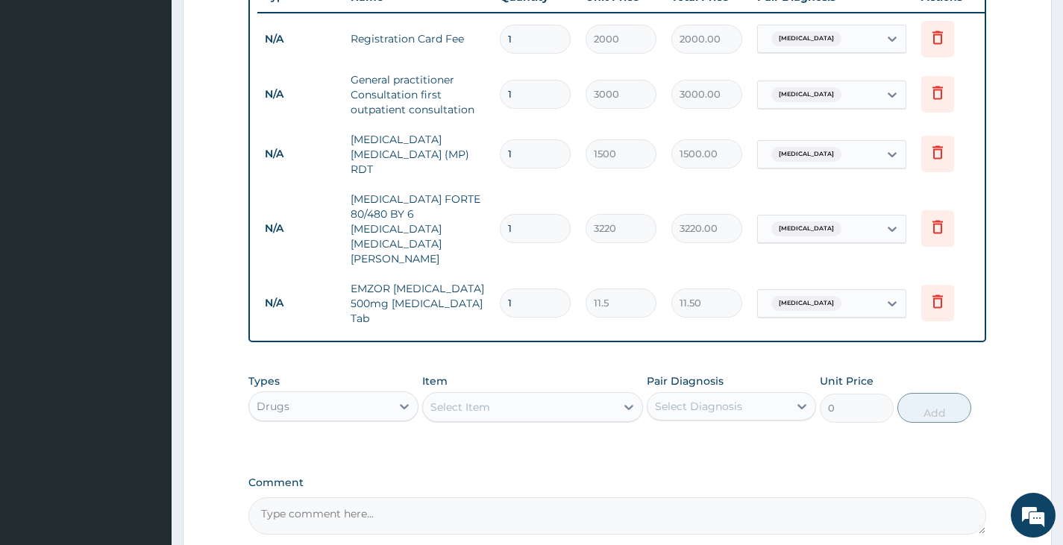
type input "18"
type input "207.00"
type input "18"
click at [540, 395] on div "Select Item" at bounding box center [519, 407] width 193 height 24
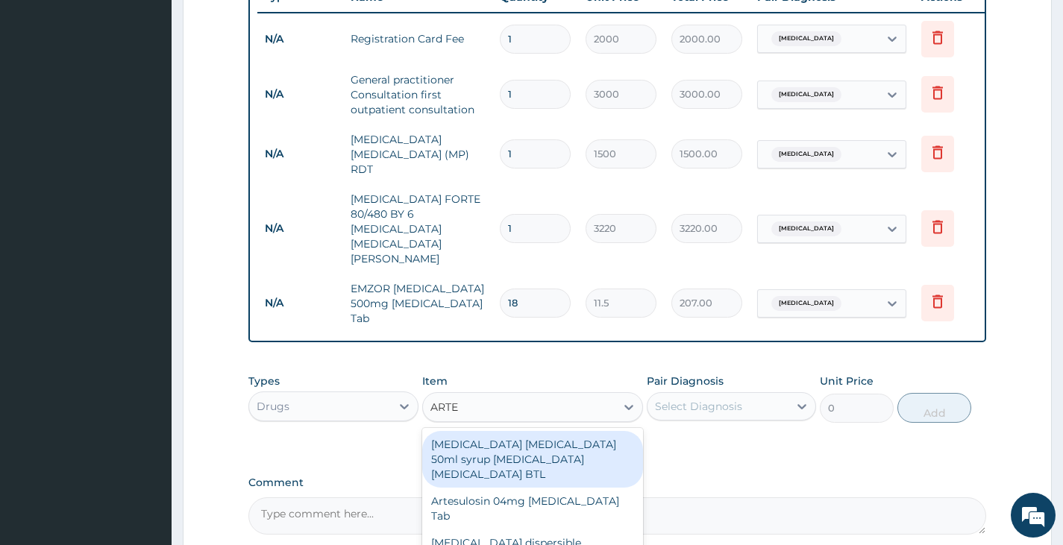
type input "ARTEM"
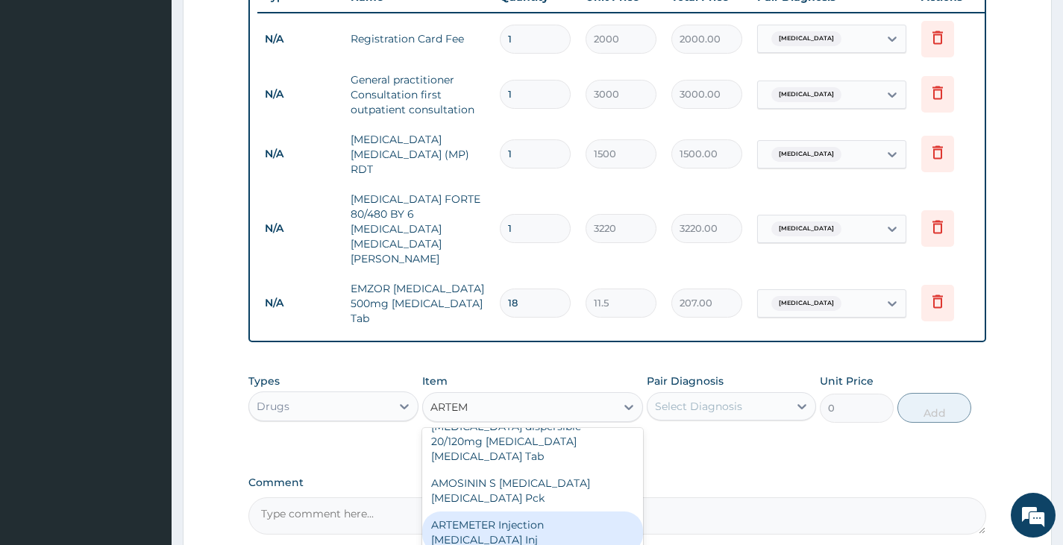
click at [543, 512] on div "ARTEMETER Injection Artemether Inj" at bounding box center [533, 533] width 222 height 42
type input "345"
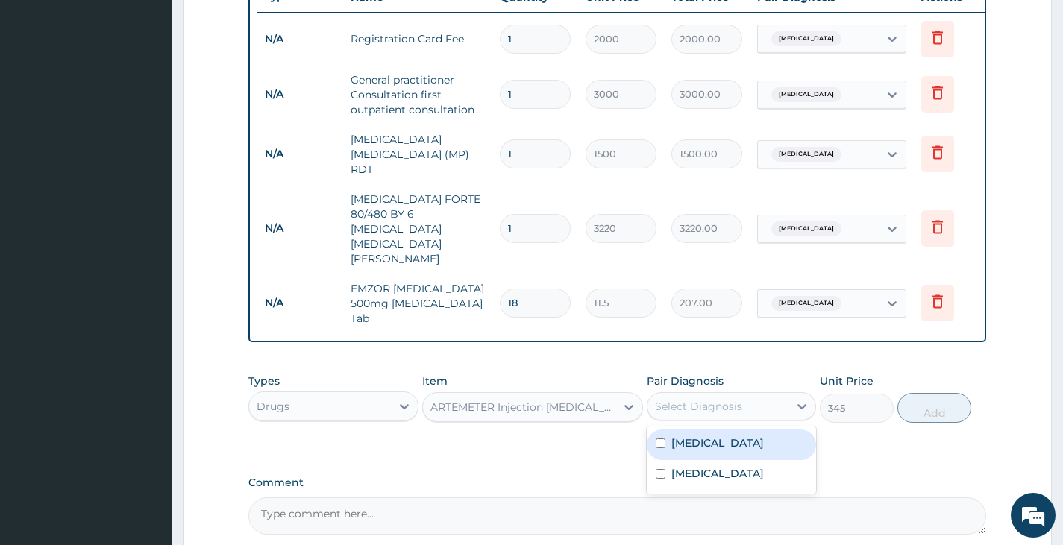
click at [710, 399] on div "Select Diagnosis" at bounding box center [698, 406] width 87 height 15
click at [663, 439] on input "checkbox" at bounding box center [661, 444] width 10 height 10
checkbox input "true"
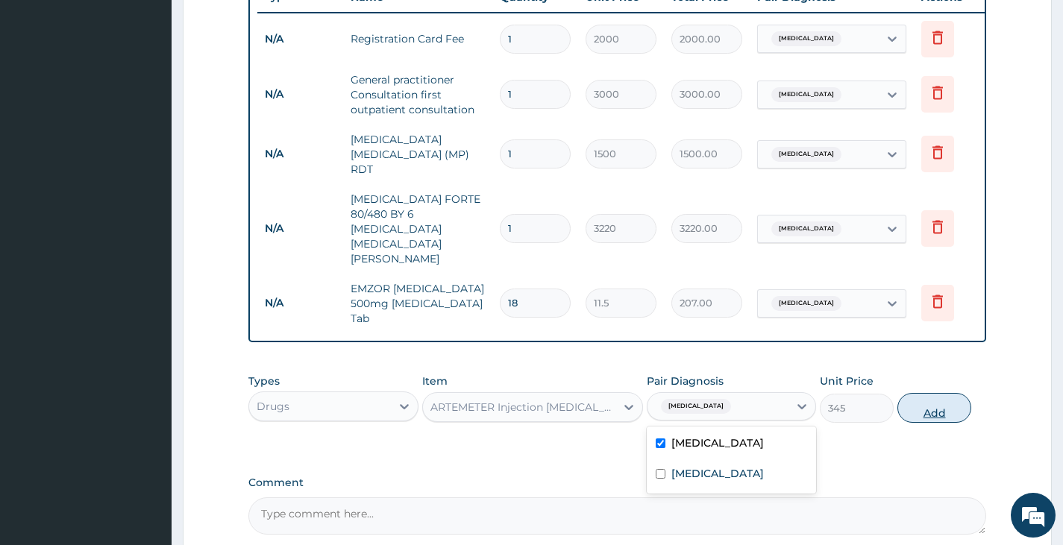
click at [954, 393] on button "Add" at bounding box center [934, 408] width 74 height 30
type input "0"
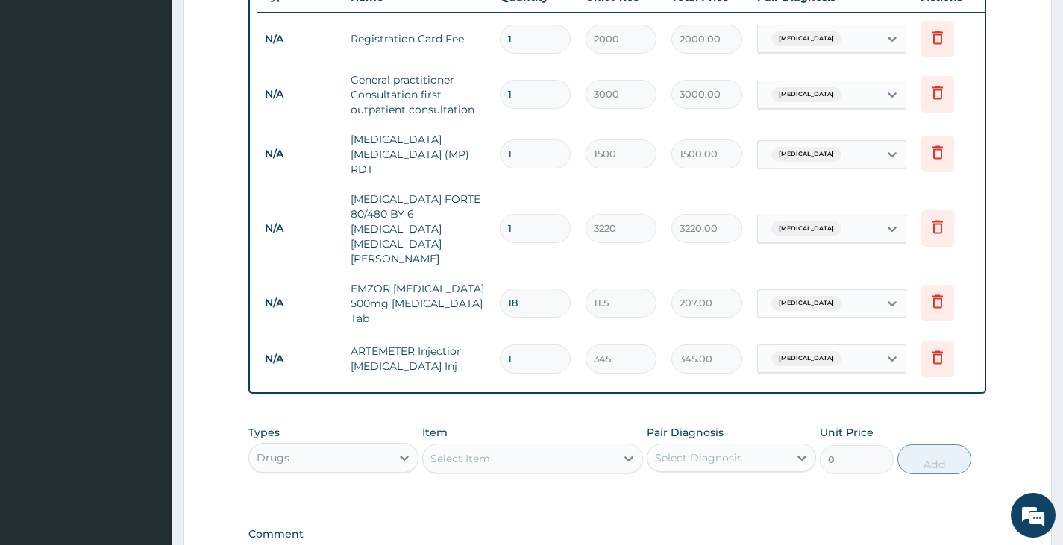
type input "0.00"
type input "2"
type input "690.00"
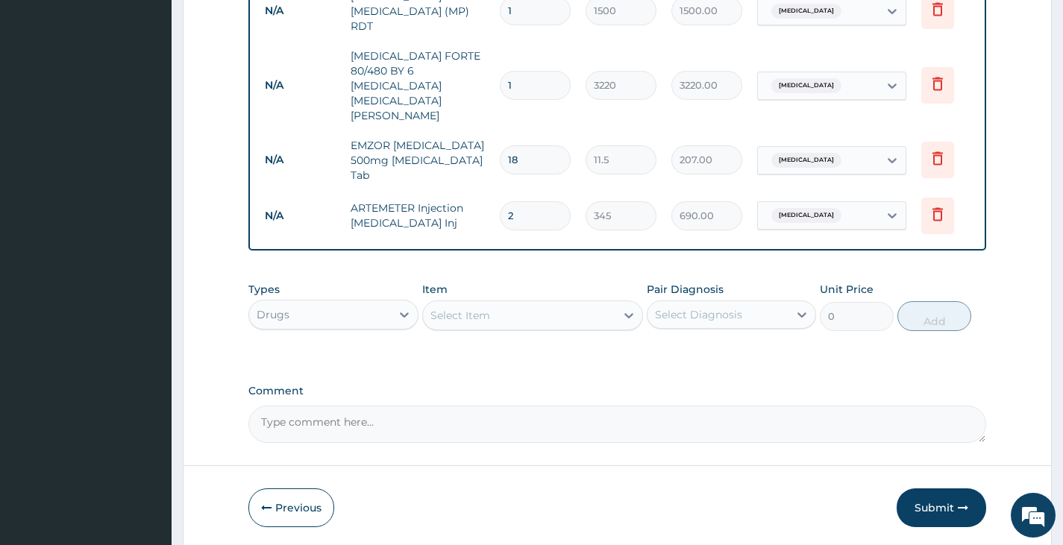
scroll to position [731, 0]
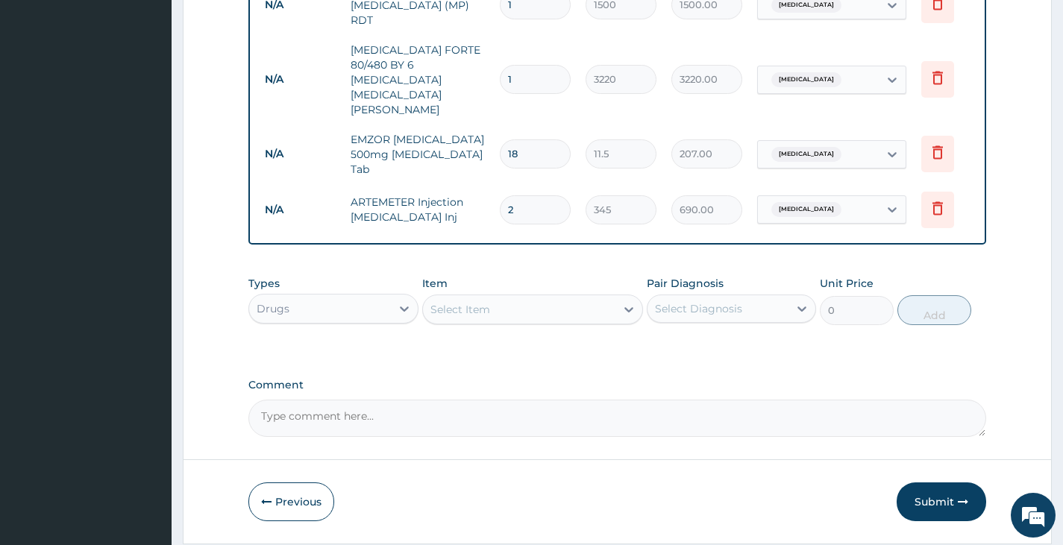
type input "2"
click at [520, 298] on div "Select Item" at bounding box center [519, 310] width 193 height 24
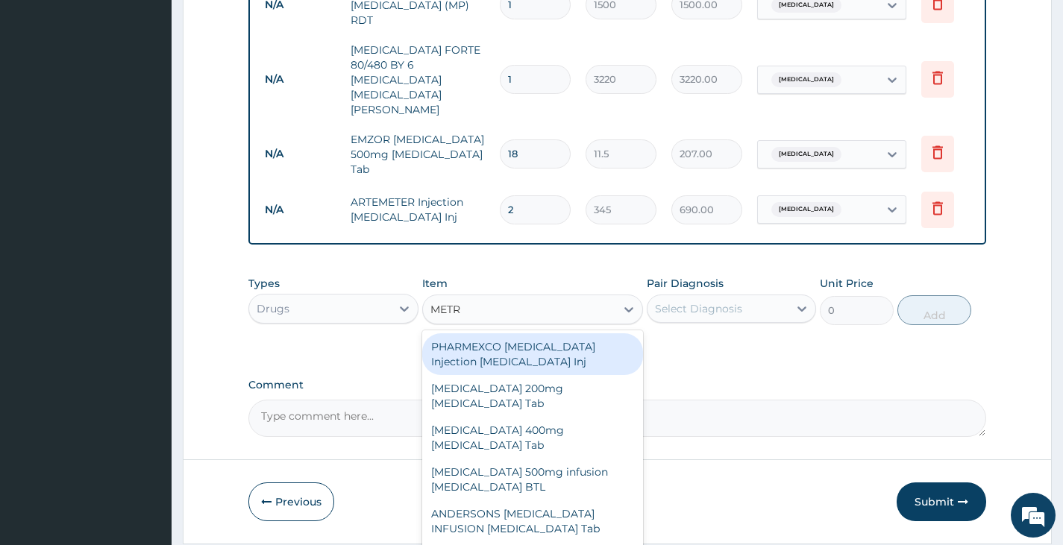
type input "METRO"
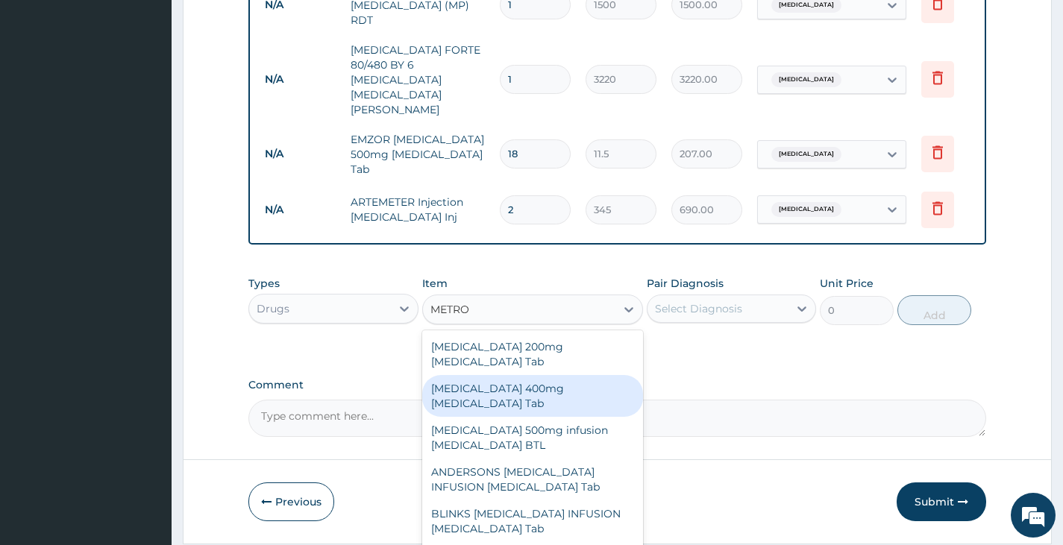
click at [501, 375] on div "Flagyl 400mg Metronidazole Tab" at bounding box center [533, 396] width 222 height 42
type input "23"
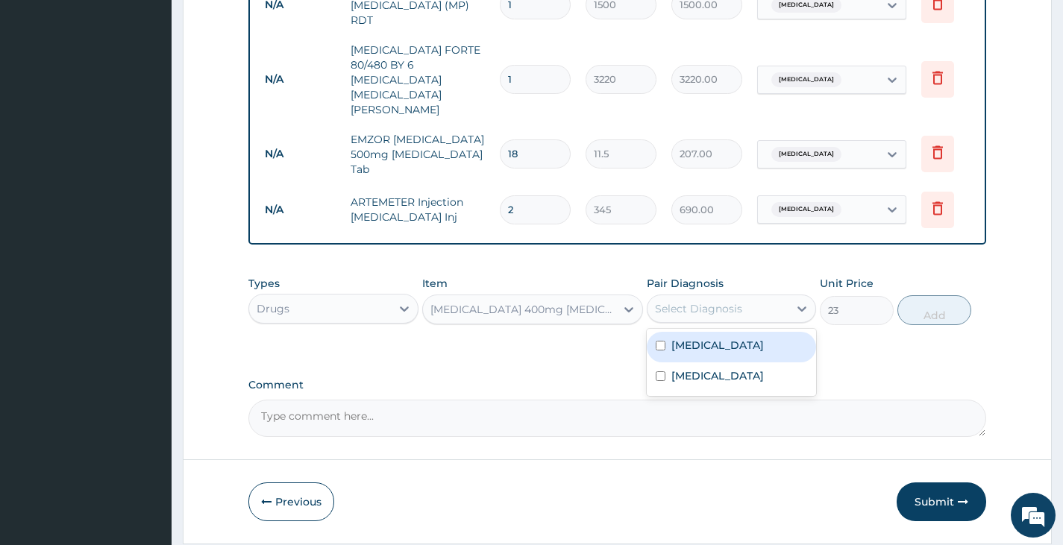
click at [725, 301] on div "Select Diagnosis" at bounding box center [698, 308] width 87 height 15
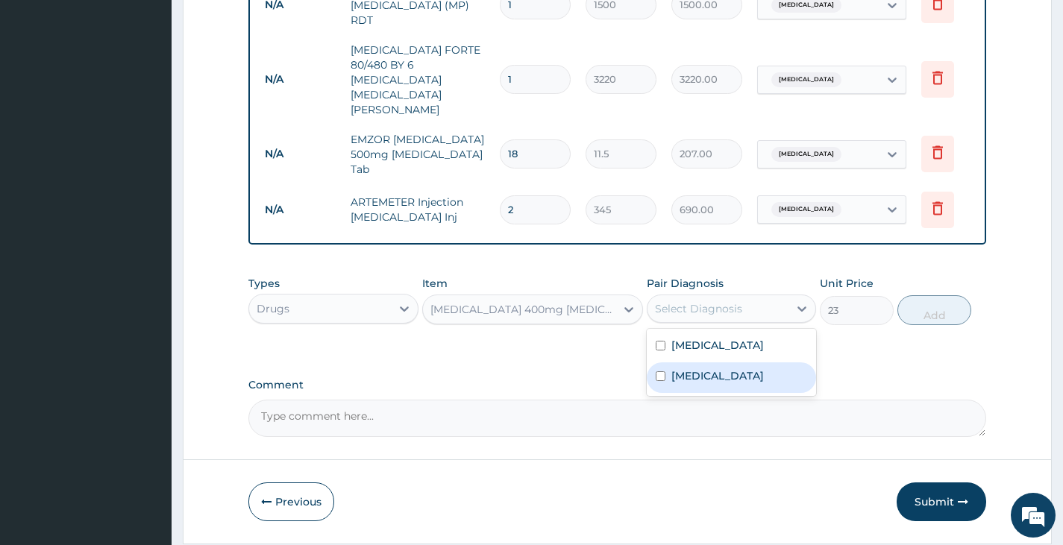
click at [661, 371] on input "checkbox" at bounding box center [661, 376] width 10 height 10
checkbox input "true"
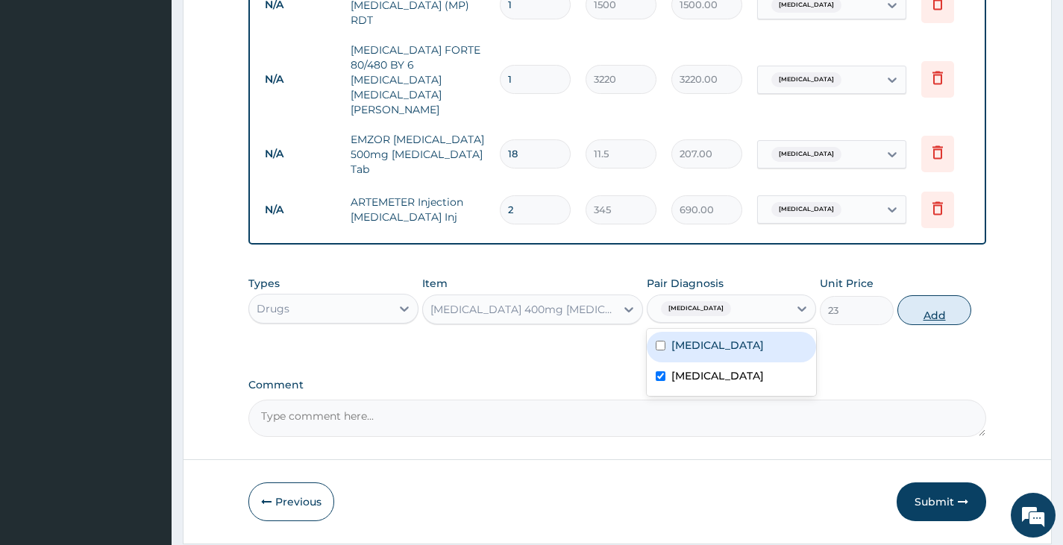
click at [941, 295] on button "Add" at bounding box center [934, 310] width 74 height 30
type input "0"
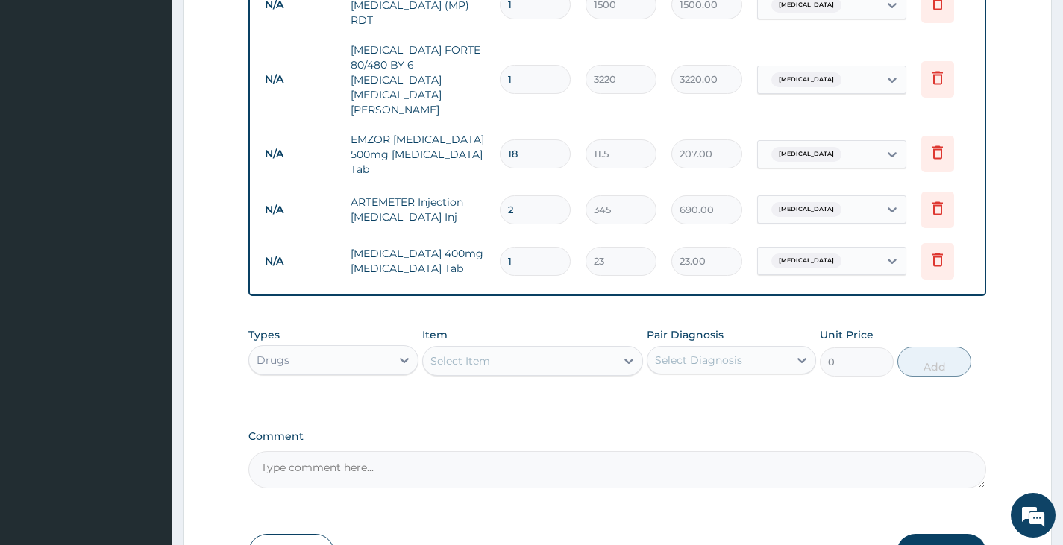
type input "15"
type input "345.00"
type input "15"
click at [554, 349] on div "Select Item" at bounding box center [519, 361] width 193 height 24
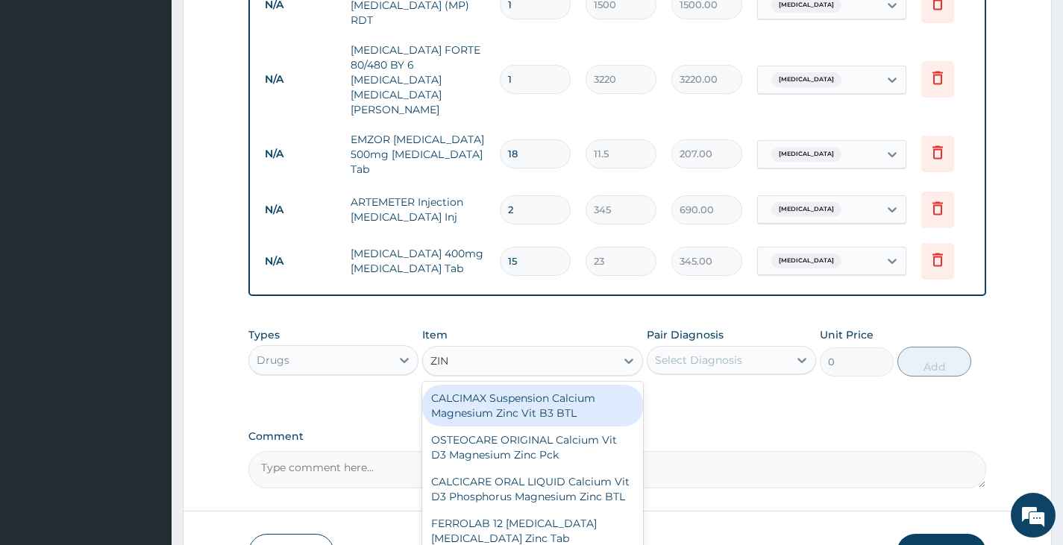
type input "ZINC"
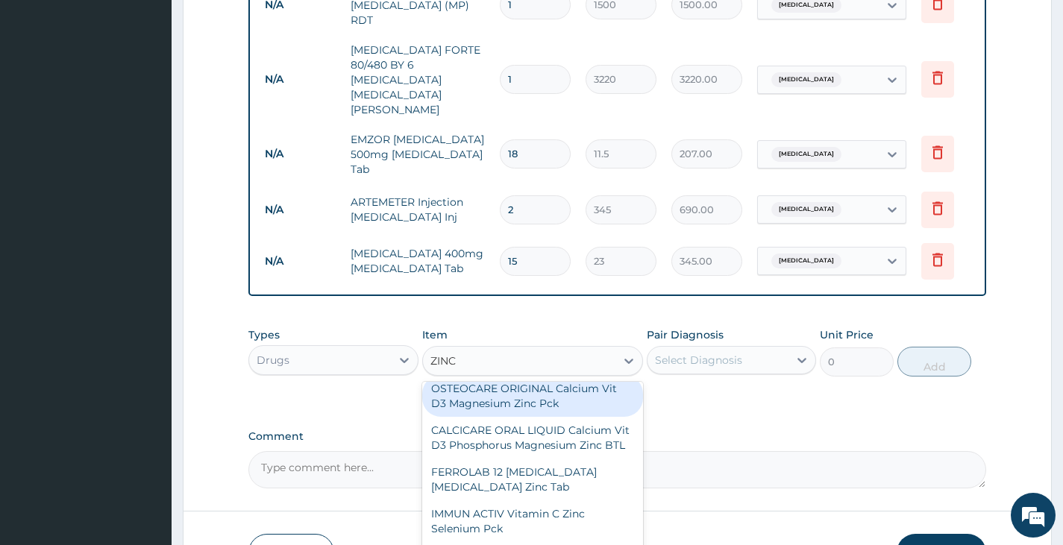
scroll to position [149, 0]
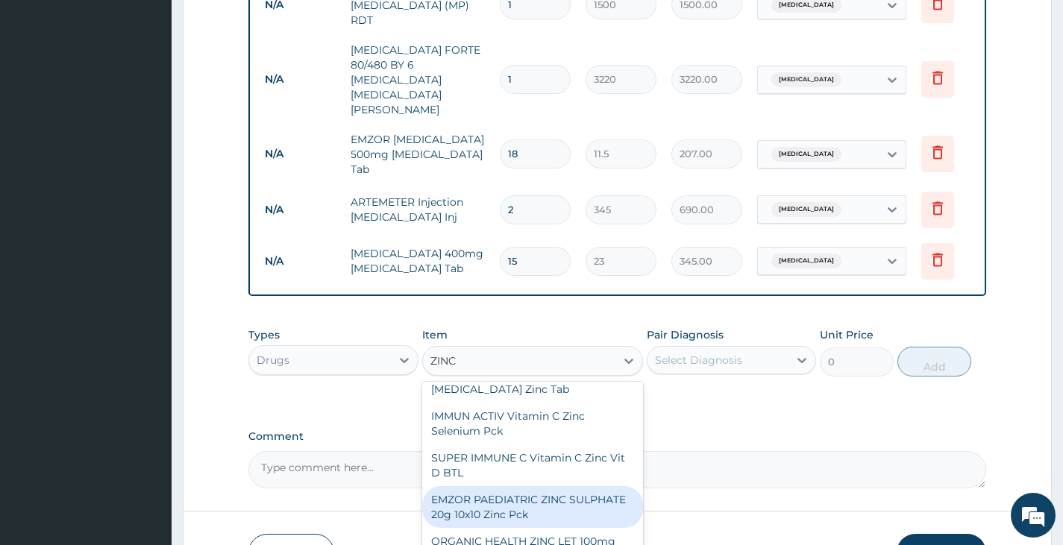
click at [545, 498] on div "EMZOR PAEDIATRIC ZINC SULPHATE 20g 10x10 Zinc Pck" at bounding box center [533, 507] width 222 height 42
type input "517.5"
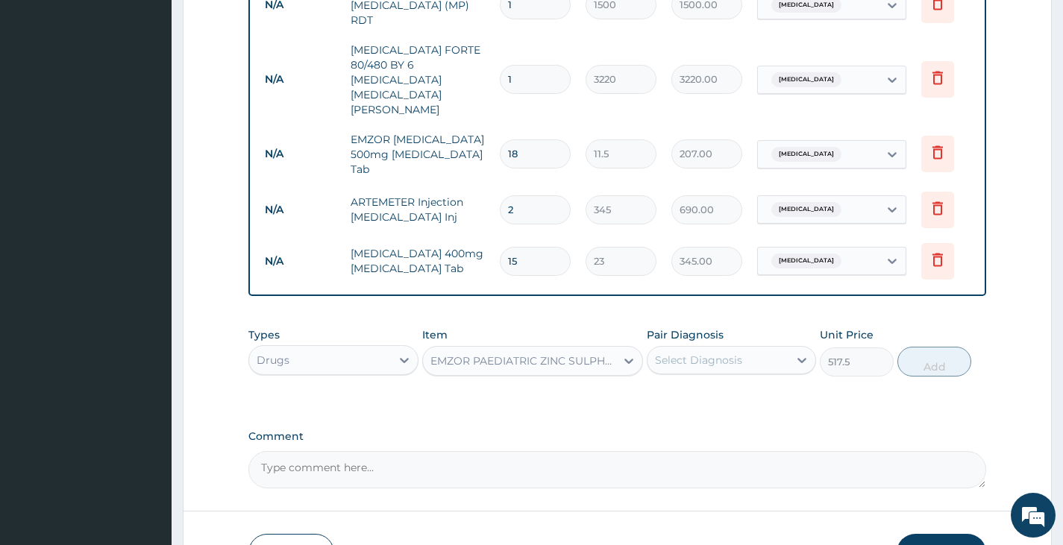
click at [756, 348] on div "Select Diagnosis" at bounding box center [717, 360] width 141 height 24
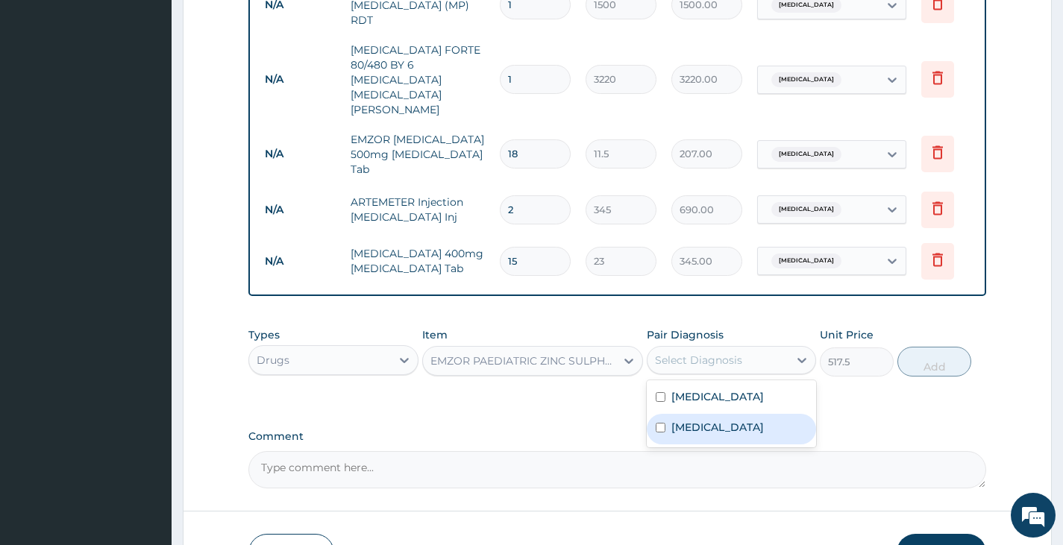
click at [665, 423] on input "checkbox" at bounding box center [661, 428] width 10 height 10
checkbox input "true"
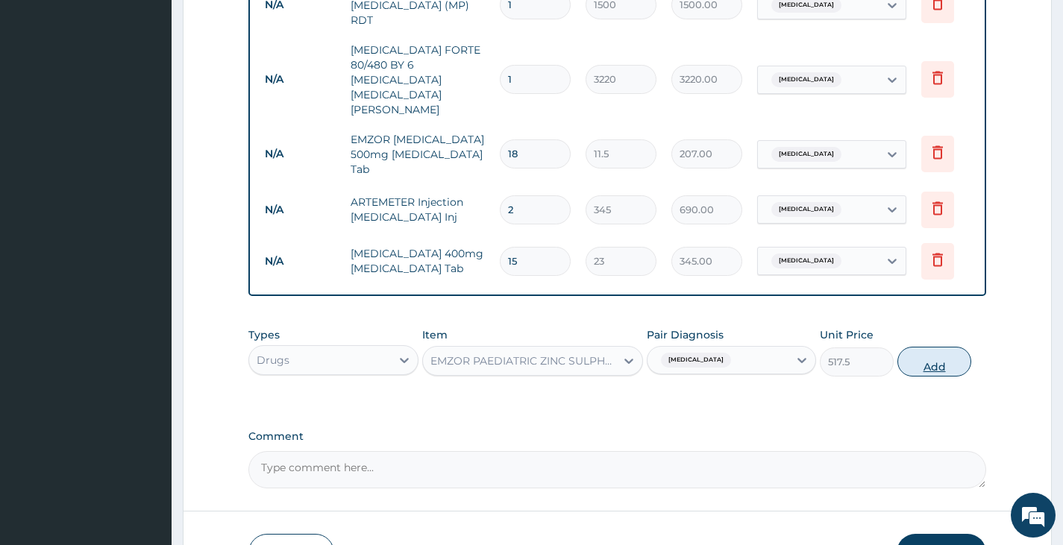
click at [940, 347] on button "Add" at bounding box center [934, 362] width 74 height 30
type input "0"
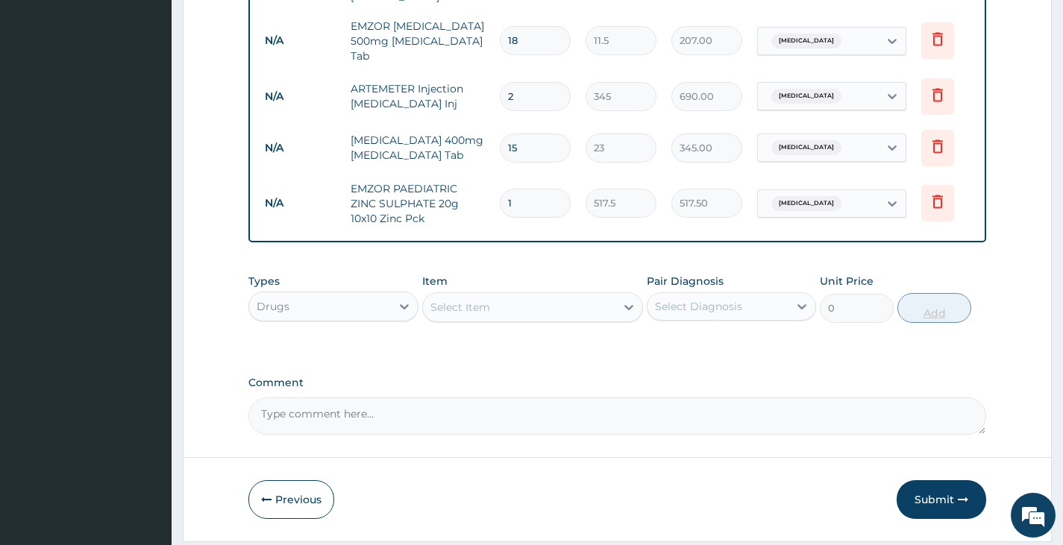
scroll to position [864, 0]
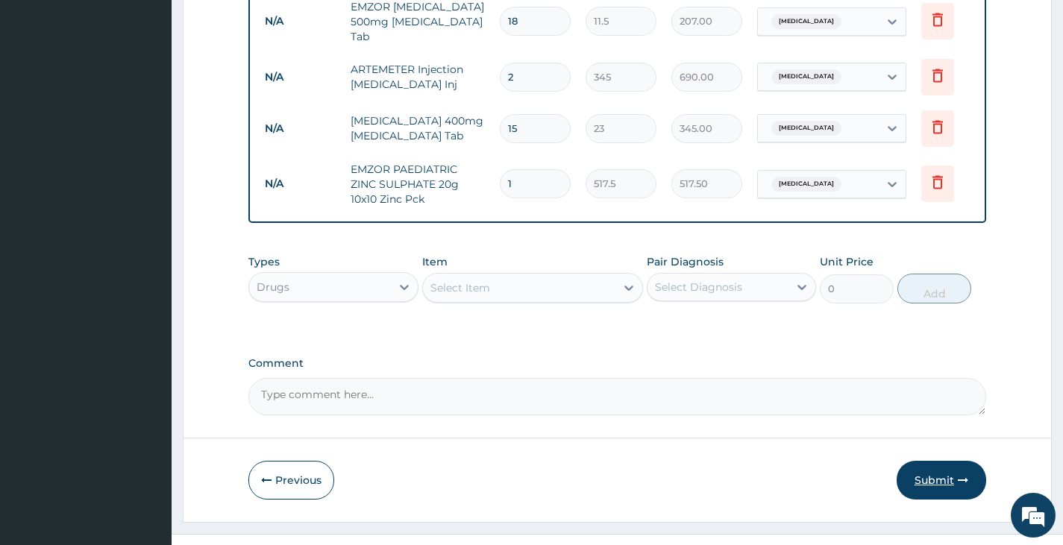
click at [923, 461] on button "Submit" at bounding box center [942, 480] width 90 height 39
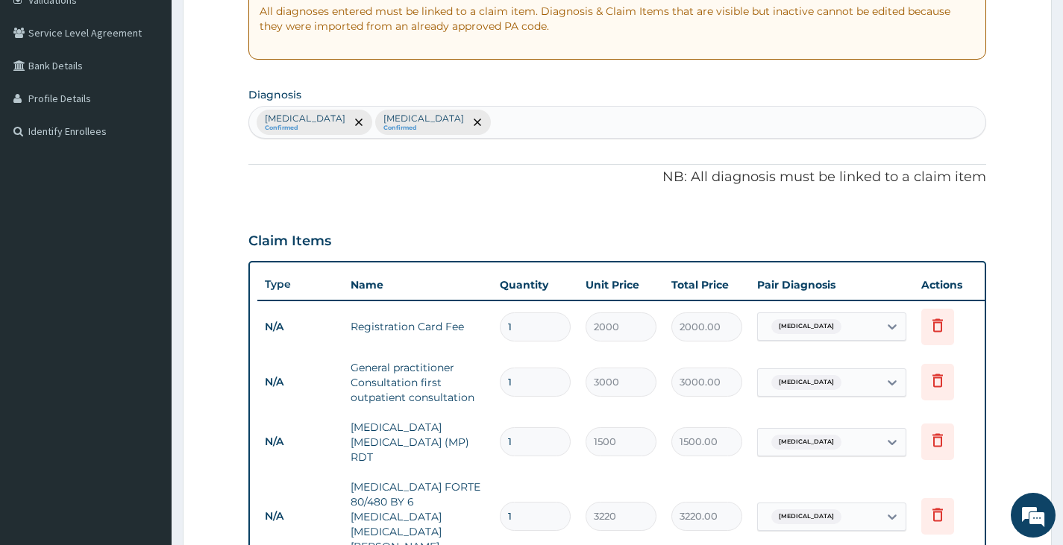
scroll to position [118, 0]
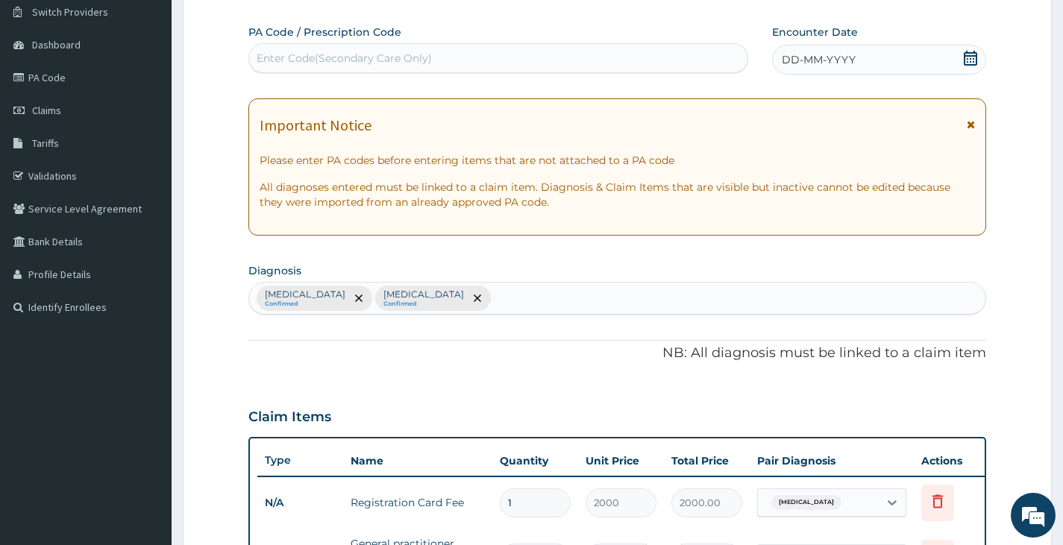
click at [976, 59] on icon at bounding box center [970, 58] width 13 height 15
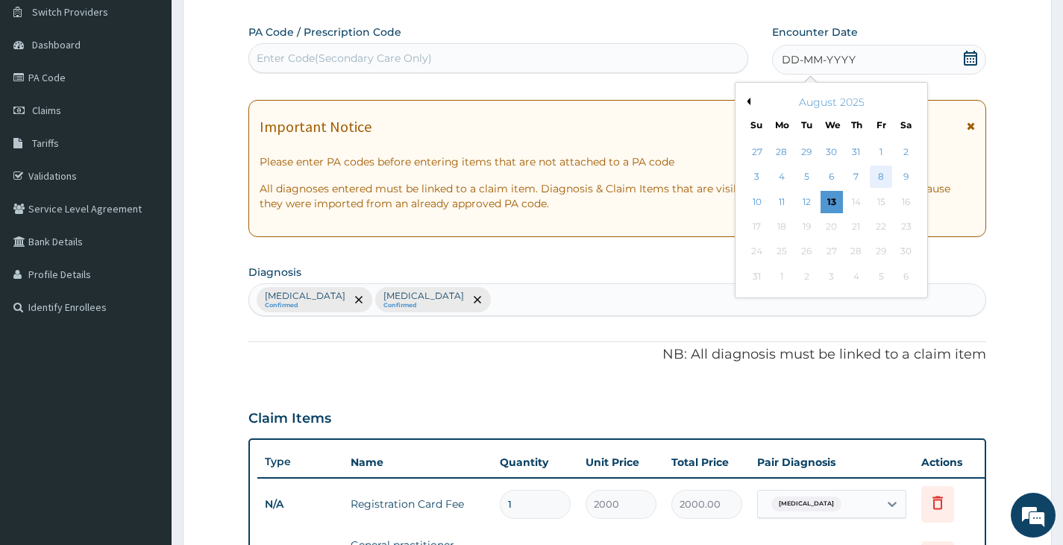
click at [878, 176] on div "8" at bounding box center [881, 177] width 22 height 22
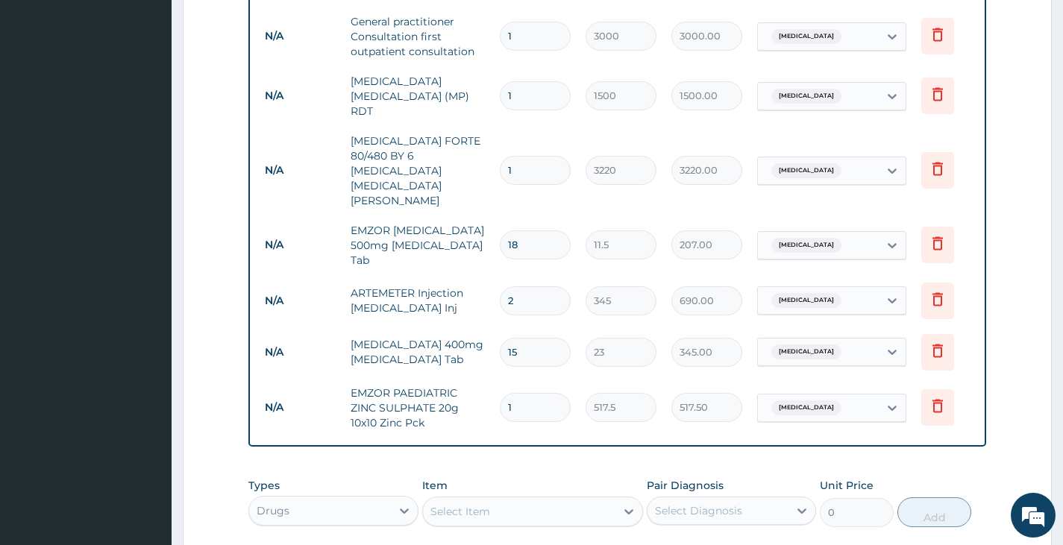
scroll to position [864, 0]
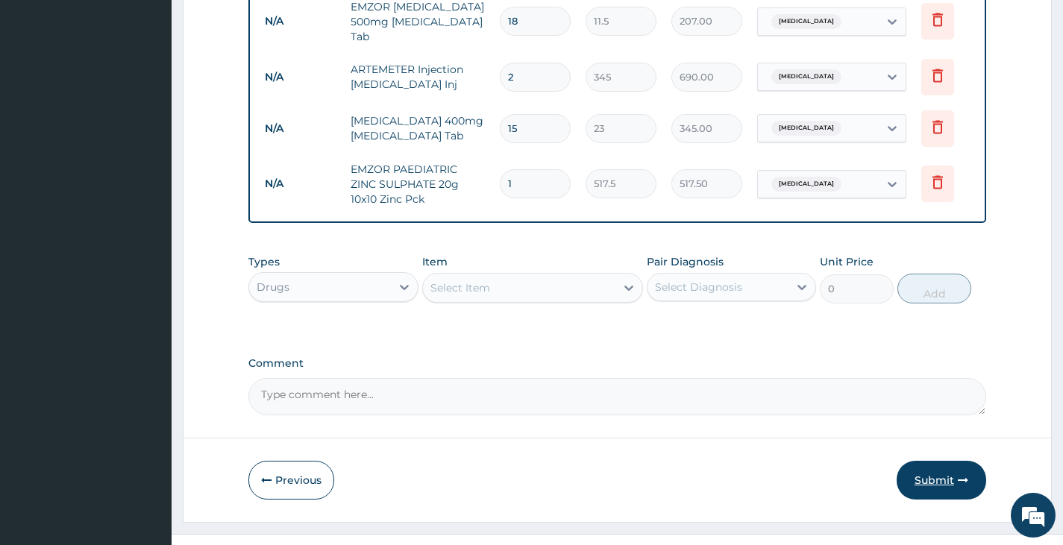
click at [938, 461] on button "Submit" at bounding box center [942, 480] width 90 height 39
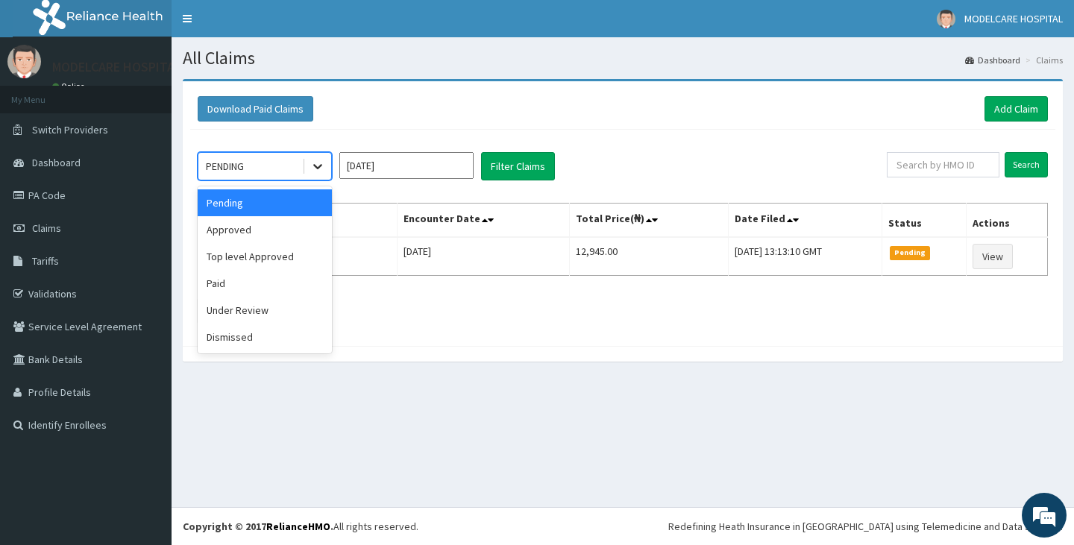
click at [315, 166] on icon at bounding box center [317, 167] width 9 height 5
click at [284, 235] on div "Approved" at bounding box center [265, 229] width 134 height 27
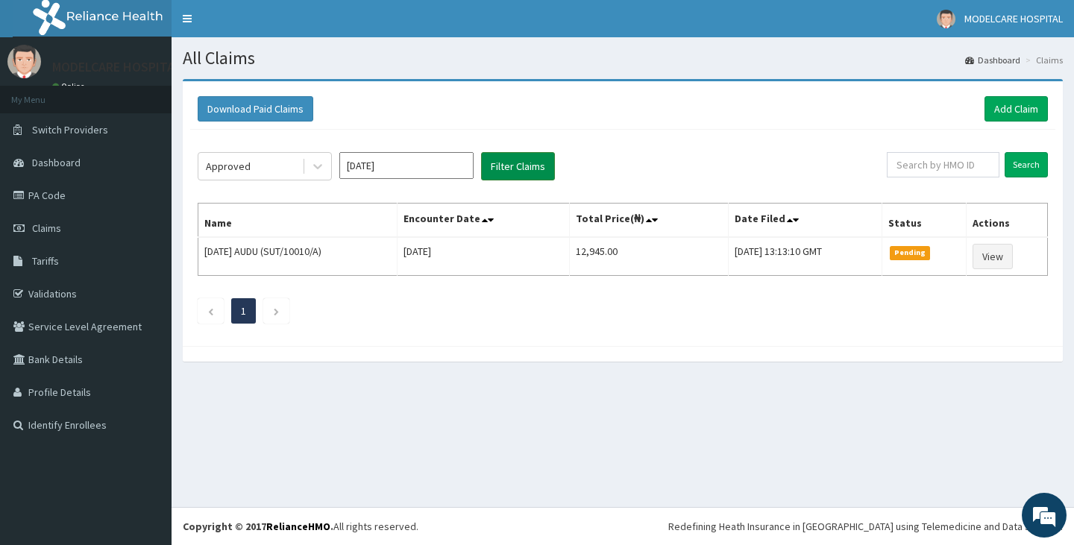
click at [506, 161] on button "Filter Claims" at bounding box center [518, 166] width 74 height 28
